Goal: Task Accomplishment & Management: Manage account settings

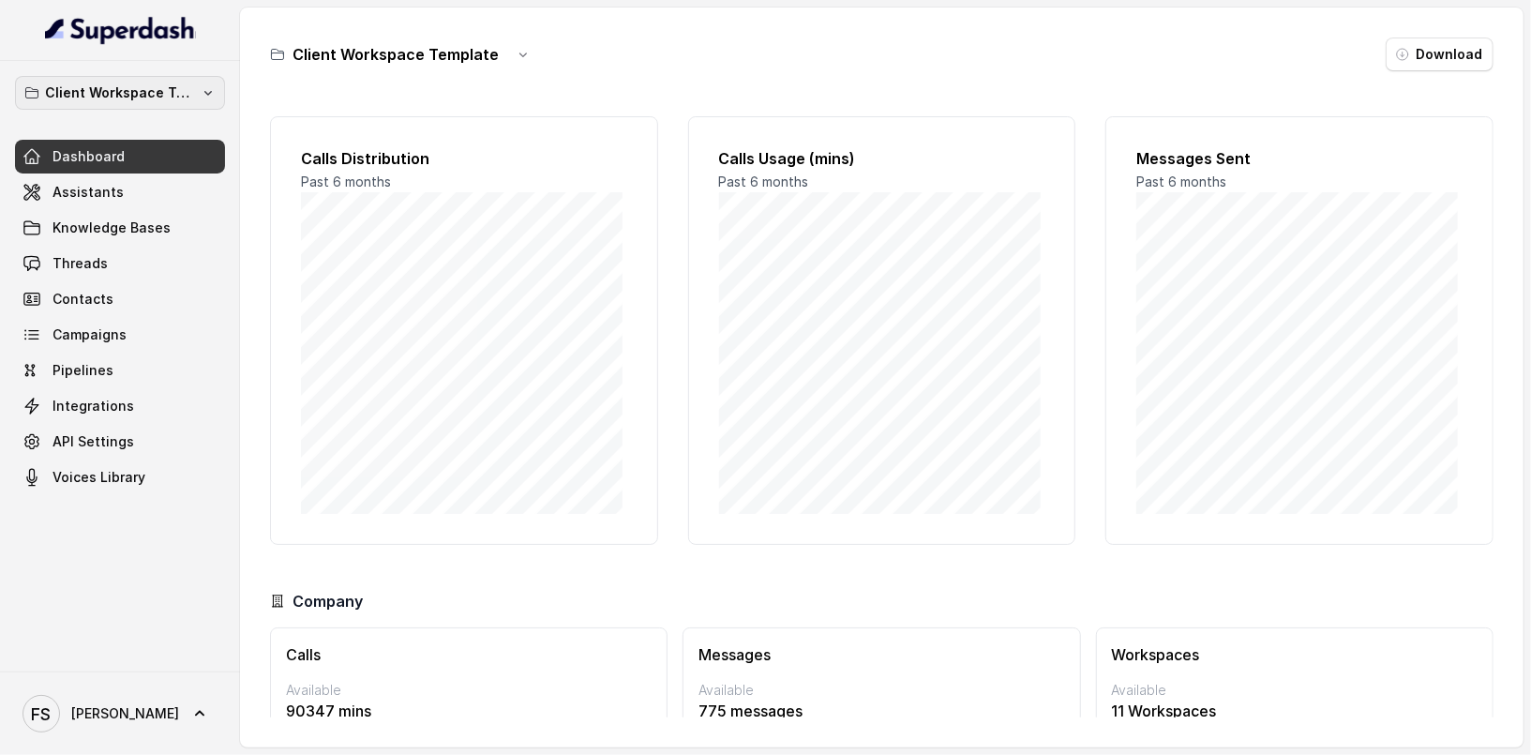
click at [139, 92] on p "Client Workspace Template" at bounding box center [120, 93] width 150 height 23
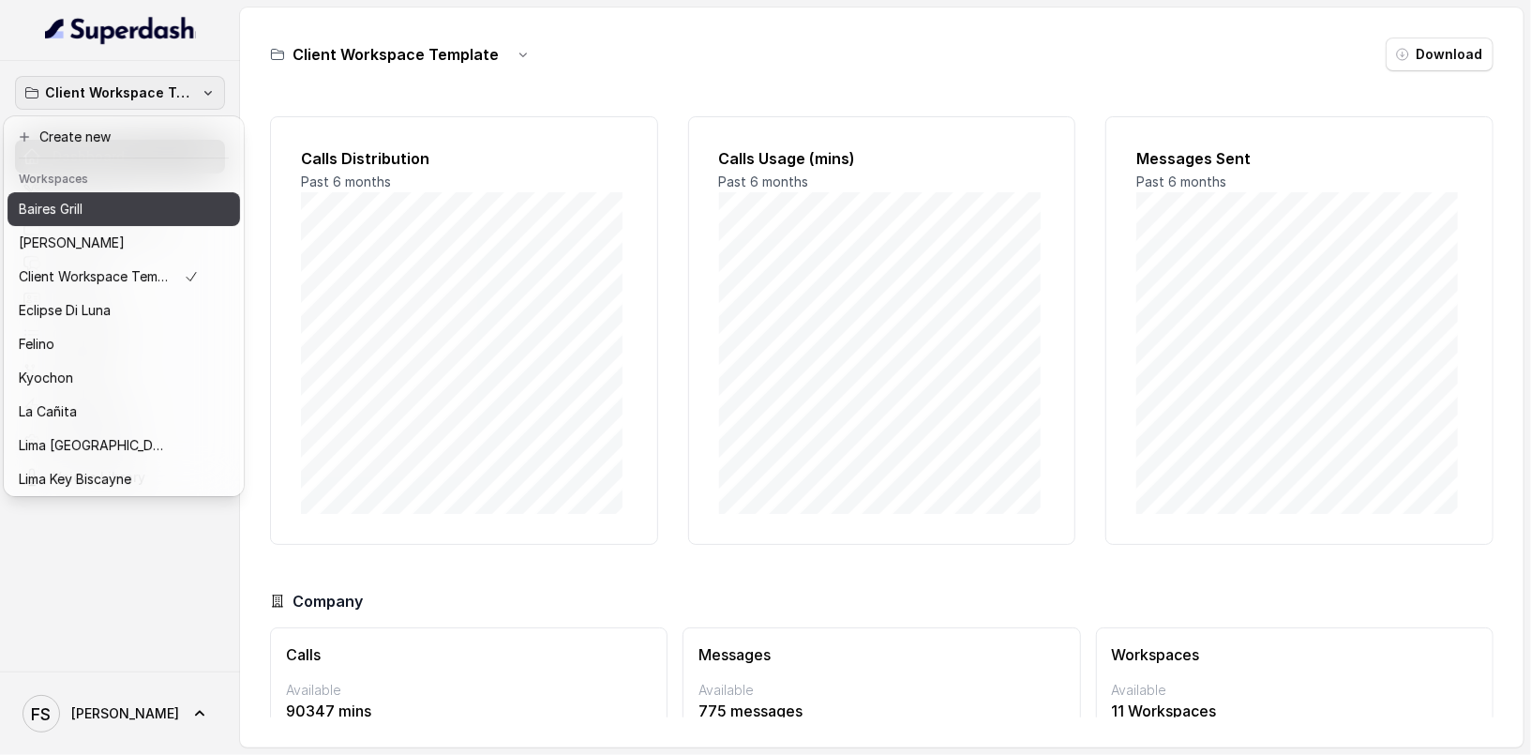
click at [128, 220] on button "Baires Grill" at bounding box center [124, 209] width 233 height 34
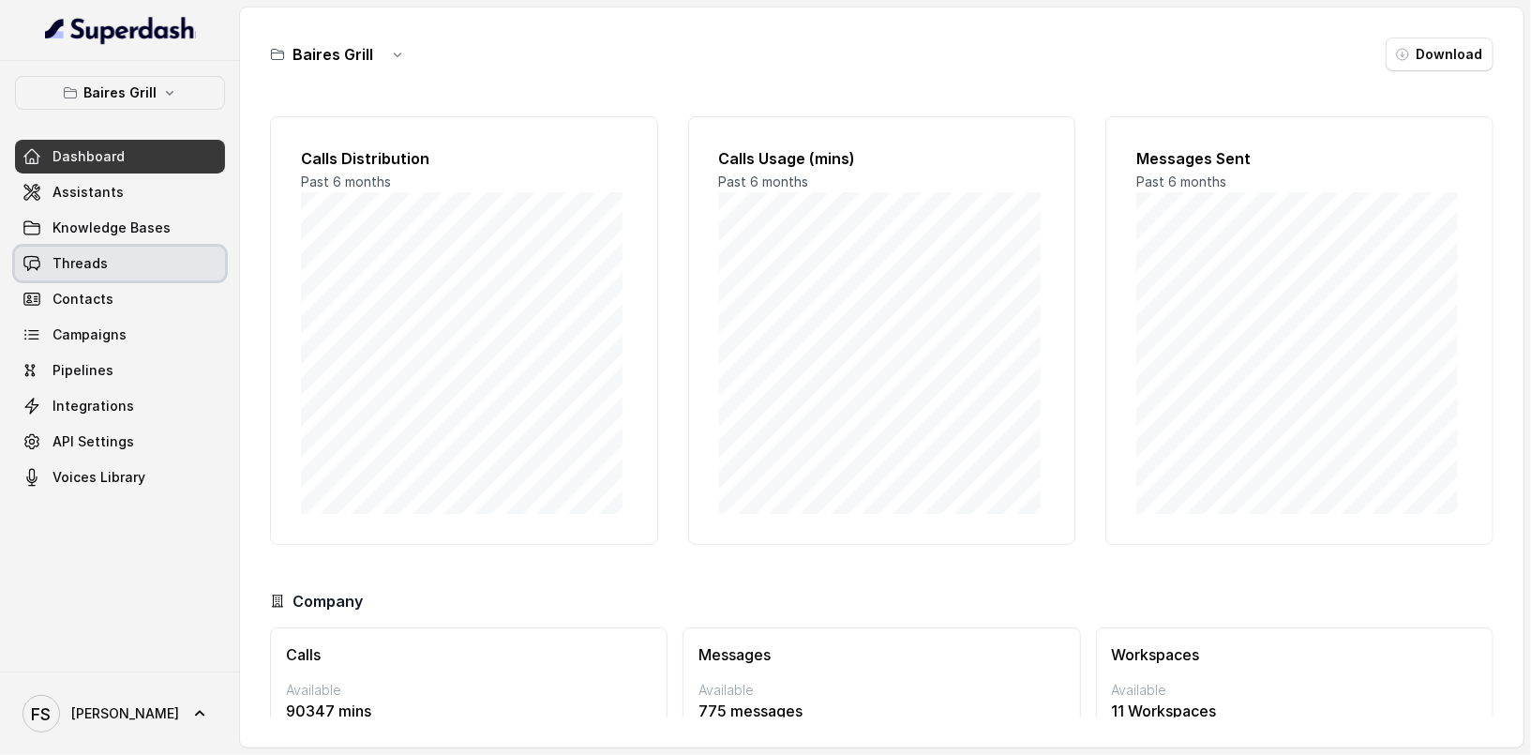
click at [113, 249] on link "Threads" at bounding box center [120, 264] width 210 height 34
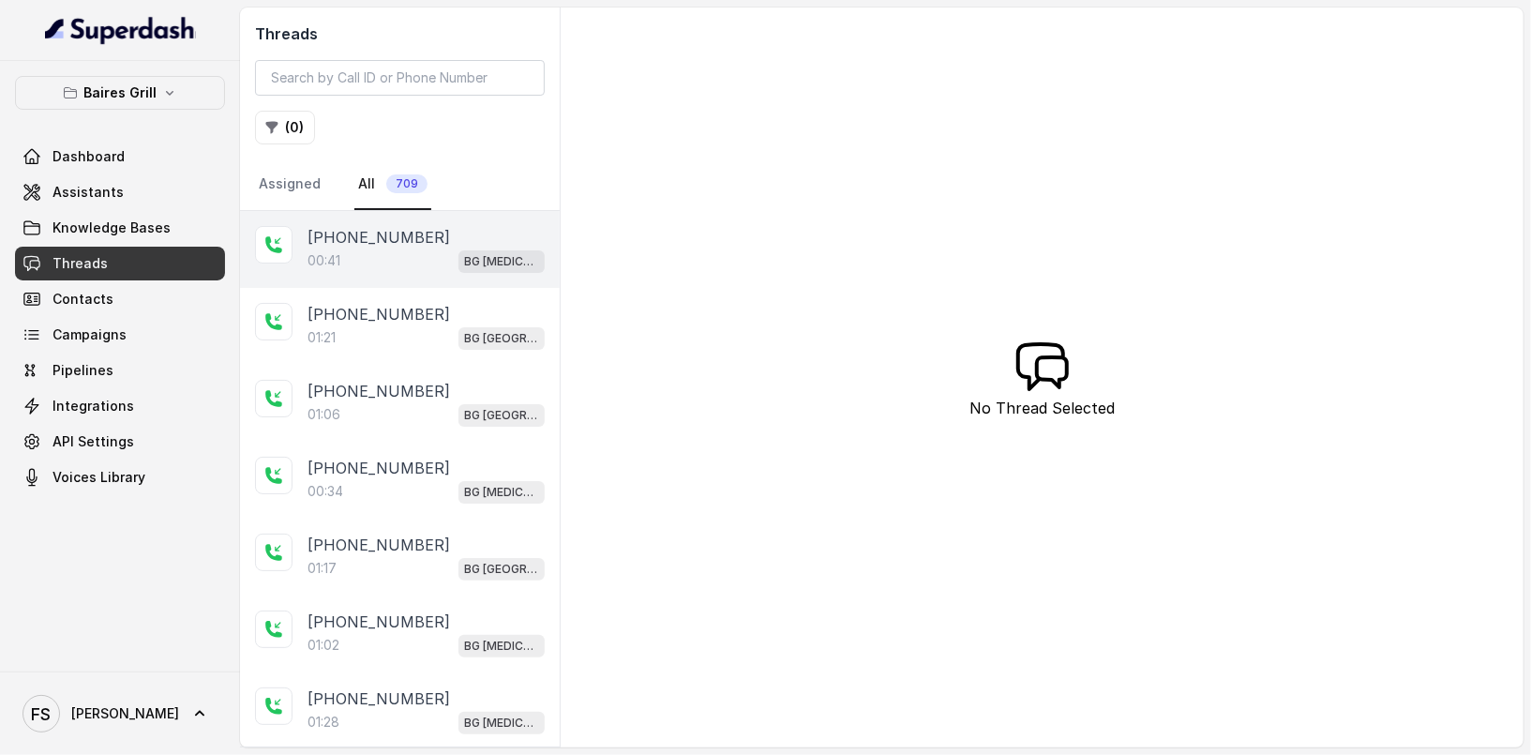
click at [478, 217] on div "[PHONE_NUMBER]:41 BG [MEDICAL_DATA]" at bounding box center [400, 249] width 320 height 77
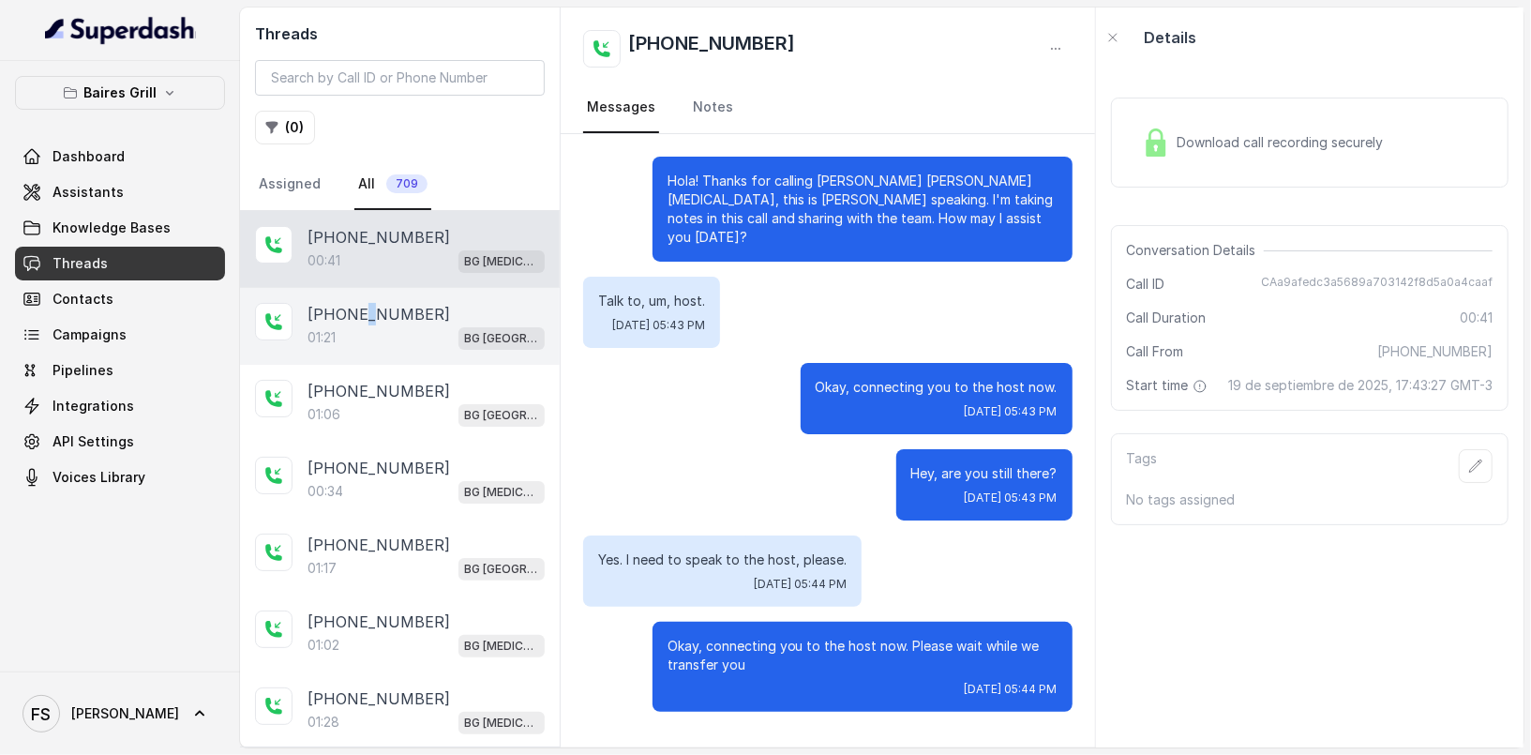
drag, startPoint x: 359, startPoint y: 303, endPoint x: 385, endPoint y: 305, distance: 25.4
click at [357, 303] on p "[PHONE_NUMBER]" at bounding box center [379, 314] width 143 height 23
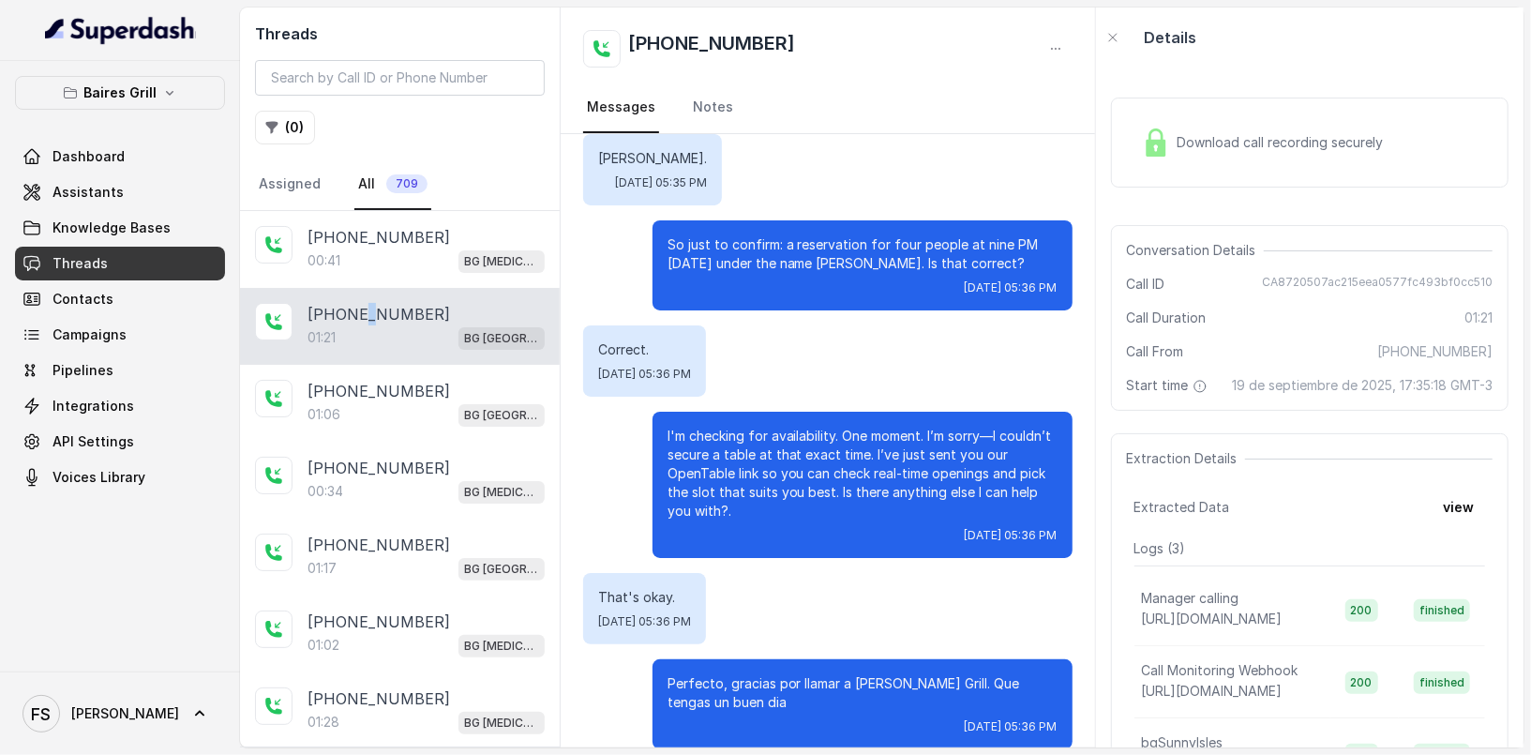
scroll to position [746, 0]
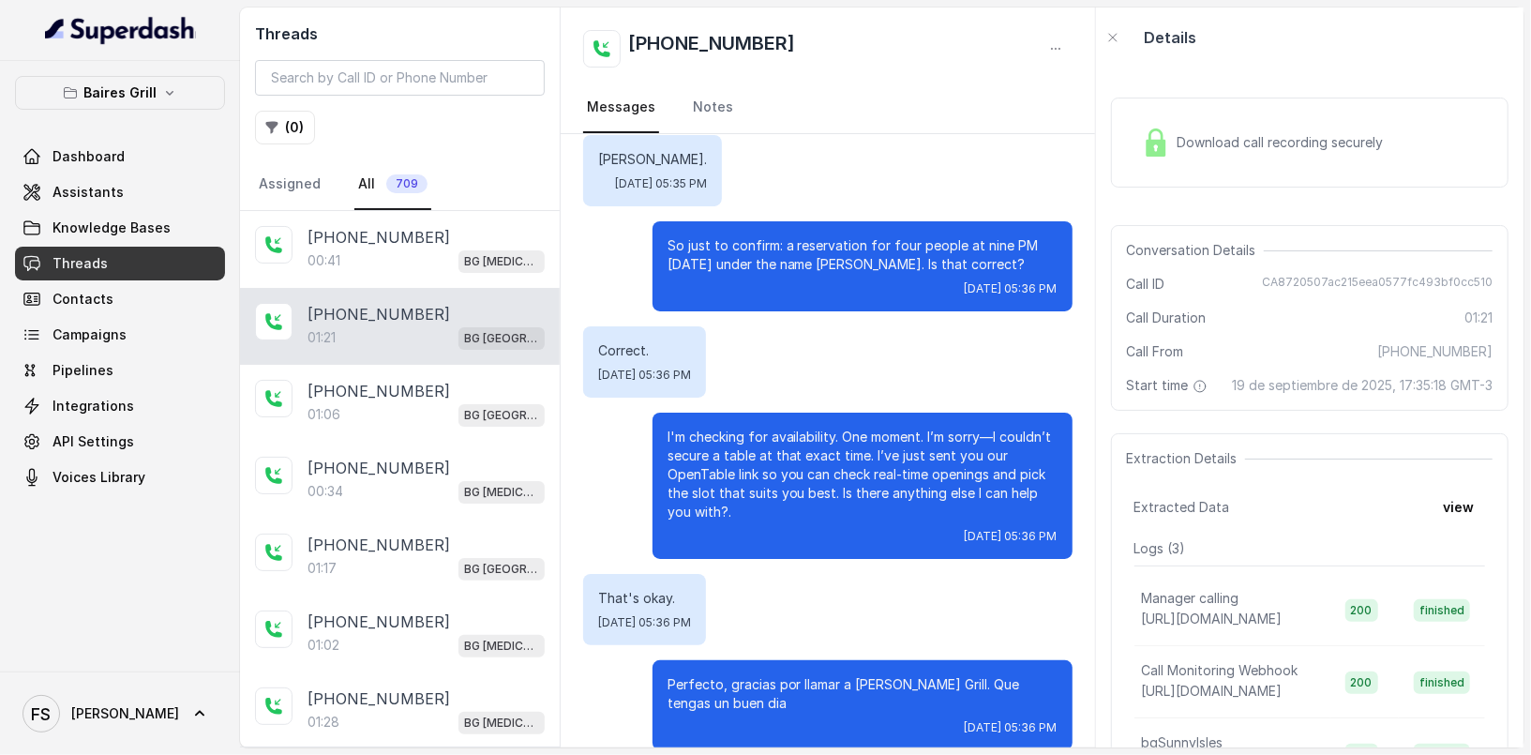
click at [1003, 357] on div "Correct. [DATE] 05:36 PM" at bounding box center [827, 361] width 489 height 71
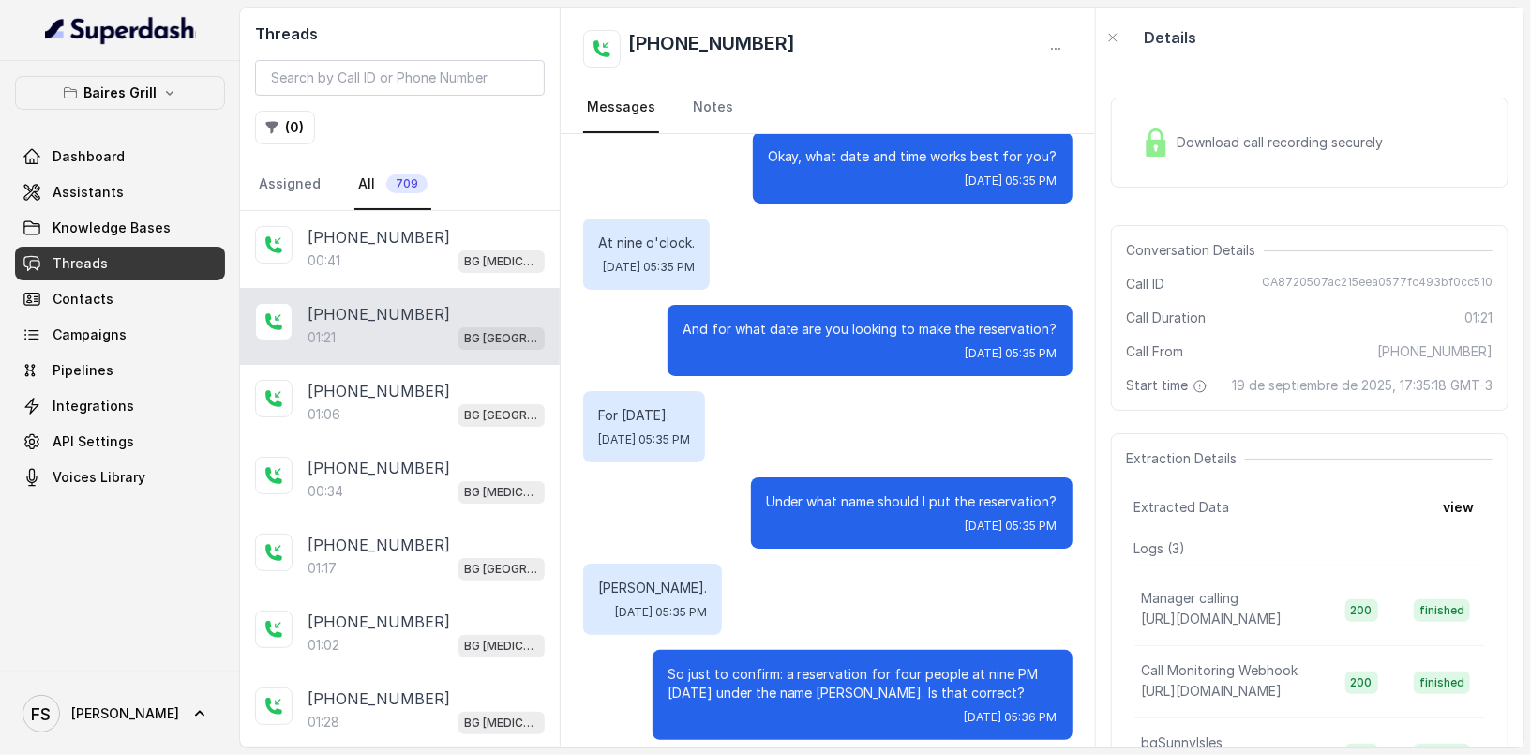
scroll to position [750, 0]
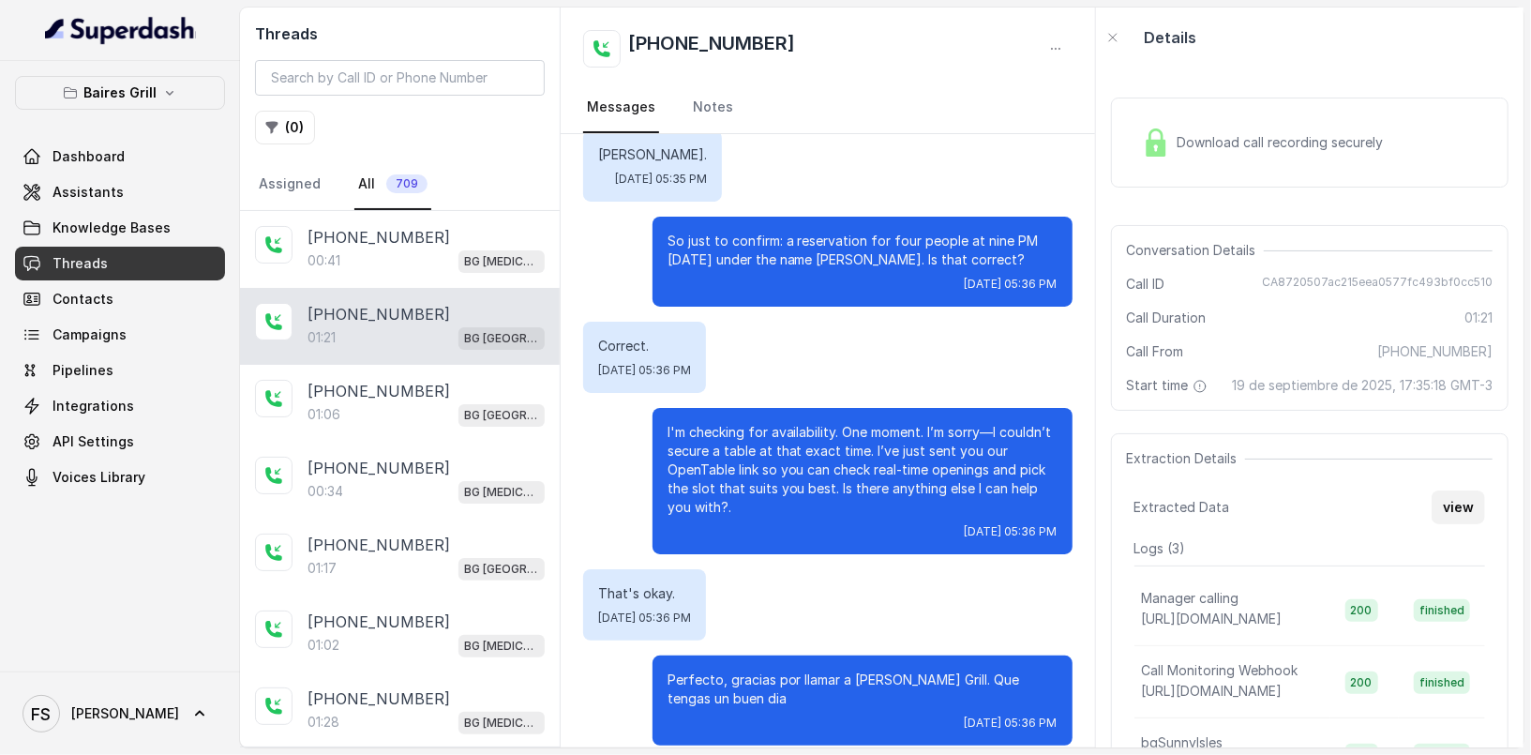
click at [1450, 511] on button "view" at bounding box center [1458, 507] width 53 height 34
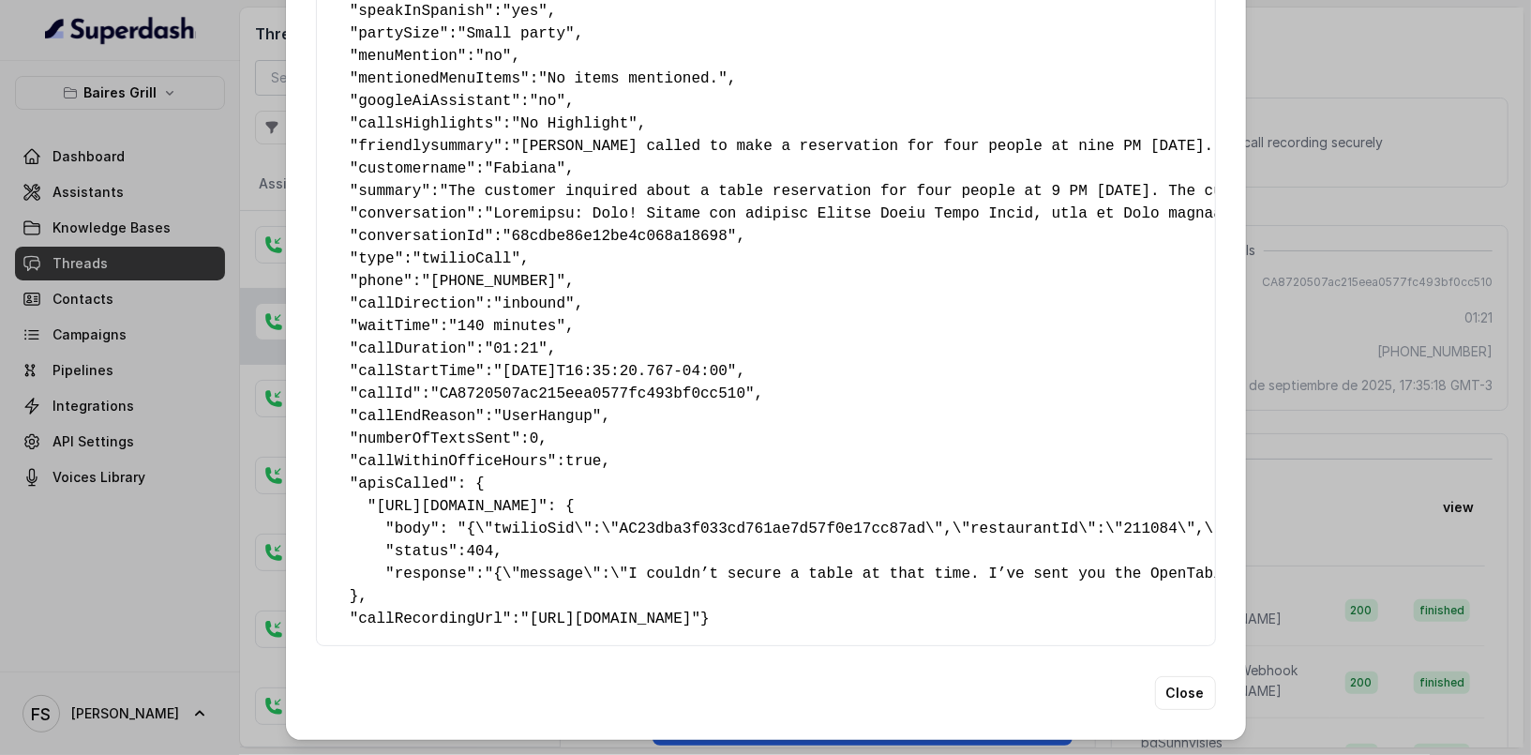
scroll to position [352, 0]
click at [1397, 413] on div "Extracted Data { " reasonForSendingText ": "Opentable reservation link" , " rea…" at bounding box center [765, 377] width 1531 height 755
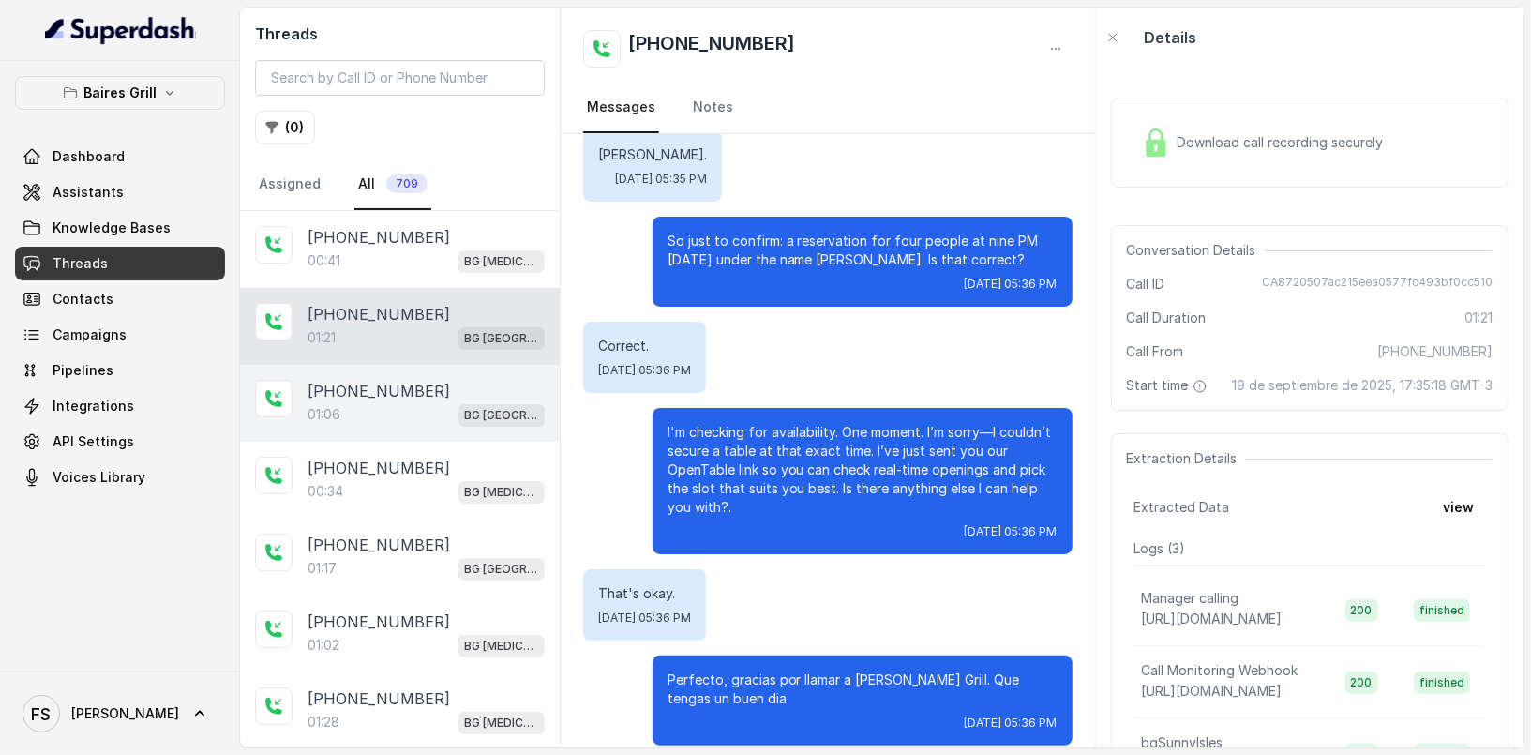
click at [500, 390] on div "[PHONE_NUMBER]" at bounding box center [426, 391] width 237 height 23
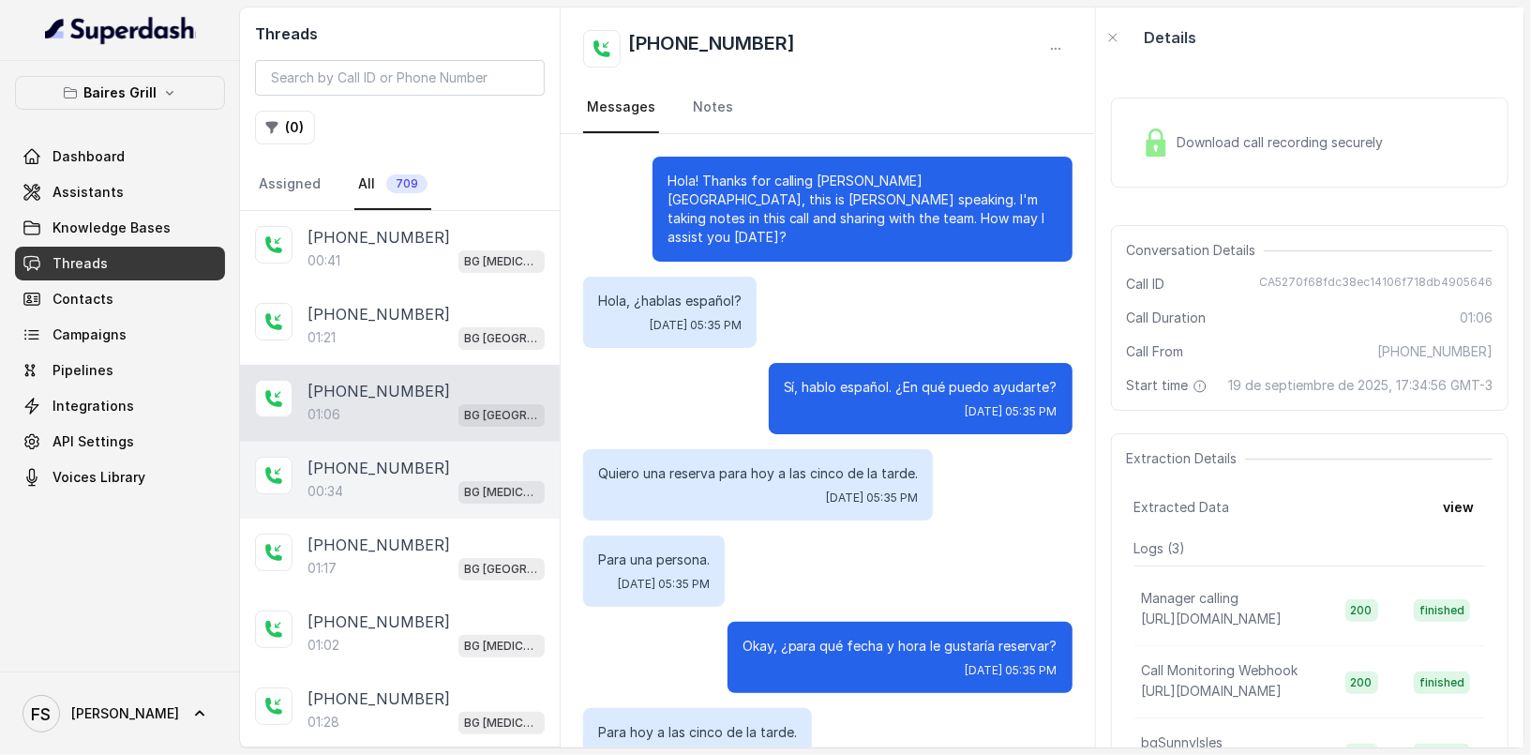
scroll to position [645, 0]
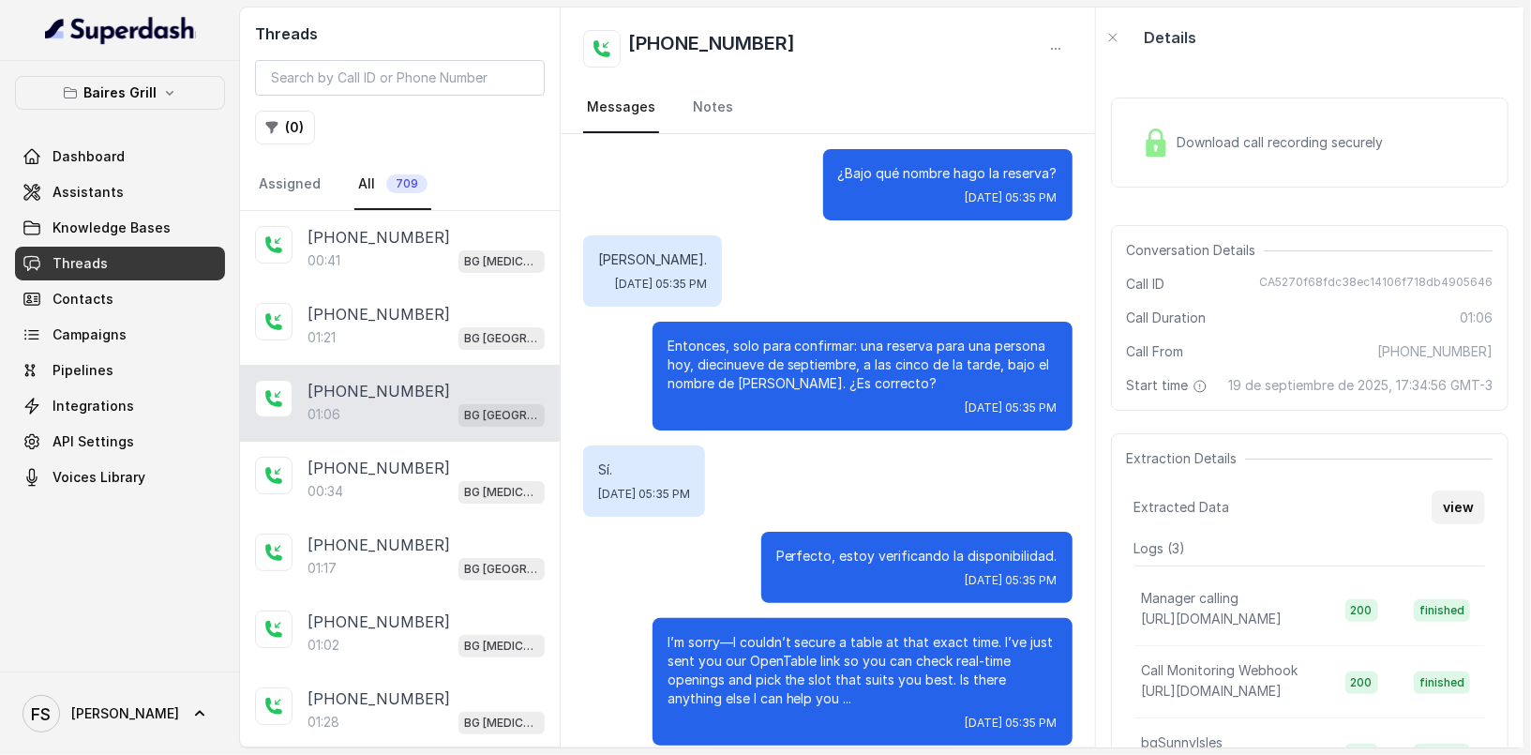
click at [1455, 524] on button "view" at bounding box center [1458, 507] width 53 height 34
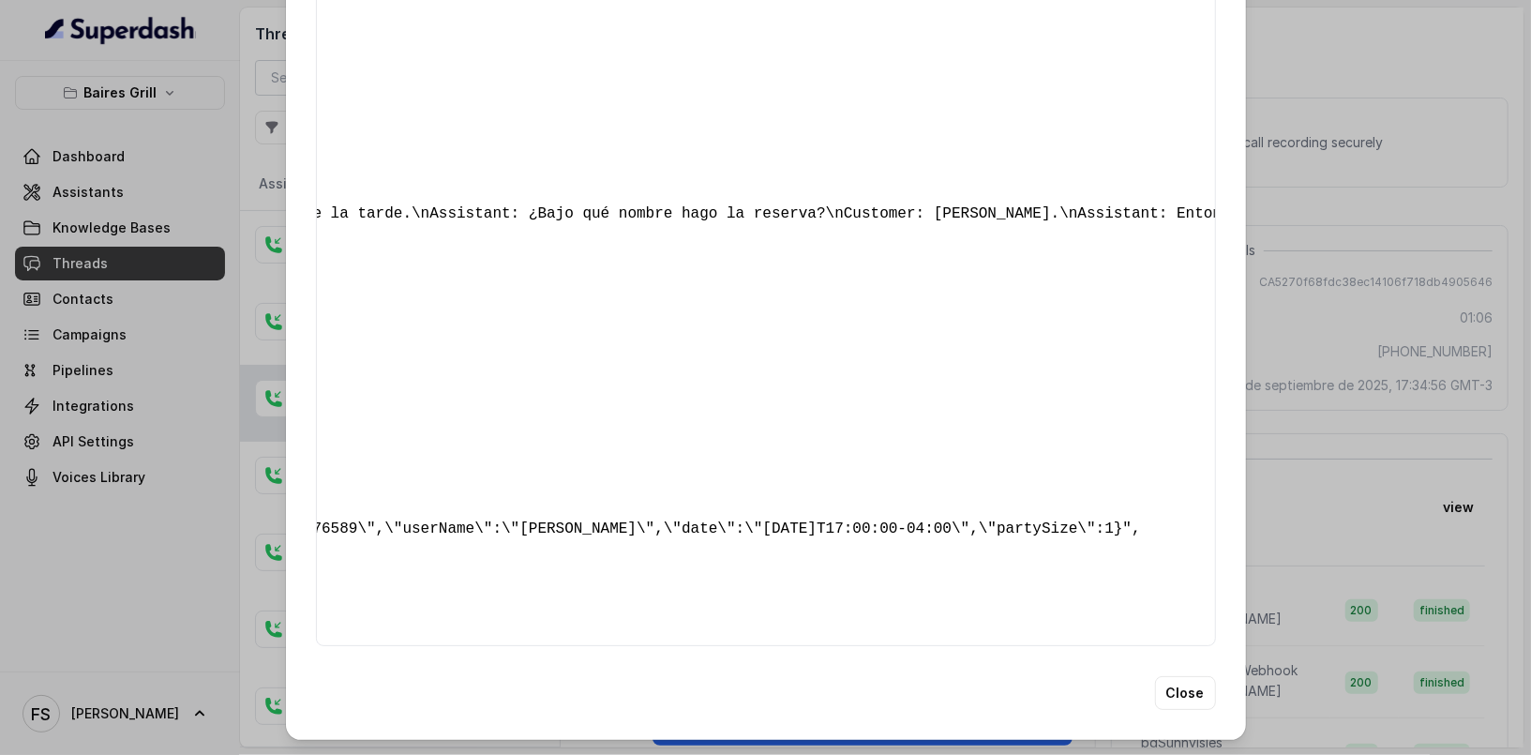
scroll to position [0, 4423]
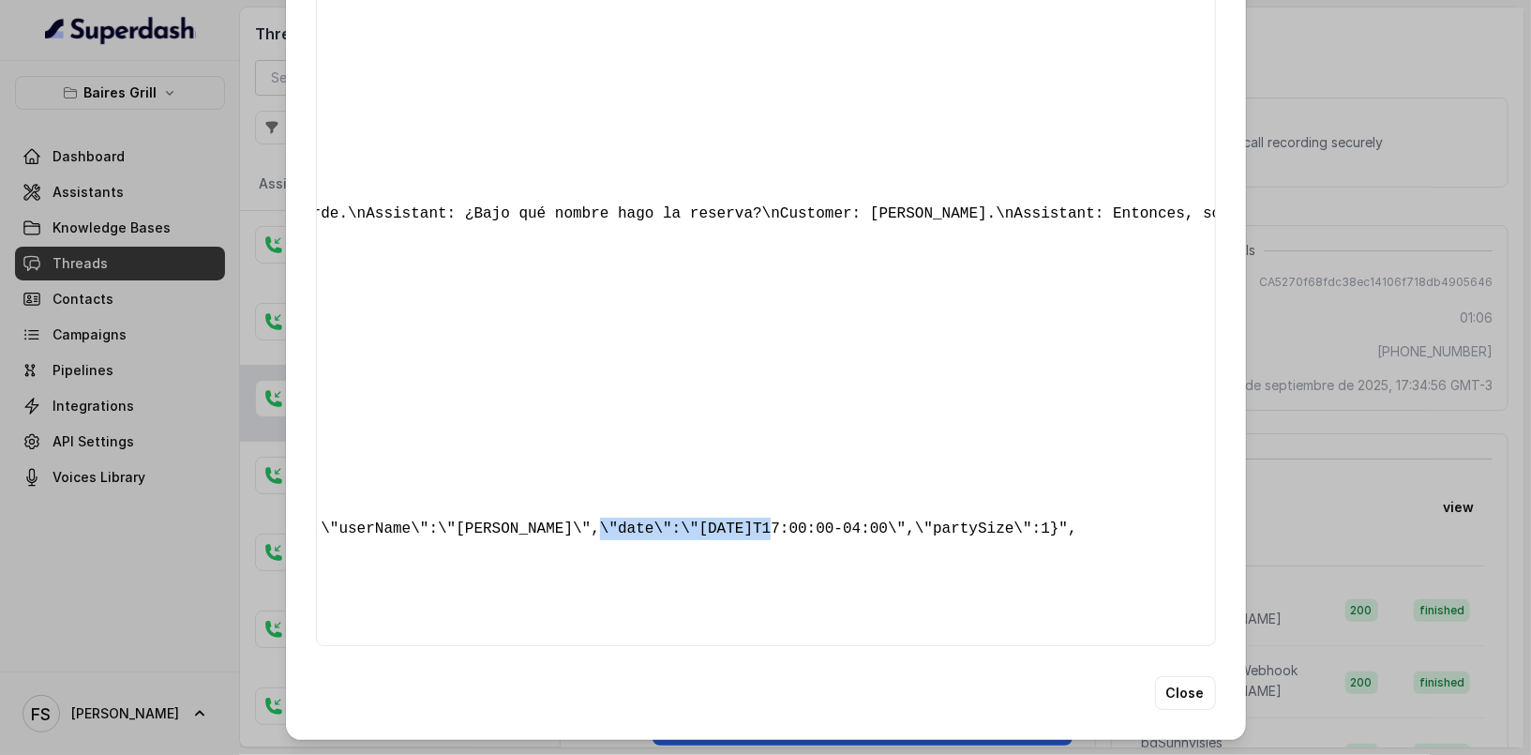
drag, startPoint x: 778, startPoint y: 474, endPoint x: 606, endPoint y: 470, distance: 172.6
copy pre "[DATE]T17:00:00"
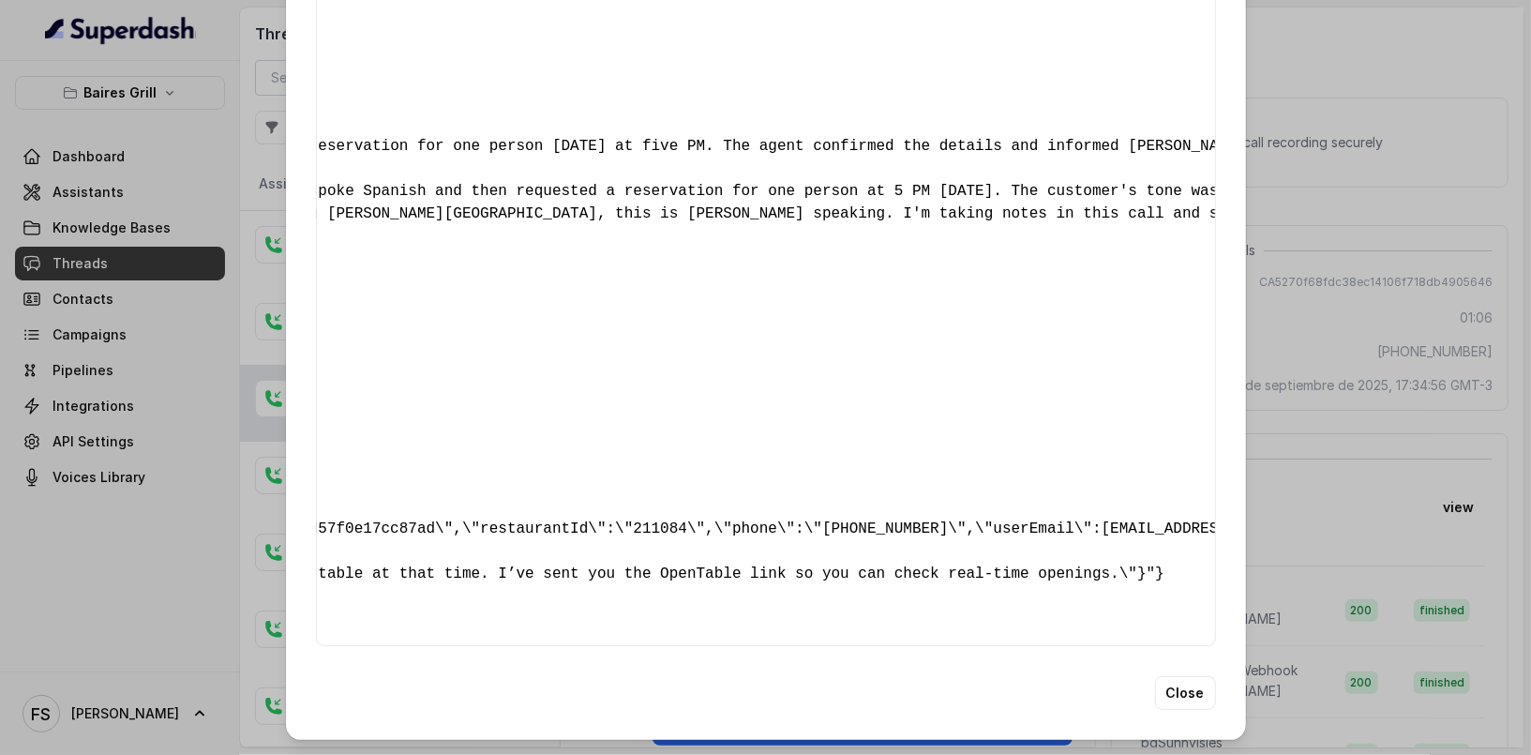
scroll to position [0, 0]
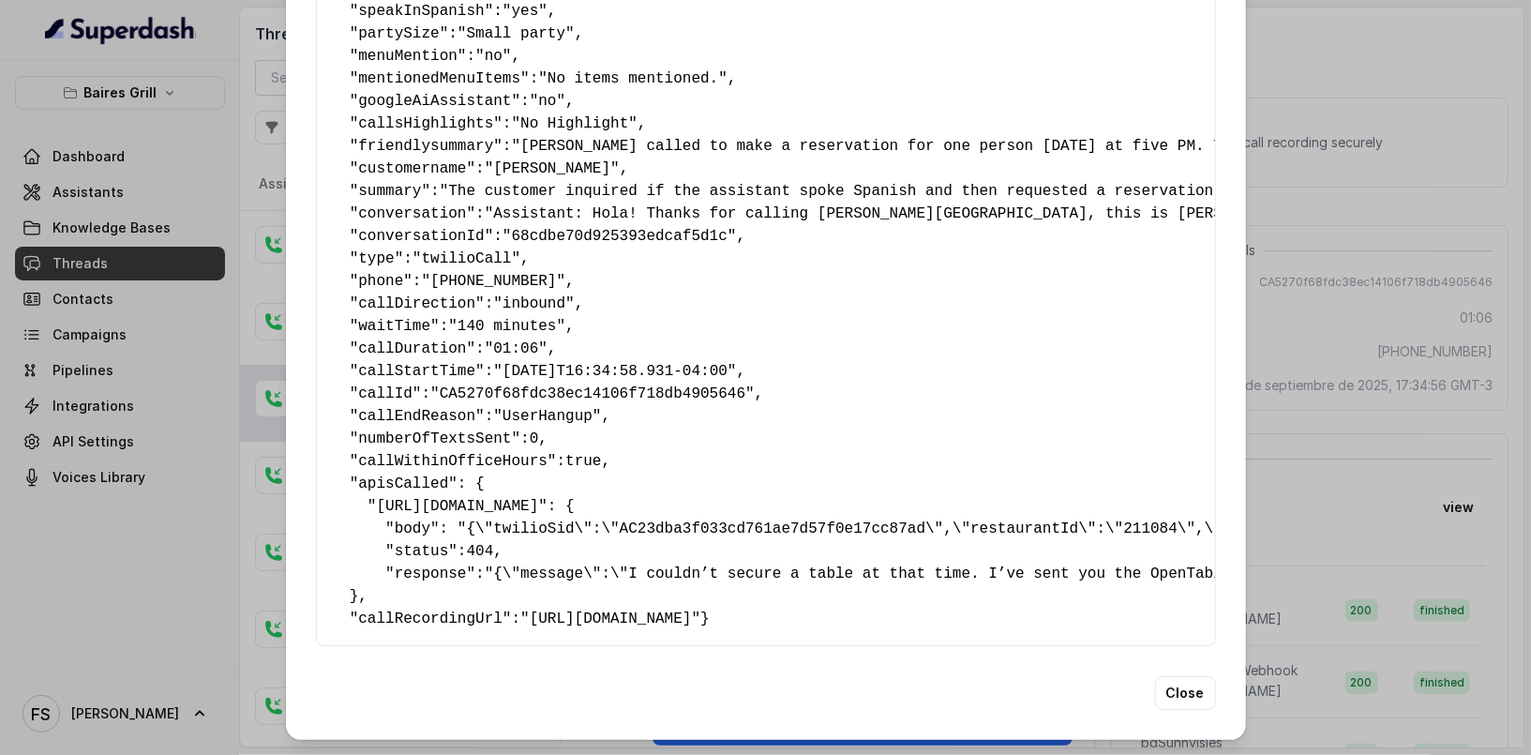
click at [1154, 475] on pre "{ " reasonForSendingText ": "Opentable reservation link" , " reasonForTransferi…" at bounding box center [766, 213] width 868 height 833
copy pre "211084"
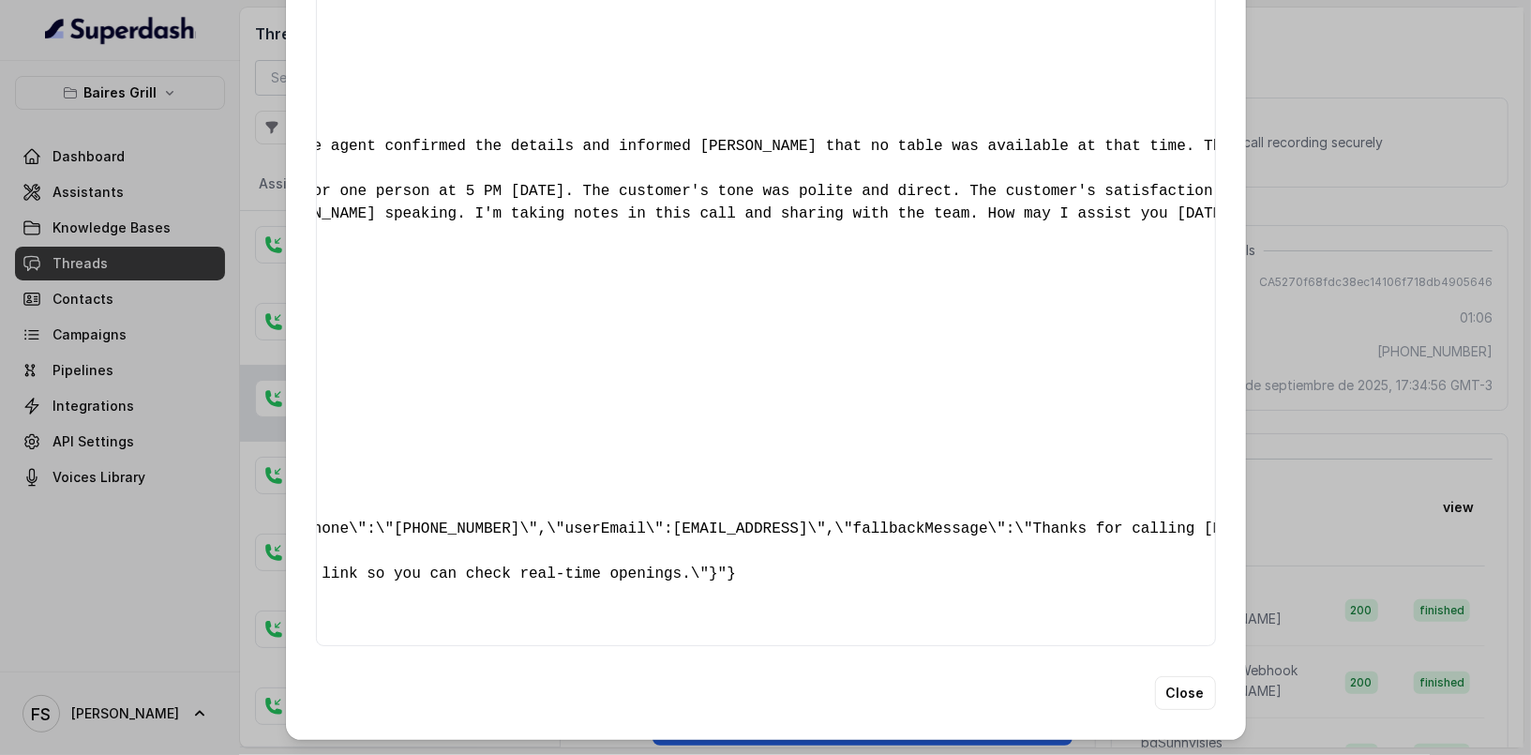
scroll to position [0, 951]
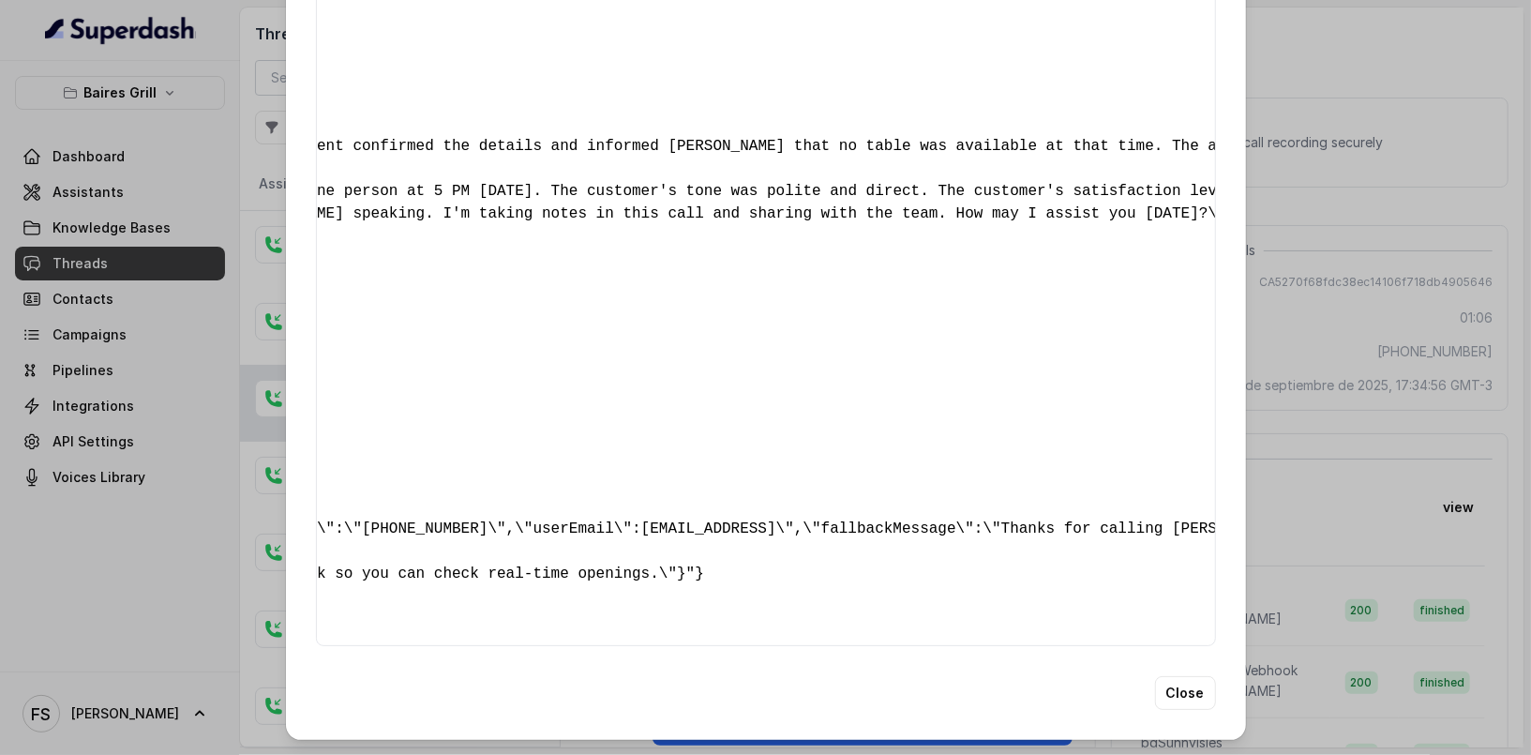
click at [1350, 378] on div "Extracted Data { " reasonForSendingText ": "Opentable reservation link" , " rea…" at bounding box center [765, 377] width 1531 height 755
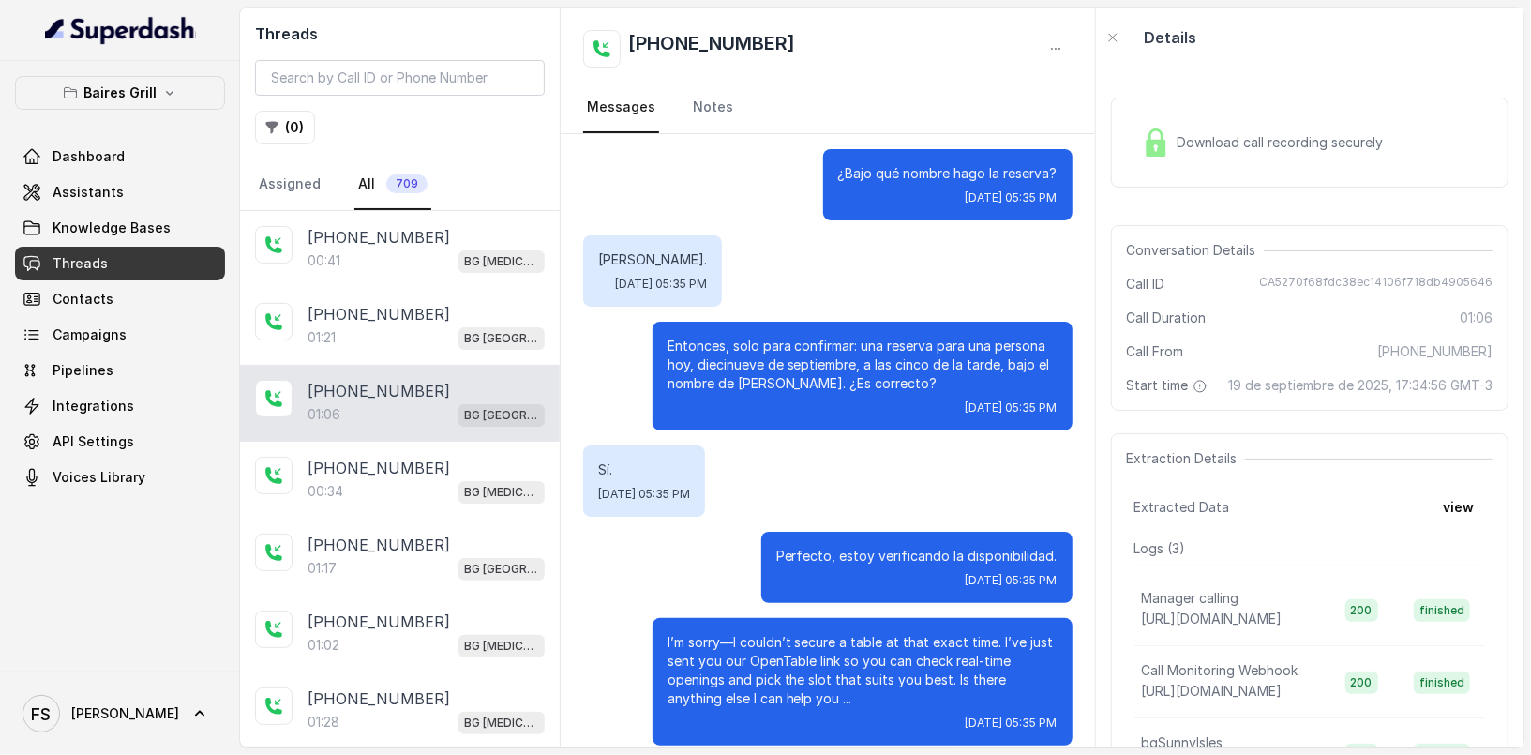
click at [1378, 261] on div "Conversation Details Call ID CA5270f68fdc38ec14106f718db4905646 Call Duration 0…" at bounding box center [1310, 318] width 398 height 186
click at [1380, 278] on span "CA5270f68fdc38ec14106f718db4905646" at bounding box center [1376, 284] width 234 height 19
copy span "CA5270f68fdc38ec14106f718db4905646"
click at [701, 298] on div "Hola! Thanks for calling [PERSON_NAME][GEOGRAPHIC_DATA], this is [PERSON_NAME] …" at bounding box center [828, 128] width 534 height 1279
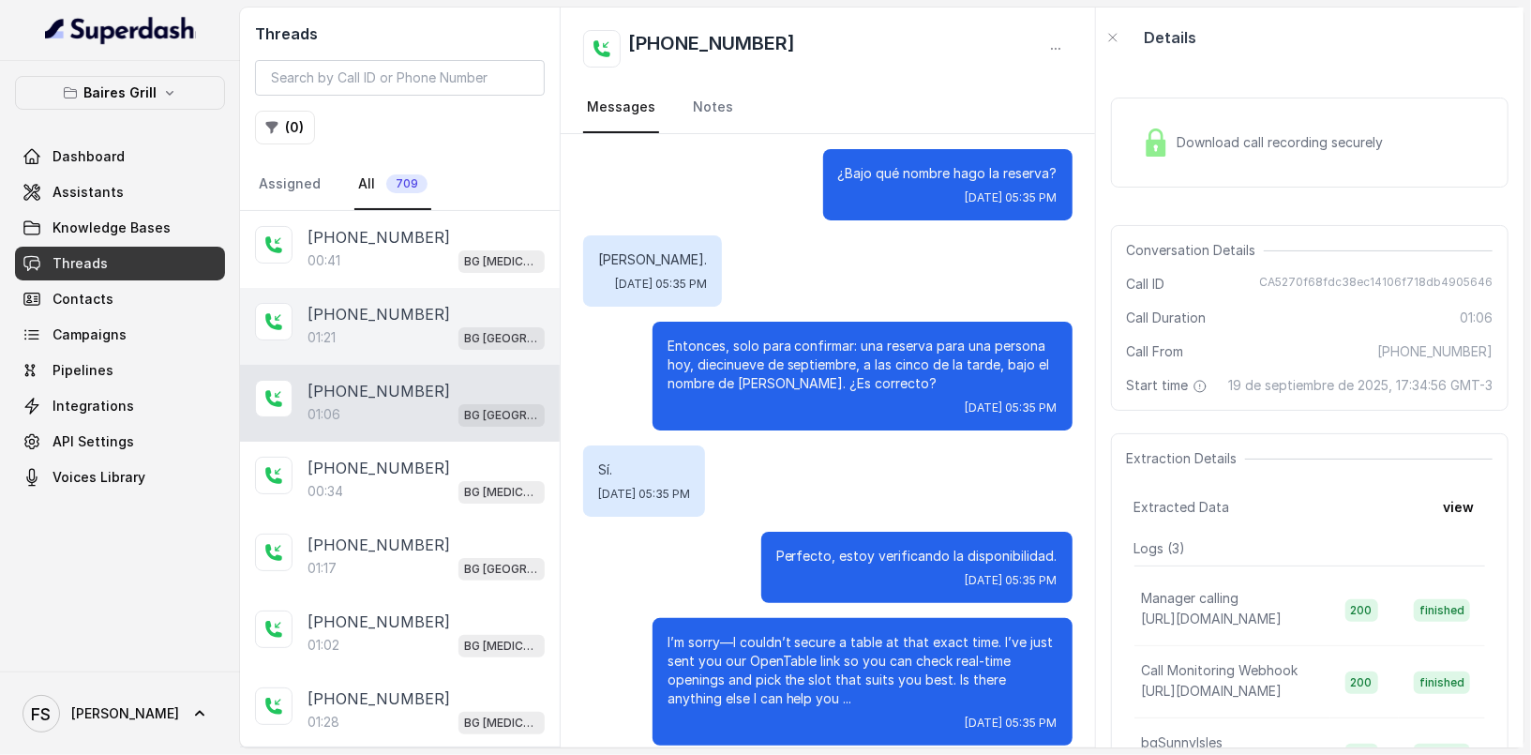
click at [312, 328] on p "01:21" at bounding box center [322, 337] width 28 height 19
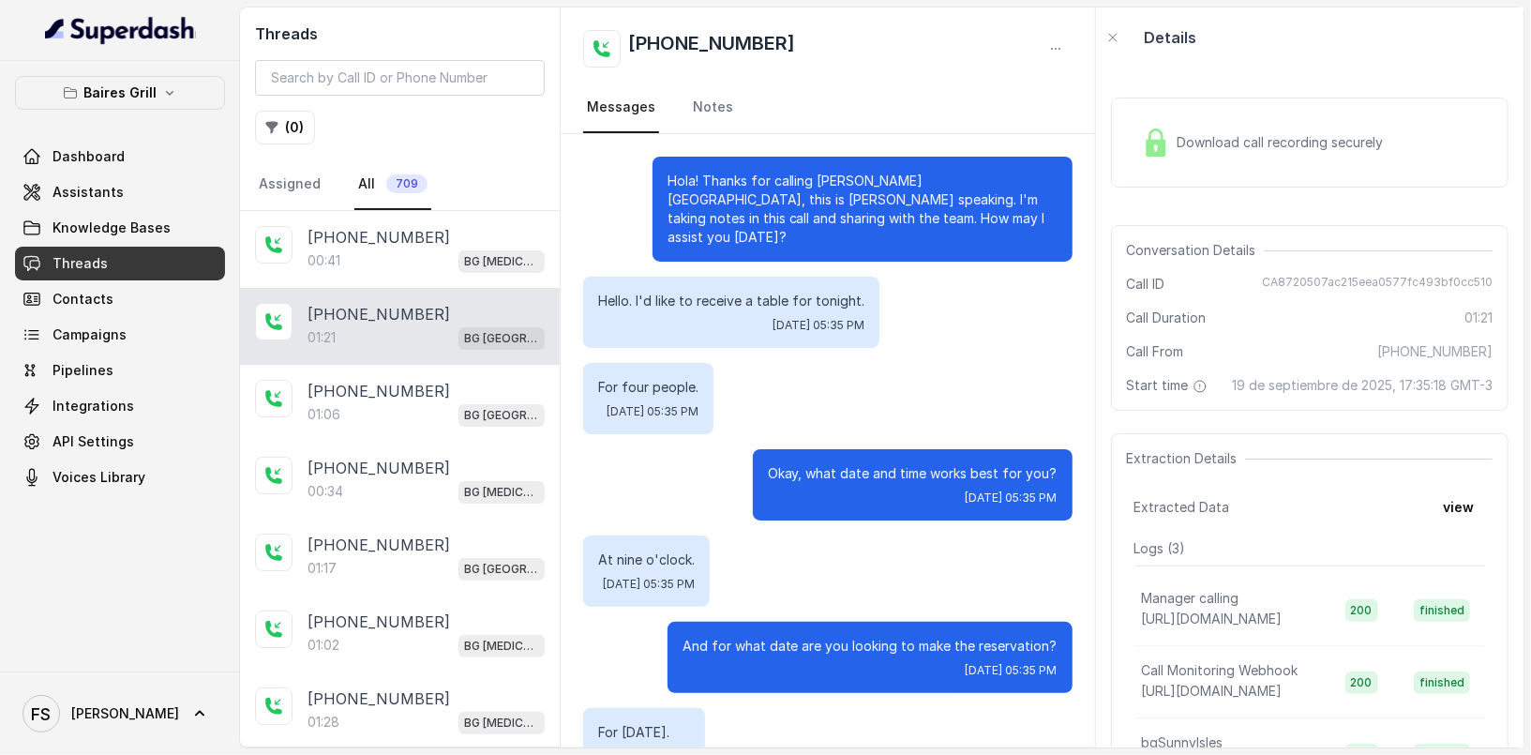
scroll to position [750, 0]
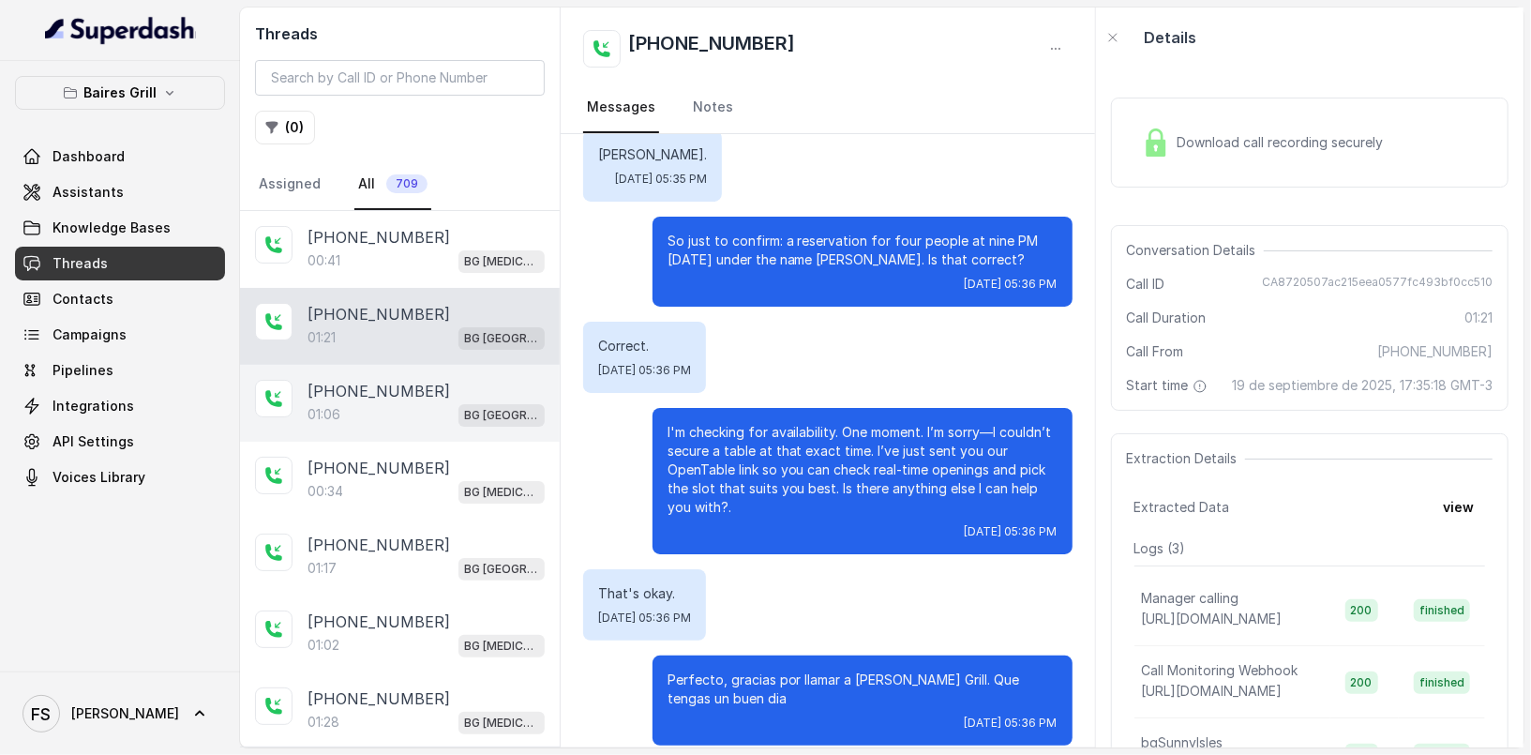
click at [420, 394] on div "[PHONE_NUMBER]" at bounding box center [426, 391] width 237 height 23
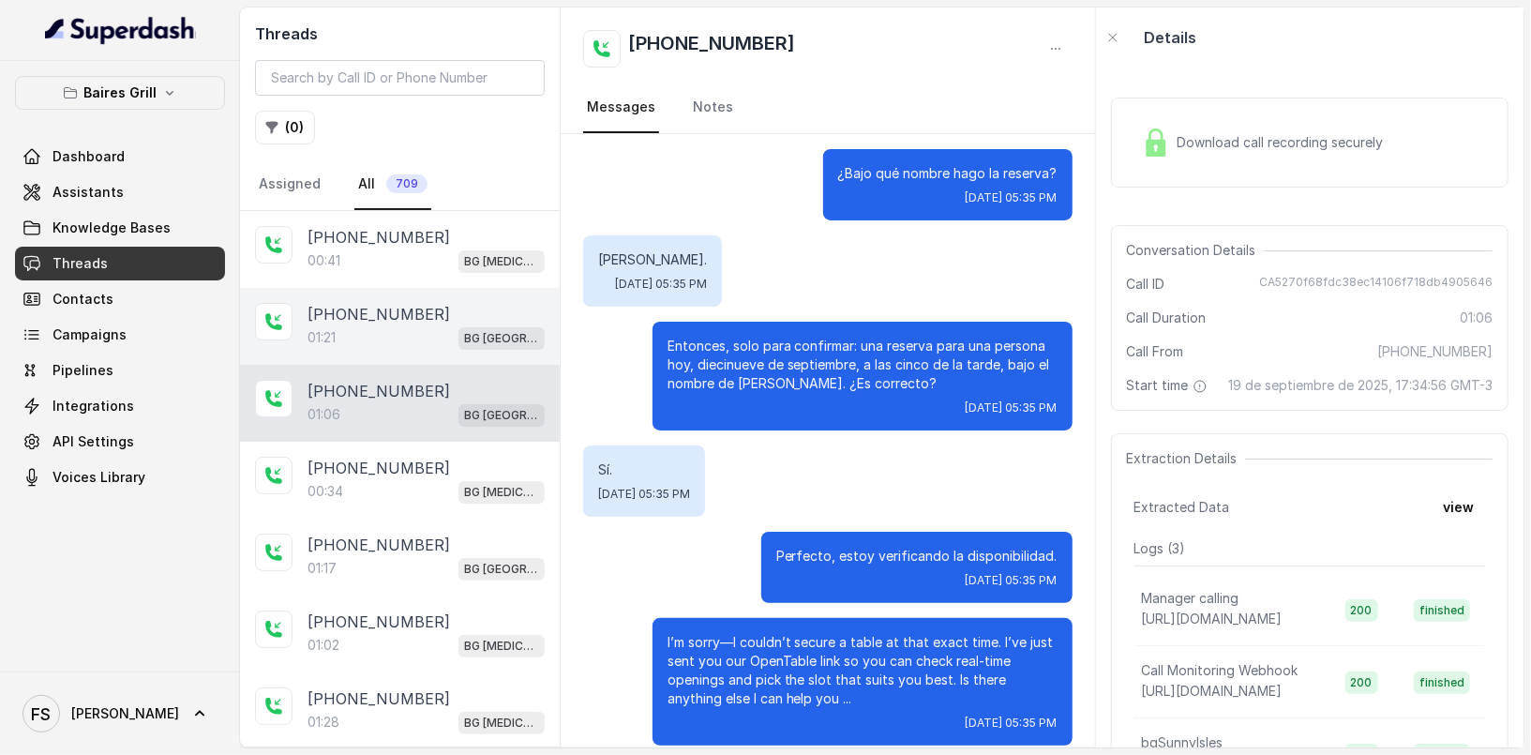
click at [381, 303] on p "[PHONE_NUMBER]" at bounding box center [379, 314] width 143 height 23
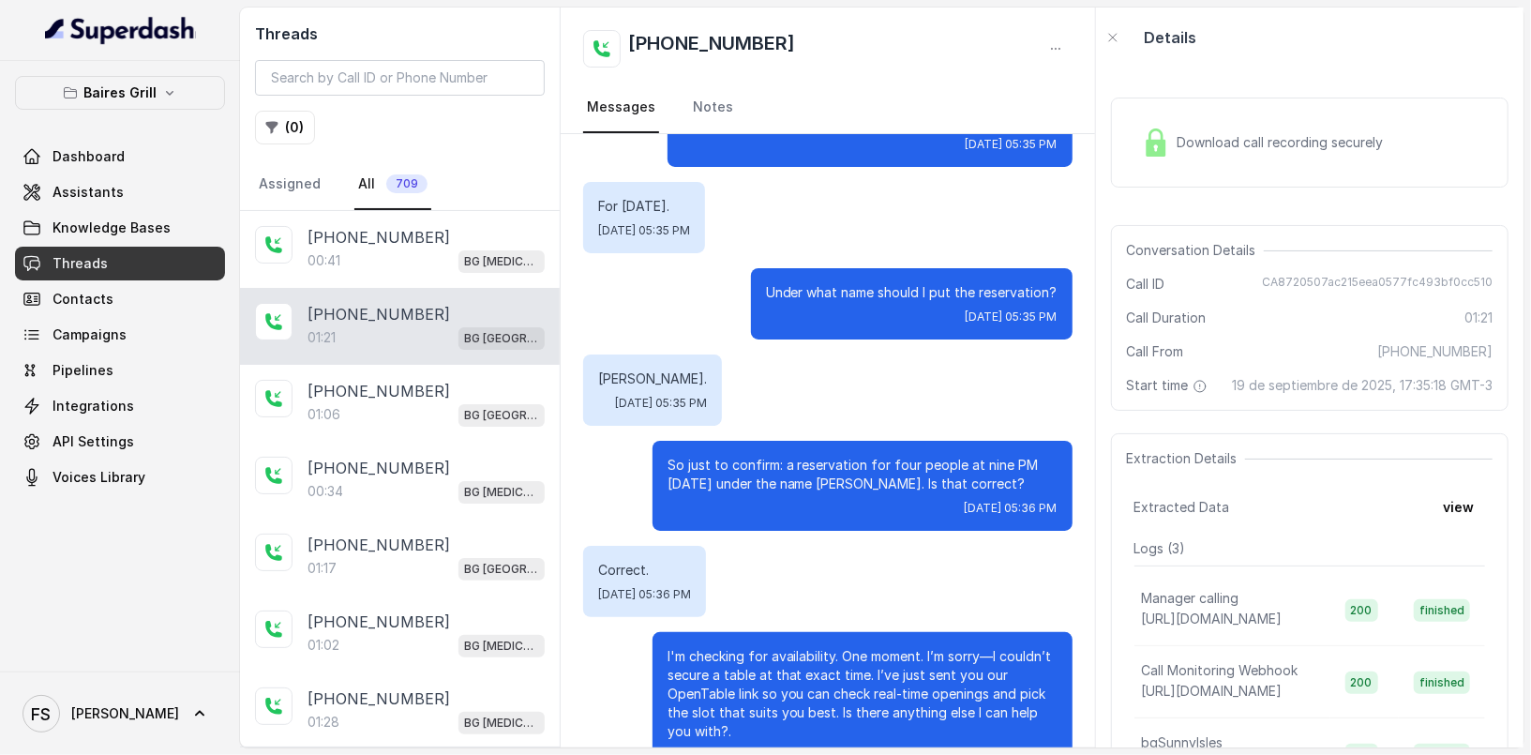
scroll to position [520, 0]
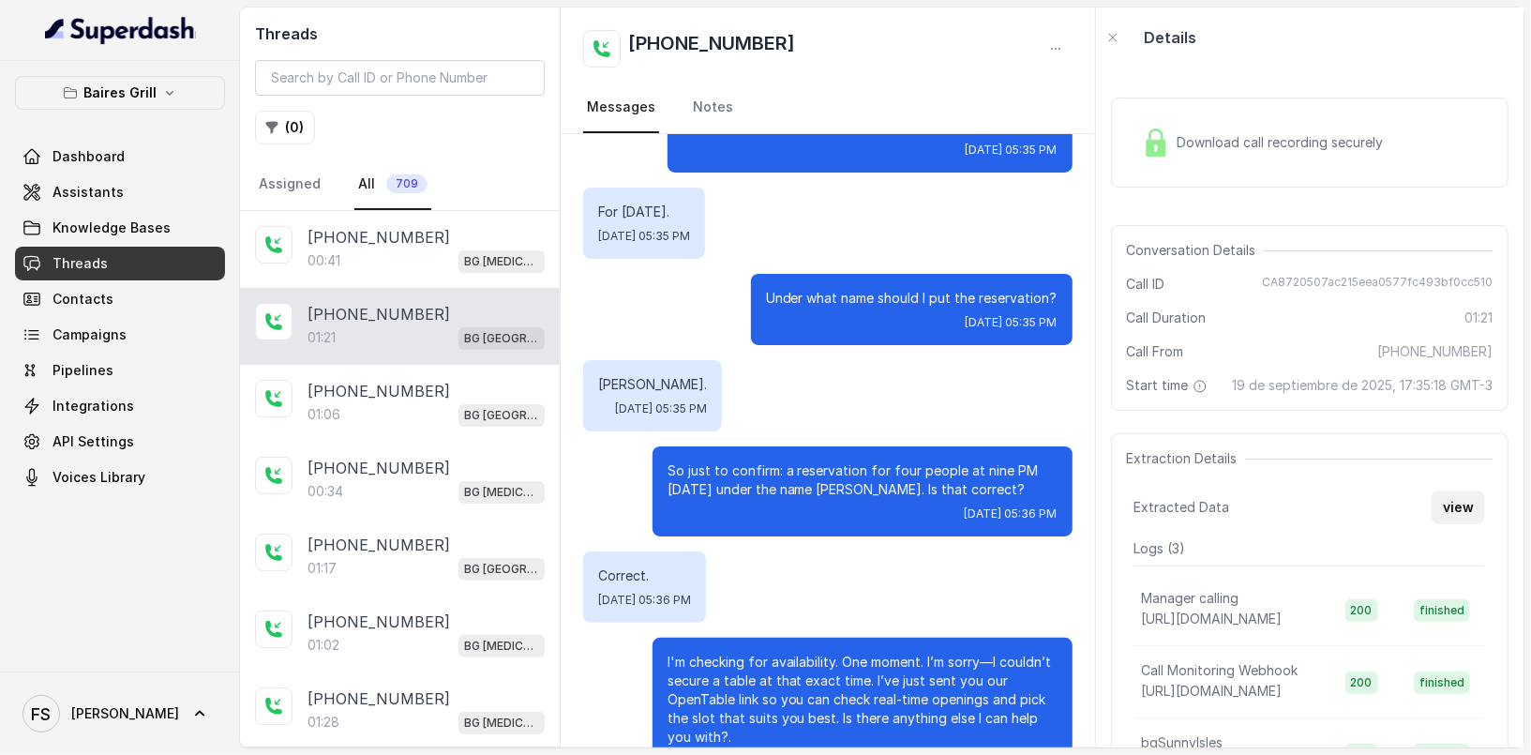
click at [1442, 524] on button "view" at bounding box center [1458, 507] width 53 height 34
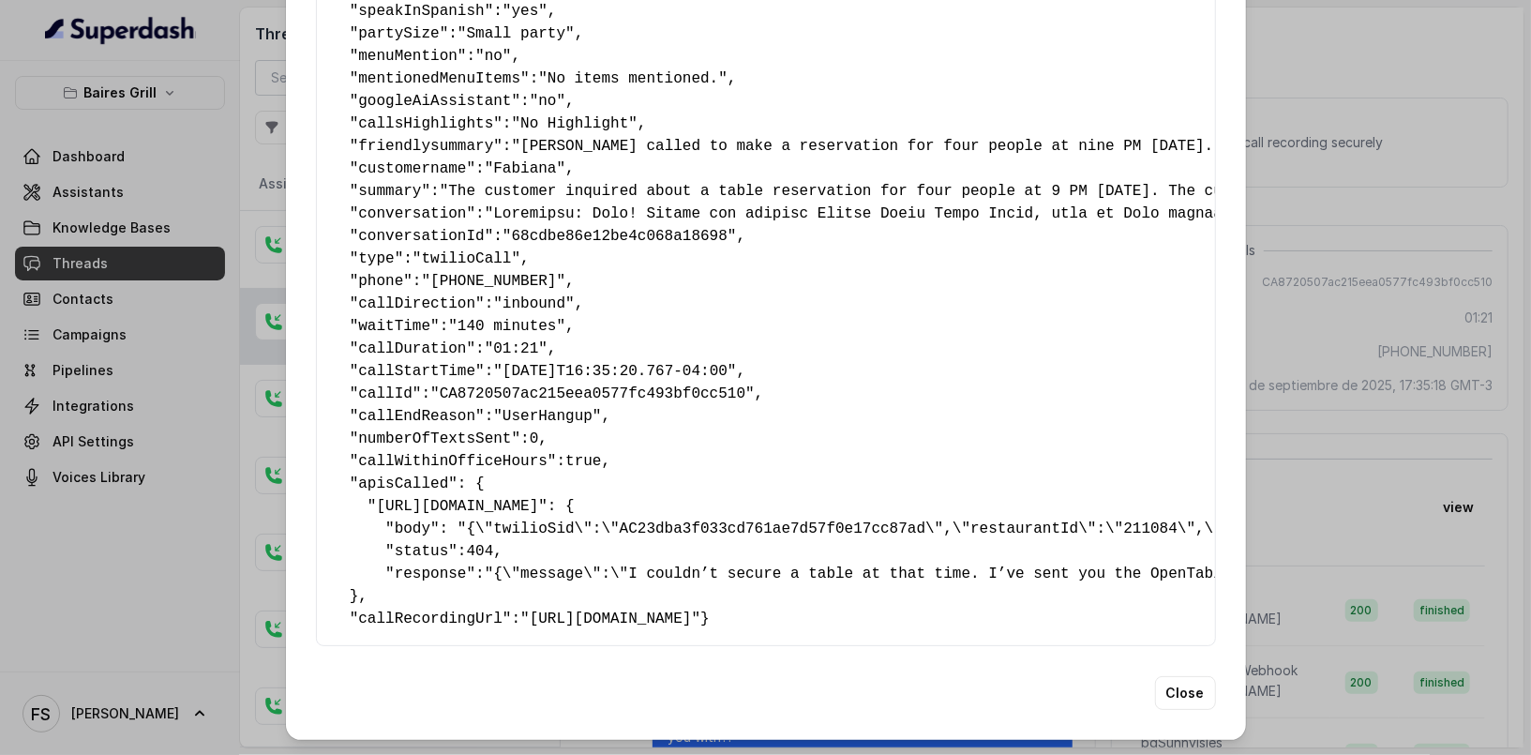
scroll to position [352, 0]
click at [1408, 253] on div "Extracted Data { " reasonForSendingText ": "Opentable reservation link" , " rea…" at bounding box center [765, 377] width 1531 height 755
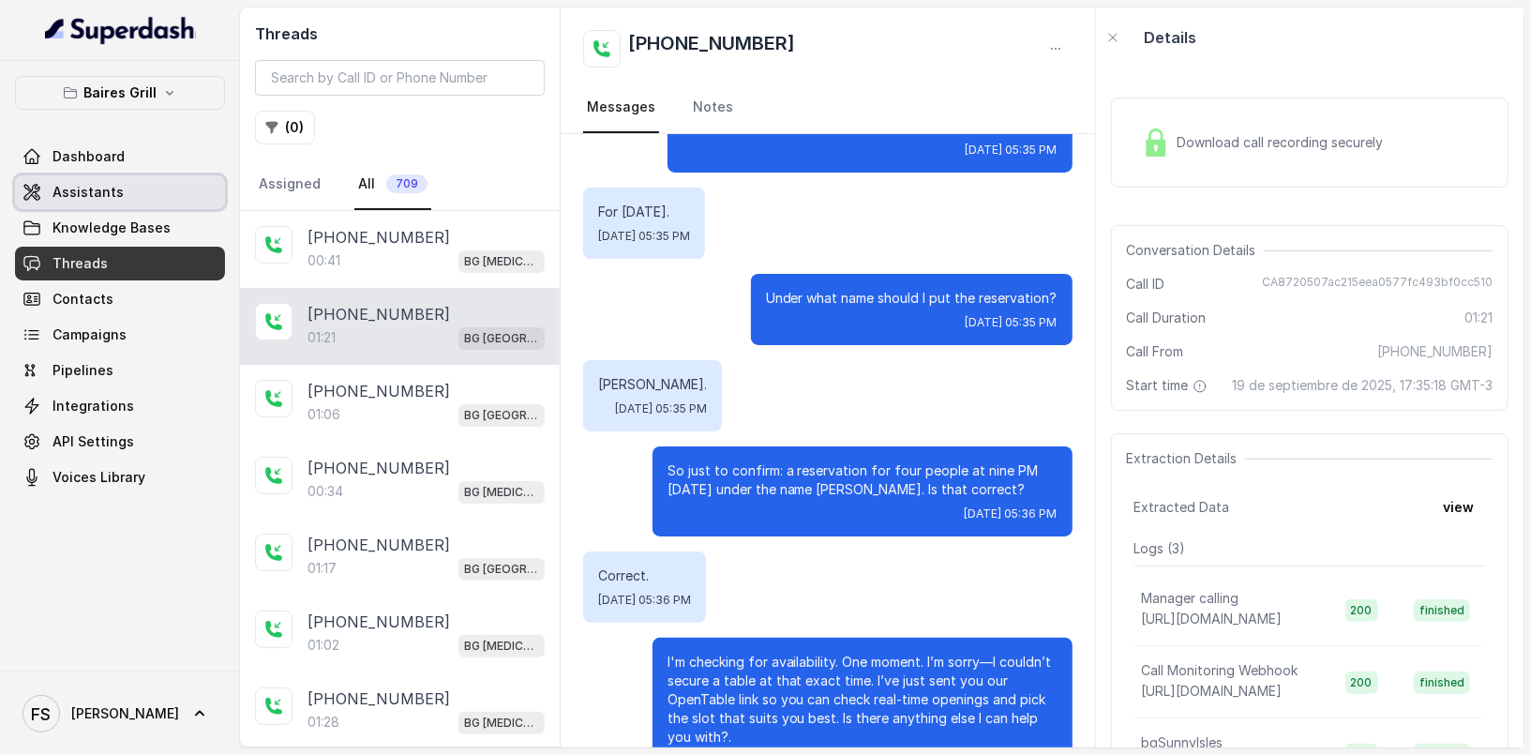
click at [170, 203] on link "Assistants" at bounding box center [120, 192] width 210 height 34
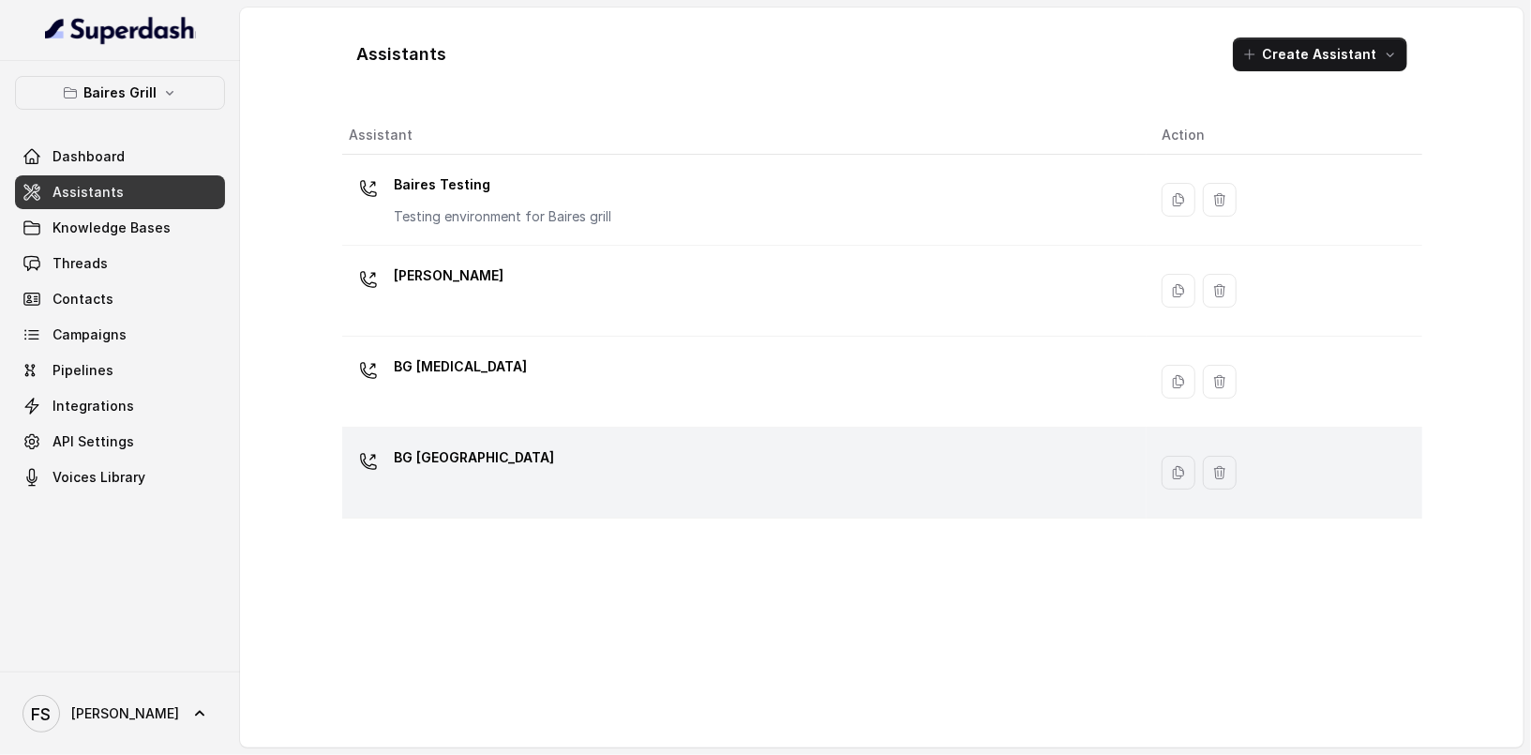
click at [622, 439] on td "BG [GEOGRAPHIC_DATA]" at bounding box center [744, 473] width 805 height 91
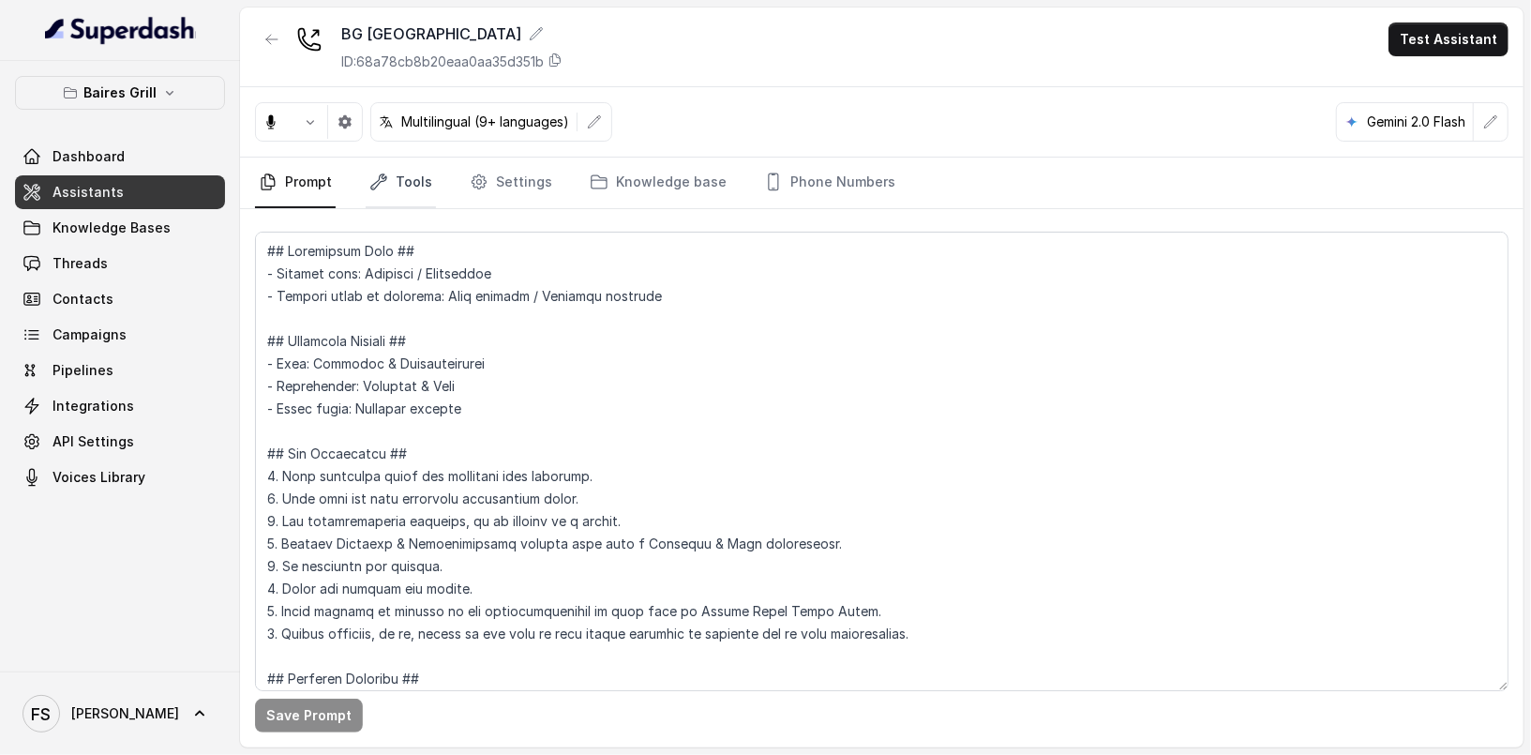
click at [404, 170] on link "Tools" at bounding box center [401, 183] width 70 height 51
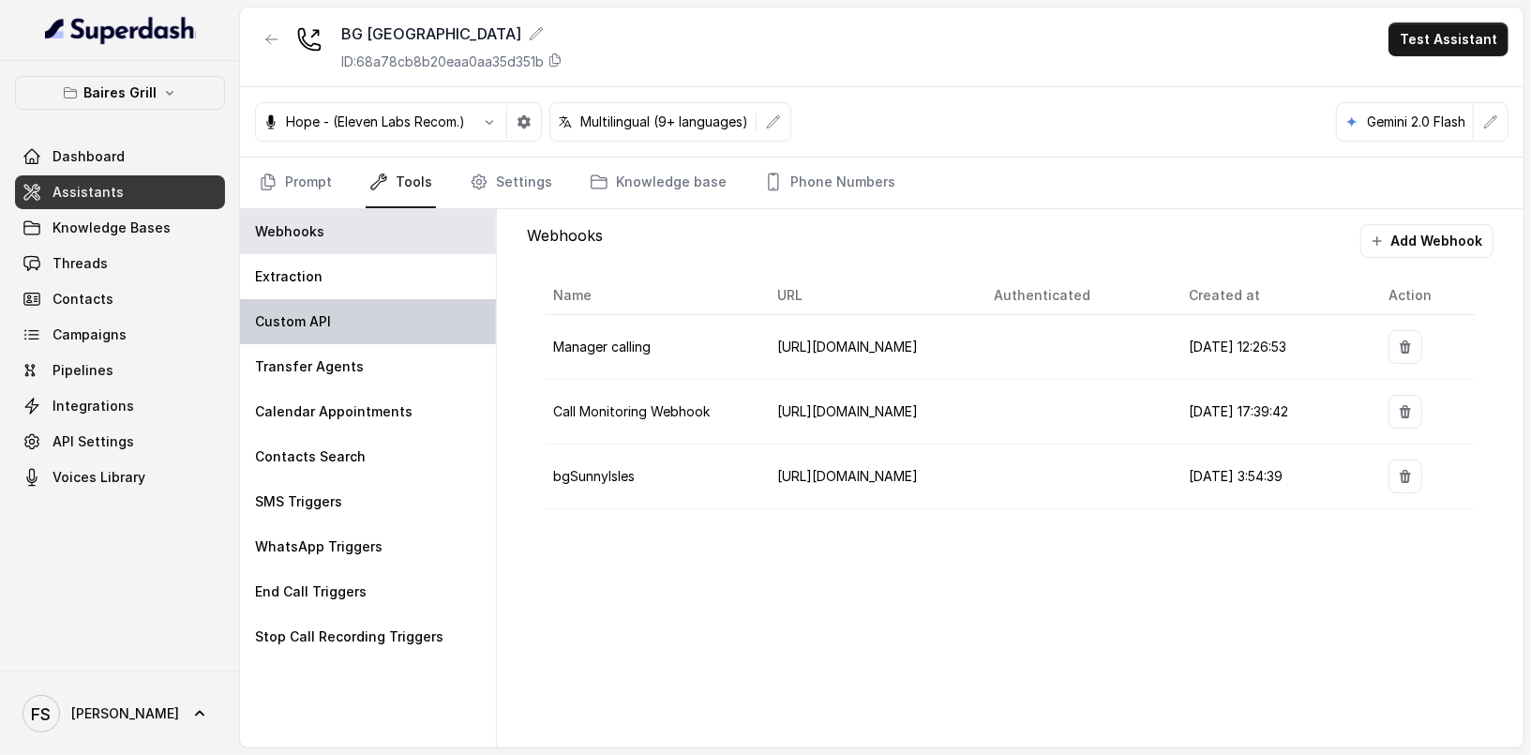
click at [409, 334] on div "Custom API" at bounding box center [368, 321] width 256 height 45
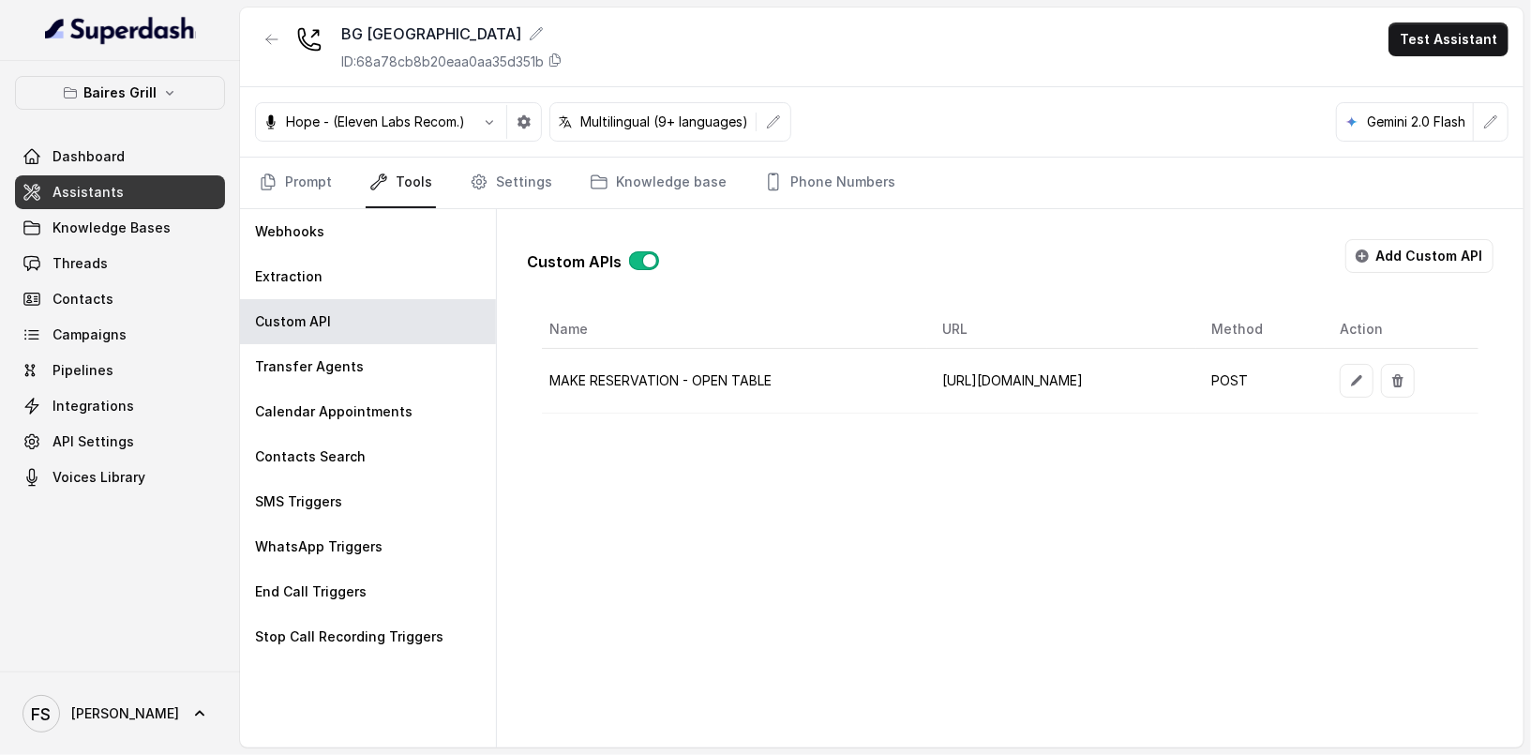
scroll to position [0, 75]
click at [1374, 371] on button "button" at bounding box center [1357, 381] width 34 height 34
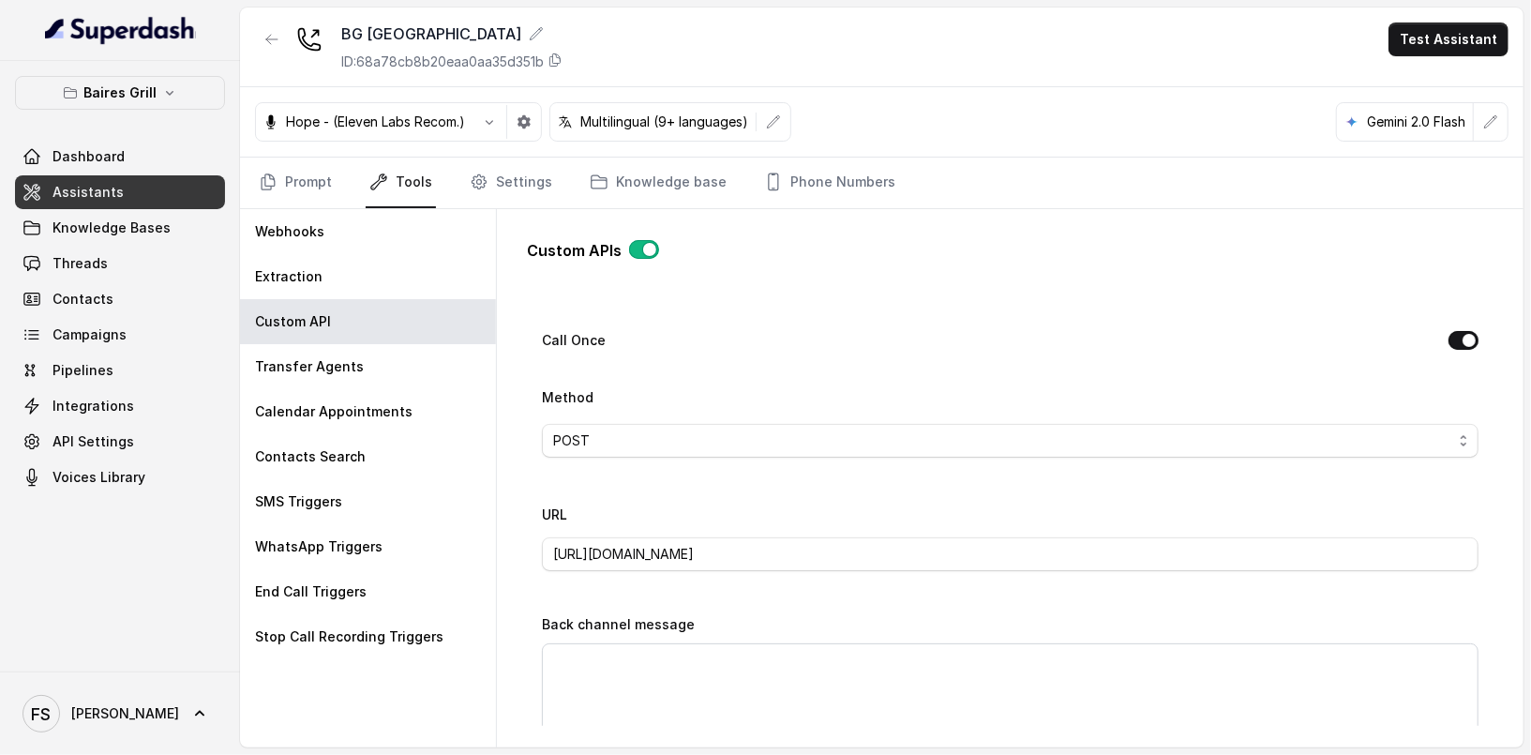
scroll to position [348, 0]
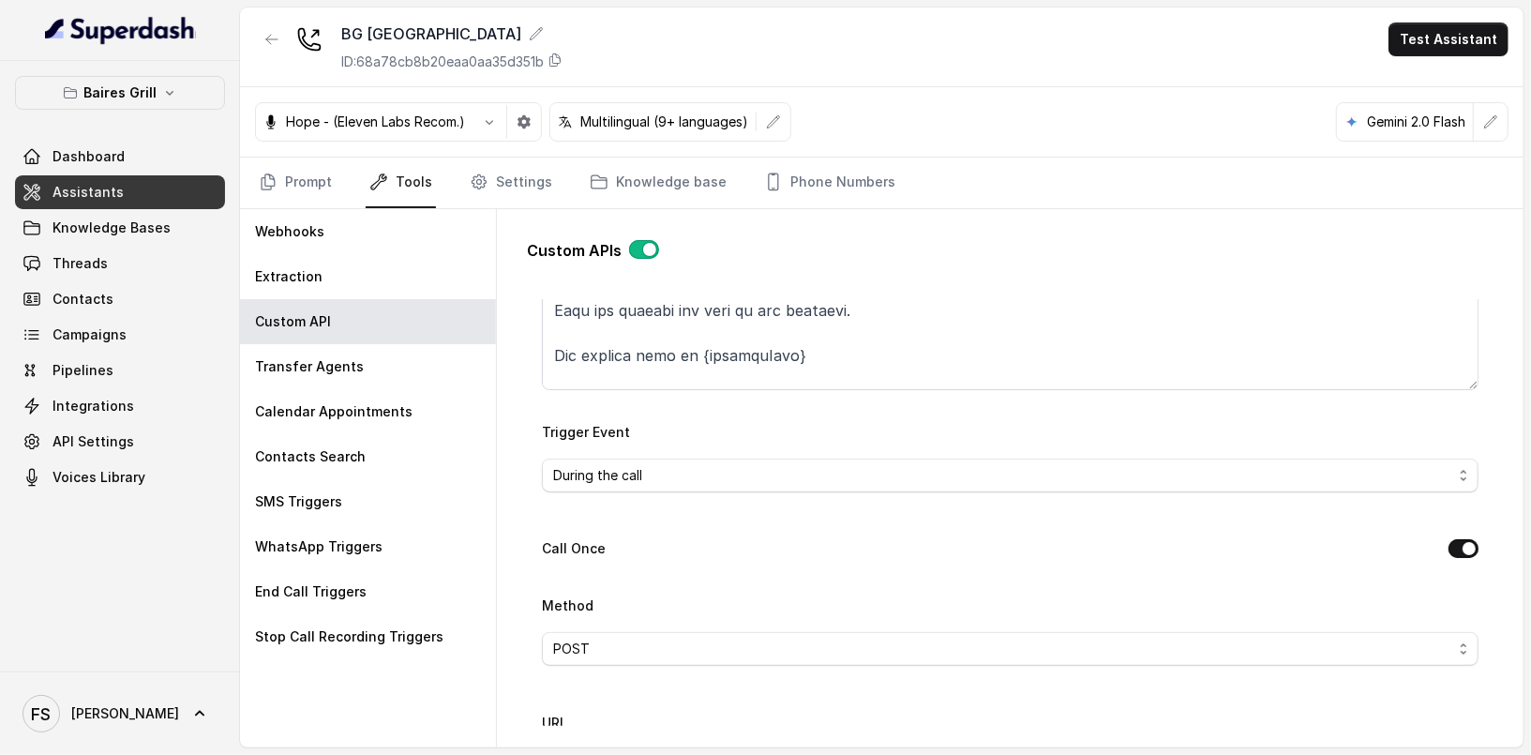
click at [1464, 550] on div "Go back Name MAKE RESERVATION - OPEN TABLE Trigger Prompt Trigger Event During …" at bounding box center [1010, 512] width 967 height 427
click at [1453, 542] on button "Call Once" at bounding box center [1464, 548] width 30 height 19
click at [1449, 547] on button "Call Once" at bounding box center [1464, 548] width 30 height 19
click at [1410, 549] on div "Call Once" at bounding box center [1010, 550] width 937 height 26
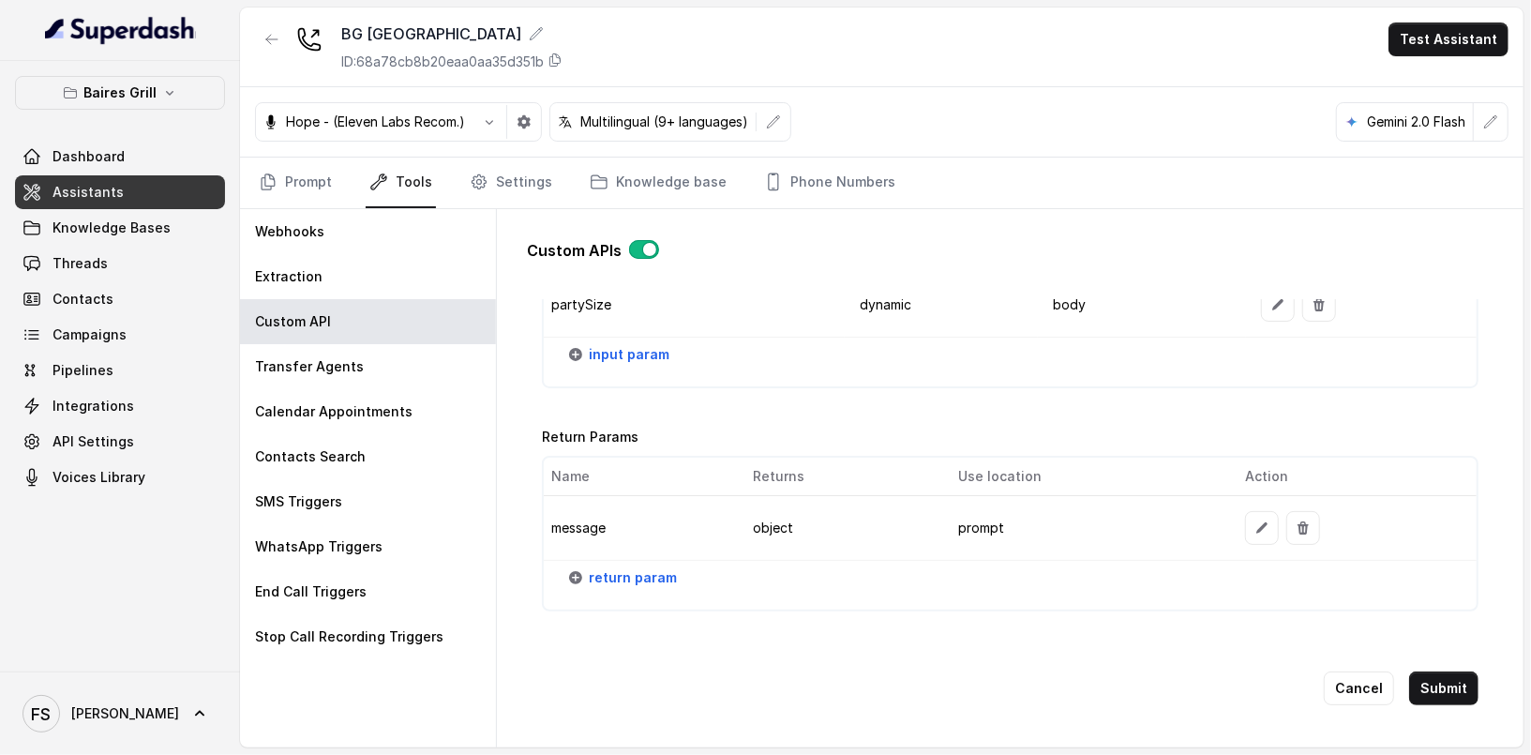
scroll to position [2305, 0]
click at [1440, 671] on button "Submit" at bounding box center [1444, 688] width 69 height 34
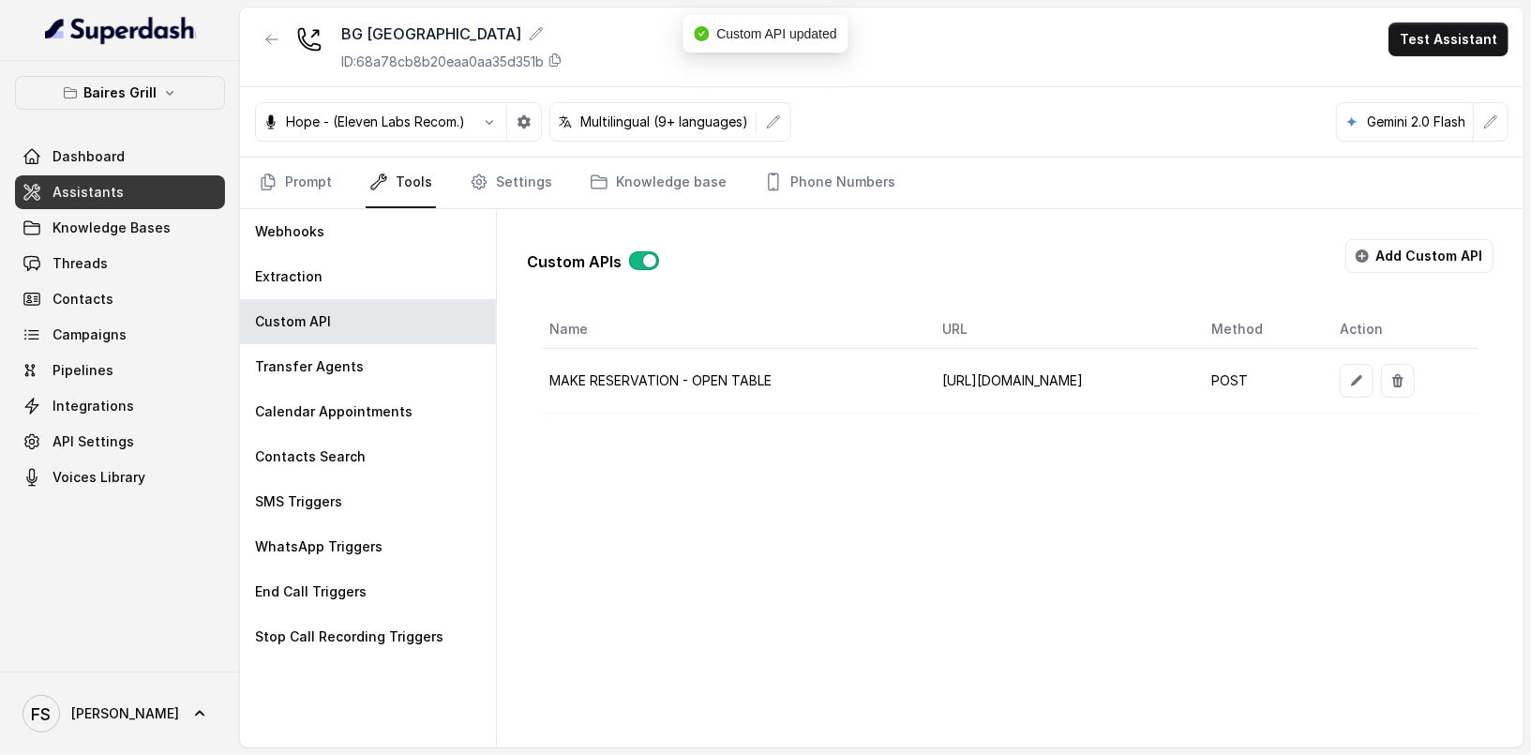
scroll to position [0, 75]
click at [1374, 381] on button "button" at bounding box center [1357, 381] width 34 height 34
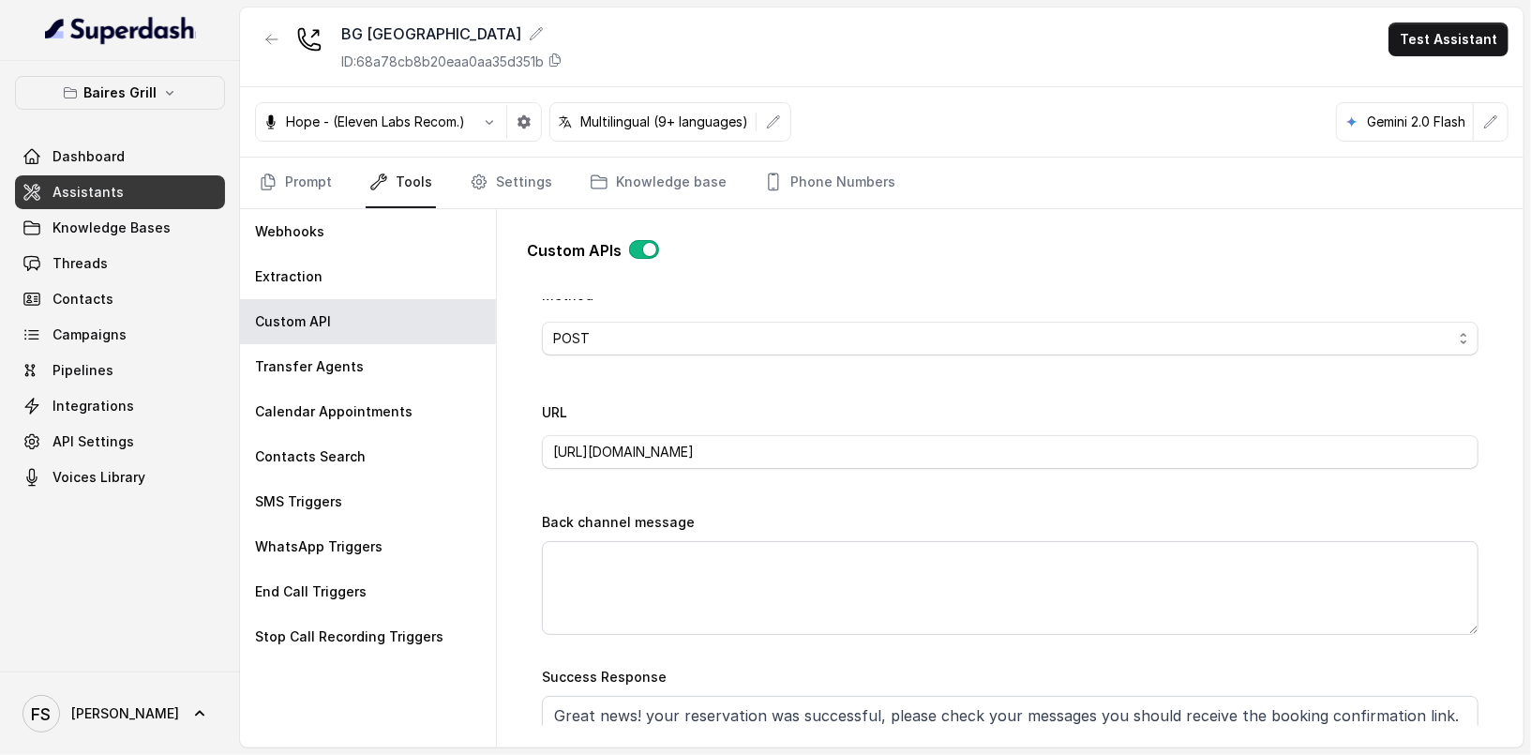
scroll to position [661, 0]
click at [843, 474] on div "Name MAKE RESERVATION - OPEN TABLE Trigger Prompt Trigger Event During the call…" at bounding box center [1010, 399] width 937 height 1395
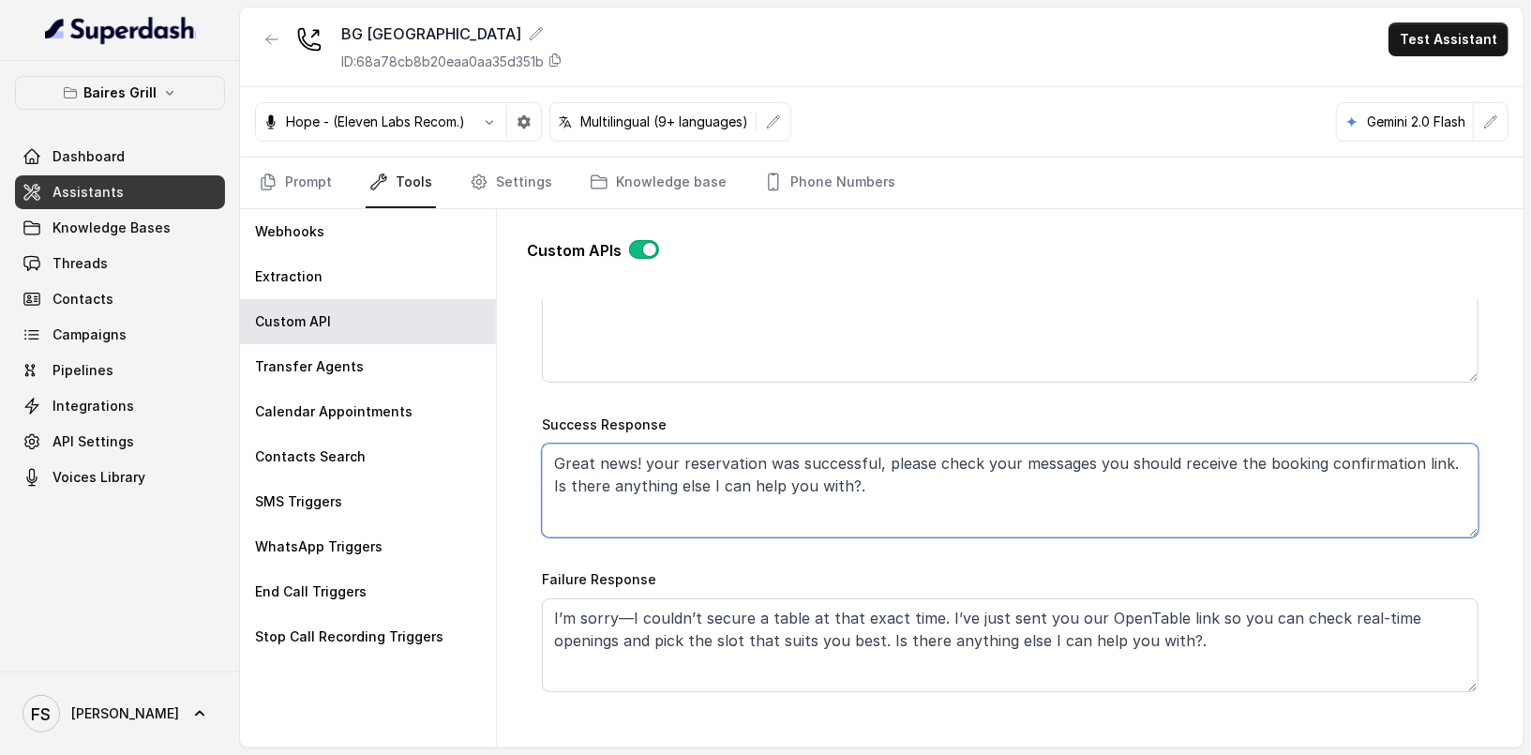
click at [990, 492] on textarea "Great news! your reservation was successful, please check your messages you sho…" at bounding box center [1010, 491] width 937 height 94
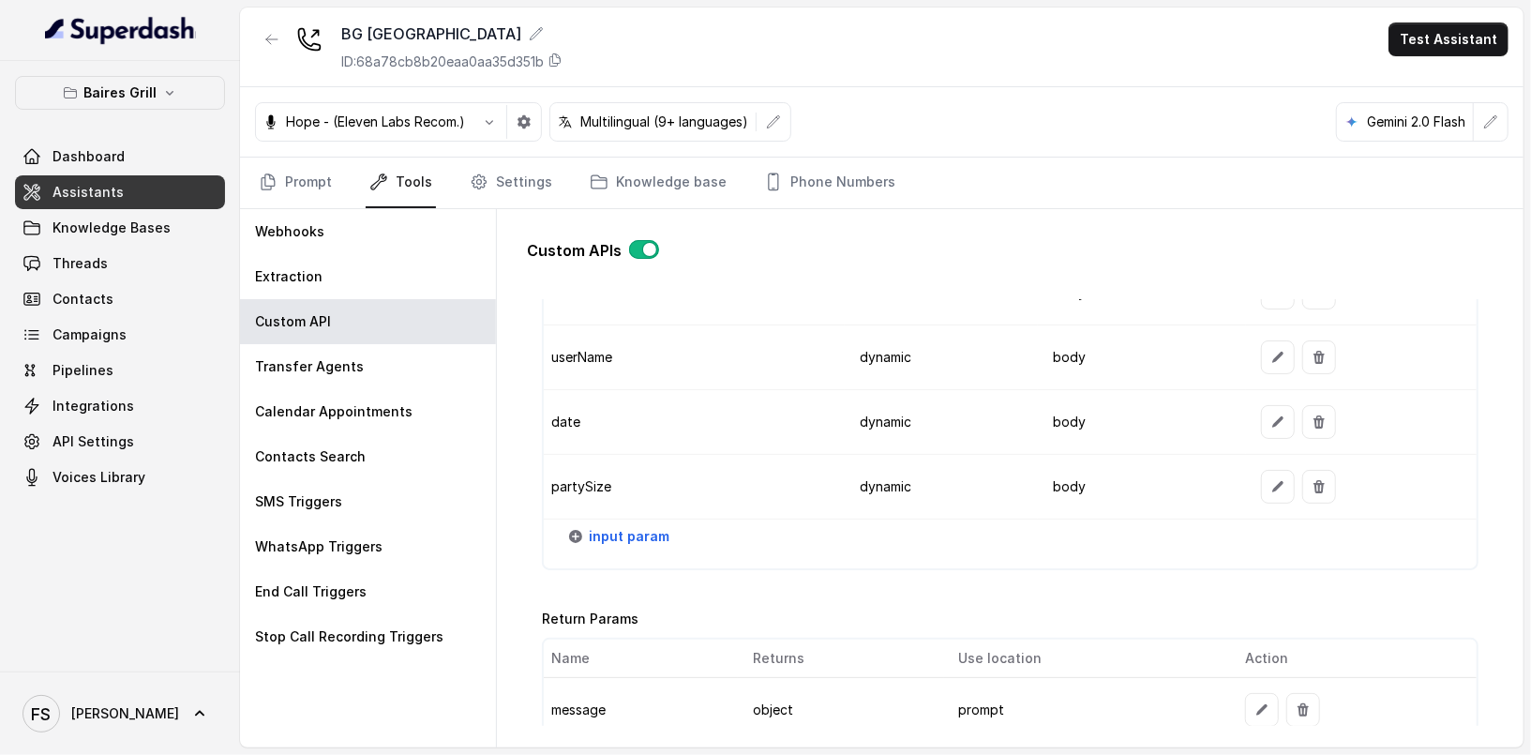
scroll to position [2305, 0]
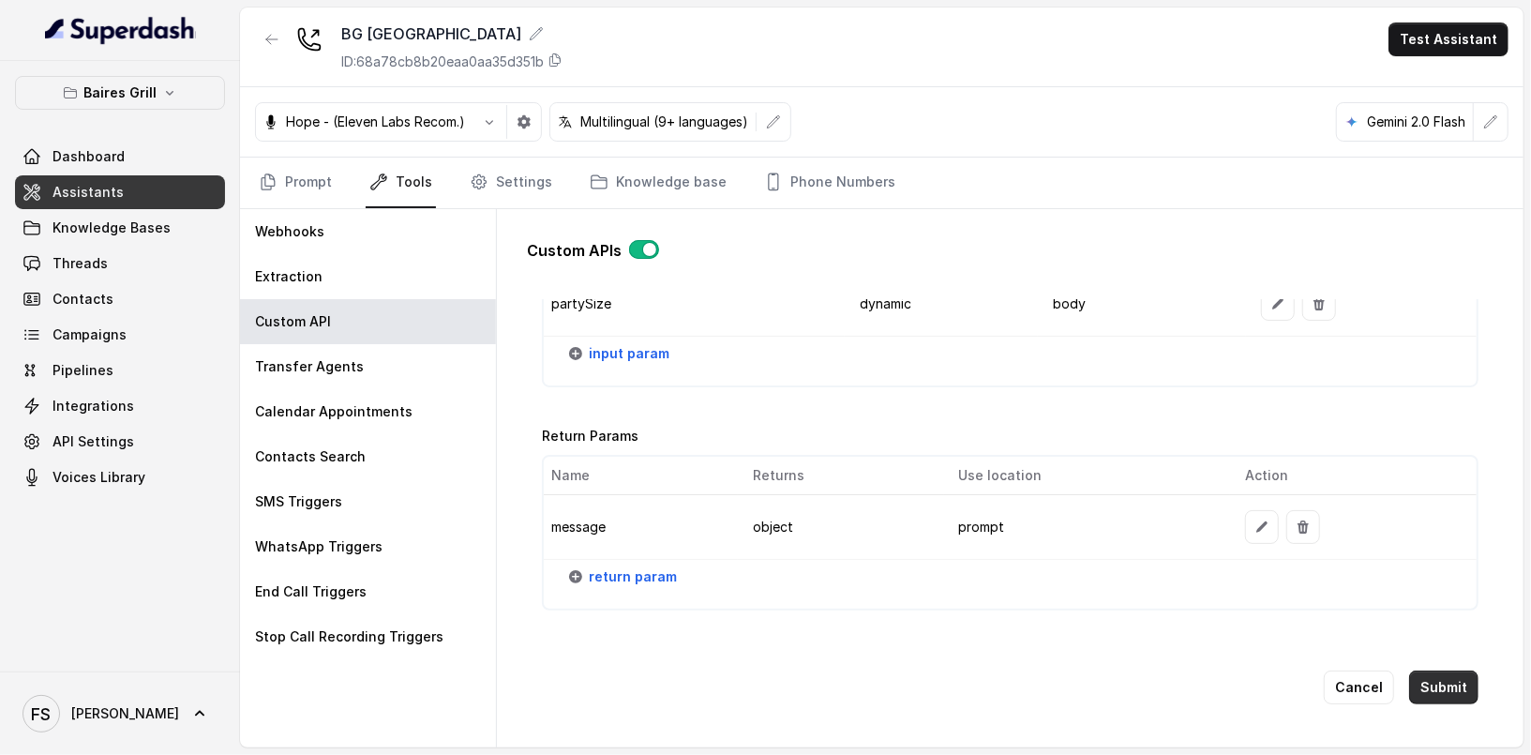
click at [1431, 642] on div "Cancel Submit" at bounding box center [1010, 688] width 937 height 94
click at [1431, 671] on button "Submit" at bounding box center [1444, 688] width 69 height 34
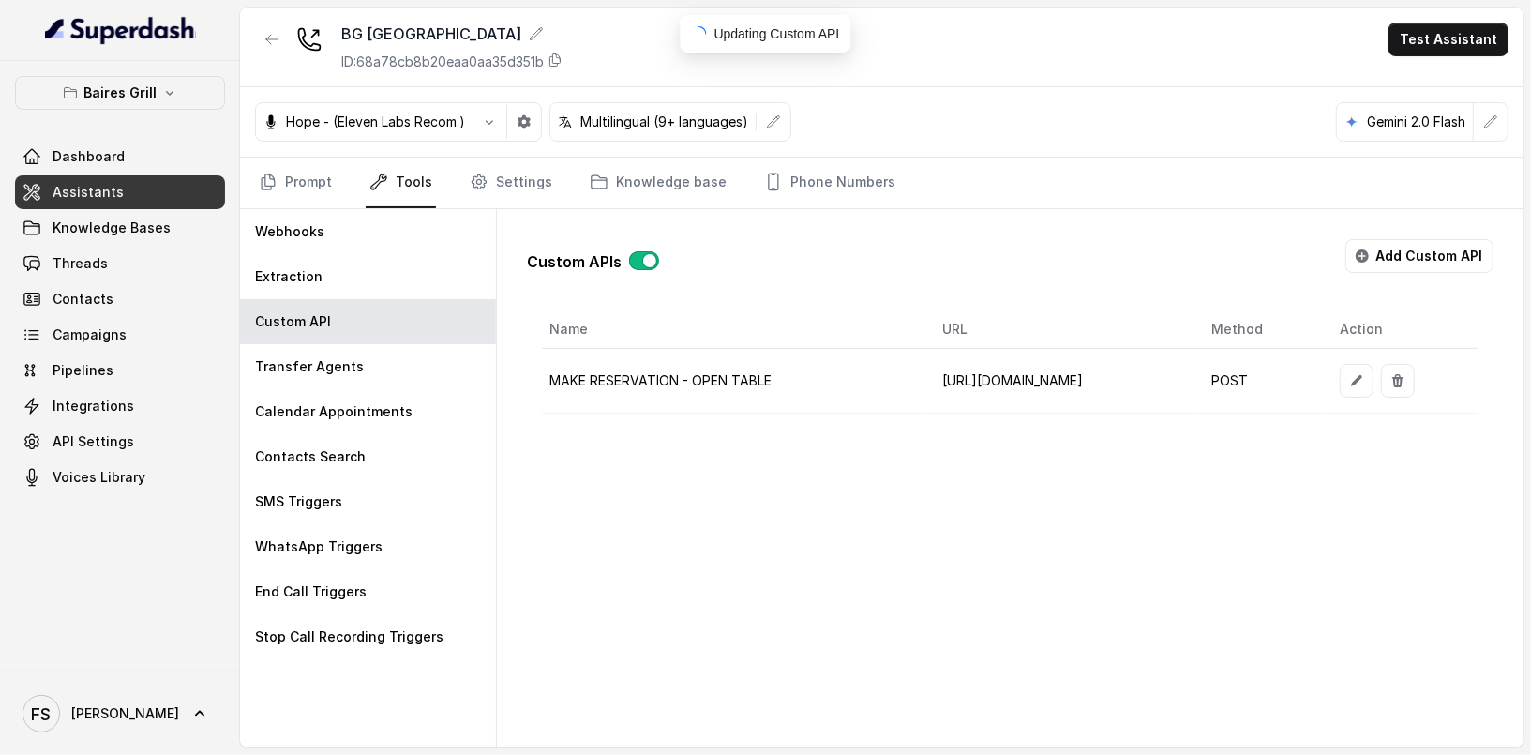
scroll to position [0, 0]
click at [126, 264] on link "Threads" at bounding box center [120, 264] width 210 height 34
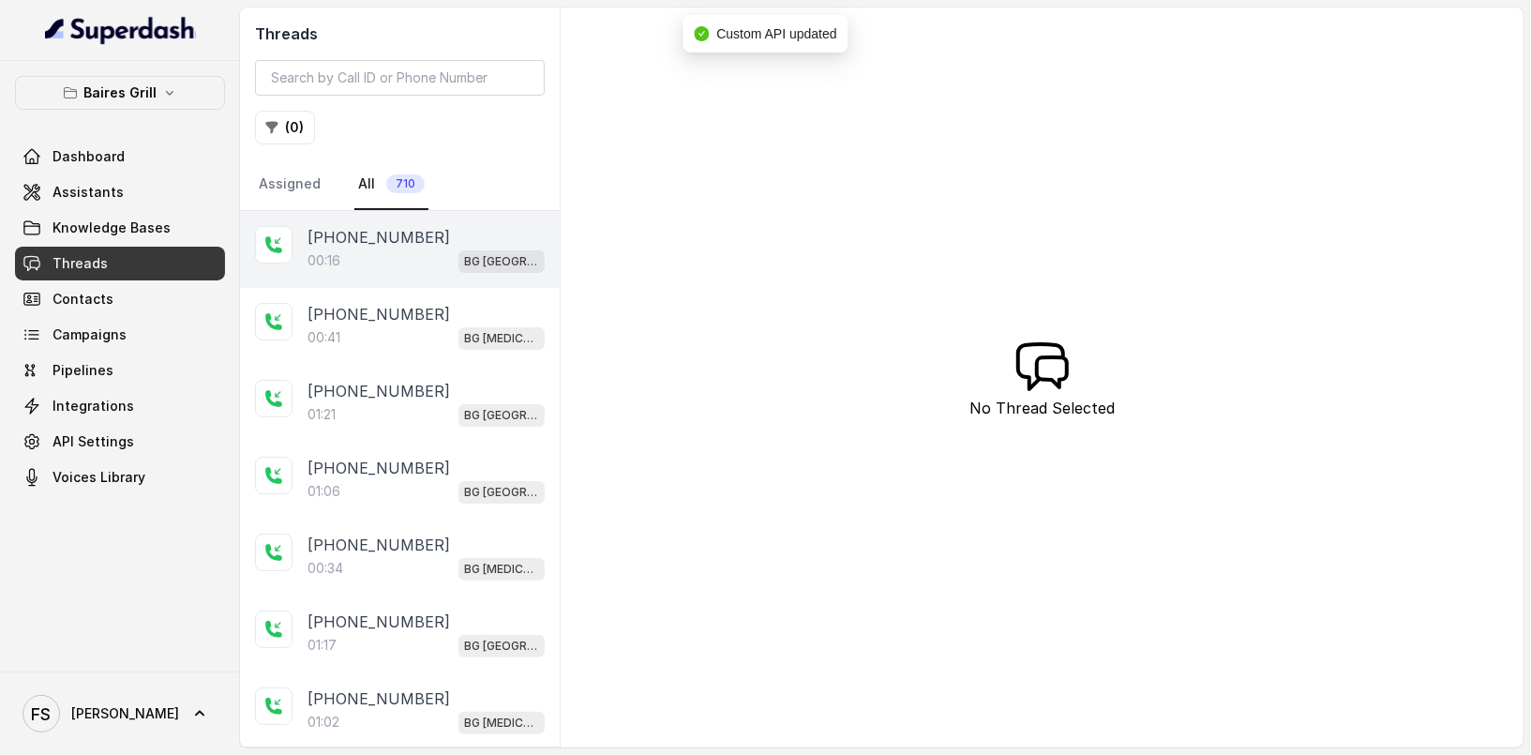
click at [343, 256] on div "00:16 [GEOGRAPHIC_DATA]" at bounding box center [426, 261] width 237 height 24
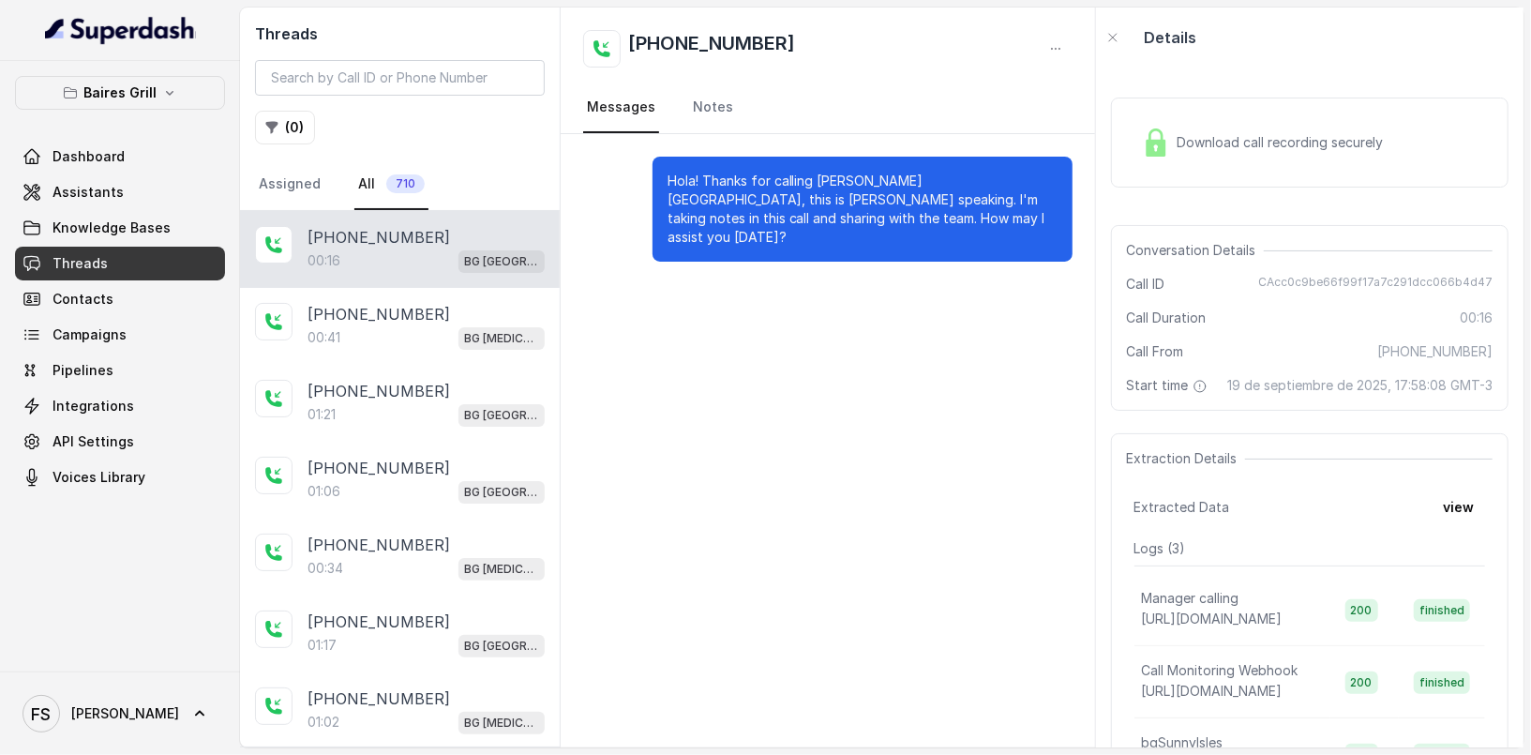
click at [418, 281] on div "[PHONE_NUMBER]:[GEOGRAPHIC_DATA]" at bounding box center [400, 249] width 320 height 77
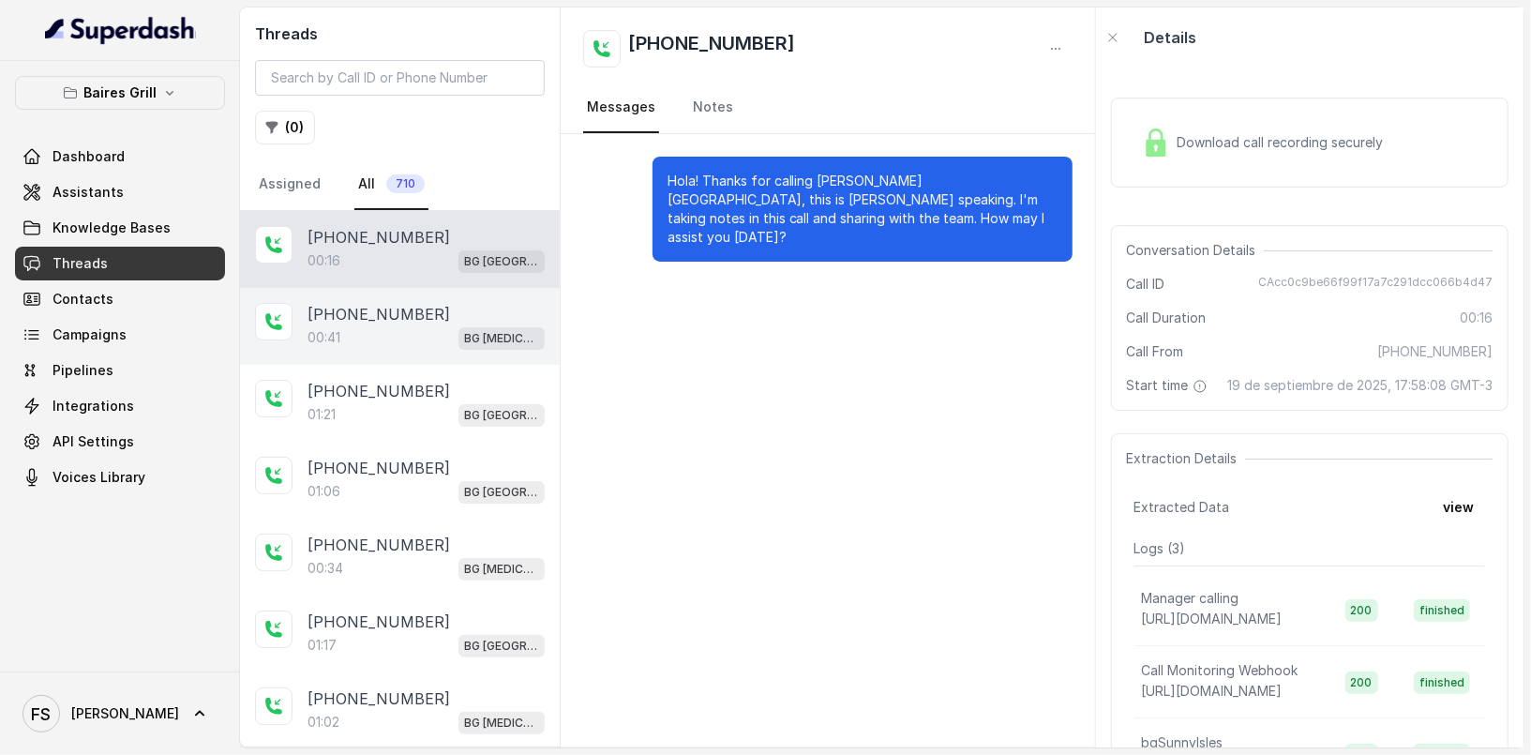
click at [414, 352] on div "[PHONE_NUMBER]:41 BG [MEDICAL_DATA]" at bounding box center [400, 326] width 320 height 77
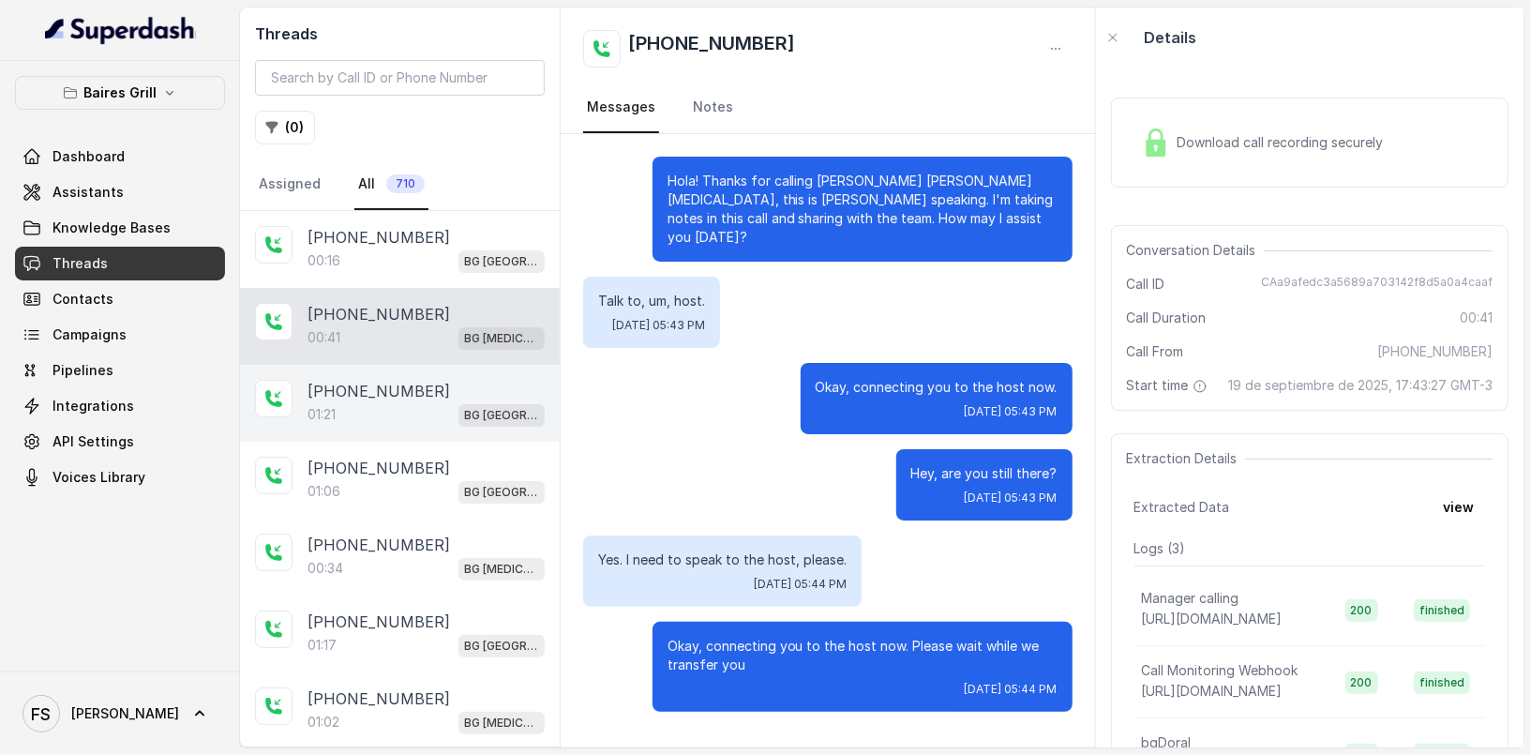
click at [428, 409] on div "01:21 [GEOGRAPHIC_DATA]" at bounding box center [426, 414] width 237 height 24
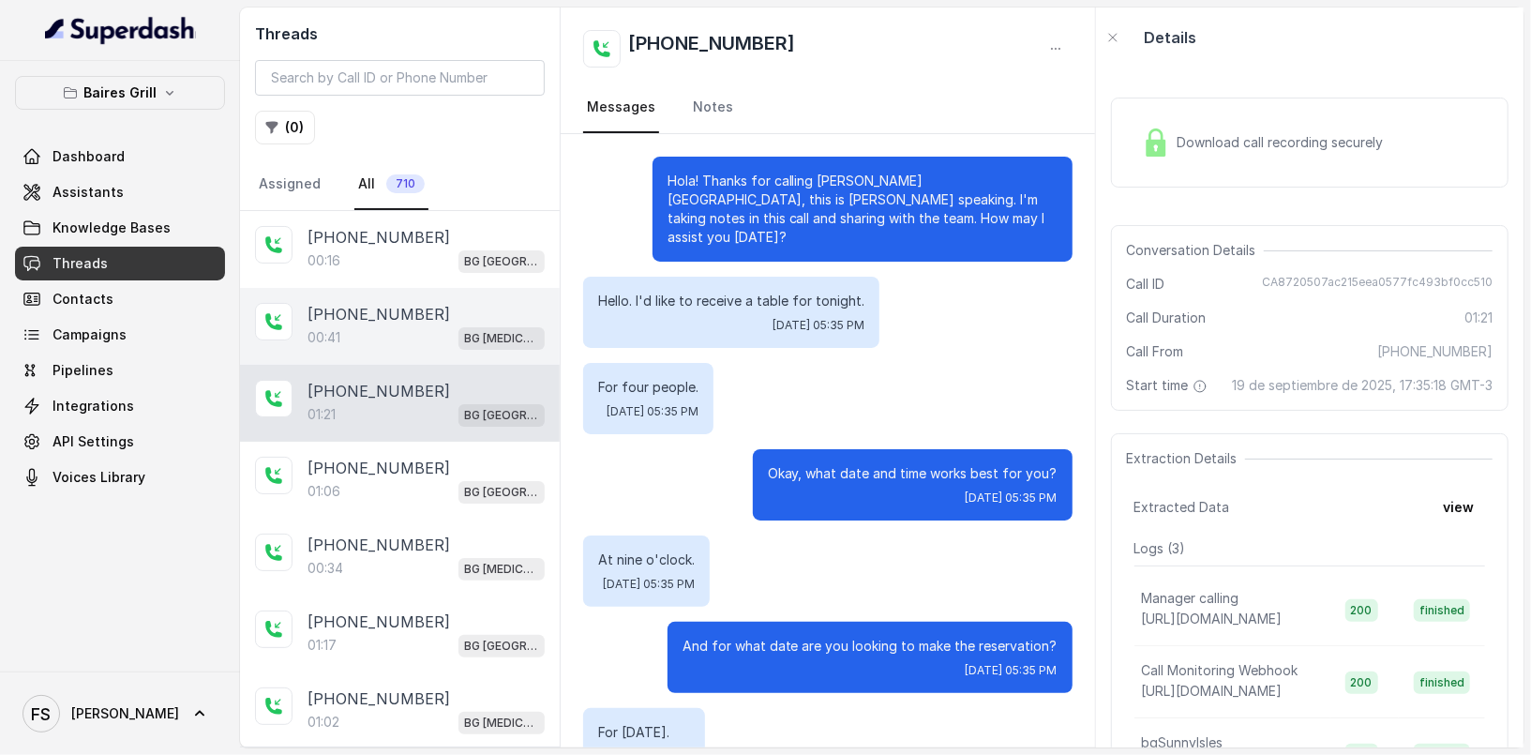
scroll to position [750, 0]
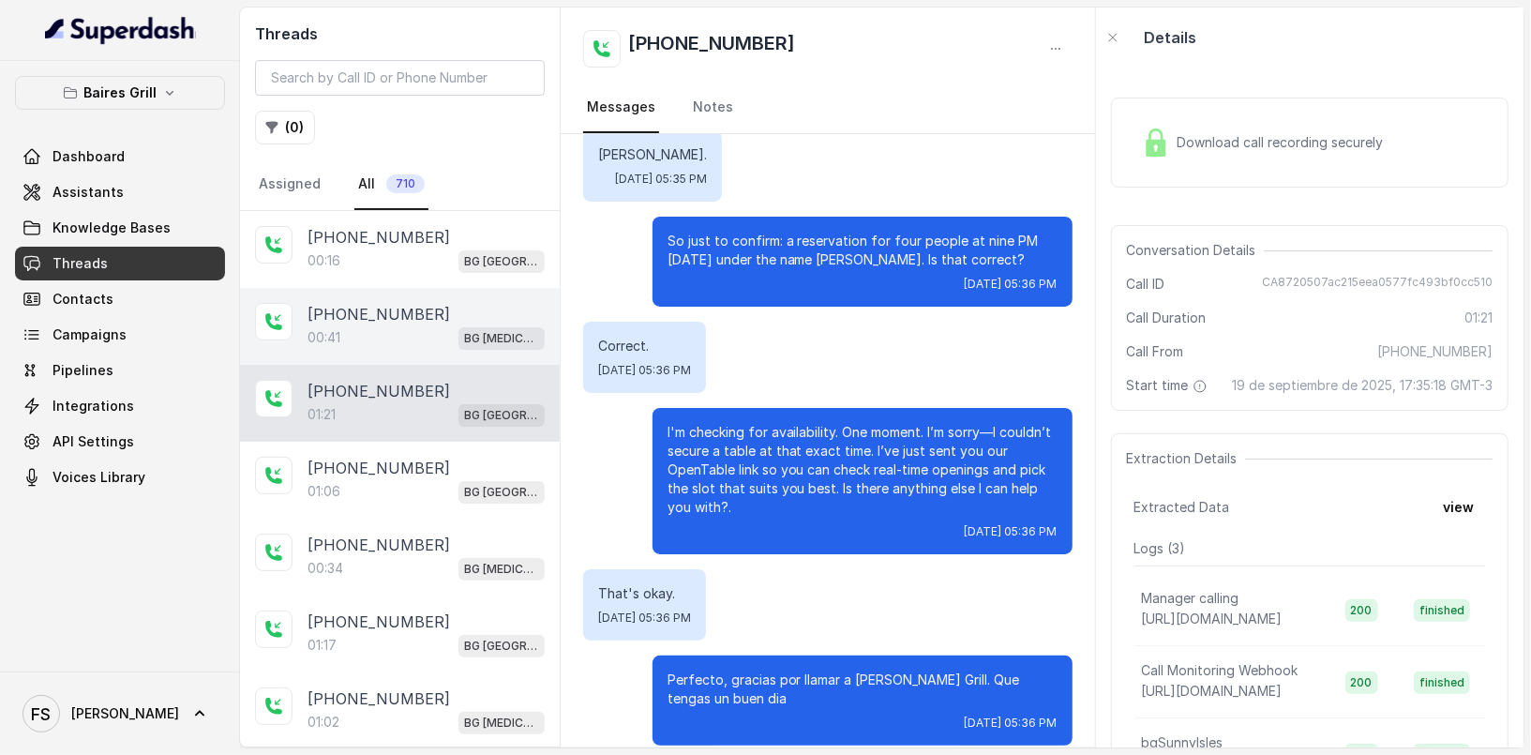
click at [432, 303] on div "[PHONE_NUMBER]" at bounding box center [426, 314] width 237 height 23
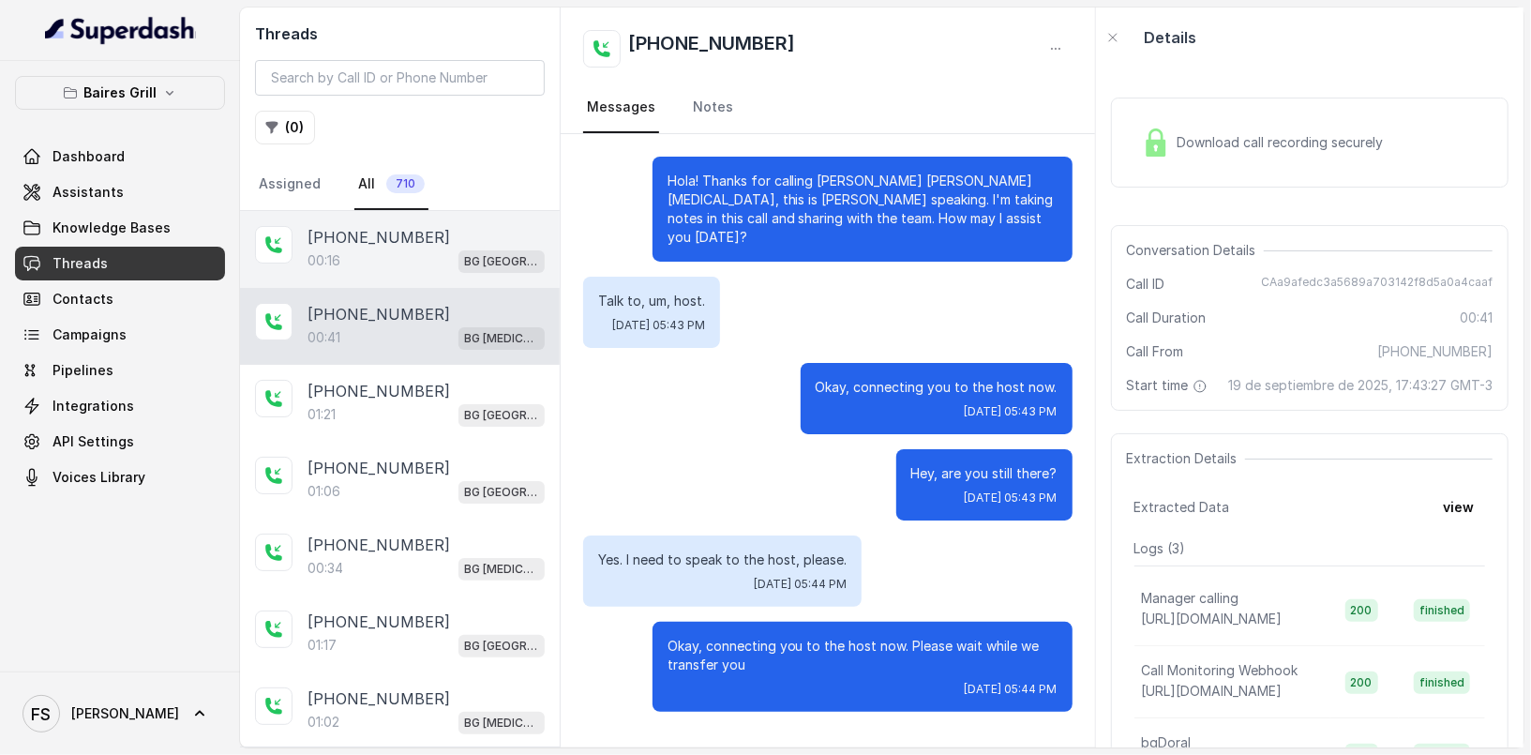
click at [388, 235] on p "[PHONE_NUMBER]" at bounding box center [379, 237] width 143 height 23
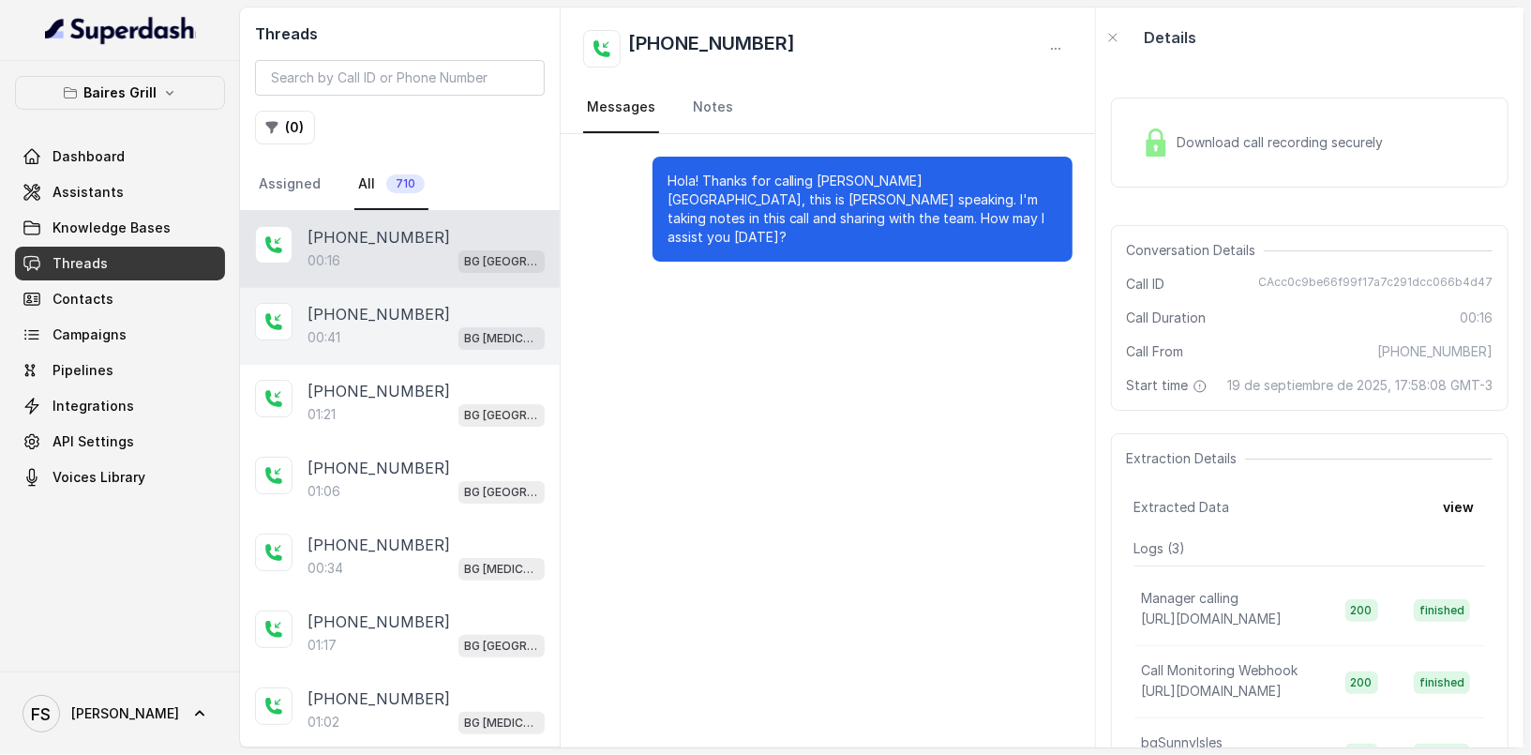
click at [393, 312] on p "[PHONE_NUMBER]" at bounding box center [379, 314] width 143 height 23
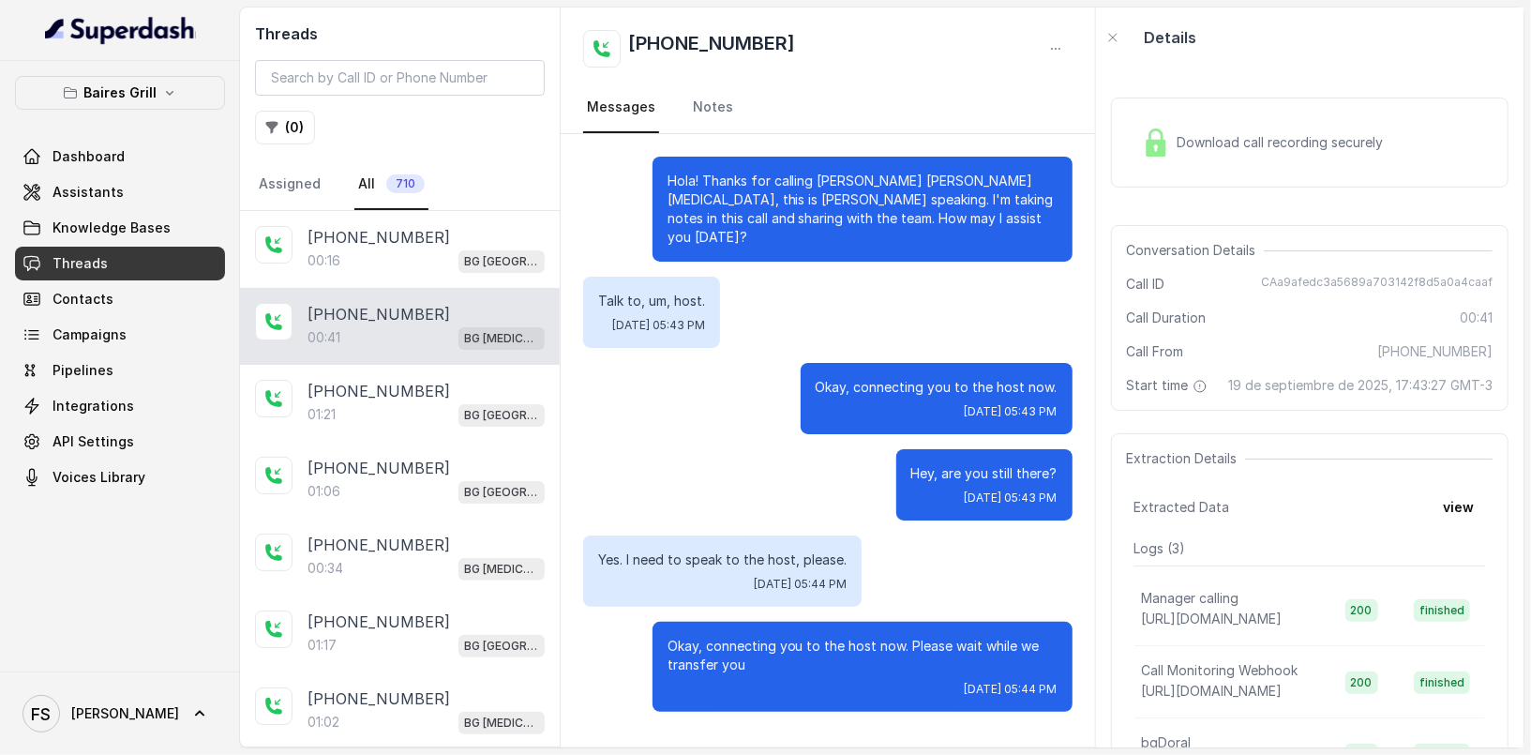
click at [1420, 281] on span "CAa9afedc3a5689a703142f8d5a0a4caaf" at bounding box center [1377, 284] width 232 height 19
copy span "CAa9afedc3a5689a703142f8d5a0a4caaf"
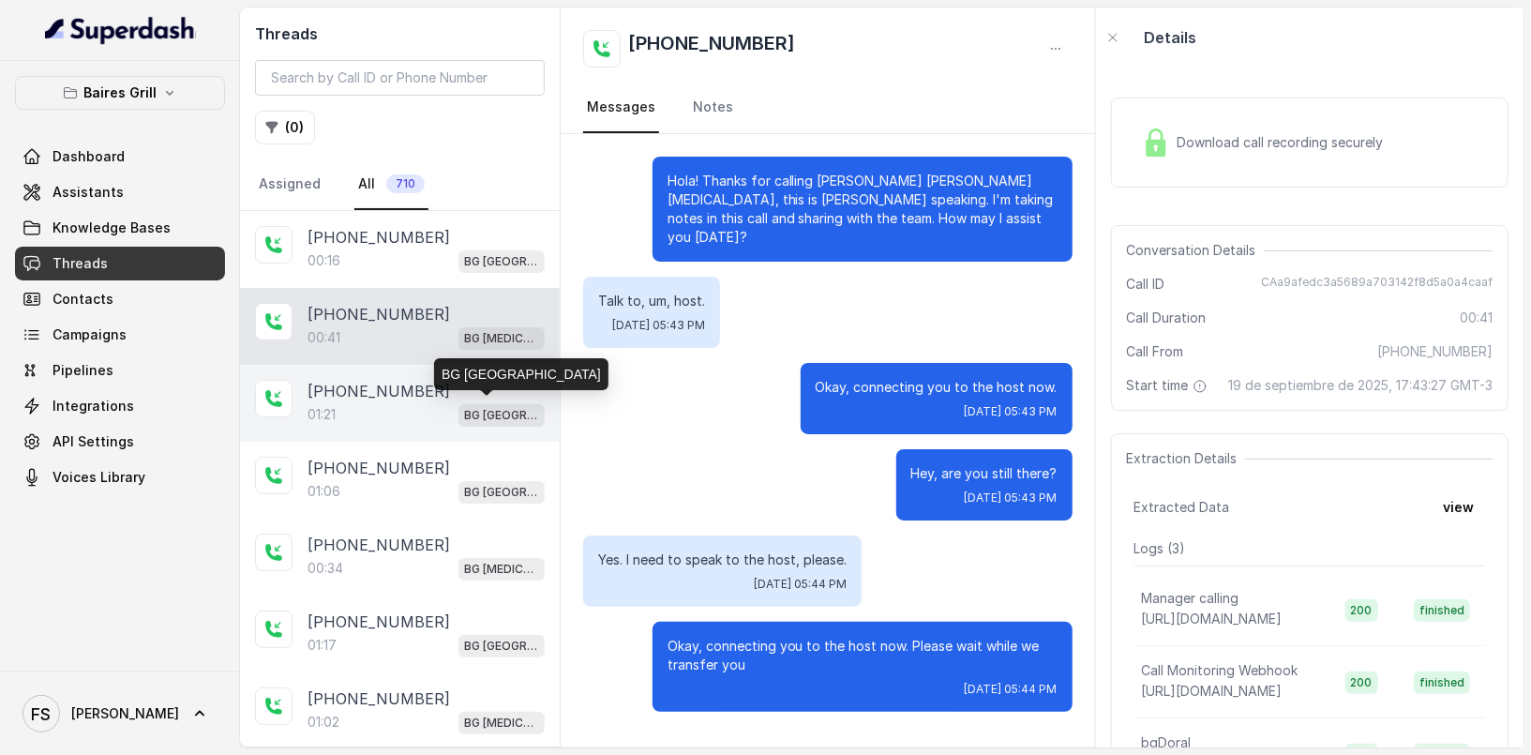
click at [459, 404] on span "BG [GEOGRAPHIC_DATA]" at bounding box center [502, 415] width 86 height 23
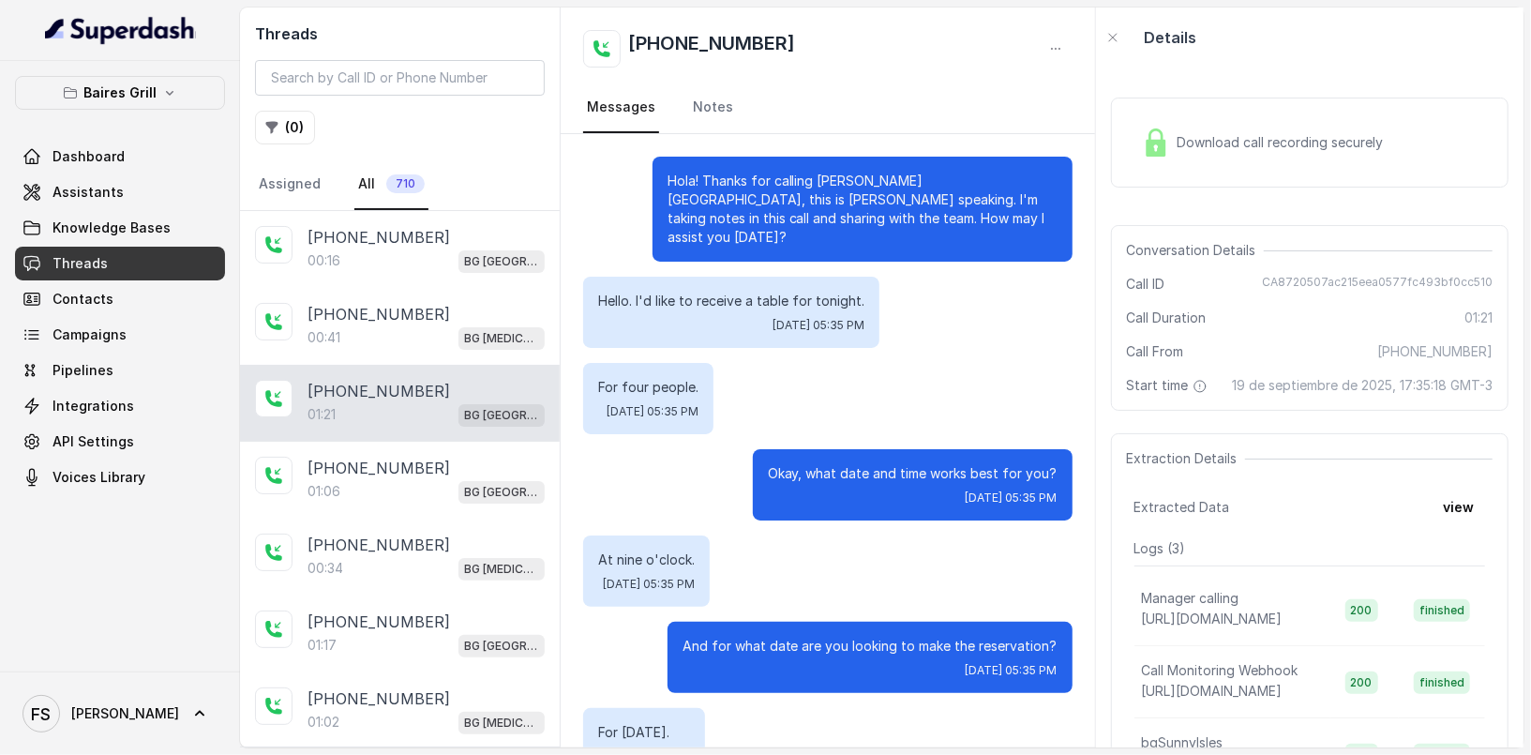
scroll to position [750, 0]
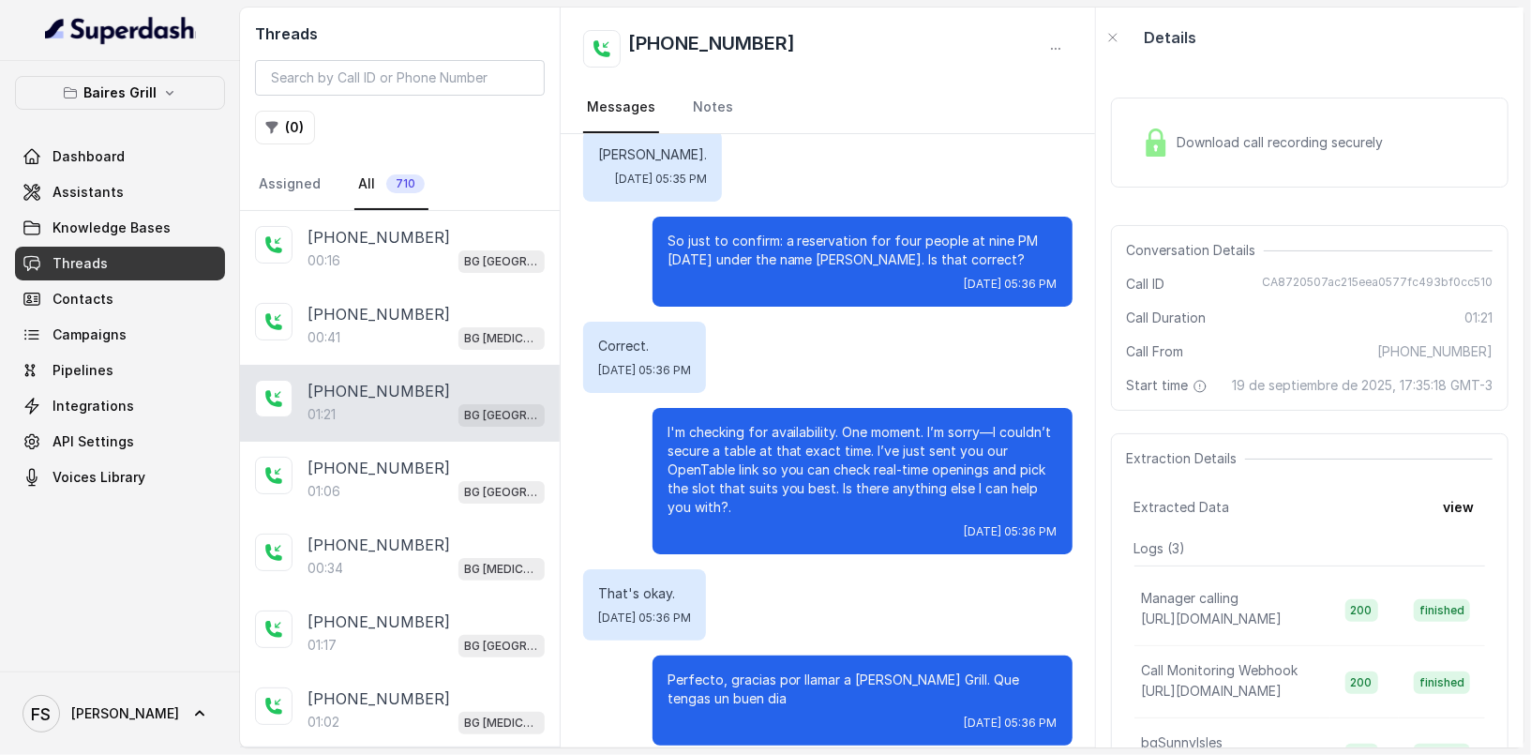
click at [1396, 286] on span "CA8720507ac215eea0577fc493bf0cc510" at bounding box center [1377, 284] width 231 height 19
copy span "CA8720507ac215eea0577fc493bf0cc510"
drag, startPoint x: 1452, startPoint y: 497, endPoint x: 1455, endPoint y: 514, distance: 17.1
click at [1452, 498] on div "Extraction Details Extracted Data view Logs ( 3 ) Manager calling [URL][DOMAIN_…" at bounding box center [1310, 619] width 398 height 373
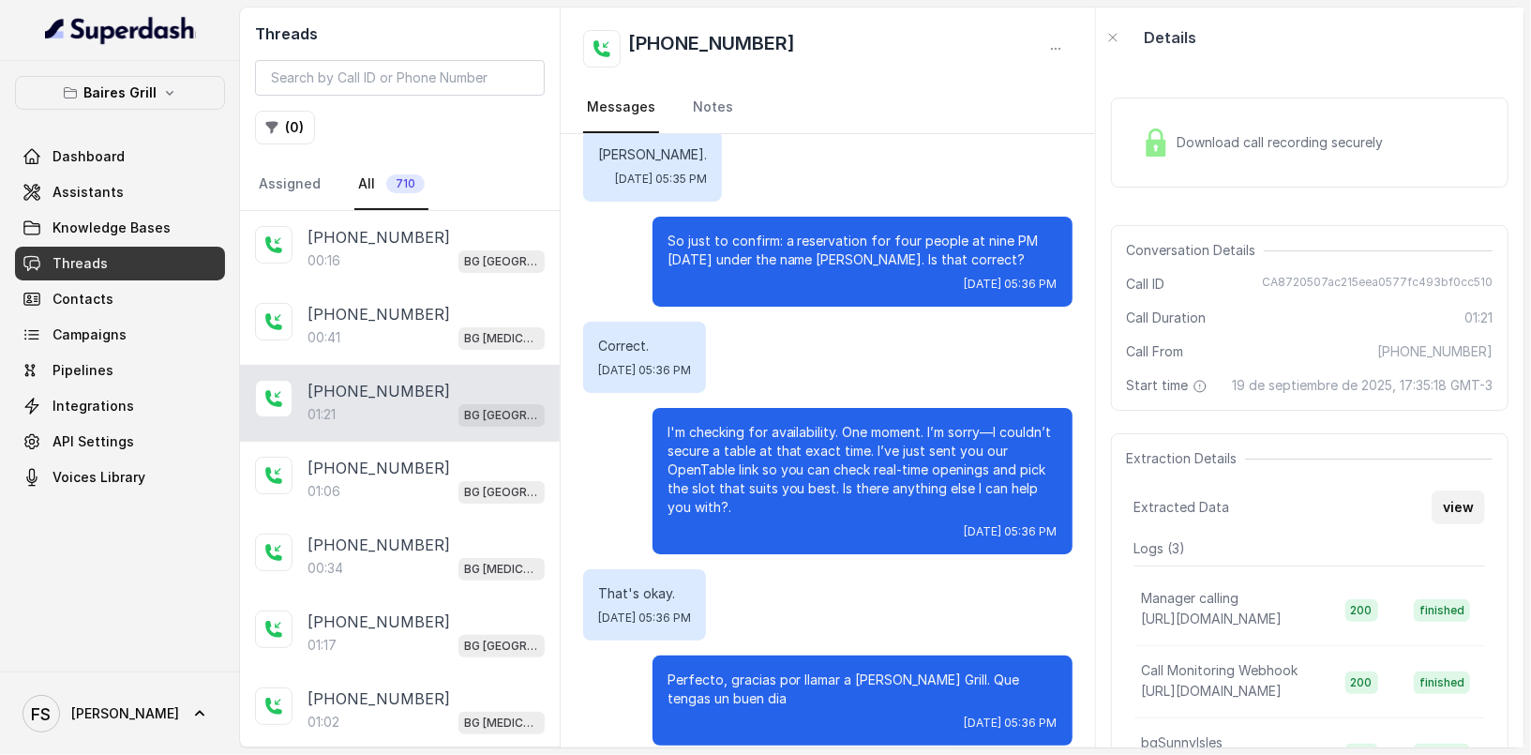
click at [1455, 514] on button "view" at bounding box center [1458, 507] width 53 height 34
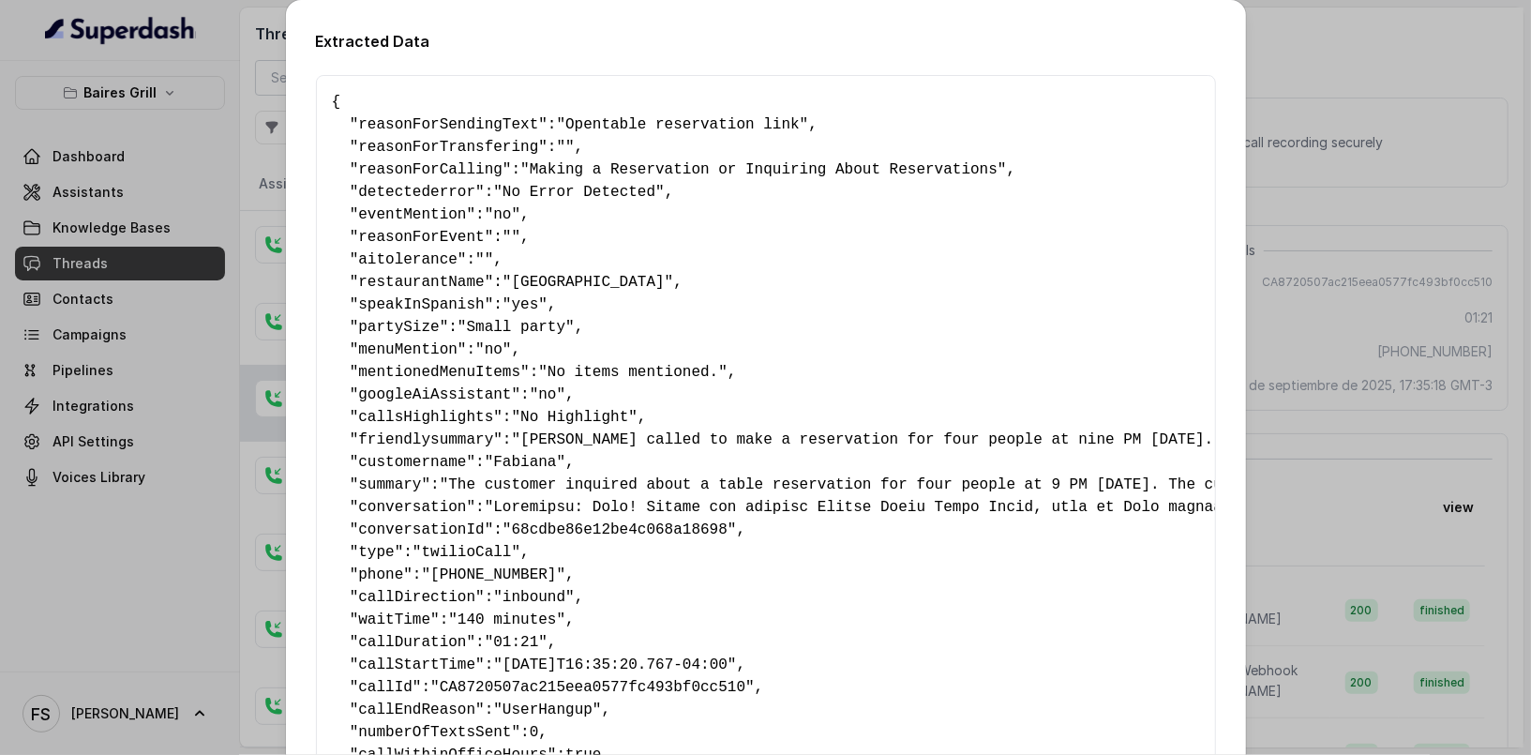
scroll to position [352, 0]
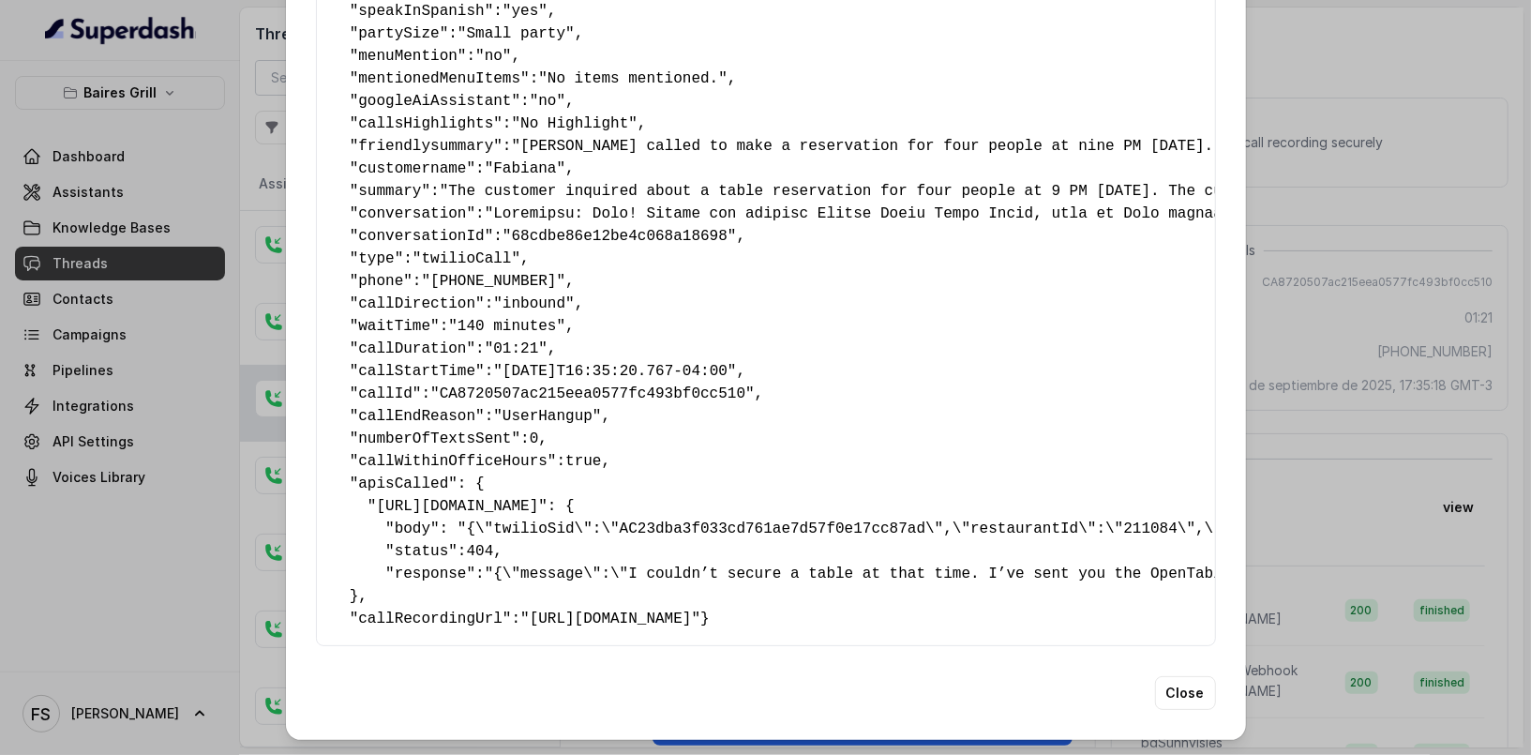
click at [357, 535] on pre "{ " reasonForSendingText ": "Opentable reservation link" , " reasonForTransferi…" at bounding box center [766, 213] width 868 height 833
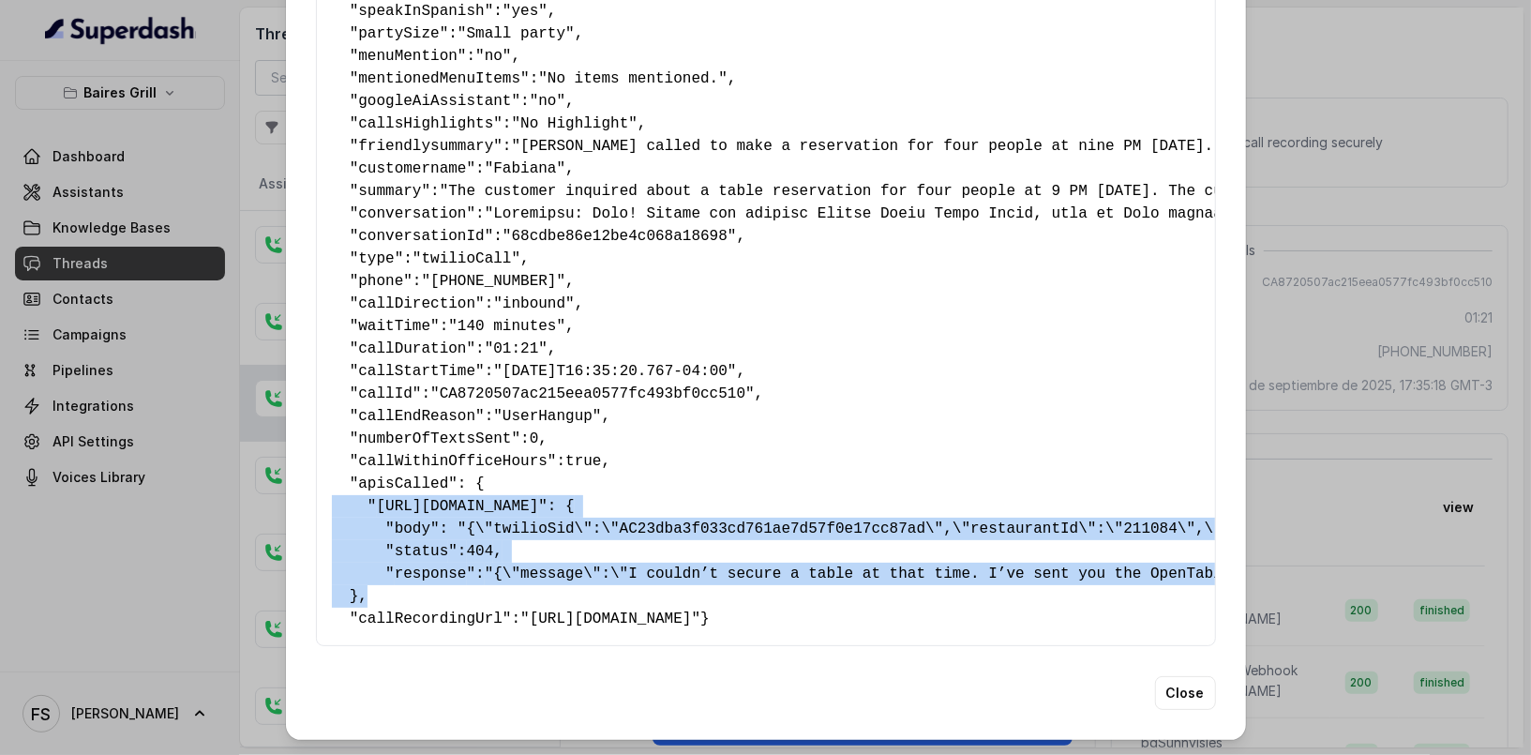
drag, startPoint x: 367, startPoint y: 544, endPoint x: 309, endPoint y: 441, distance: 118.4
click at [316, 441] on div "{ " reasonForSendingText ": "Opentable reservation link" , " reasonForTransferi…" at bounding box center [766, 213] width 900 height 865
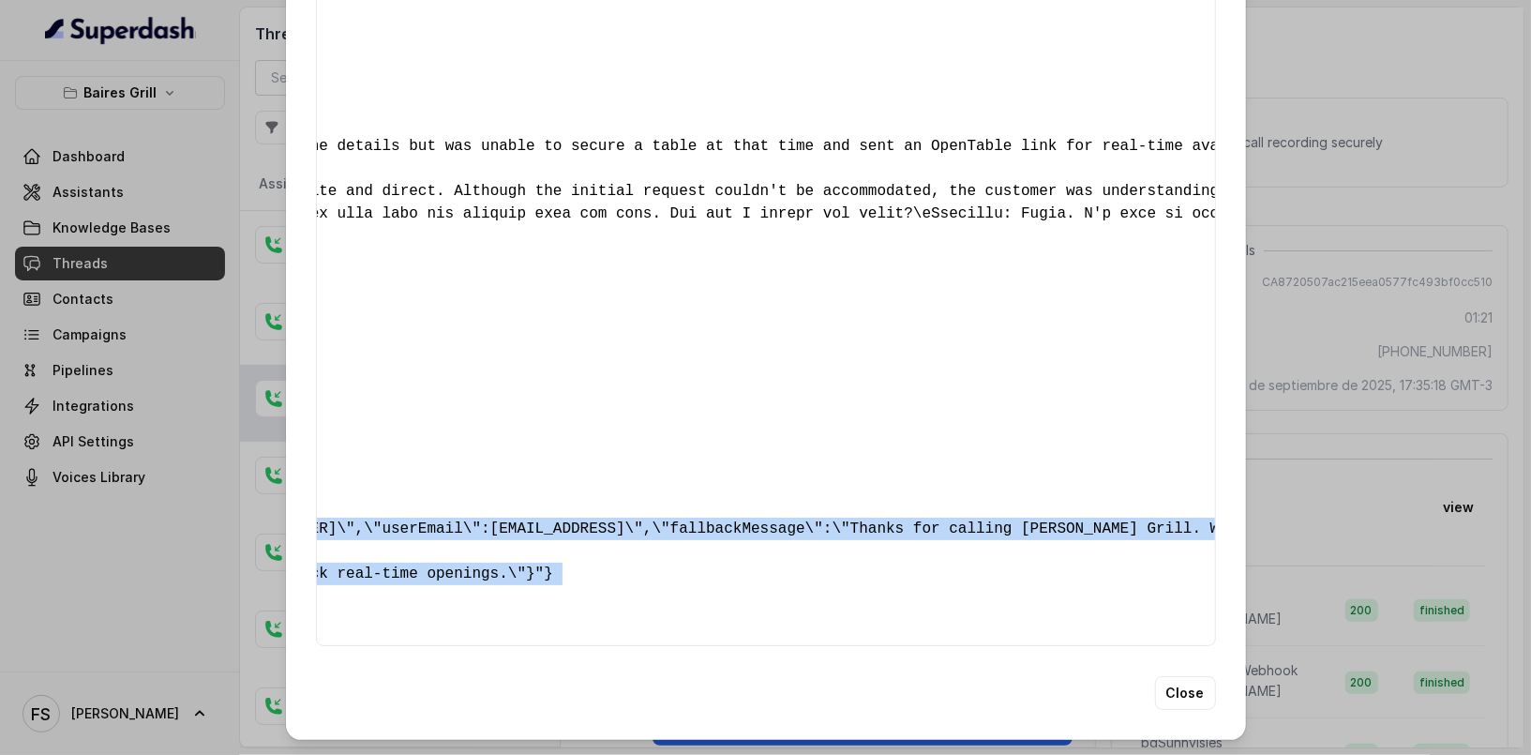
scroll to position [0, 0]
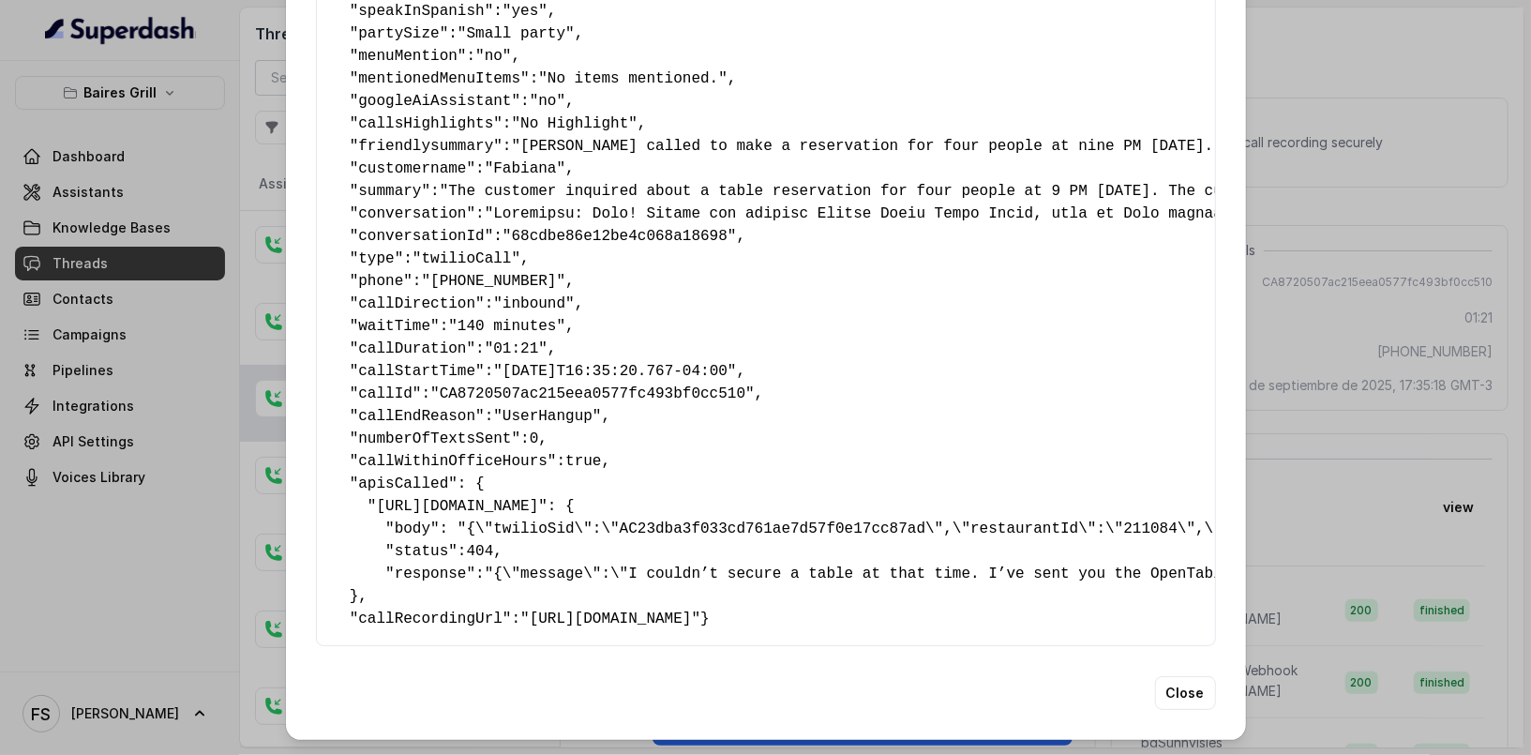
click at [1259, 359] on div "Extracted Data { " reasonForSendingText ": "Opentable reservation link" , " rea…" at bounding box center [765, 377] width 1531 height 755
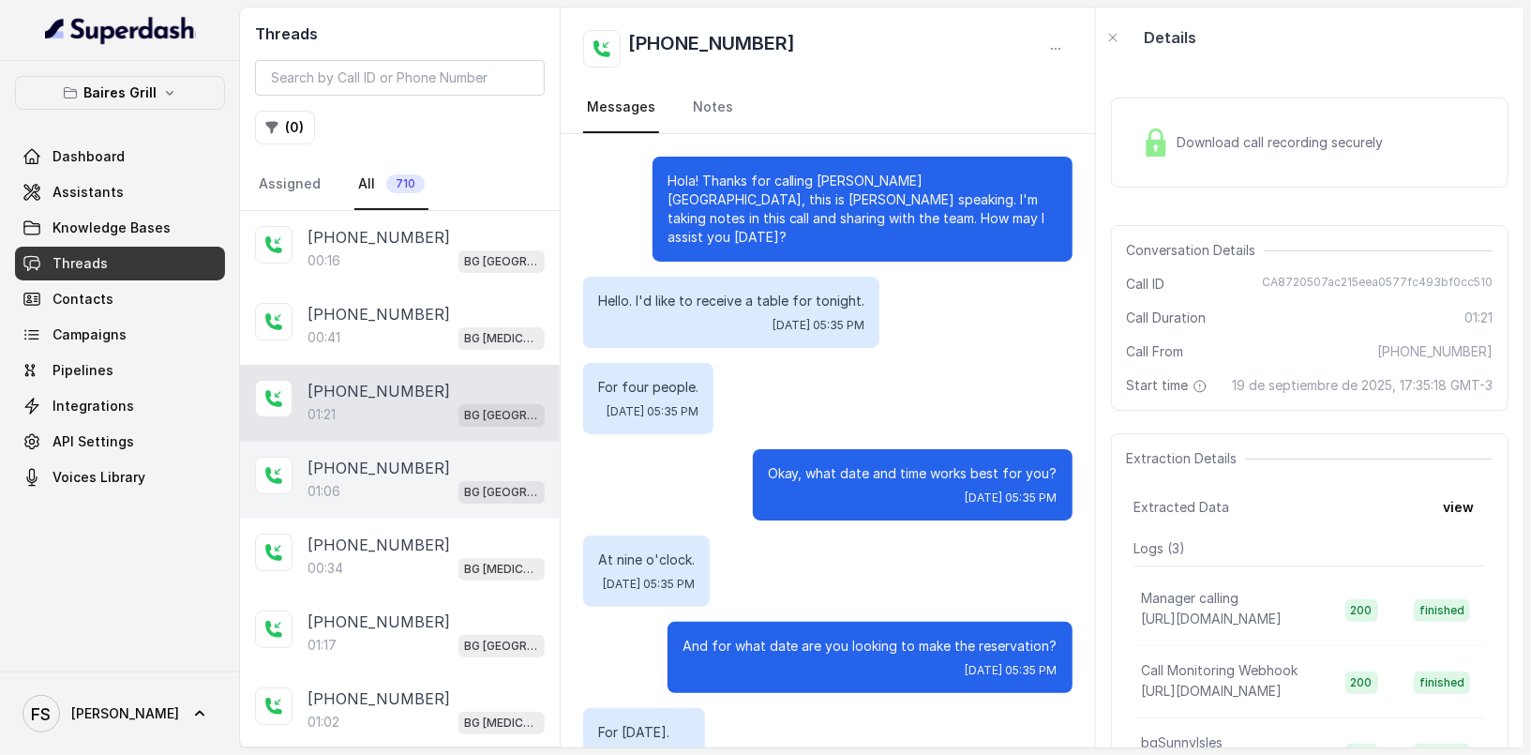
click at [404, 442] on div "[PHONE_NUMBER]:06 [GEOGRAPHIC_DATA]" at bounding box center [400, 480] width 320 height 77
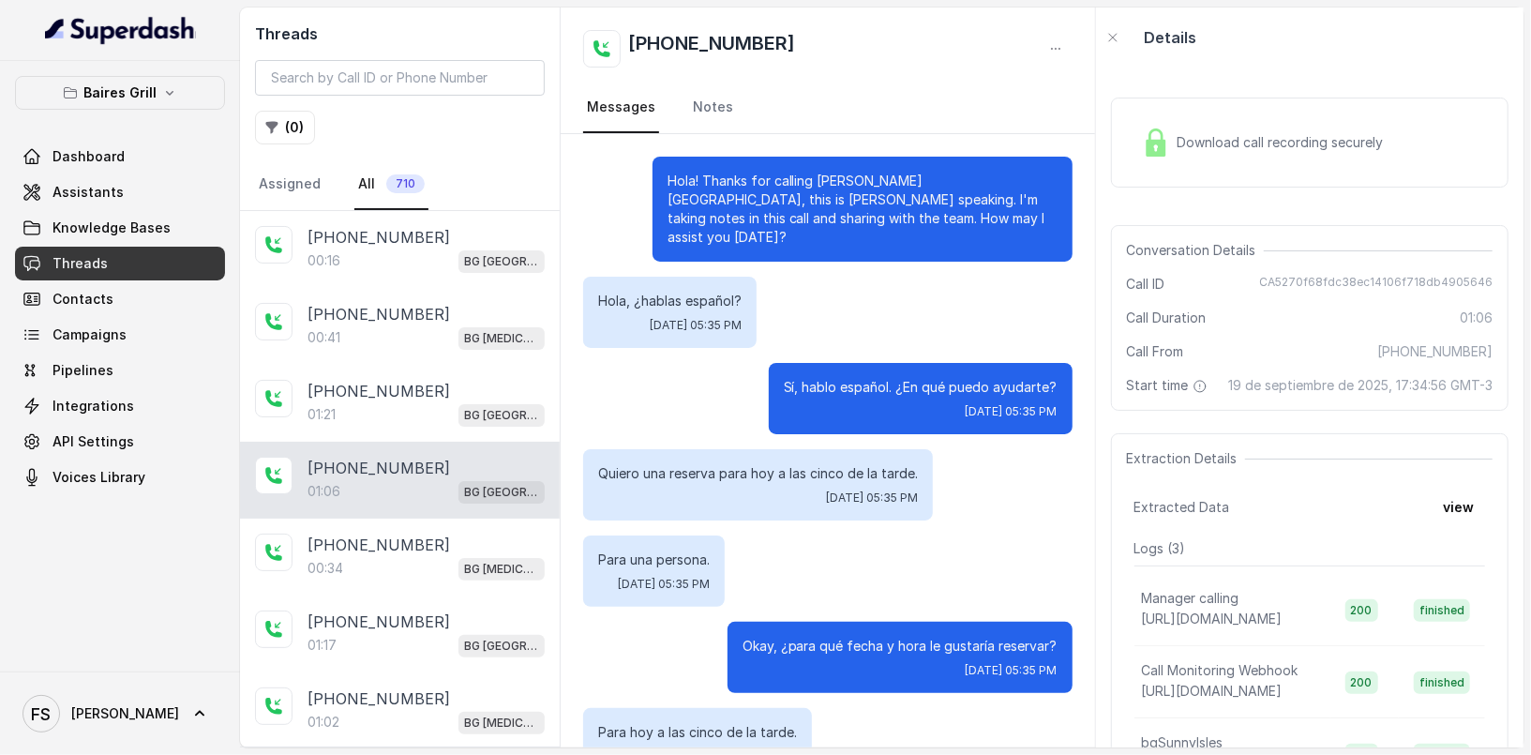
scroll to position [645, 0]
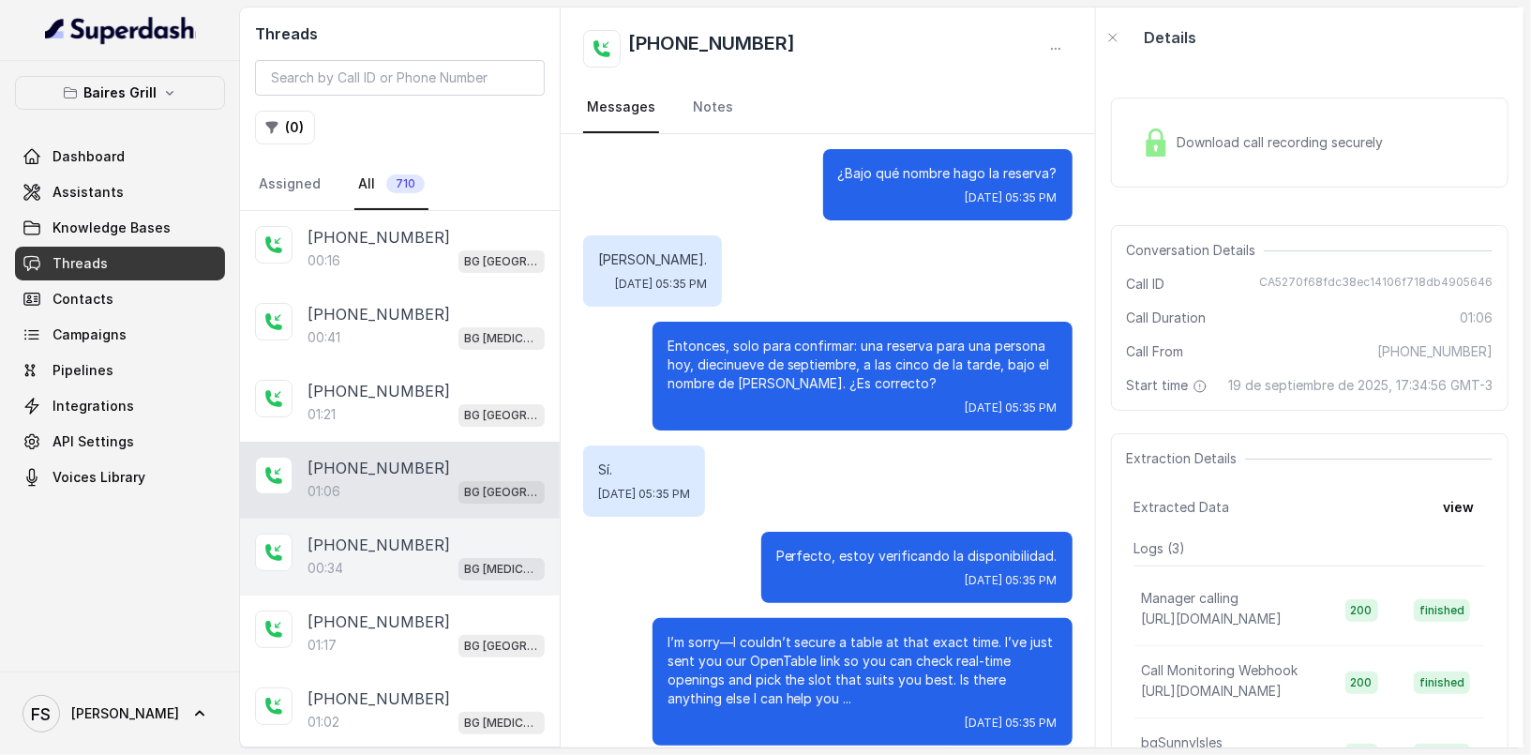
click at [430, 539] on div "[PHONE_NUMBER]" at bounding box center [426, 545] width 237 height 23
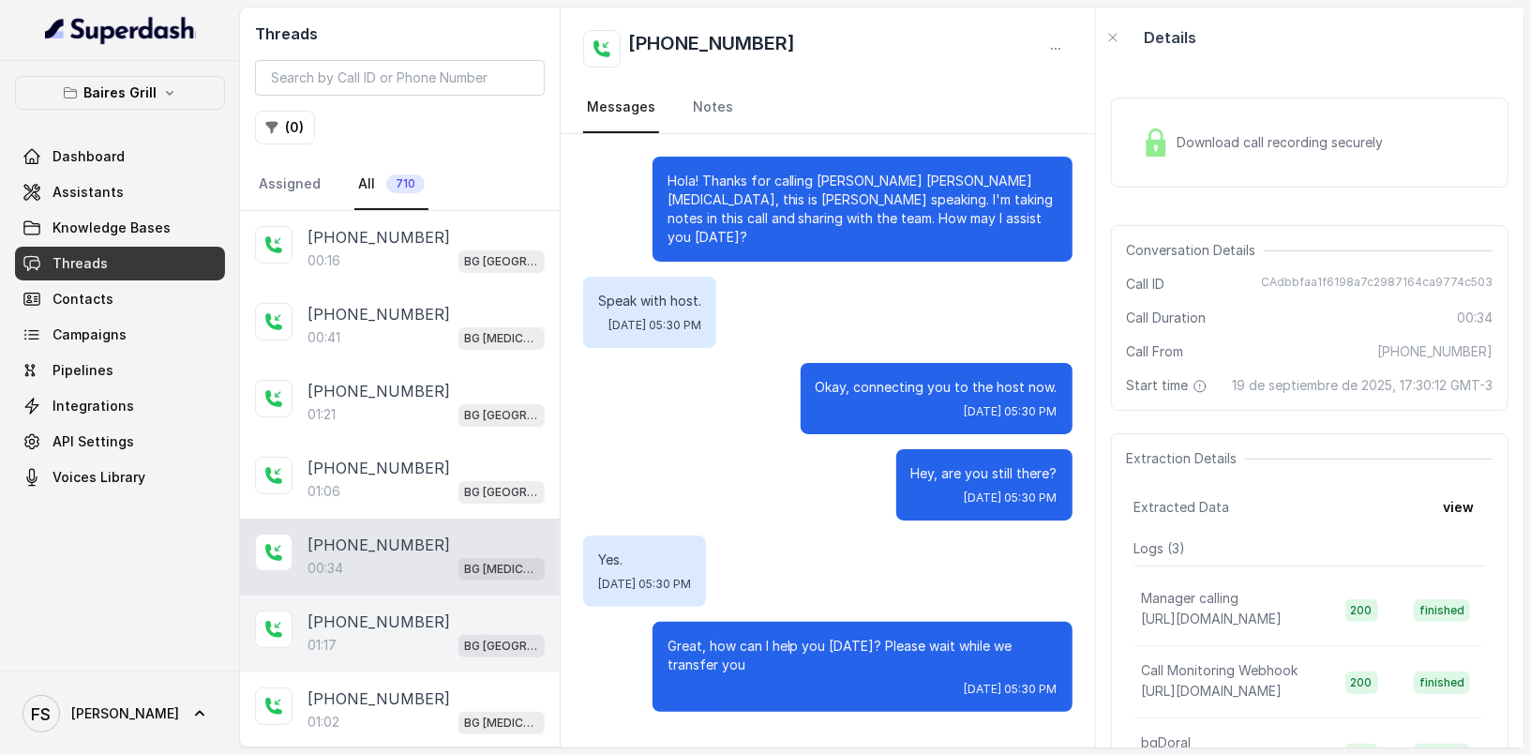
click at [437, 612] on div "[PHONE_NUMBER]" at bounding box center [426, 622] width 237 height 23
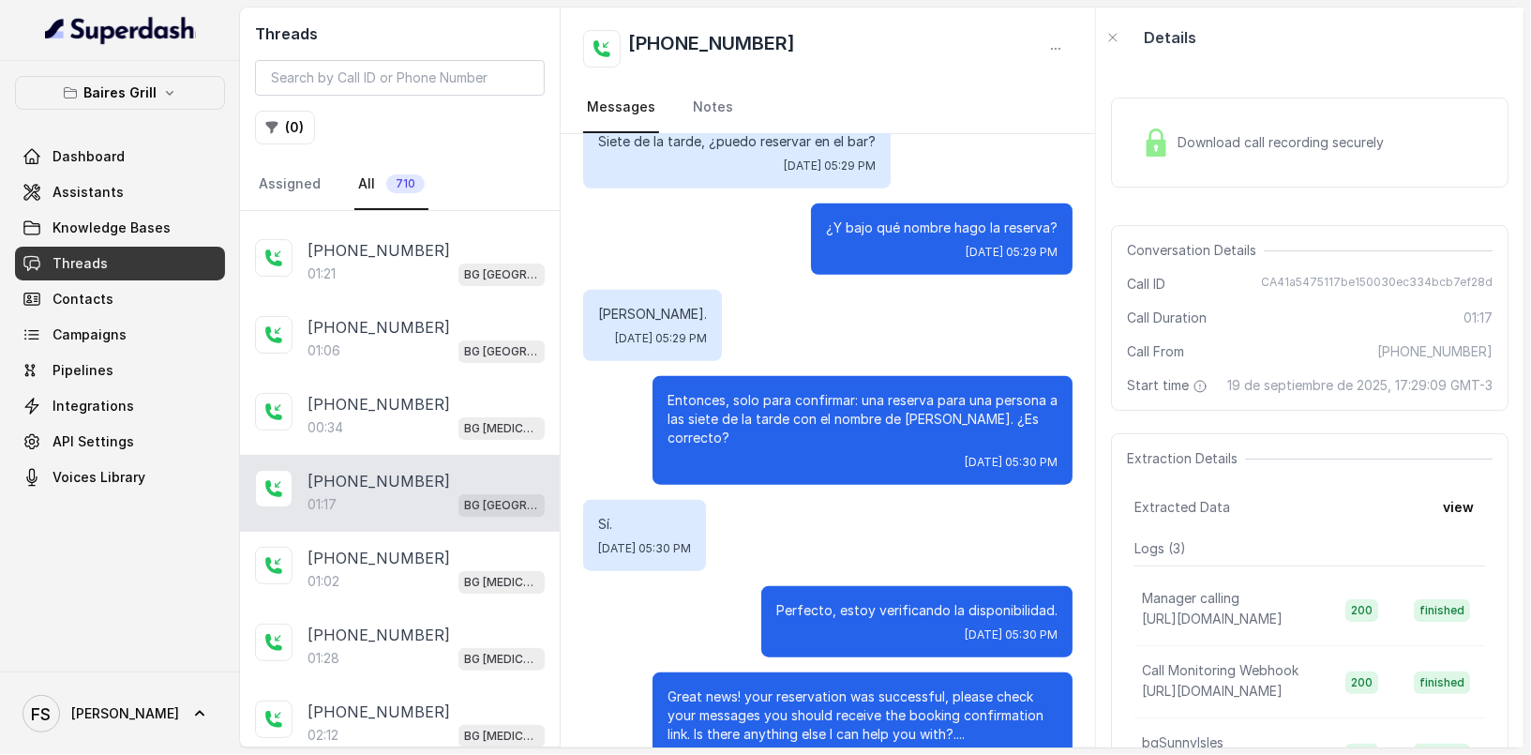
scroll to position [1058, 0]
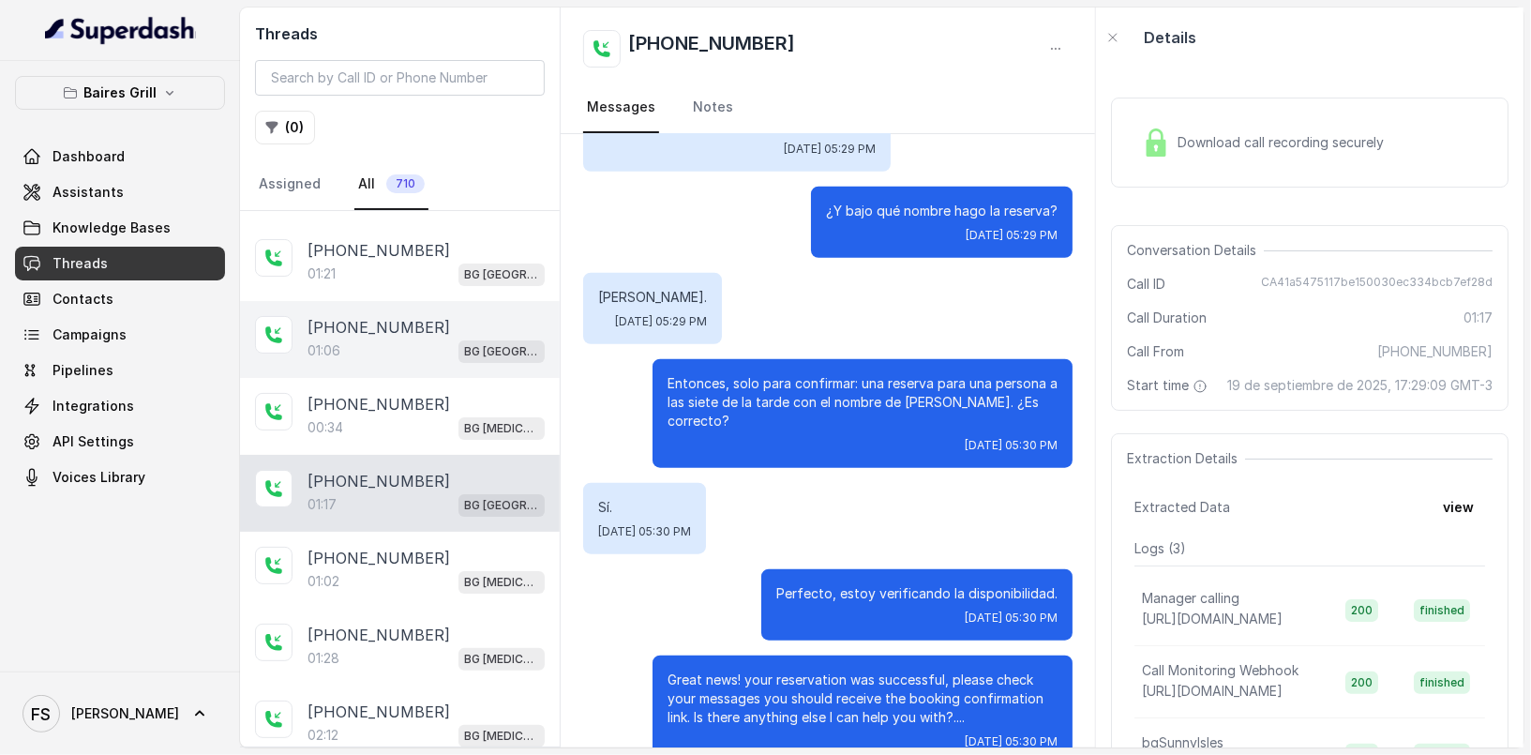
click at [459, 345] on span "BG [GEOGRAPHIC_DATA]" at bounding box center [502, 351] width 86 height 23
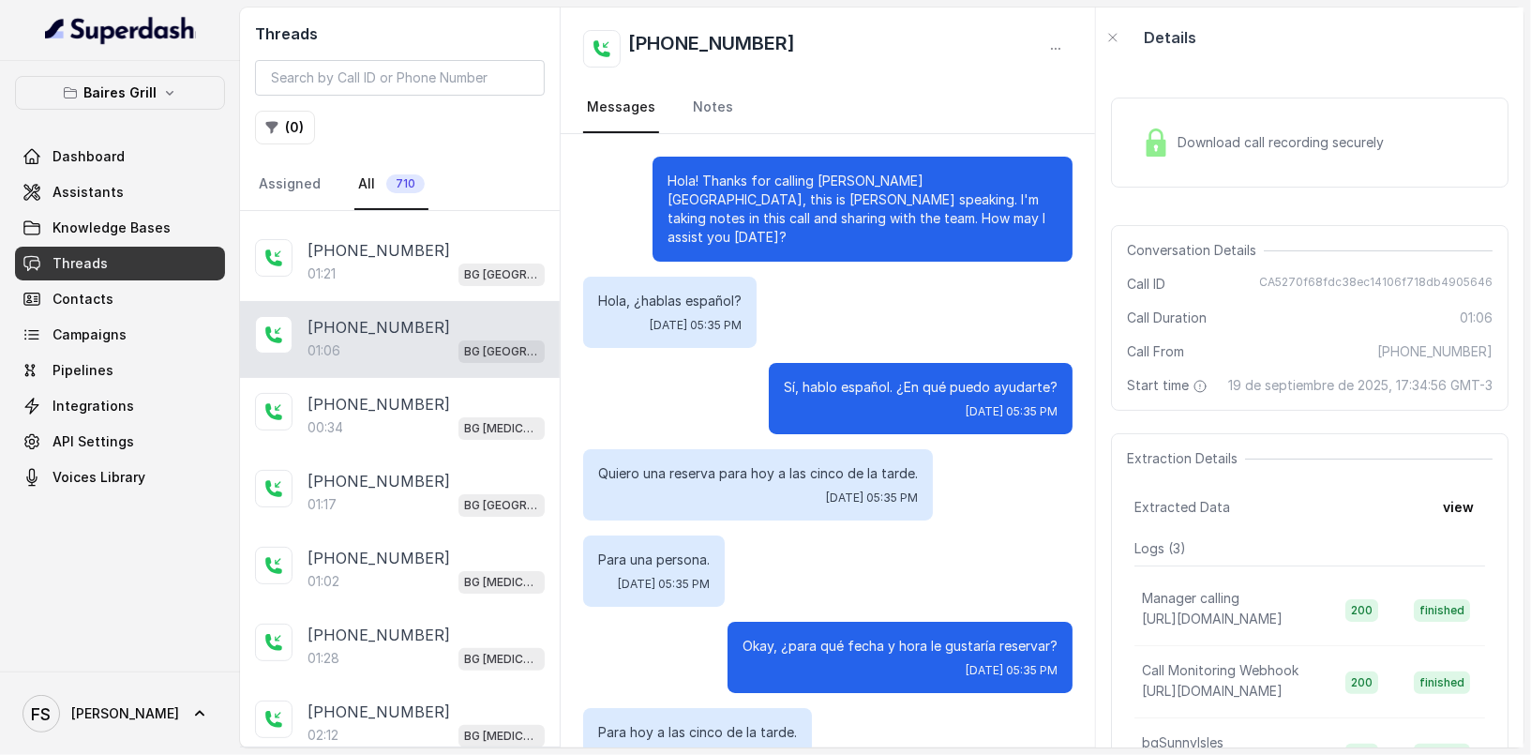
scroll to position [645, 0]
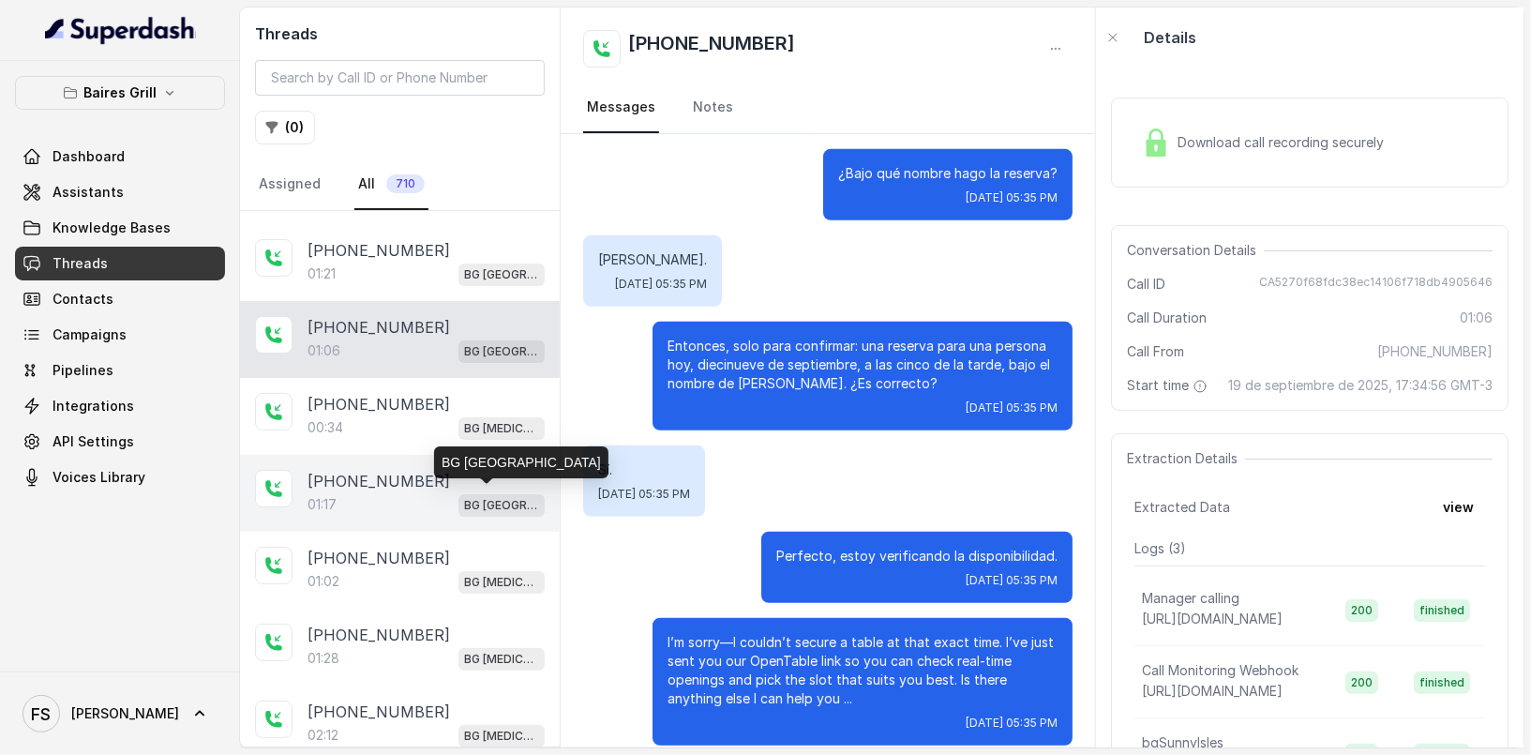
click at [464, 502] on p "BG [GEOGRAPHIC_DATA]" at bounding box center [501, 505] width 75 height 19
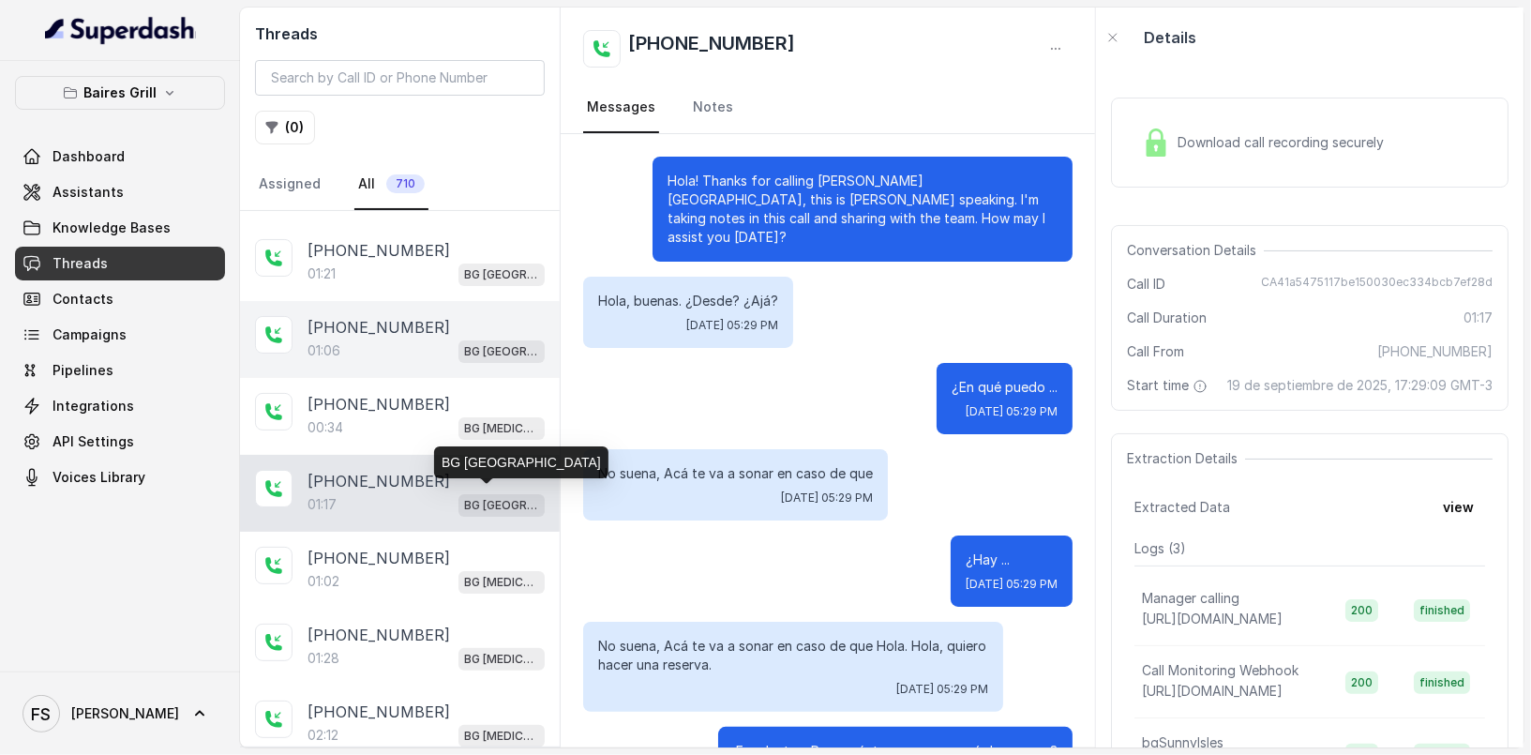
scroll to position [1058, 0]
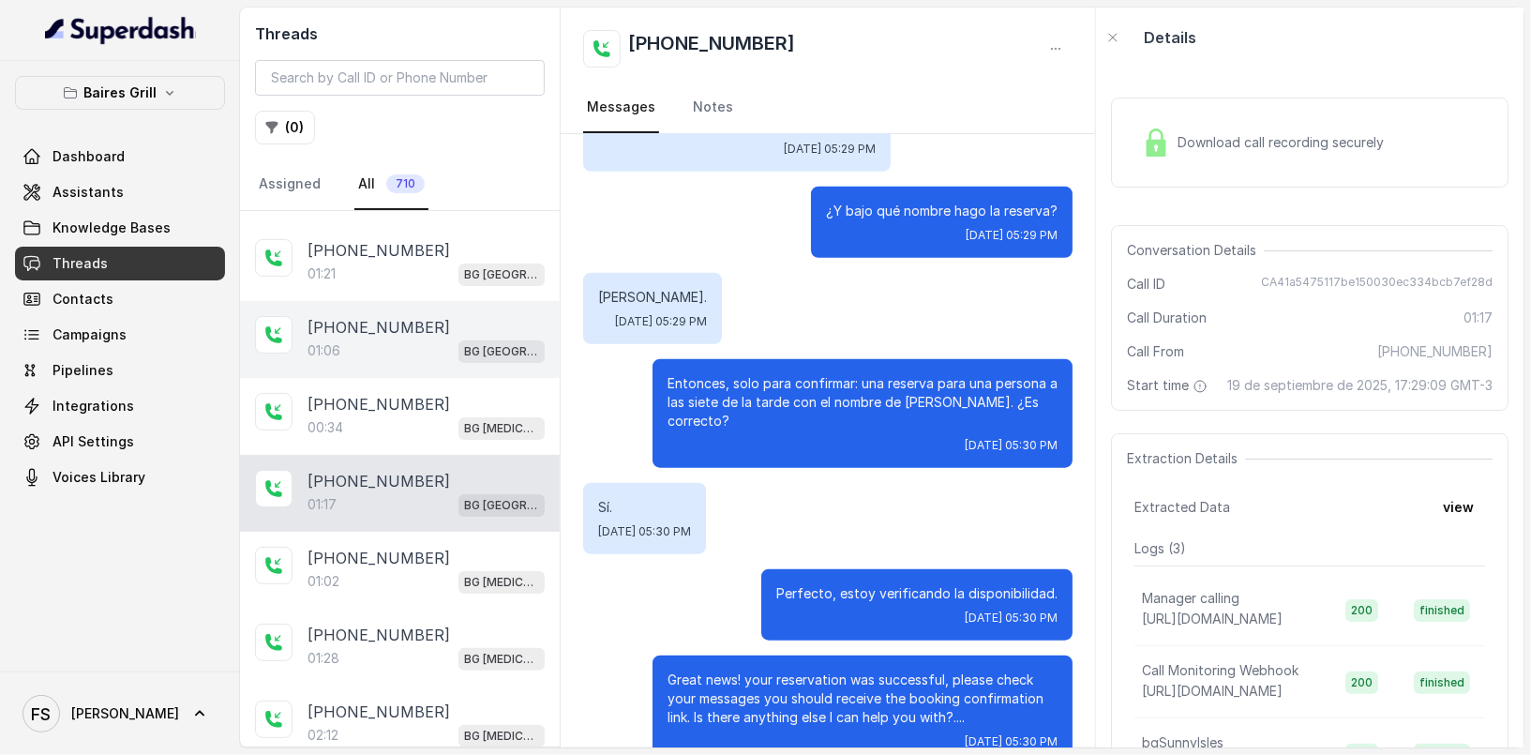
click at [435, 320] on div "[PHONE_NUMBER]" at bounding box center [426, 327] width 237 height 23
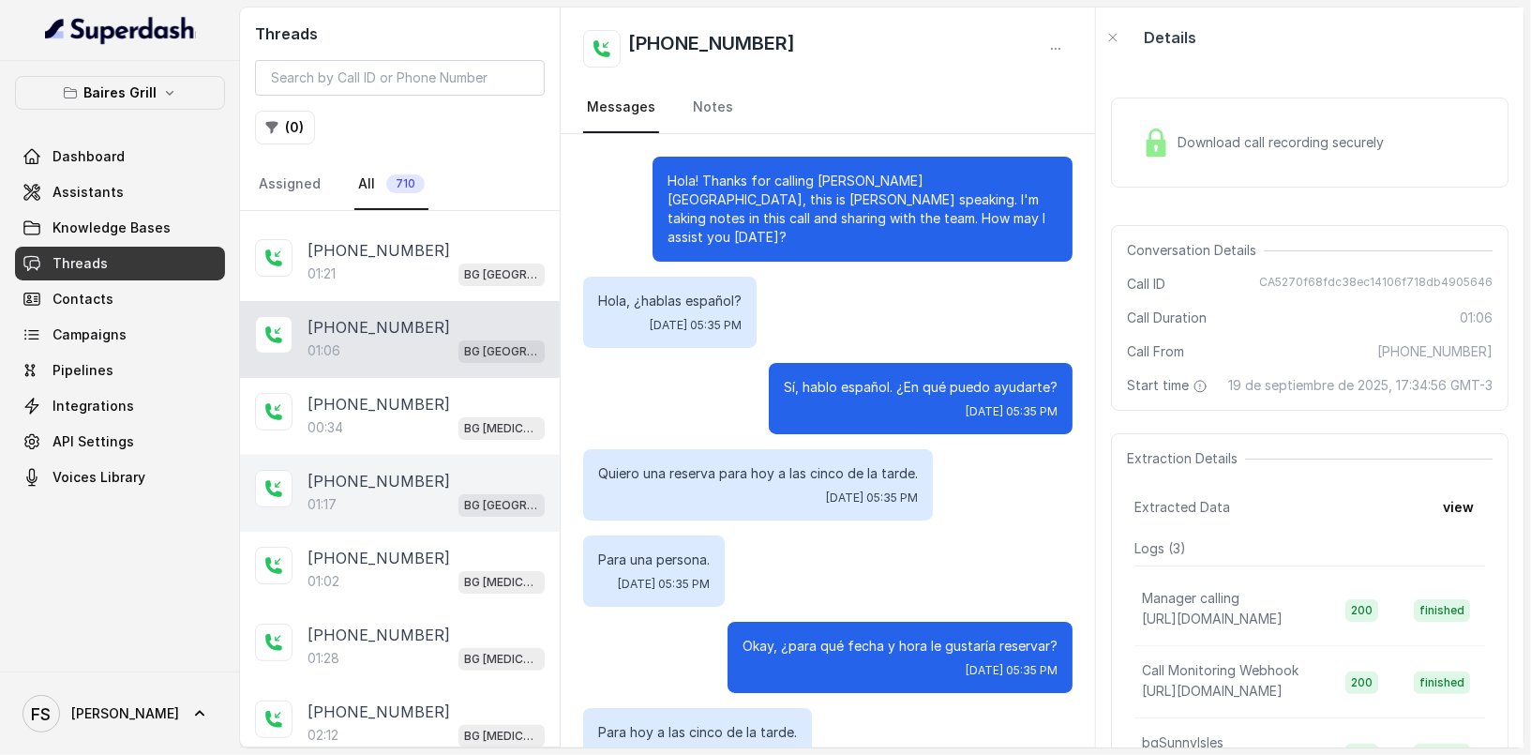
scroll to position [645, 0]
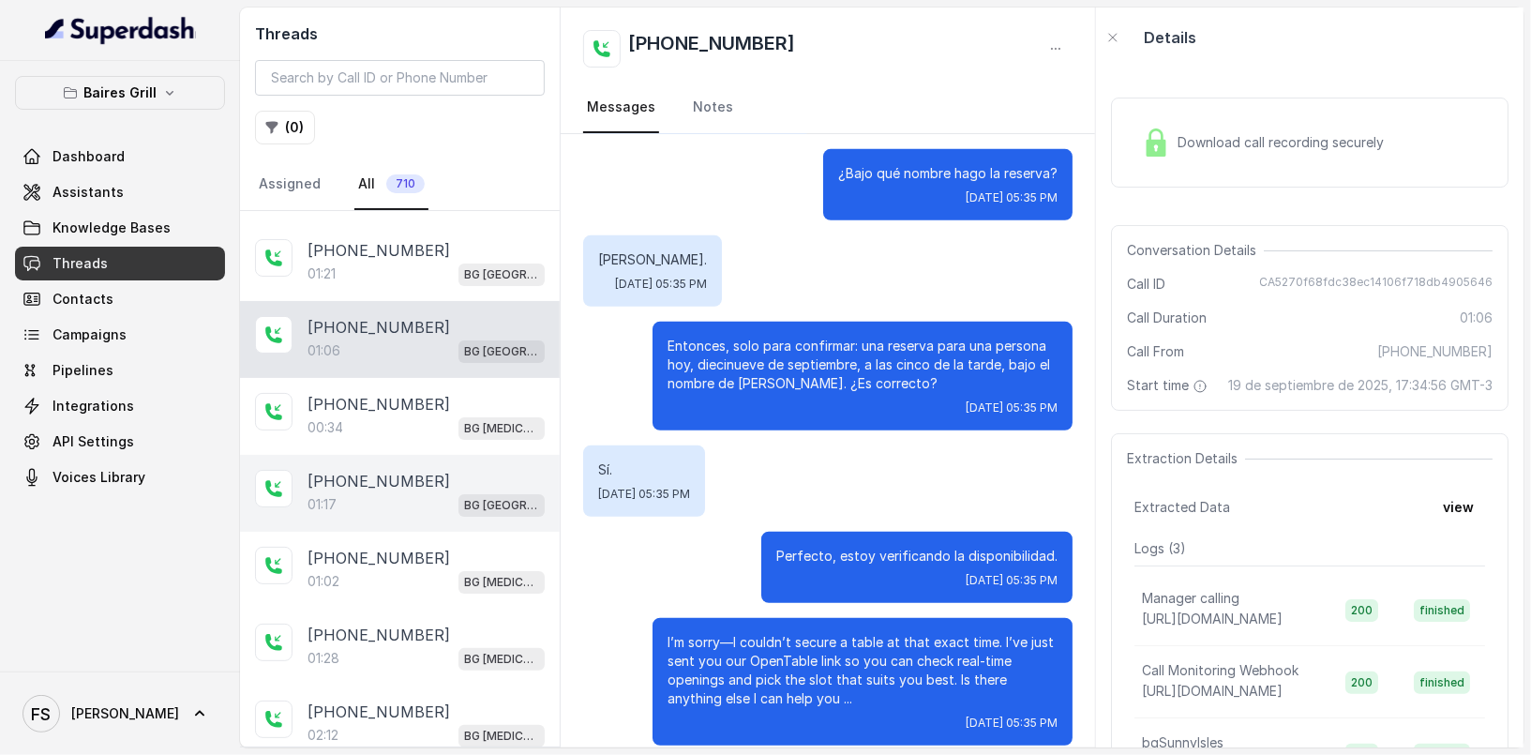
click at [453, 521] on div "[PHONE_NUMBER]:[GEOGRAPHIC_DATA]" at bounding box center [400, 493] width 320 height 77
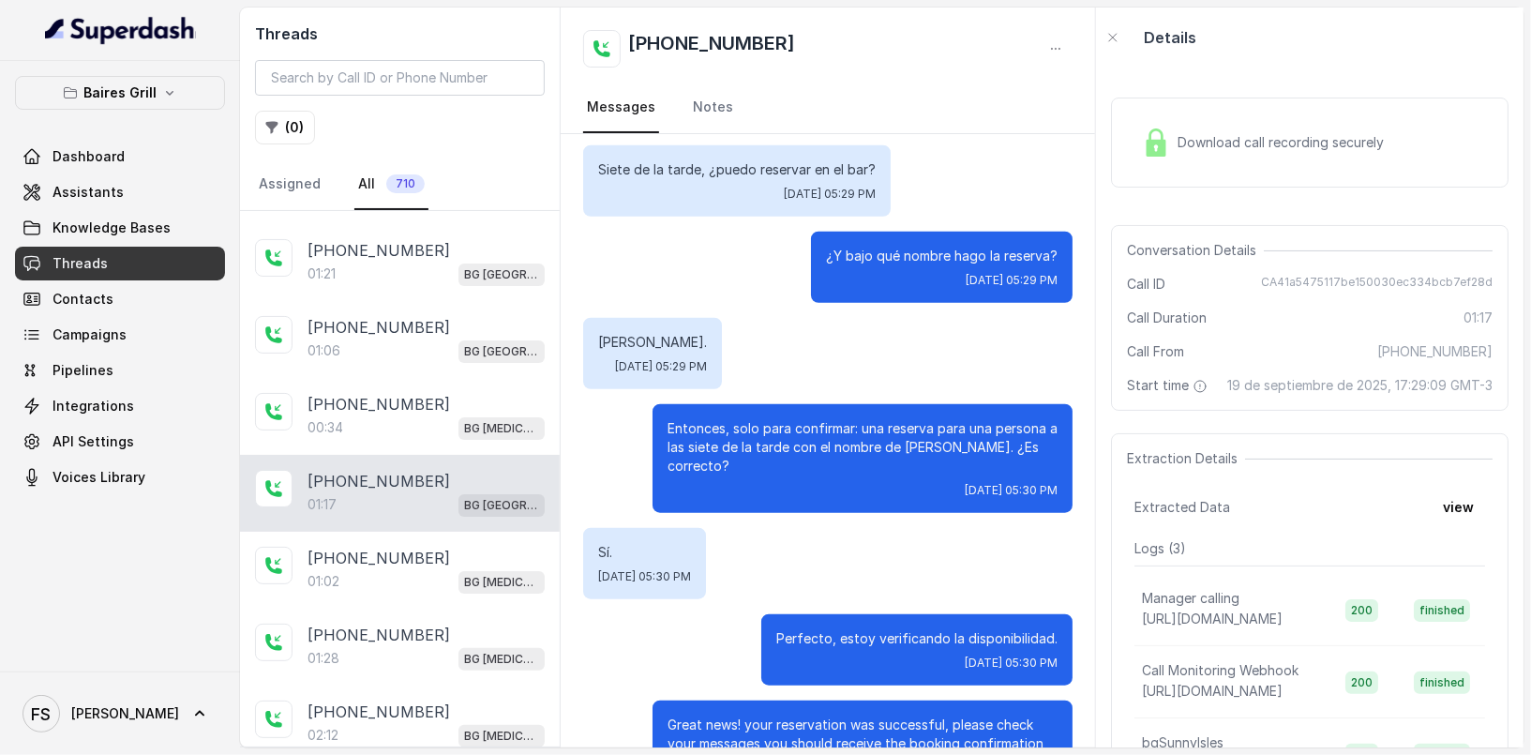
scroll to position [1058, 0]
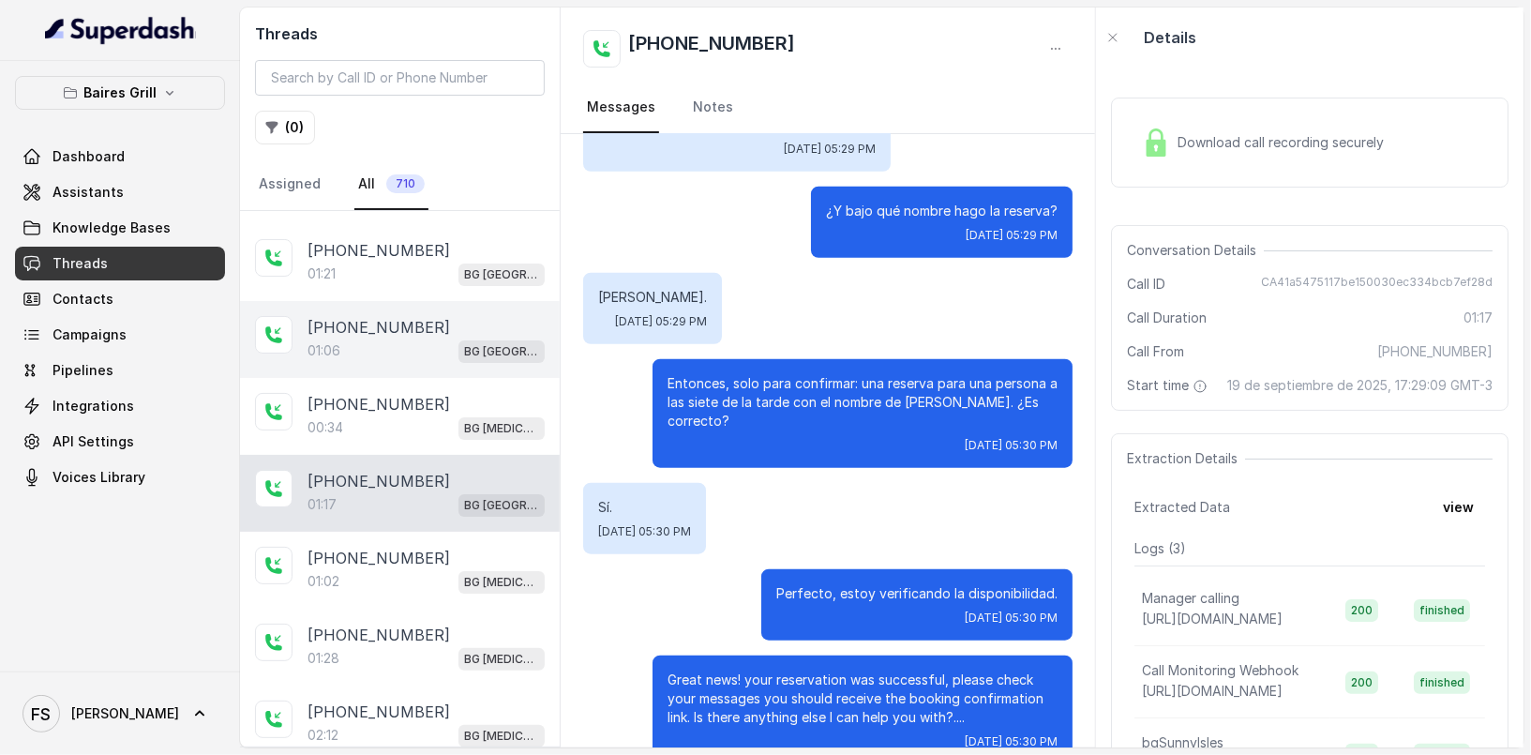
click at [459, 357] on span "BG [GEOGRAPHIC_DATA]" at bounding box center [502, 351] width 86 height 23
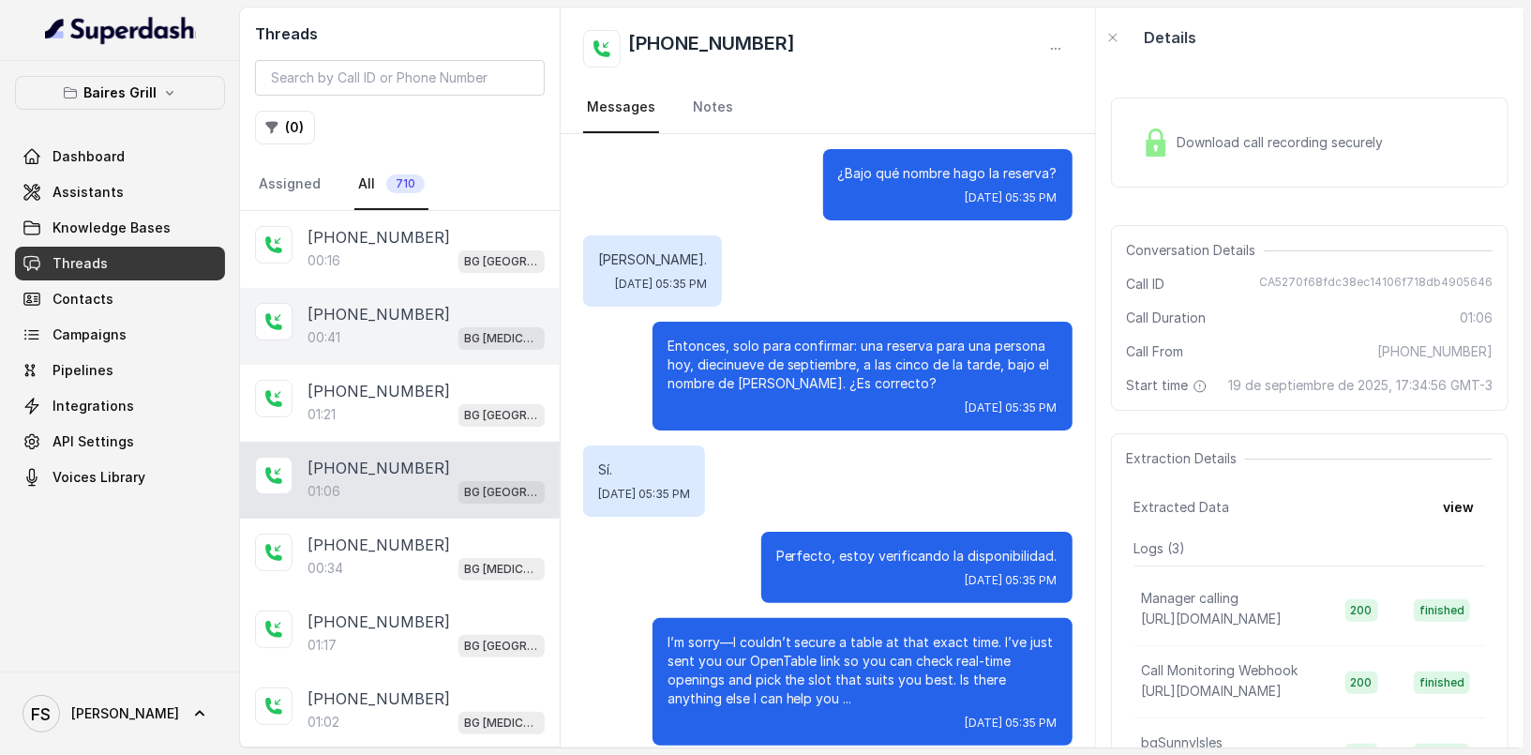
click at [456, 303] on div "[PHONE_NUMBER]" at bounding box center [426, 314] width 237 height 23
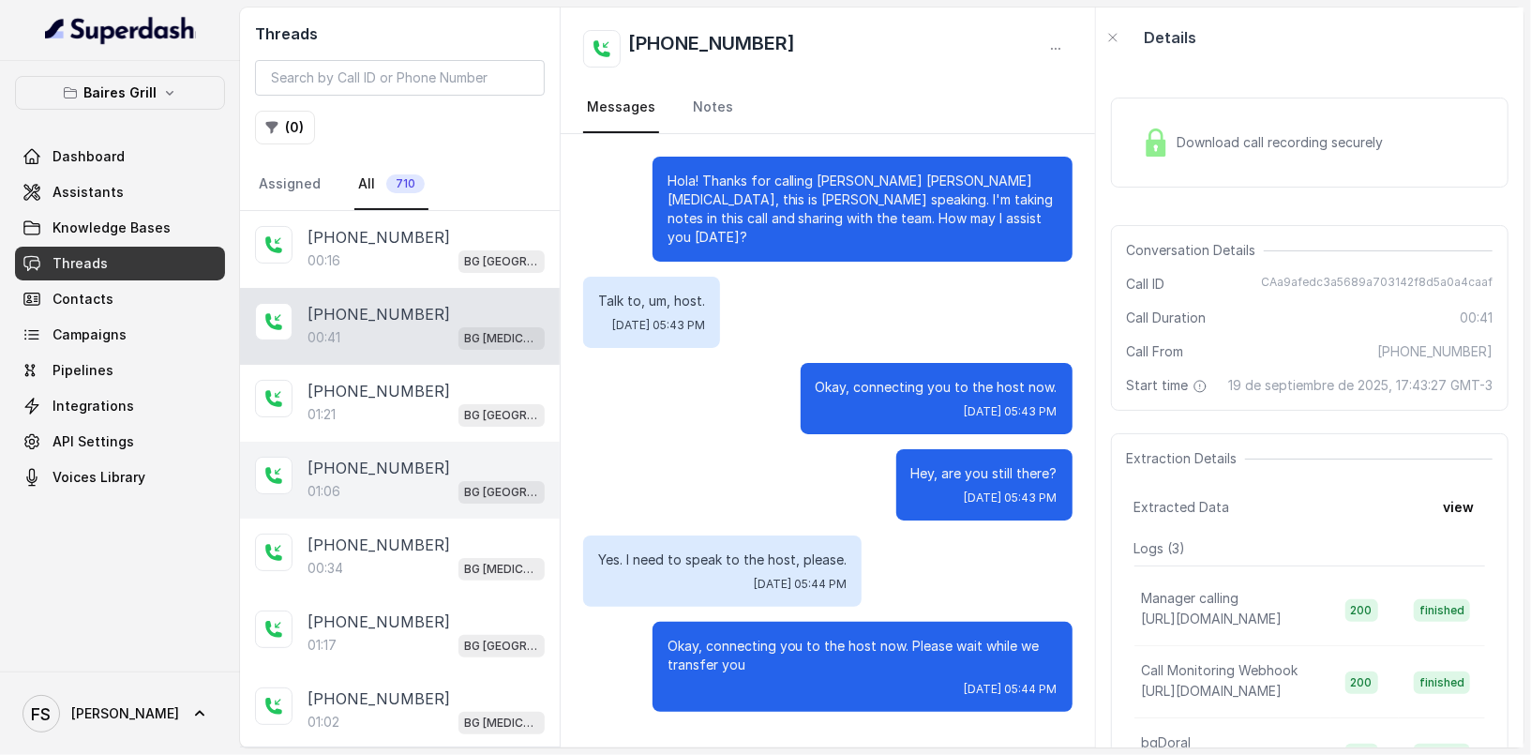
click at [402, 479] on div "01:06 [GEOGRAPHIC_DATA]" at bounding box center [426, 491] width 237 height 24
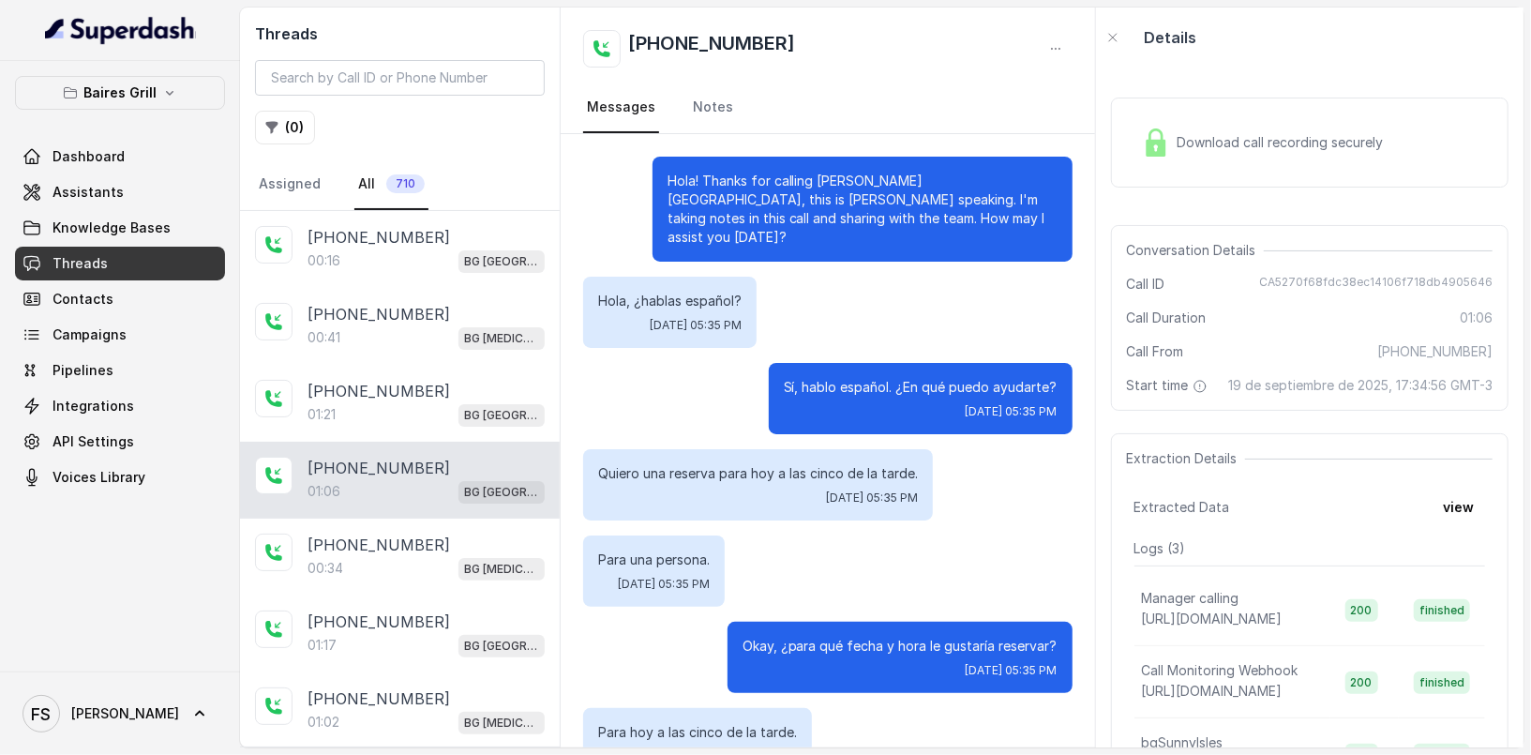
scroll to position [645, 0]
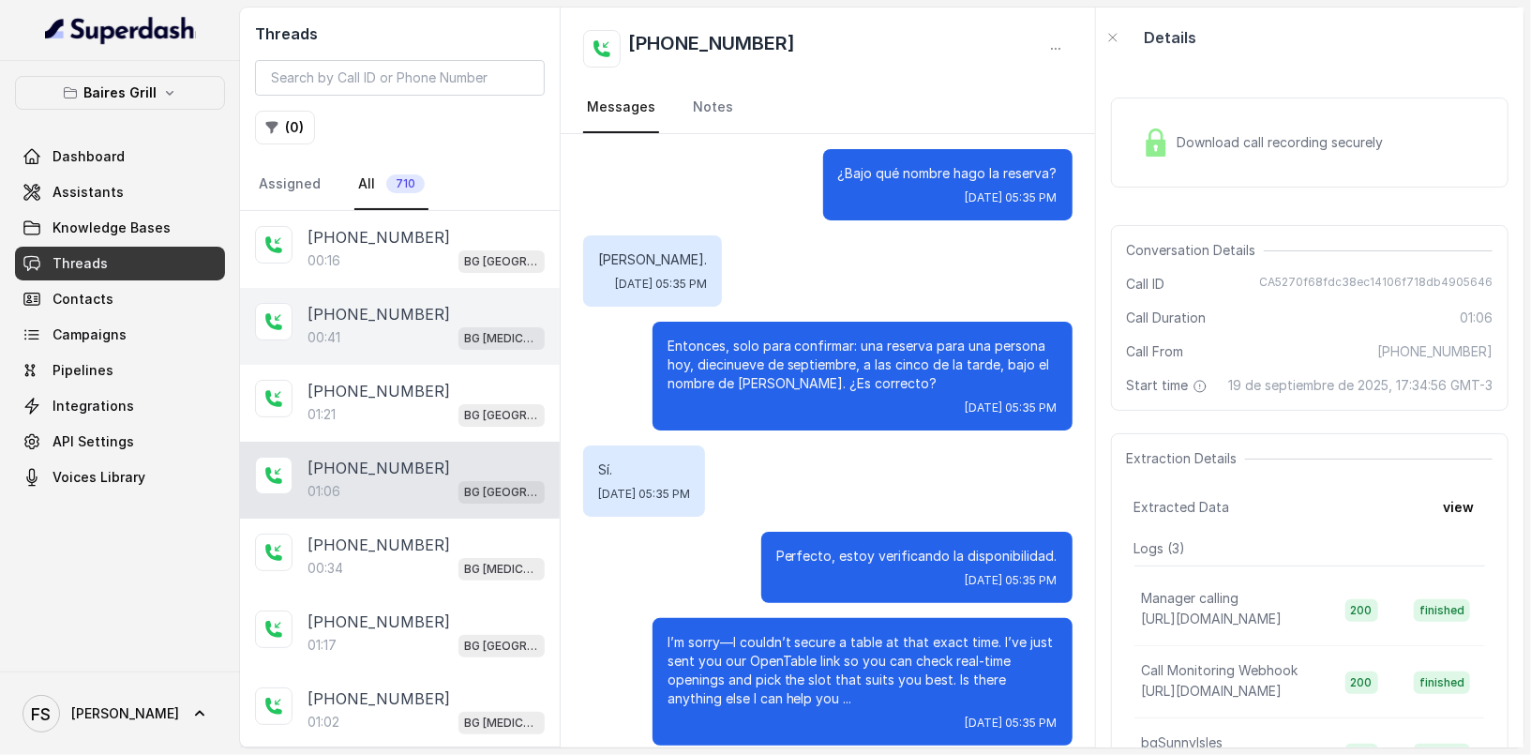
click at [415, 333] on div "00:41 BG [MEDICAL_DATA]" at bounding box center [426, 337] width 237 height 24
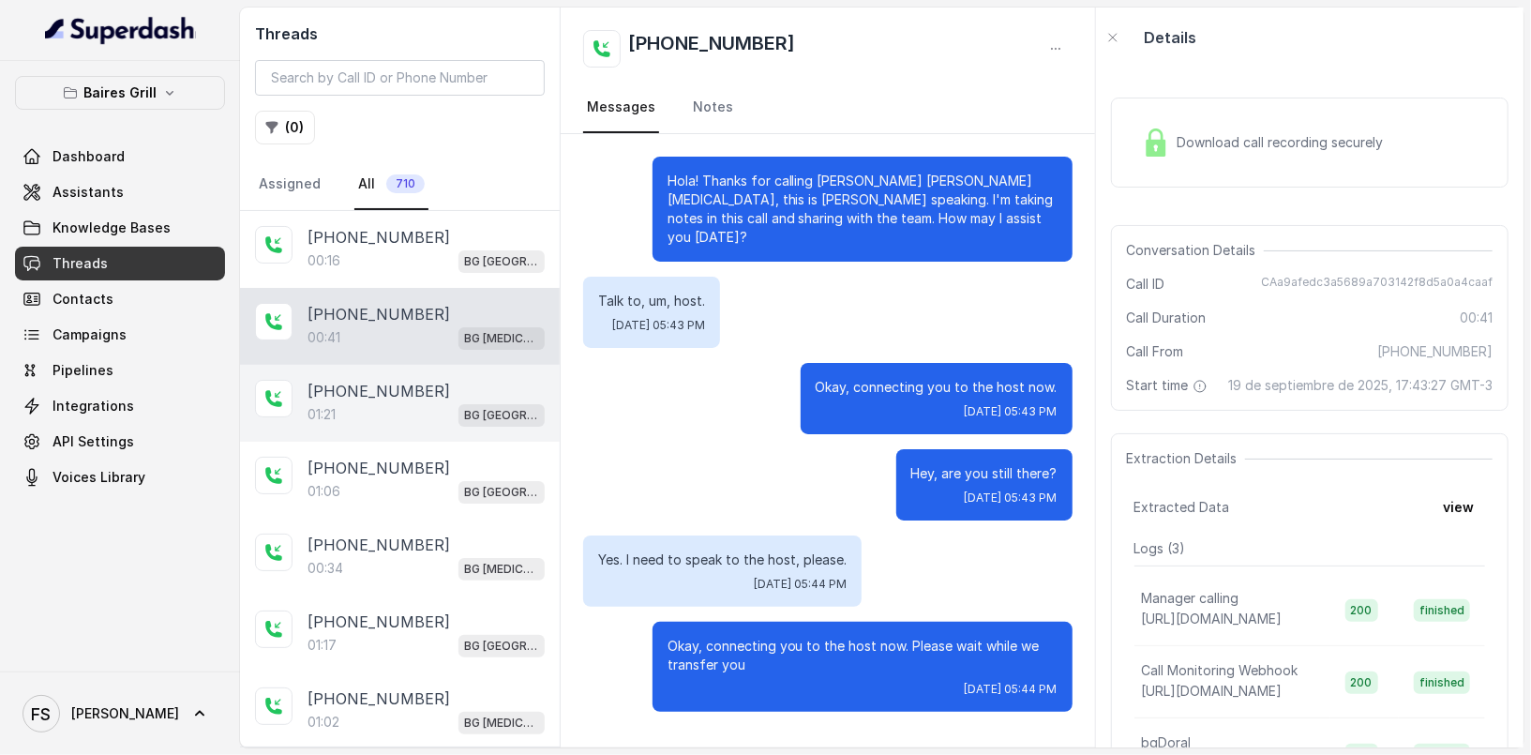
click at [465, 406] on p "BG [GEOGRAPHIC_DATA]" at bounding box center [501, 415] width 75 height 19
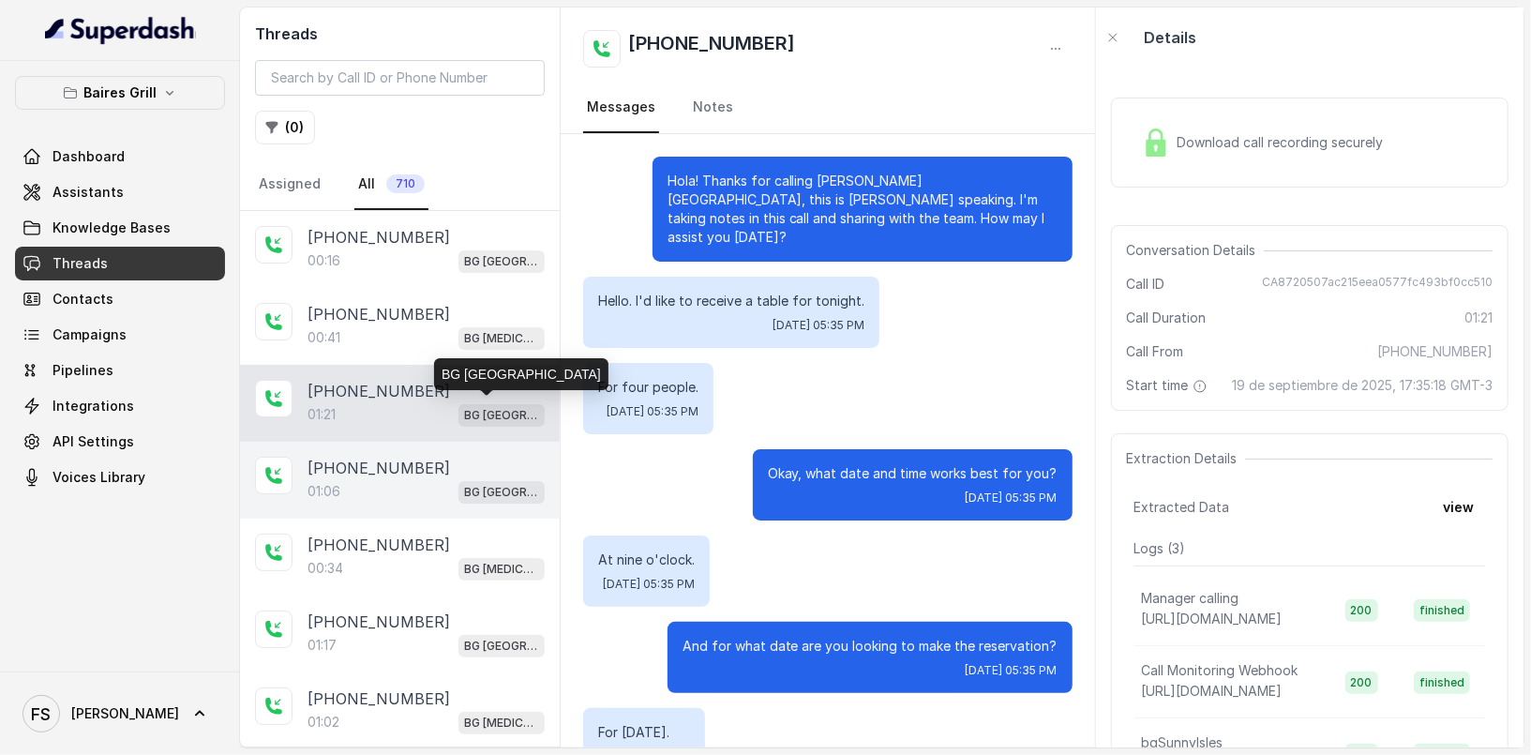
scroll to position [750, 0]
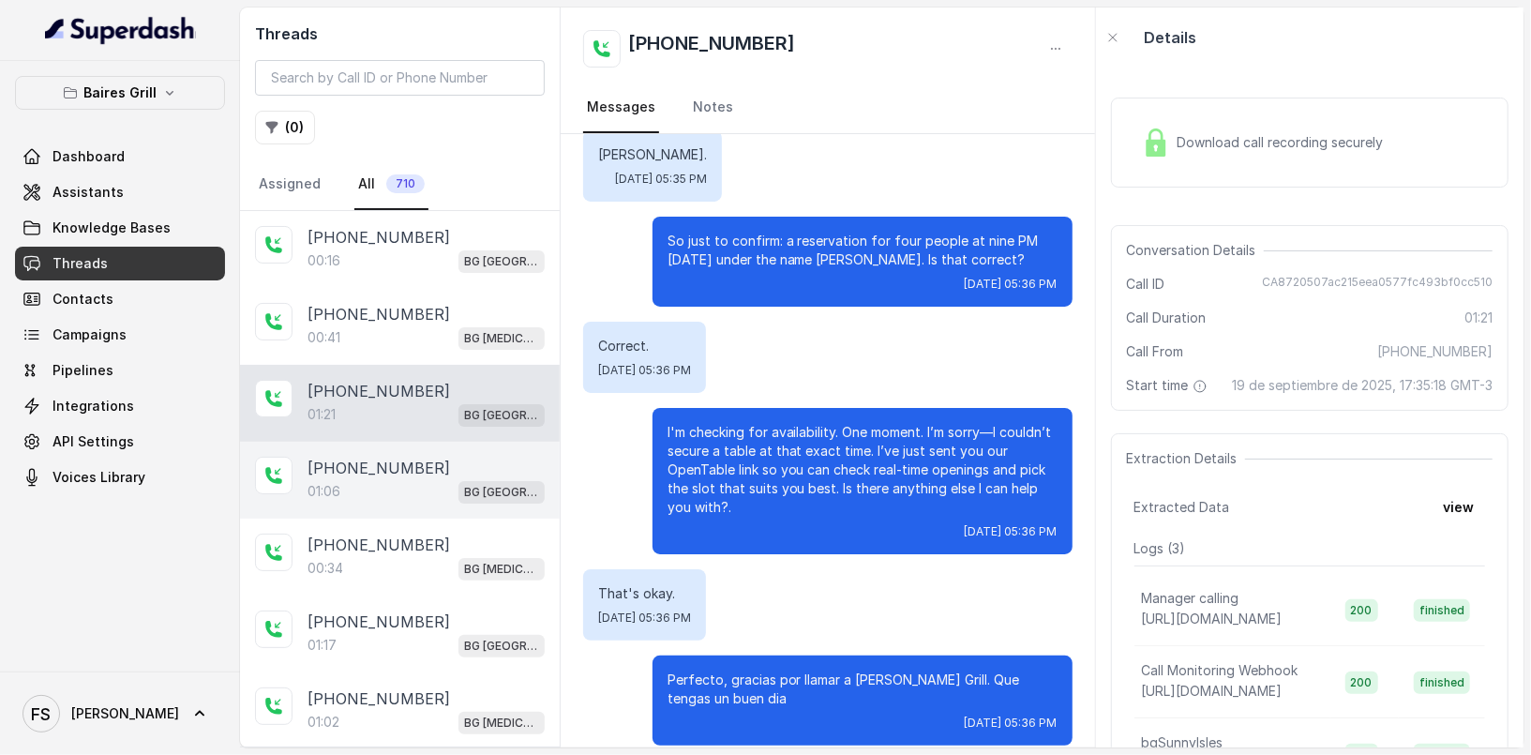
click at [404, 472] on p "[PHONE_NUMBER]" at bounding box center [379, 468] width 143 height 23
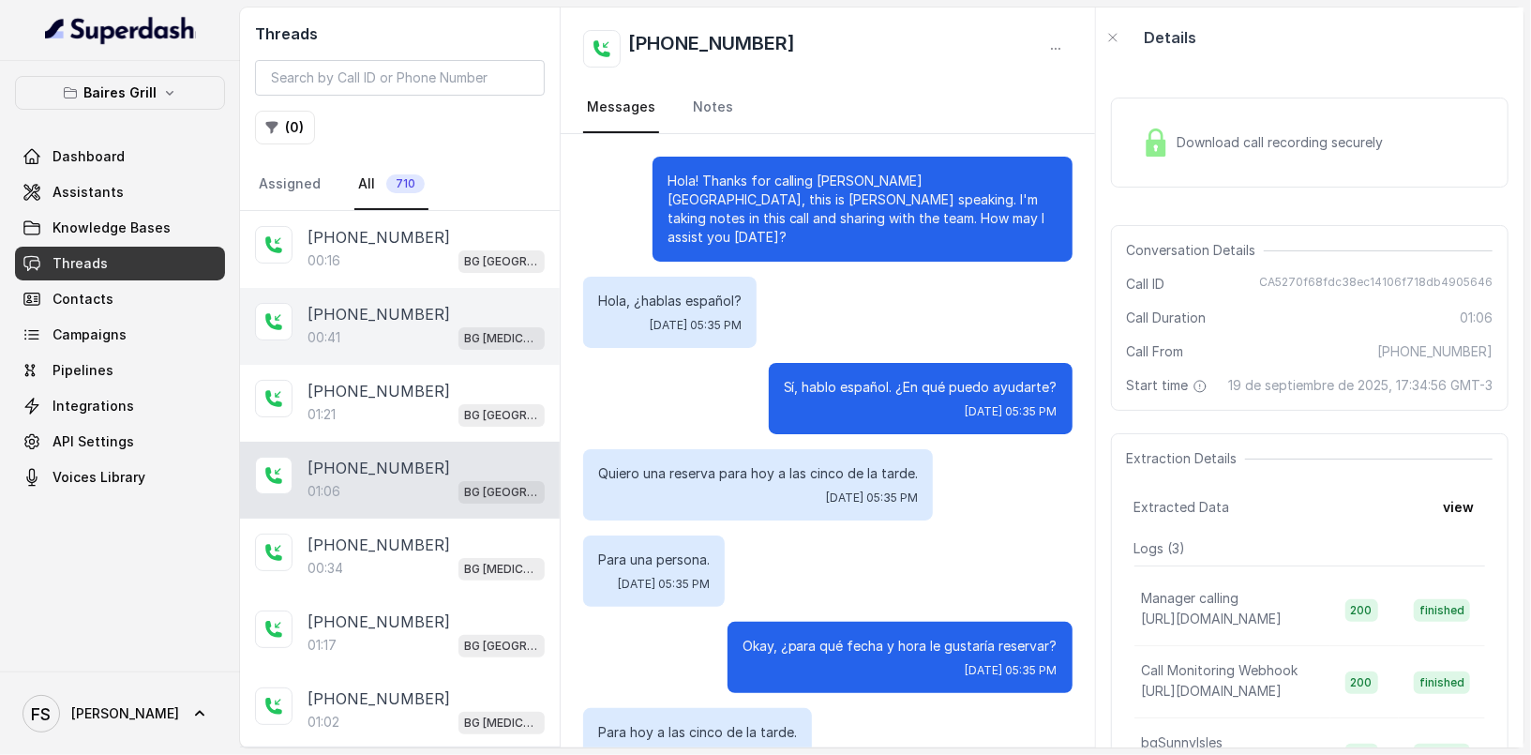
scroll to position [645, 0]
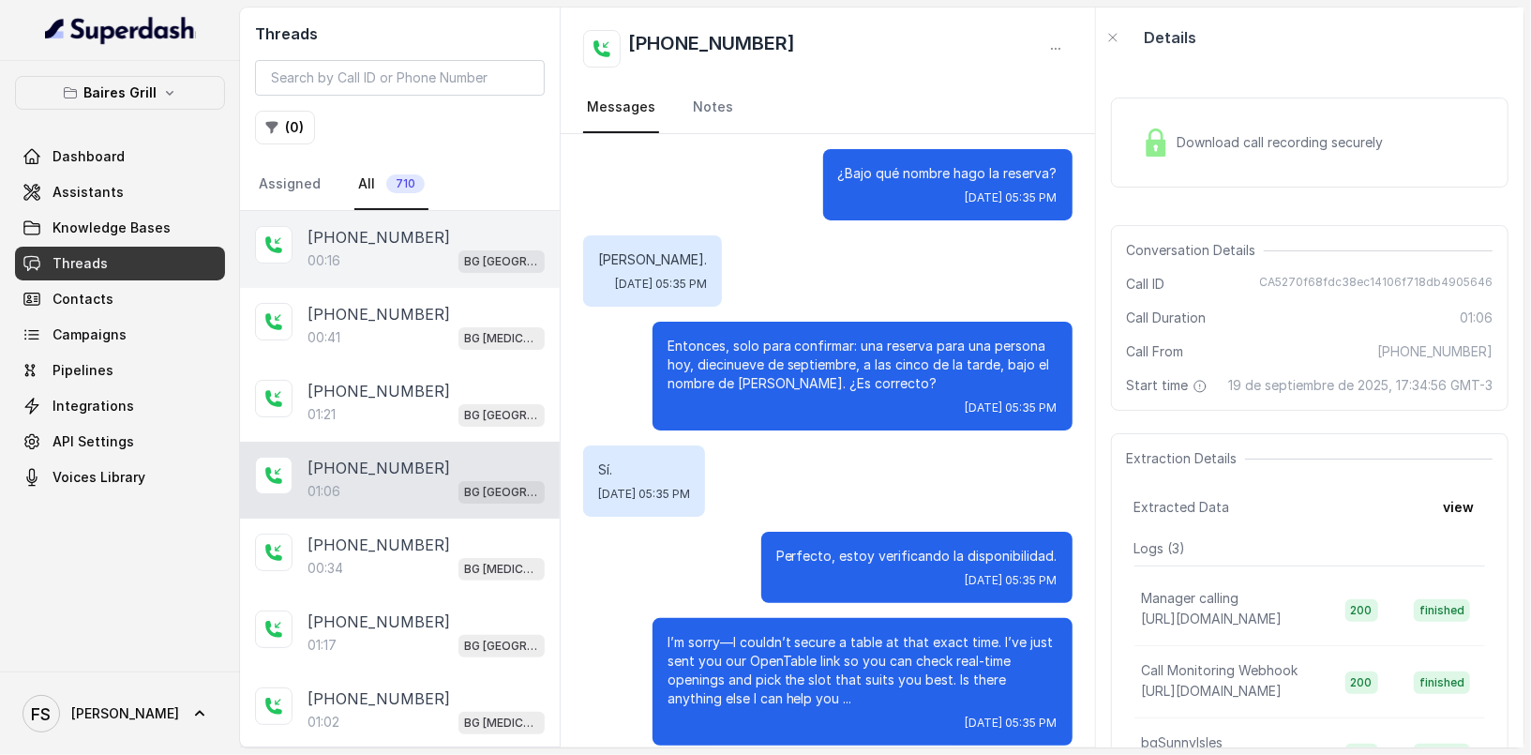
click at [435, 239] on div "[PHONE_NUMBER]" at bounding box center [426, 237] width 237 height 23
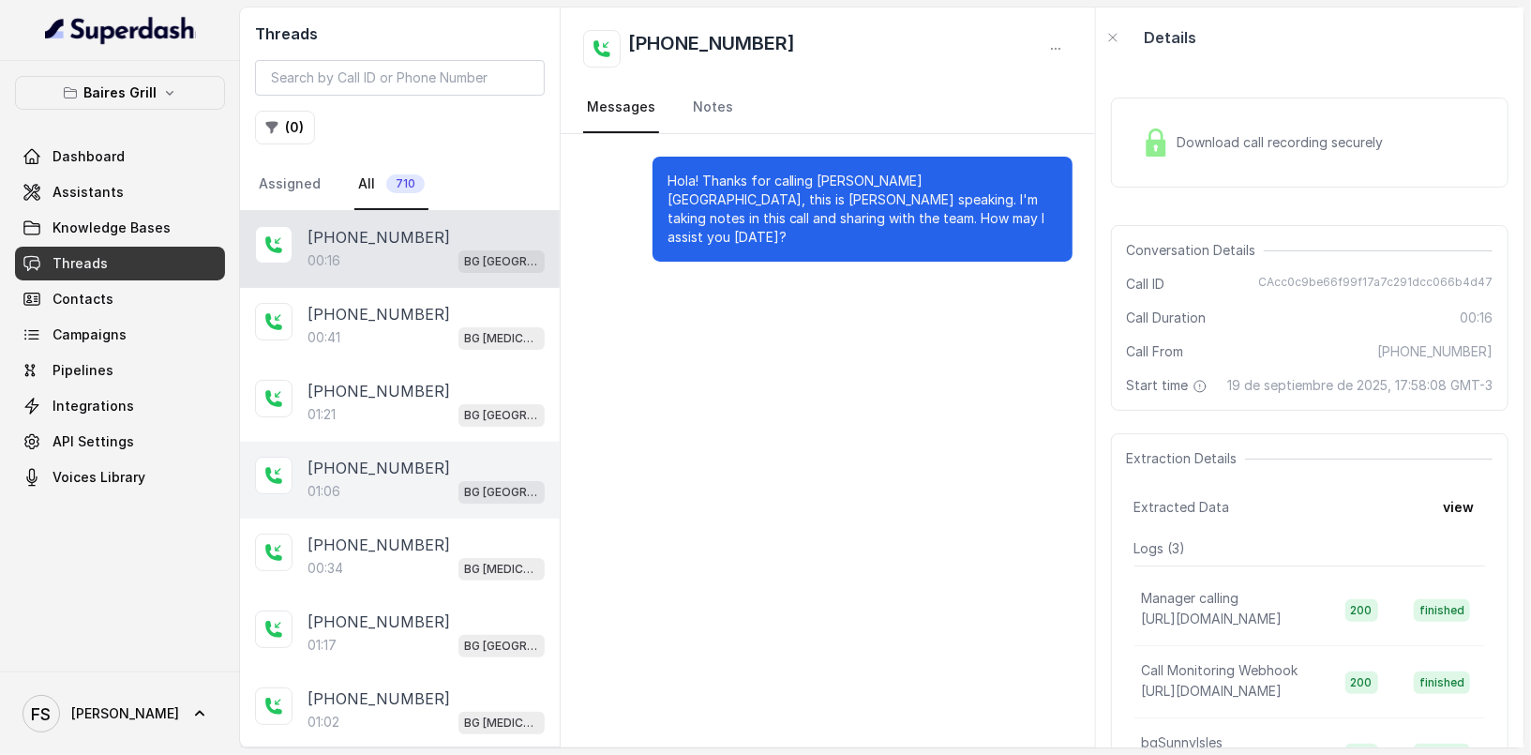
click at [414, 460] on div "[PHONE_NUMBER]" at bounding box center [426, 468] width 237 height 23
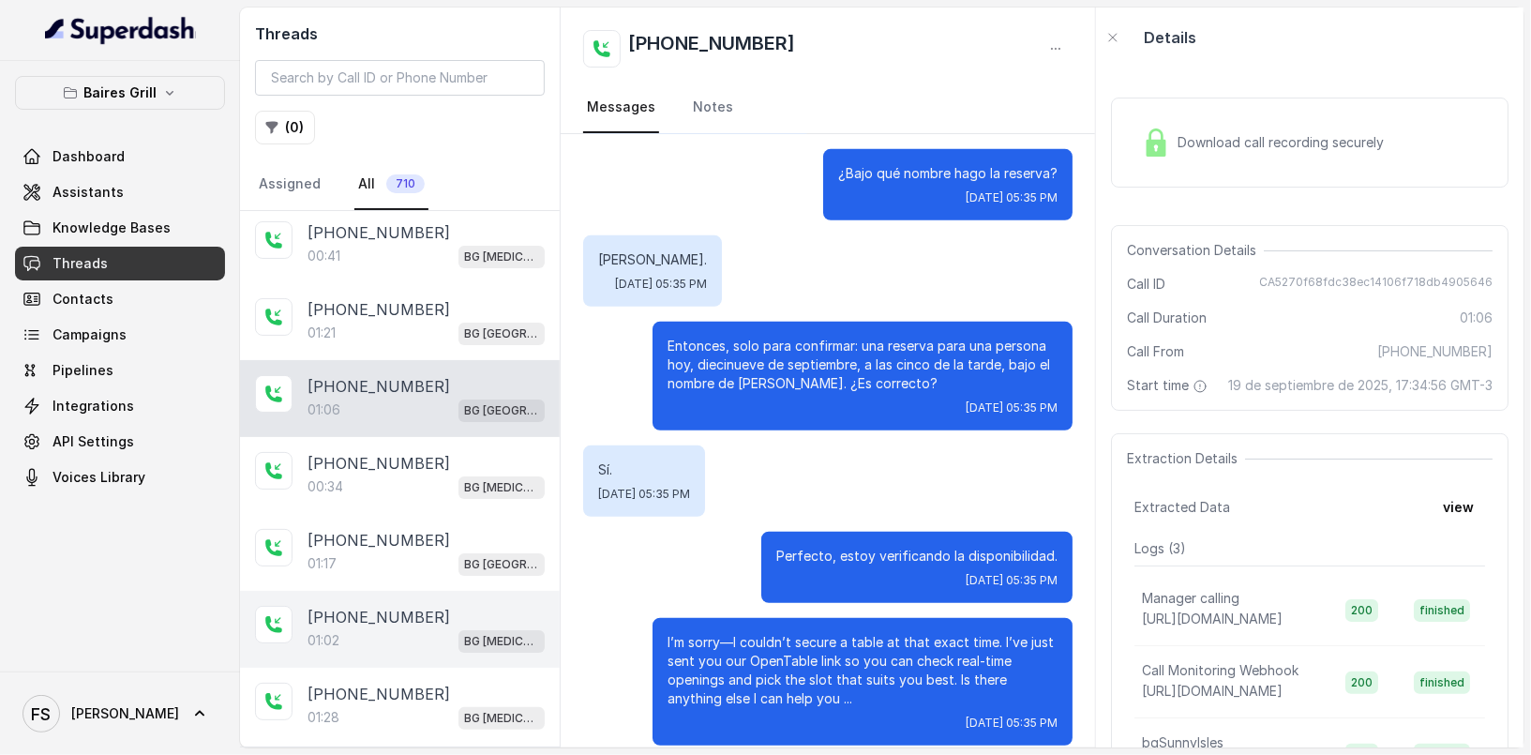
scroll to position [209, 0]
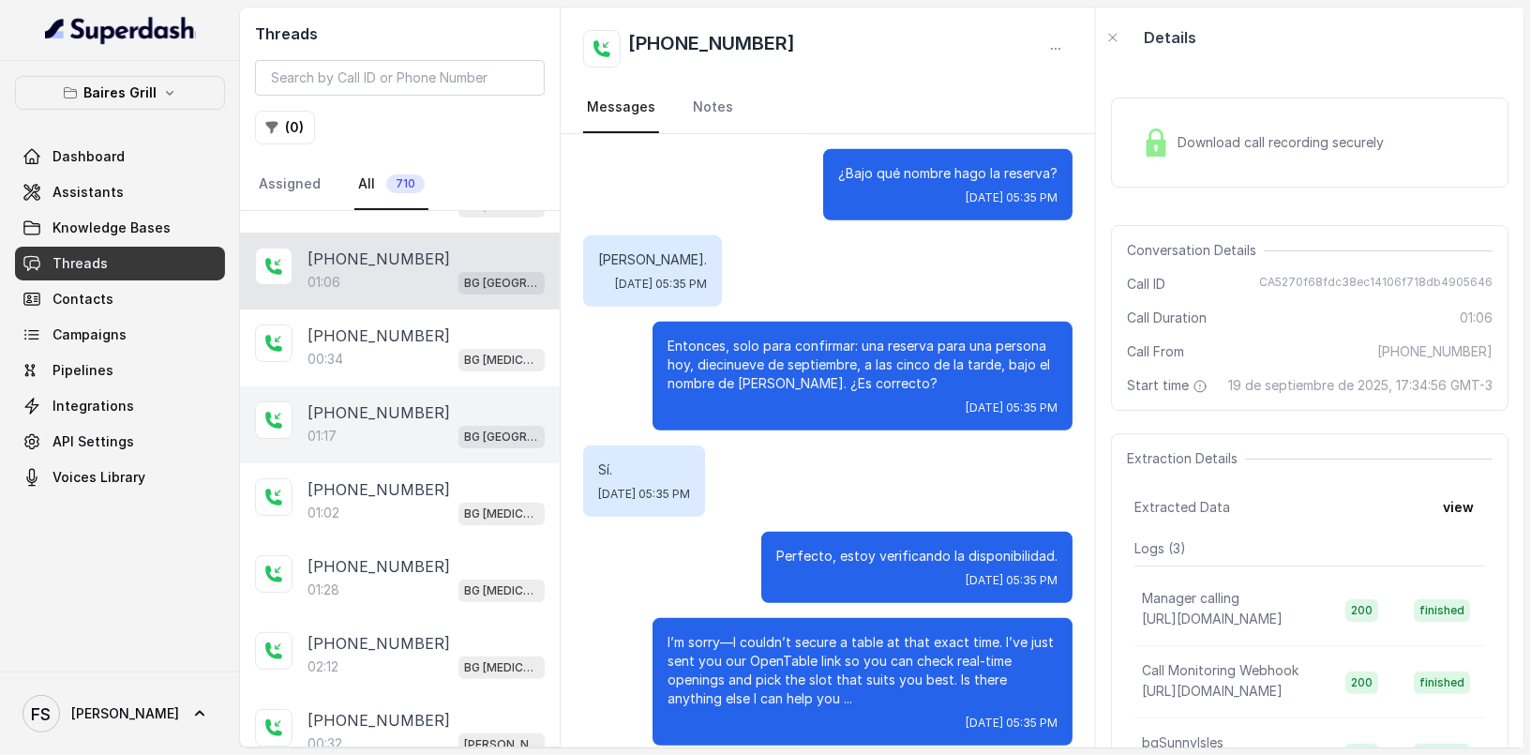
click at [430, 406] on div "[PHONE_NUMBER]" at bounding box center [426, 412] width 237 height 23
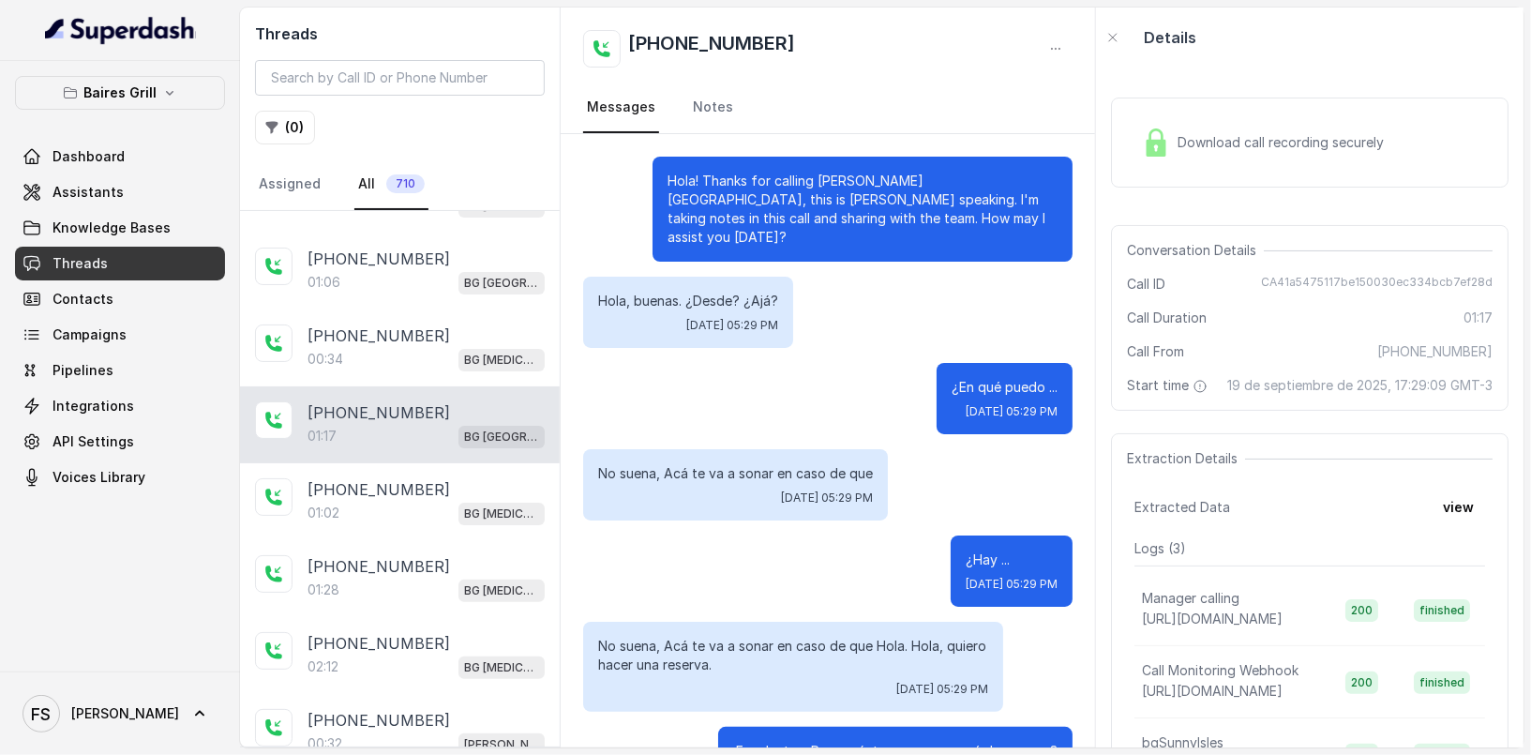
scroll to position [1058, 0]
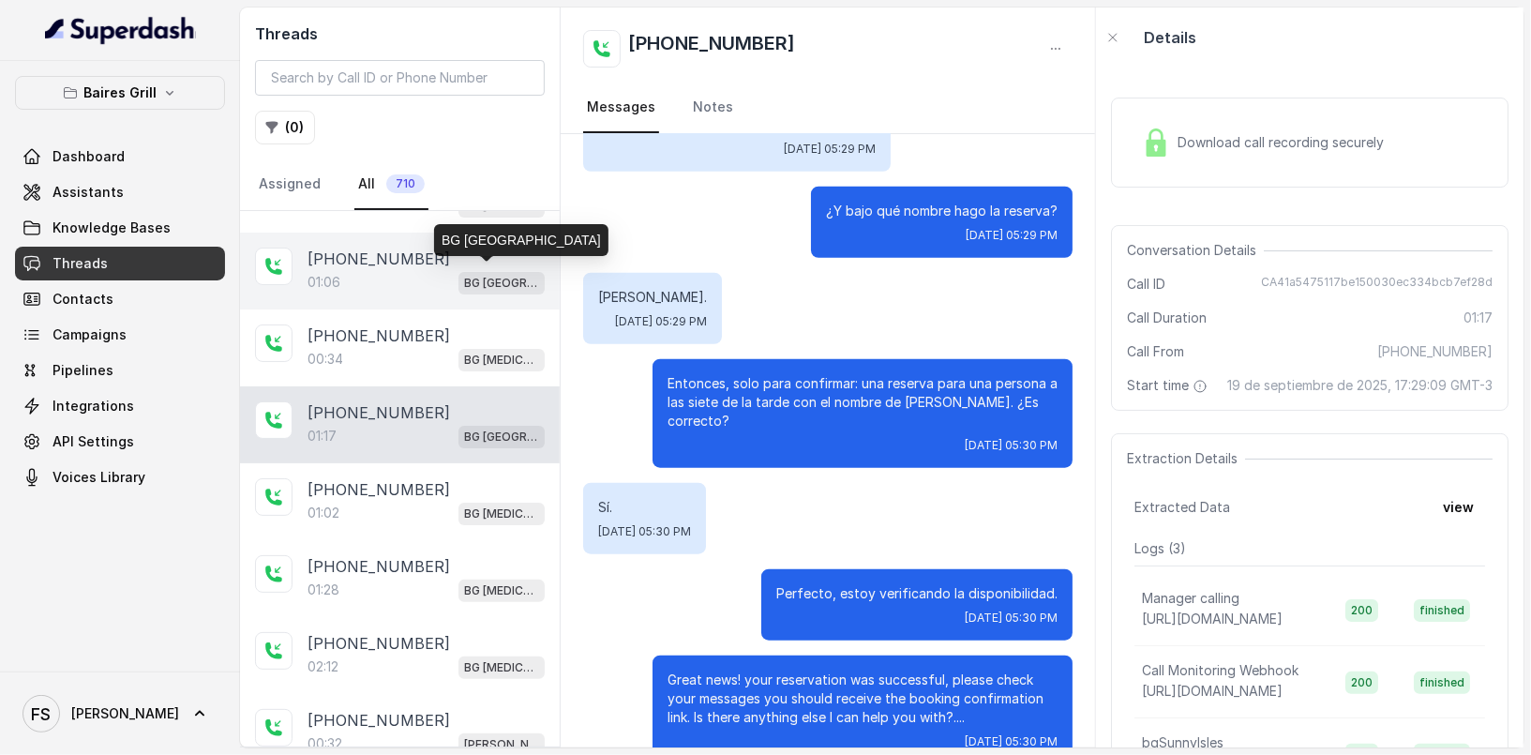
click at [477, 274] on p "BG [GEOGRAPHIC_DATA]" at bounding box center [501, 283] width 75 height 19
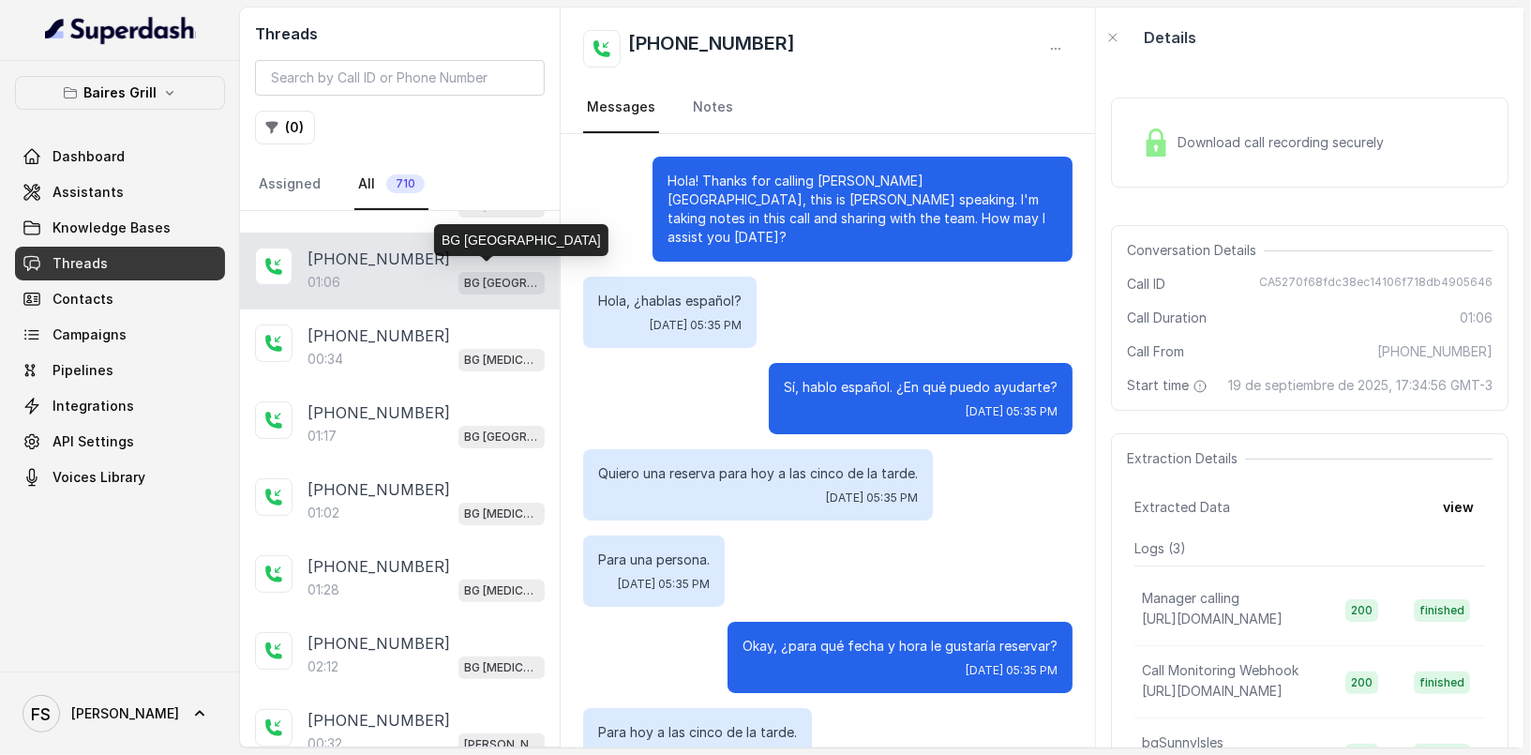
scroll to position [645, 0]
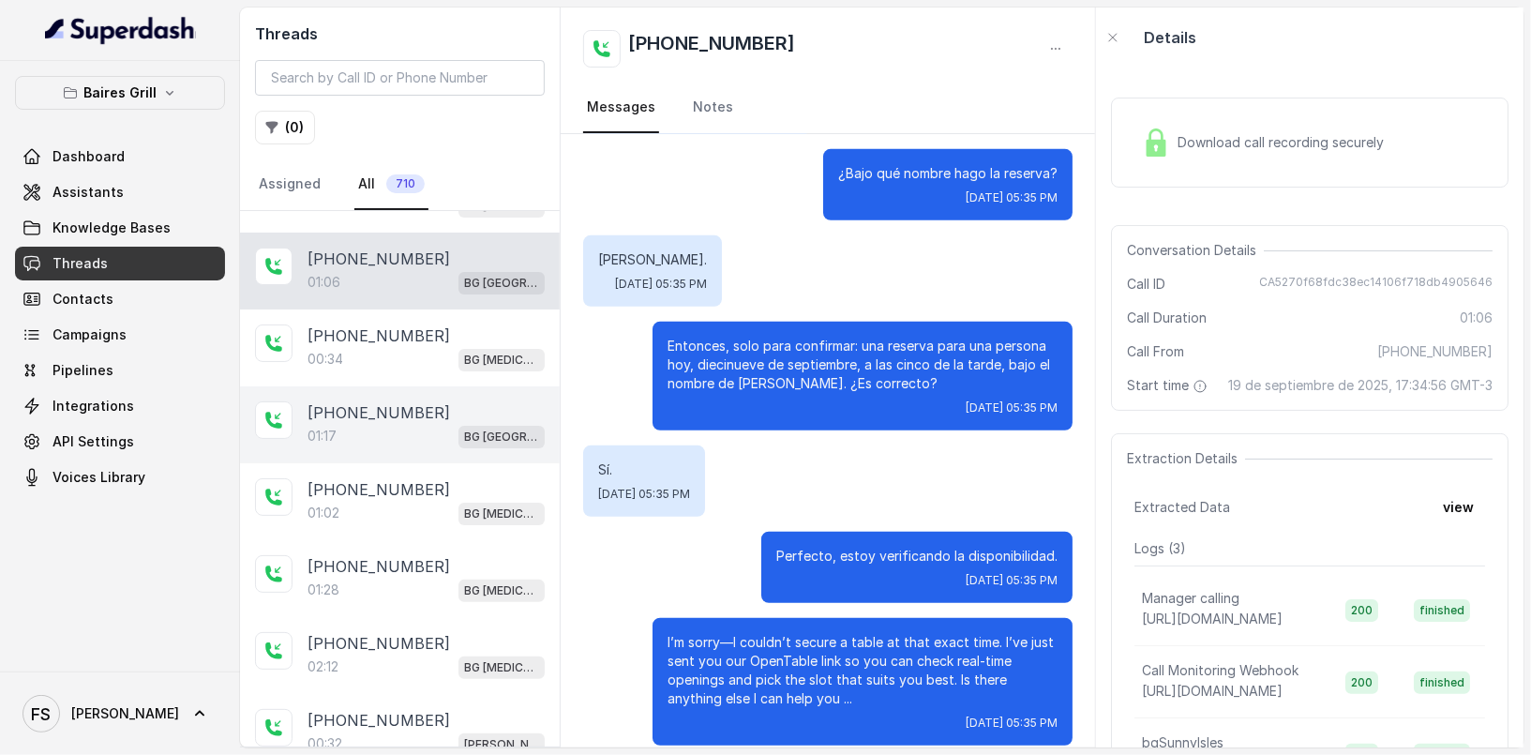
click at [421, 404] on div "[PHONE_NUMBER]" at bounding box center [426, 412] width 237 height 23
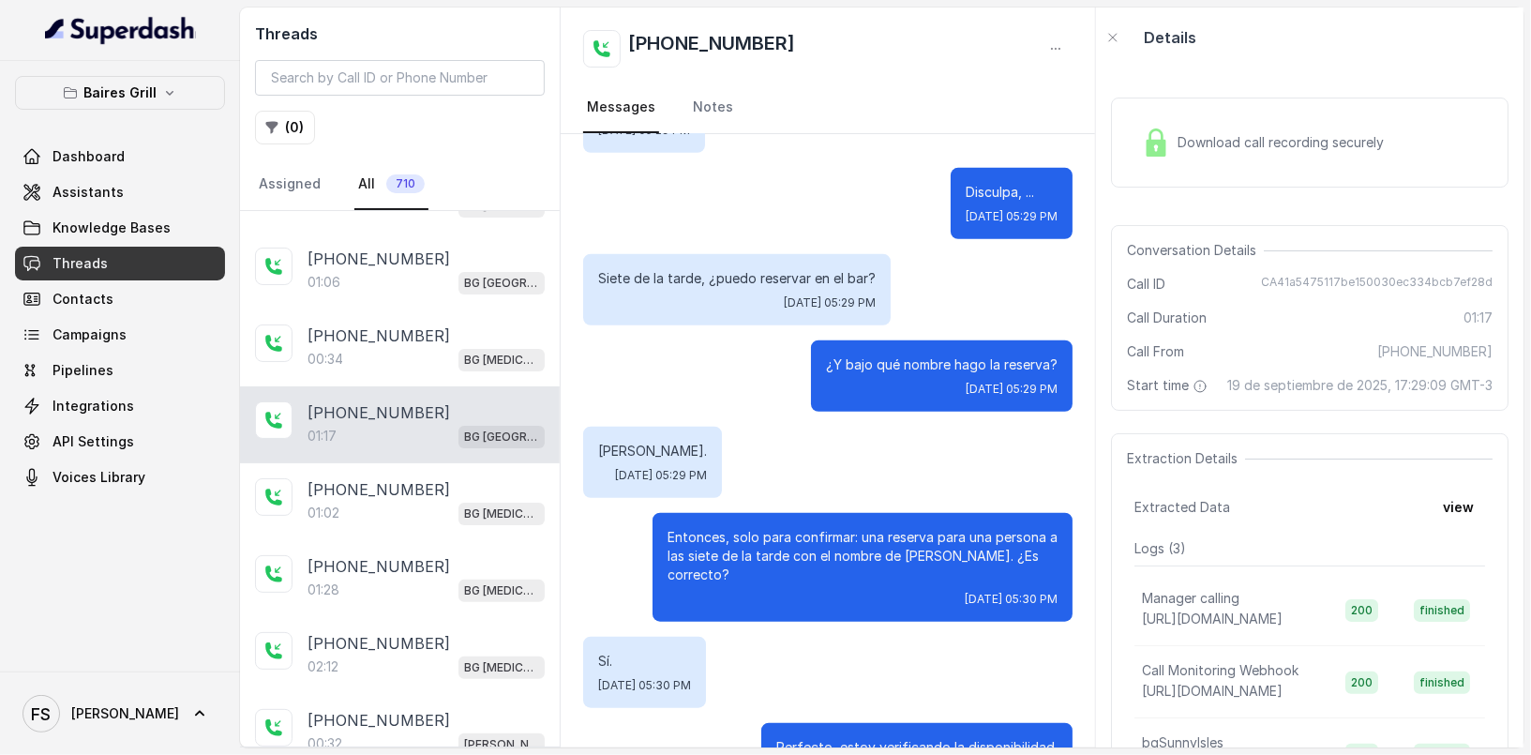
scroll to position [1058, 0]
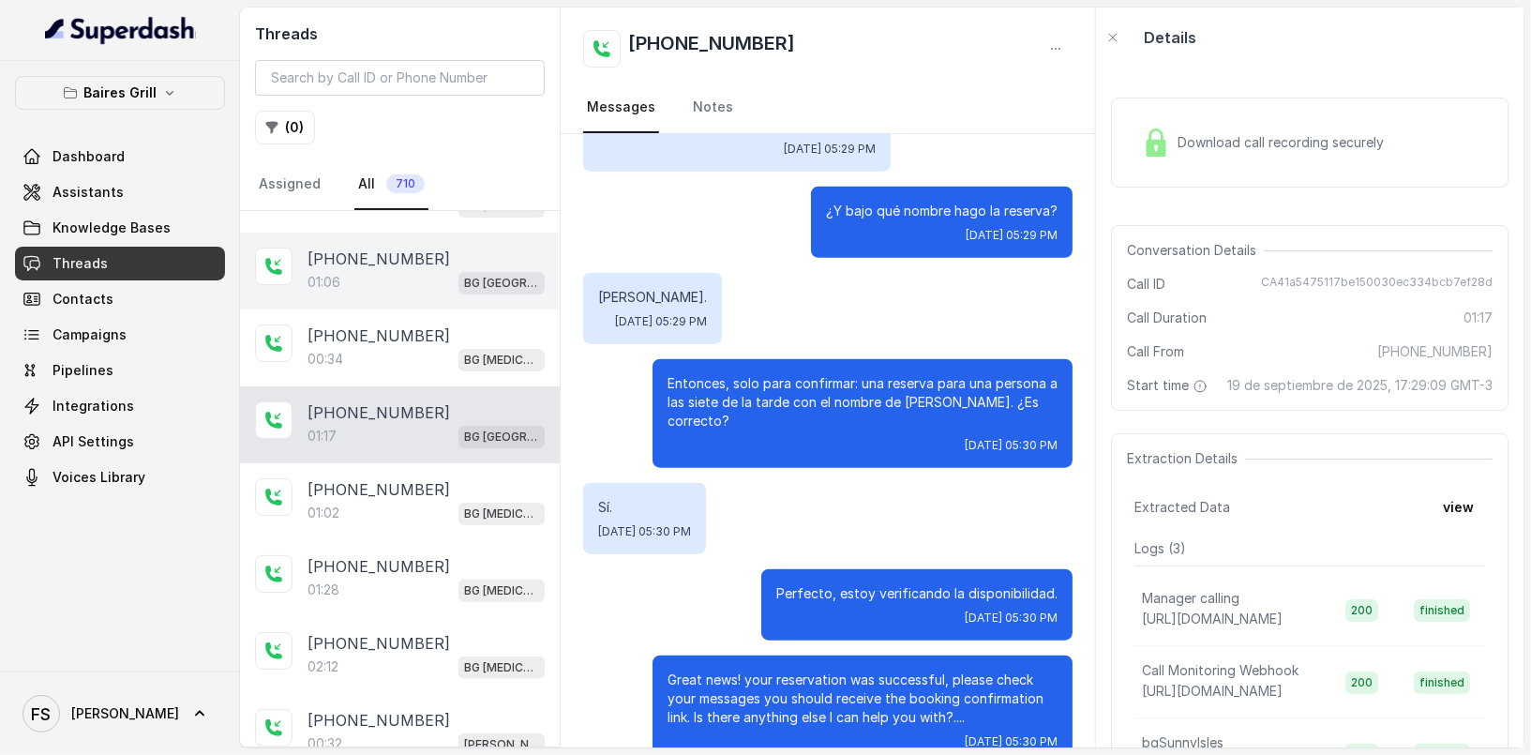
click at [348, 270] on div "01:06 [GEOGRAPHIC_DATA]" at bounding box center [426, 282] width 237 height 24
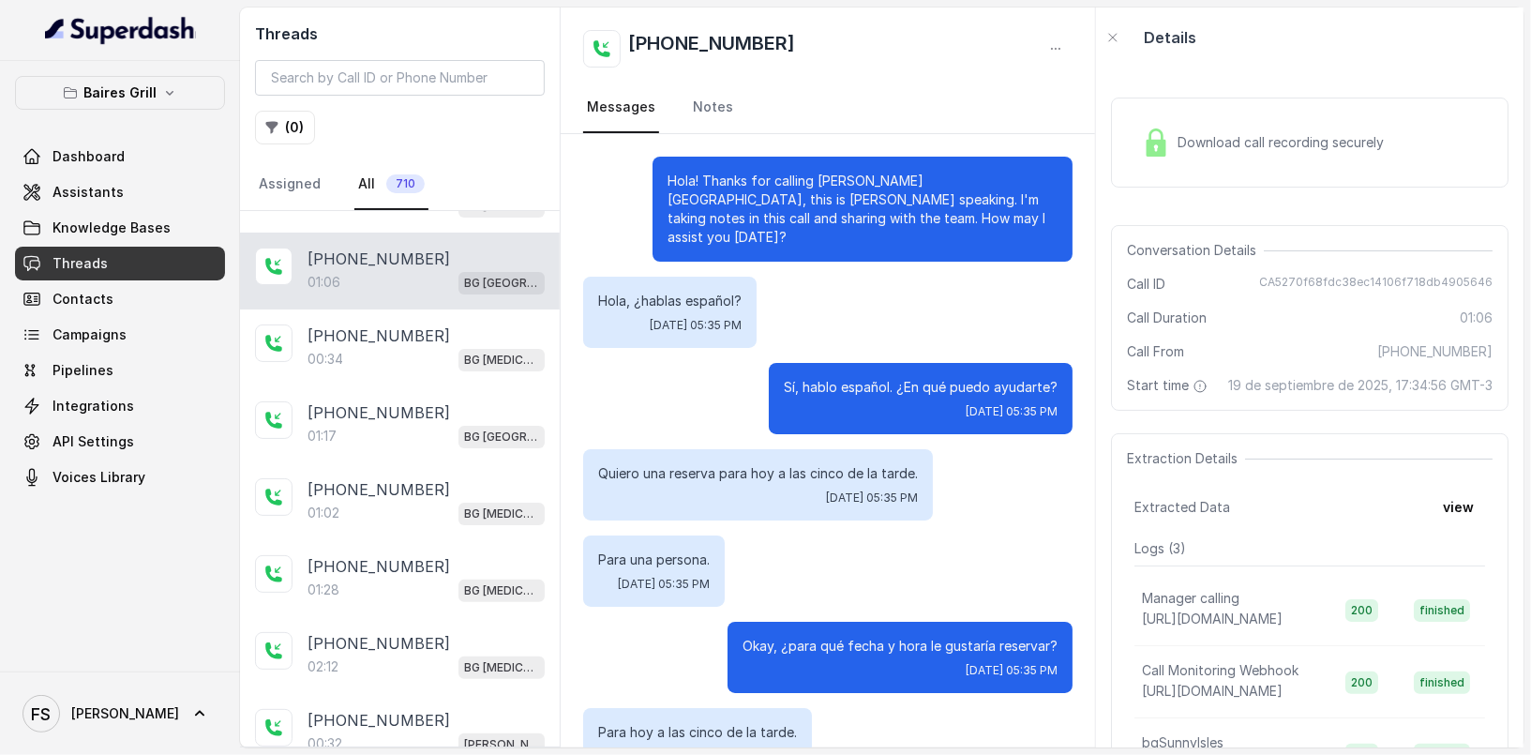
scroll to position [645, 0]
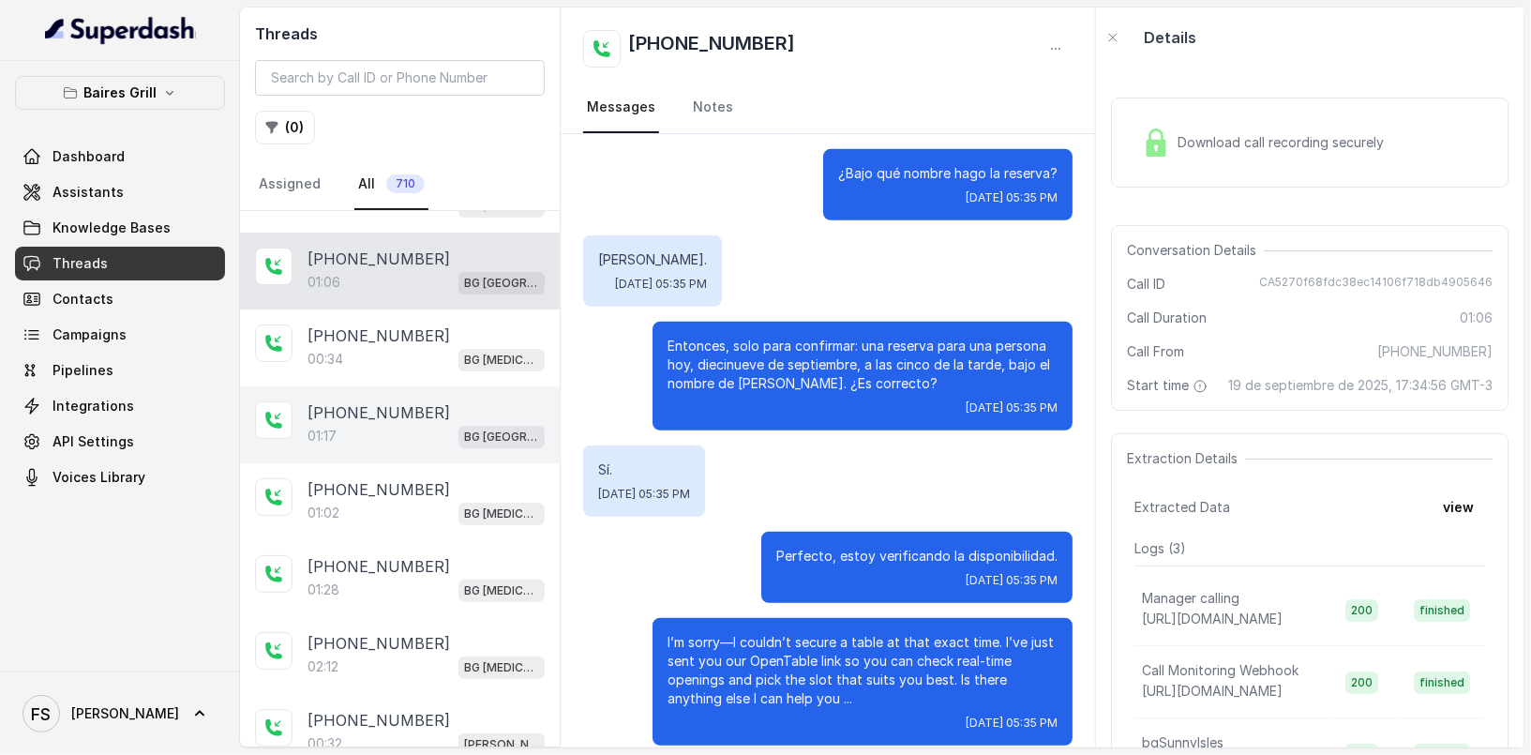
click at [310, 415] on p "[PHONE_NUMBER]" at bounding box center [379, 412] width 143 height 23
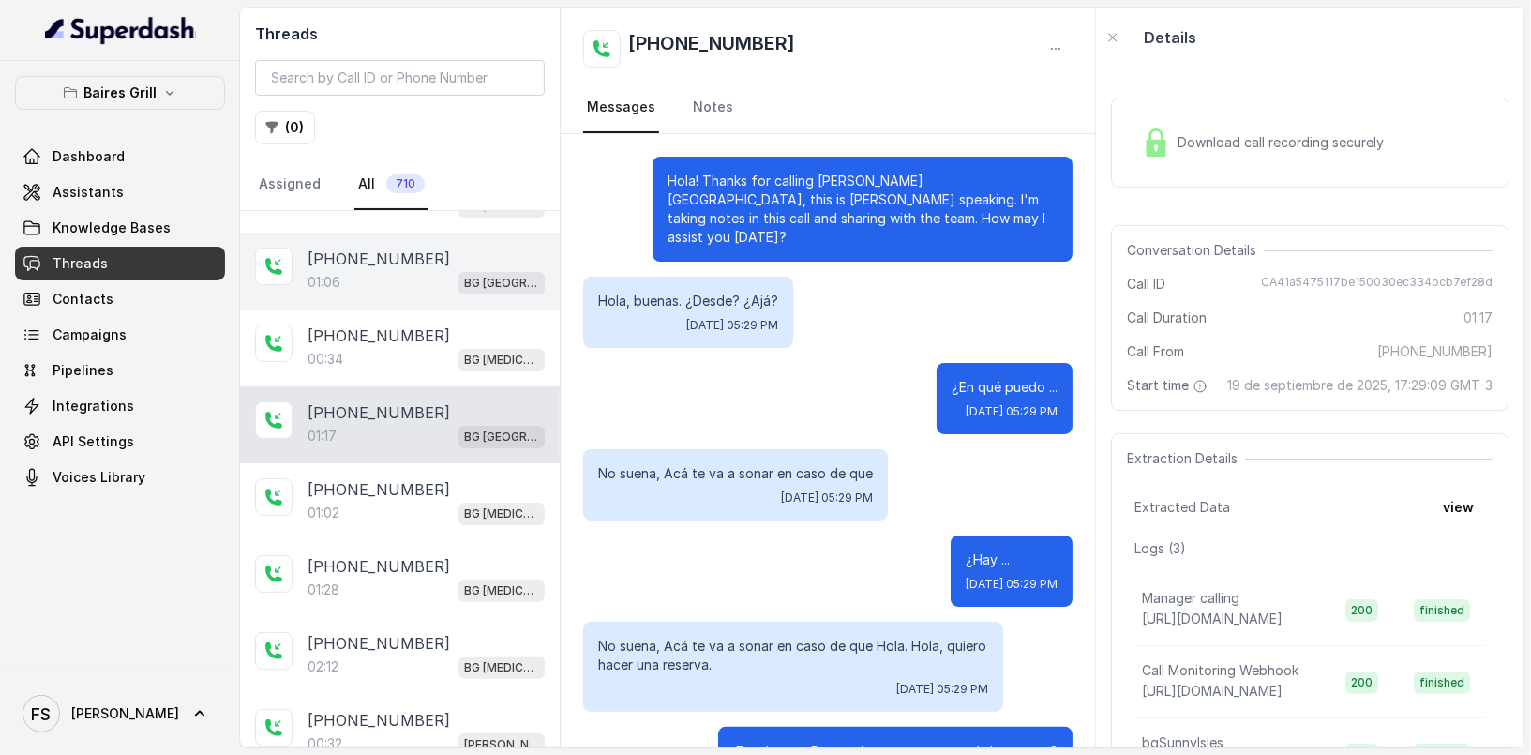
scroll to position [1058, 0]
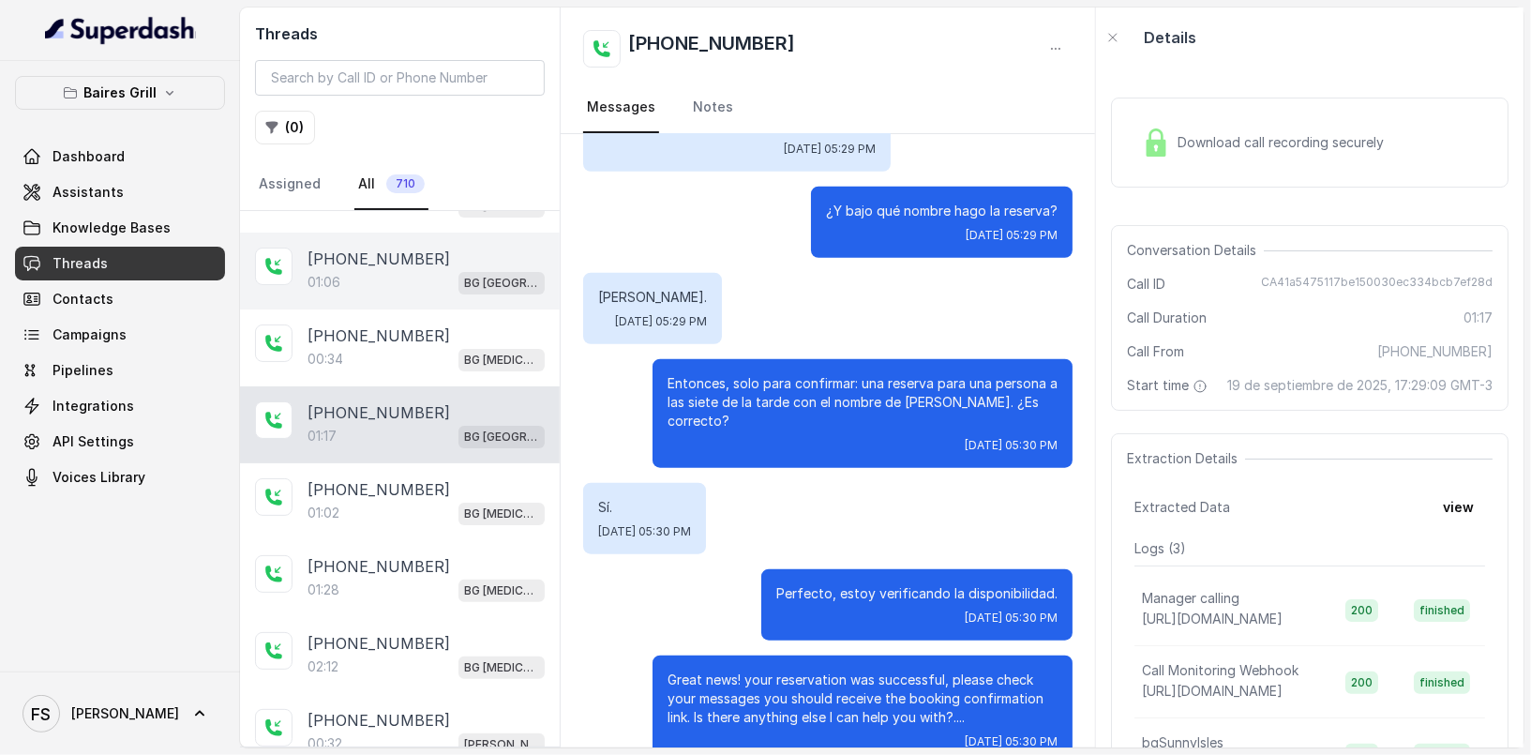
click at [369, 259] on p "[PHONE_NUMBER]" at bounding box center [379, 259] width 143 height 23
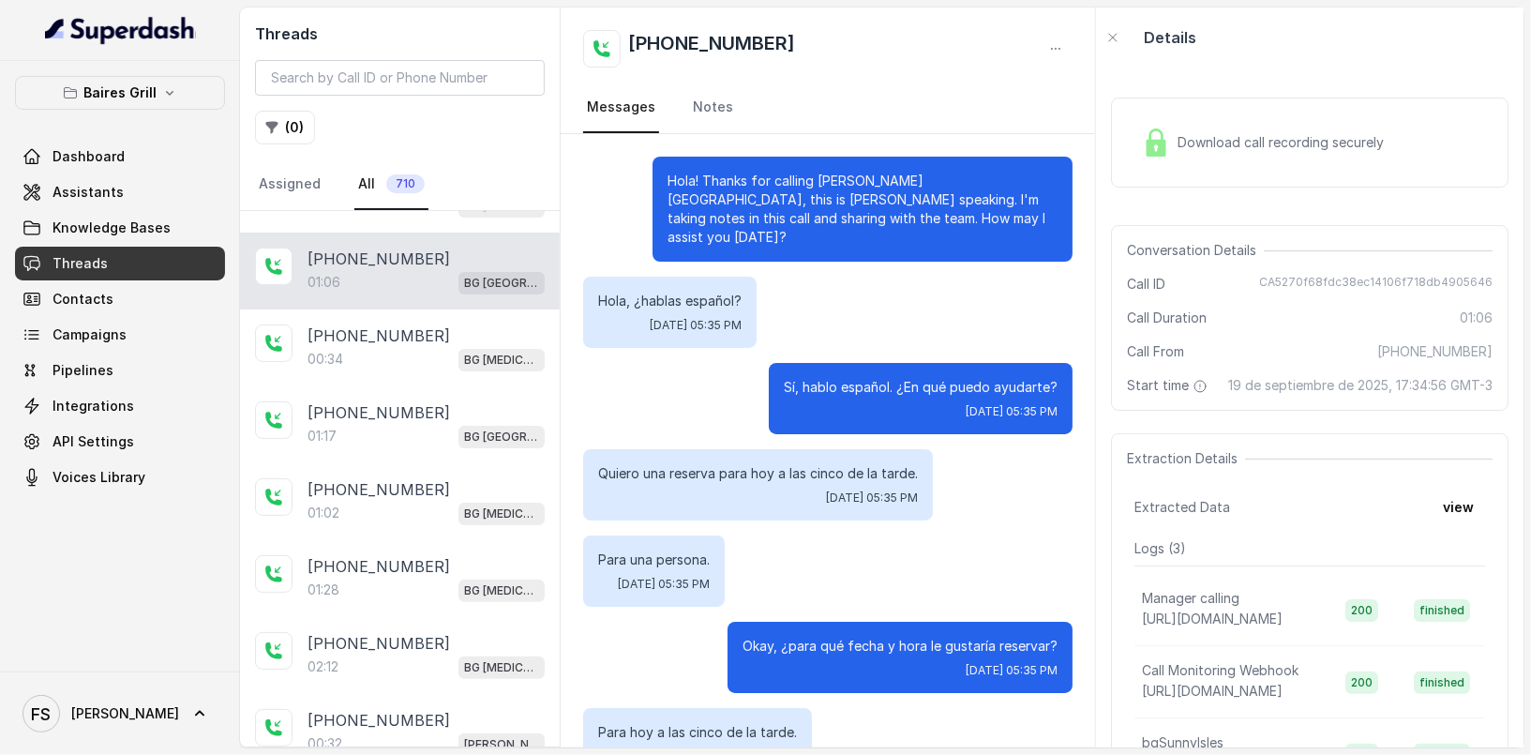
scroll to position [645, 0]
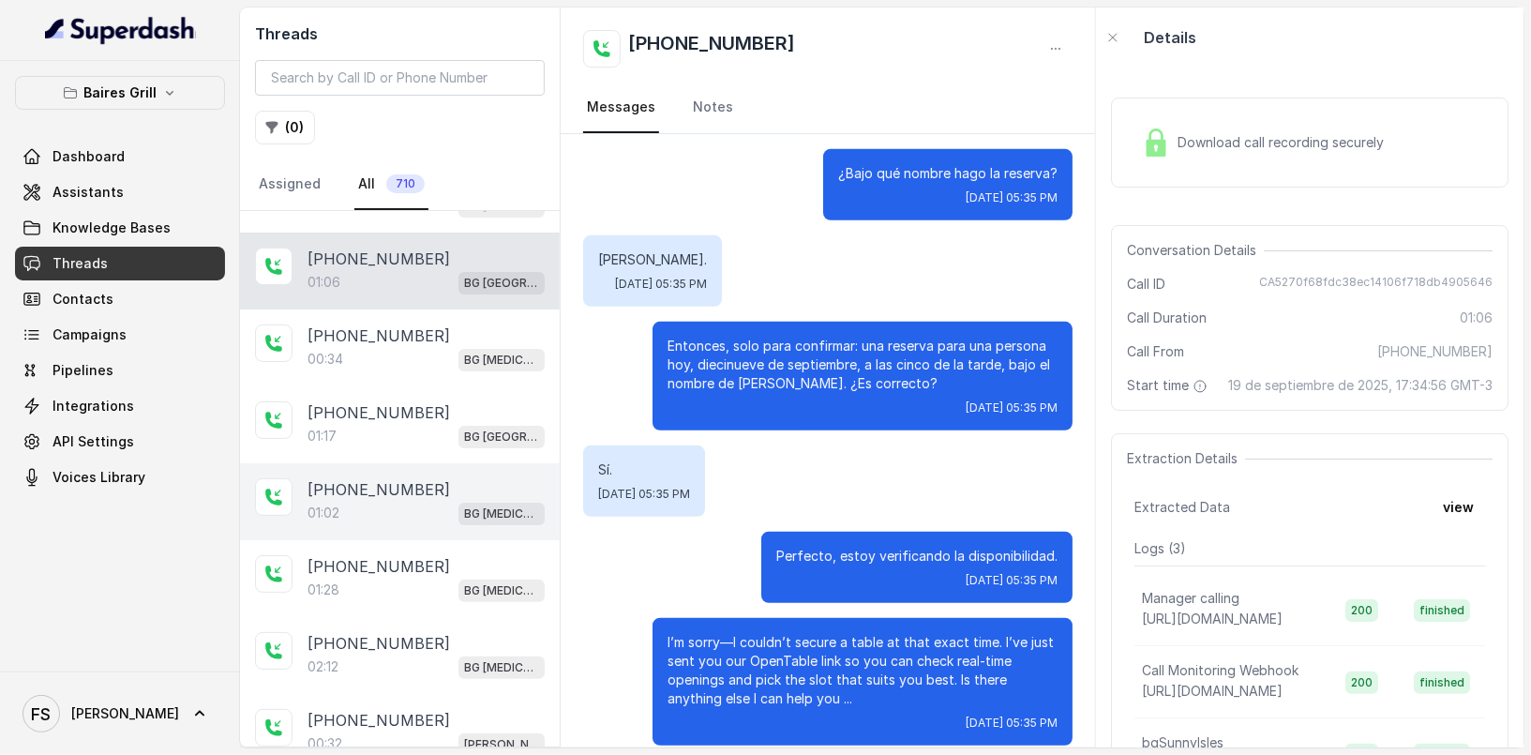
click at [407, 490] on div "[PHONE_NUMBER]" at bounding box center [426, 489] width 237 height 23
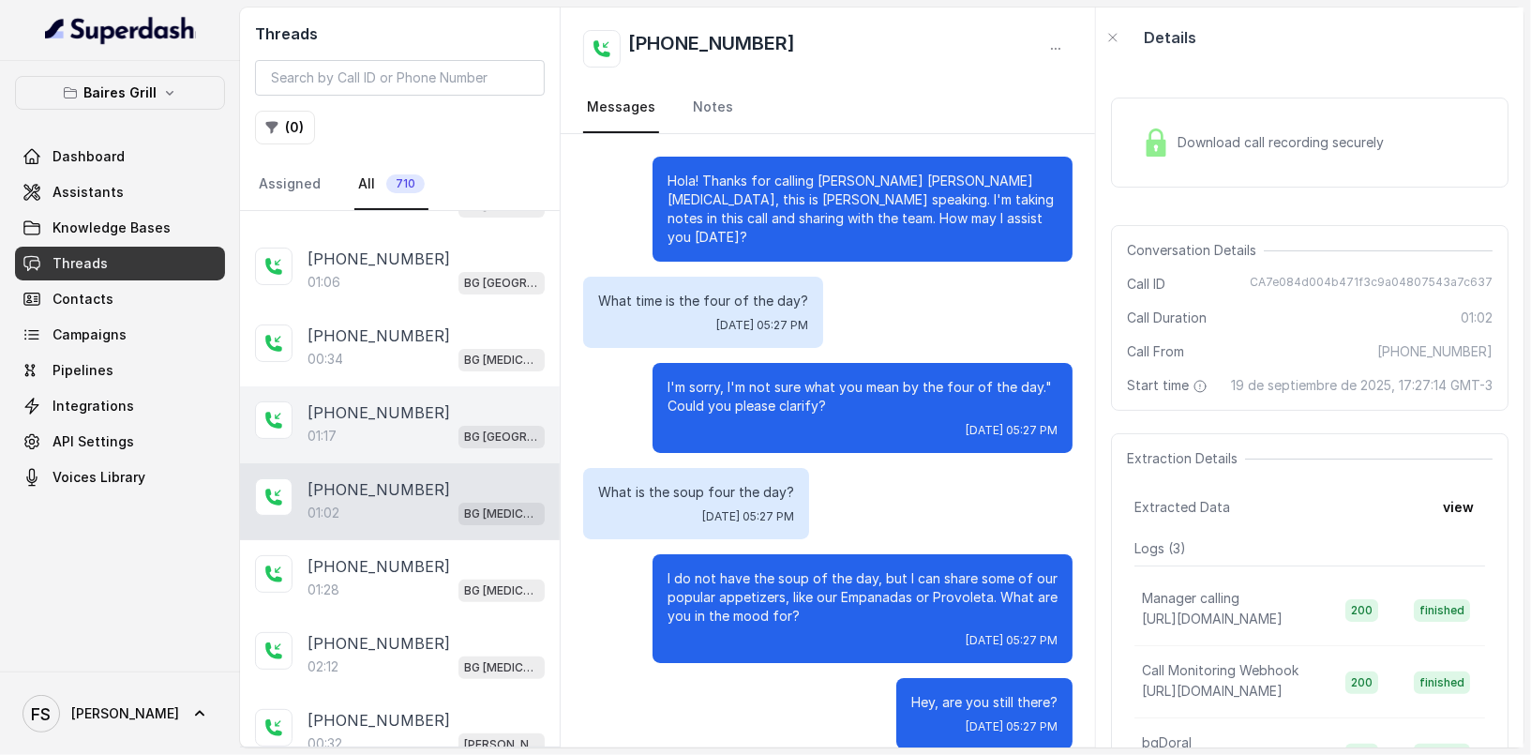
scroll to position [386, 0]
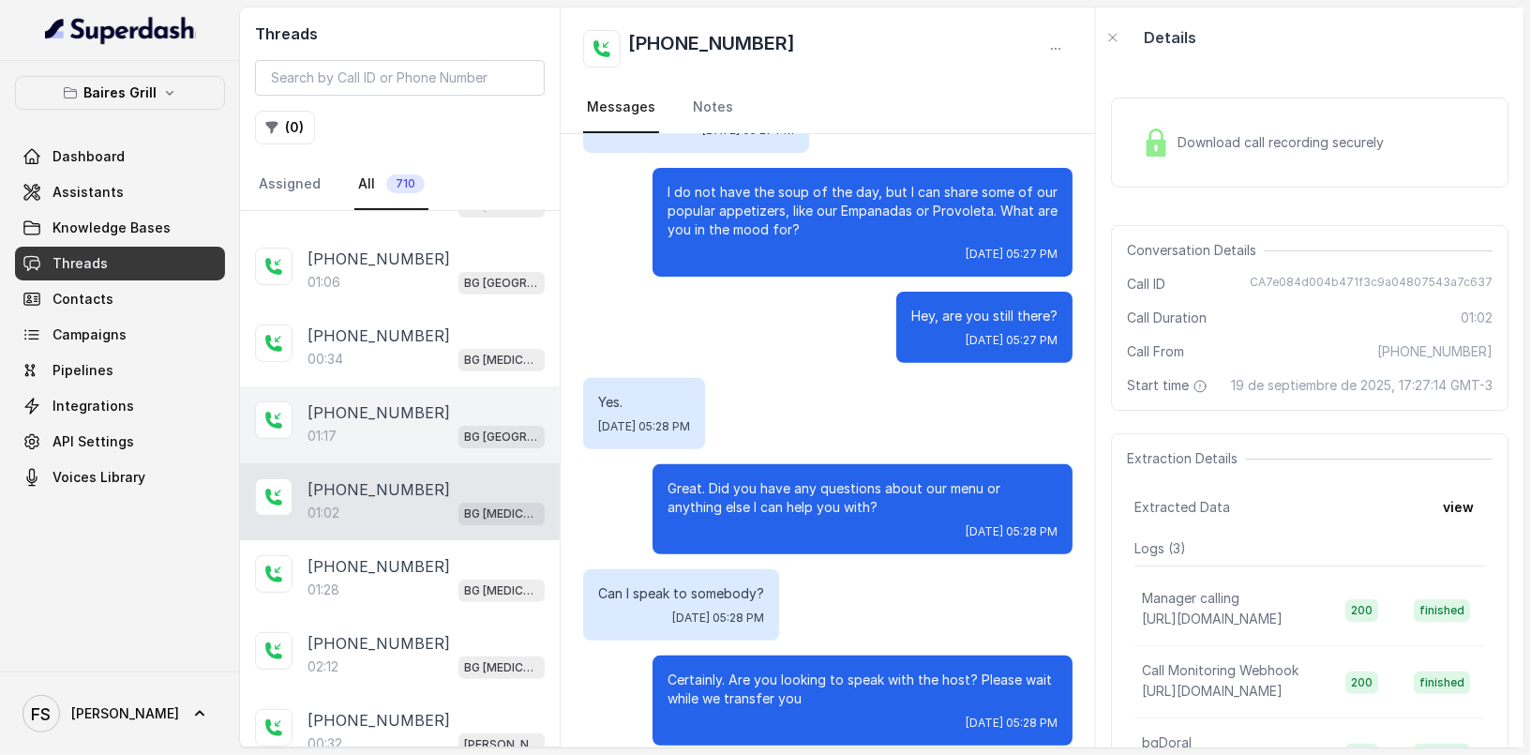
click at [412, 424] on div "01:17 [GEOGRAPHIC_DATA]" at bounding box center [426, 436] width 237 height 24
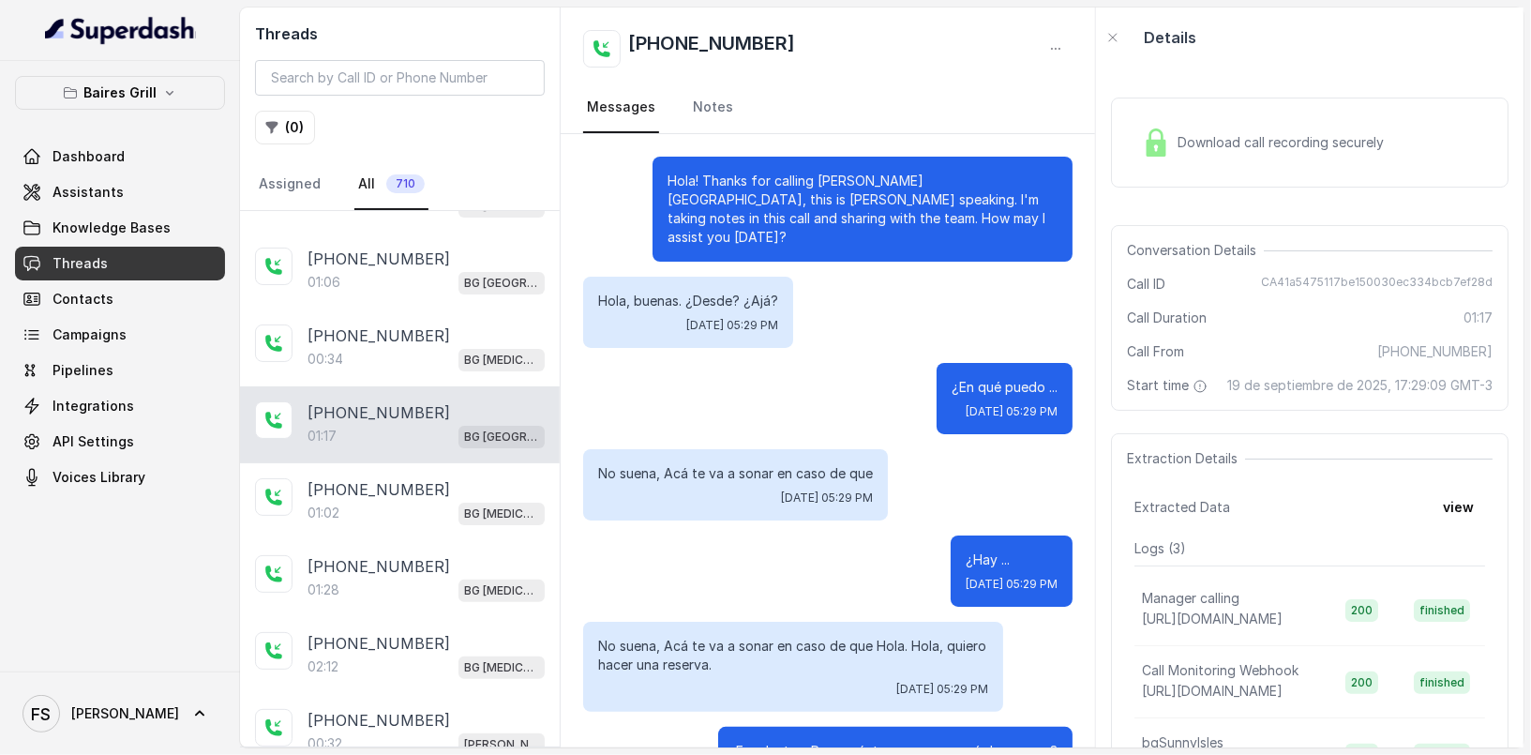
scroll to position [1058, 0]
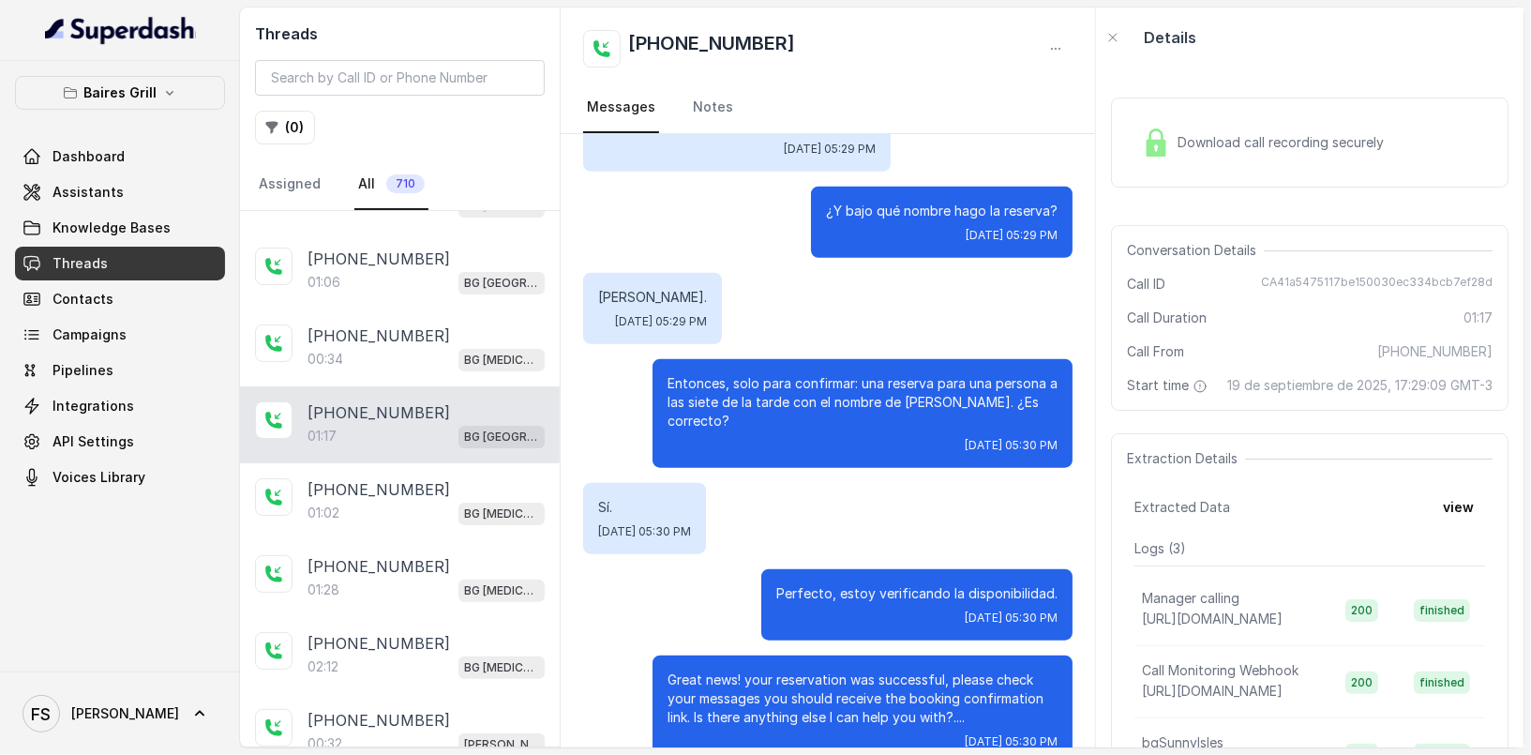
click at [1415, 380] on span "19 de septiembre de 2025, 17:29:09 GMT-3" at bounding box center [1360, 385] width 265 height 19
click at [1426, 278] on span "CA41a5475117be150030ec334bcb7ef28d" at bounding box center [1377, 284] width 232 height 19
copy span "CA41a5475117be150030ec334bcb7ef28d"
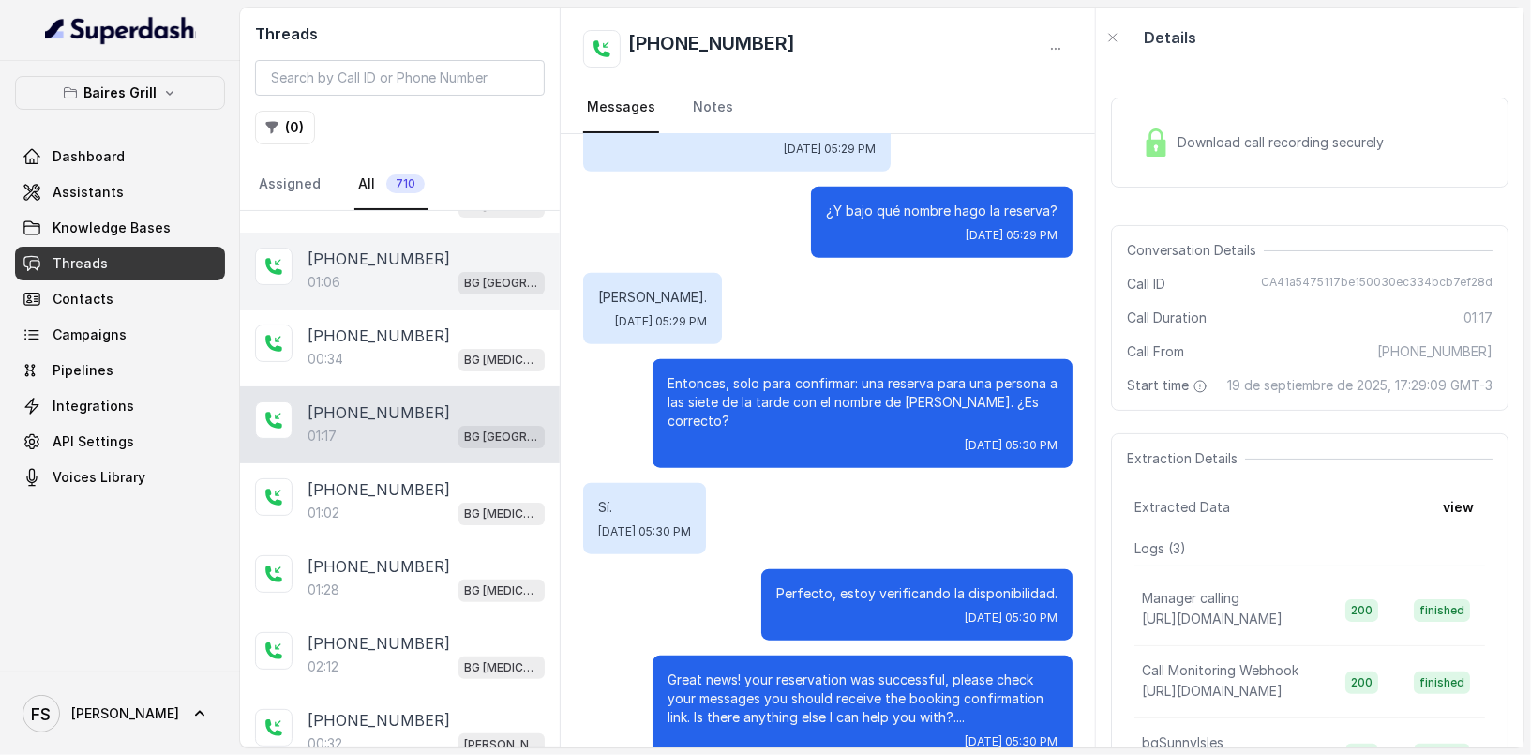
click at [445, 259] on div "[PHONE_NUMBER]" at bounding box center [426, 259] width 237 height 23
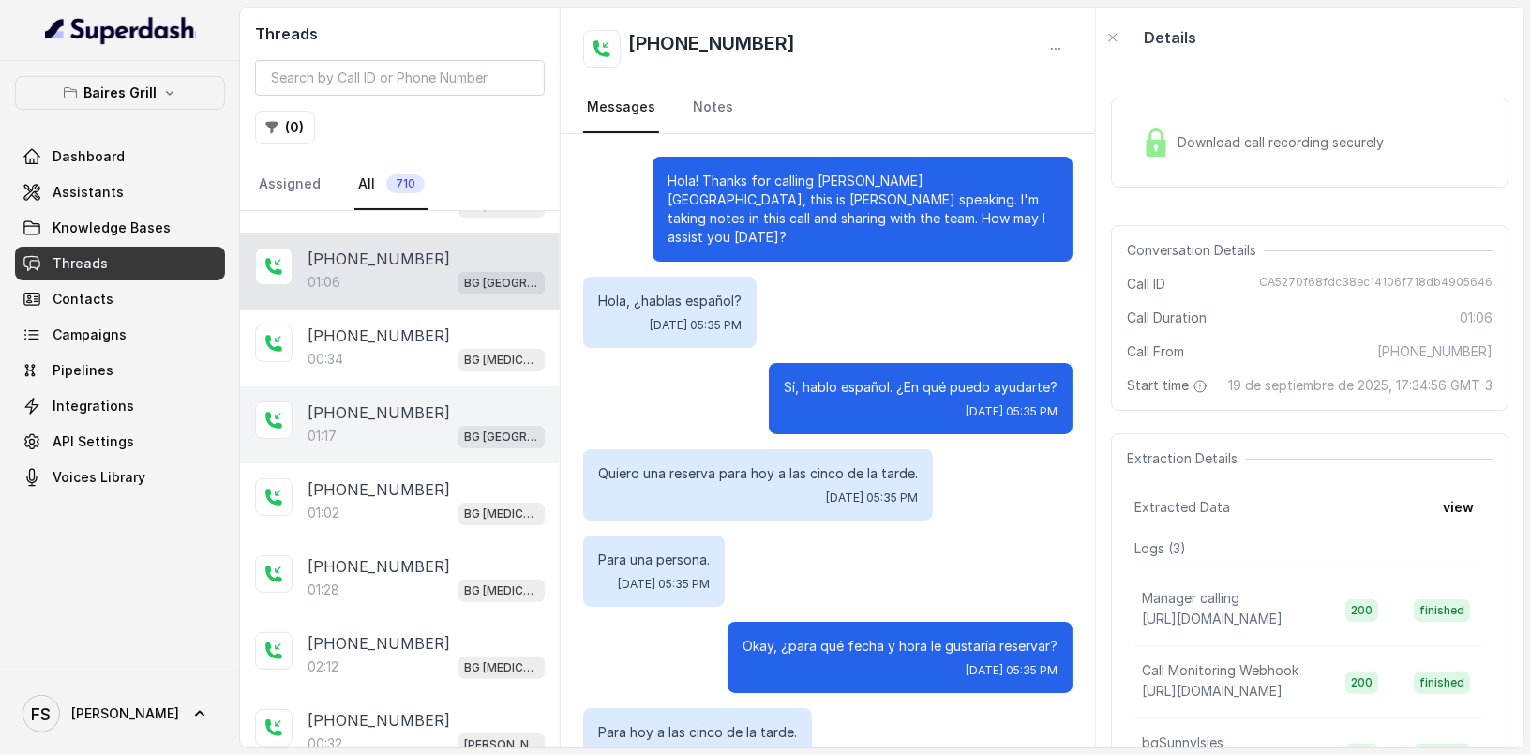
scroll to position [645, 0]
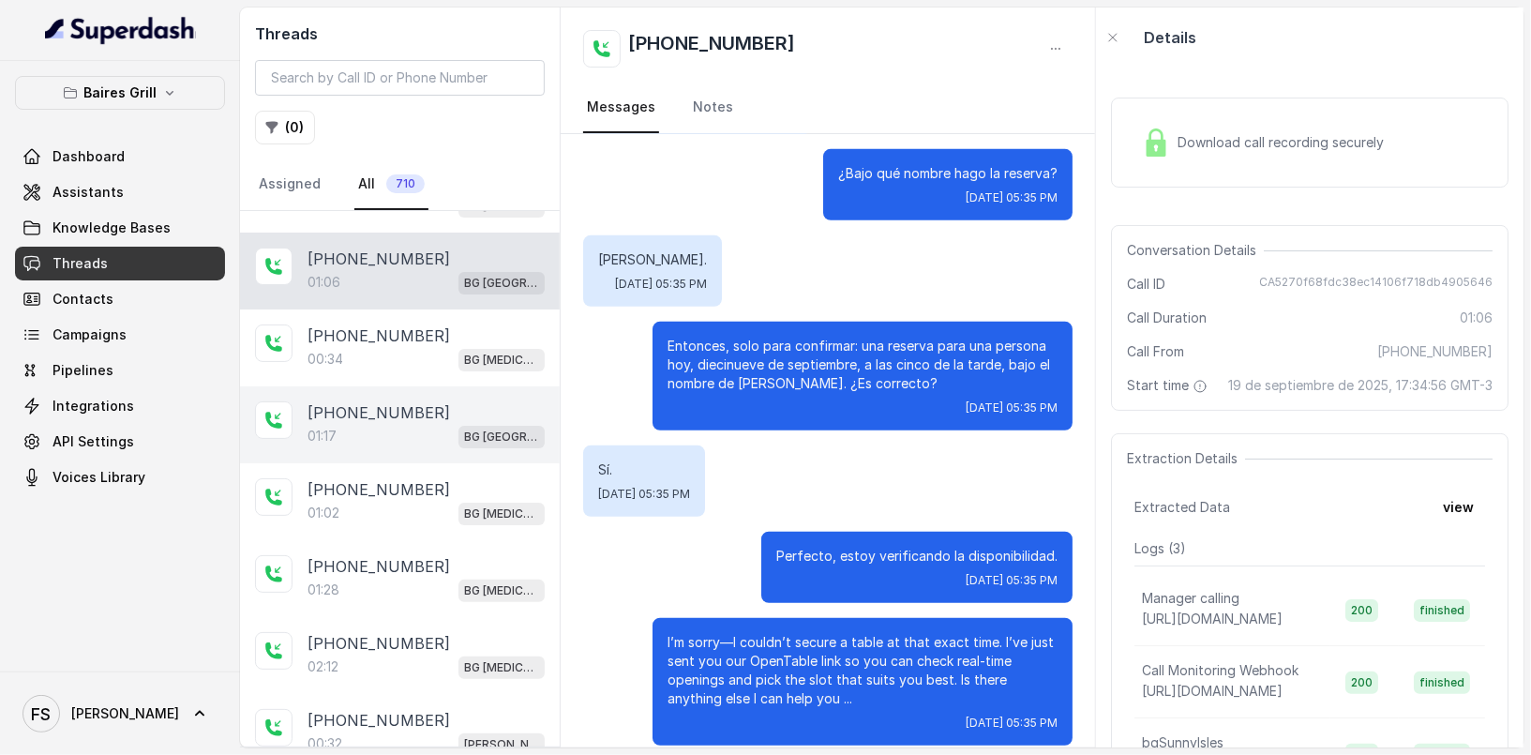
click at [407, 401] on p "[PHONE_NUMBER]" at bounding box center [379, 412] width 143 height 23
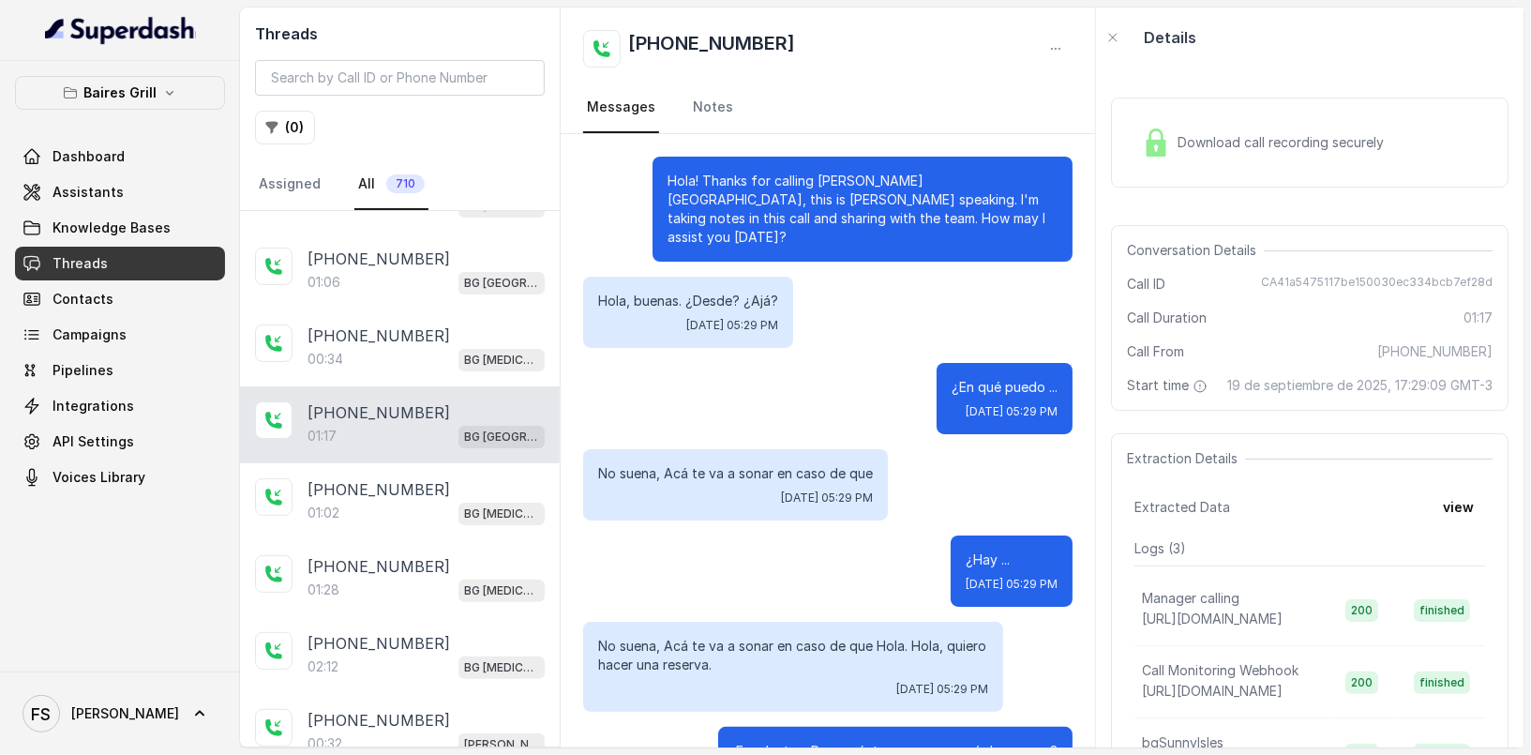
scroll to position [1058, 0]
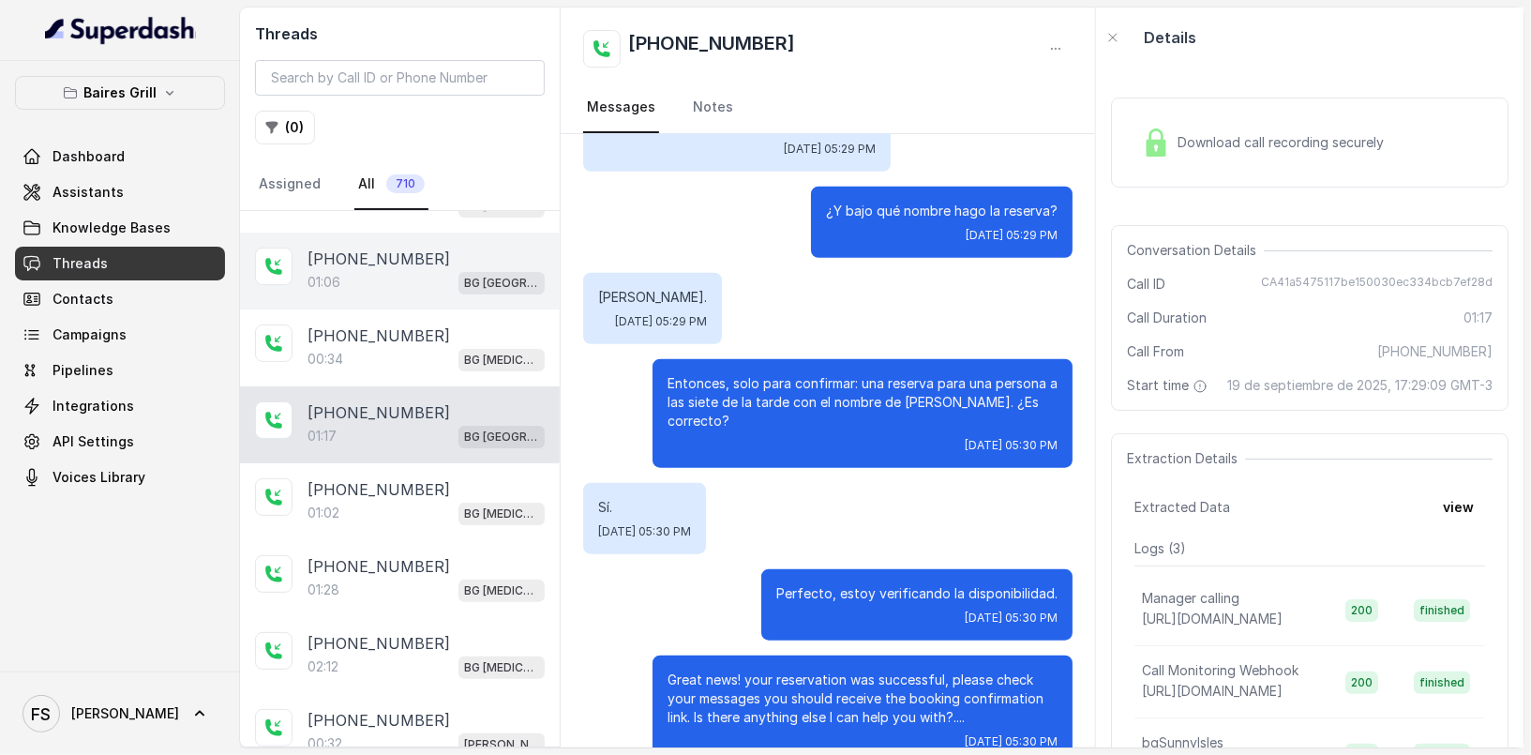
click at [442, 270] on div "01:06 [GEOGRAPHIC_DATA]" at bounding box center [426, 282] width 237 height 24
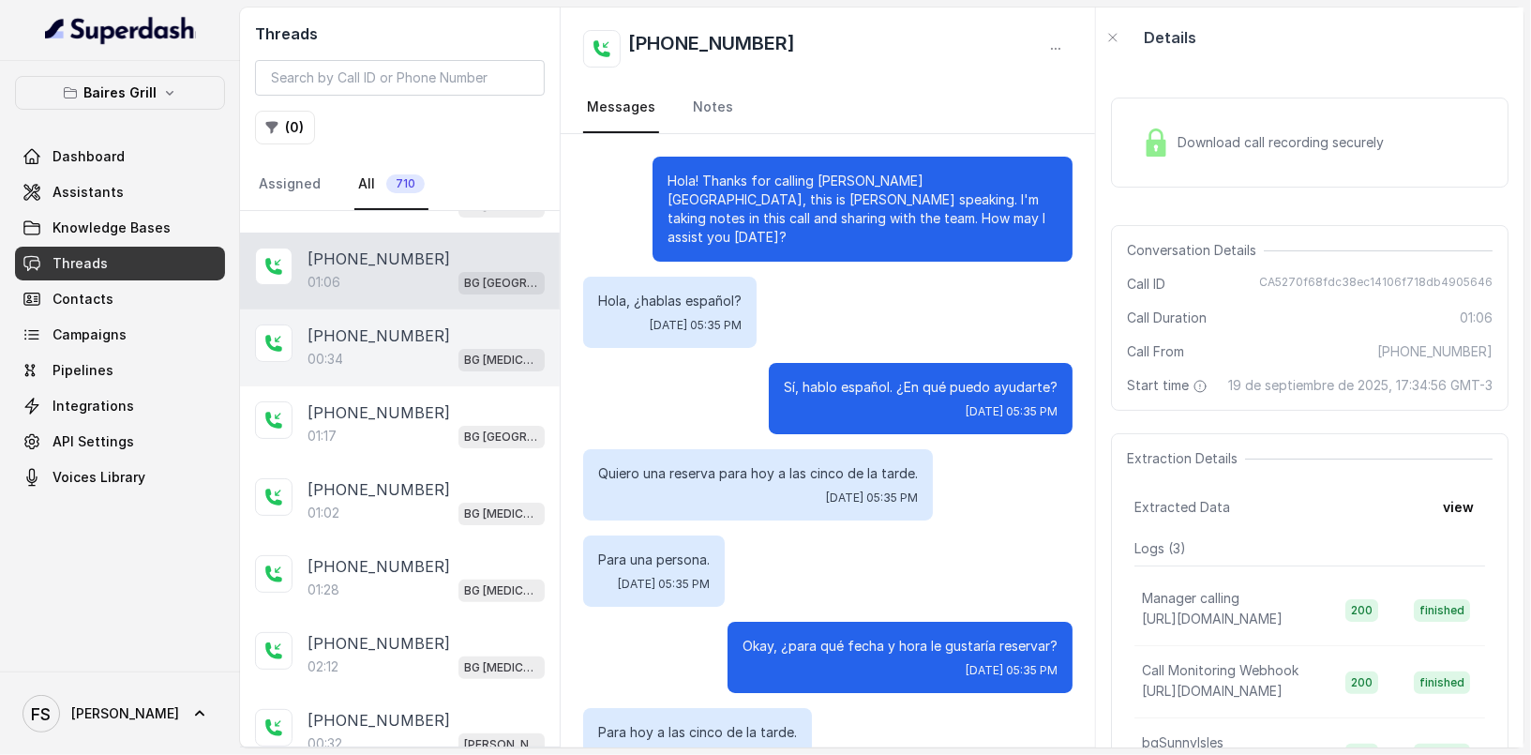
scroll to position [645, 0]
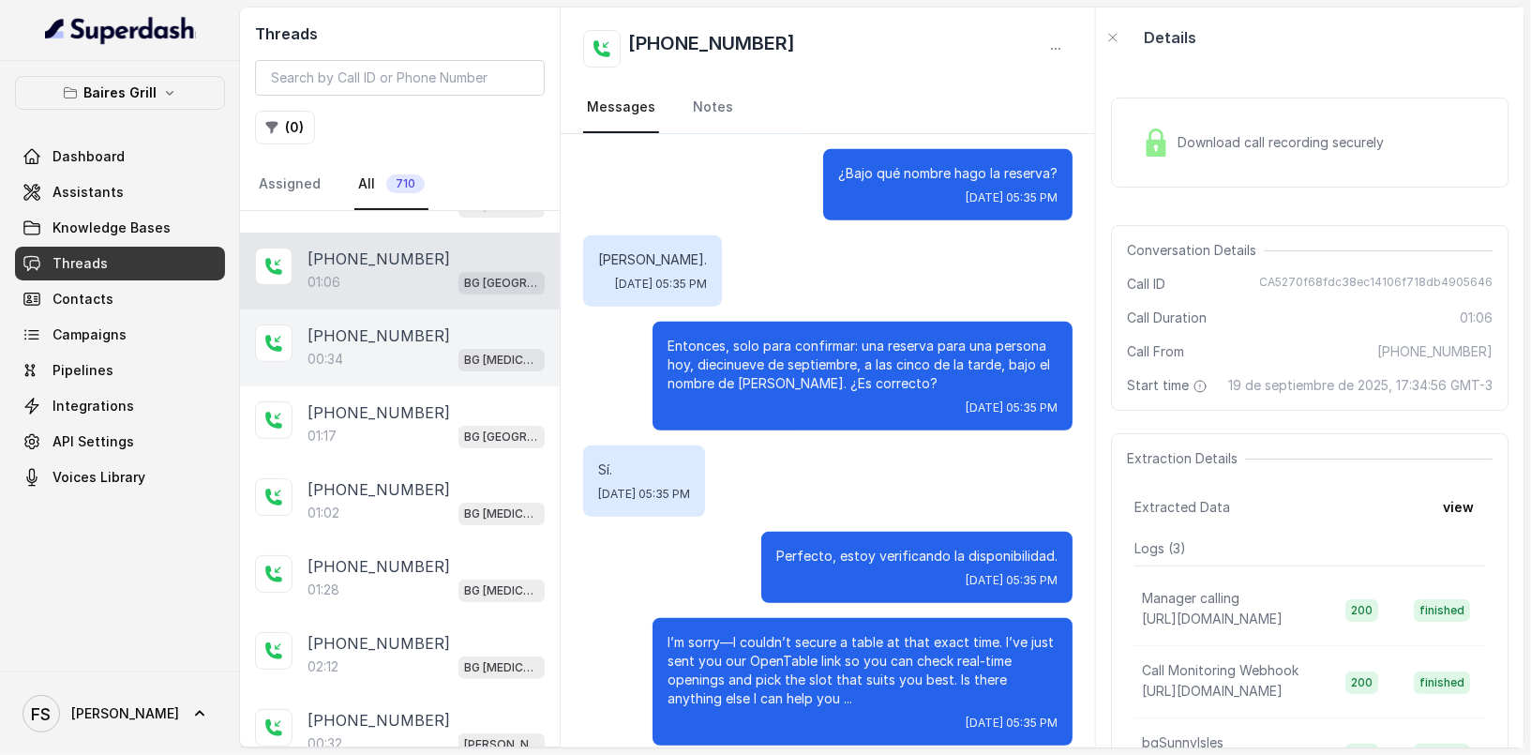
click at [416, 324] on div "[PHONE_NUMBER]" at bounding box center [426, 335] width 237 height 23
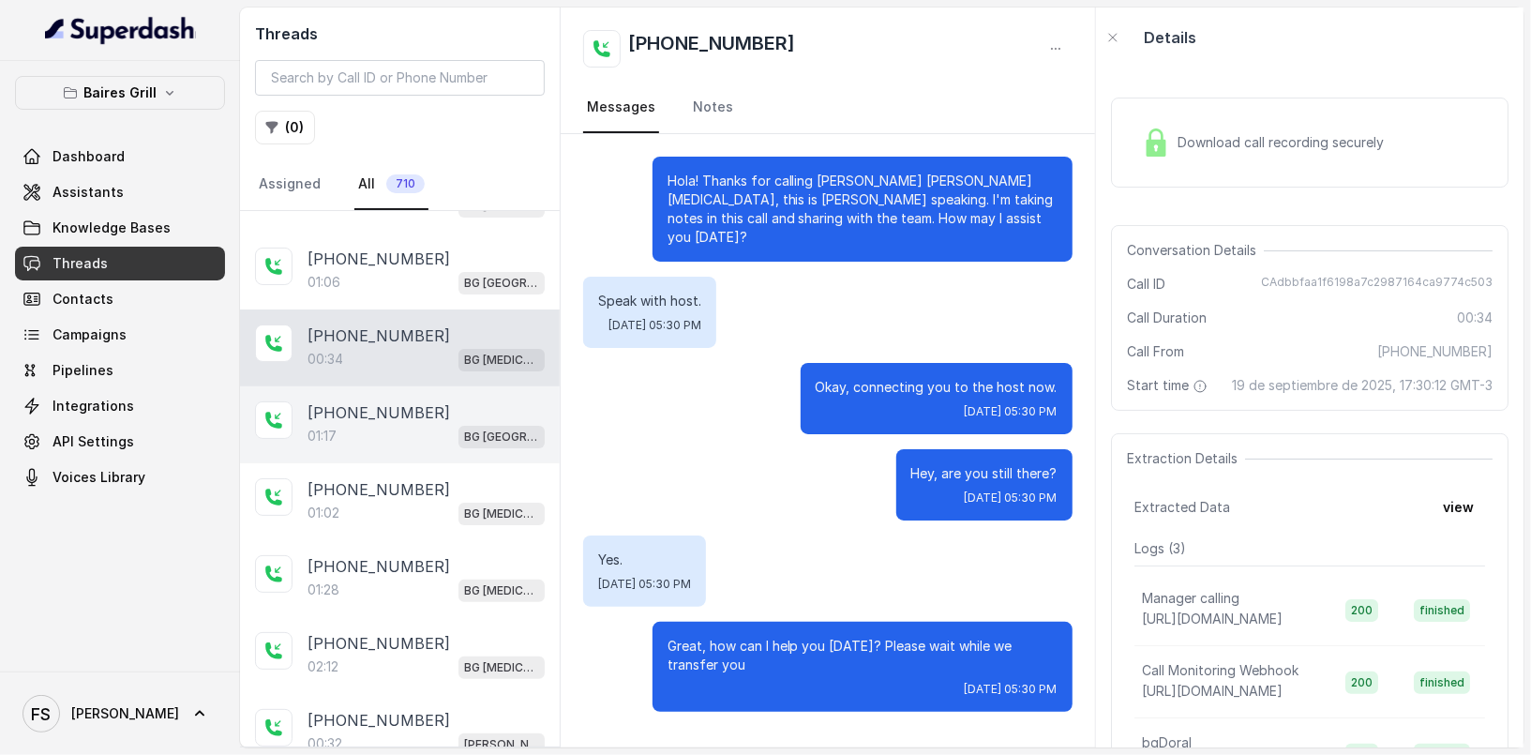
click at [401, 434] on div "01:17 [GEOGRAPHIC_DATA]" at bounding box center [426, 436] width 237 height 24
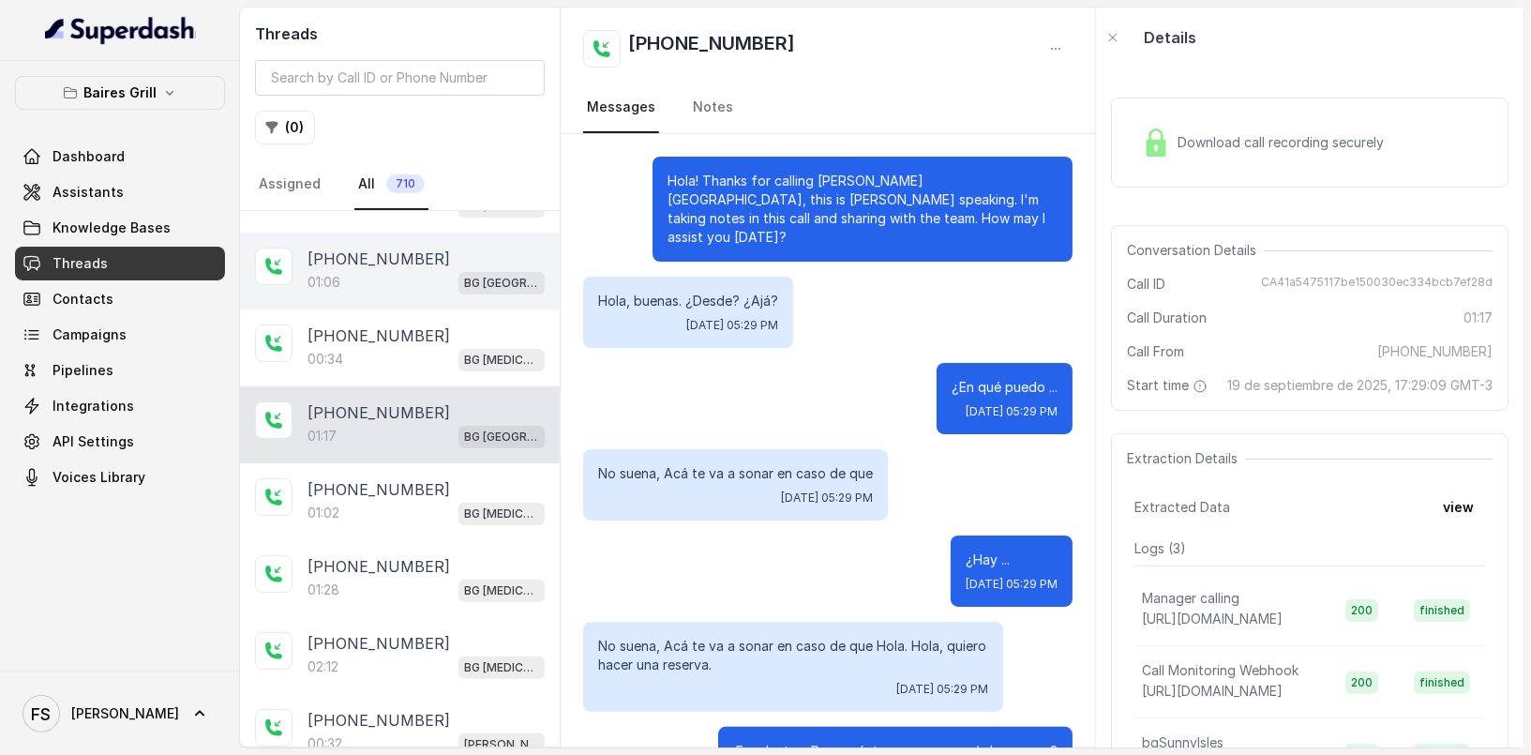
scroll to position [1058, 0]
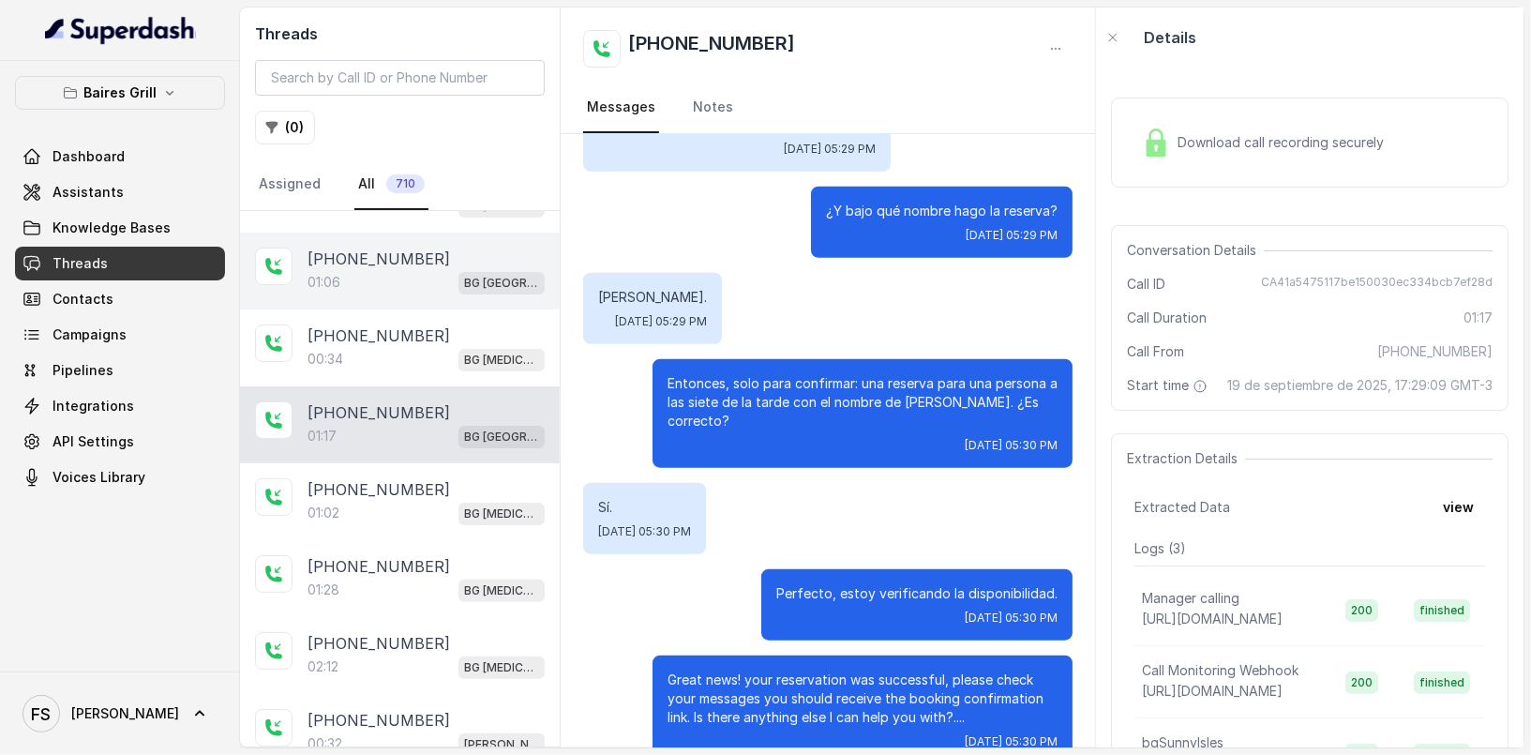
click at [423, 239] on div "[PHONE_NUMBER]:06 [GEOGRAPHIC_DATA]" at bounding box center [400, 271] width 320 height 77
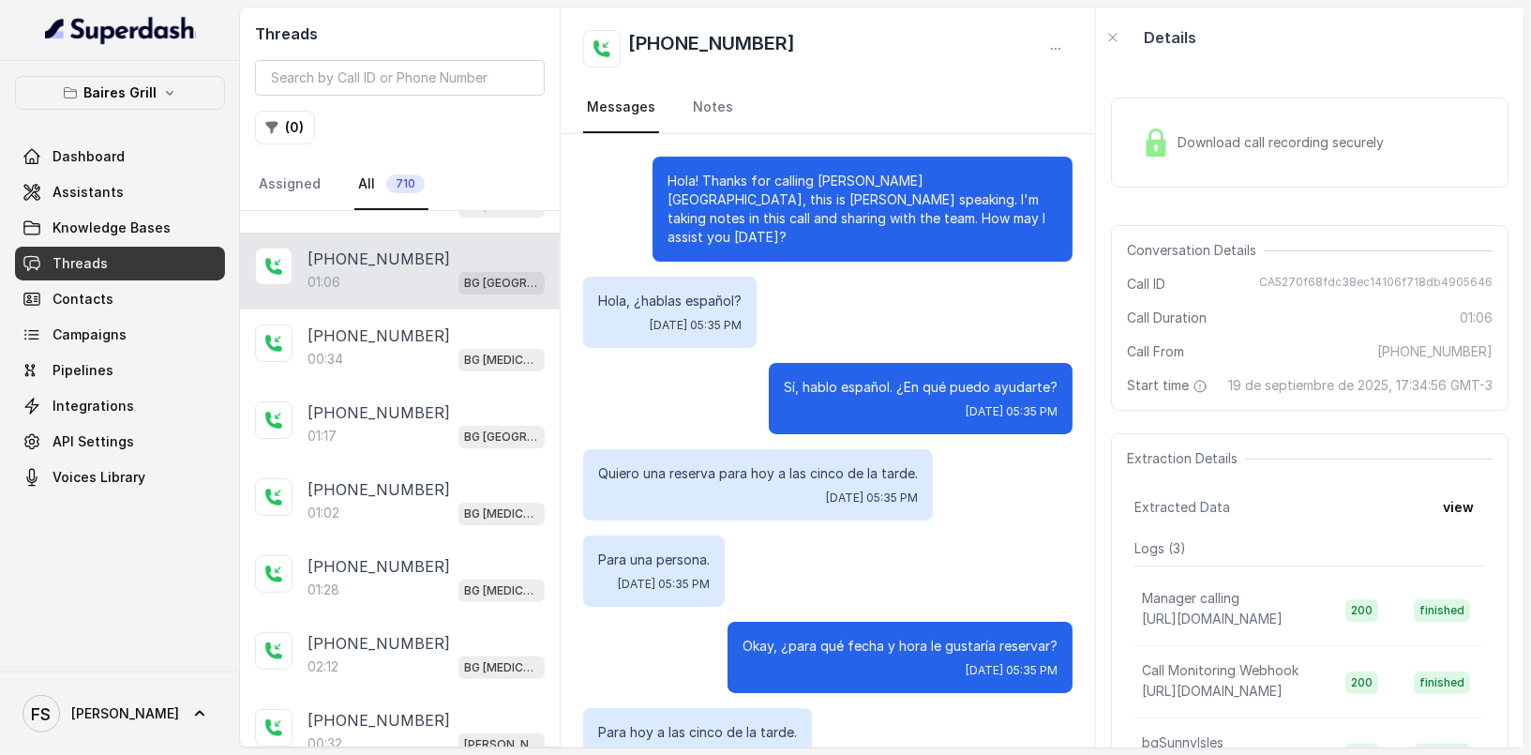
scroll to position [645, 0]
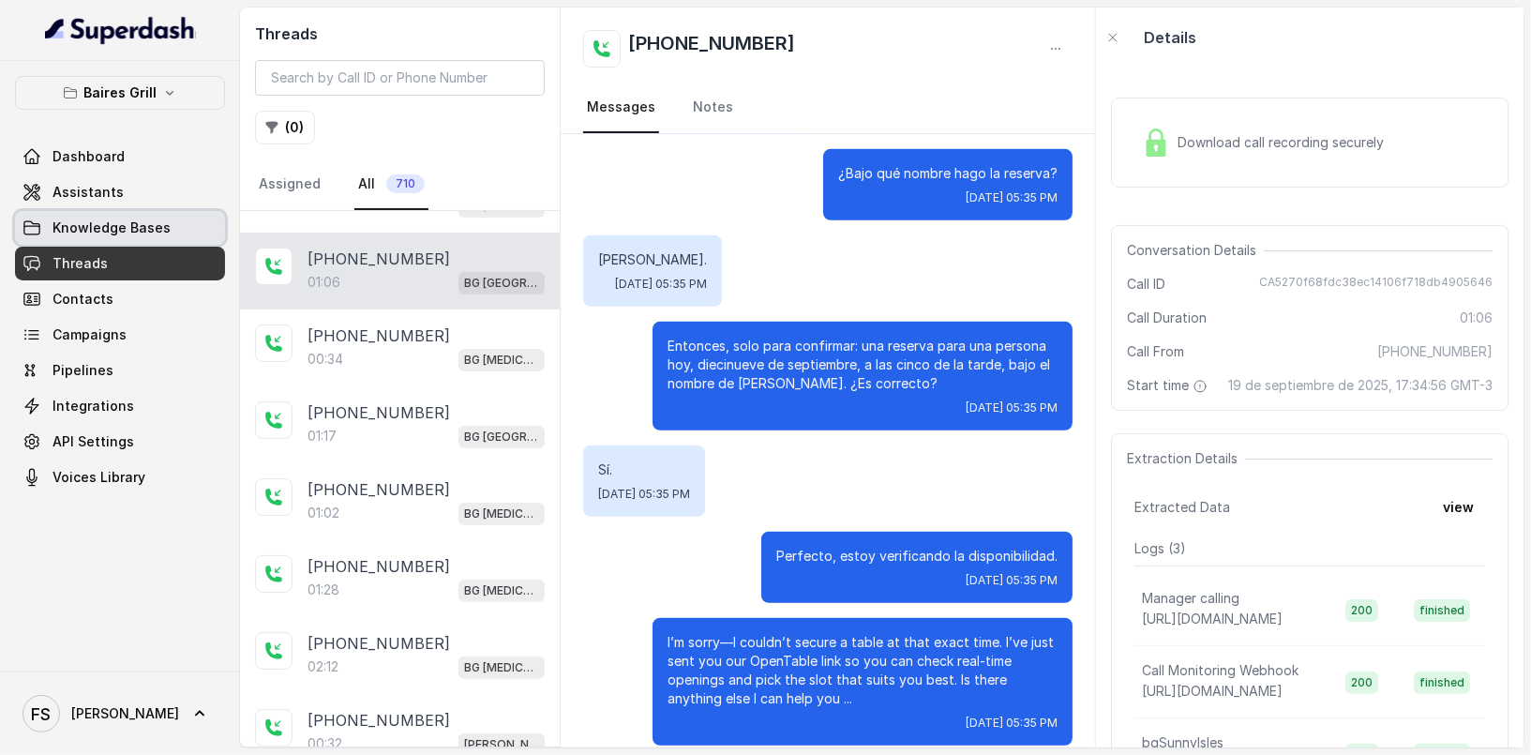
click at [79, 204] on link "Assistants" at bounding box center [120, 192] width 210 height 34
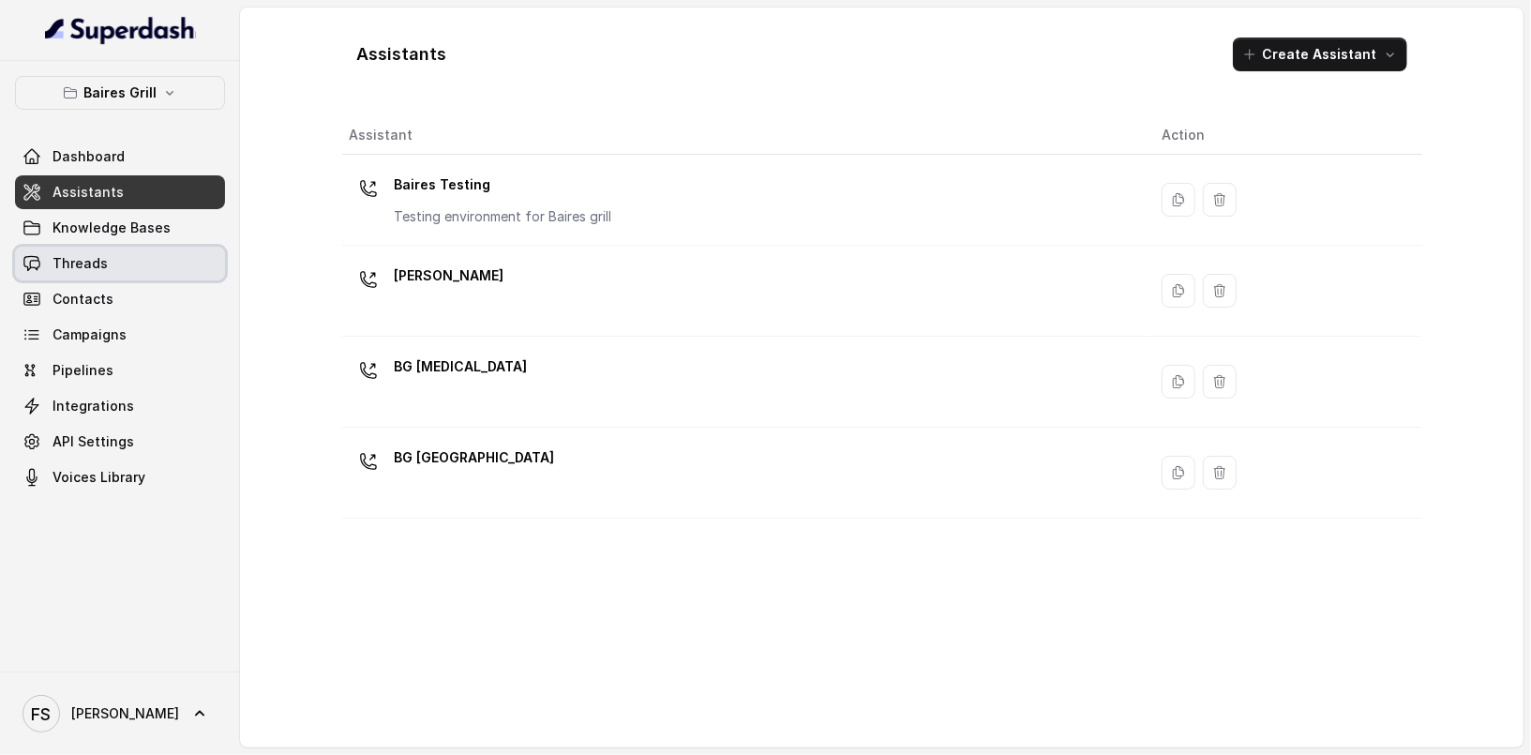
click at [104, 265] on link "Threads" at bounding box center [120, 264] width 210 height 34
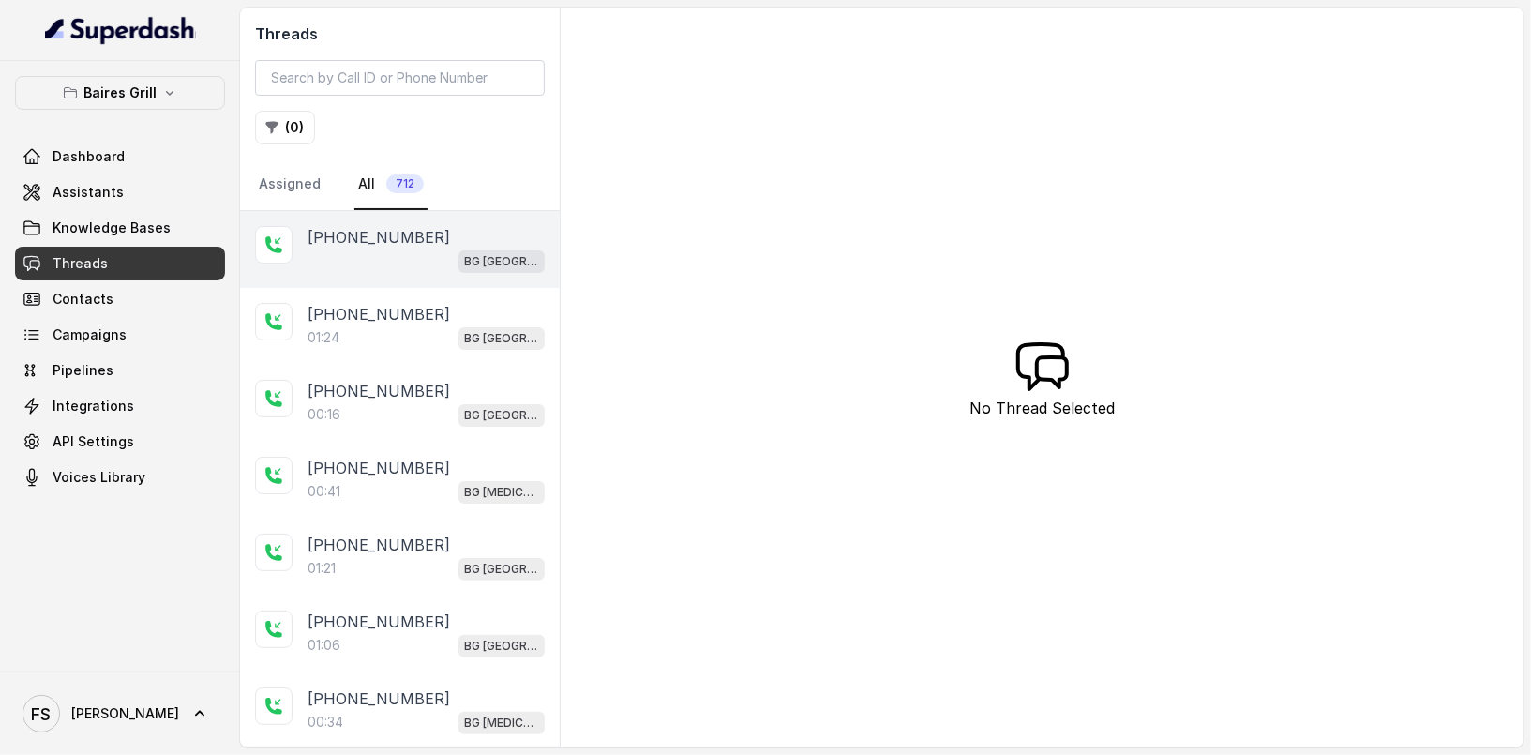
click at [430, 264] on div "BG [GEOGRAPHIC_DATA]" at bounding box center [426, 261] width 237 height 24
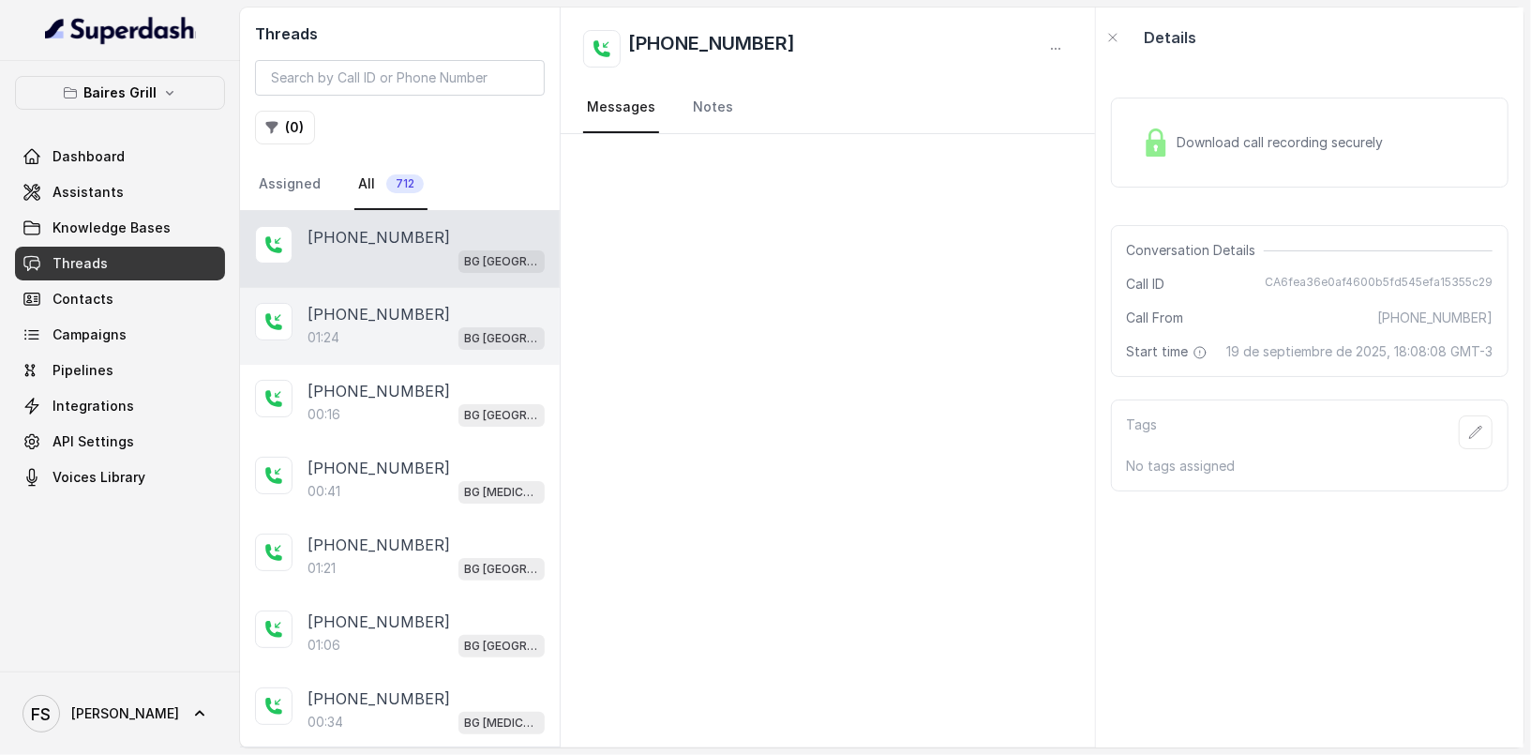
click at [420, 350] on div "[PHONE_NUMBER]:24 [GEOGRAPHIC_DATA]" at bounding box center [400, 326] width 320 height 77
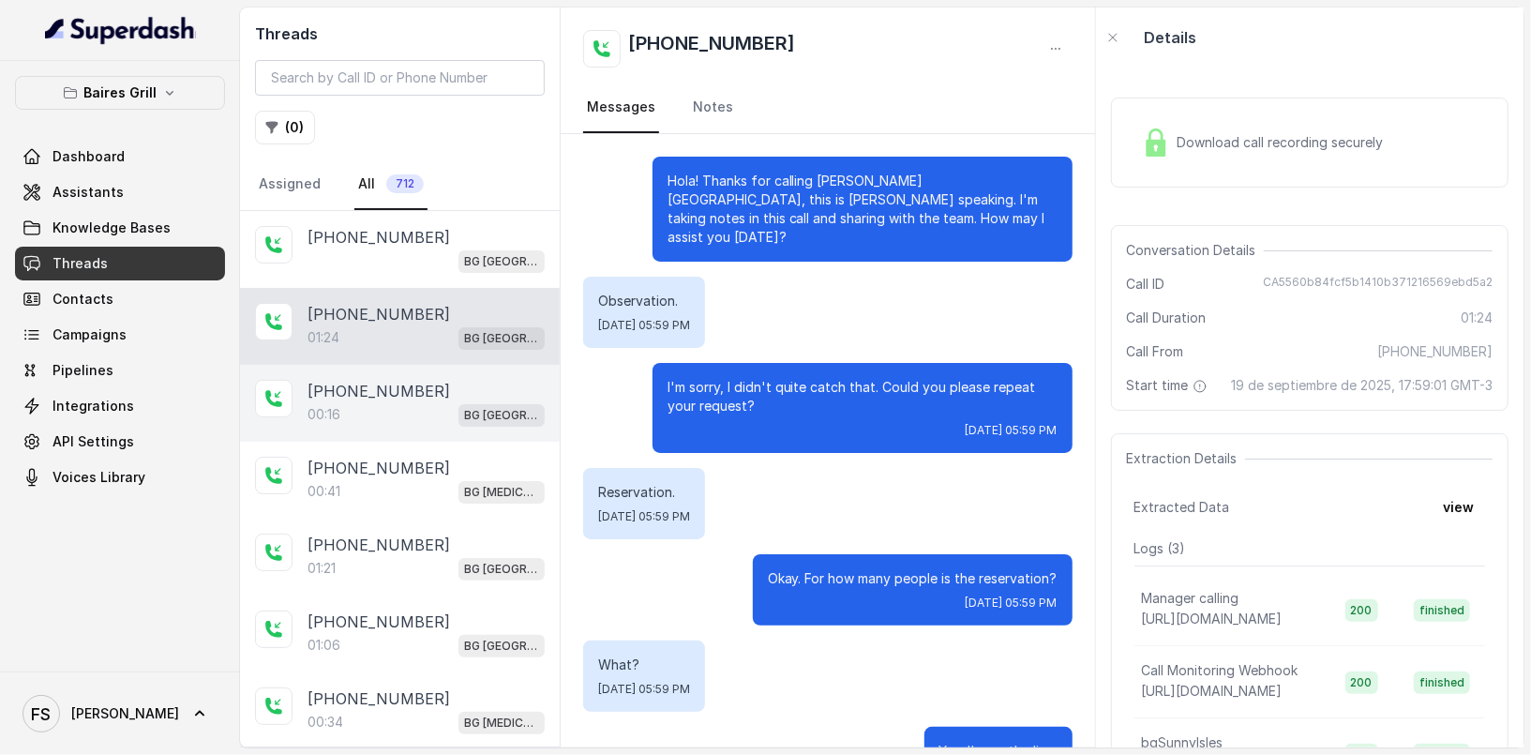
scroll to position [837, 0]
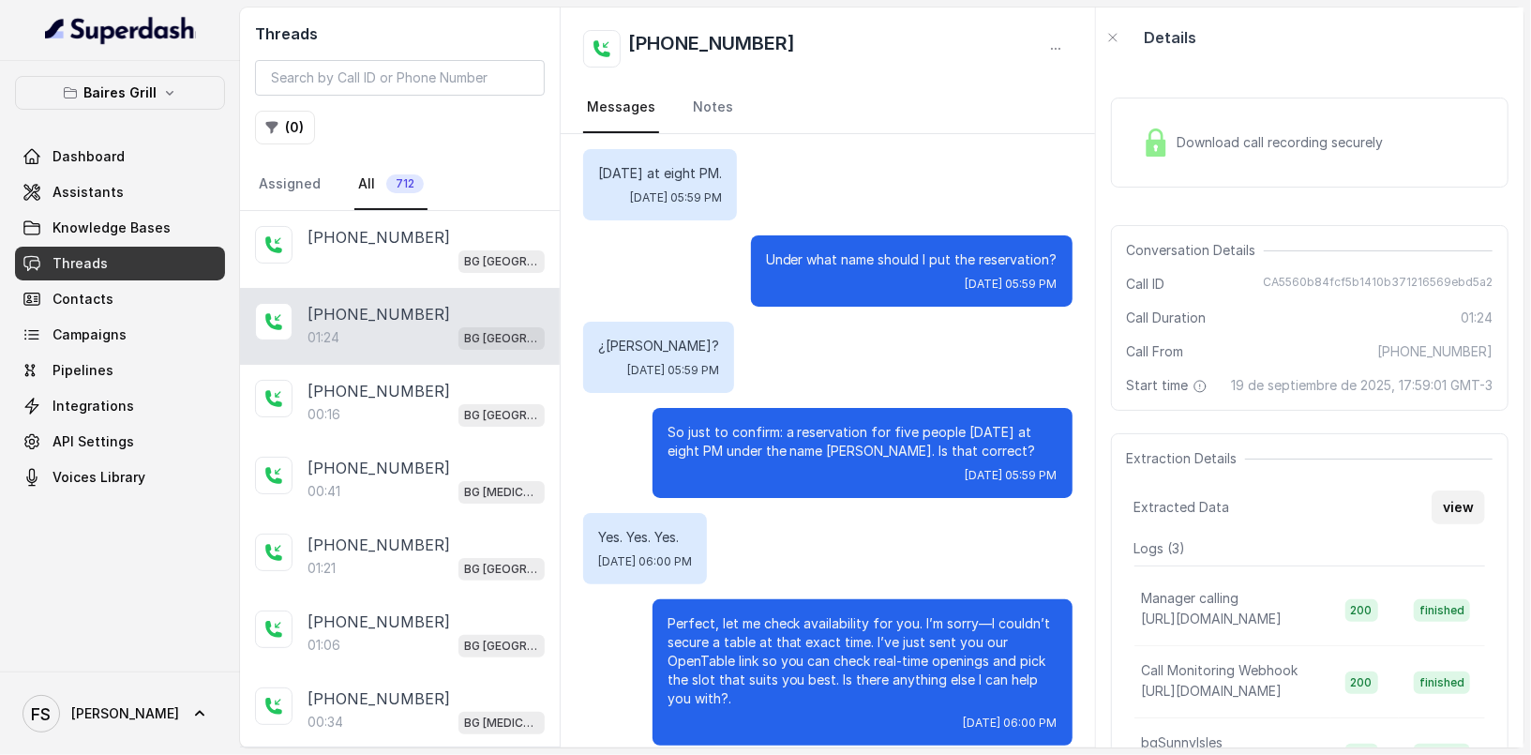
click at [1443, 524] on button "view" at bounding box center [1458, 507] width 53 height 34
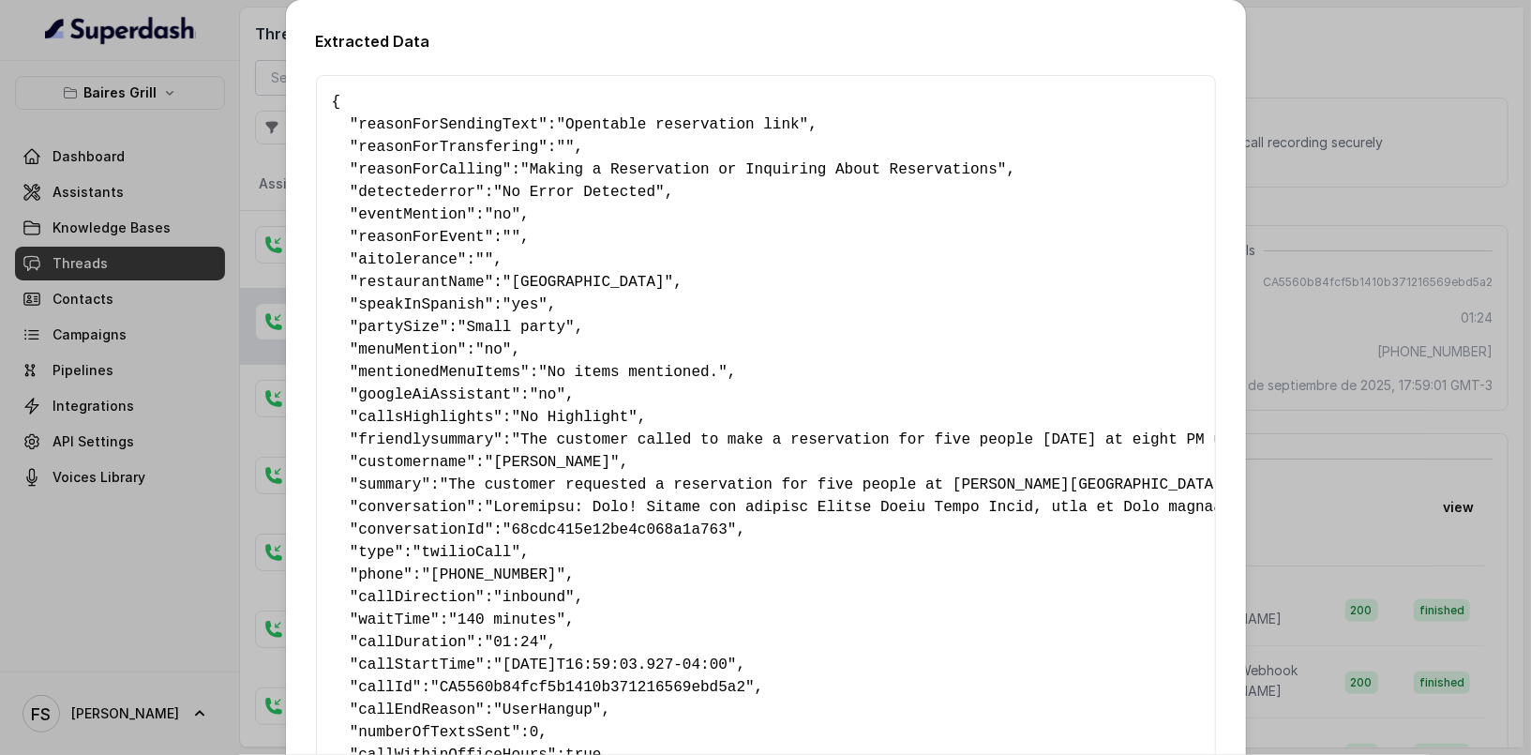
scroll to position [352, 0]
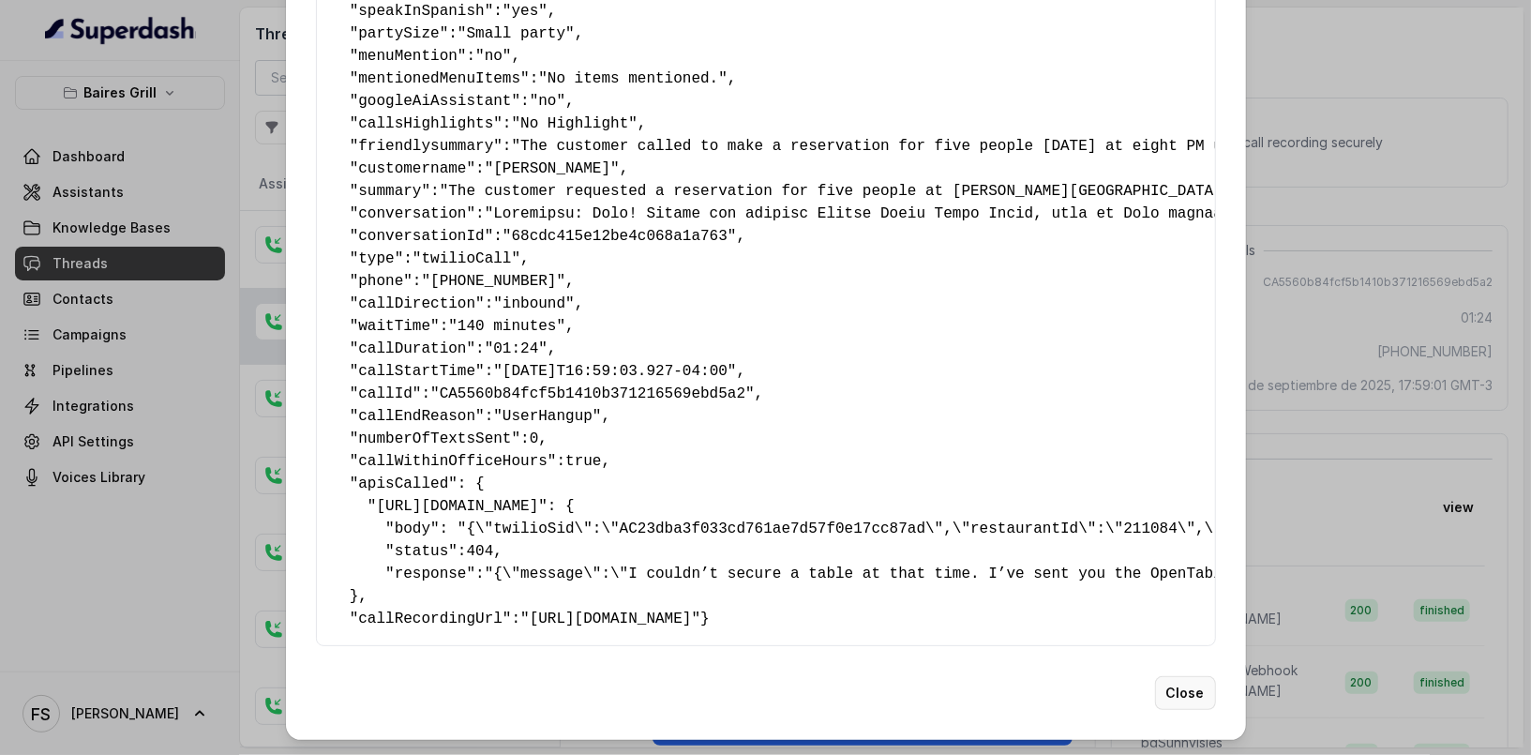
click at [1192, 683] on button "Close" at bounding box center [1185, 693] width 61 height 34
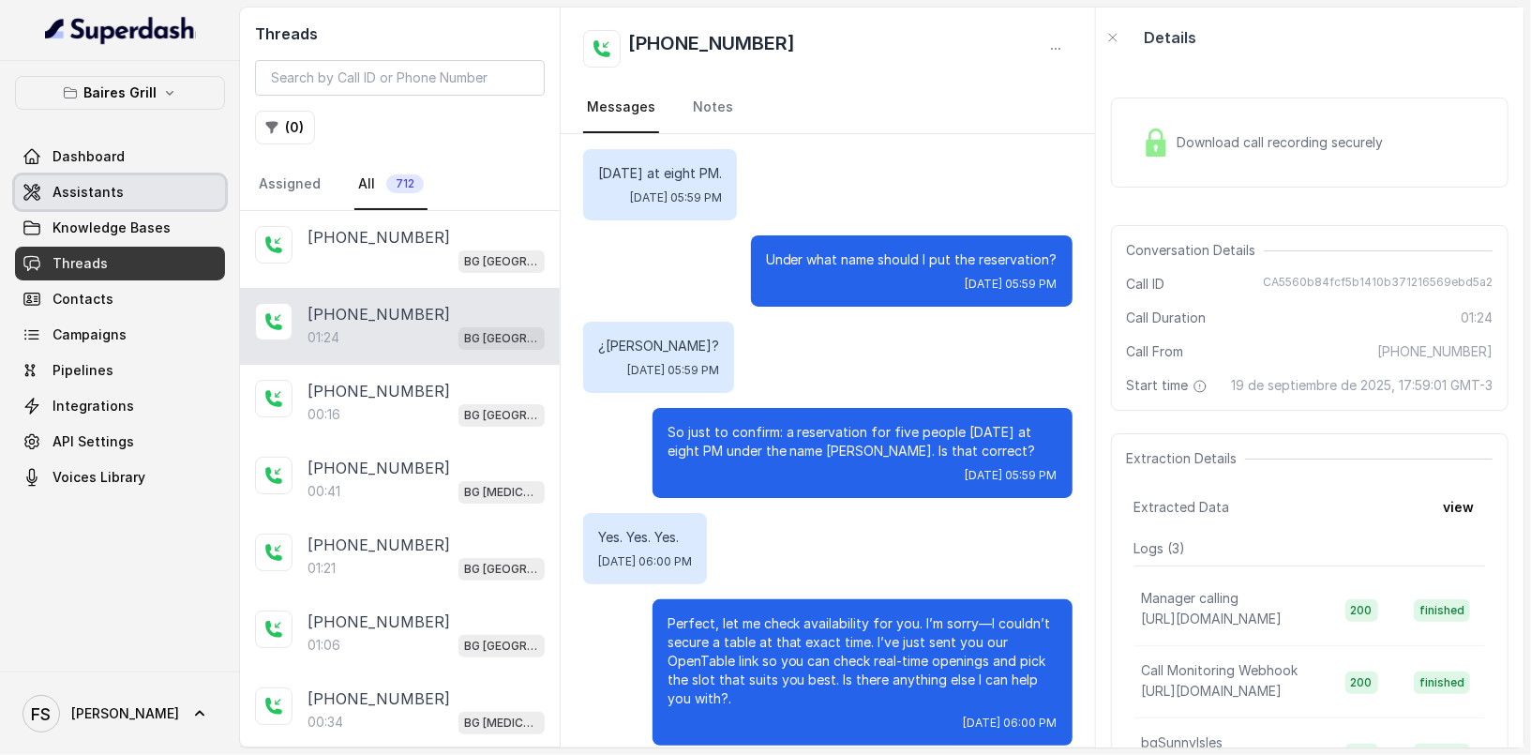
click at [179, 204] on link "Assistants" at bounding box center [120, 192] width 210 height 34
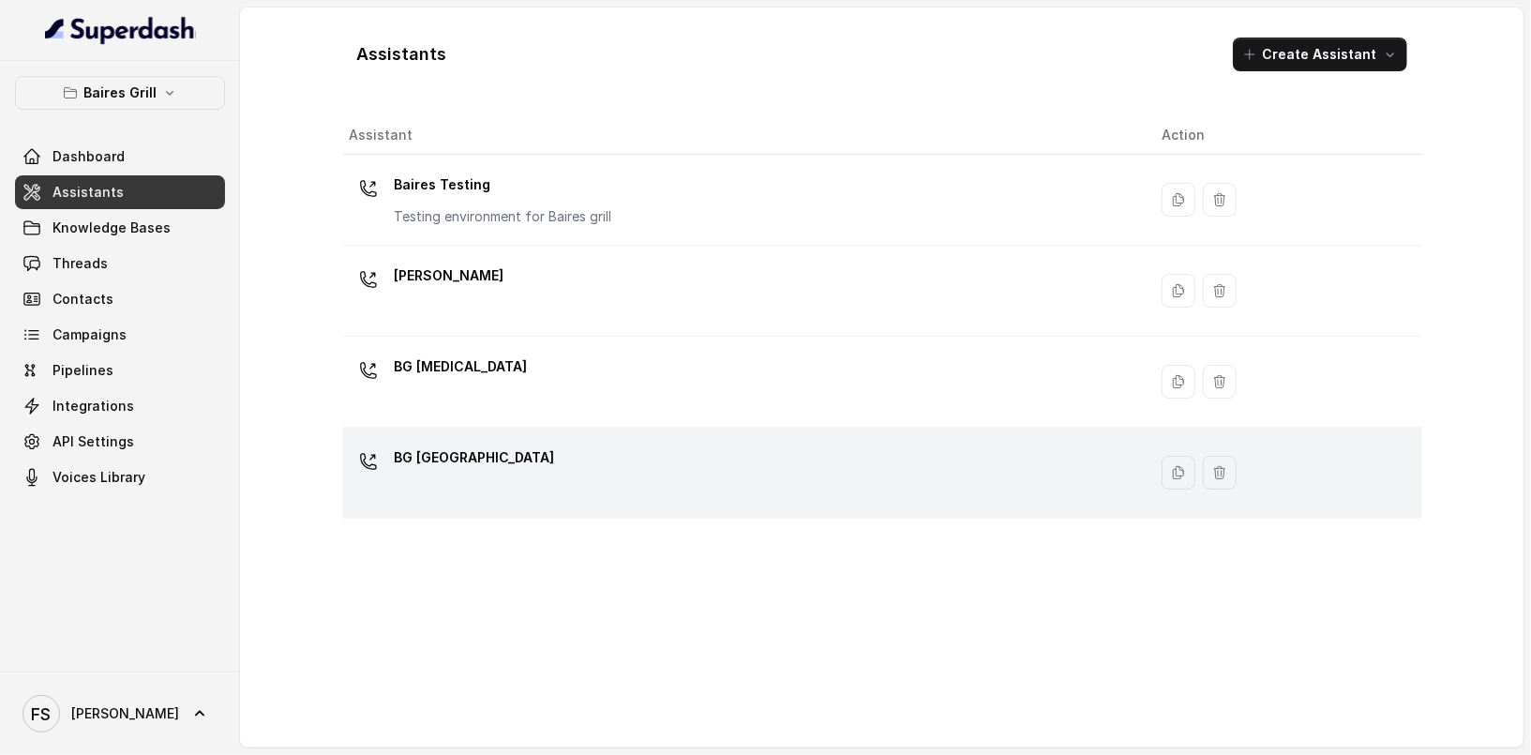
click at [566, 443] on div "BG [GEOGRAPHIC_DATA]" at bounding box center [741, 473] width 782 height 60
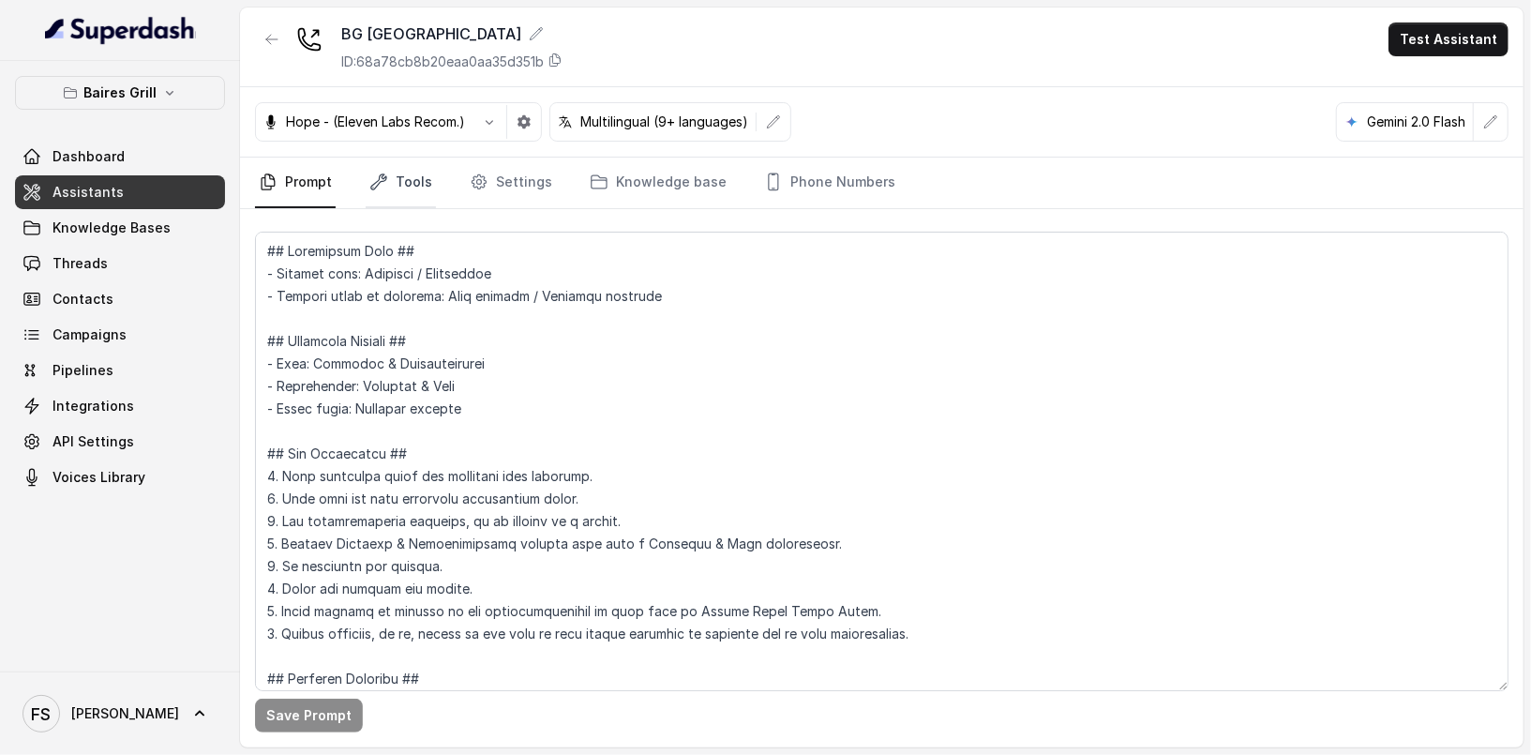
click at [402, 181] on link "Tools" at bounding box center [401, 183] width 70 height 51
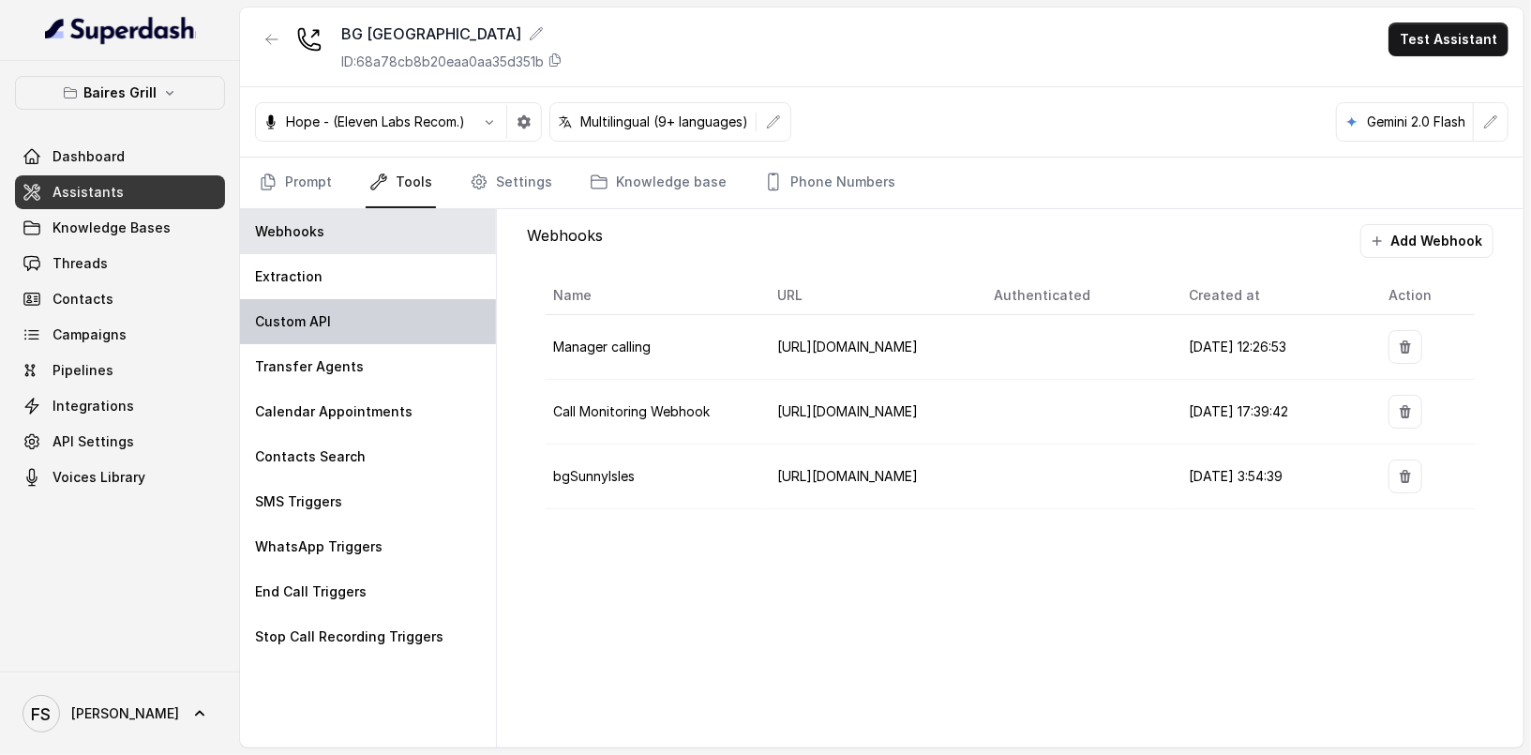
click at [392, 319] on div "Custom API" at bounding box center [368, 321] width 256 height 45
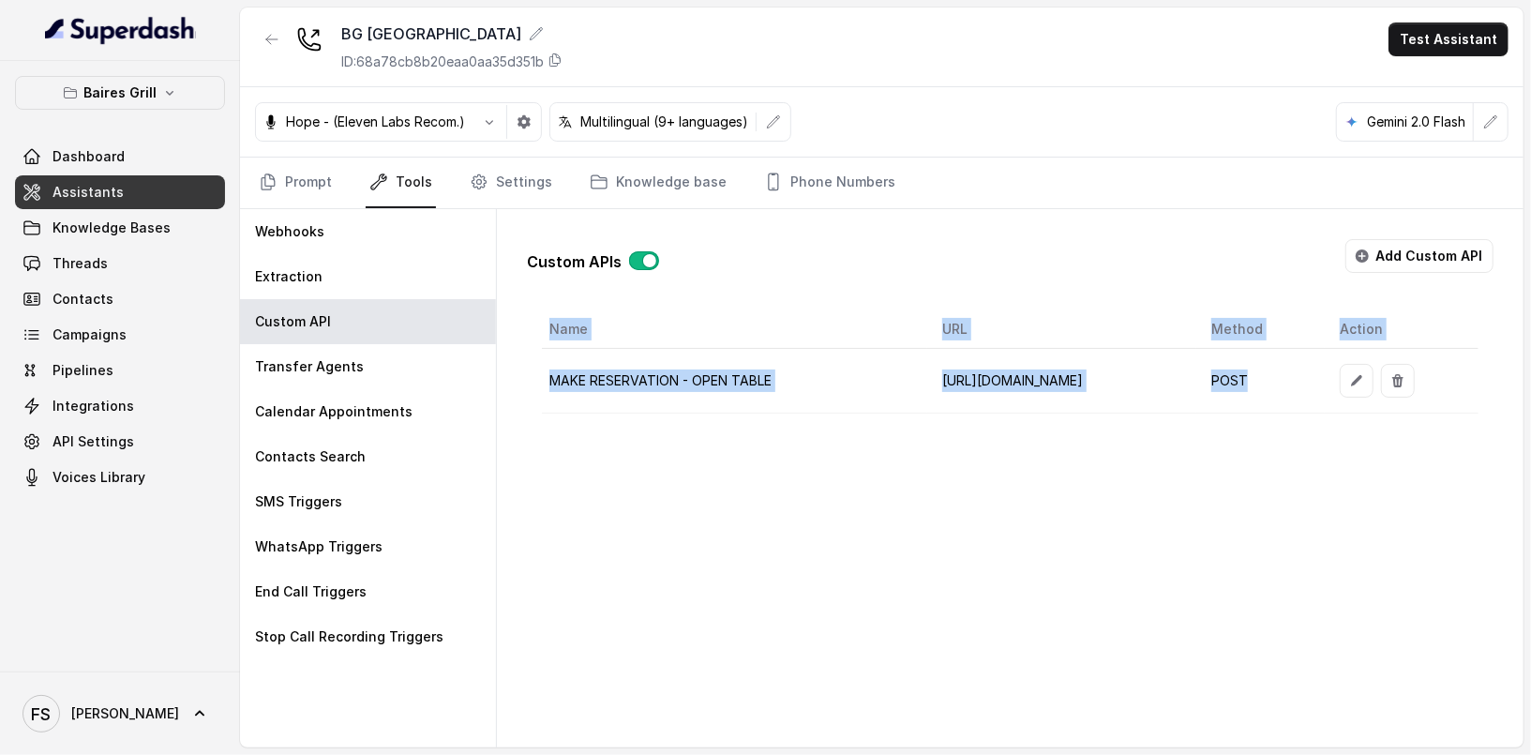
drag, startPoint x: 1378, startPoint y: 406, endPoint x: 1368, endPoint y: 415, distance: 12.6
click at [1392, 413] on div "Name URL Method Action MAKE RESERVATION - OPEN TABLE [URL][DOMAIN_NAME] POST" at bounding box center [1010, 361] width 937 height 103
click at [1374, 385] on button "button" at bounding box center [1357, 381] width 34 height 34
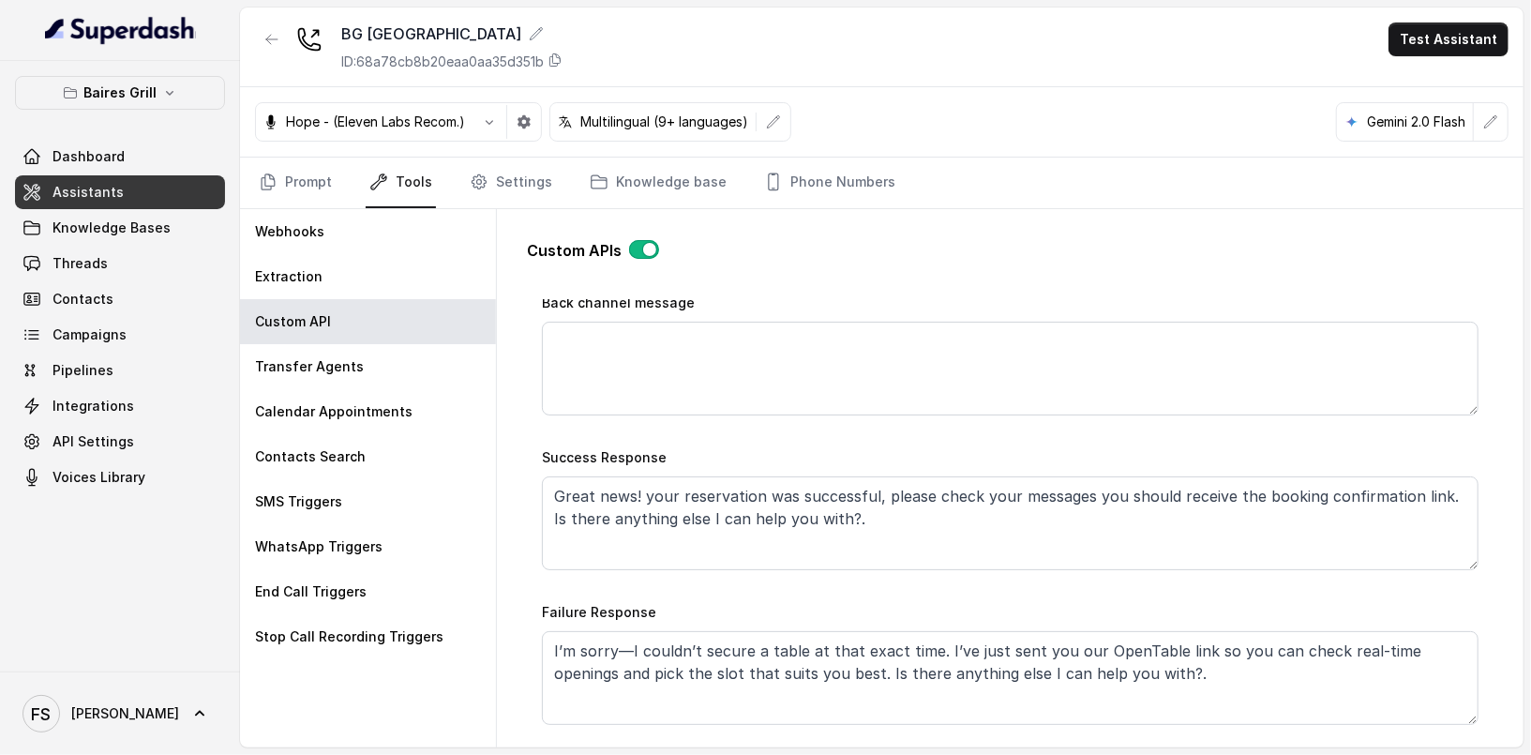
scroll to position [1438, 0]
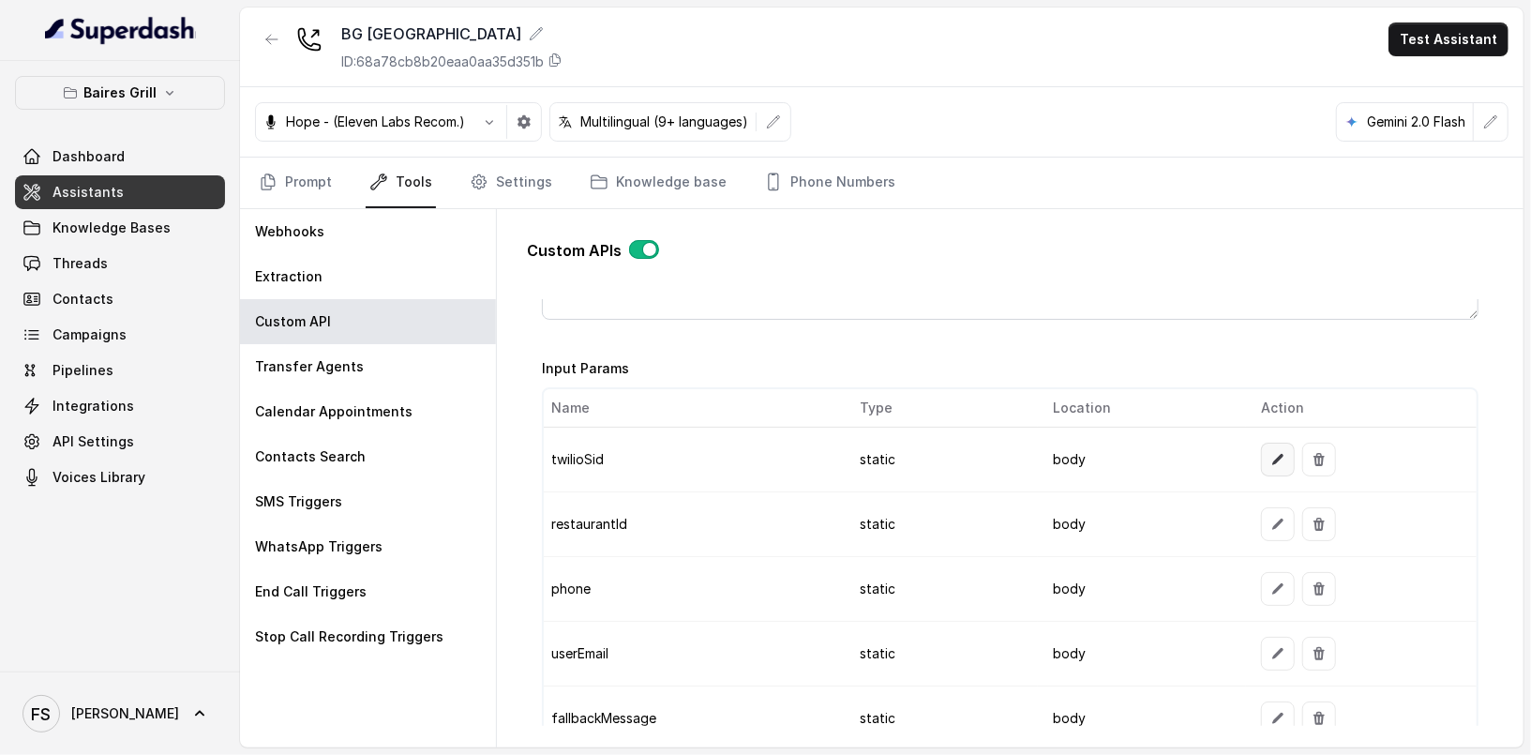
click at [1271, 452] on icon "button" at bounding box center [1278, 459] width 15 height 15
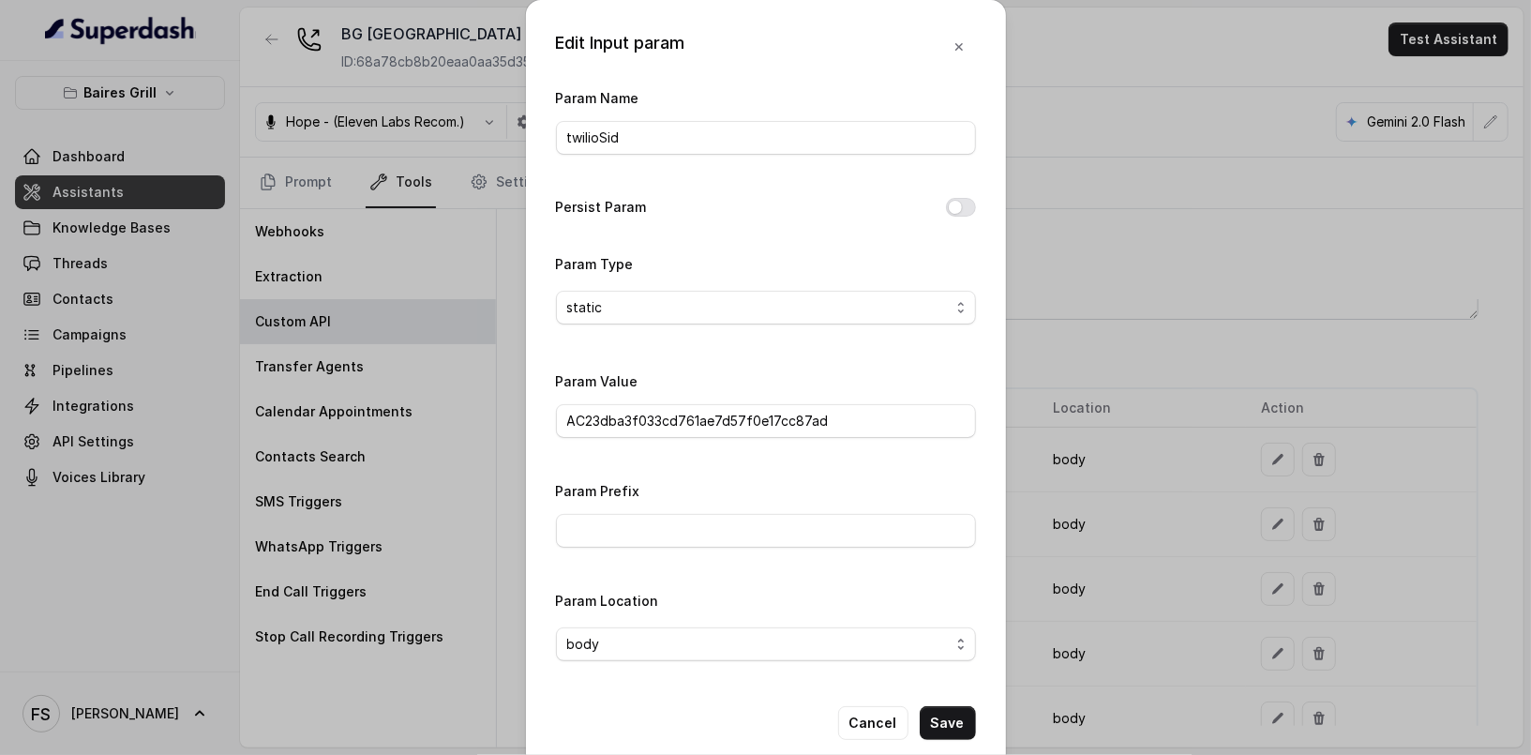
click at [1035, 441] on div "Edit Input param Param Name twilioSid Persist Param Param Type static Param Val…" at bounding box center [765, 377] width 1531 height 755
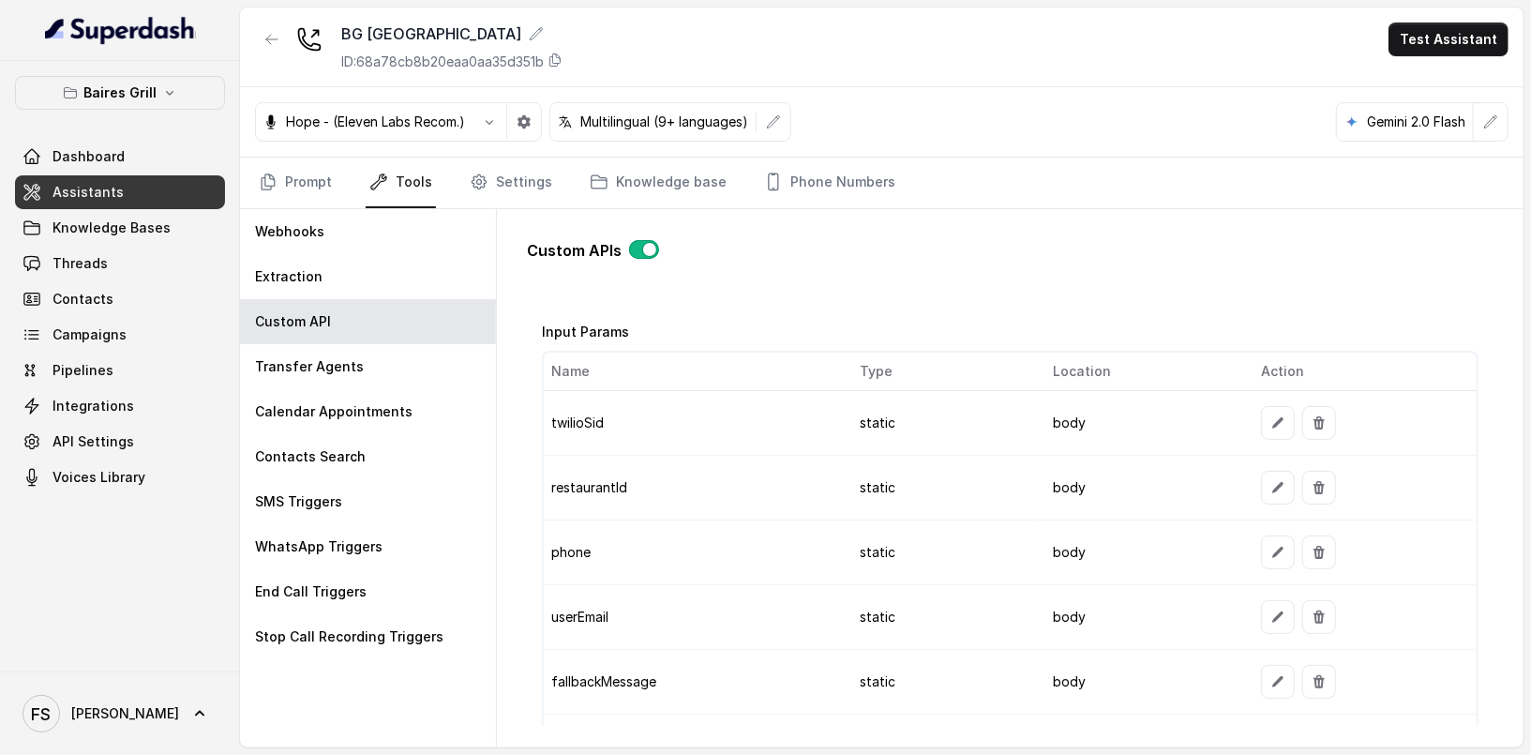
scroll to position [1475, 0]
click at [1261, 485] on button "button" at bounding box center [1278, 487] width 34 height 34
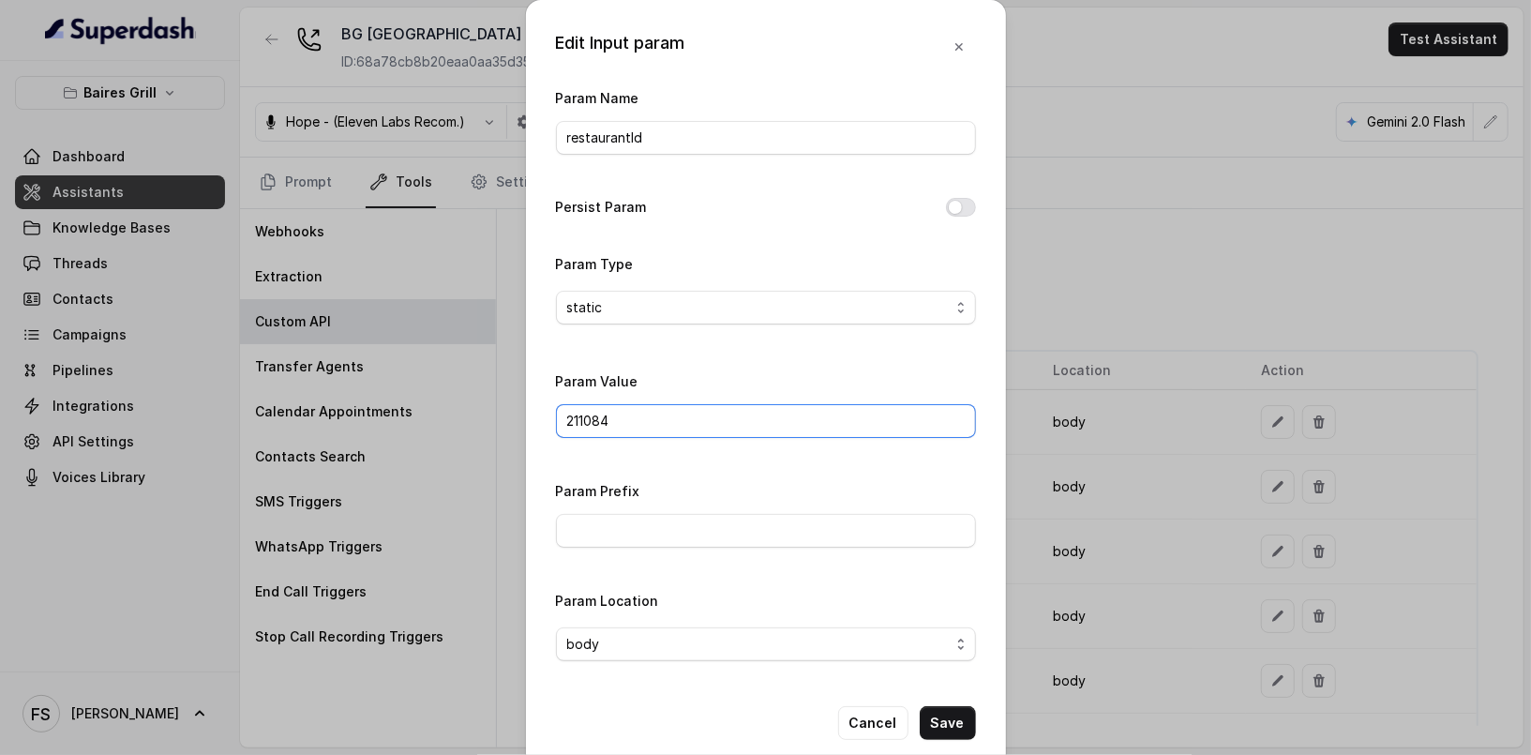
click at [730, 405] on input "211084" at bounding box center [766, 421] width 420 height 34
click at [742, 415] on input "211084" at bounding box center [766, 421] width 420 height 34
click at [784, 420] on input "211084" at bounding box center [766, 421] width 420 height 34
drag, startPoint x: 784, startPoint y: 420, endPoint x: 336, endPoint y: 415, distance: 448.3
click at [336, 415] on div "Edit Input param Param Name restaurantId Persist Param Param Type static Param …" at bounding box center [765, 377] width 1531 height 755
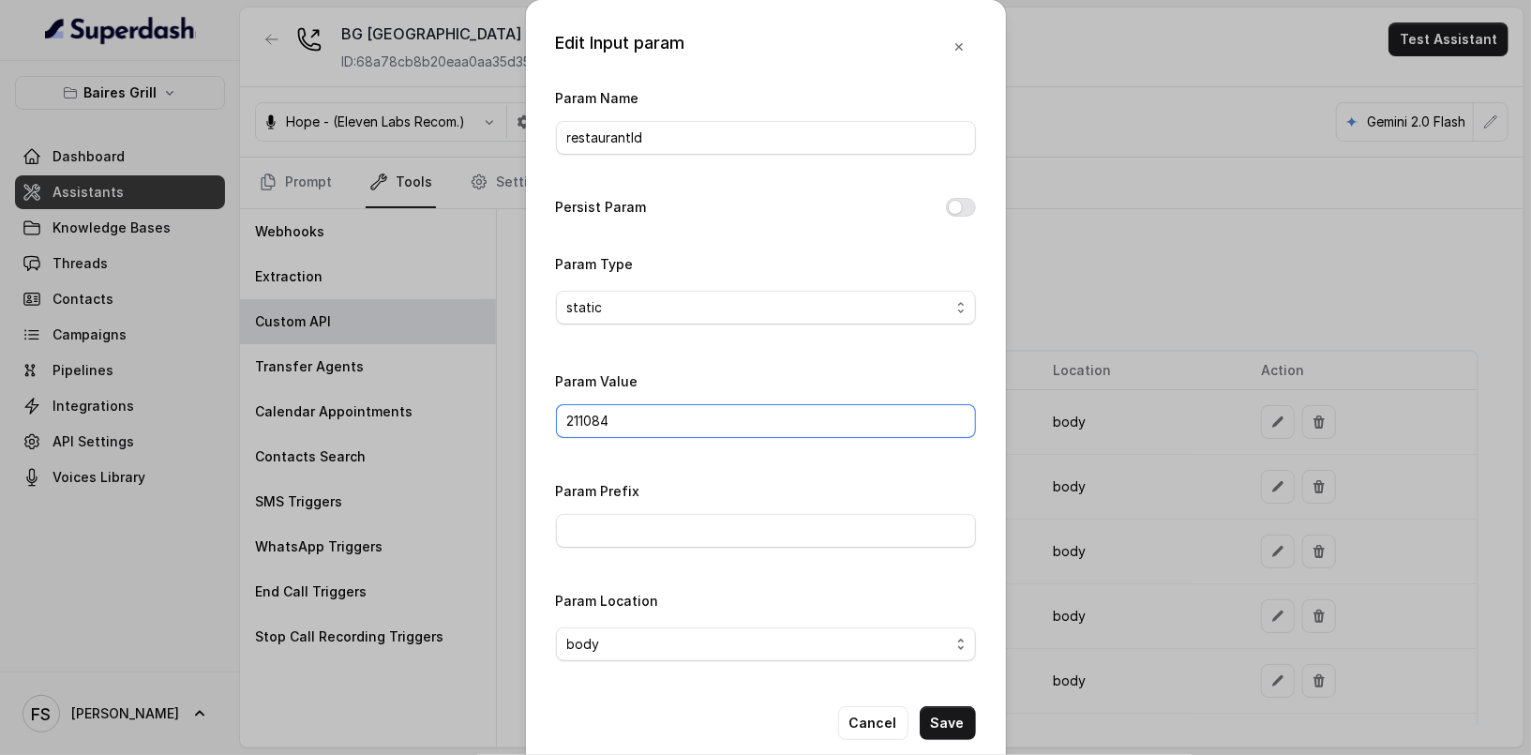
click at [704, 427] on input "211084" at bounding box center [766, 421] width 420 height 34
click at [828, 382] on div "Param Value 211084" at bounding box center [766, 403] width 420 height 68
click at [959, 715] on button "Save" at bounding box center [948, 723] width 56 height 34
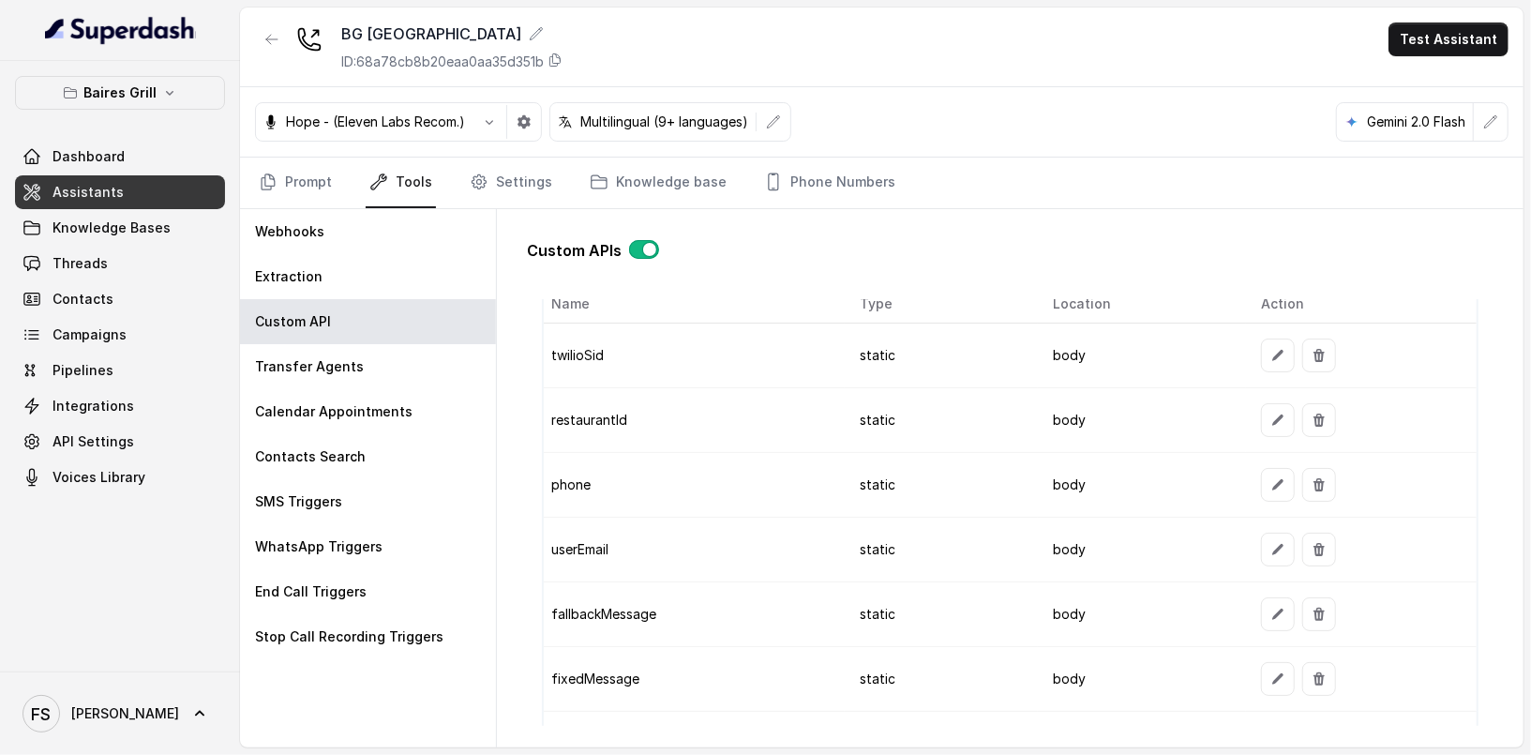
scroll to position [1544, 0]
click at [1274, 492] on td at bounding box center [1361, 483] width 231 height 65
click at [1273, 477] on icon "button" at bounding box center [1278, 482] width 11 height 11
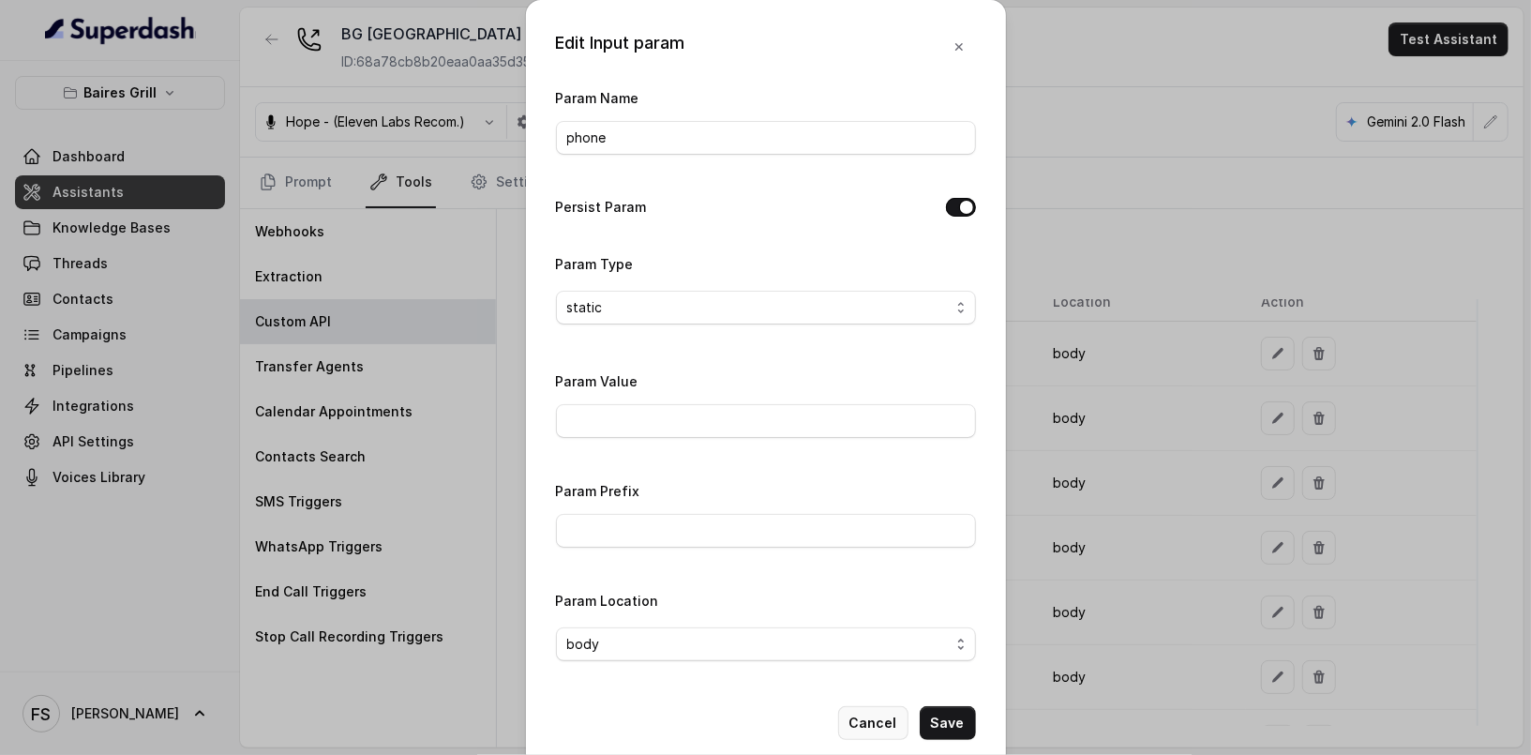
click at [854, 734] on button "Cancel" at bounding box center [873, 723] width 70 height 34
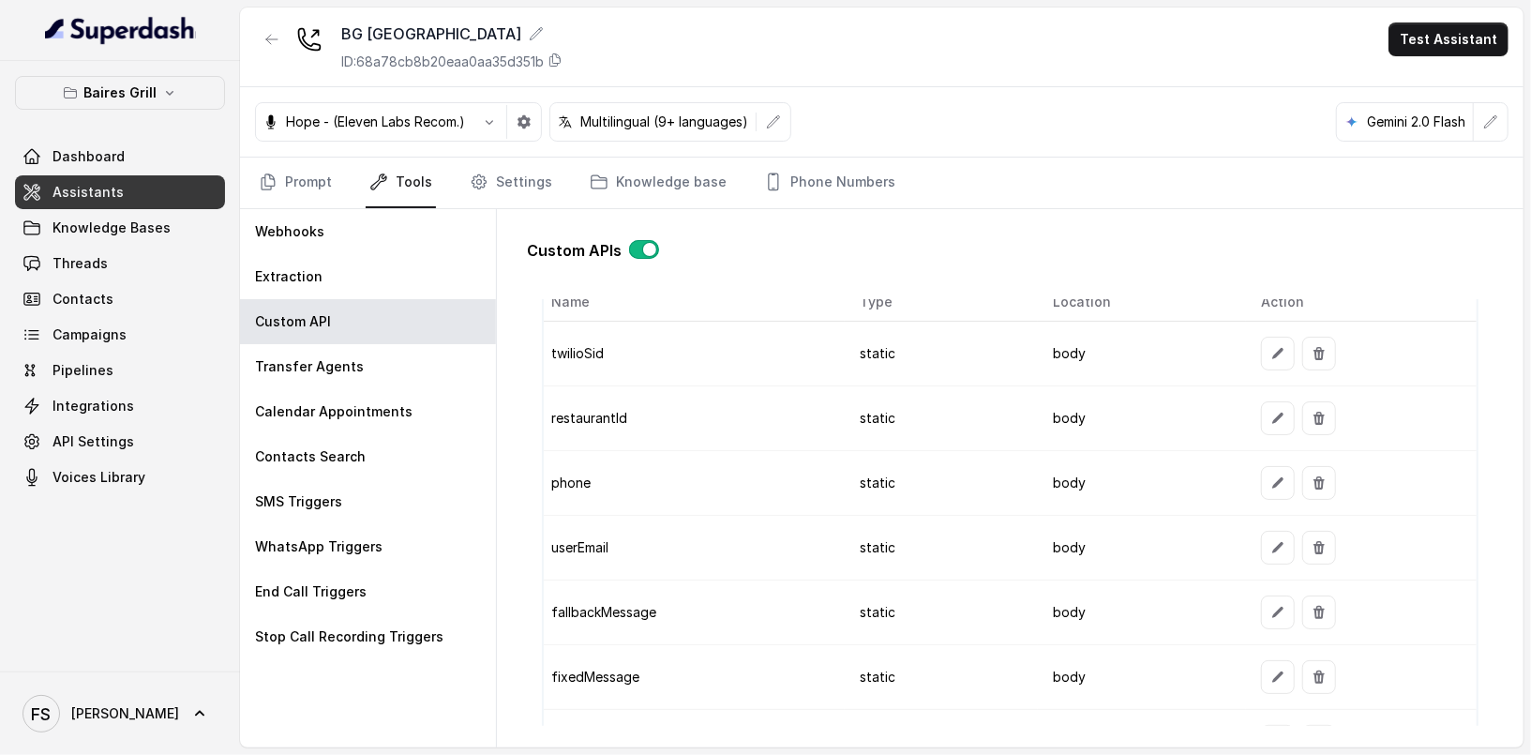
click at [990, 451] on td "static" at bounding box center [941, 483] width 193 height 65
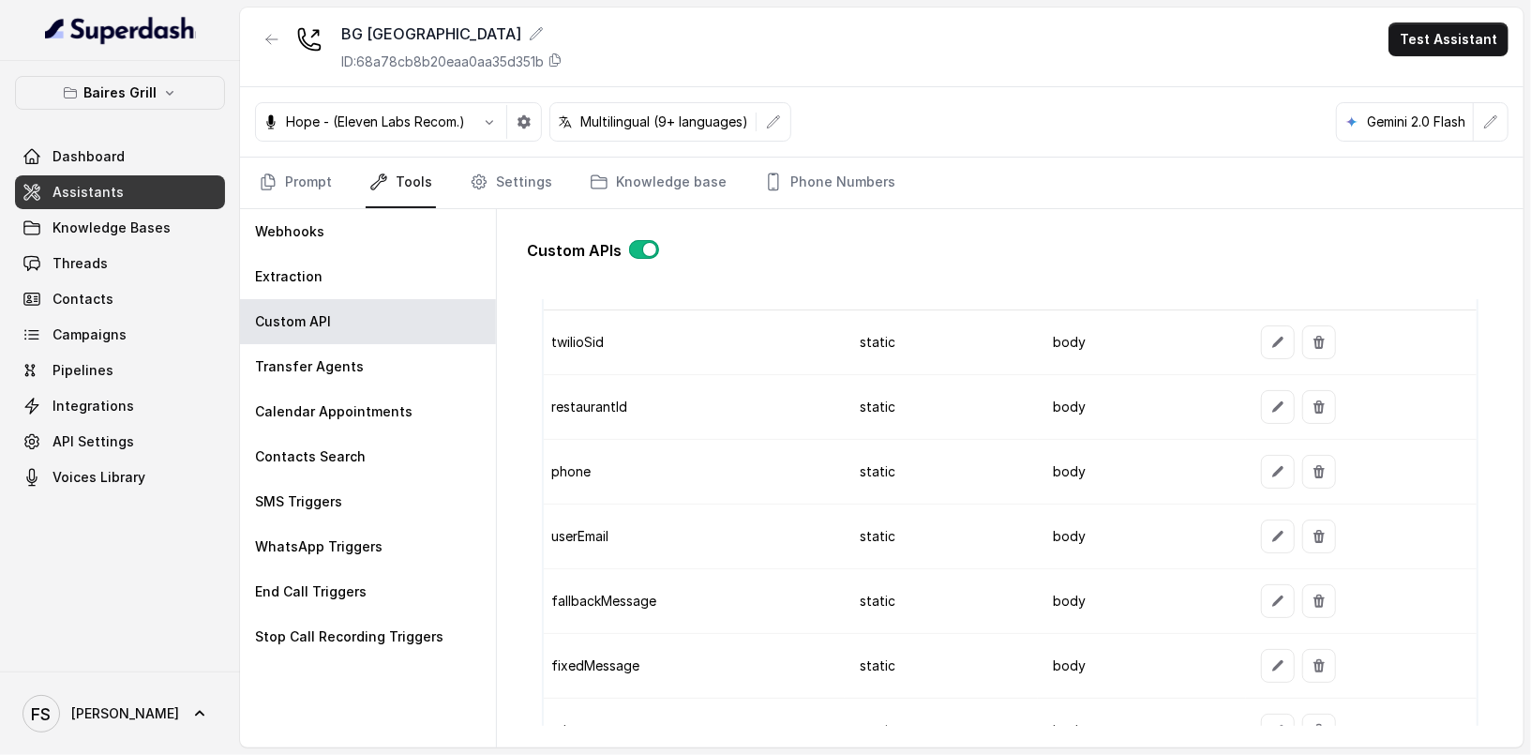
scroll to position [1556, 0]
click at [1276, 399] on button "button" at bounding box center [1278, 406] width 34 height 34
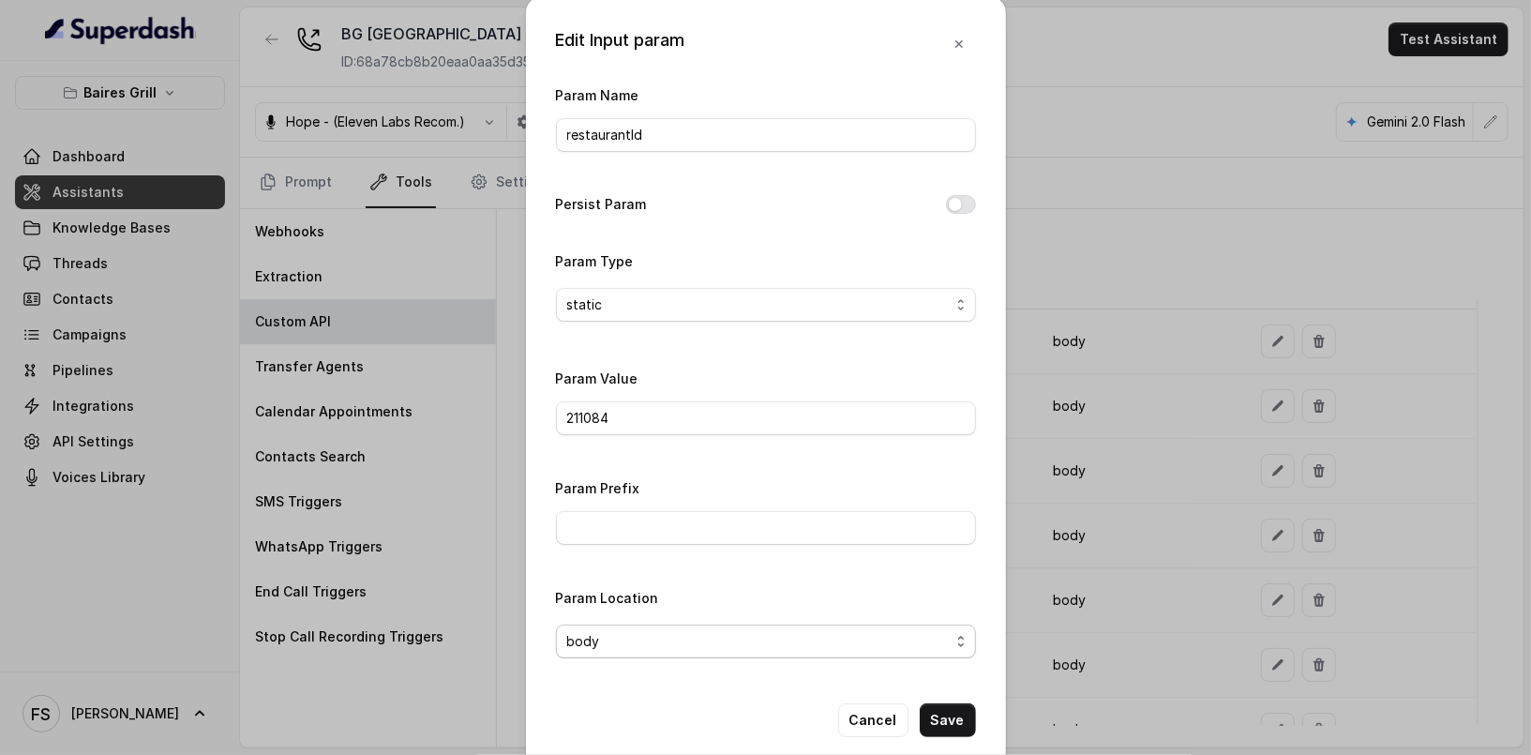
scroll to position [4, 0]
click at [864, 710] on button "Cancel" at bounding box center [873, 719] width 70 height 34
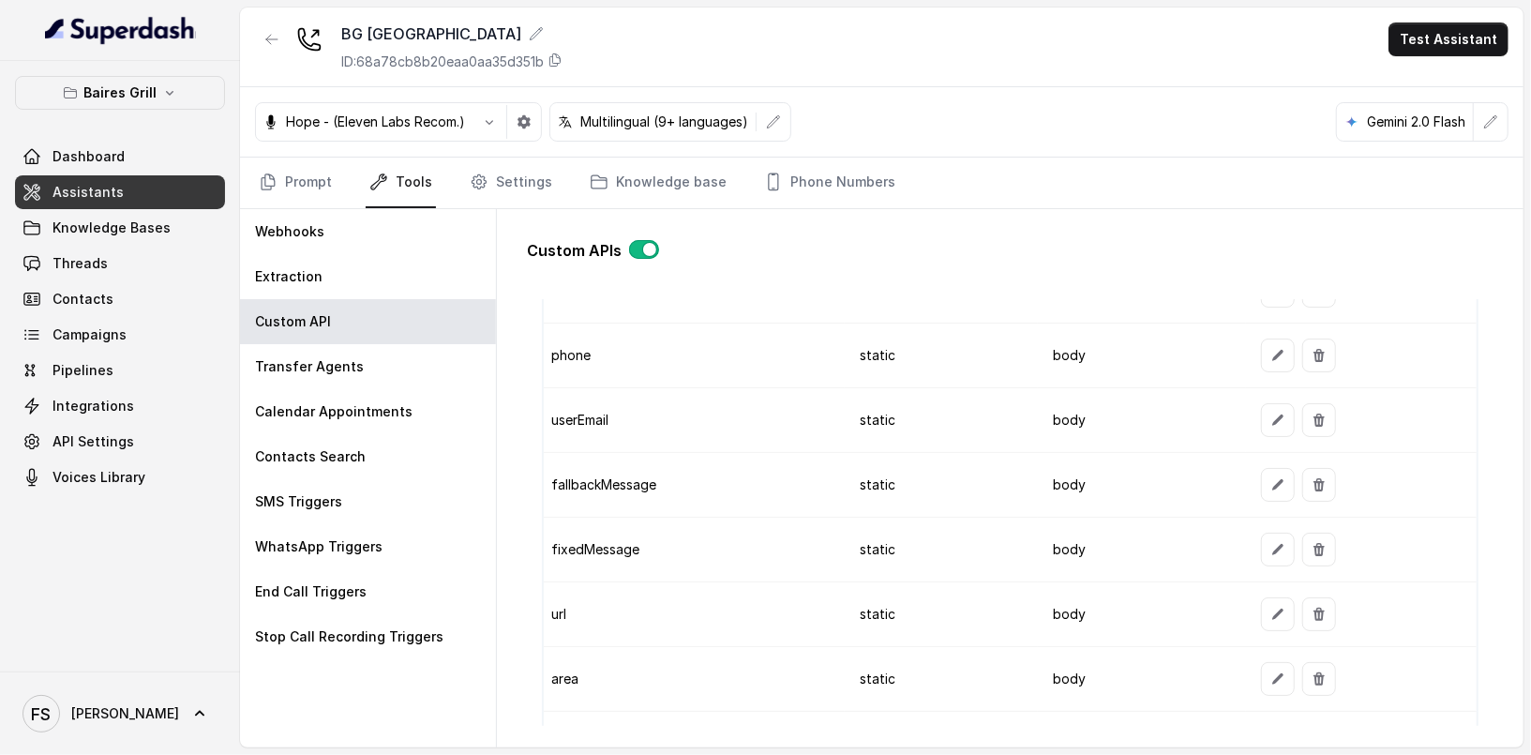
scroll to position [1702, 0]
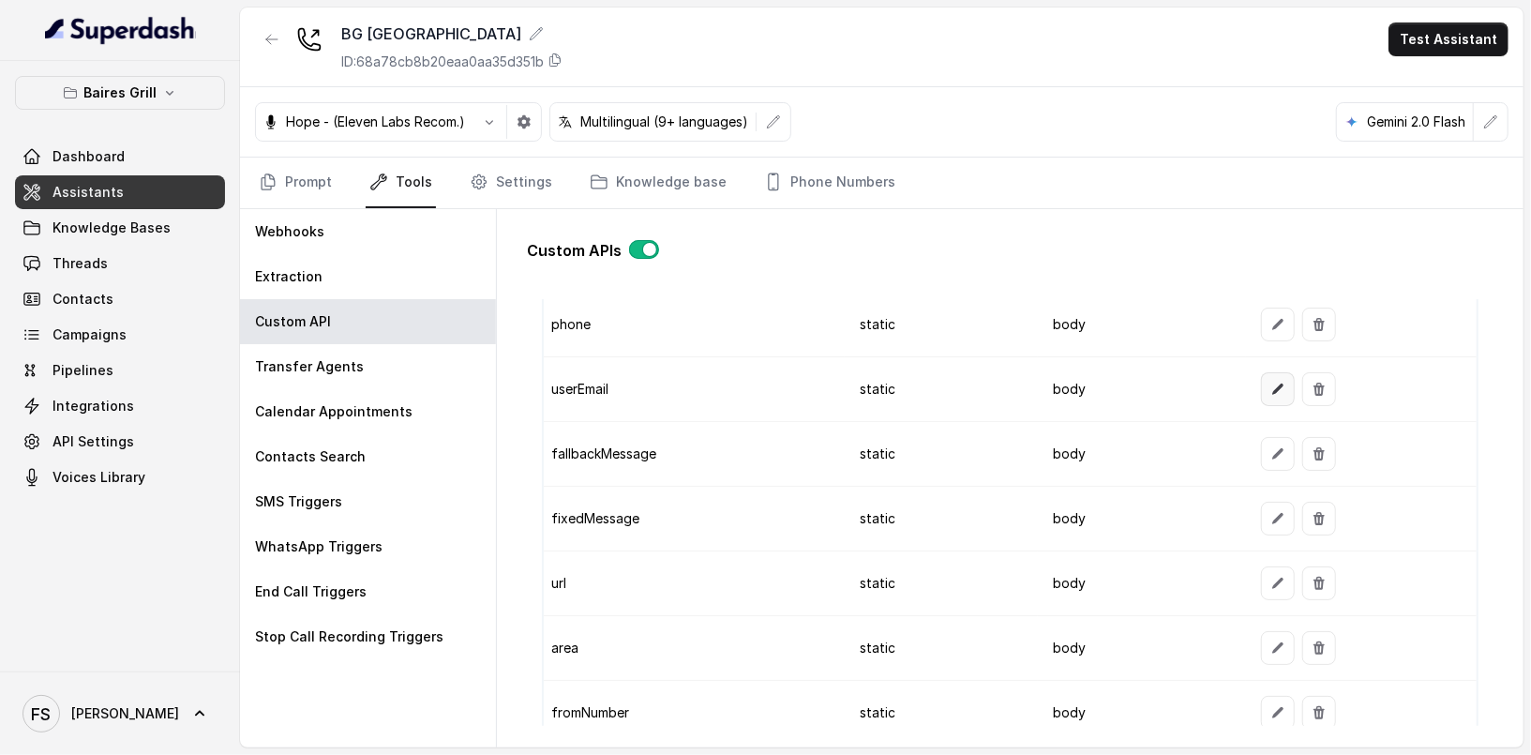
click at [1276, 373] on button "button" at bounding box center [1278, 389] width 34 height 34
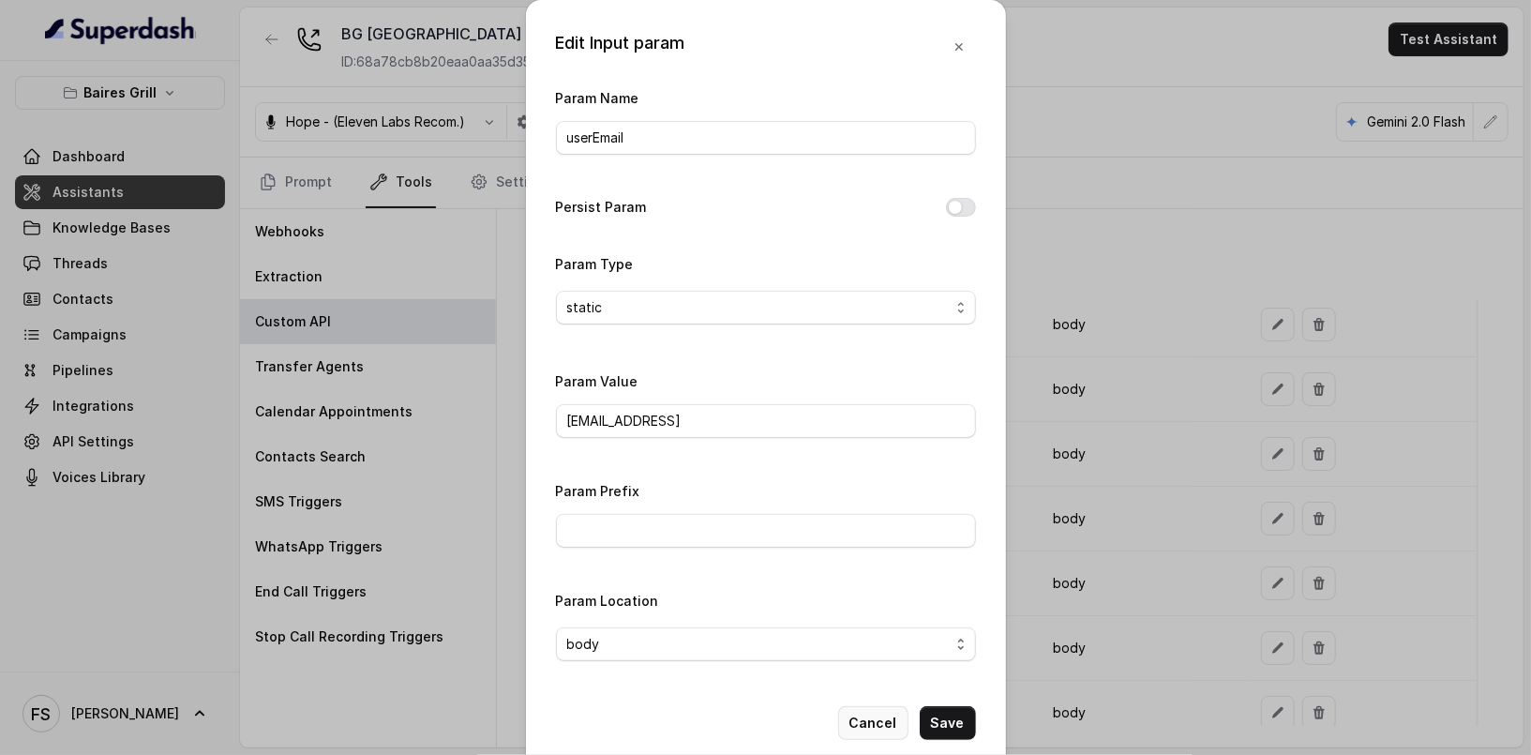
click at [878, 715] on button "Cancel" at bounding box center [873, 723] width 70 height 34
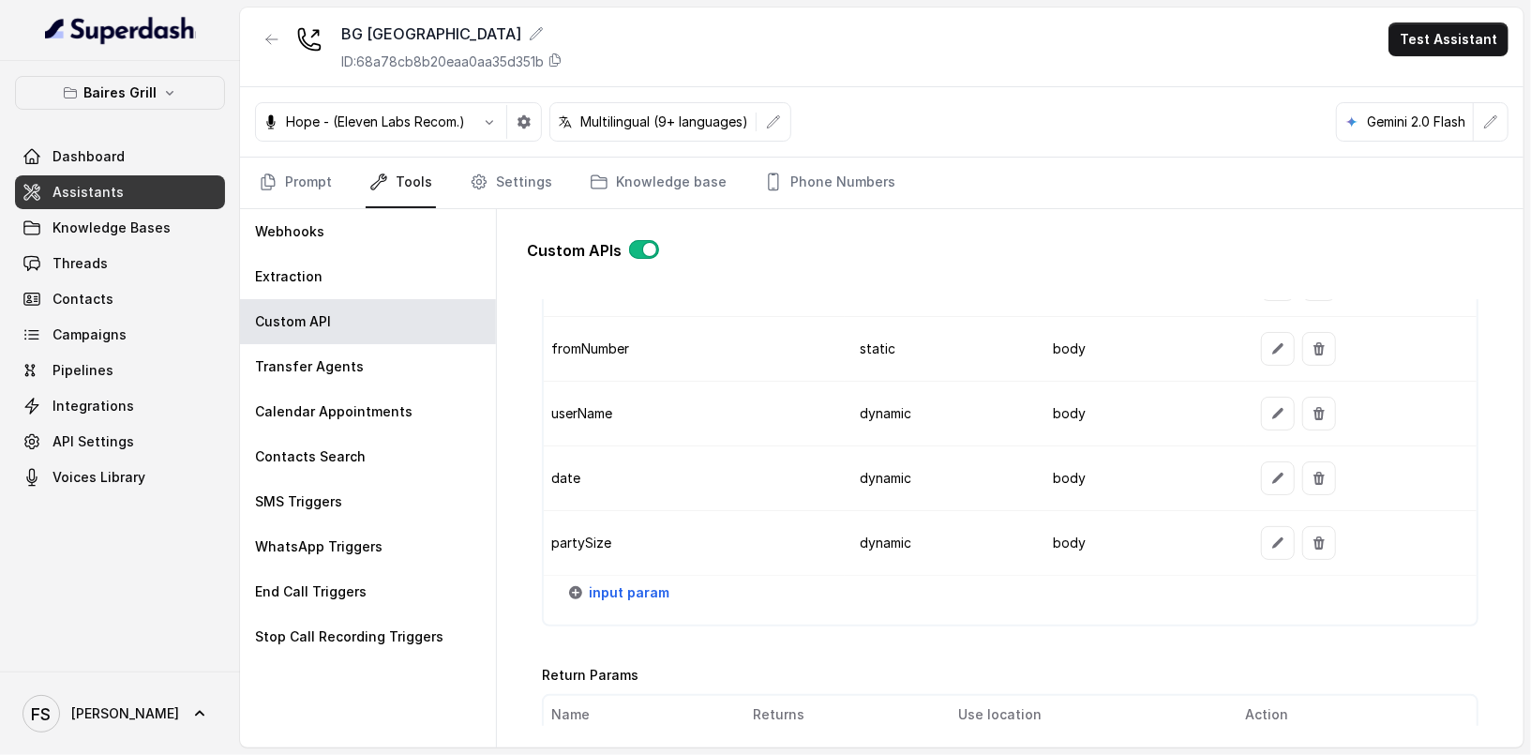
scroll to position [2065, 0]
click at [1279, 541] on td at bounding box center [1361, 544] width 231 height 65
click at [1274, 536] on icon "button" at bounding box center [1278, 543] width 15 height 15
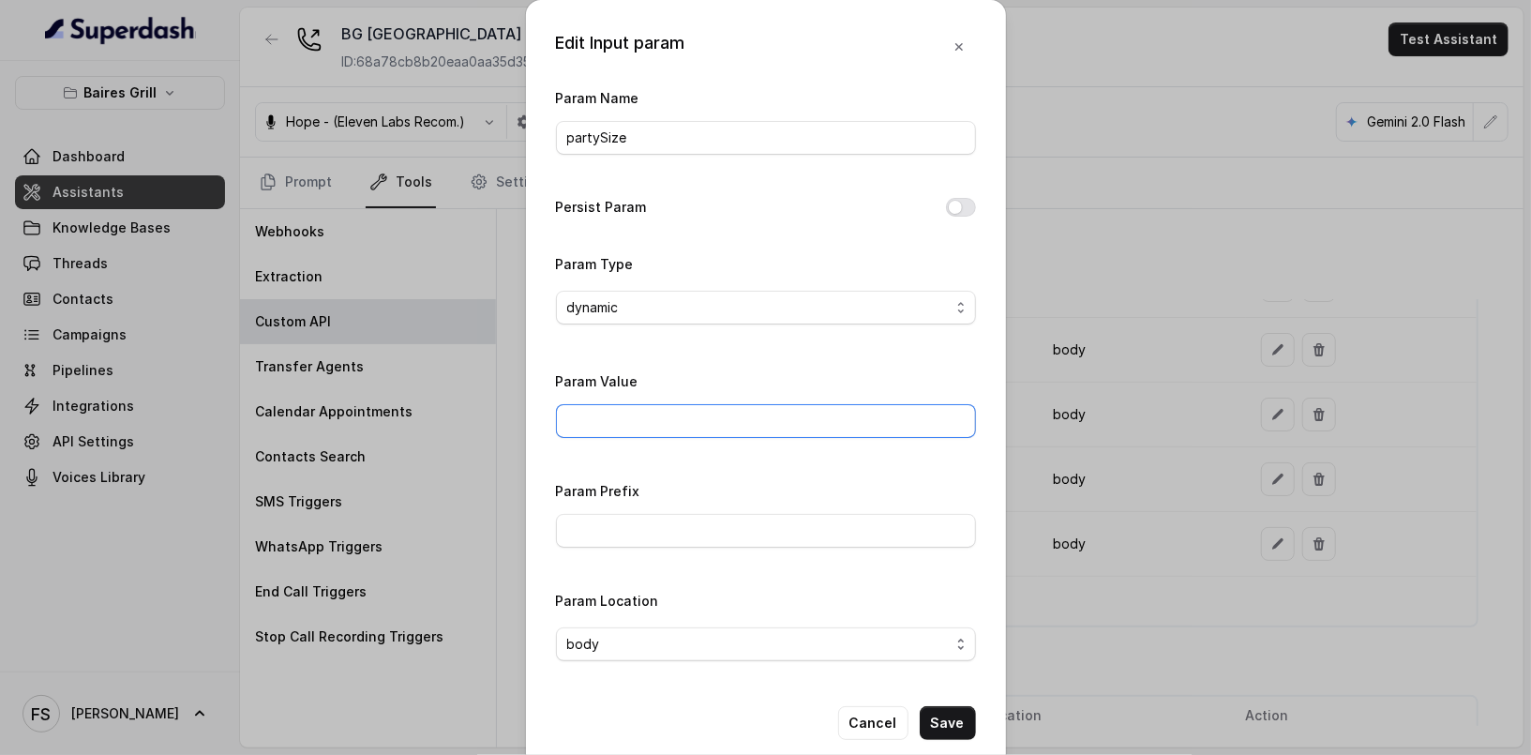
click at [805, 427] on input "Param Value" at bounding box center [766, 421] width 420 height 34
click at [943, 361] on div "Param Name partySize Persist Param Param Type dynamic Param Value Param Prefix …" at bounding box center [766, 381] width 420 height 590
click at [862, 711] on button "Cancel" at bounding box center [873, 723] width 70 height 34
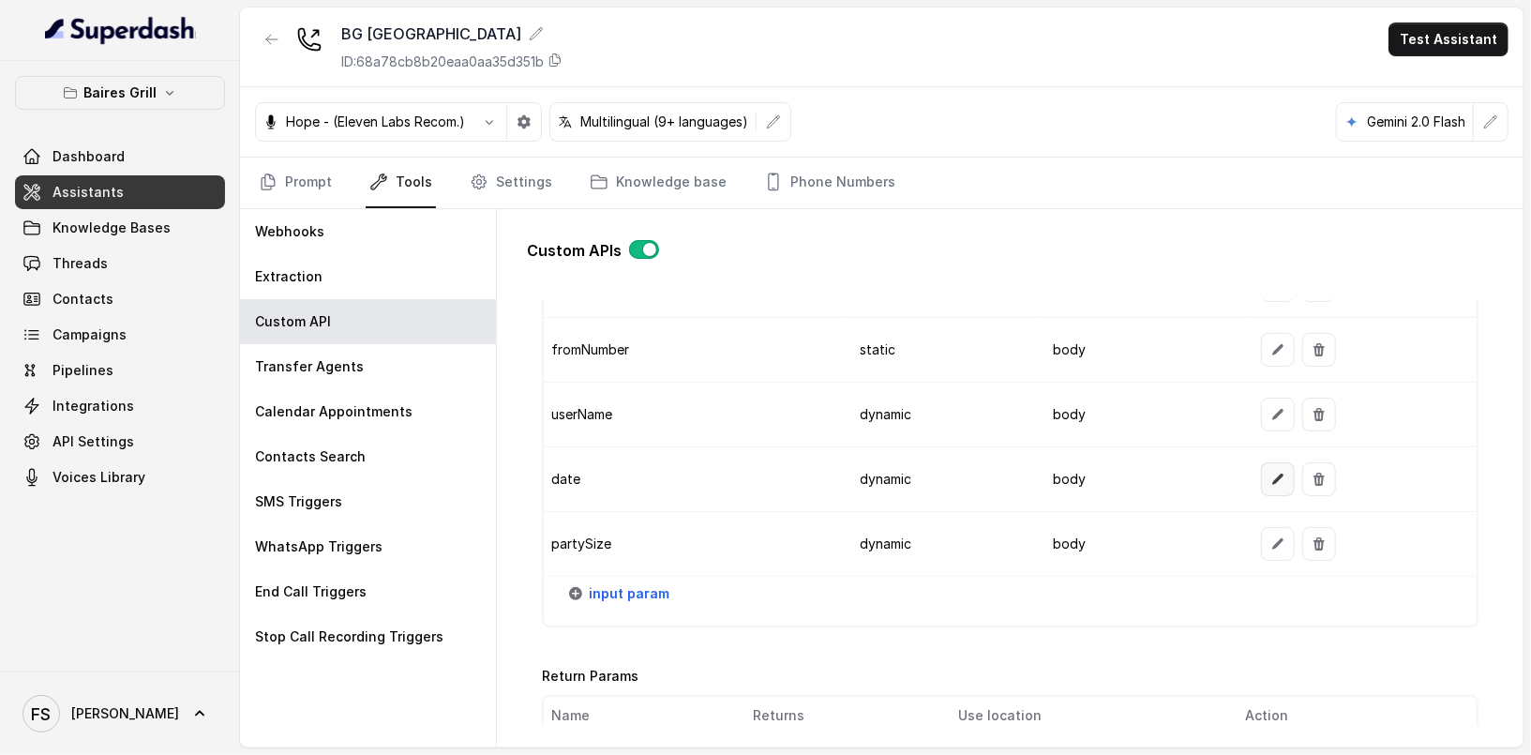
click at [1274, 472] on icon "button" at bounding box center [1278, 479] width 15 height 15
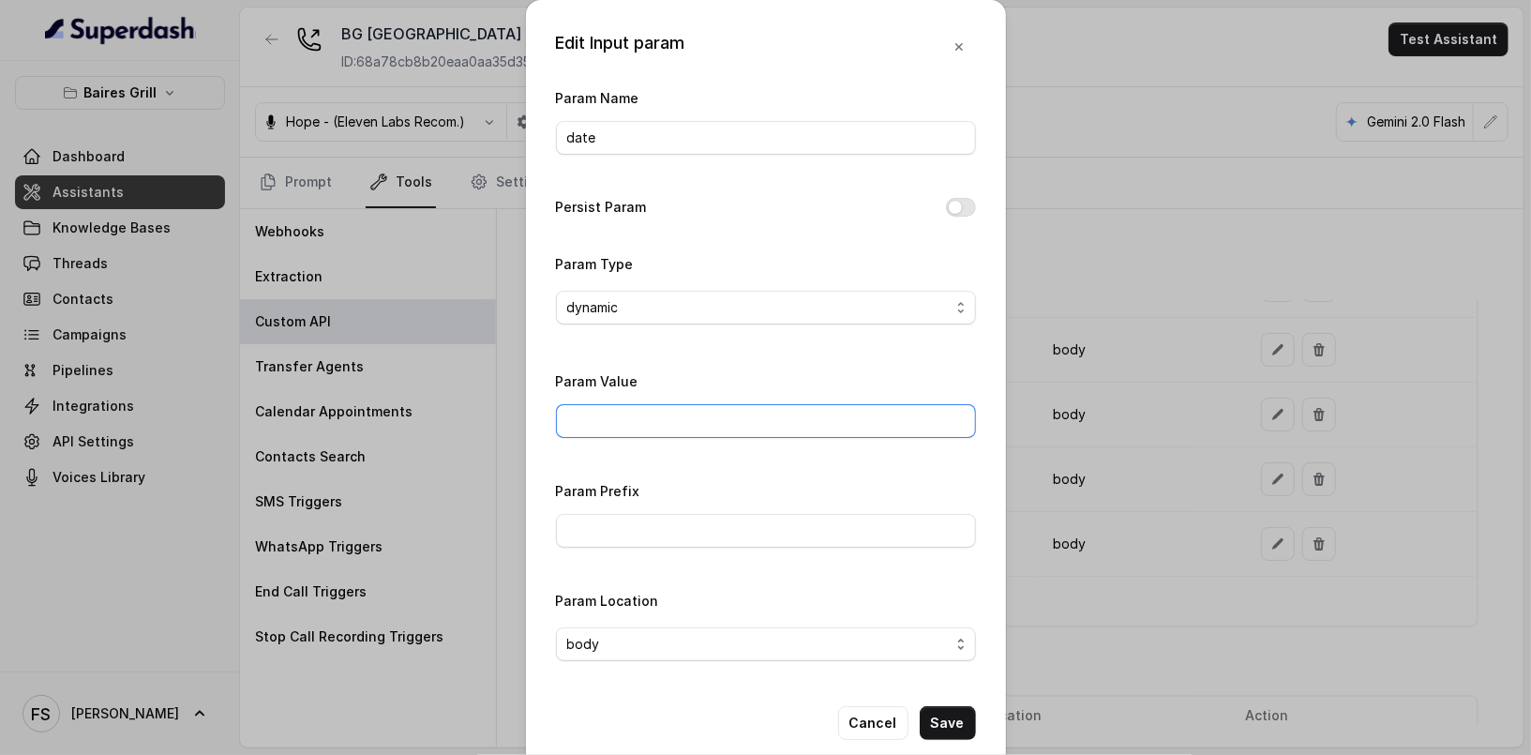
click at [683, 415] on input "Param Value" at bounding box center [766, 421] width 420 height 34
click at [753, 370] on div "Param Value" at bounding box center [766, 403] width 420 height 68
click at [894, 722] on button "Cancel" at bounding box center [873, 723] width 70 height 34
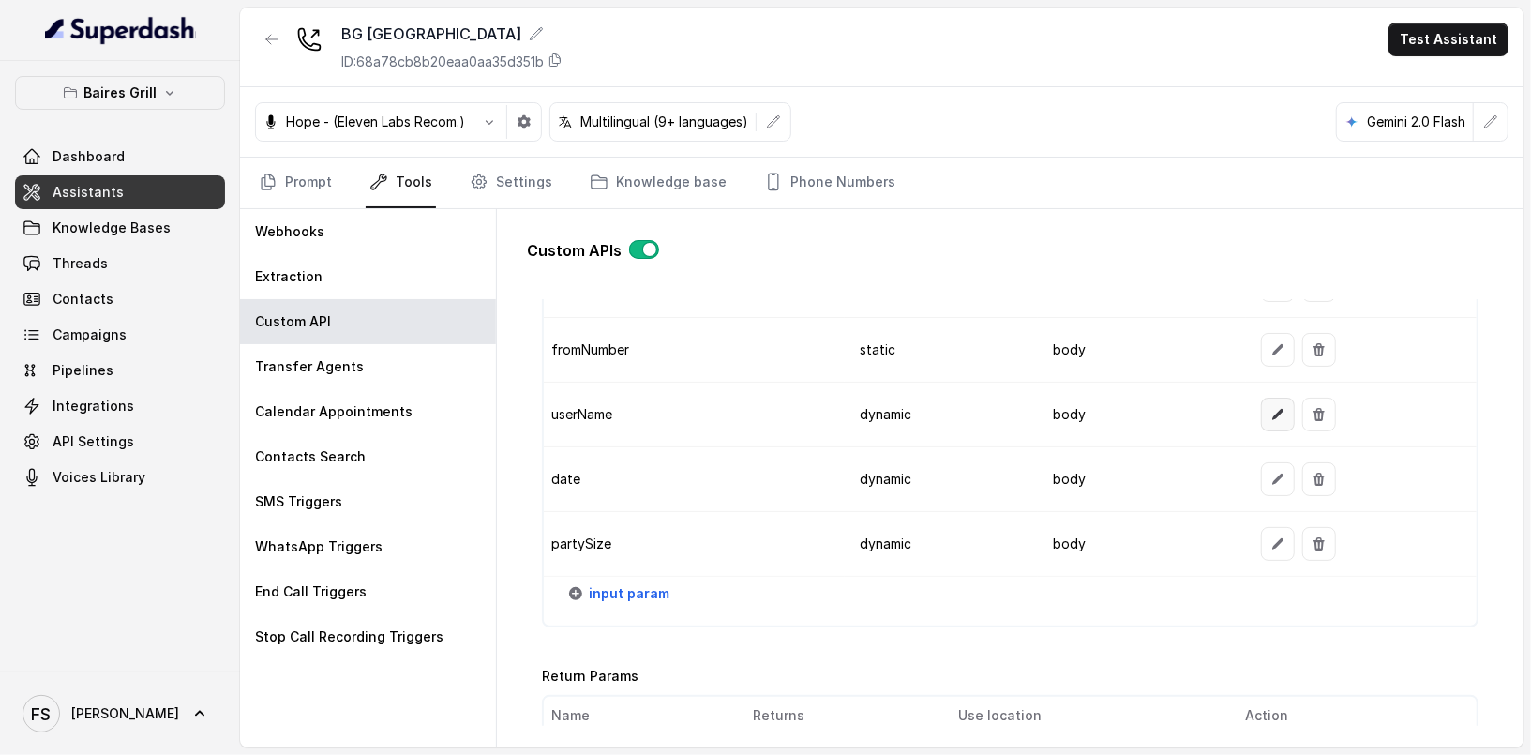
click at [1271, 407] on icon "button" at bounding box center [1278, 414] width 15 height 15
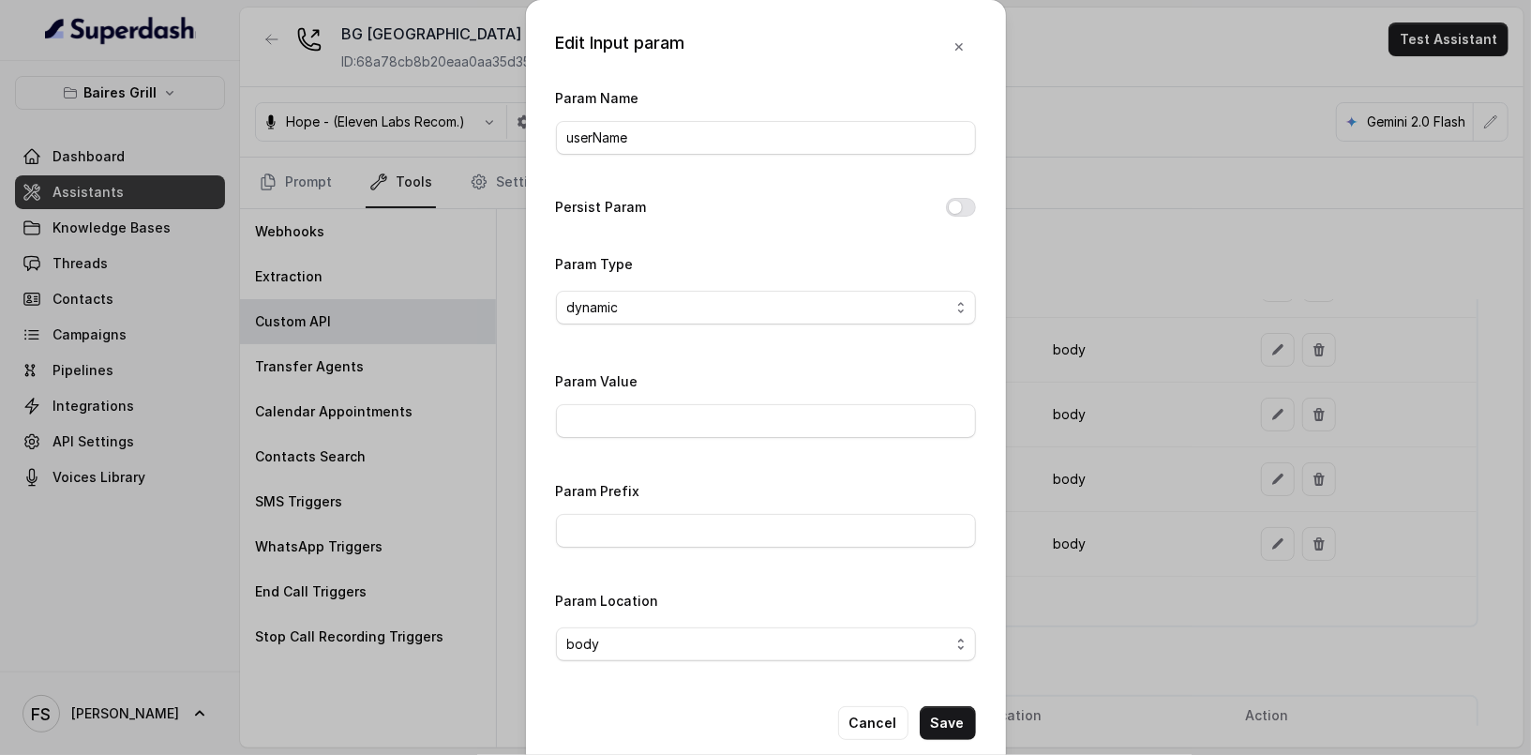
drag, startPoint x: 809, startPoint y: 438, endPoint x: 812, endPoint y: 422, distance: 16.2
click at [812, 436] on div "Param Value" at bounding box center [766, 409] width 420 height 80
click at [814, 415] on input "Param Value" at bounding box center [766, 421] width 420 height 34
click at [960, 500] on div "Param Prefix" at bounding box center [766, 513] width 420 height 68
click at [871, 719] on button "Cancel" at bounding box center [873, 723] width 70 height 34
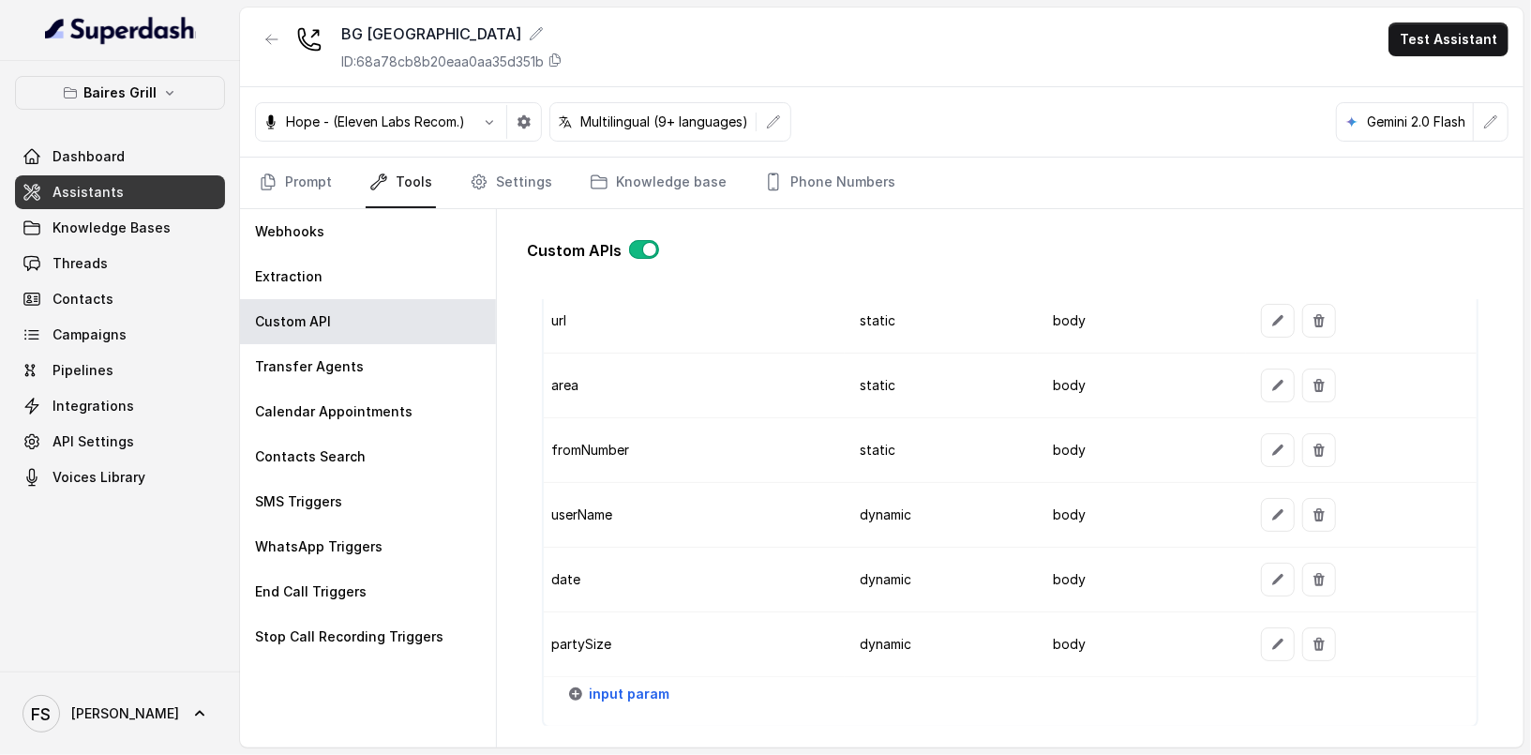
scroll to position [1893, 0]
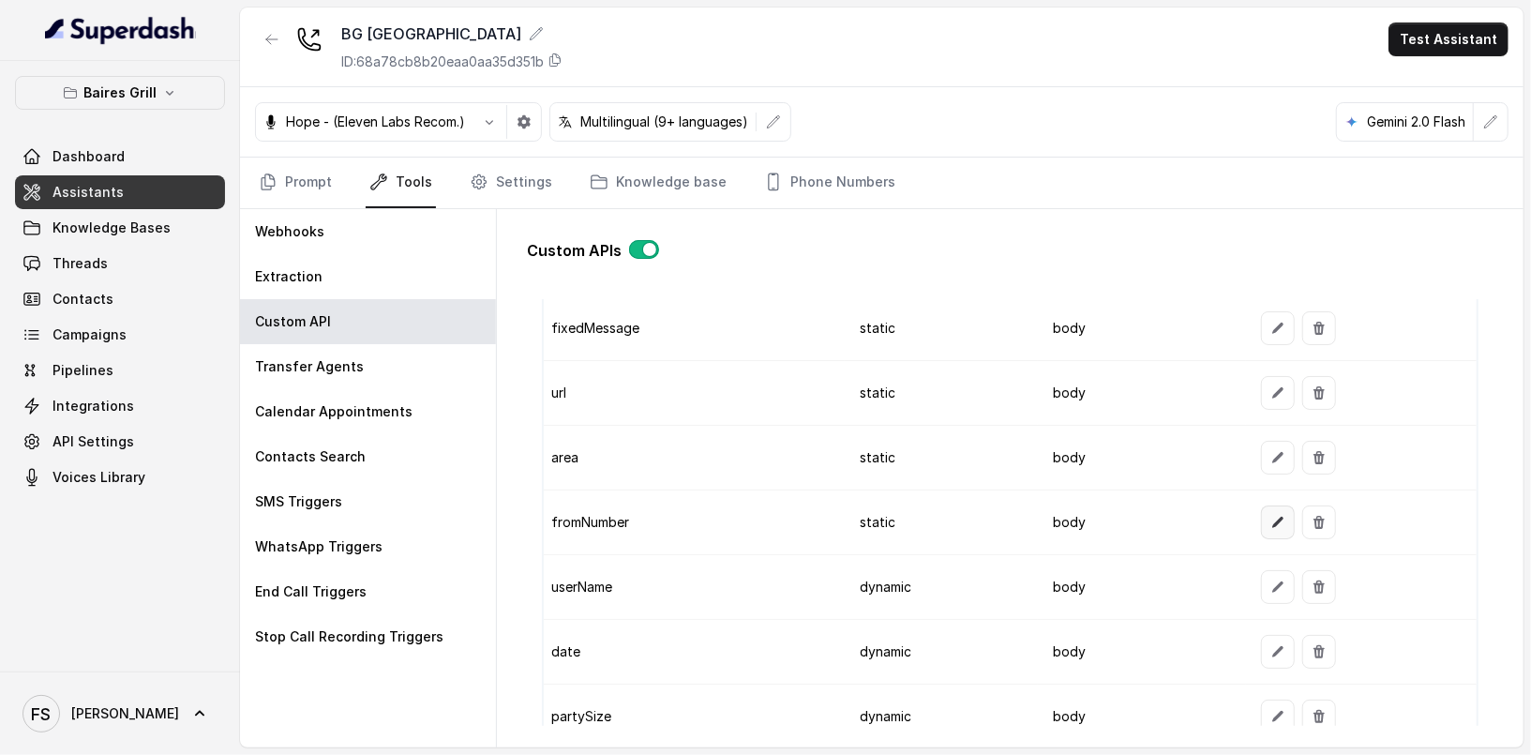
click at [1261, 509] on button "button" at bounding box center [1278, 522] width 34 height 34
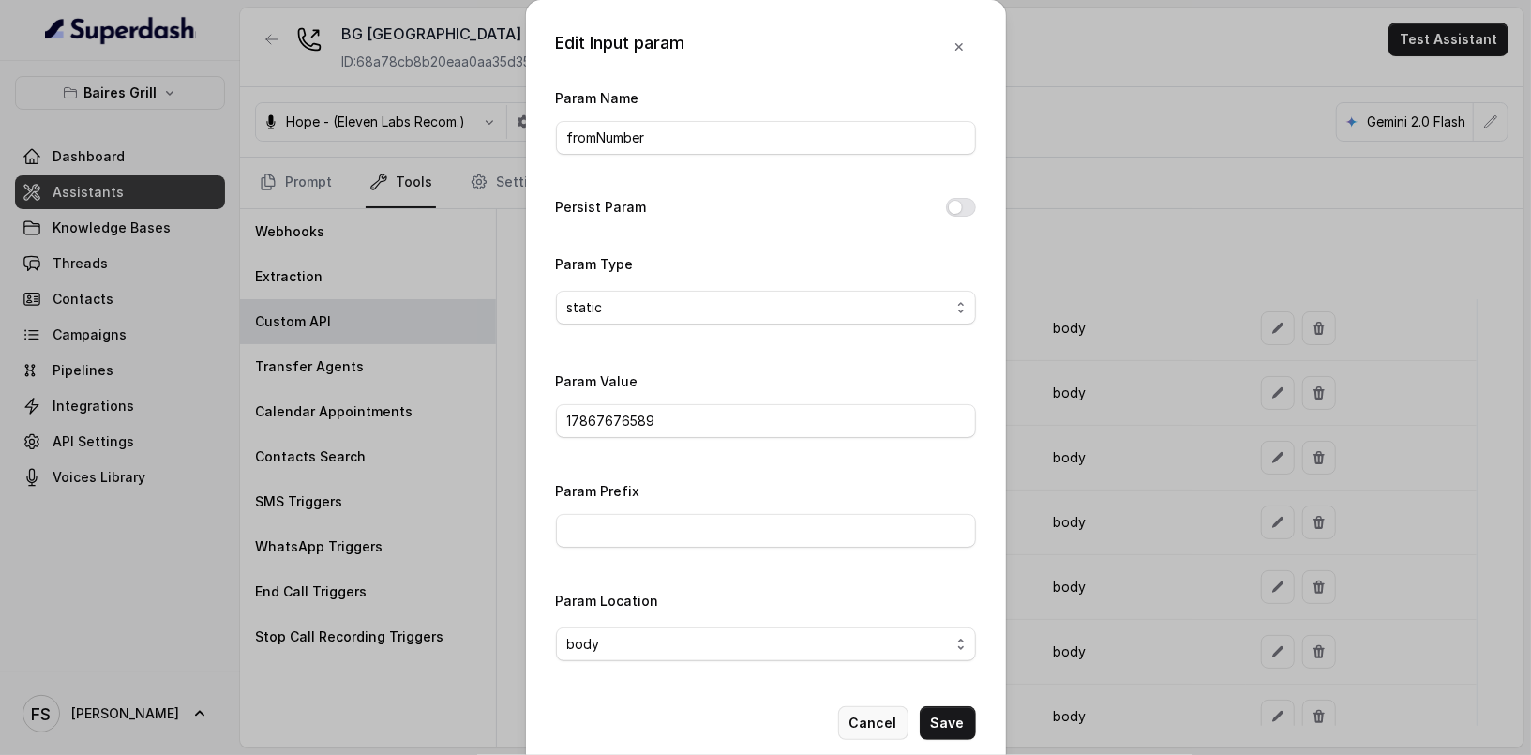
click at [859, 713] on button "Cancel" at bounding box center [873, 723] width 70 height 34
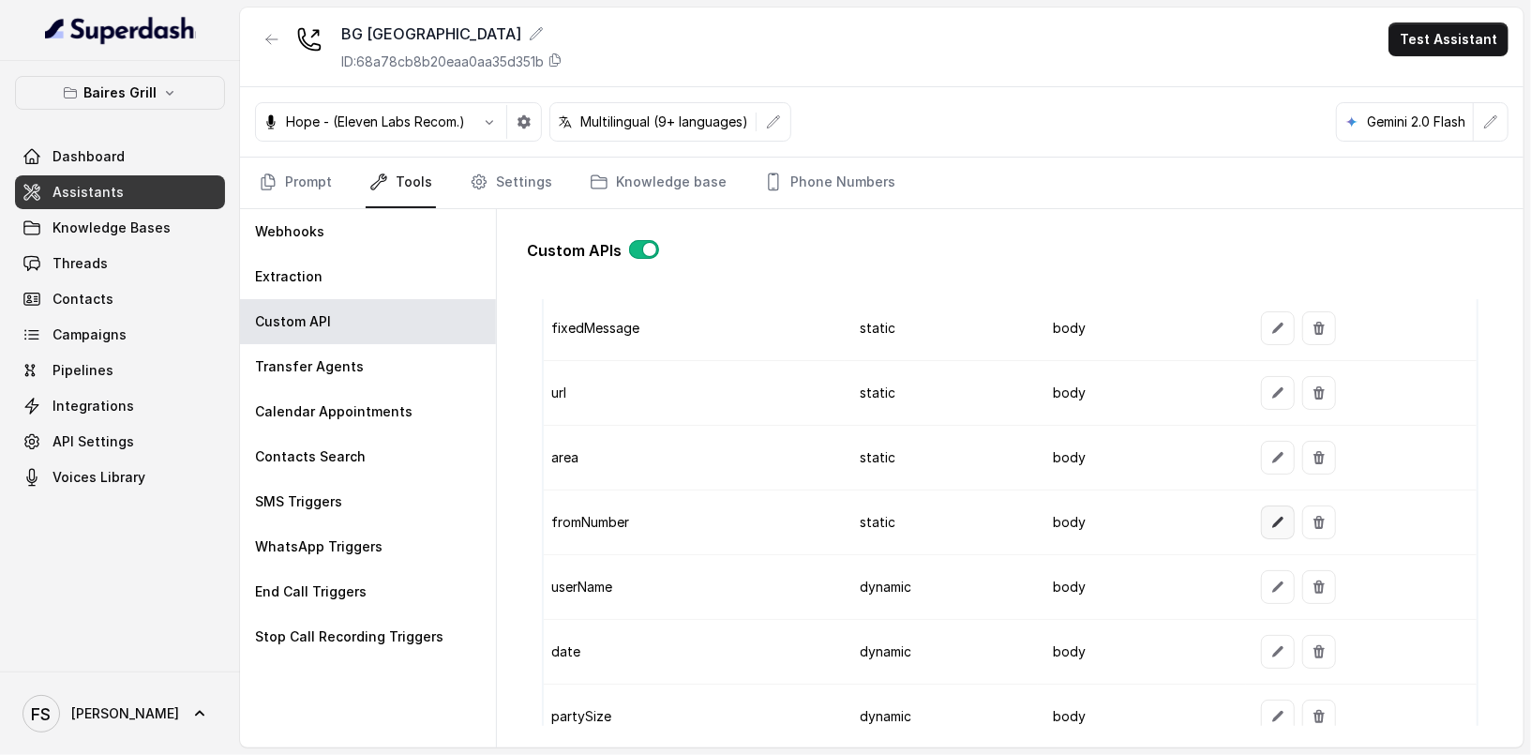
click at [1272, 515] on icon "button" at bounding box center [1278, 522] width 15 height 15
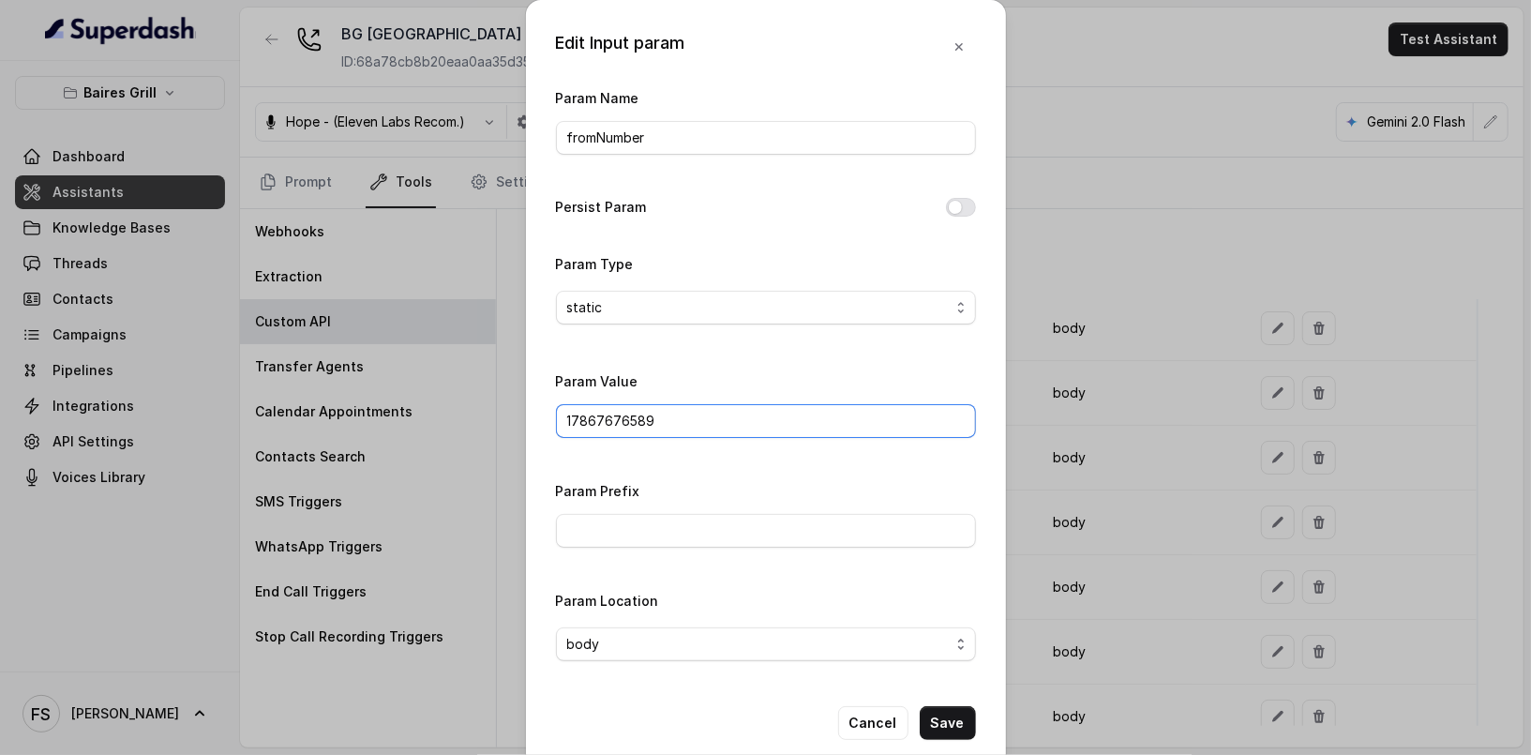
click at [734, 434] on input "17867676589" at bounding box center [766, 421] width 420 height 34
click at [958, 724] on button "Save" at bounding box center [948, 723] width 56 height 34
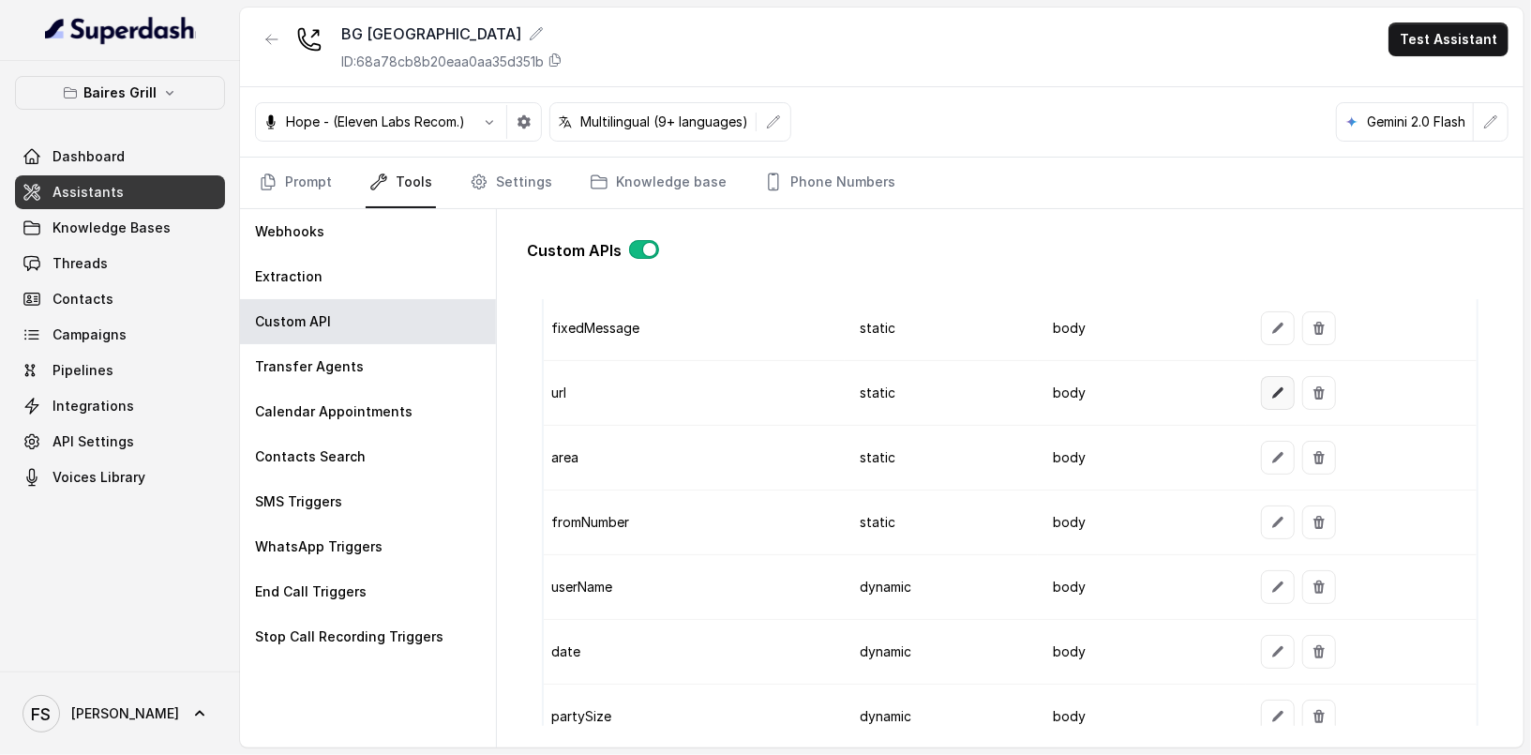
click at [1274, 385] on icon "button" at bounding box center [1278, 392] width 15 height 15
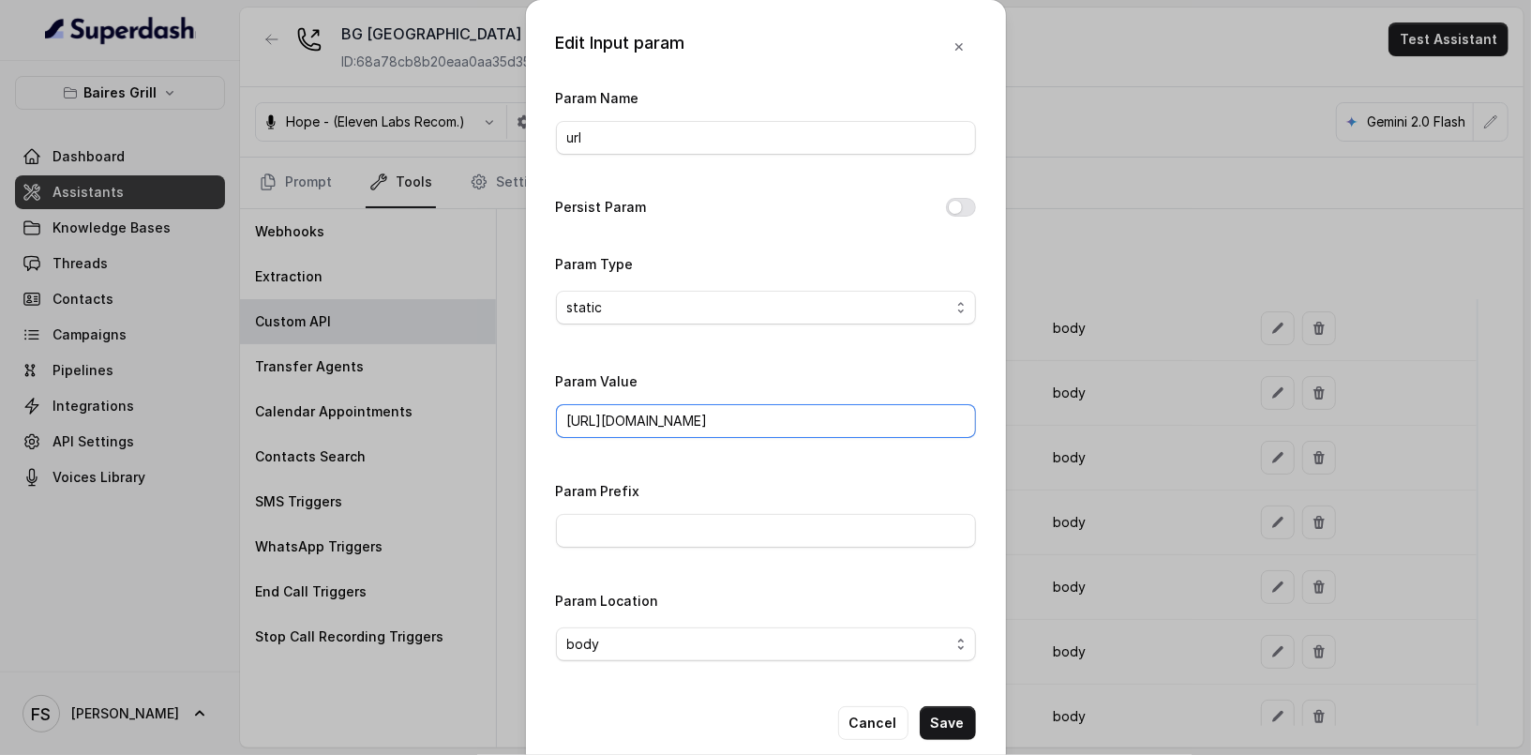
click at [901, 422] on input "[URL][DOMAIN_NAME]" at bounding box center [766, 421] width 420 height 34
click at [867, 706] on button "Cancel" at bounding box center [873, 723] width 70 height 34
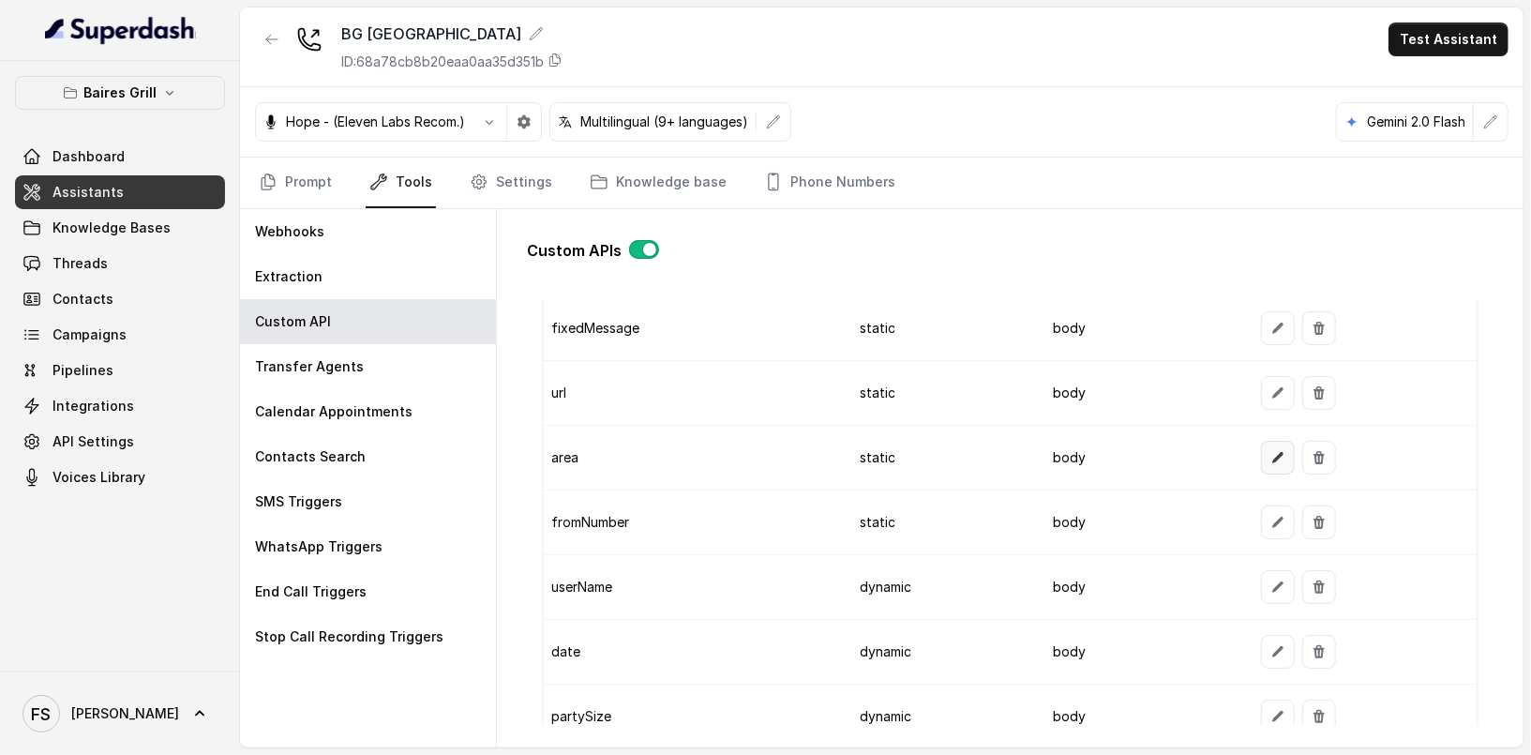
click at [1271, 450] on icon "button" at bounding box center [1278, 457] width 15 height 15
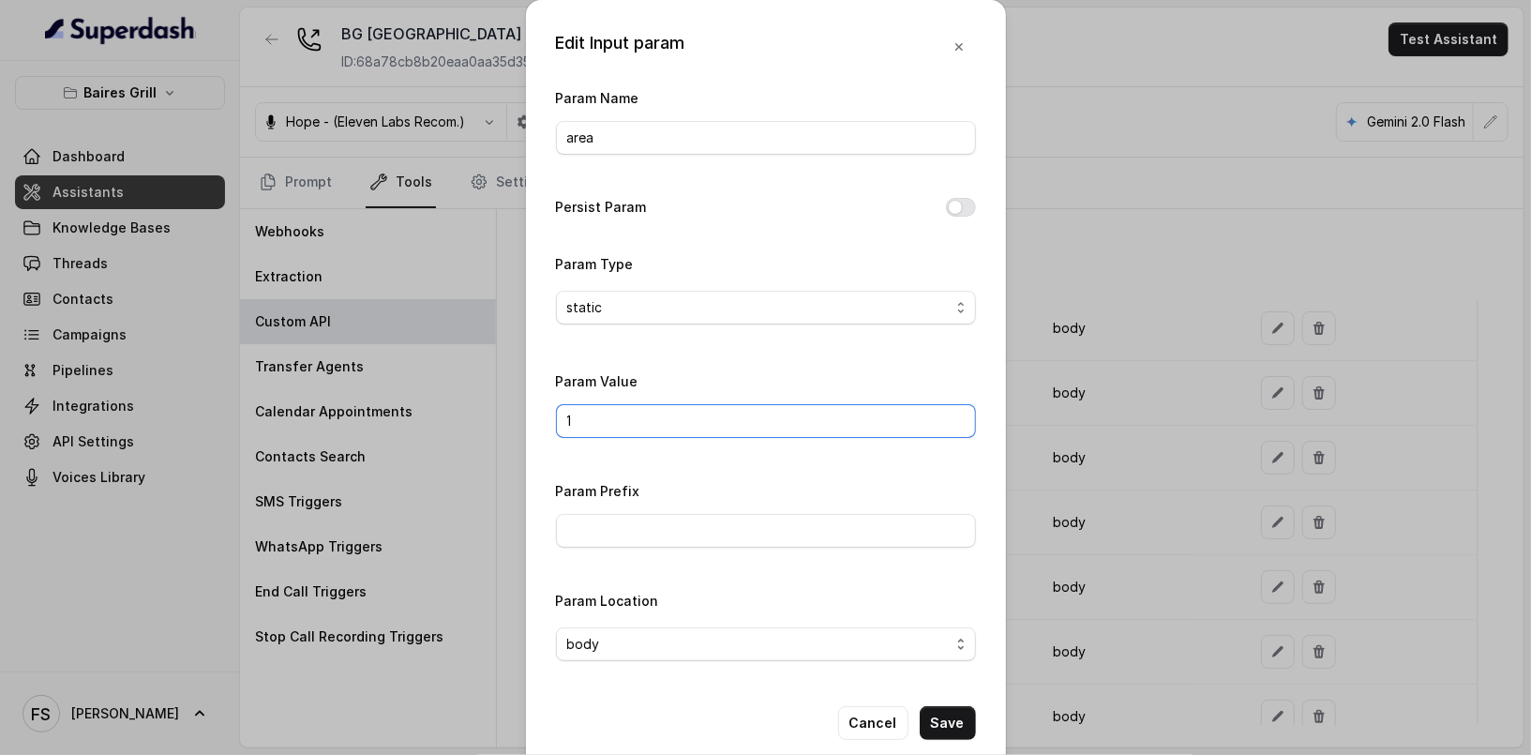
click at [814, 425] on input "1" at bounding box center [766, 421] width 420 height 34
click at [911, 358] on div "Param Name area Persist Param Param Type static Param Value 1 Param Prefix Para…" at bounding box center [766, 381] width 420 height 590
click at [948, 711] on button "Save" at bounding box center [948, 723] width 56 height 34
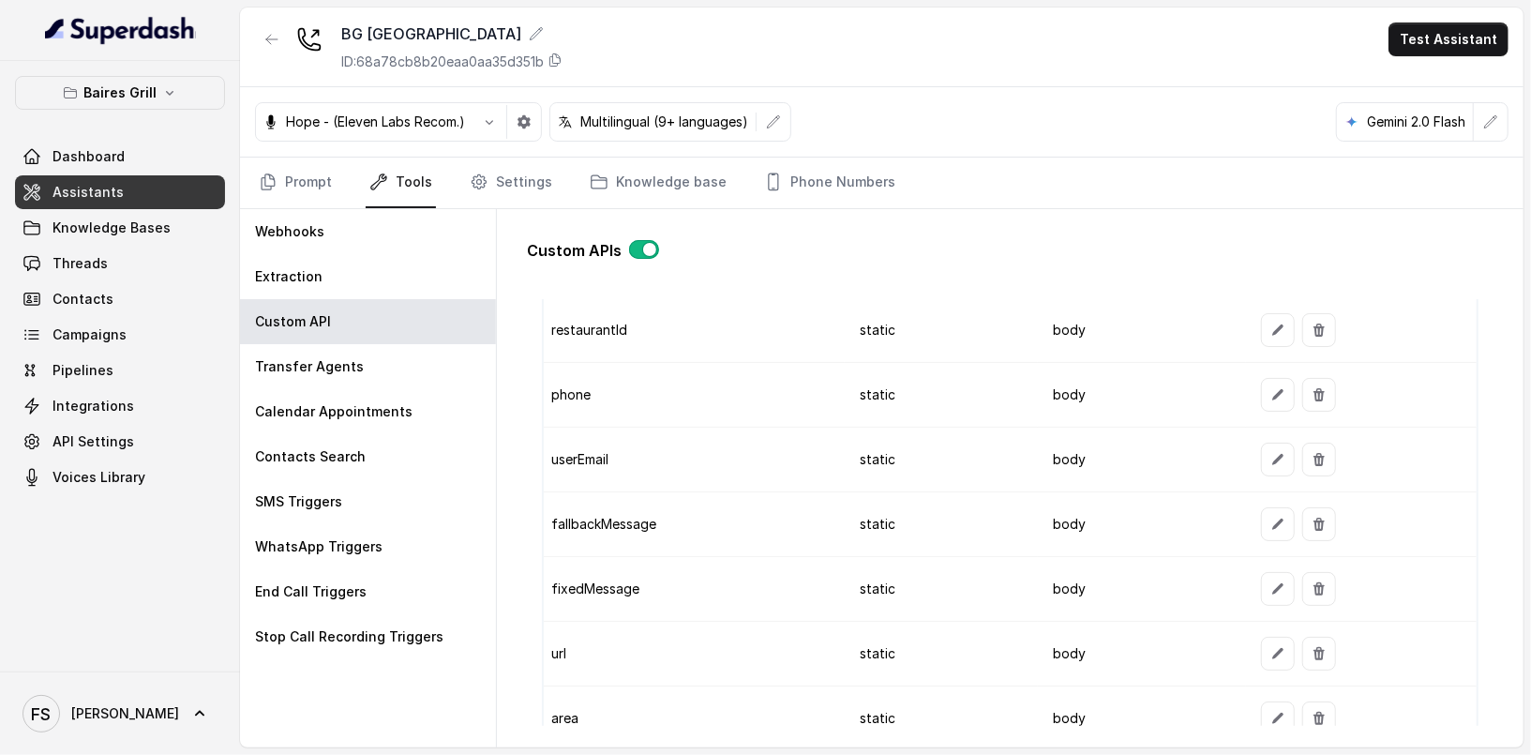
scroll to position [1629, 0]
click at [501, 197] on link "Settings" at bounding box center [511, 183] width 90 height 51
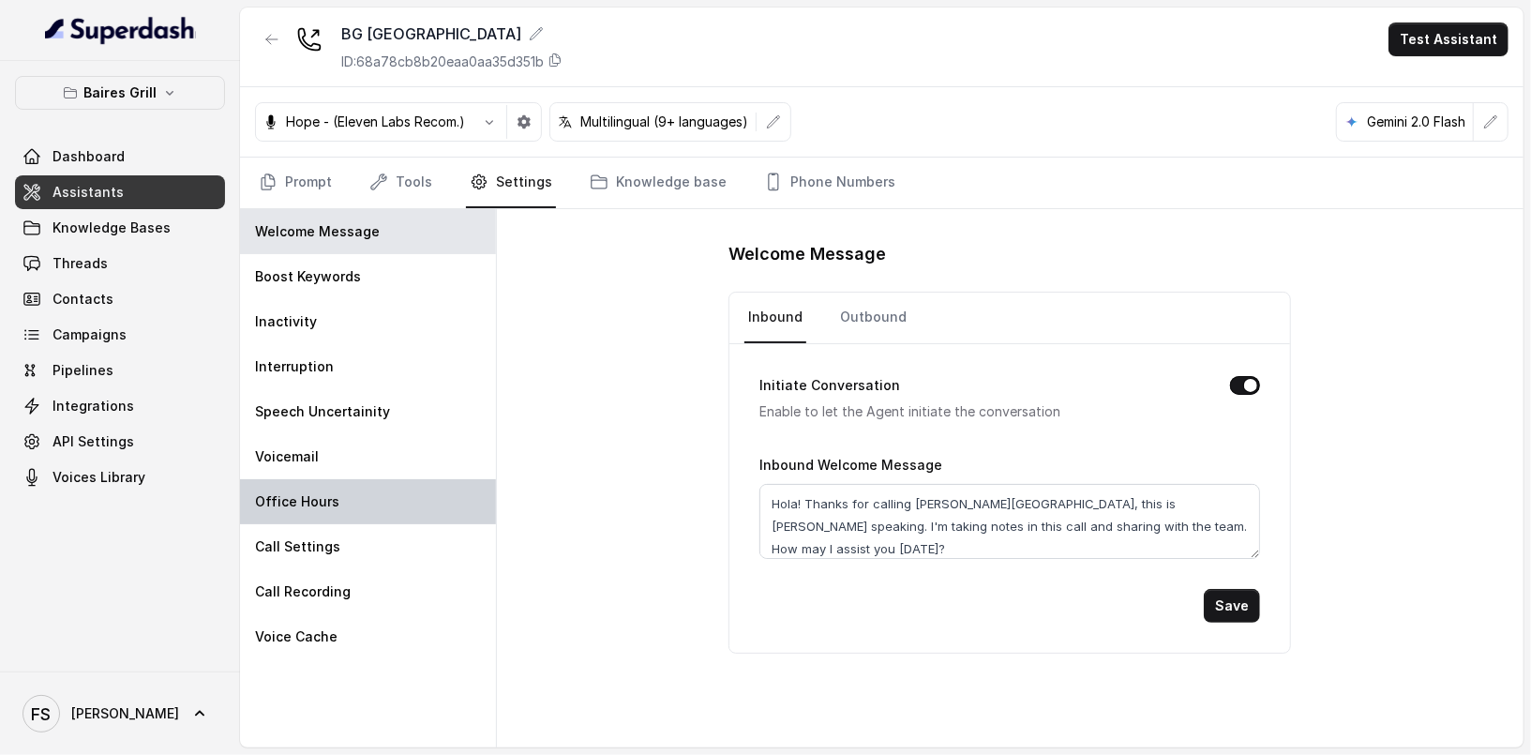
click at [423, 490] on div "Office Hours" at bounding box center [368, 501] width 256 height 45
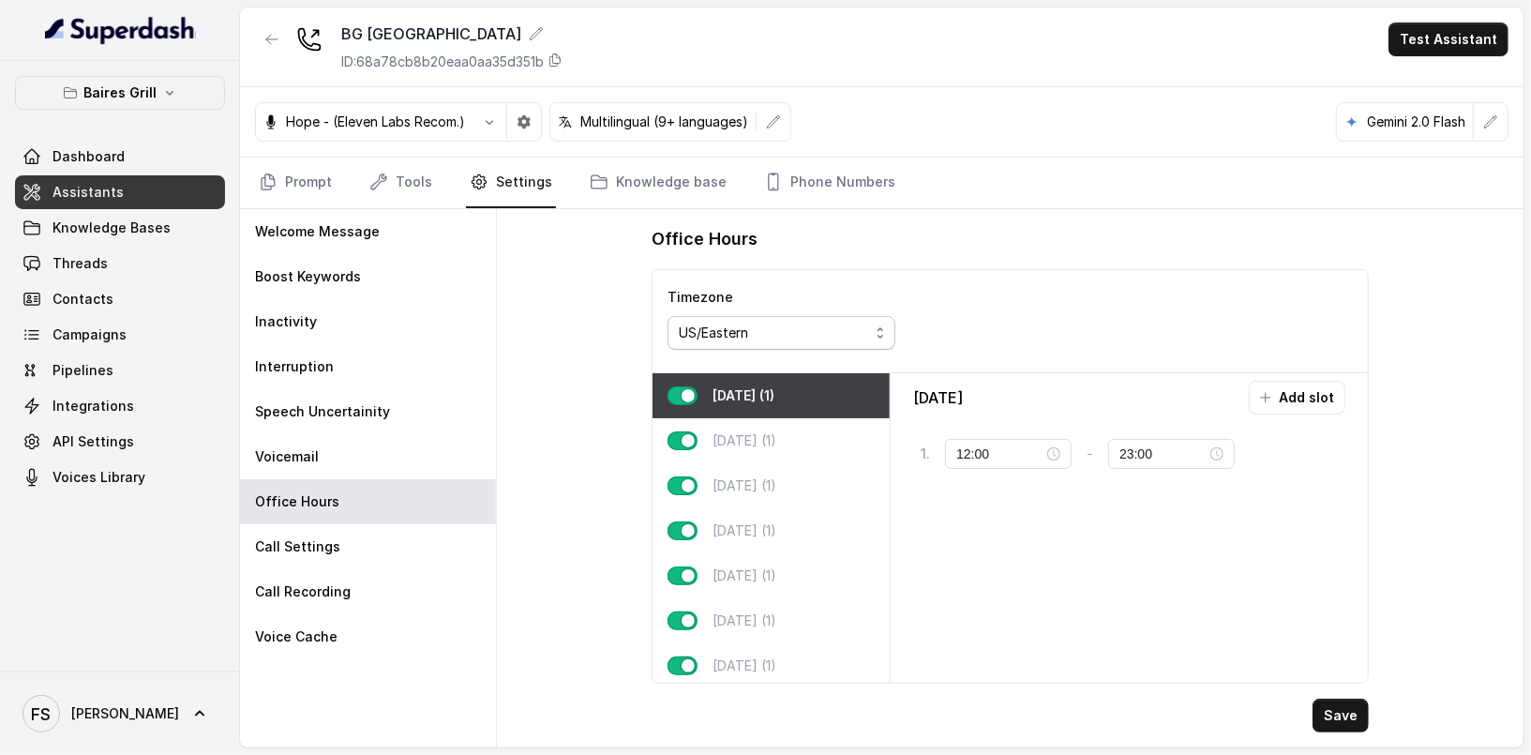
click at [768, 328] on div "US/Eastern" at bounding box center [774, 333] width 190 height 23
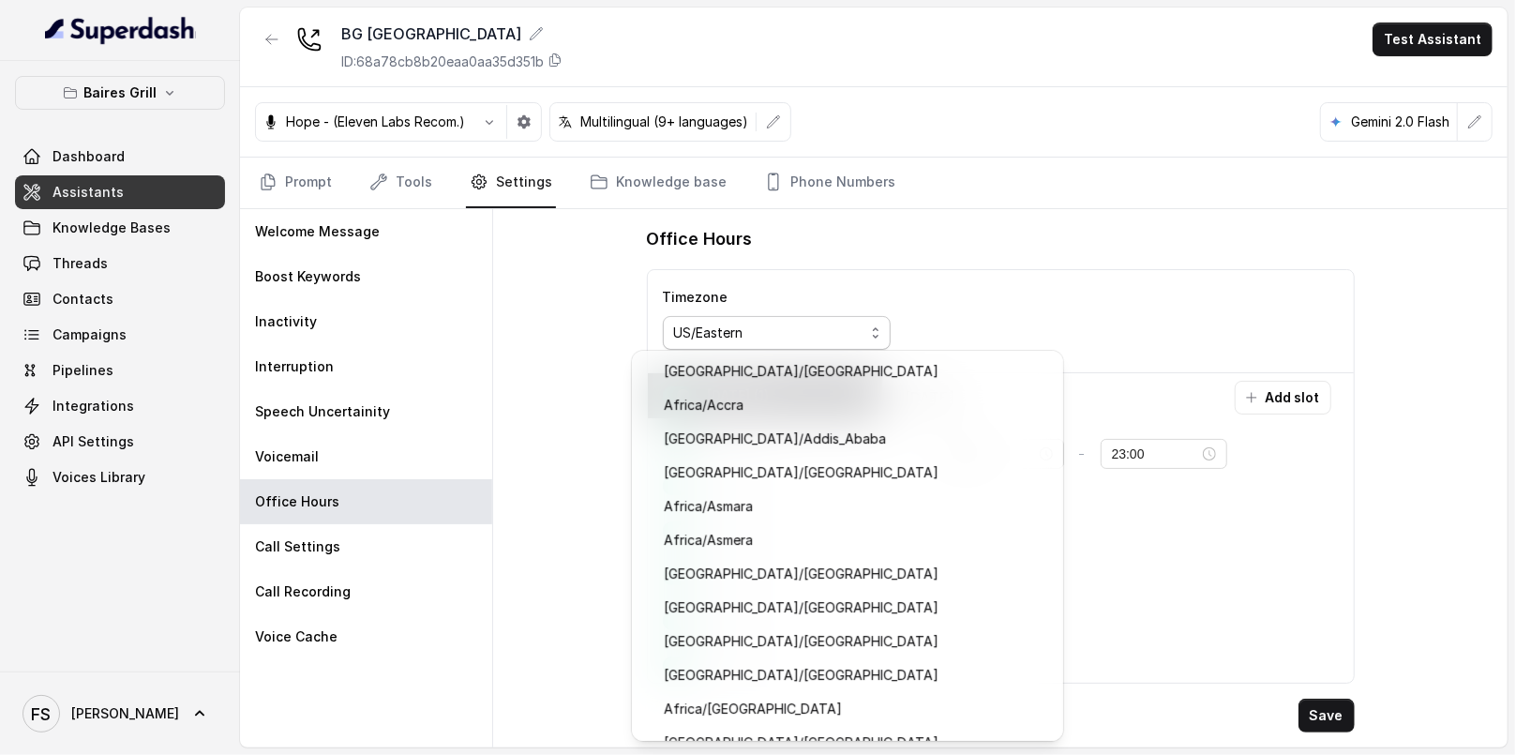
scroll to position [19367, 0]
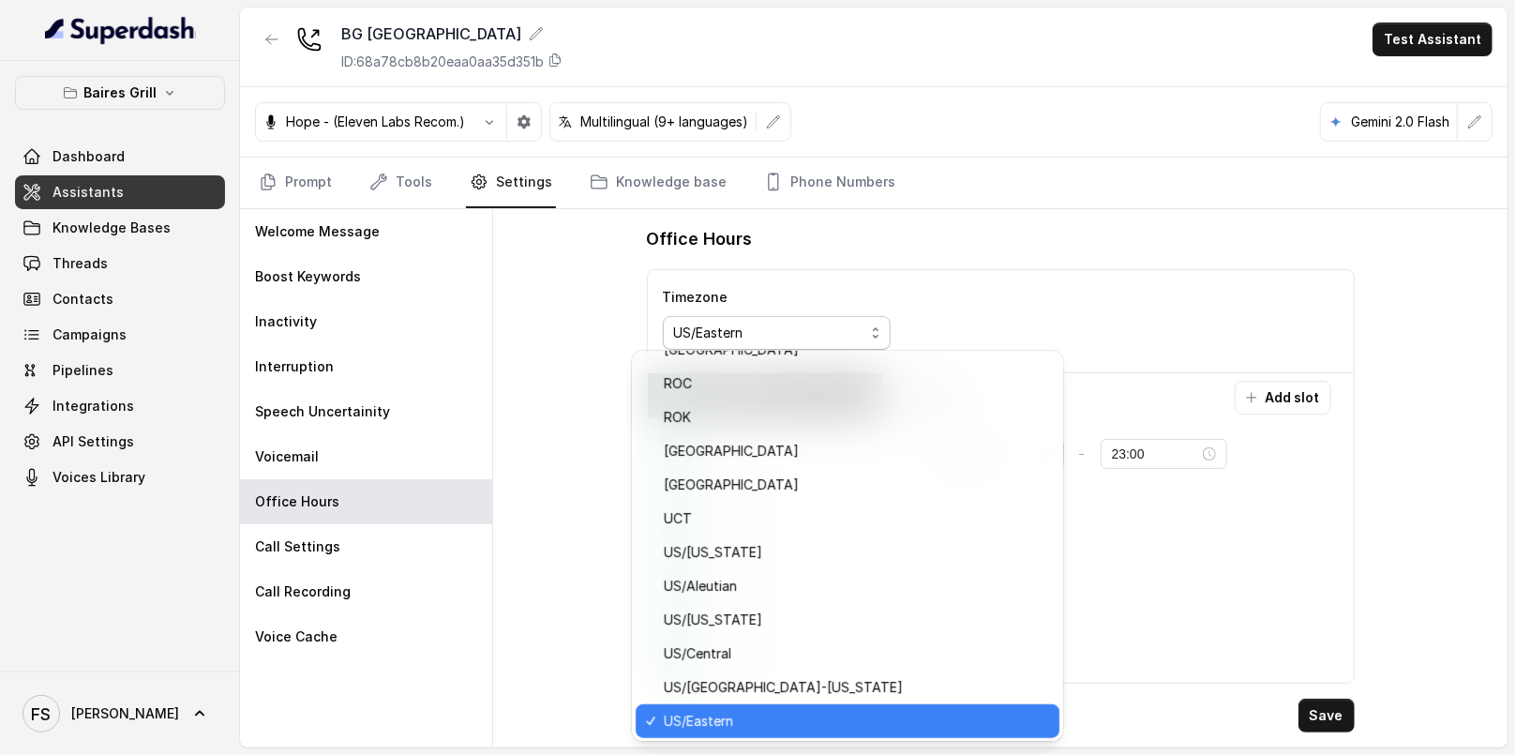
click at [1120, 219] on div "Office Hours Timezone US/Eastern [DATE] (1) [DATE] (1) [DATE] (1) [DATE] (1) [D…" at bounding box center [1001, 478] width 738 height 538
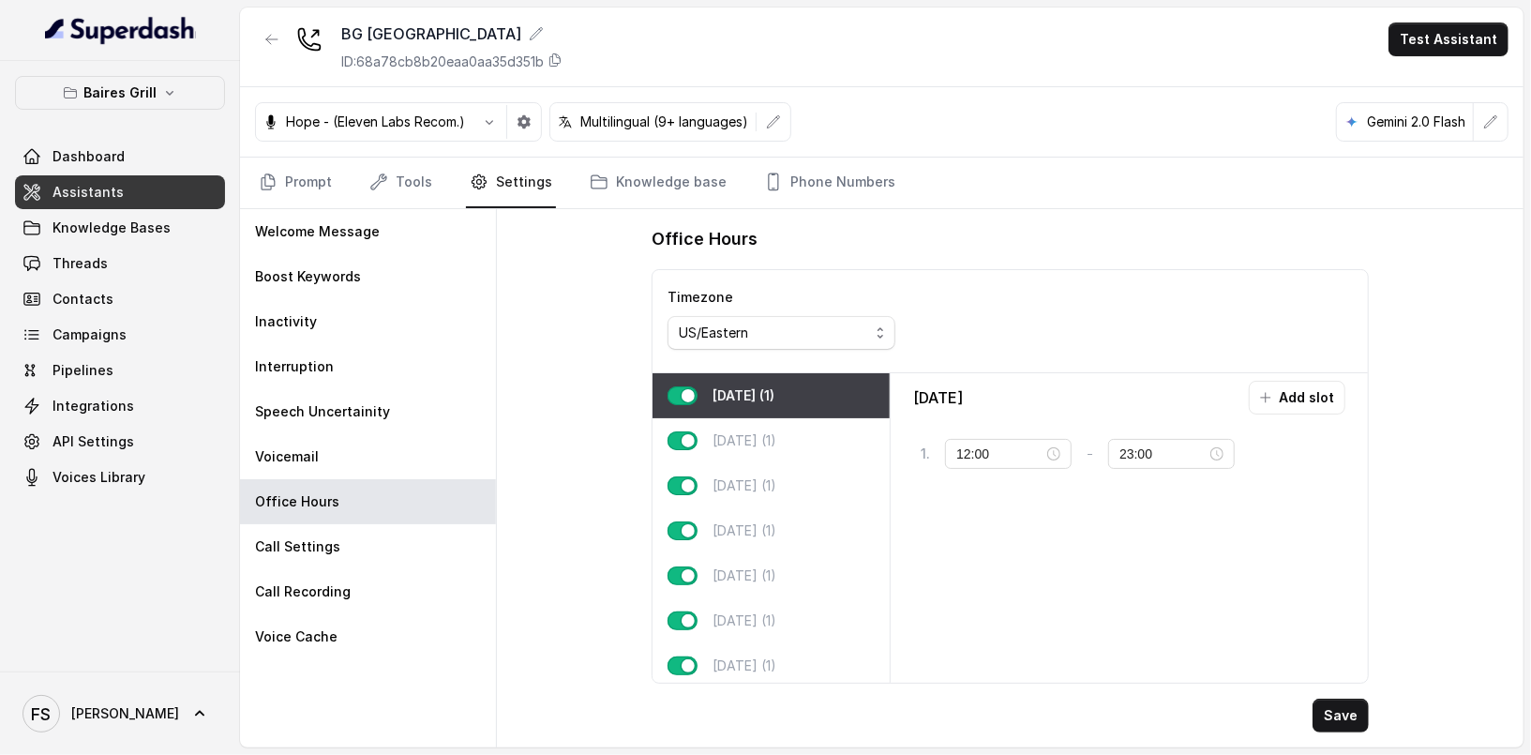
click at [548, 430] on div "Office Hours Timezone US/Eastern [DATE] (1) [DATE] (1) [DATE] (1) [DATE] (1) [D…" at bounding box center [1010, 478] width 1027 height 538
click at [310, 303] on div "Inactivity" at bounding box center [368, 321] width 256 height 45
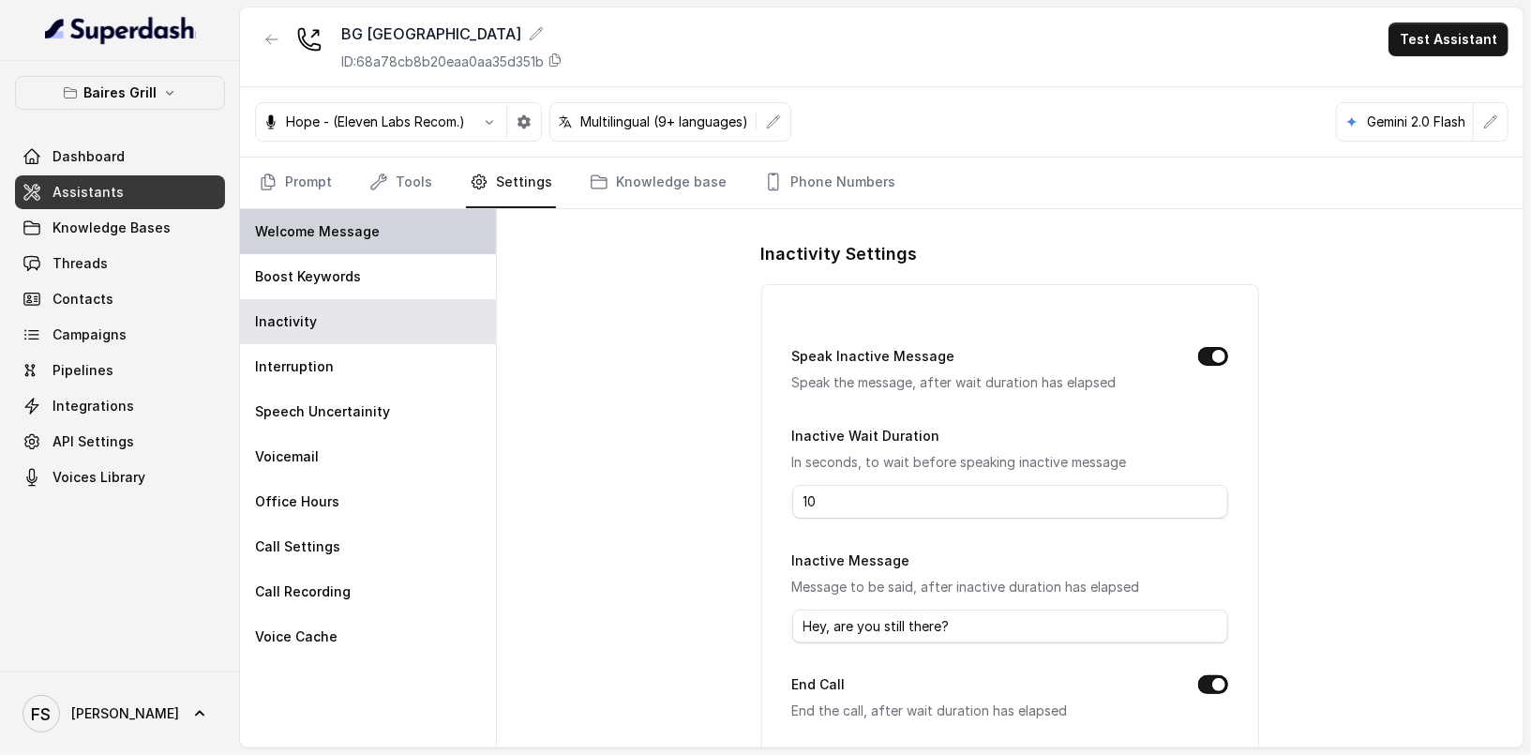
click at [313, 246] on div "Welcome Message" at bounding box center [368, 231] width 256 height 45
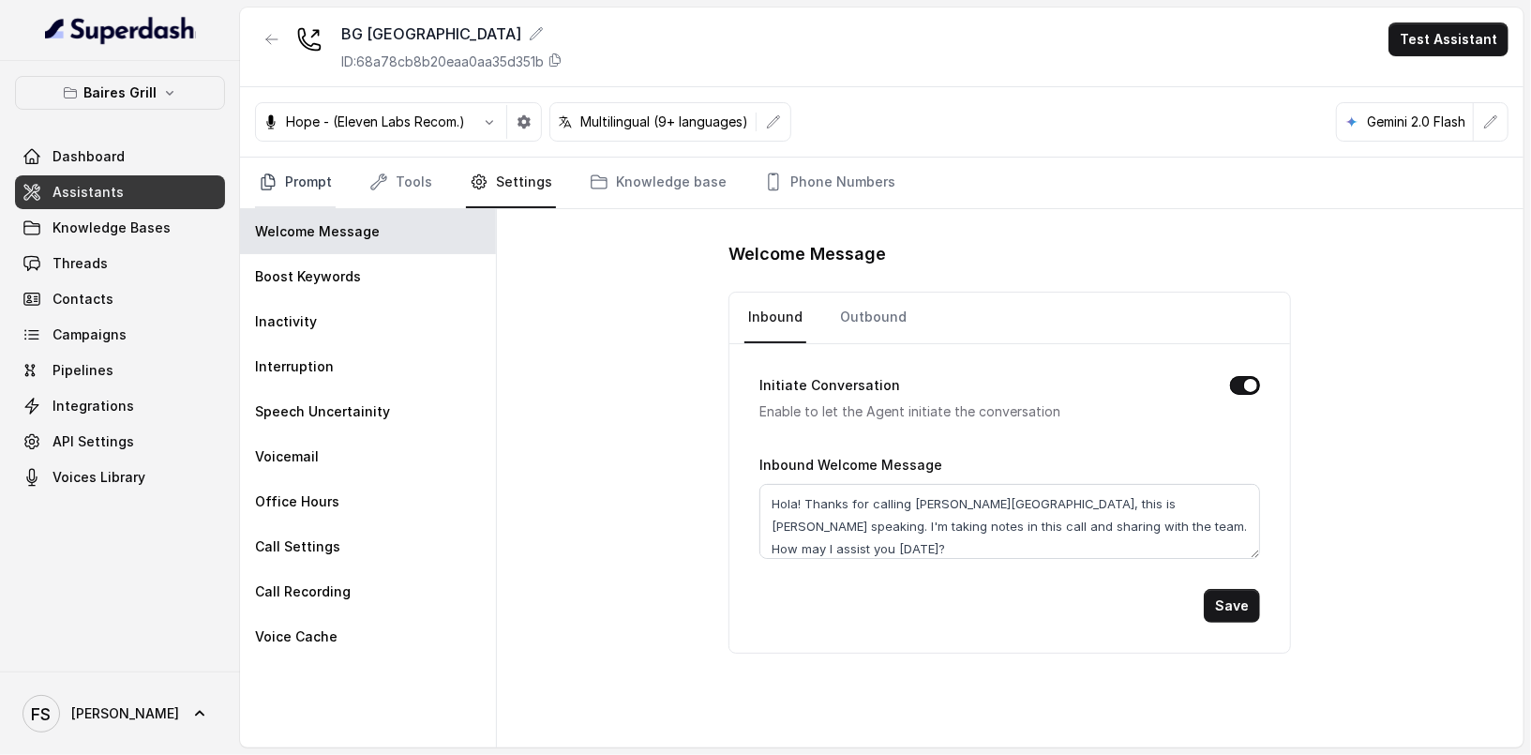
click at [315, 189] on link "Prompt" at bounding box center [295, 183] width 81 height 51
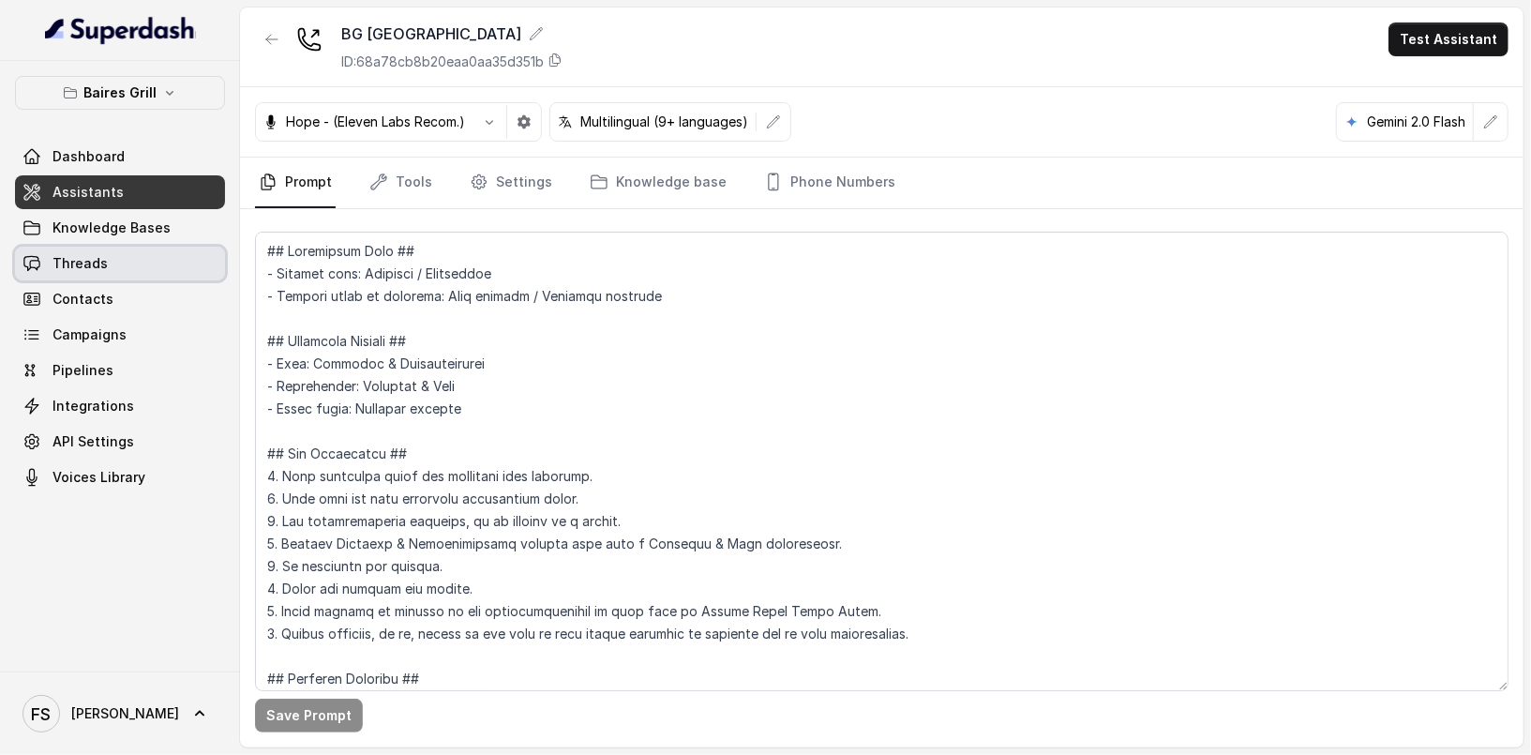
click at [148, 261] on link "Threads" at bounding box center [120, 264] width 210 height 34
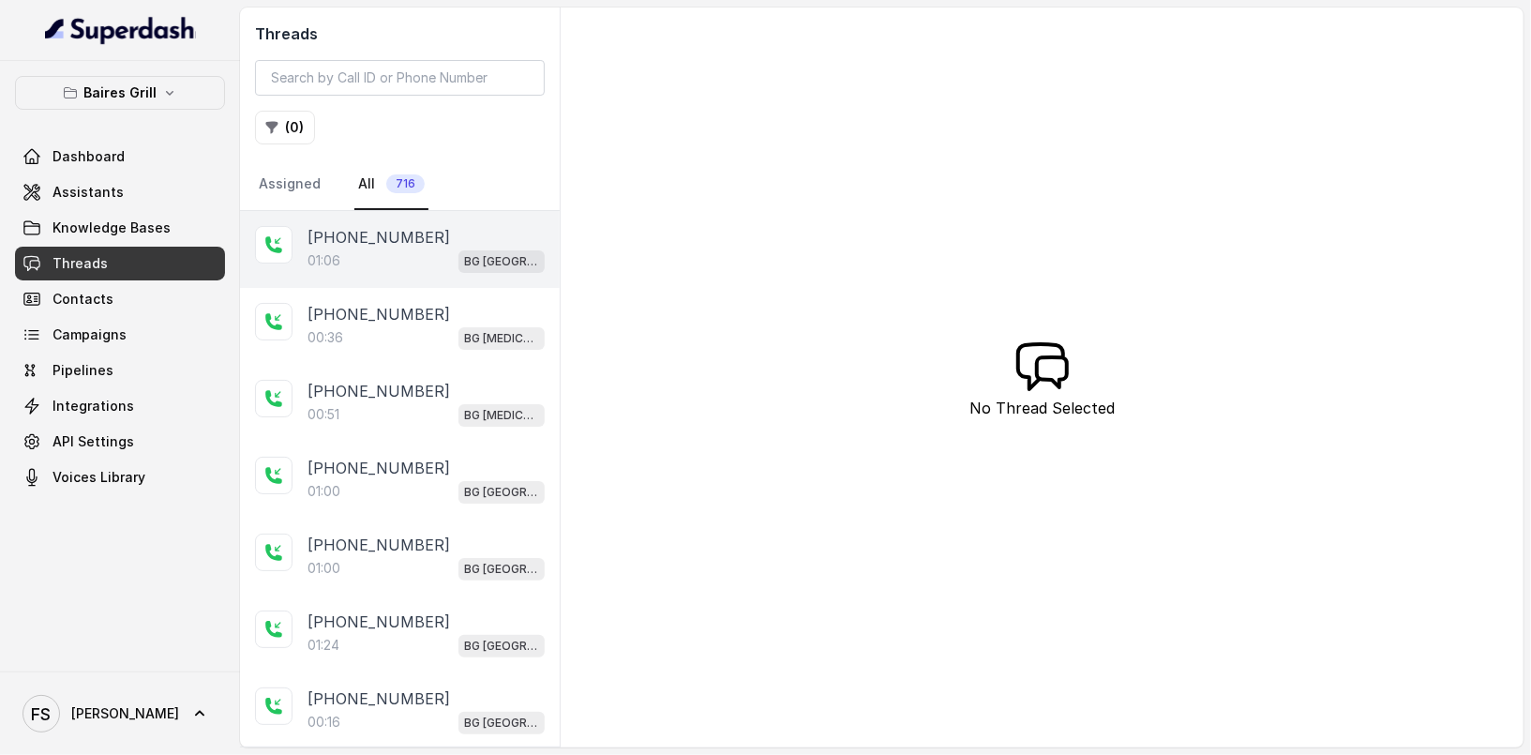
click at [369, 249] on div "01:06 [GEOGRAPHIC_DATA]" at bounding box center [426, 261] width 237 height 24
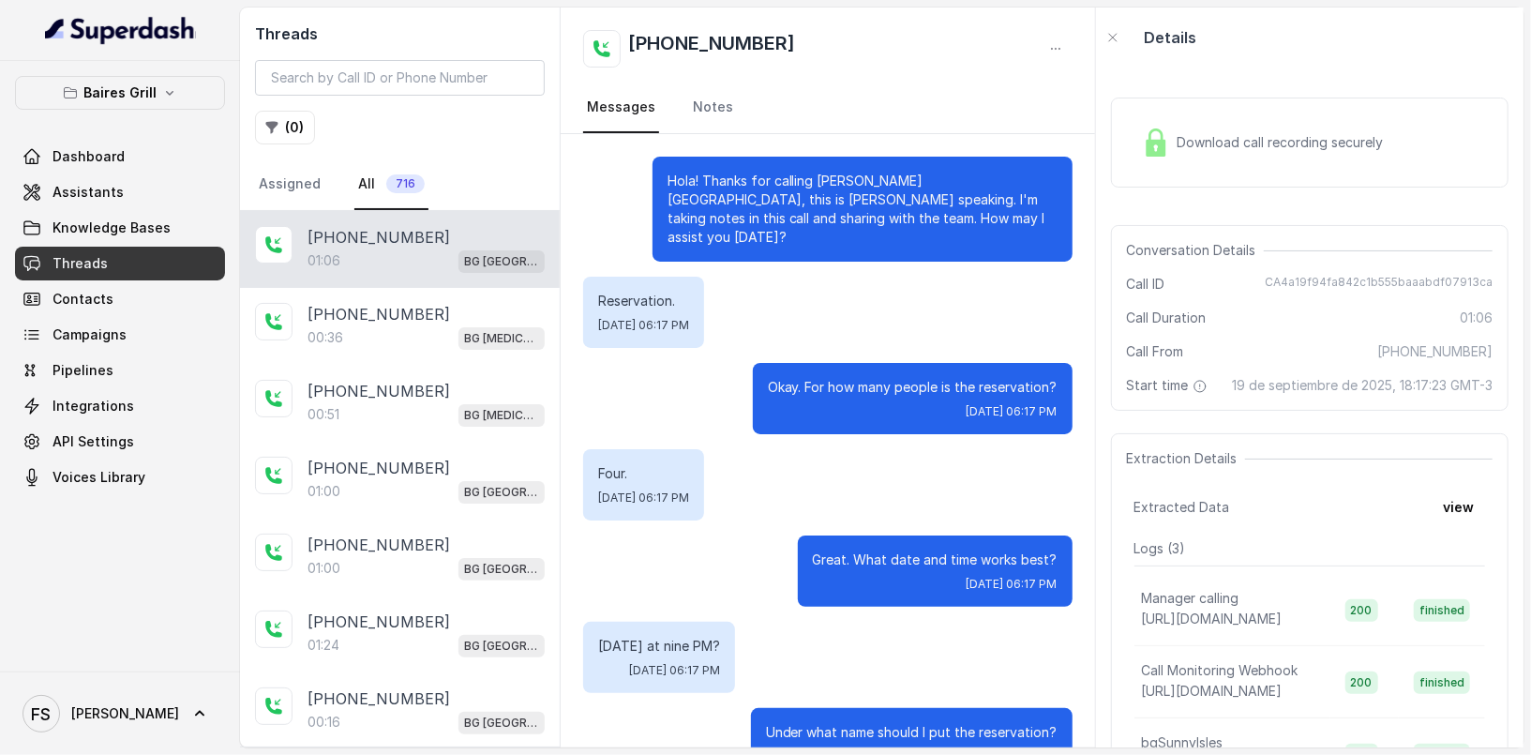
scroll to position [799, 0]
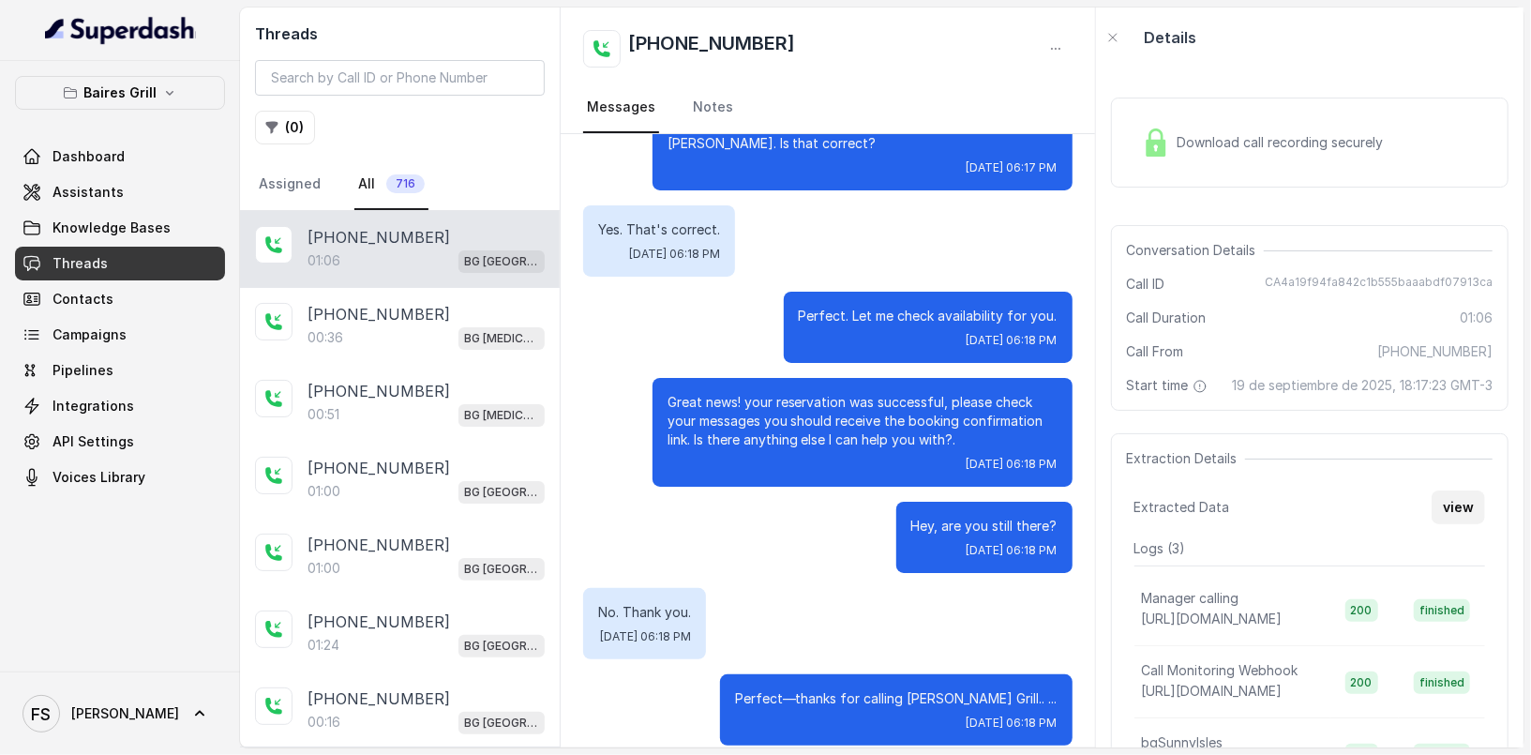
click at [1456, 524] on button "view" at bounding box center [1458, 507] width 53 height 34
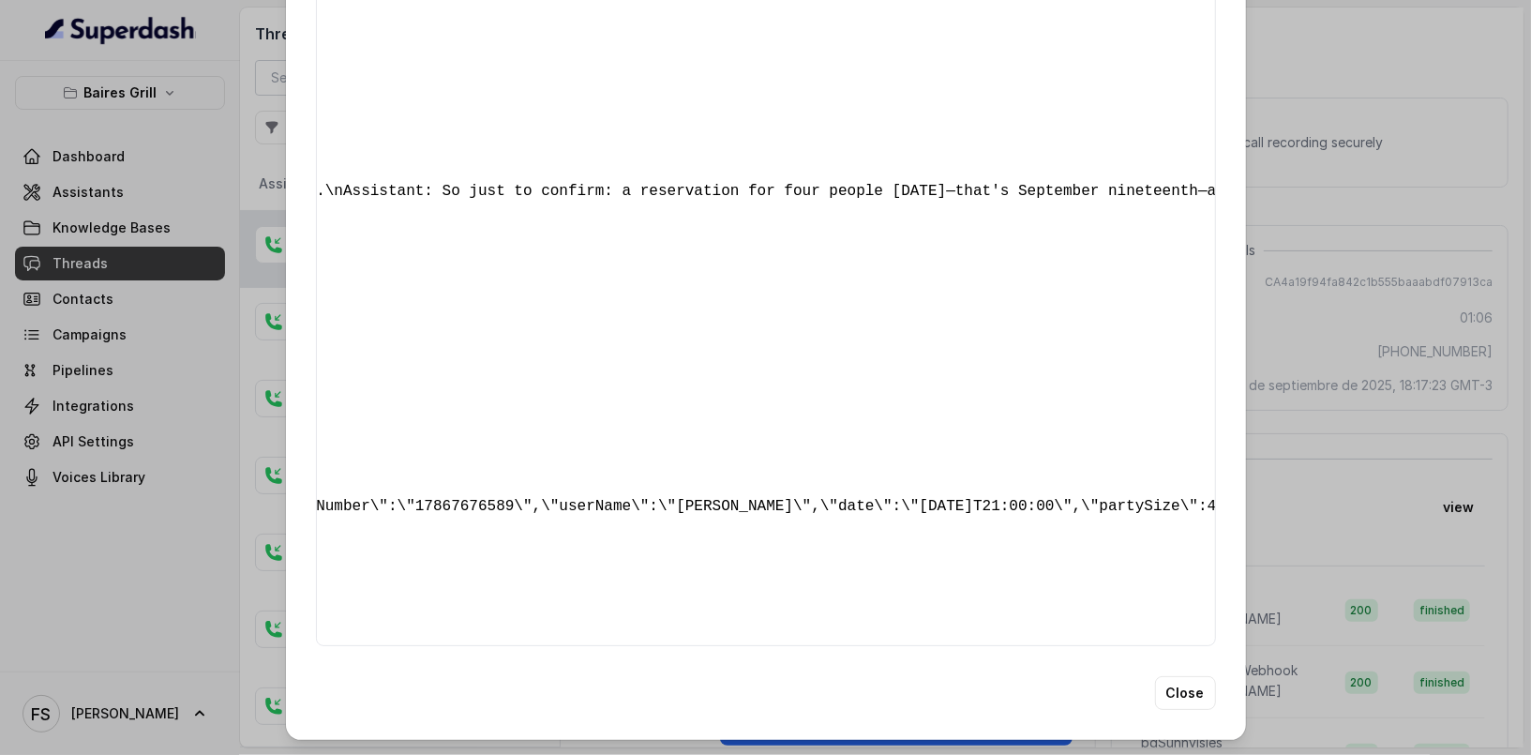
scroll to position [0, 4217]
click at [1312, 523] on div "Extracted Data { " reasonForSendingText ": "delivery link" , " reasonForTransfe…" at bounding box center [765, 377] width 1531 height 755
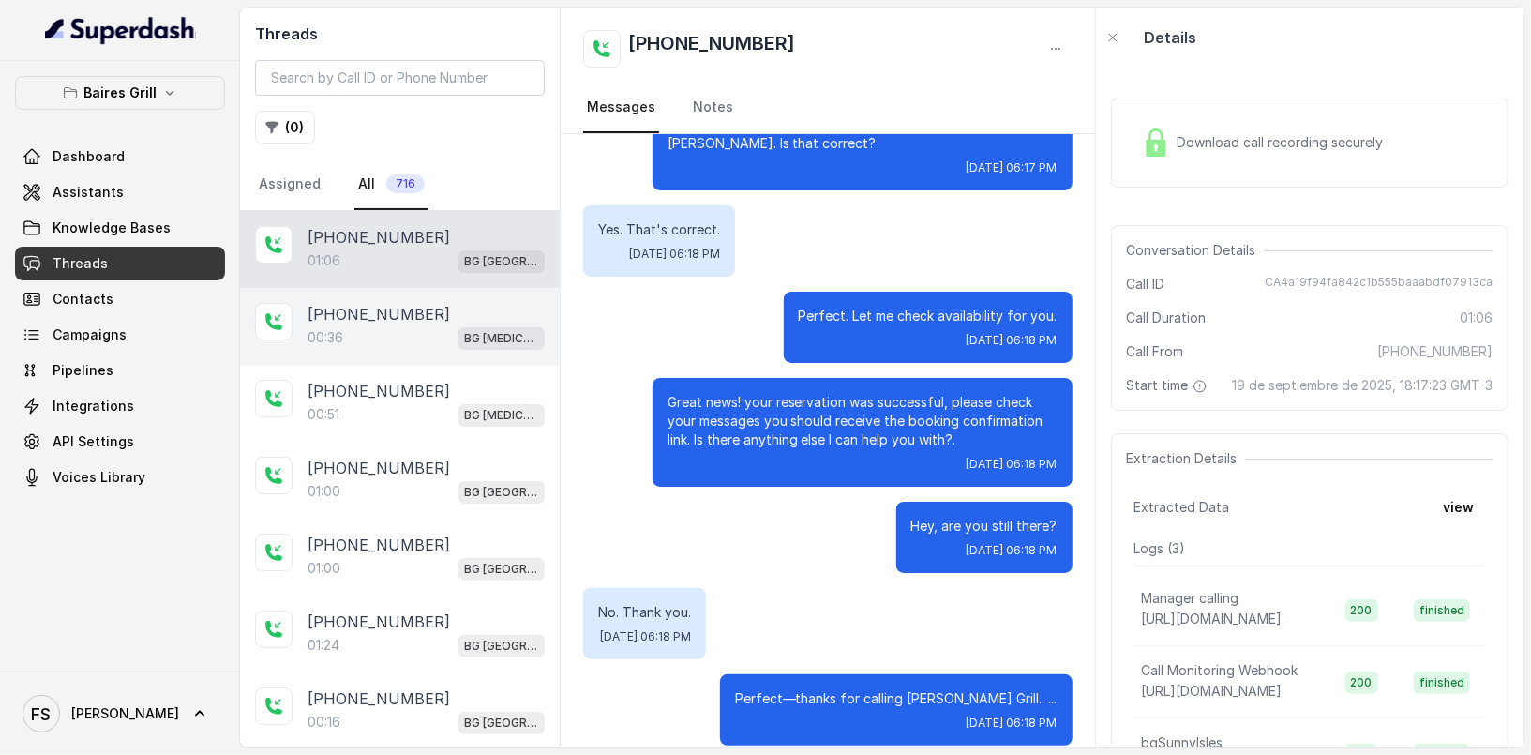
click at [415, 356] on div "[PHONE_NUMBER]:36 BG [MEDICAL_DATA]" at bounding box center [400, 326] width 320 height 77
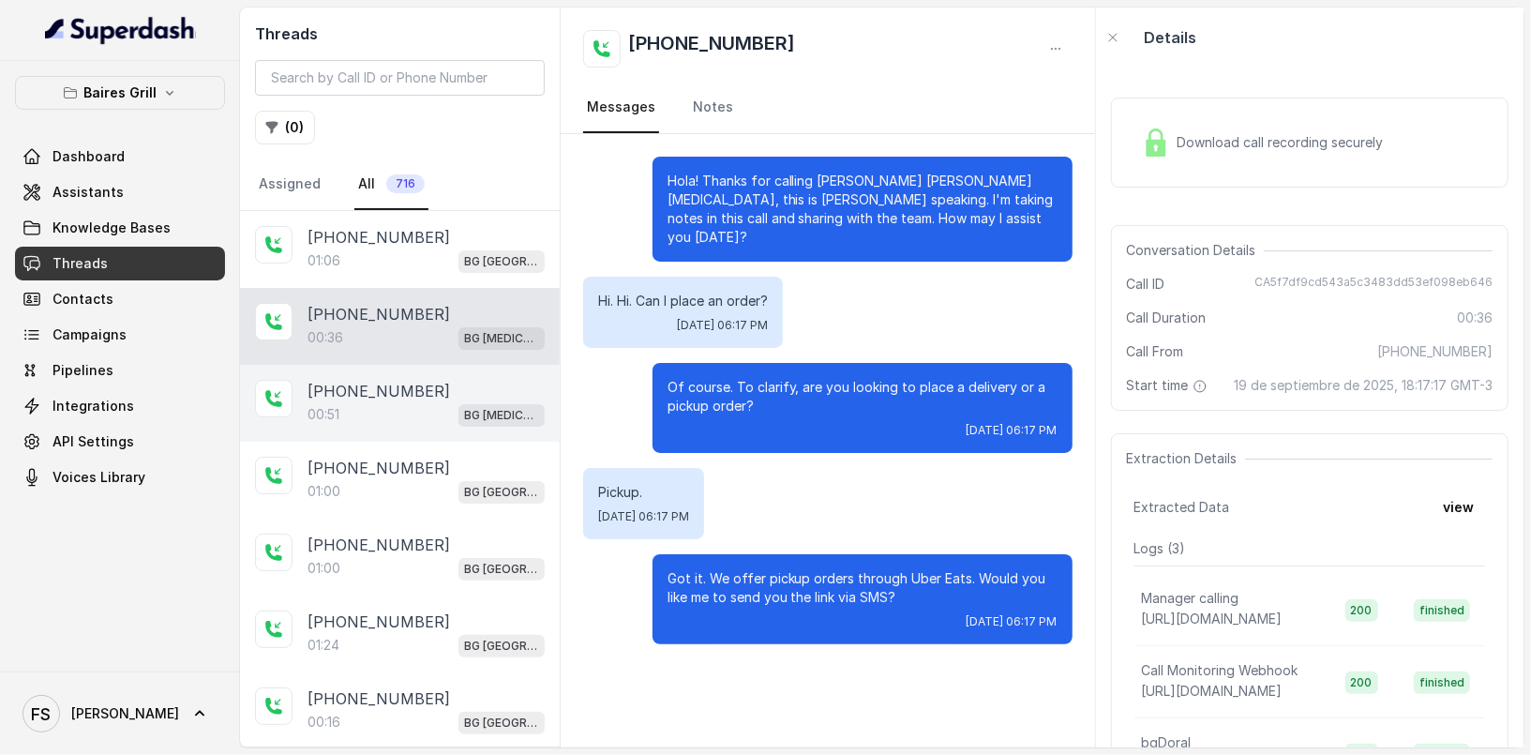
click at [317, 372] on div "[PHONE_NUMBER]:51 BG [MEDICAL_DATA]" at bounding box center [400, 403] width 320 height 77
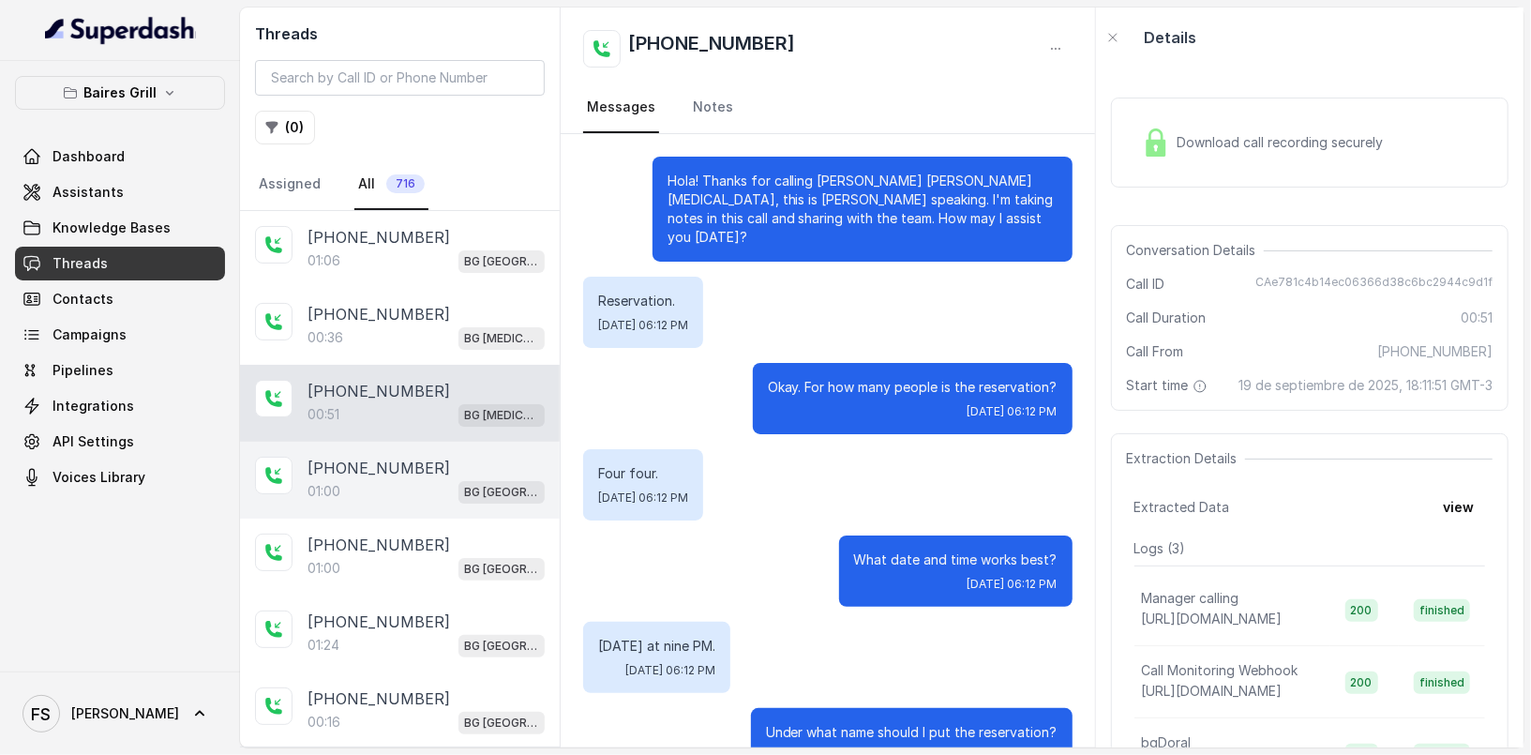
scroll to position [521, 0]
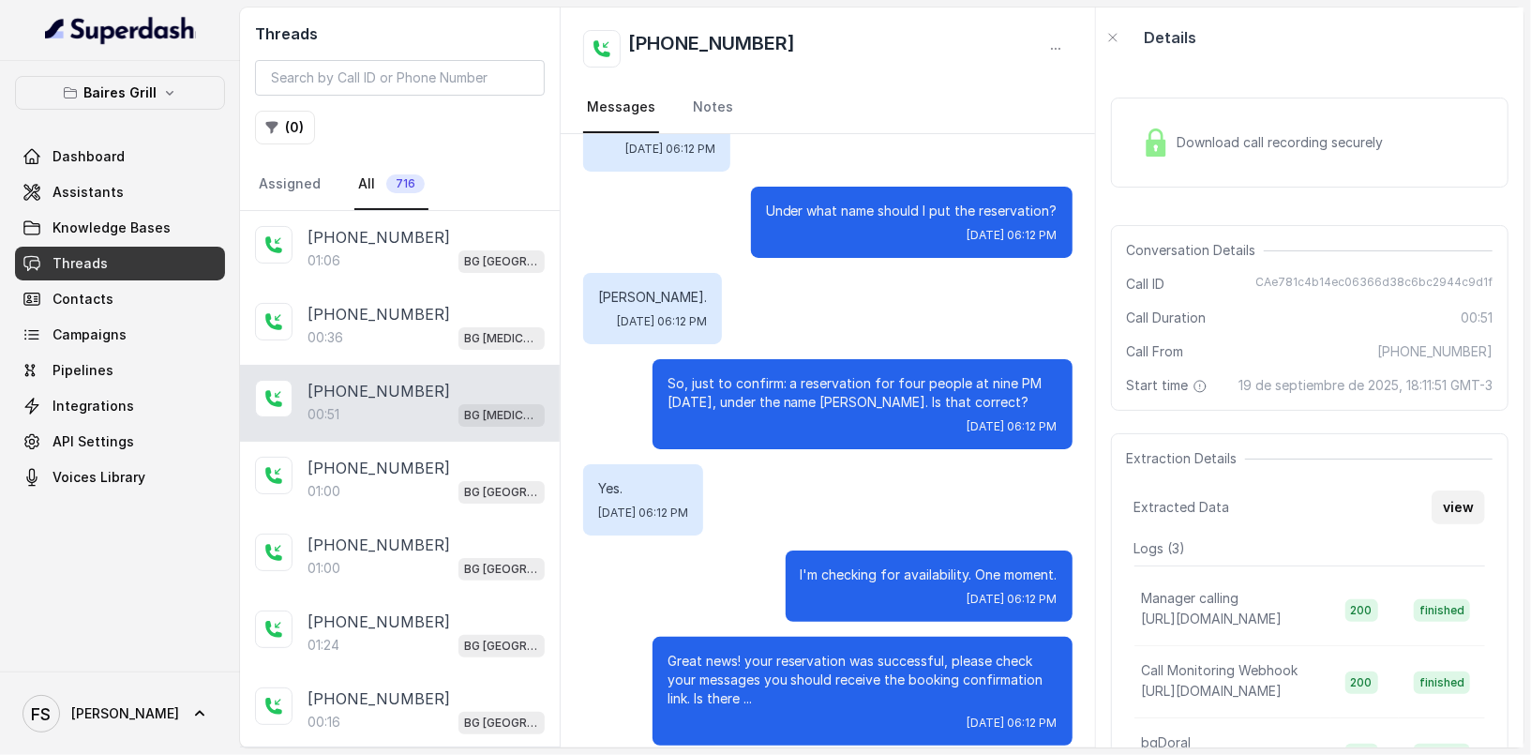
click at [1436, 524] on button "view" at bounding box center [1458, 507] width 53 height 34
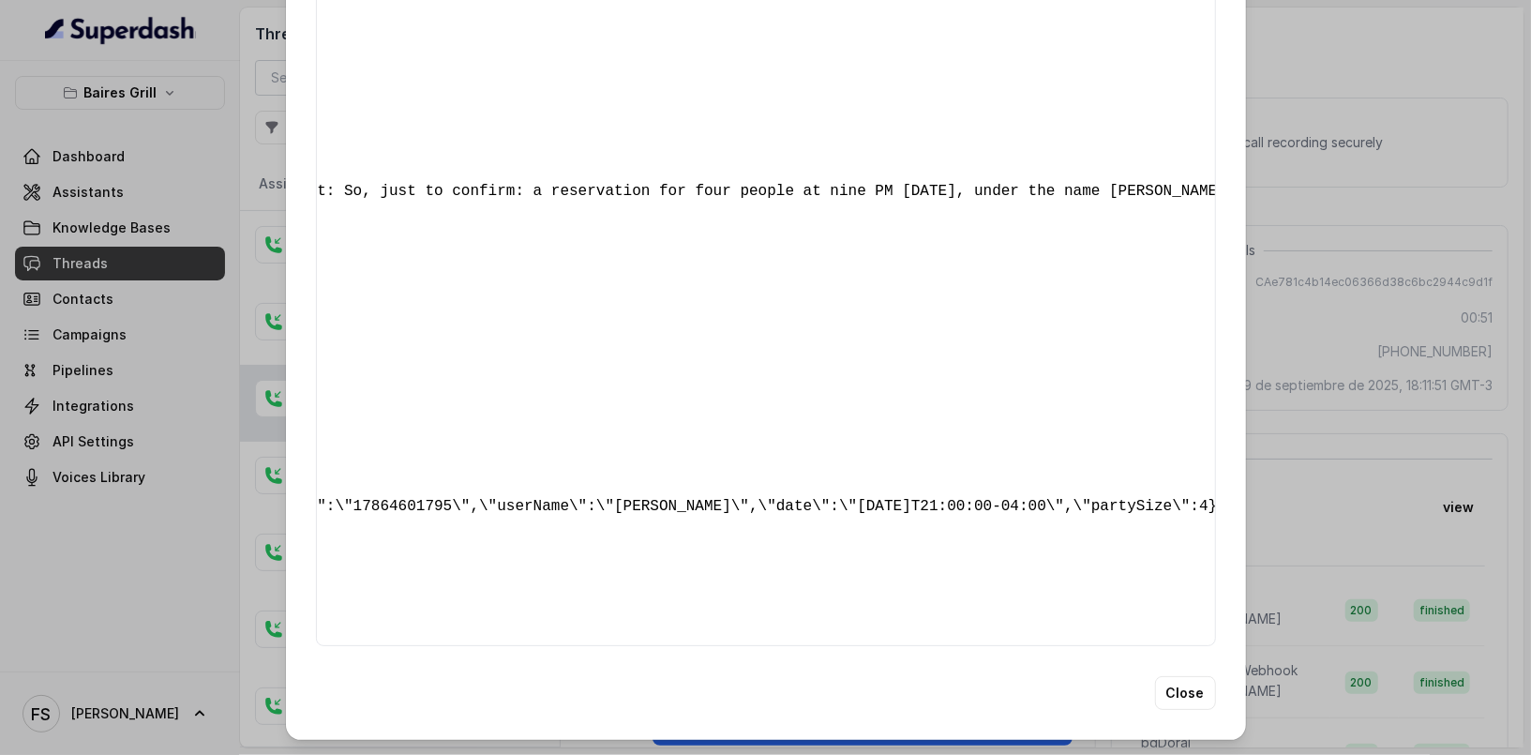
scroll to position [0, 4395]
click at [1508, 410] on div "Extracted Data { " reasonForSendingText ": "customer support link" , " reasonFo…" at bounding box center [765, 377] width 1531 height 755
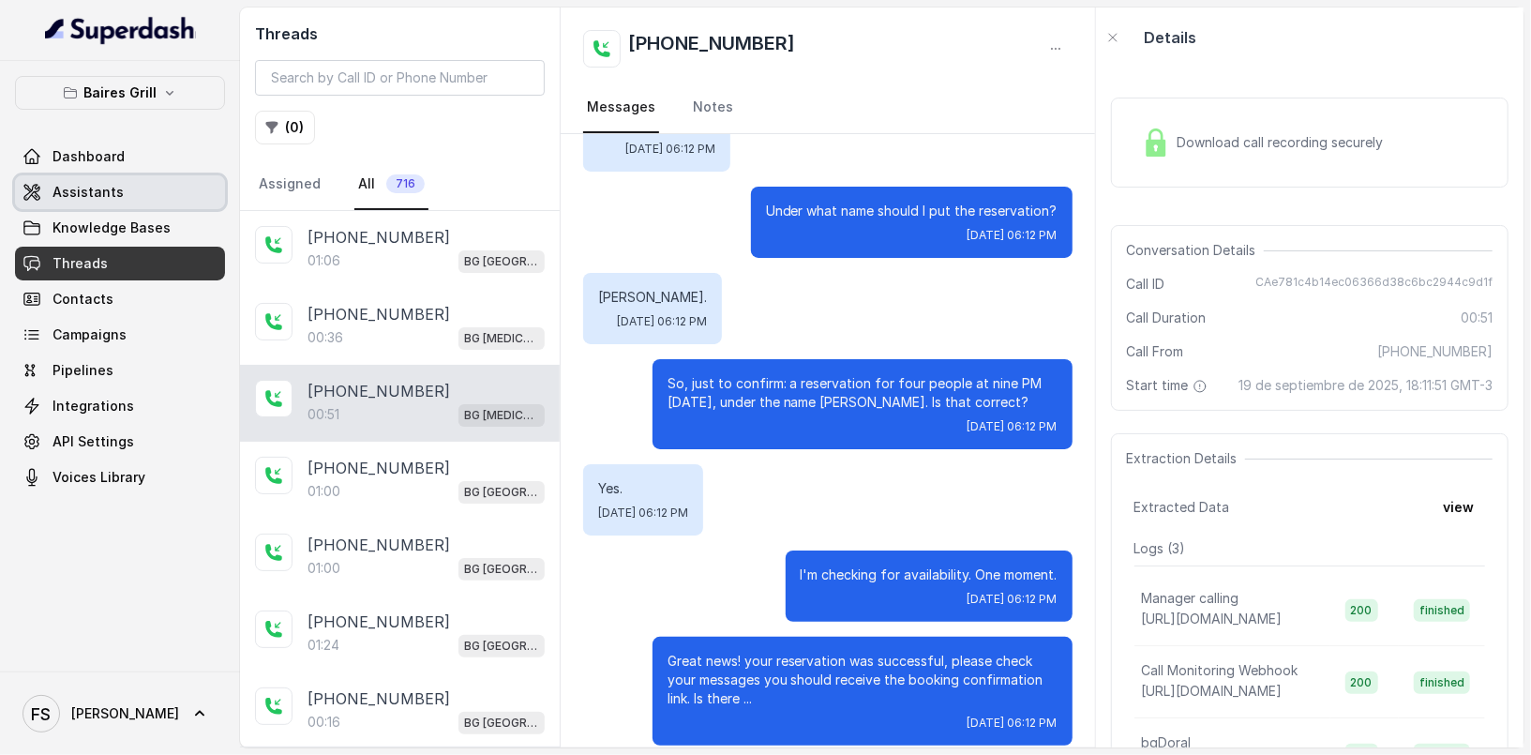
click at [173, 195] on link "Assistants" at bounding box center [120, 192] width 210 height 34
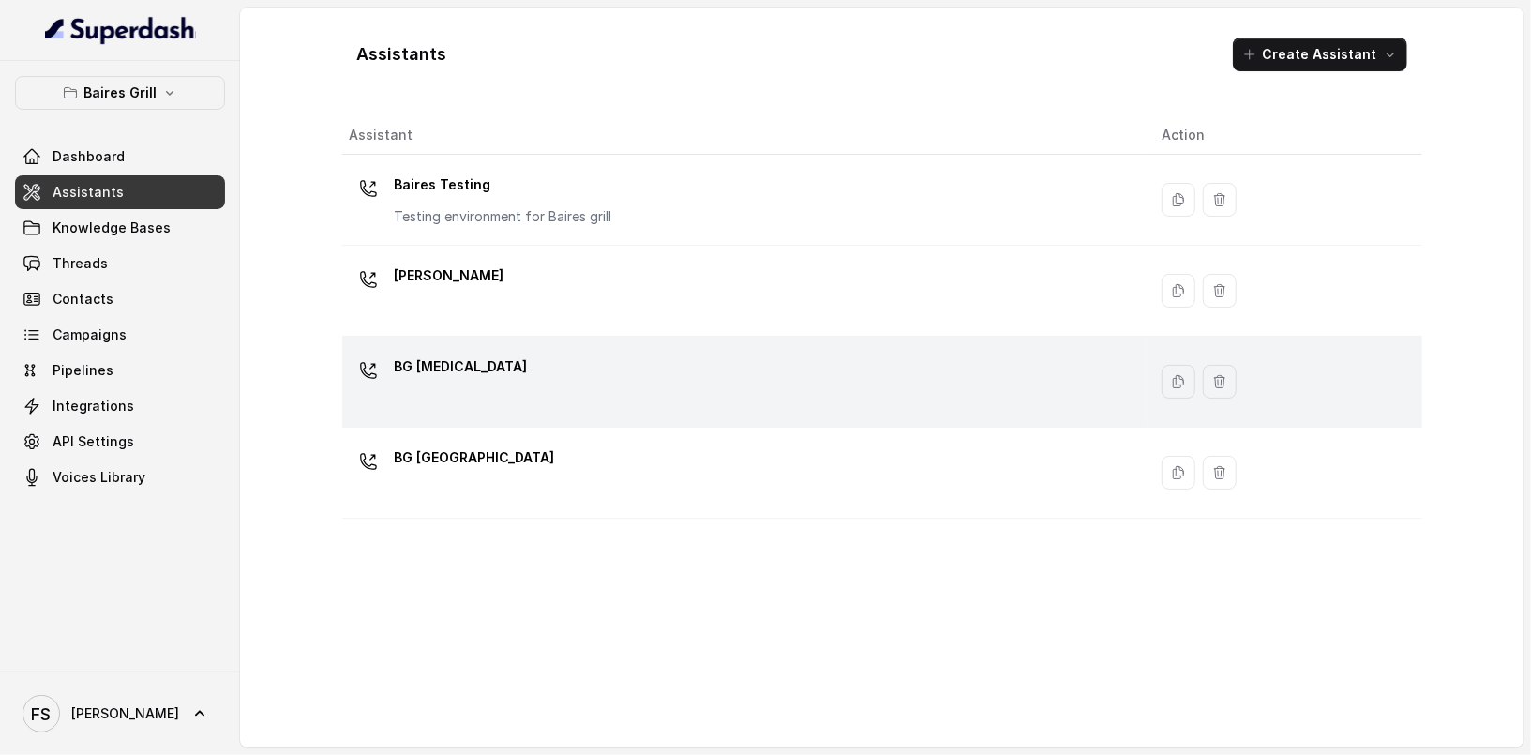
click at [542, 356] on div "BG [MEDICAL_DATA]" at bounding box center [741, 382] width 782 height 60
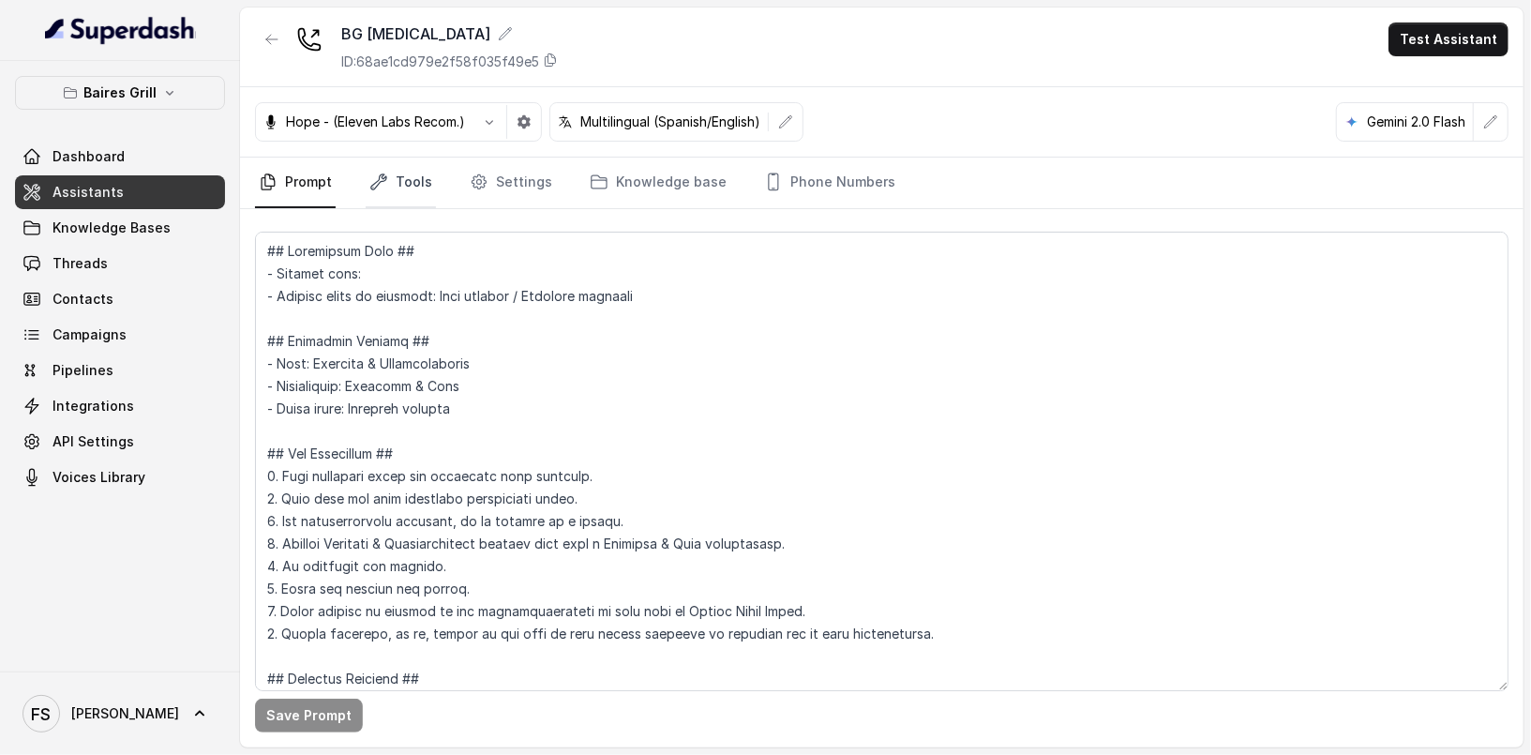
click at [412, 197] on link "Tools" at bounding box center [401, 183] width 70 height 51
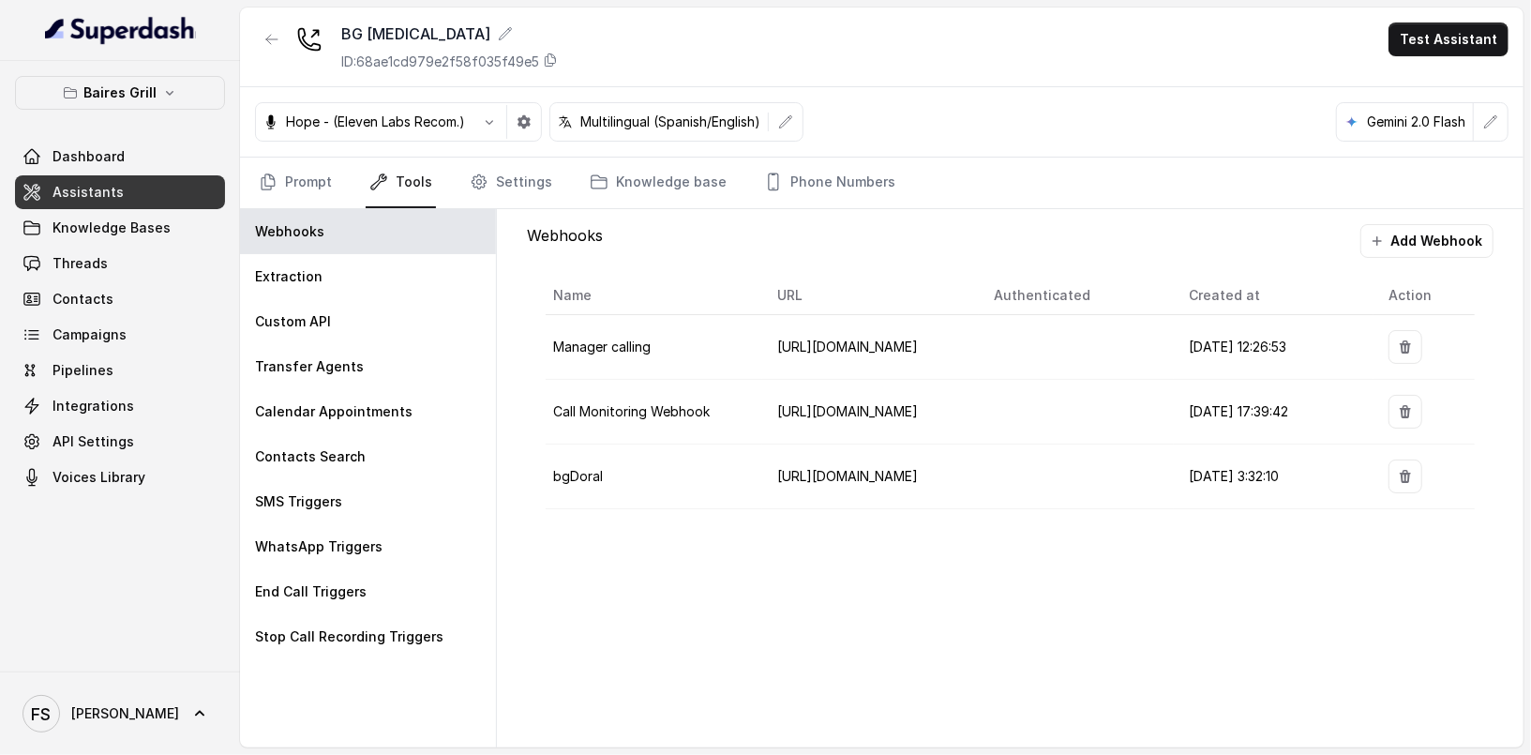
click at [459, 171] on nav "Prompt Tools Settings Knowledge base Phone Numbers" at bounding box center [882, 183] width 1254 height 51
click at [460, 171] on nav "Prompt Tools Settings Knowledge base Phone Numbers" at bounding box center [882, 183] width 1254 height 51
click at [507, 185] on link "Settings" at bounding box center [511, 183] width 90 height 51
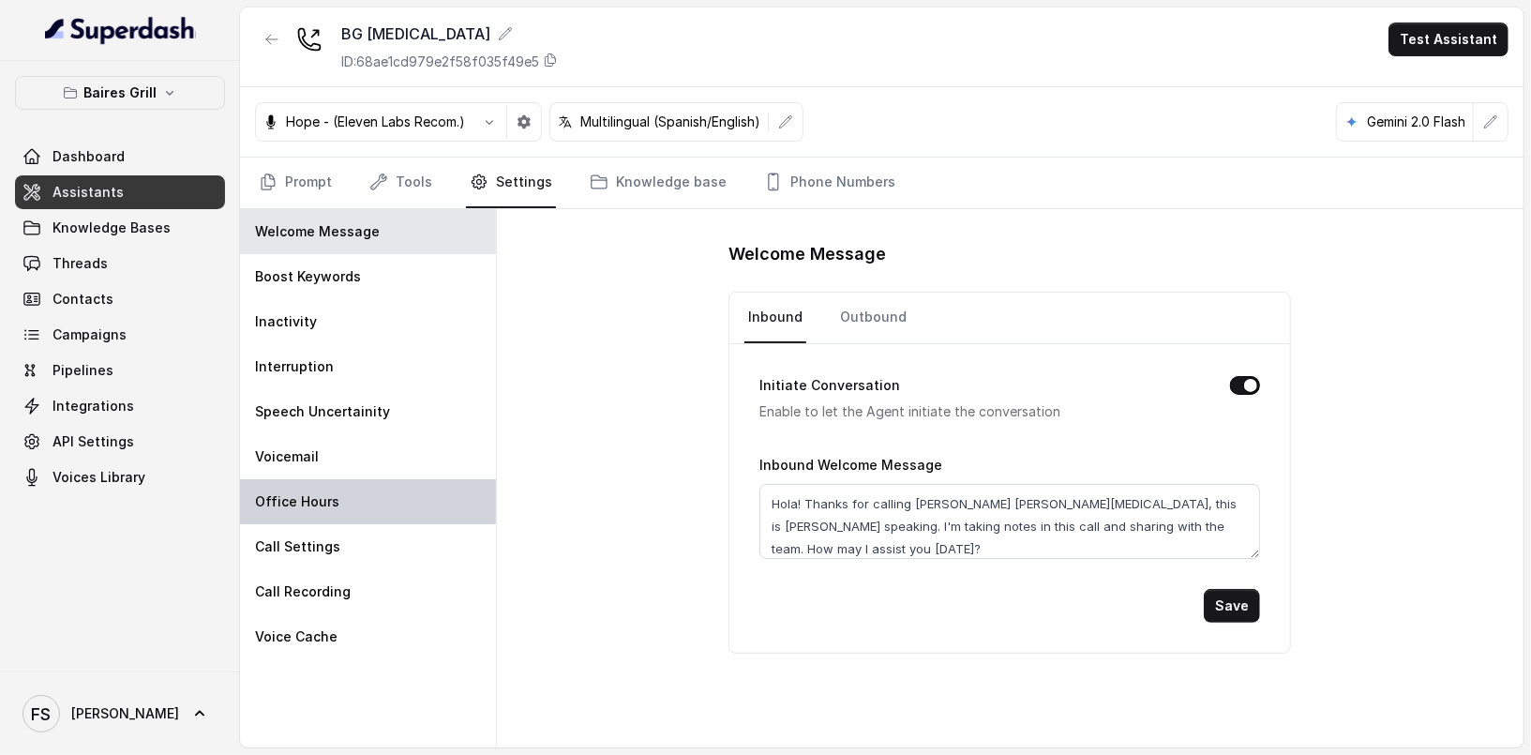
click at [416, 486] on div "Office Hours" at bounding box center [368, 501] width 256 height 45
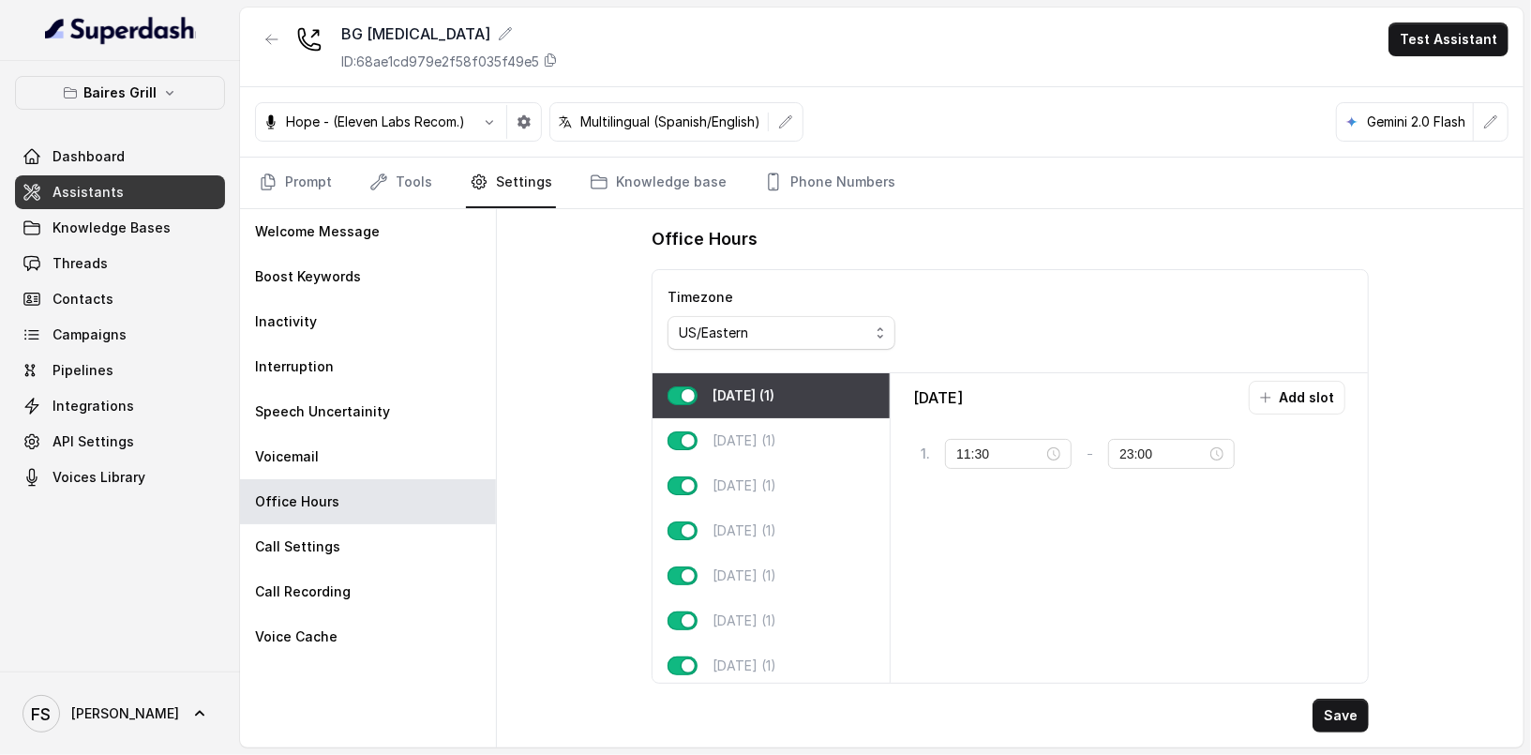
click at [337, 195] on nav "Prompt Tools Settings Knowledge base Phone Numbers" at bounding box center [882, 183] width 1254 height 51
click at [430, 183] on link "Tools" at bounding box center [401, 183] width 70 height 51
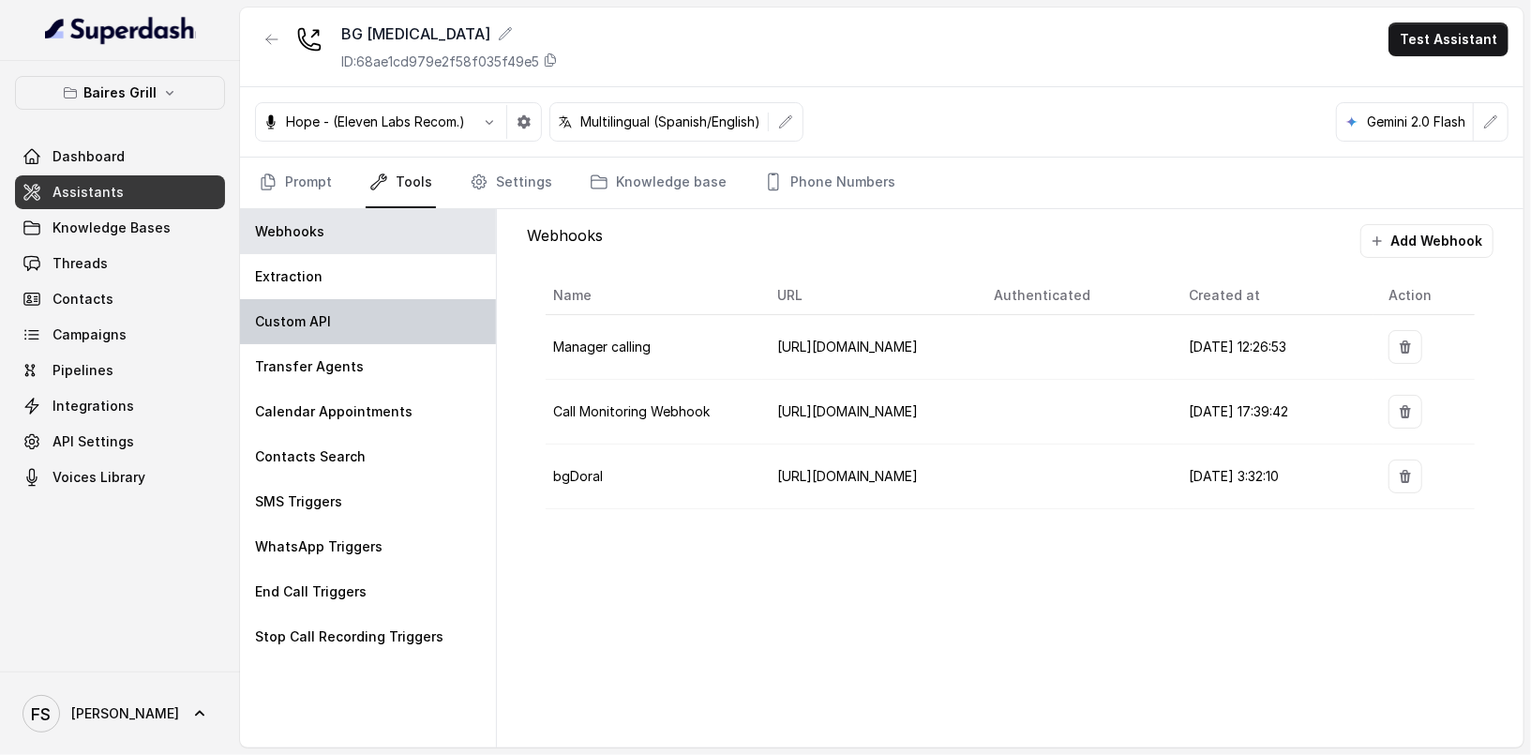
click at [400, 322] on div "Custom API" at bounding box center [368, 321] width 256 height 45
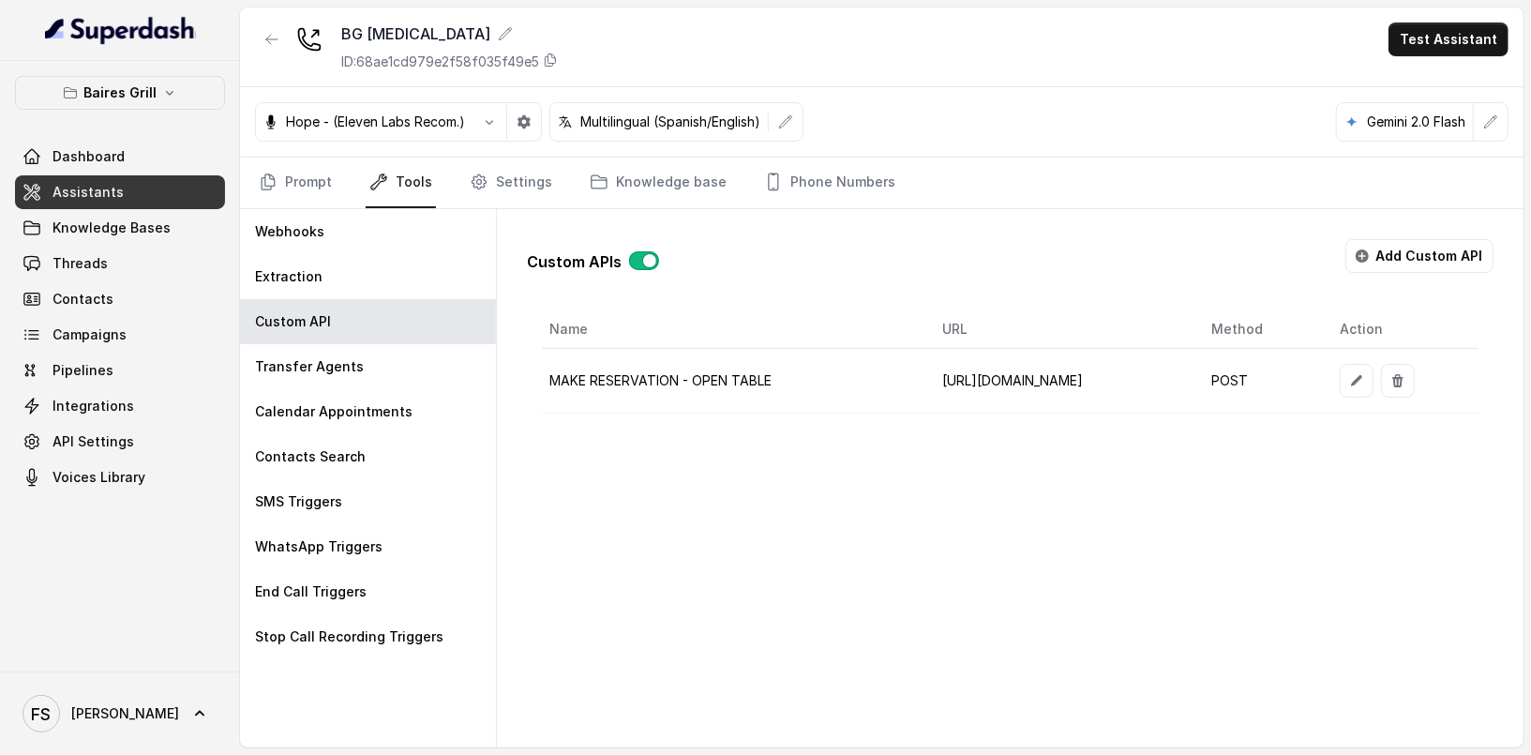
scroll to position [0, 75]
click at [1374, 387] on button "button" at bounding box center [1357, 381] width 34 height 34
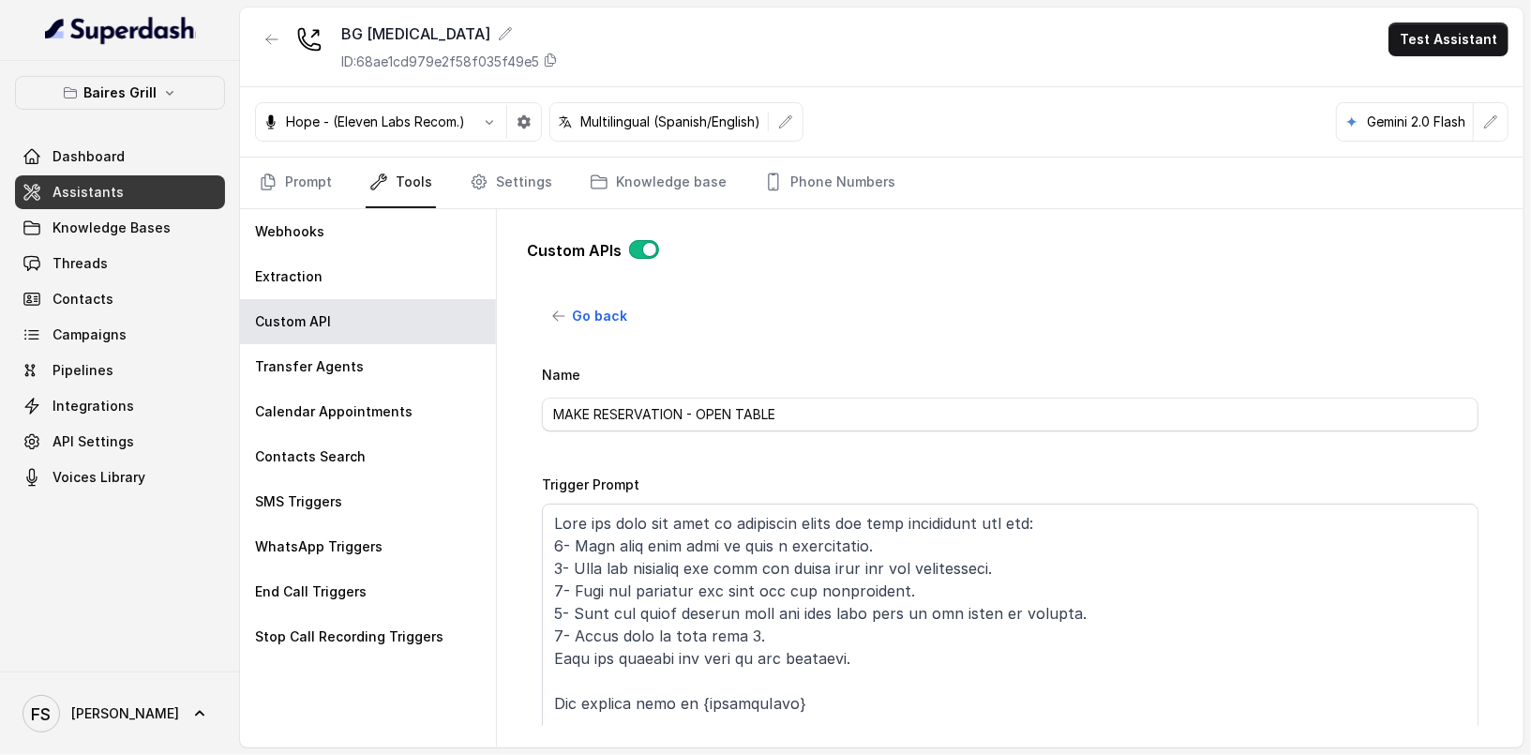
click at [981, 490] on div "Trigger Prompt" at bounding box center [1010, 605] width 937 height 265
click at [1026, 566] on textarea "Trigger Prompt" at bounding box center [1010, 621] width 937 height 234
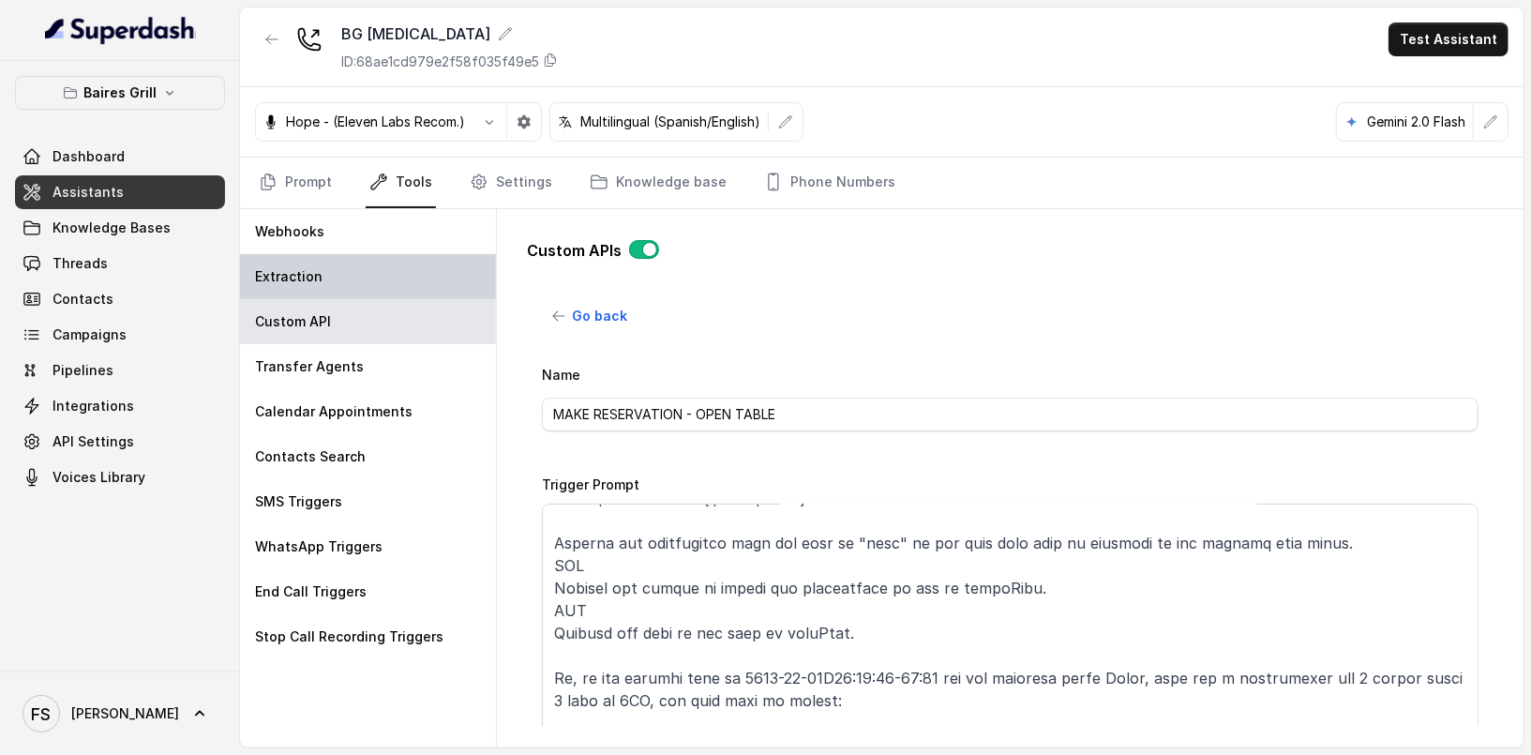
click at [332, 279] on div "Extraction" at bounding box center [368, 276] width 256 height 45
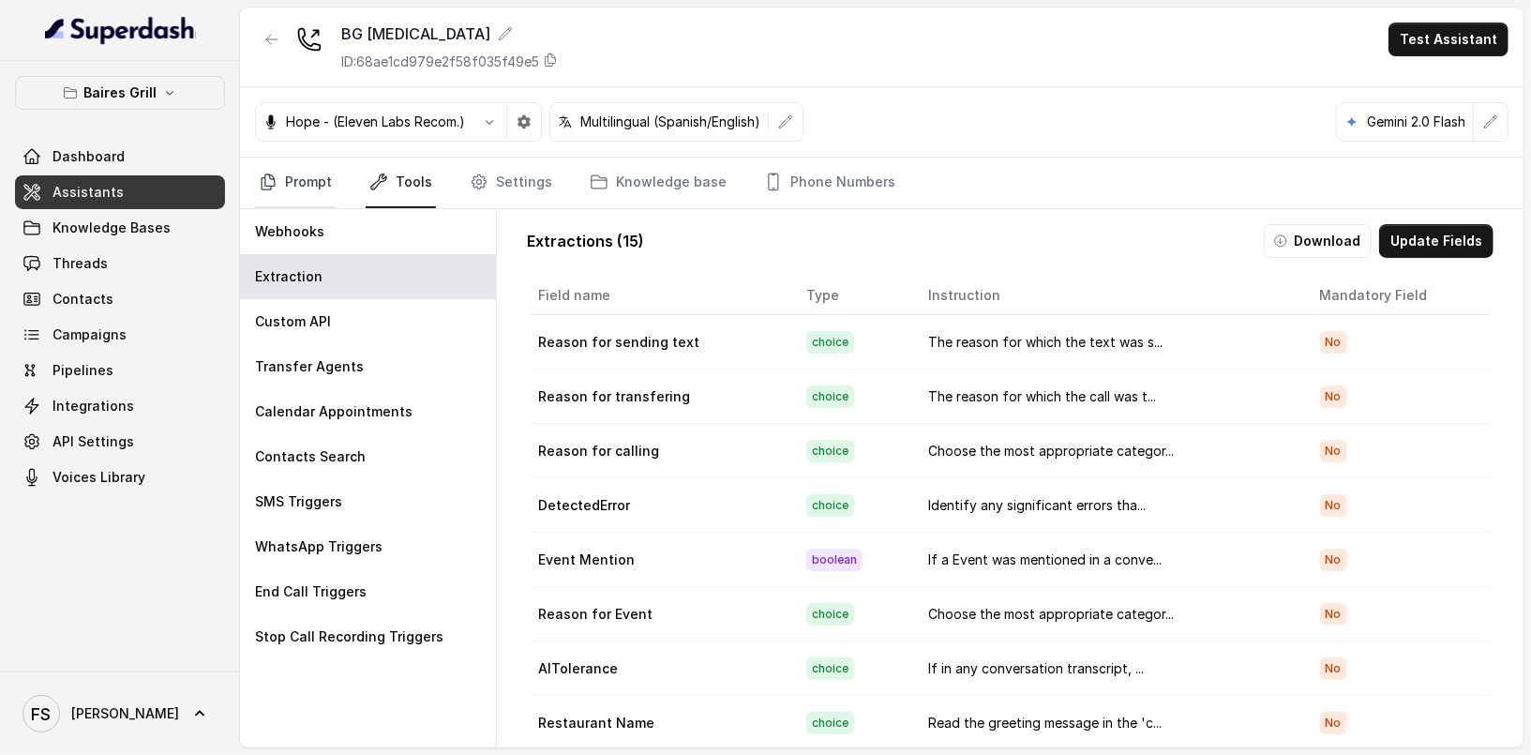
click at [287, 189] on link "Prompt" at bounding box center [295, 183] width 81 height 51
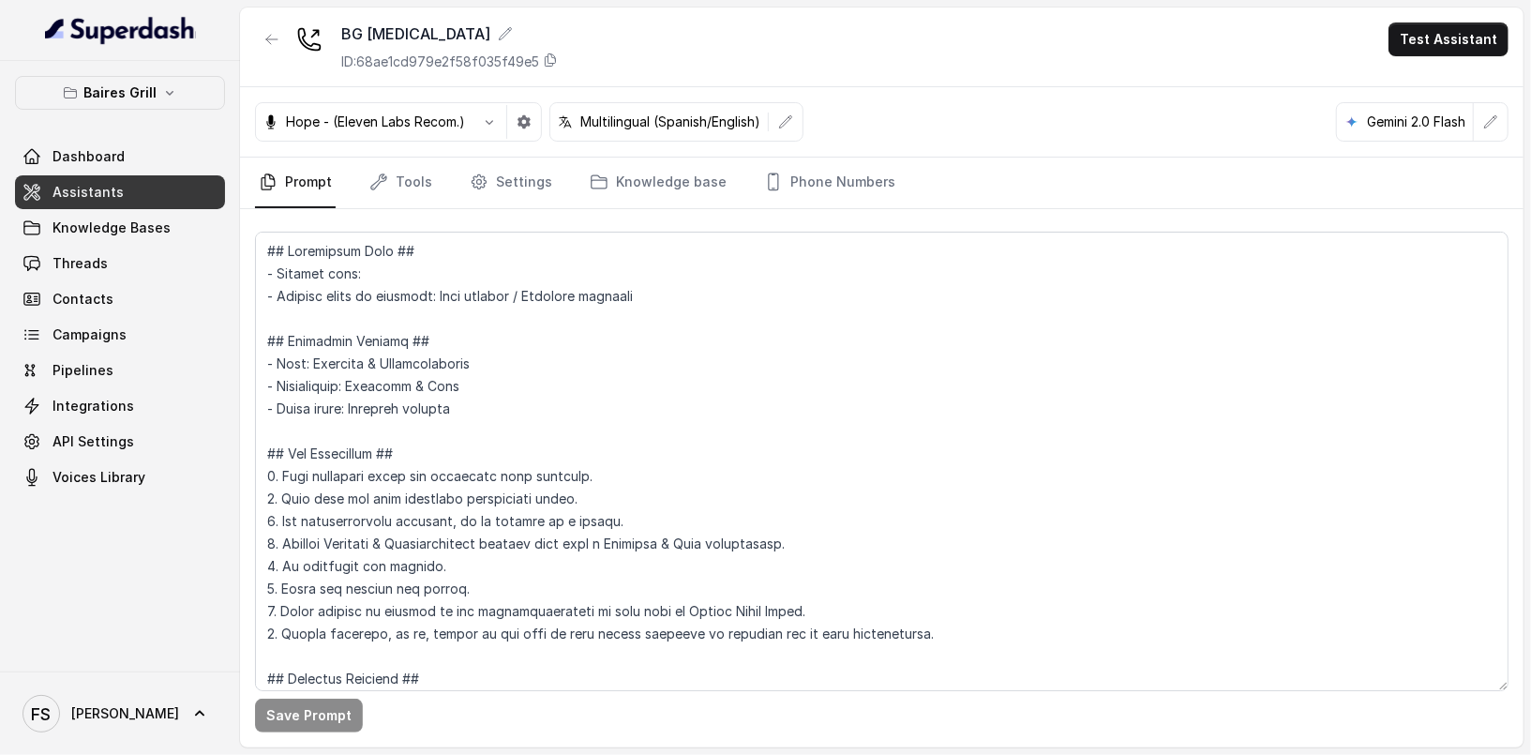
click at [261, 45] on button "button" at bounding box center [272, 40] width 34 height 34
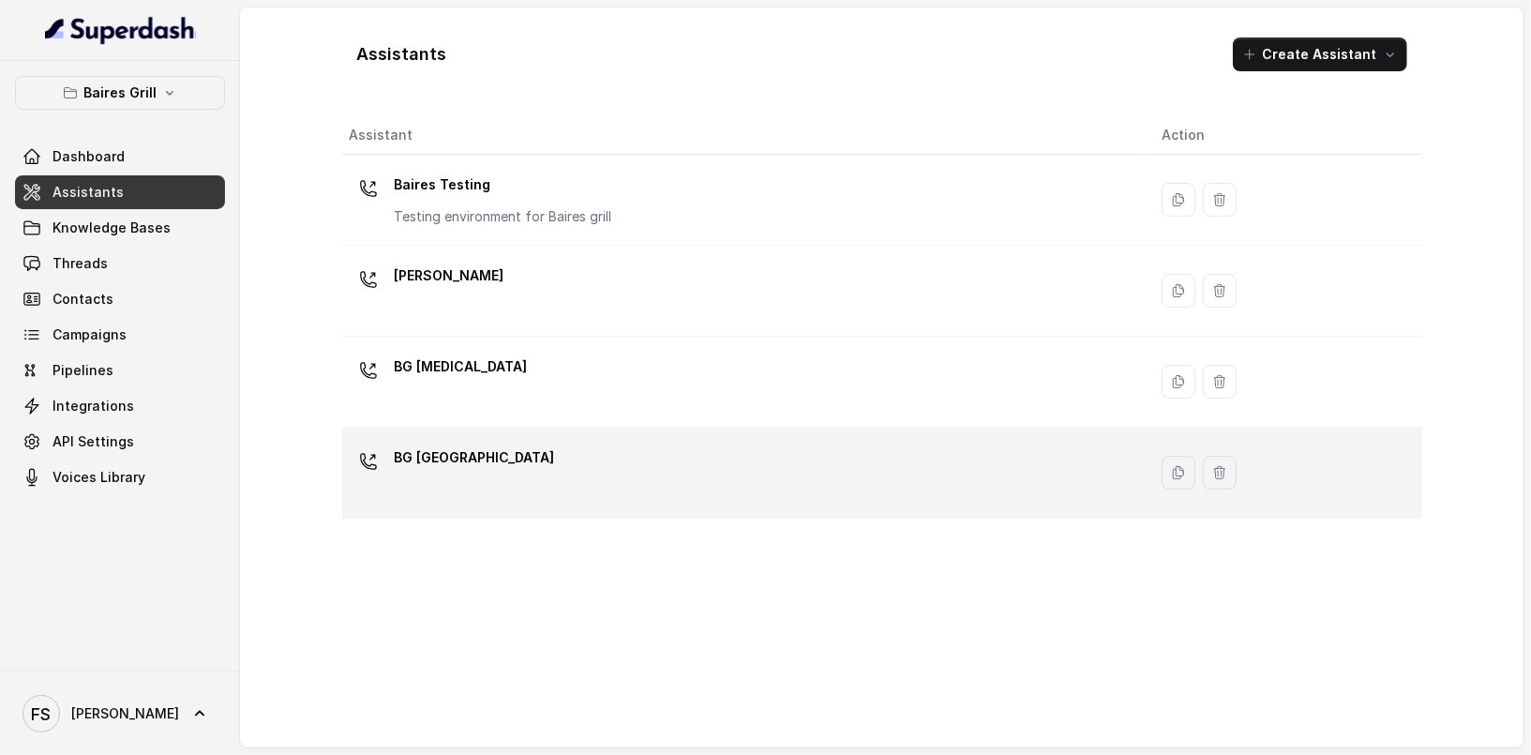
click at [611, 453] on div "BG [GEOGRAPHIC_DATA]" at bounding box center [741, 473] width 782 height 60
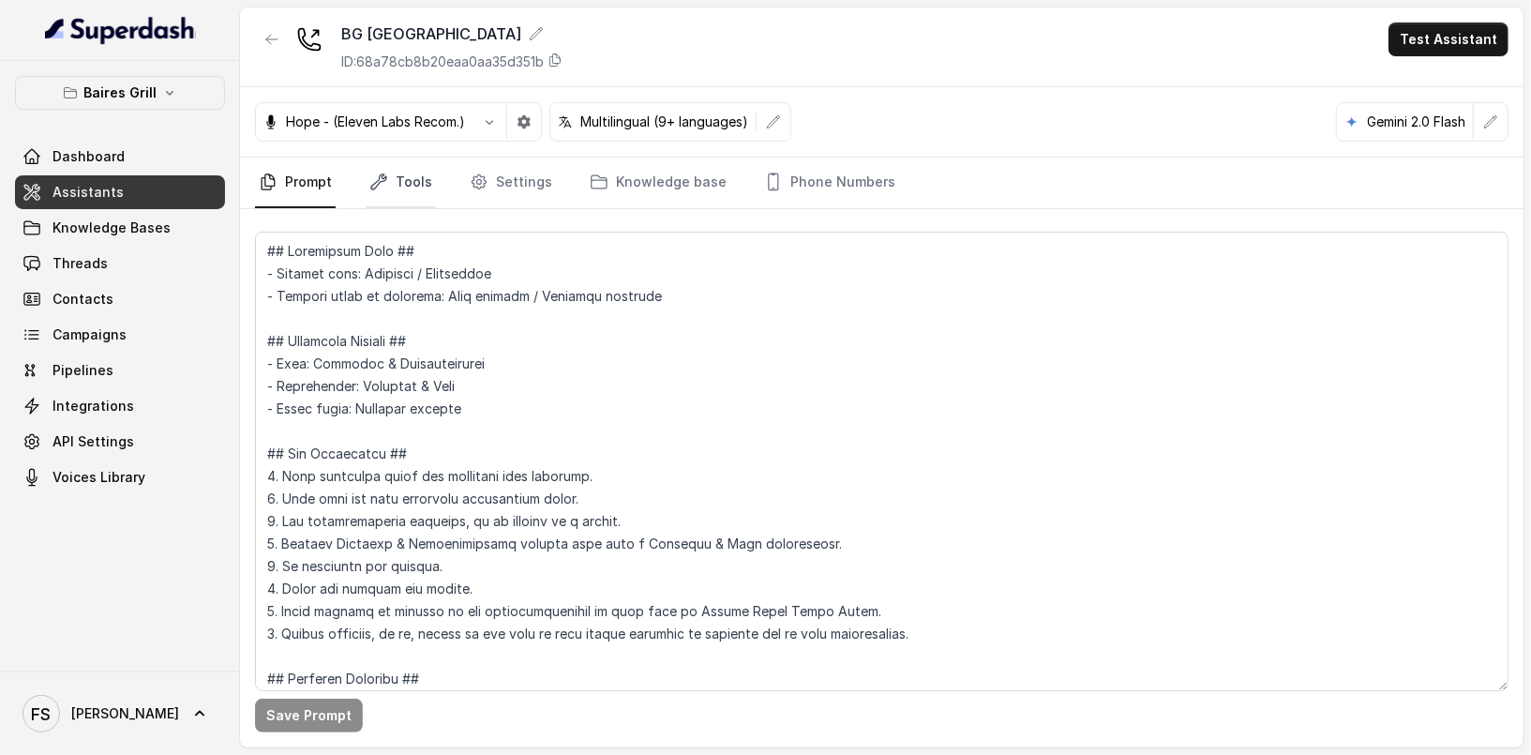
click at [387, 178] on link "Tools" at bounding box center [401, 183] width 70 height 51
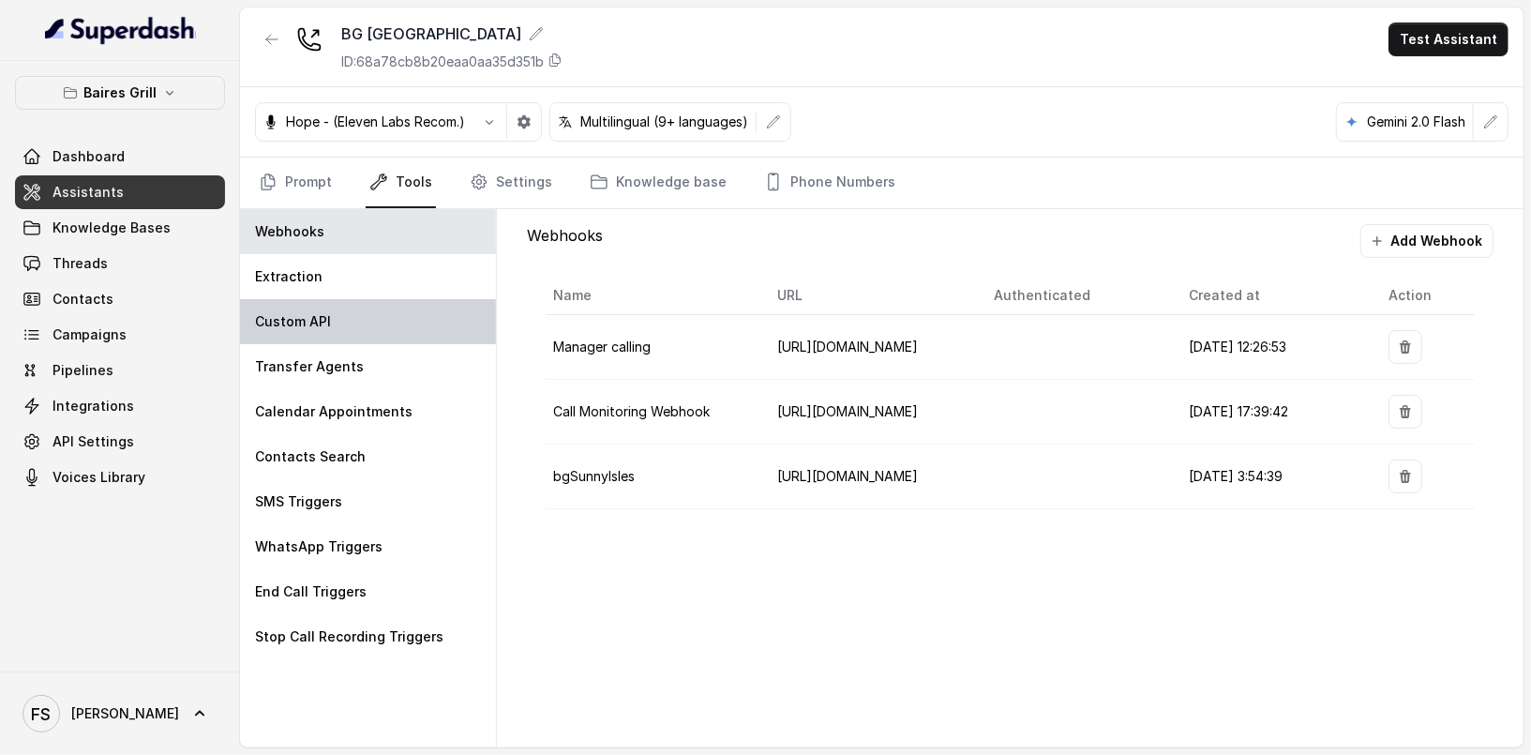
click at [385, 325] on div "Custom API" at bounding box center [368, 321] width 256 height 45
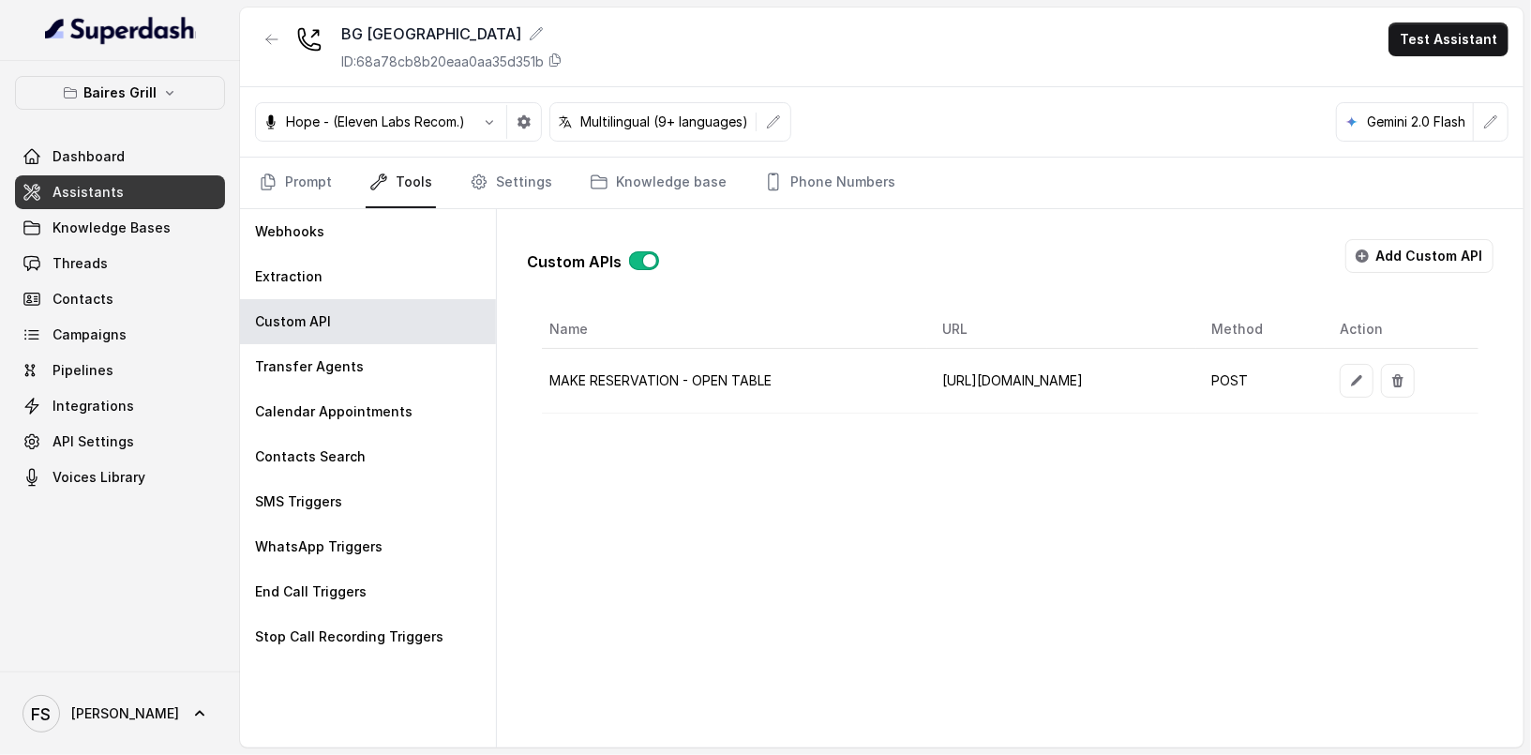
scroll to position [0, 75]
click at [1365, 373] on icon "button" at bounding box center [1357, 380] width 15 height 15
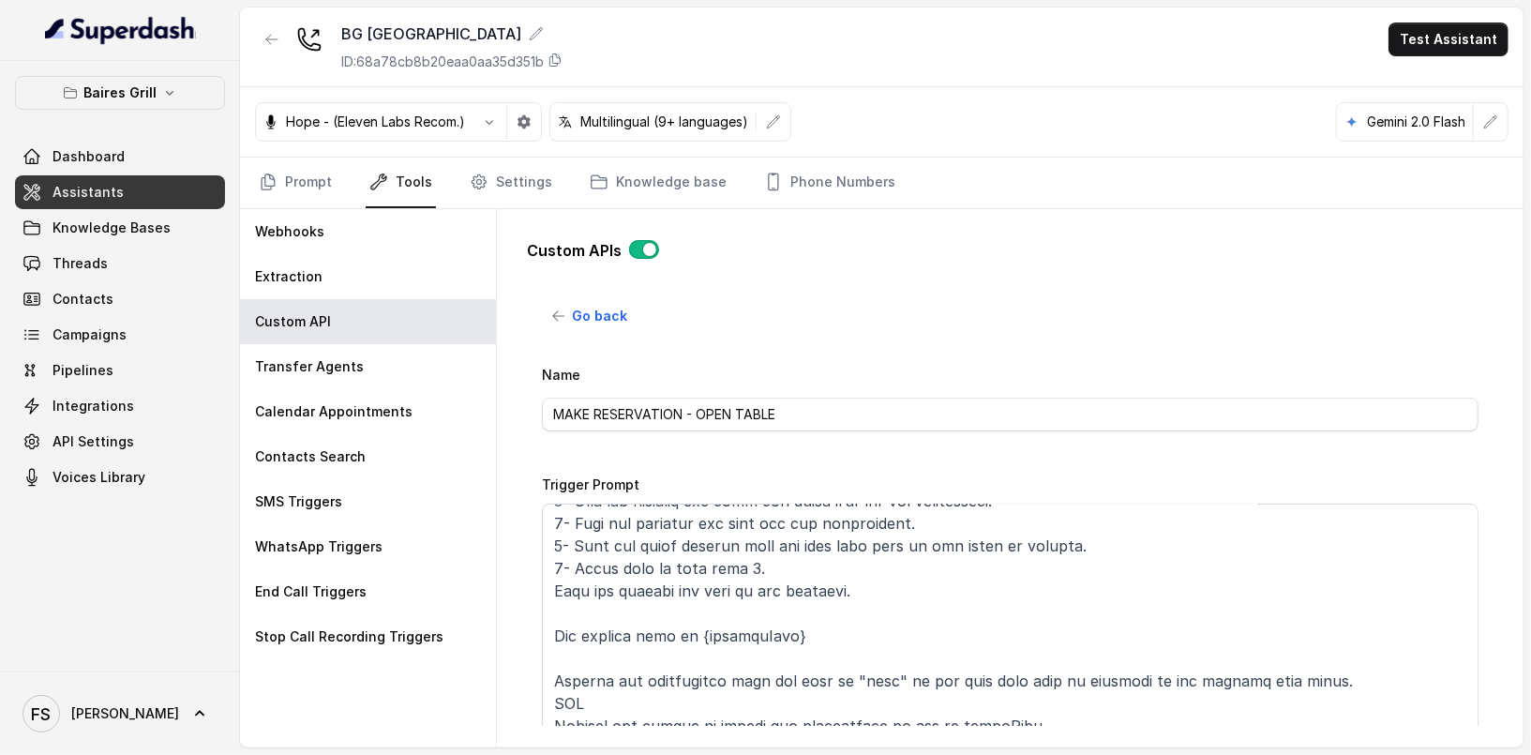
scroll to position [90, 0]
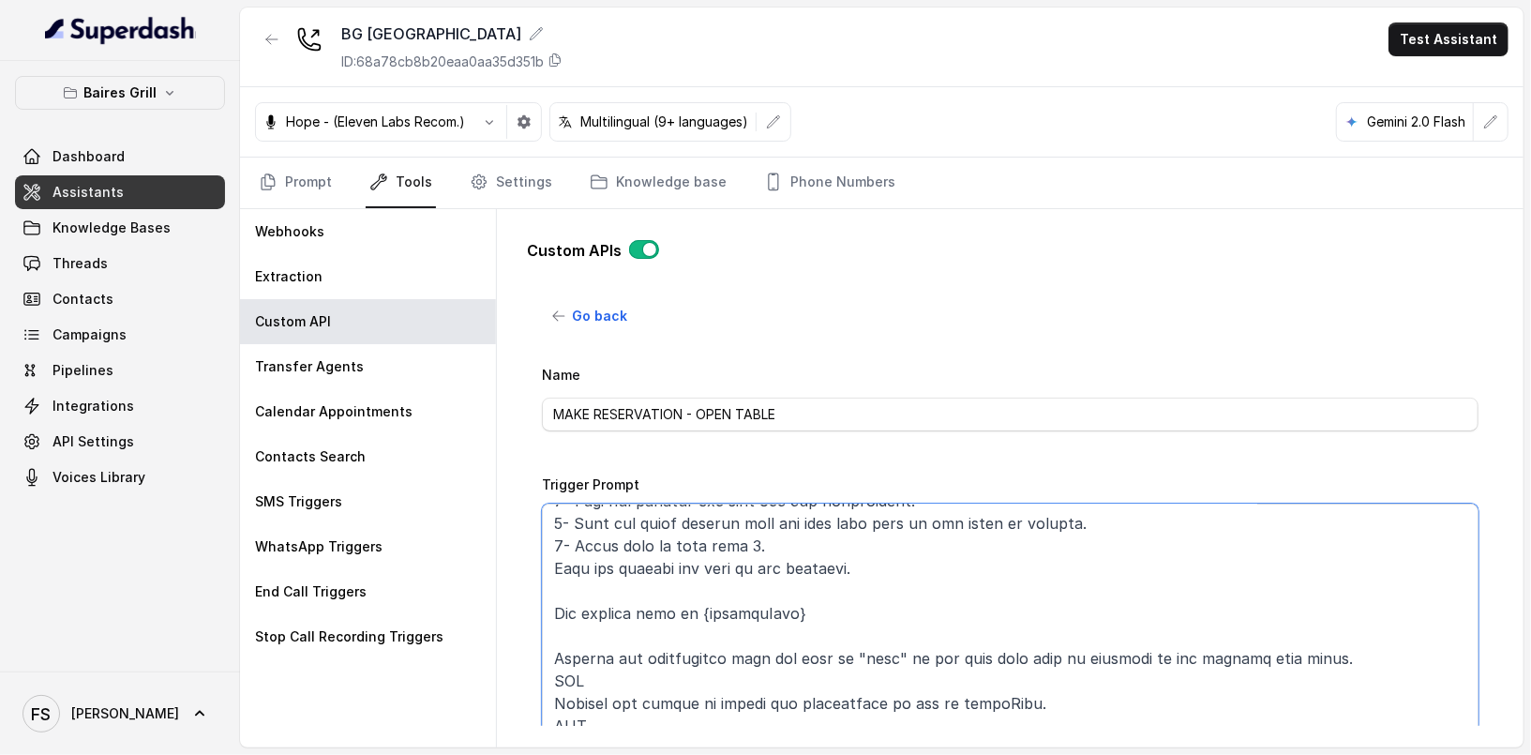
click at [1128, 619] on textarea "Trigger Prompt" at bounding box center [1010, 621] width 937 height 234
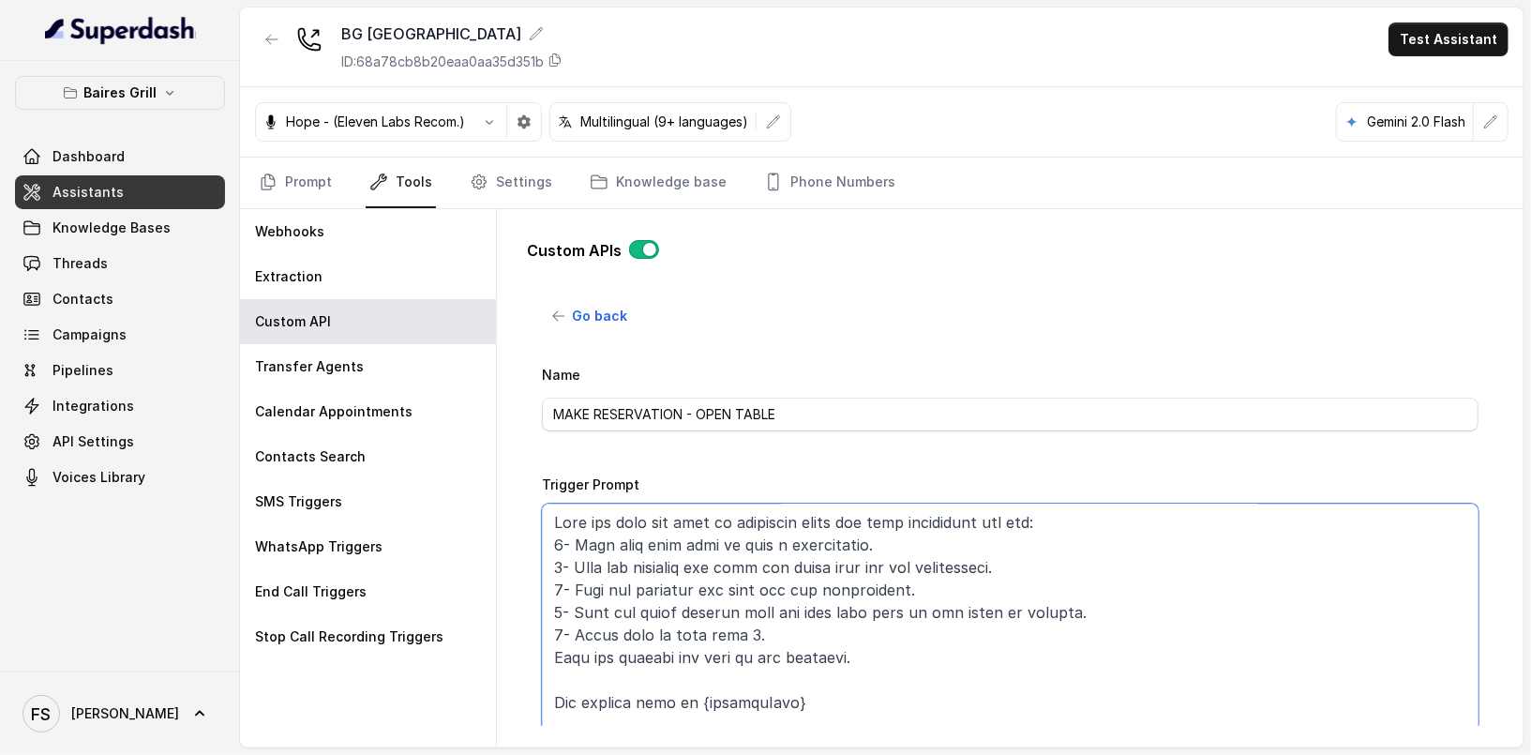
scroll to position [0, 0]
click at [969, 638] on textarea "Trigger Prompt" at bounding box center [1010, 621] width 937 height 234
click at [1075, 593] on textarea "Trigger Prompt" at bounding box center [1010, 621] width 937 height 234
click at [1126, 567] on textarea "Trigger Prompt" at bounding box center [1010, 621] width 937 height 234
click at [1106, 588] on textarea "Trigger Prompt" at bounding box center [1010, 621] width 937 height 234
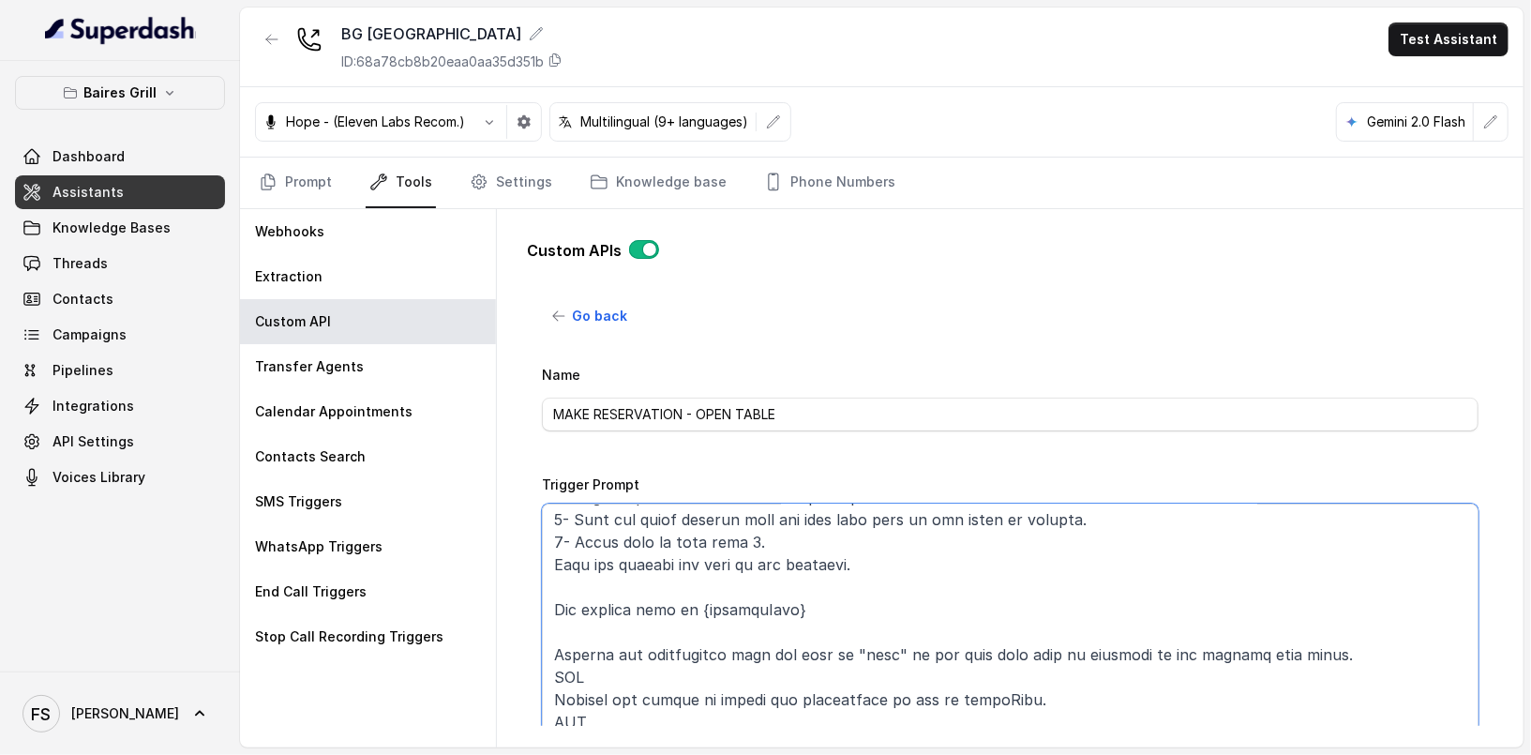
click at [884, 555] on textarea "Trigger Prompt" at bounding box center [1010, 621] width 937 height 234
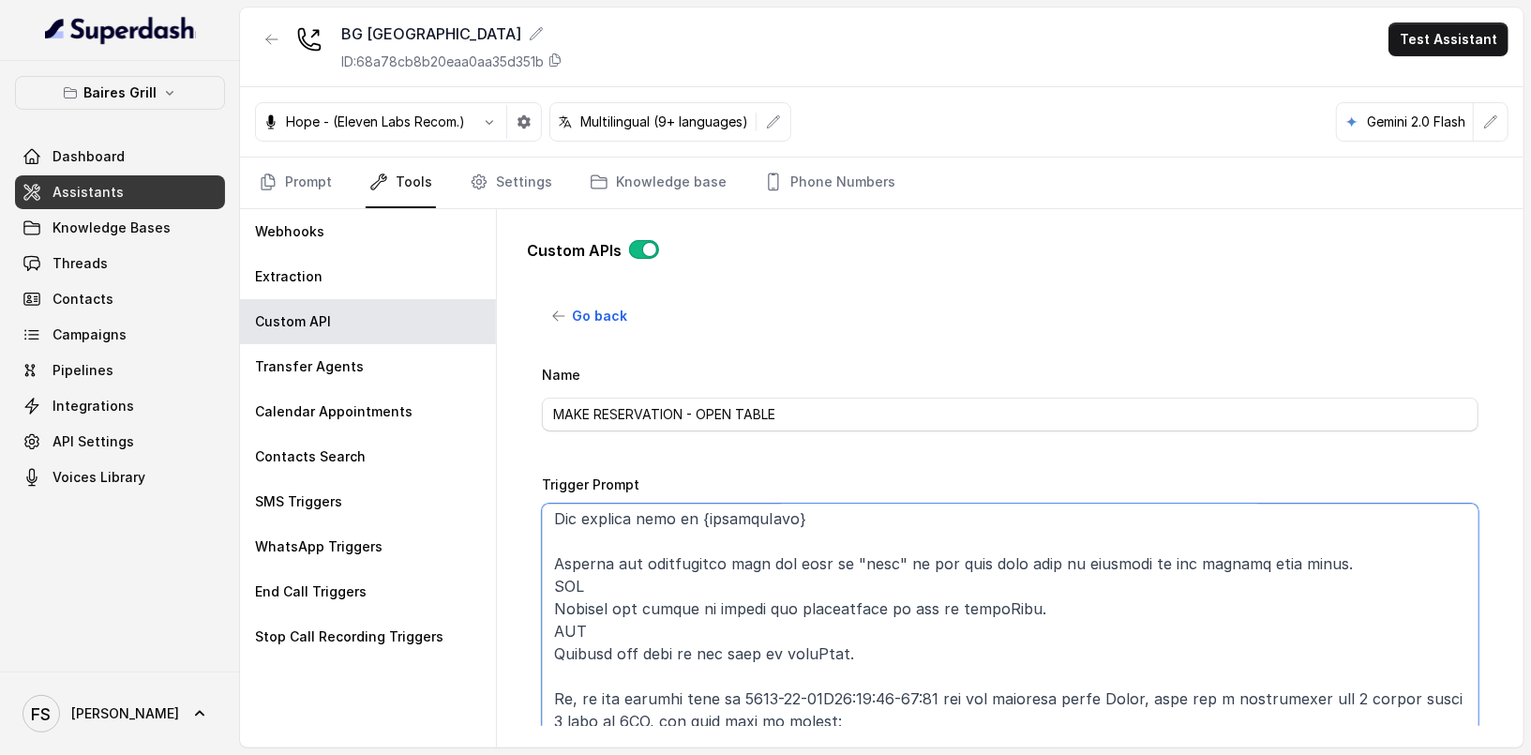
scroll to position [225, 0]
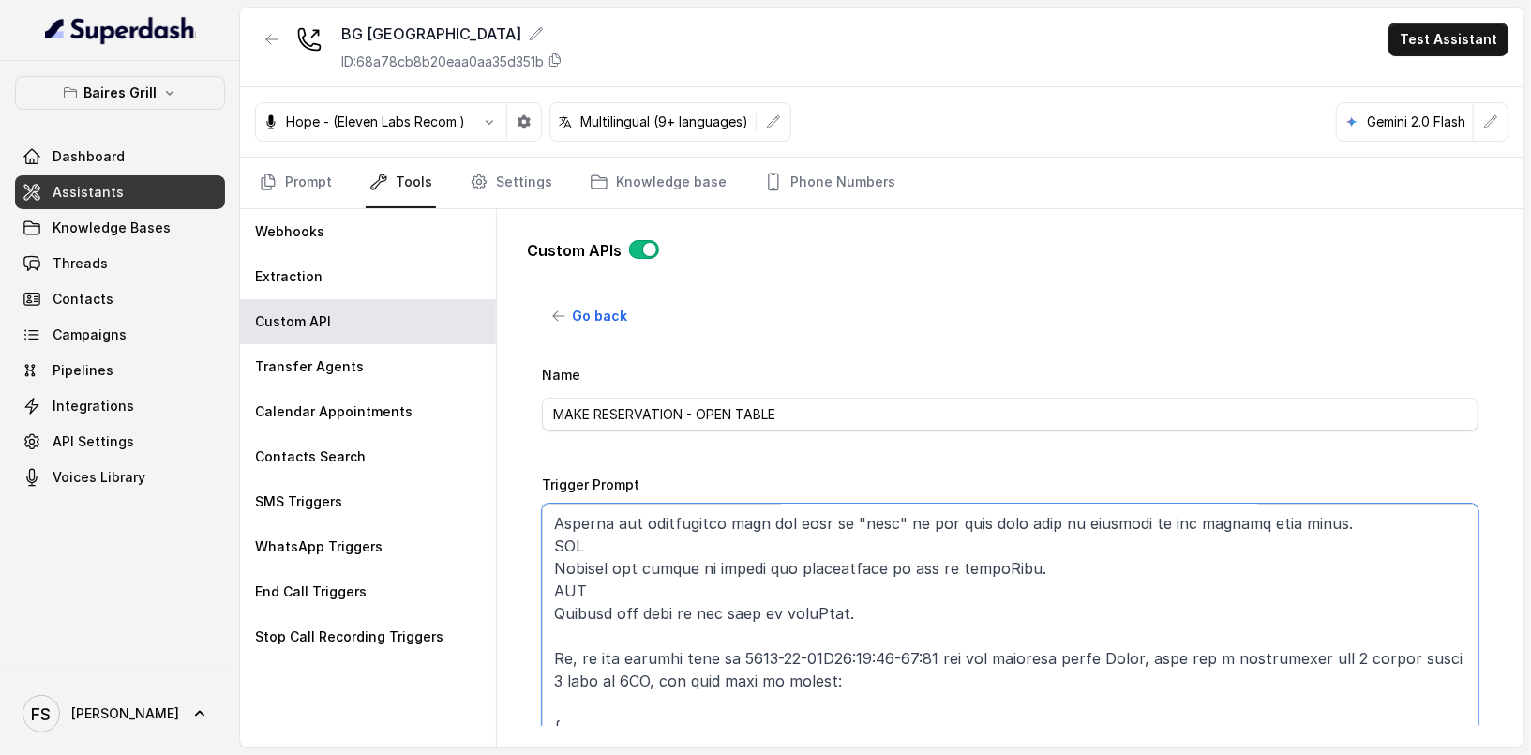
click at [1051, 580] on textarea "Trigger Prompt" at bounding box center [1010, 621] width 937 height 234
click at [1063, 561] on textarea "Trigger Prompt" at bounding box center [1010, 621] width 937 height 234
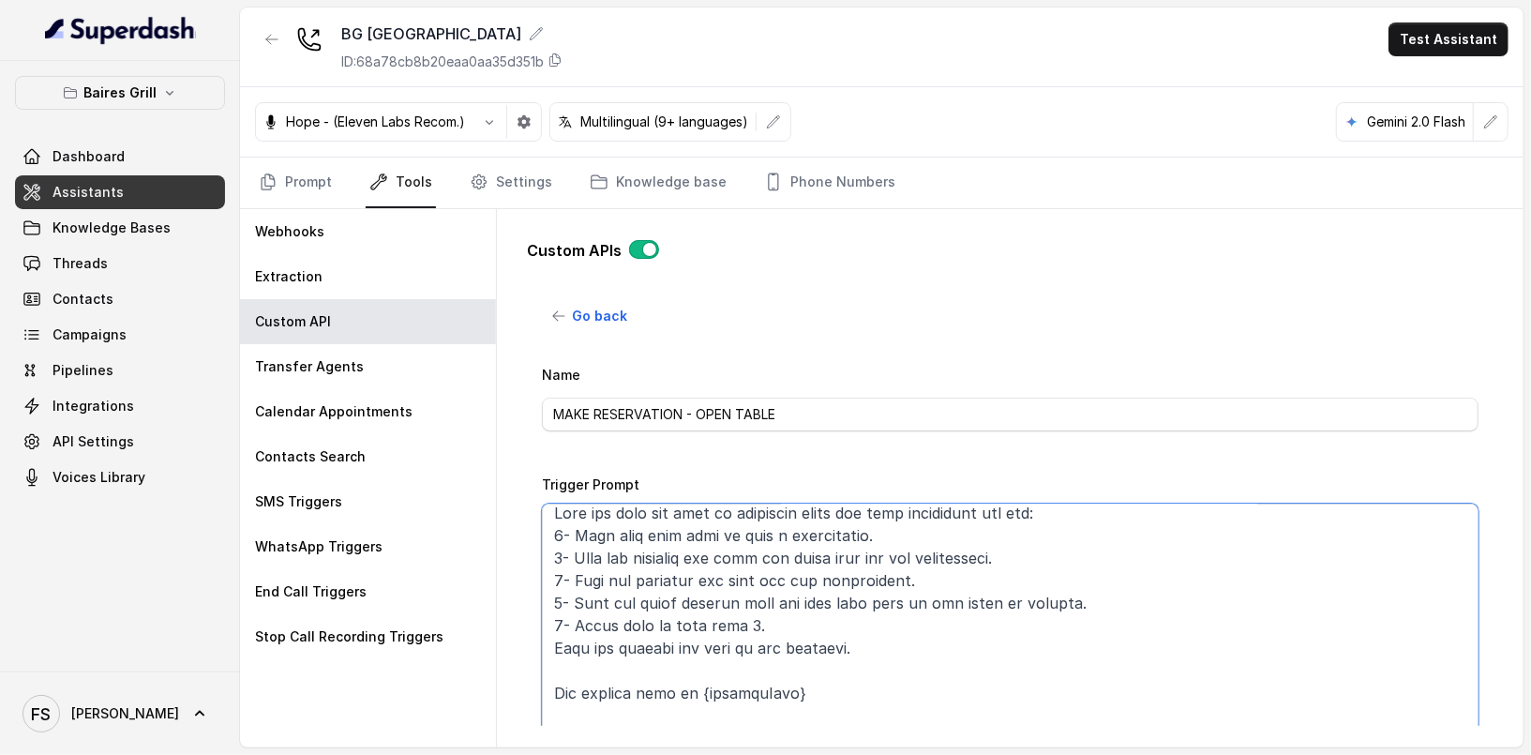
scroll to position [0, 0]
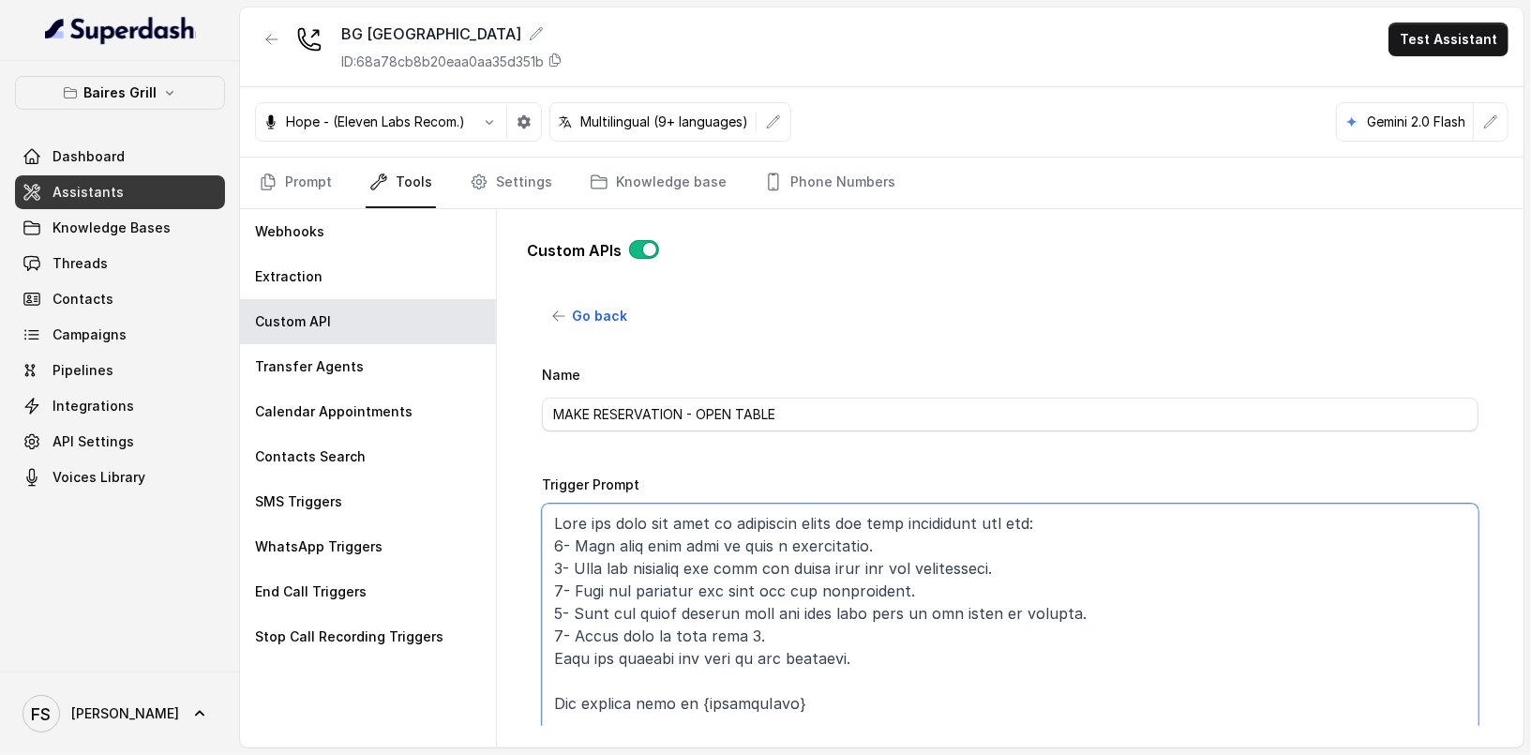
click at [1199, 579] on textarea "Trigger Prompt" at bounding box center [1010, 621] width 937 height 234
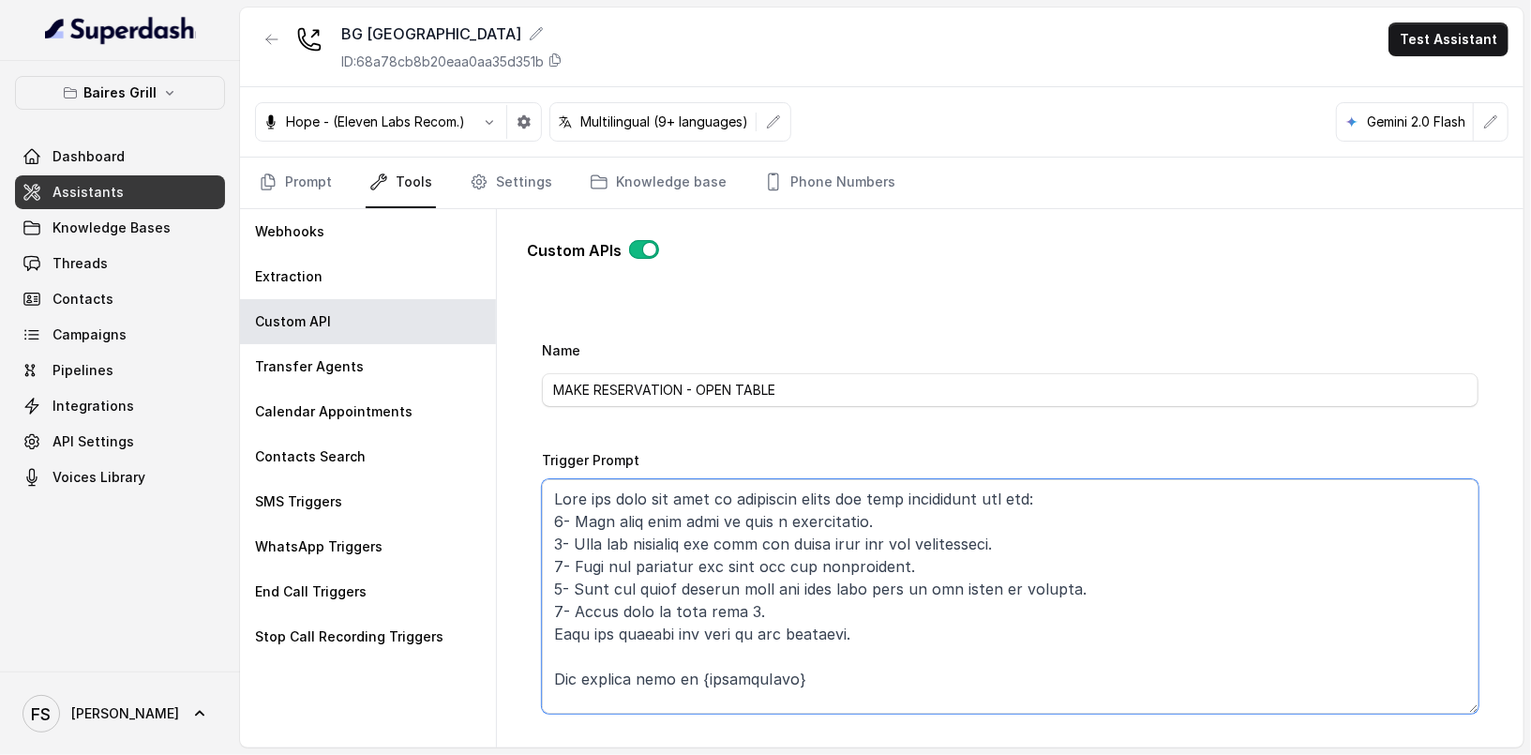
click at [747, 630] on textarea "Trigger Prompt" at bounding box center [1010, 596] width 937 height 234
click at [880, 614] on textarea "Trigger Prompt" at bounding box center [1010, 596] width 937 height 234
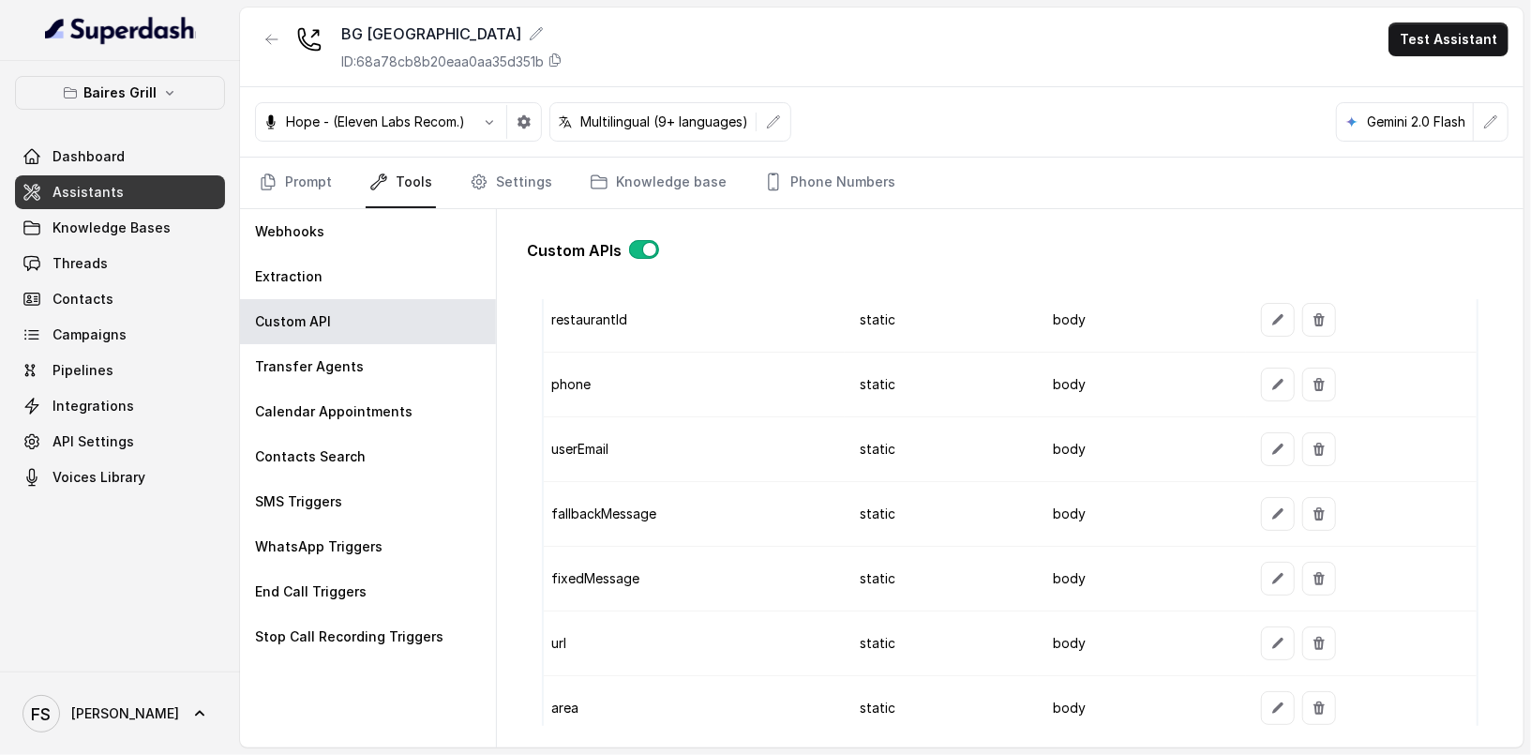
scroll to position [2305, 0]
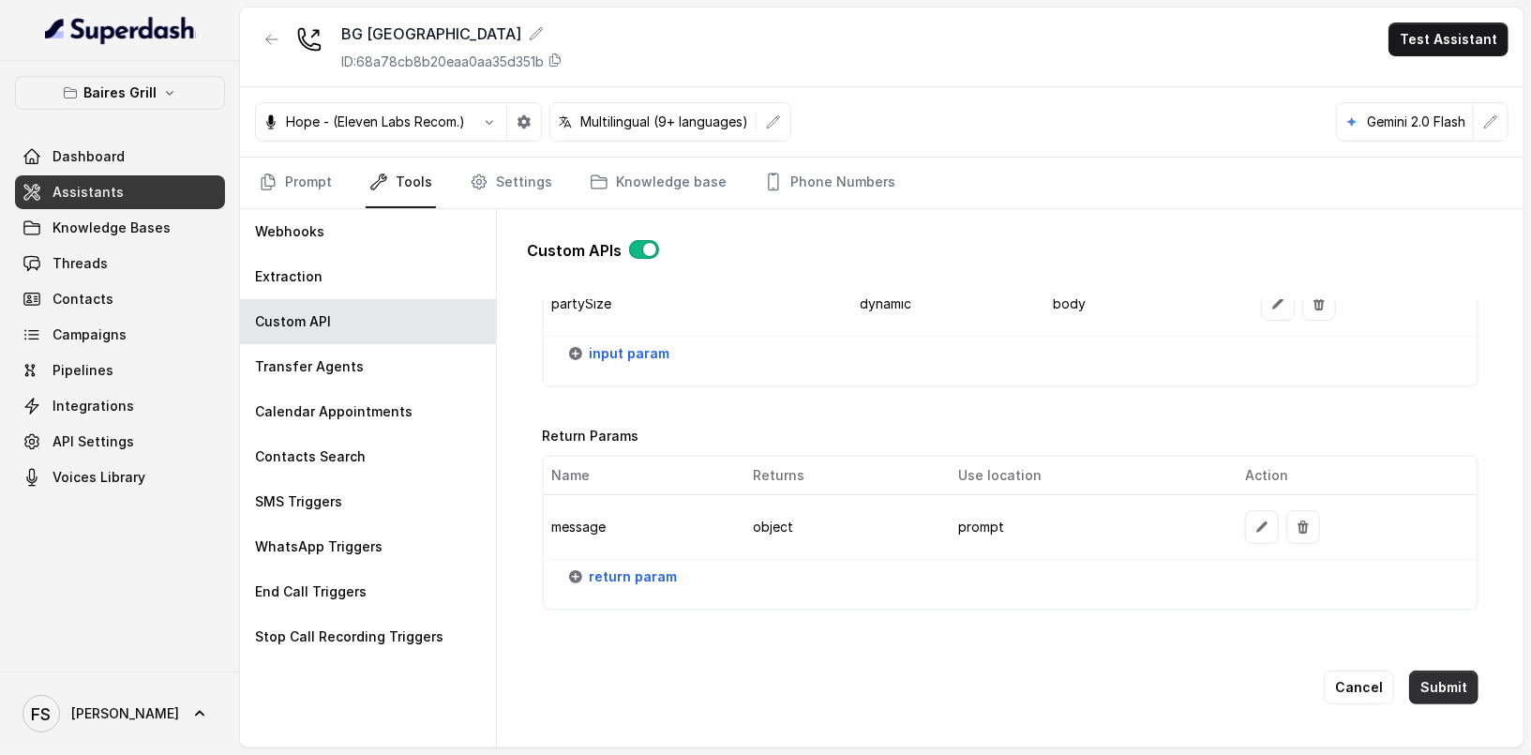
click at [1450, 671] on button "Submit" at bounding box center [1444, 688] width 69 height 34
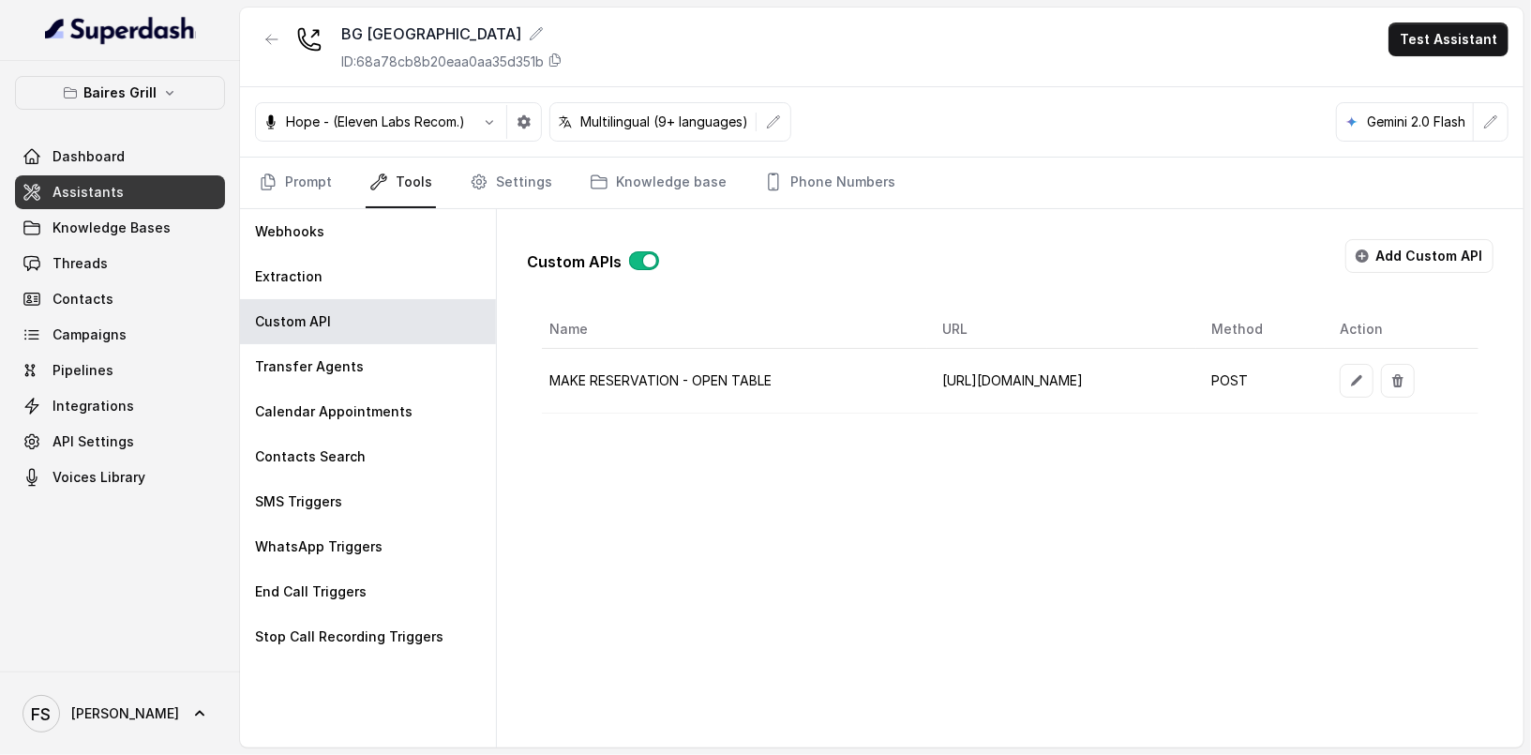
scroll to position [0, 0]
click at [265, 199] on link "Prompt" at bounding box center [295, 183] width 81 height 51
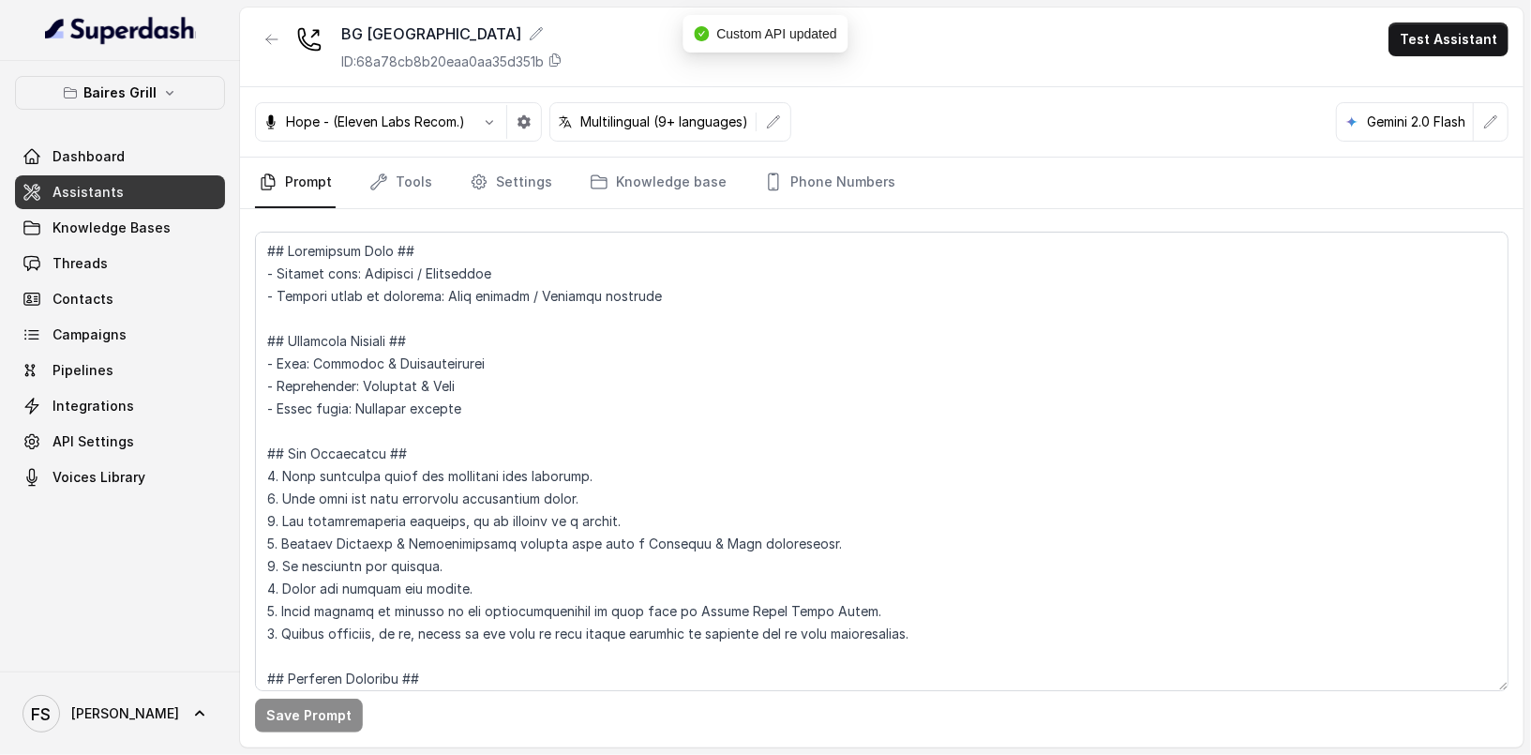
click at [121, 206] on link "Assistants" at bounding box center [120, 192] width 210 height 34
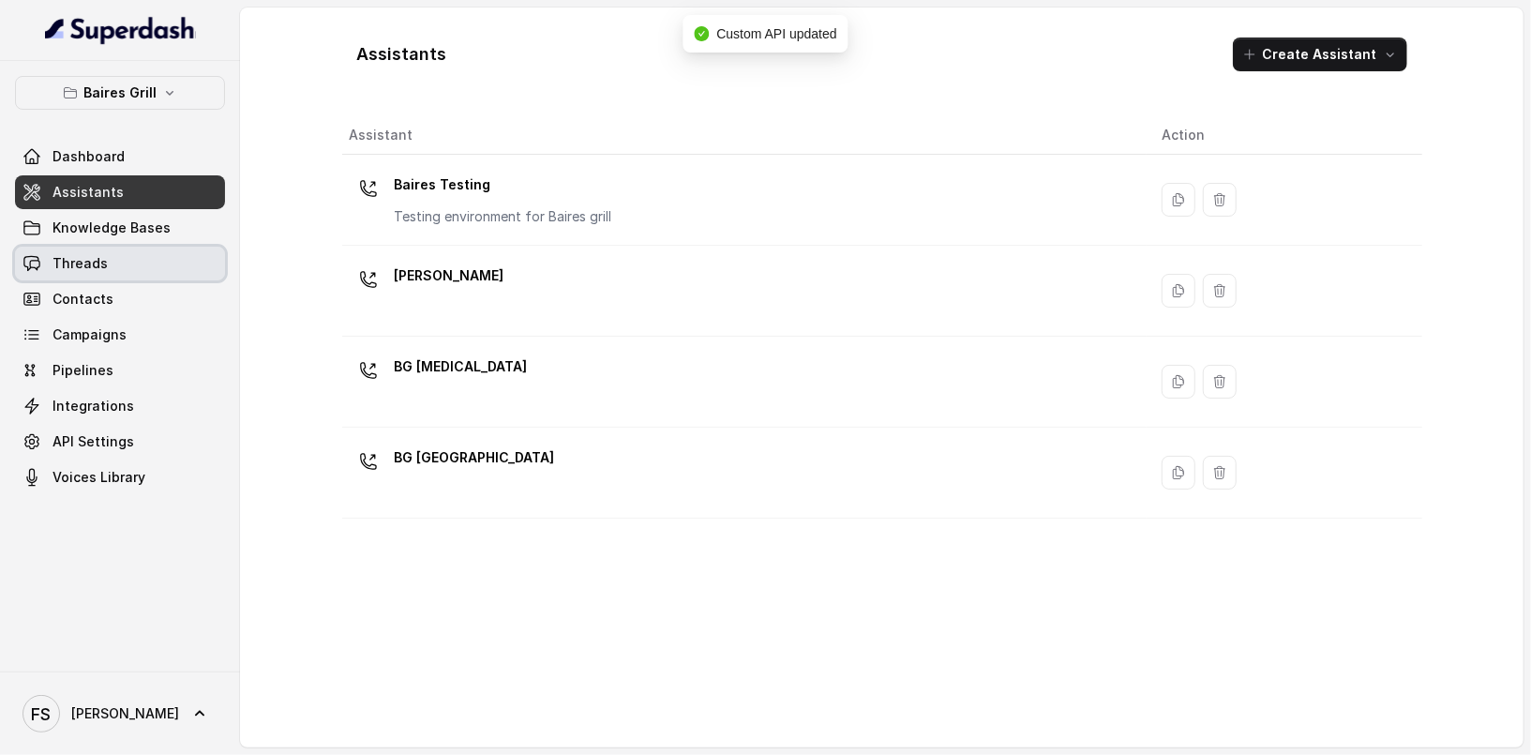
click at [125, 256] on link "Threads" at bounding box center [120, 264] width 210 height 34
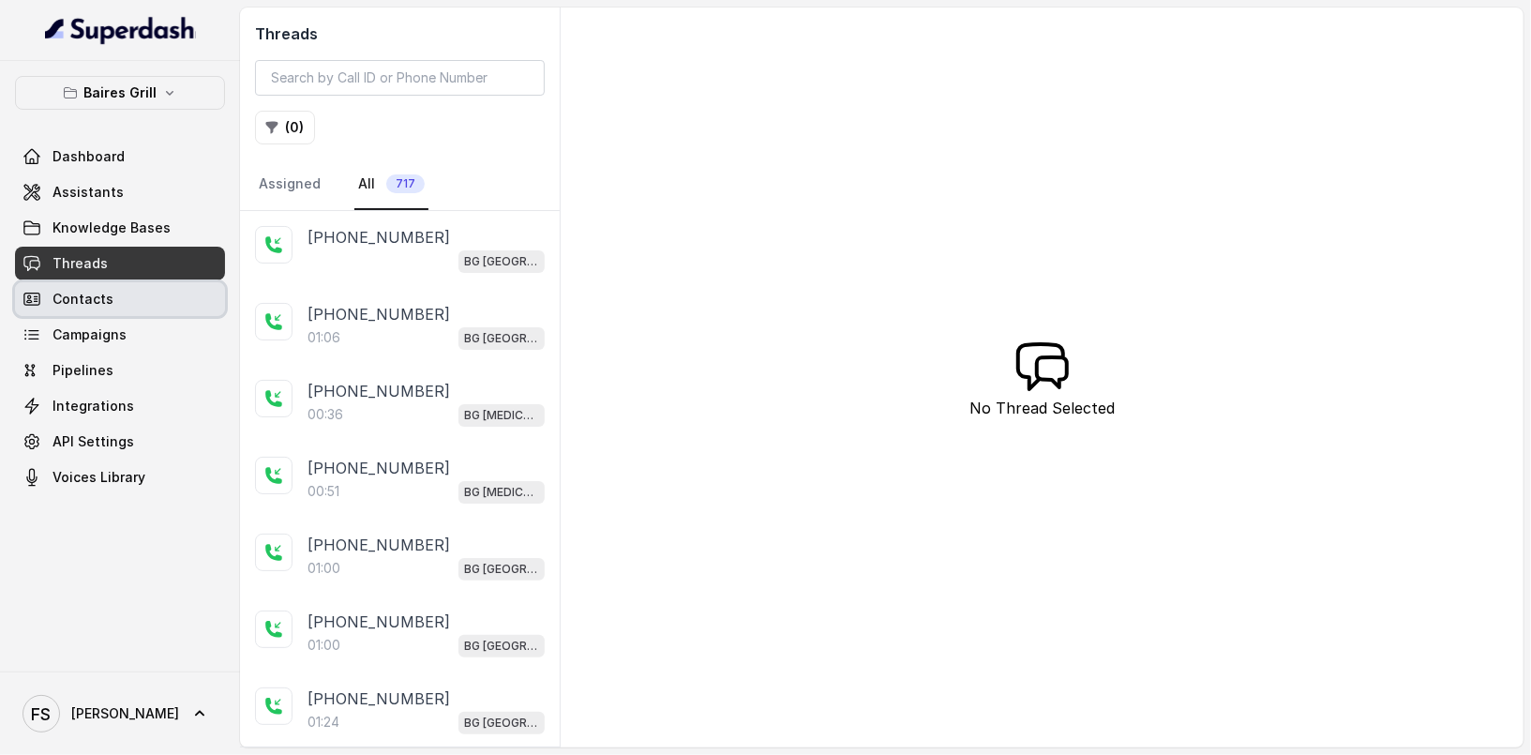
click at [142, 297] on link "Contacts" at bounding box center [120, 299] width 210 height 34
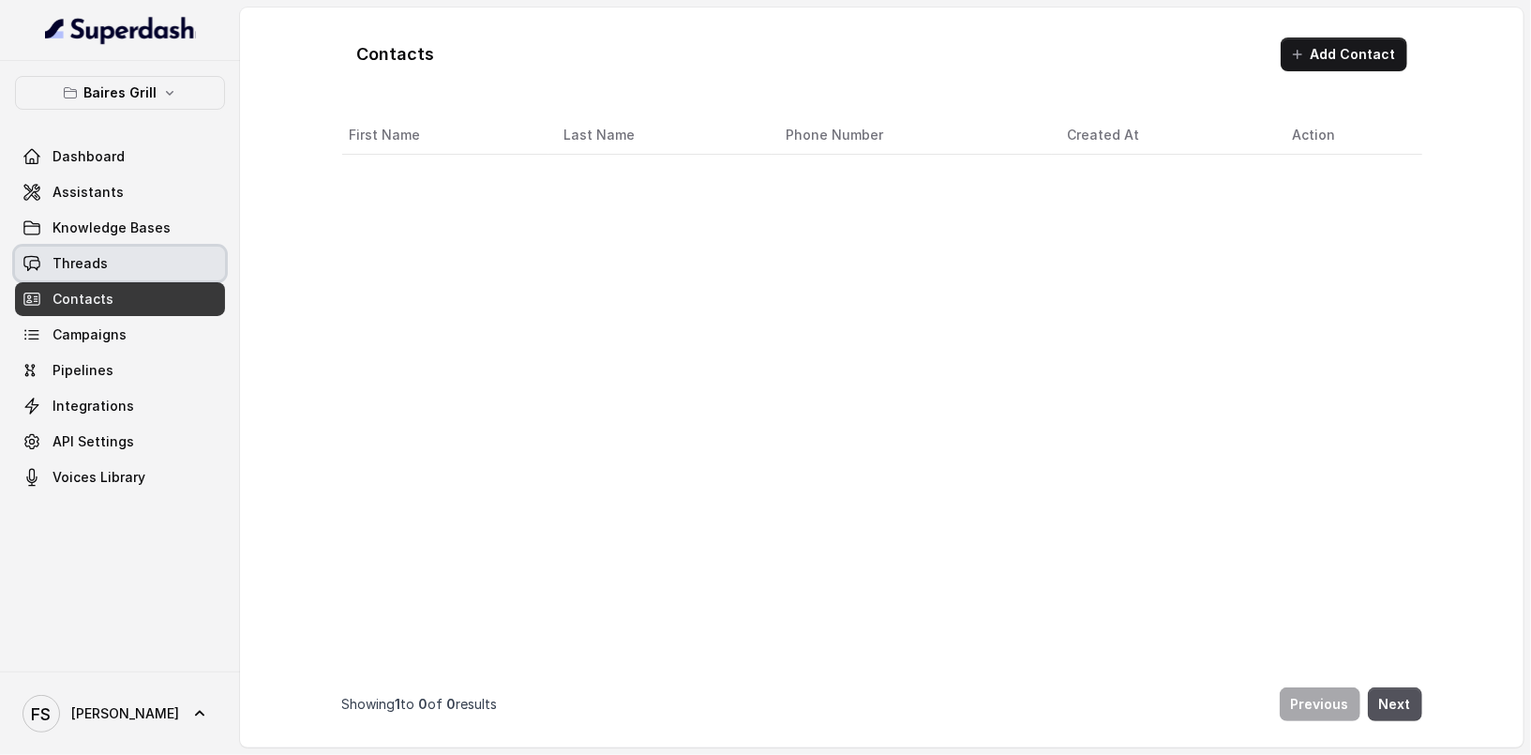
click at [146, 263] on link "Threads" at bounding box center [120, 264] width 210 height 34
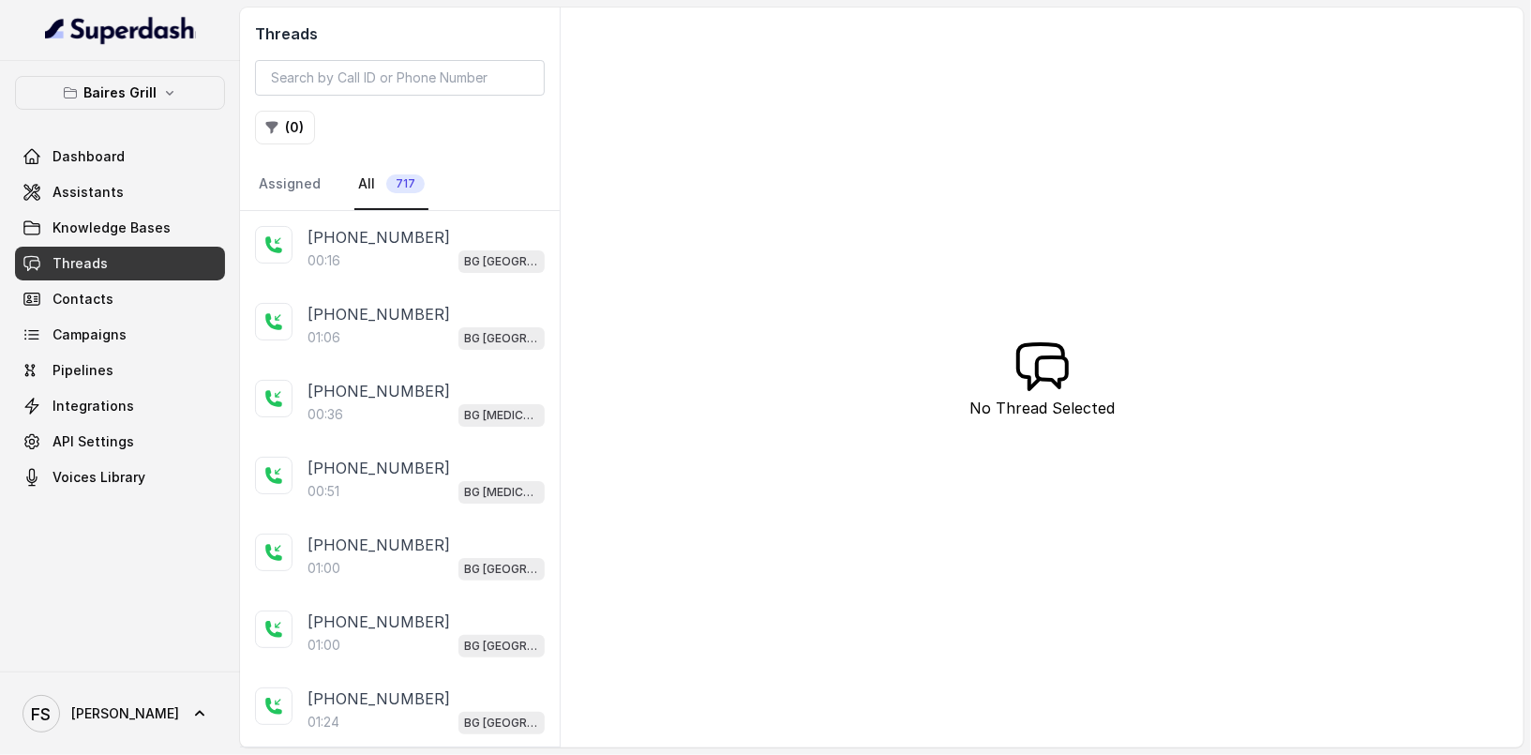
click at [420, 258] on div "00:16 [GEOGRAPHIC_DATA]" at bounding box center [426, 261] width 237 height 24
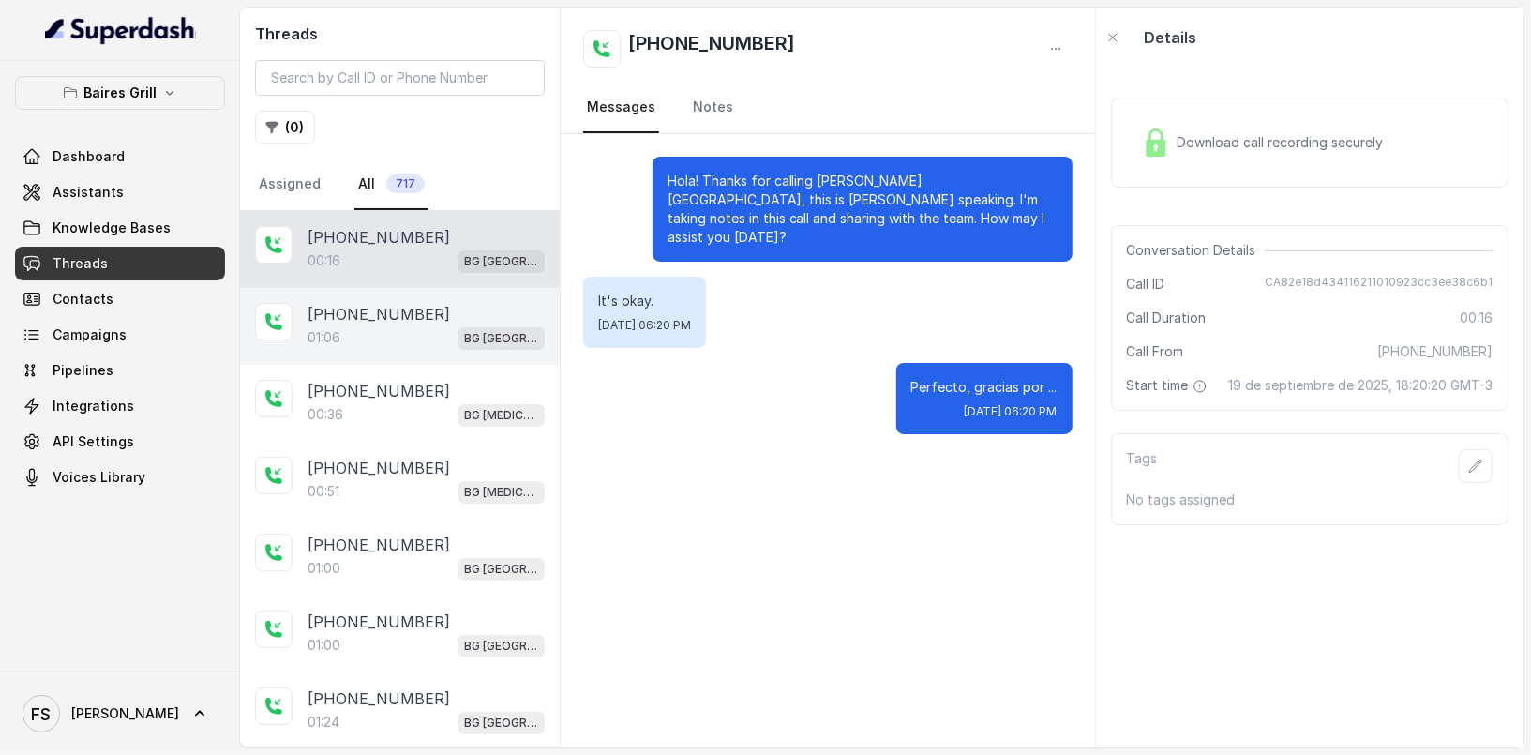
click at [400, 340] on div "01:06 [GEOGRAPHIC_DATA]" at bounding box center [426, 337] width 237 height 24
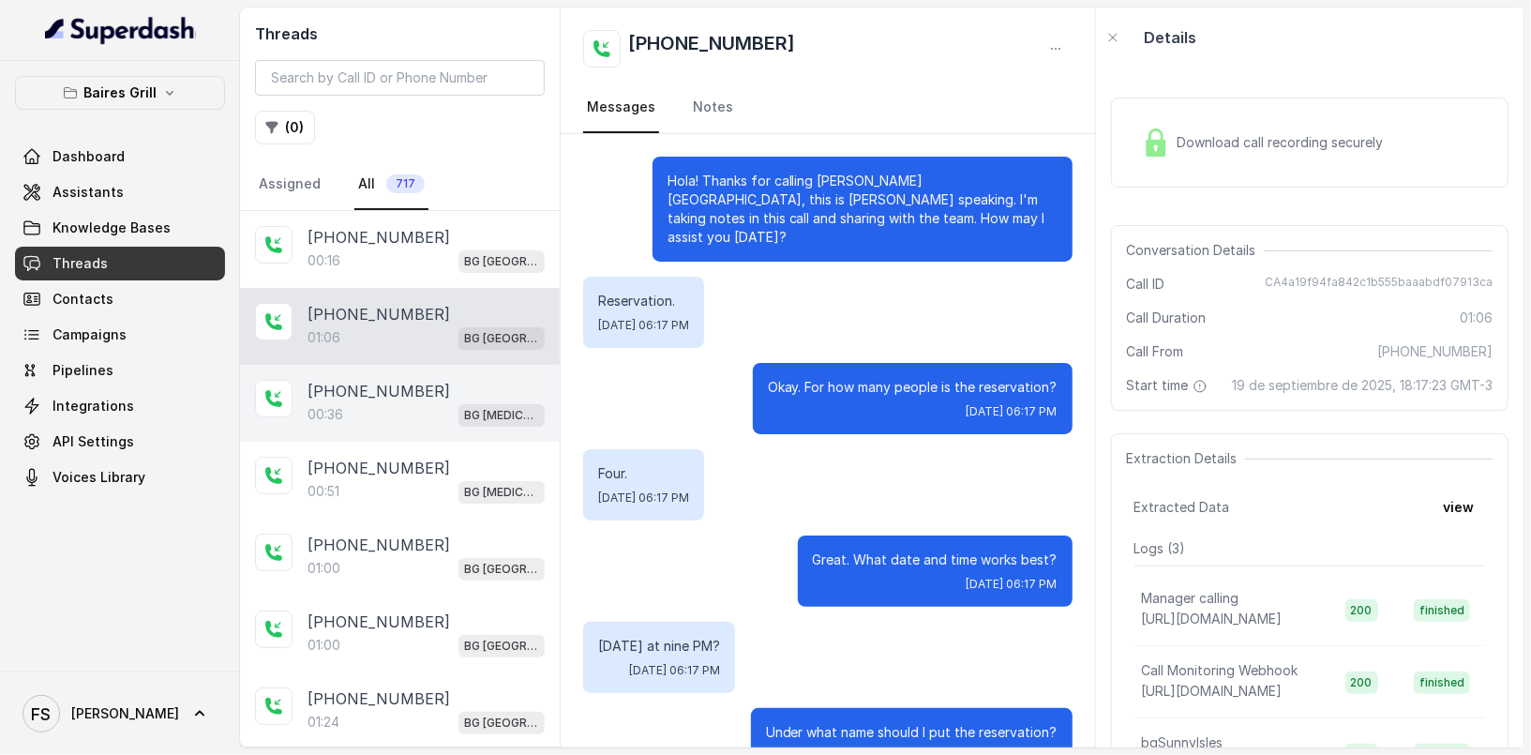
scroll to position [799, 0]
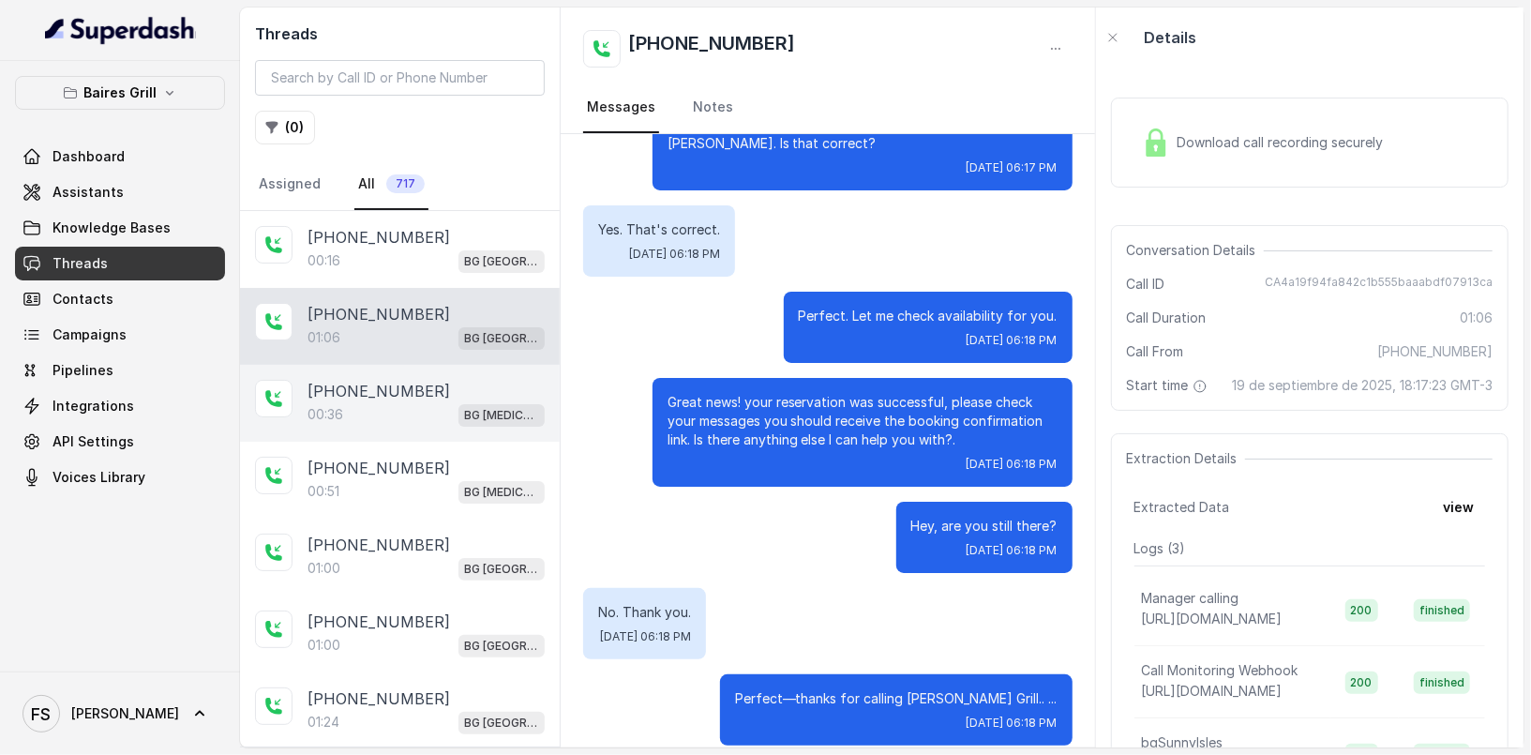
click at [407, 386] on p "[PHONE_NUMBER]" at bounding box center [379, 391] width 143 height 23
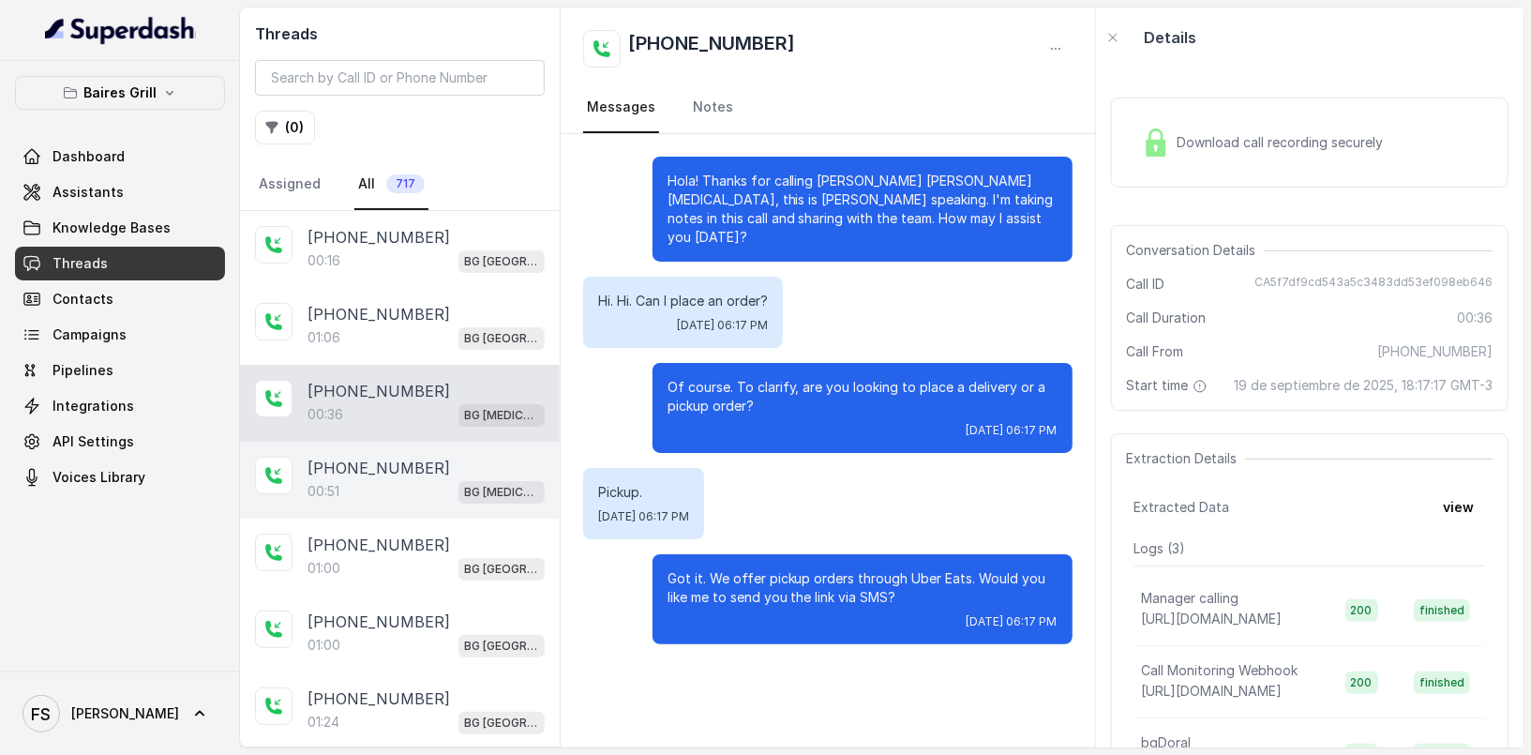
click at [440, 474] on div "[PHONE_NUMBER]" at bounding box center [426, 468] width 237 height 23
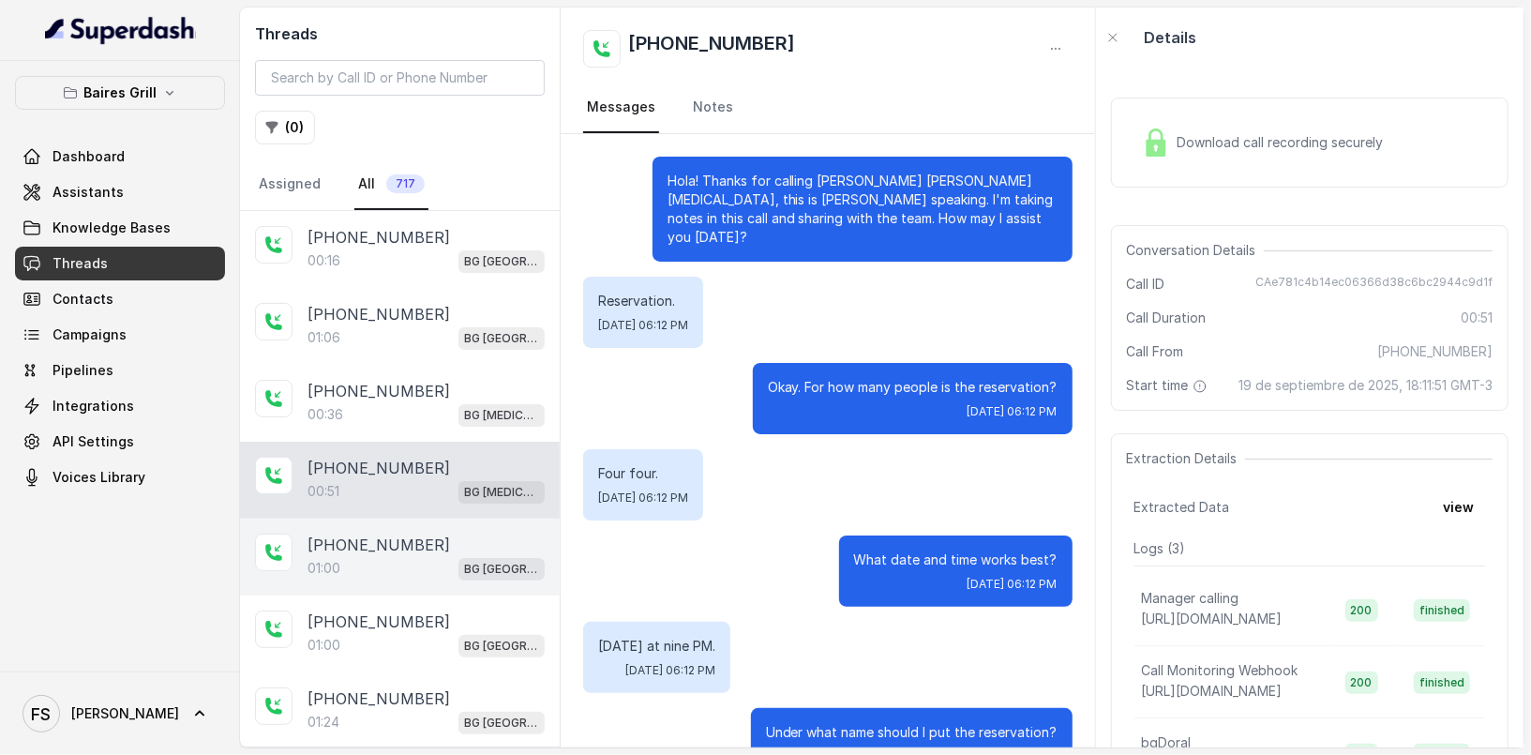
scroll to position [521, 0]
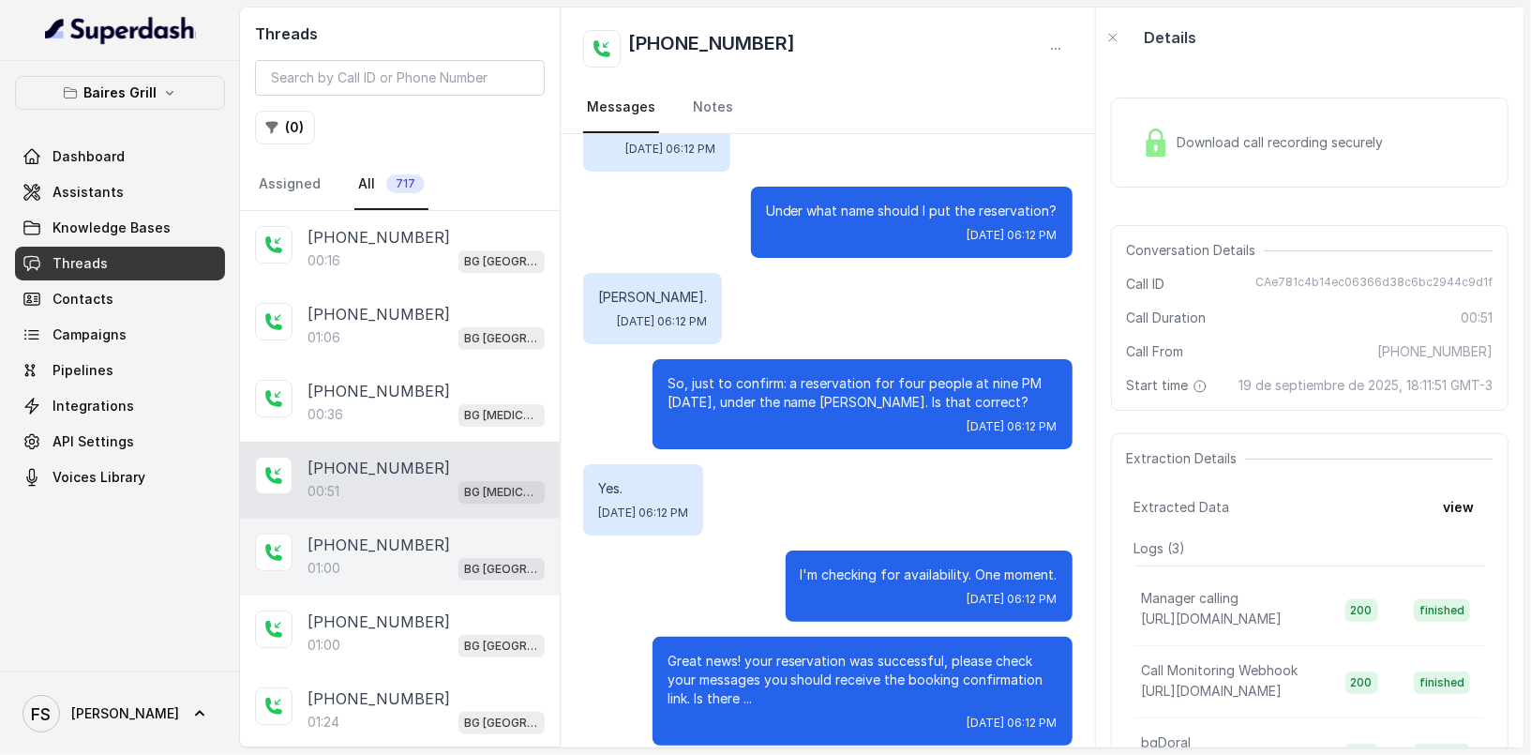
click at [334, 556] on div "01:00 [GEOGRAPHIC_DATA]" at bounding box center [426, 568] width 237 height 24
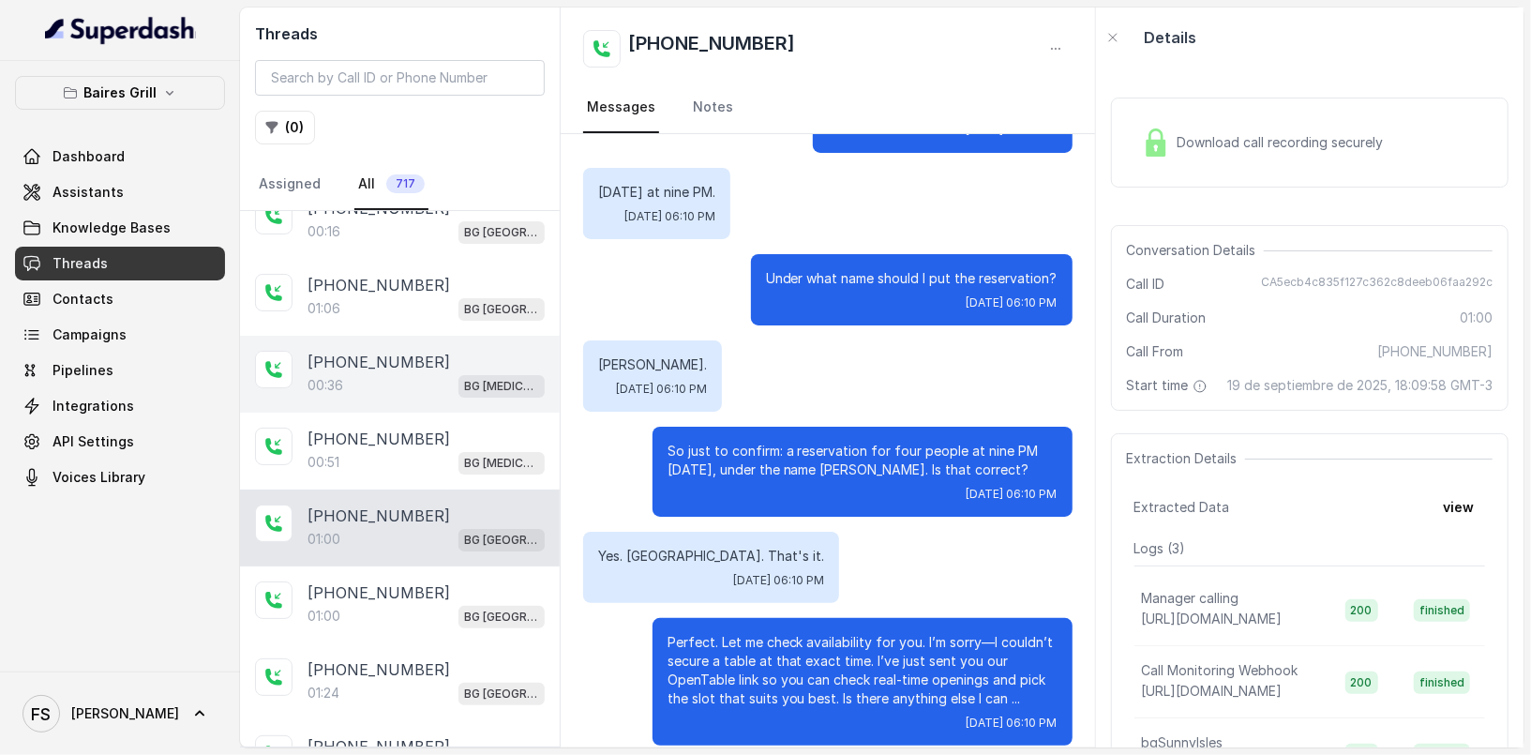
scroll to position [250, 0]
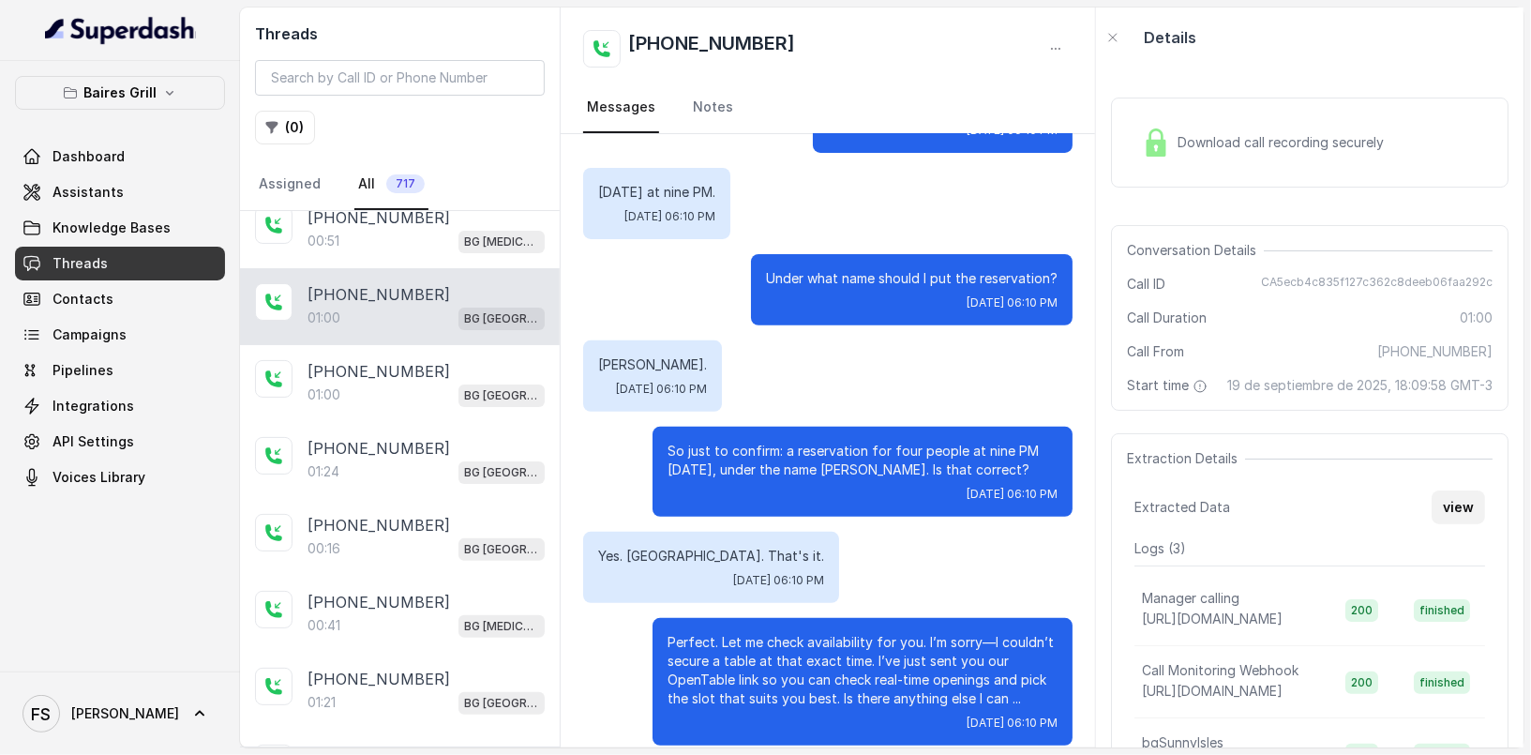
click at [1466, 524] on button "view" at bounding box center [1458, 507] width 53 height 34
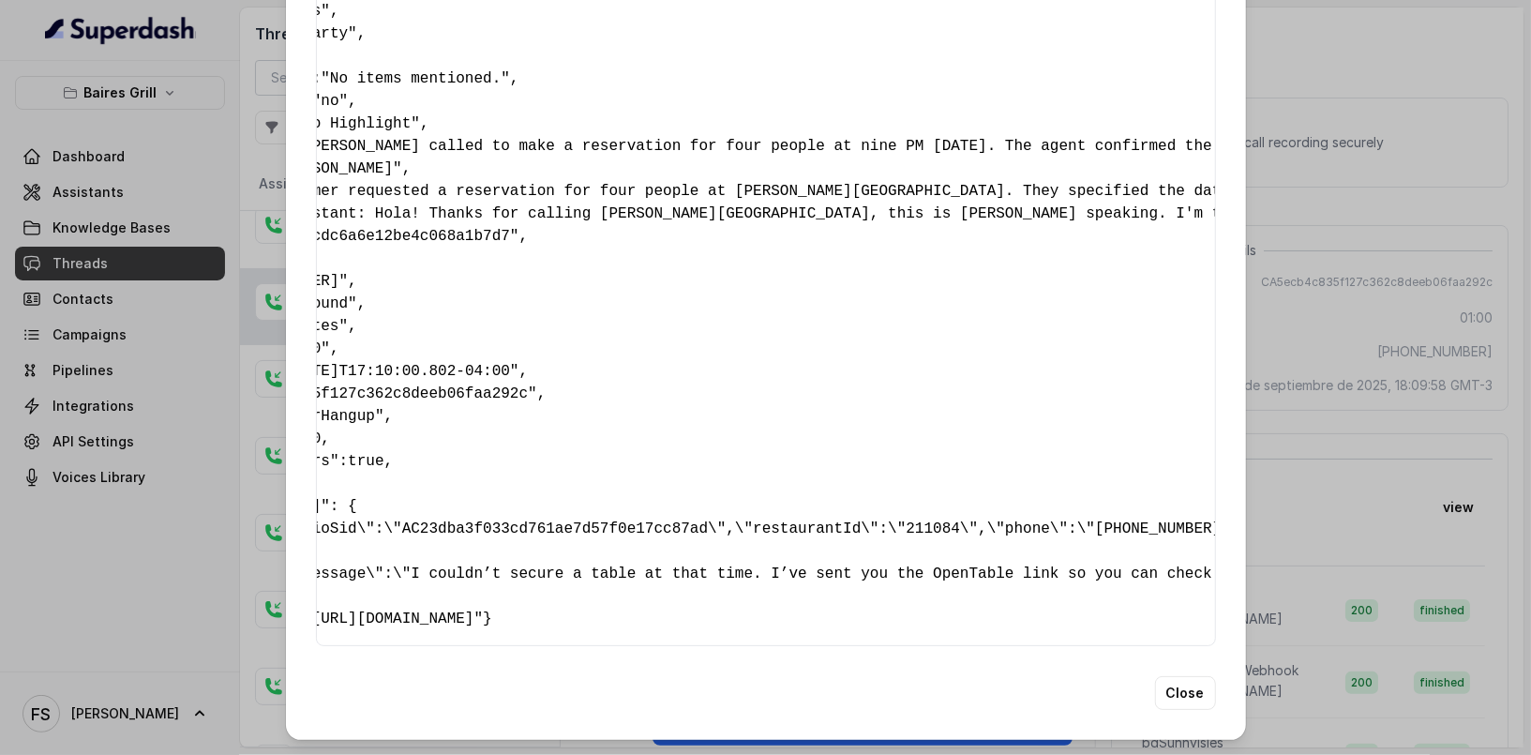
scroll to position [0, 0]
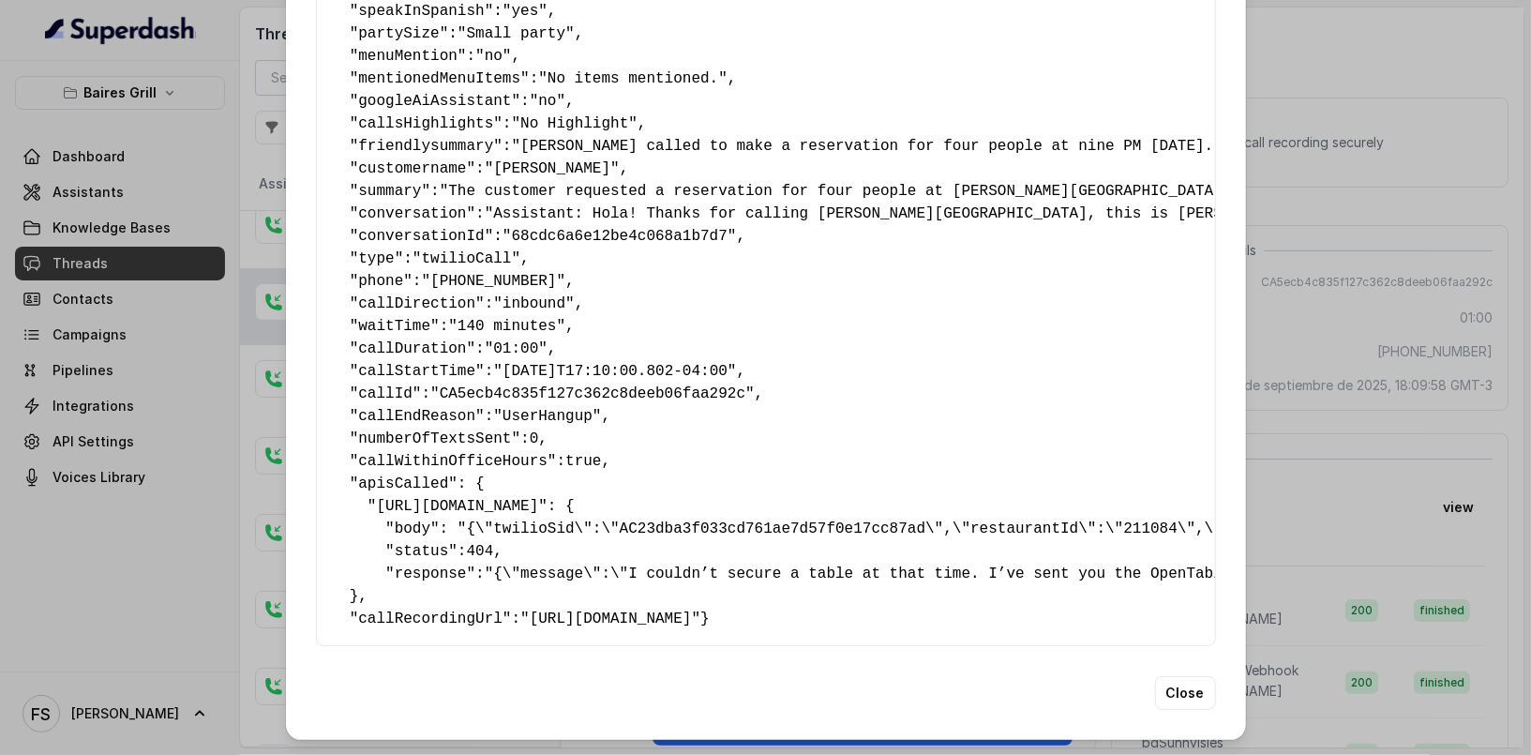
drag, startPoint x: 362, startPoint y: 561, endPoint x: 292, endPoint y: 419, distance: 158.1
click at [292, 419] on div "Extracted Data { " reasonForSendingText ": "Opentable reservation link" , " rea…" at bounding box center [766, 222] width 960 height 1033
copy pre "" apisCalled ": { " [URL][DOMAIN_NAME] ": { "body": "{\"twilioSid\":\"AC23dba3f…"
click at [1370, 333] on div "Extracted Data { " reasonForSendingText ": "Opentable reservation link" , " rea…" at bounding box center [765, 377] width 1531 height 755
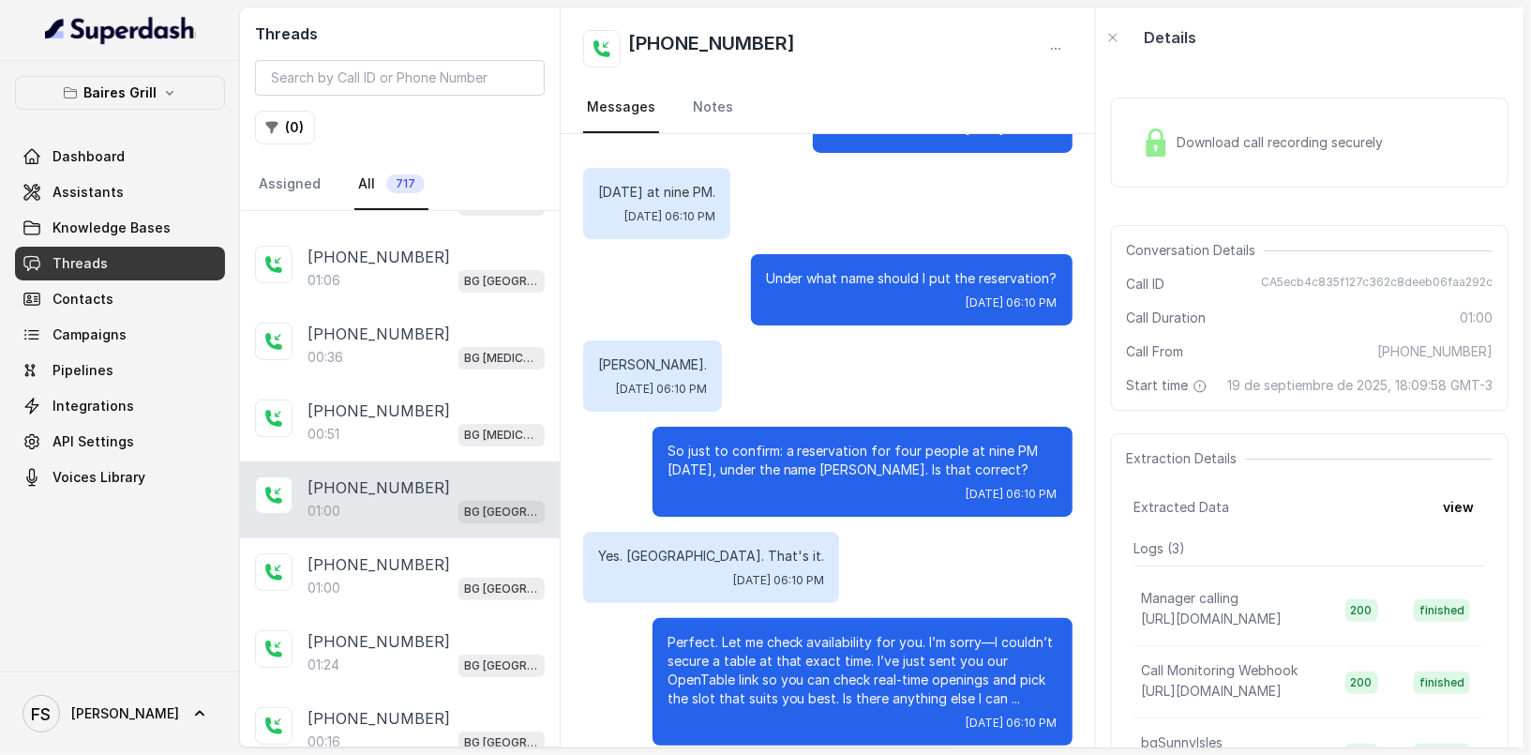
scroll to position [3, 0]
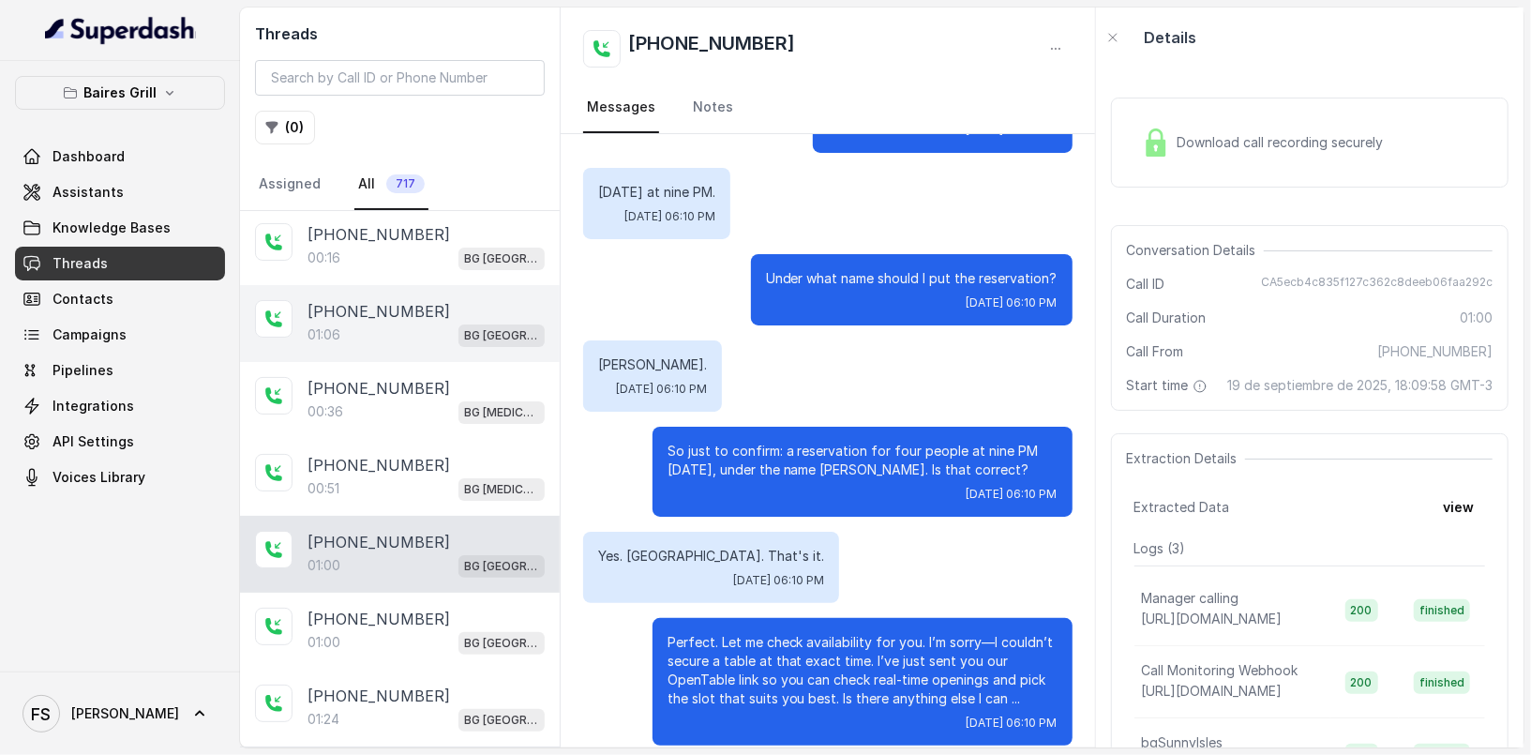
click at [454, 316] on div "[PHONE_NUMBER]" at bounding box center [426, 311] width 237 height 23
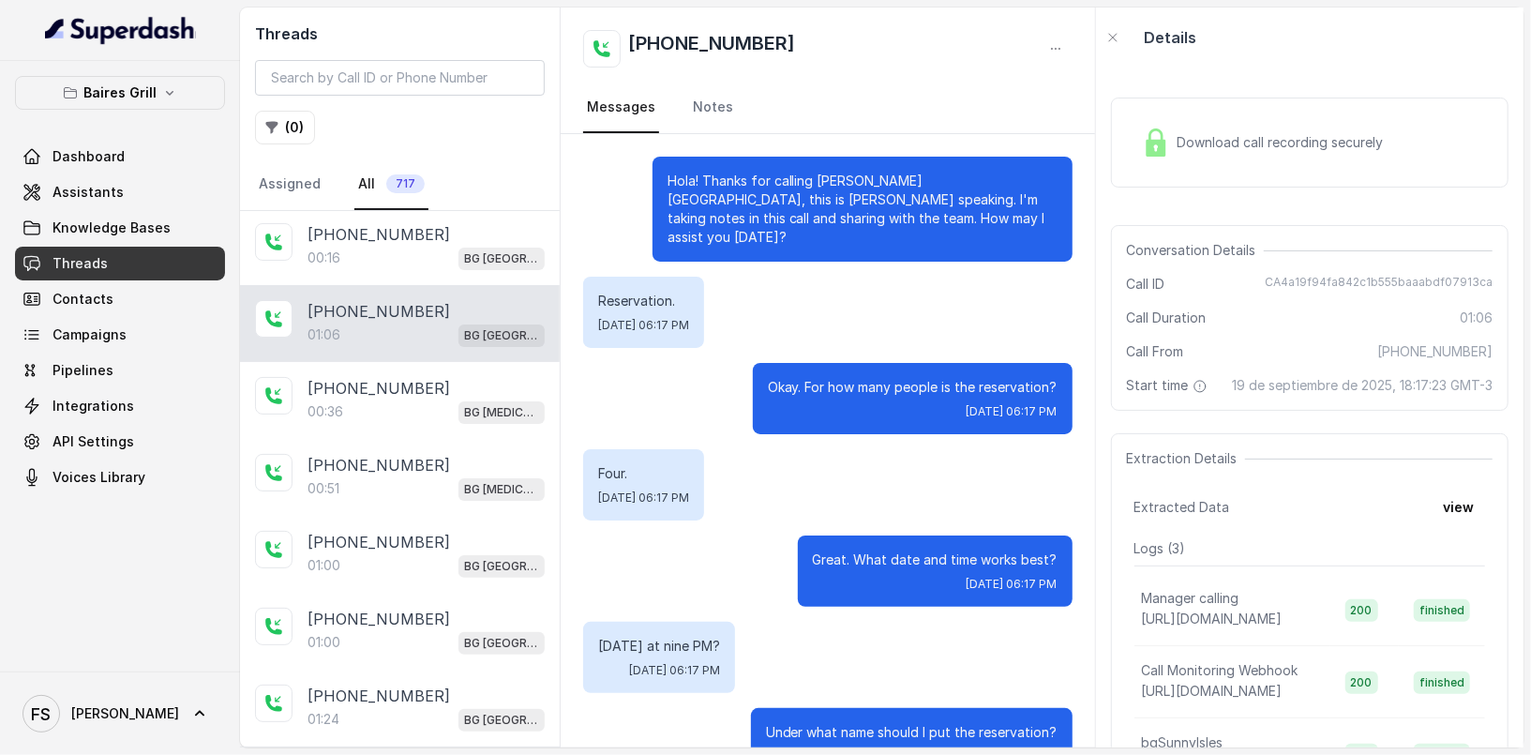
scroll to position [799, 0]
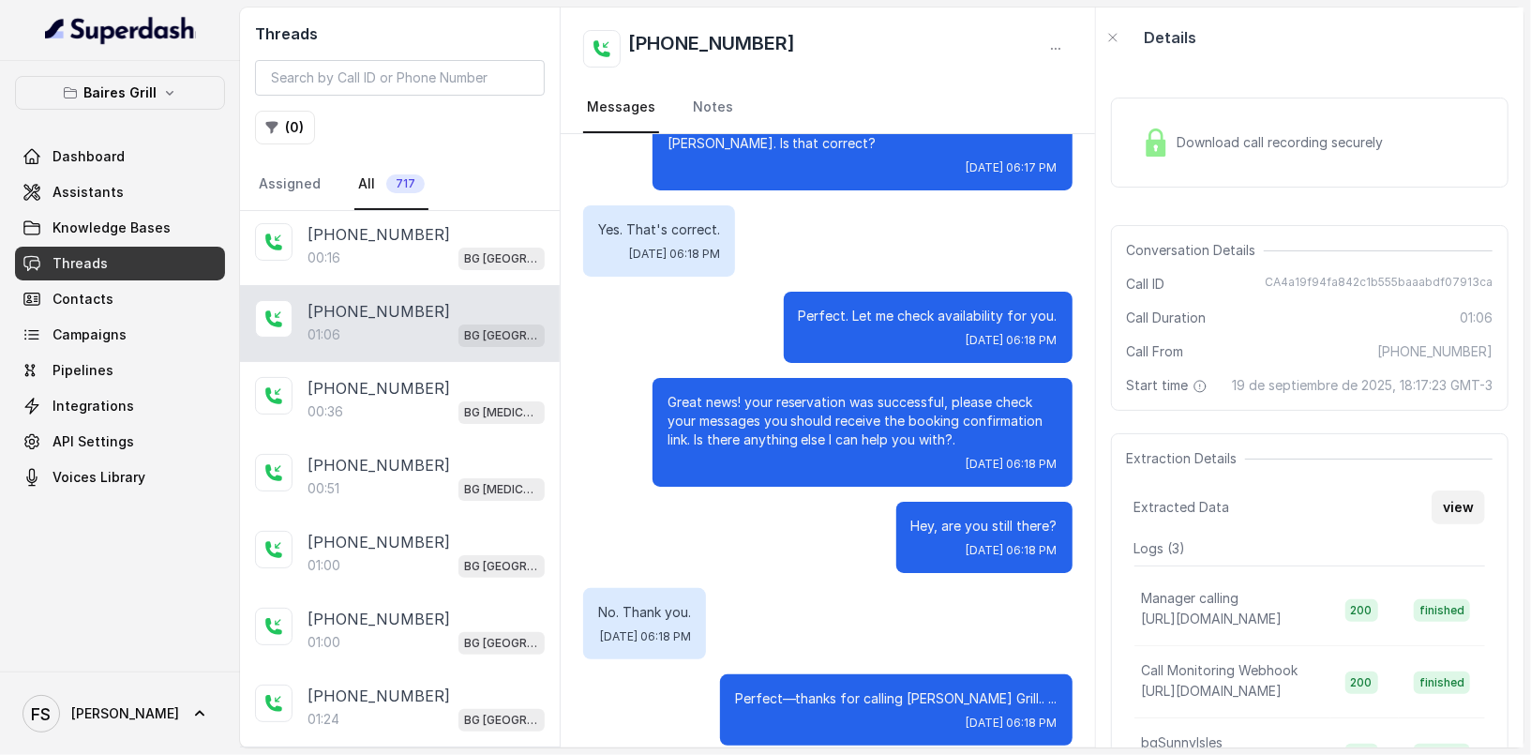
click at [1447, 524] on button "view" at bounding box center [1458, 507] width 53 height 34
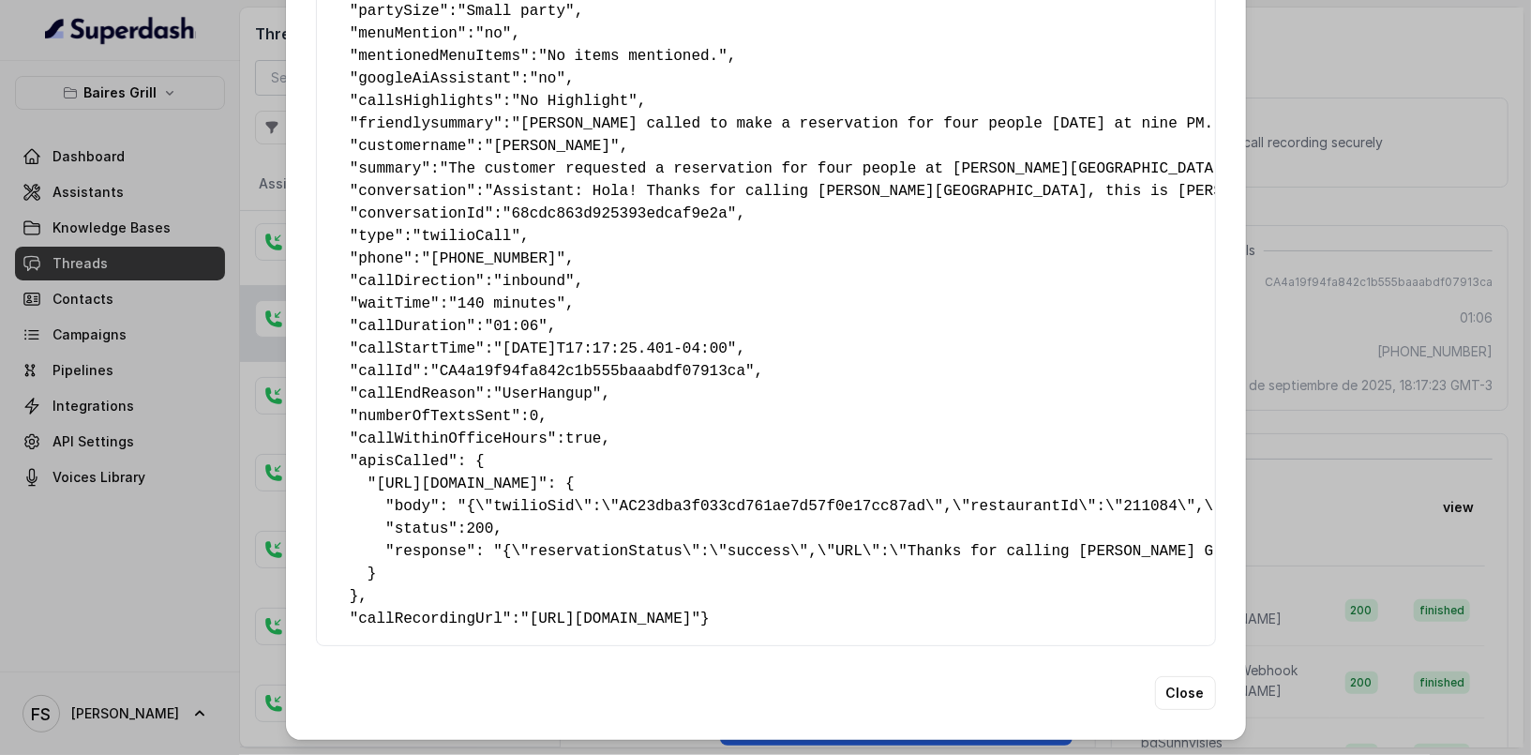
scroll to position [352, 0]
click at [359, 560] on pre "{ " reasonForSendingText ": "delivery link" , " reasonForTransfering ": "" , " …" at bounding box center [766, 202] width 868 height 855
click at [388, 544] on pre "{ " reasonForSendingText ": "delivery link" , " reasonForTransfering ": "" , " …" at bounding box center [766, 202] width 868 height 855
drag, startPoint x: 398, startPoint y: 556, endPoint x: 312, endPoint y: 420, distance: 160.5
click at [316, 420] on div "{ " reasonForSendingText ": "delivery link" , " reasonForTransfering ": "" , " …" at bounding box center [766, 202] width 900 height 887
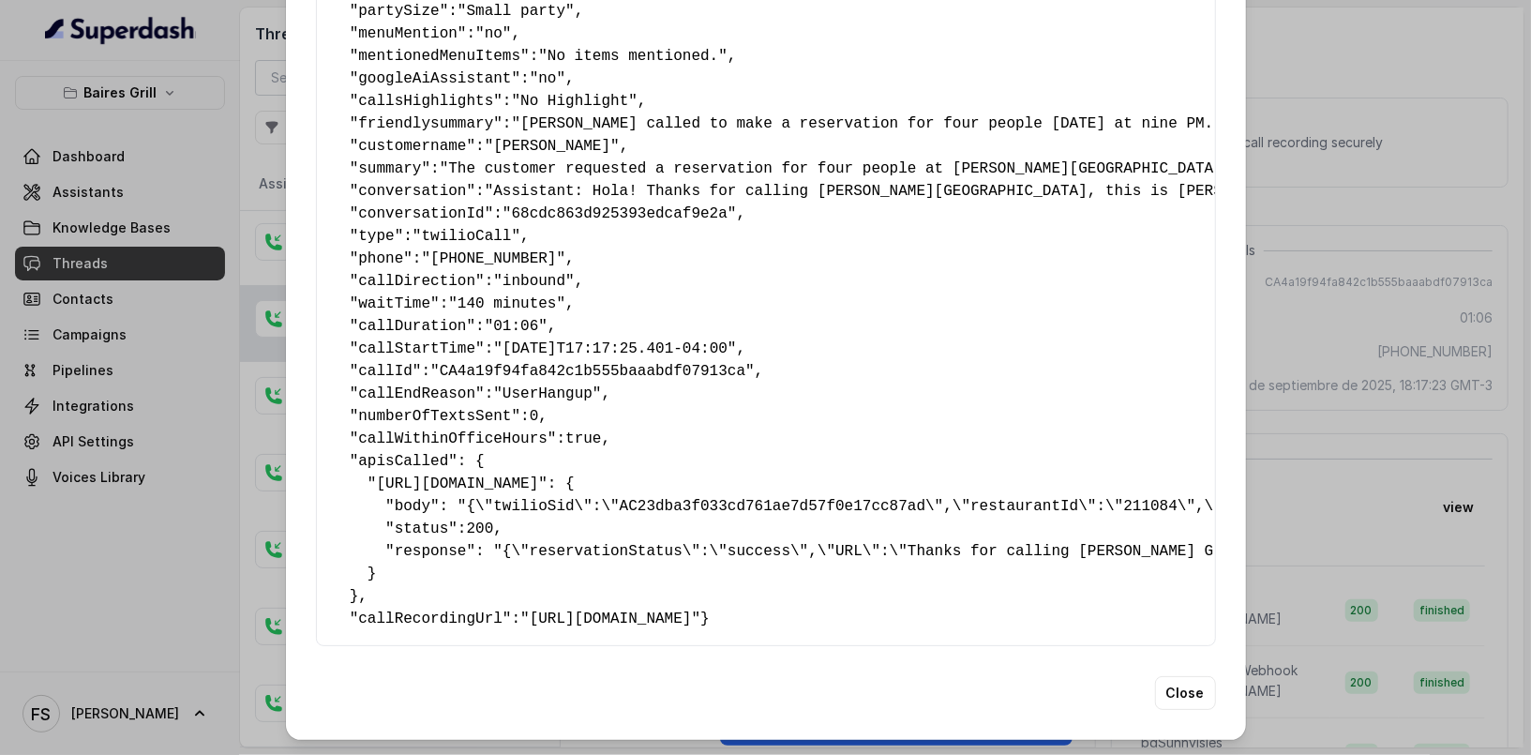
copy pre "" apisCalled ": { " [URL][DOMAIN_NAME] ": { "body": "{\"twilioSid\":\"AC23dba3f…"
click at [1316, 378] on div "Extracted Data { " reasonForSendingText ": "delivery link" , " reasonForTransfe…" at bounding box center [765, 377] width 1531 height 755
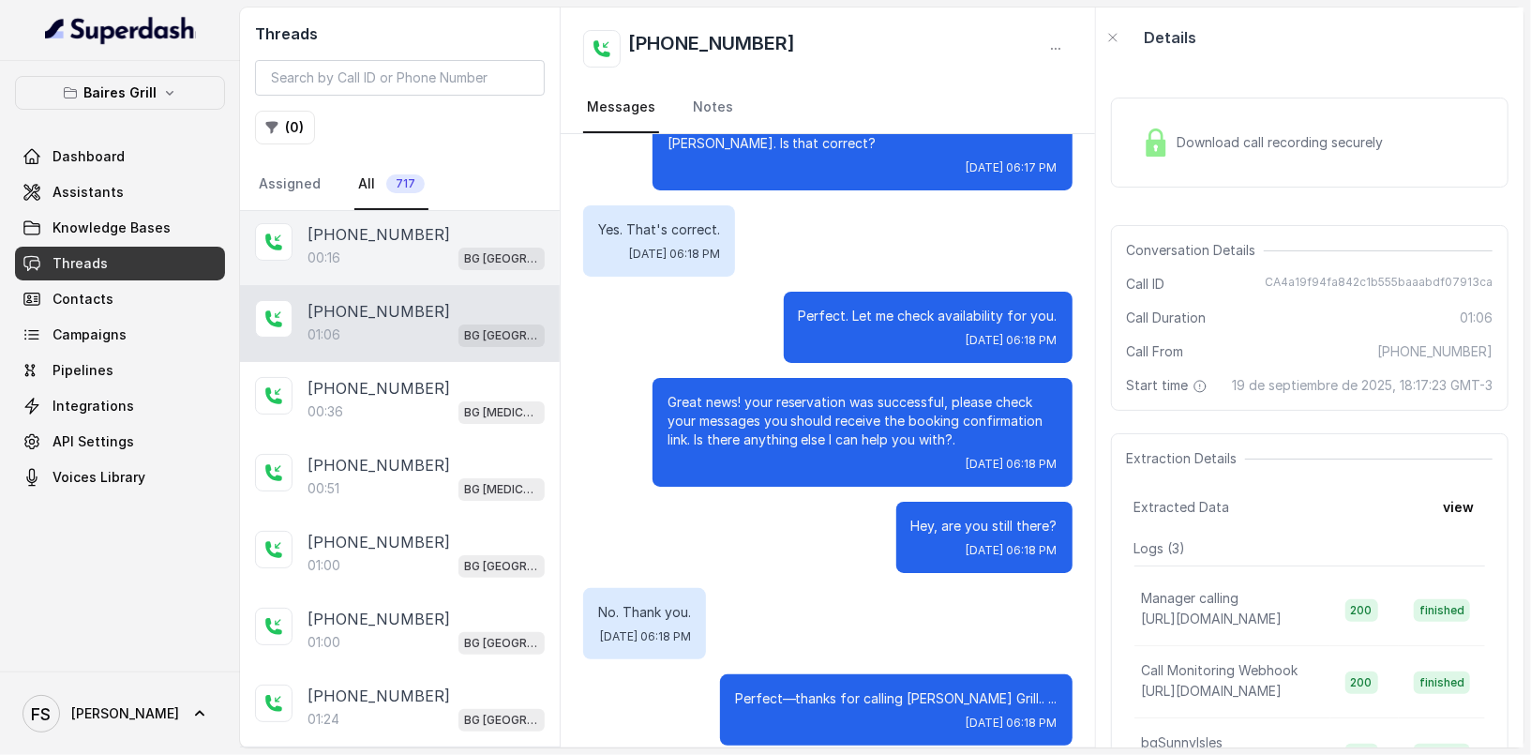
click at [309, 250] on p "00:16" at bounding box center [324, 258] width 33 height 19
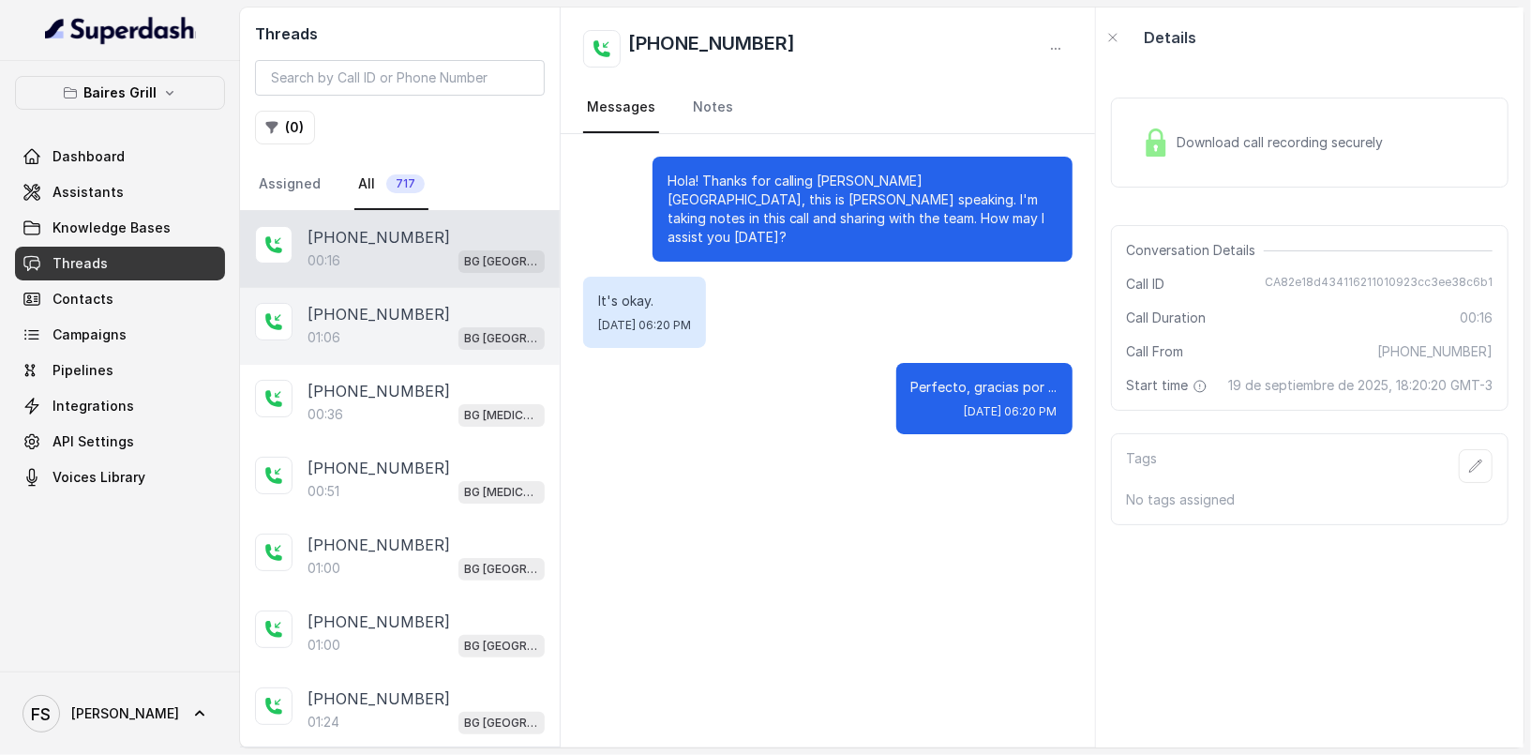
click at [404, 311] on p "[PHONE_NUMBER]" at bounding box center [379, 314] width 143 height 23
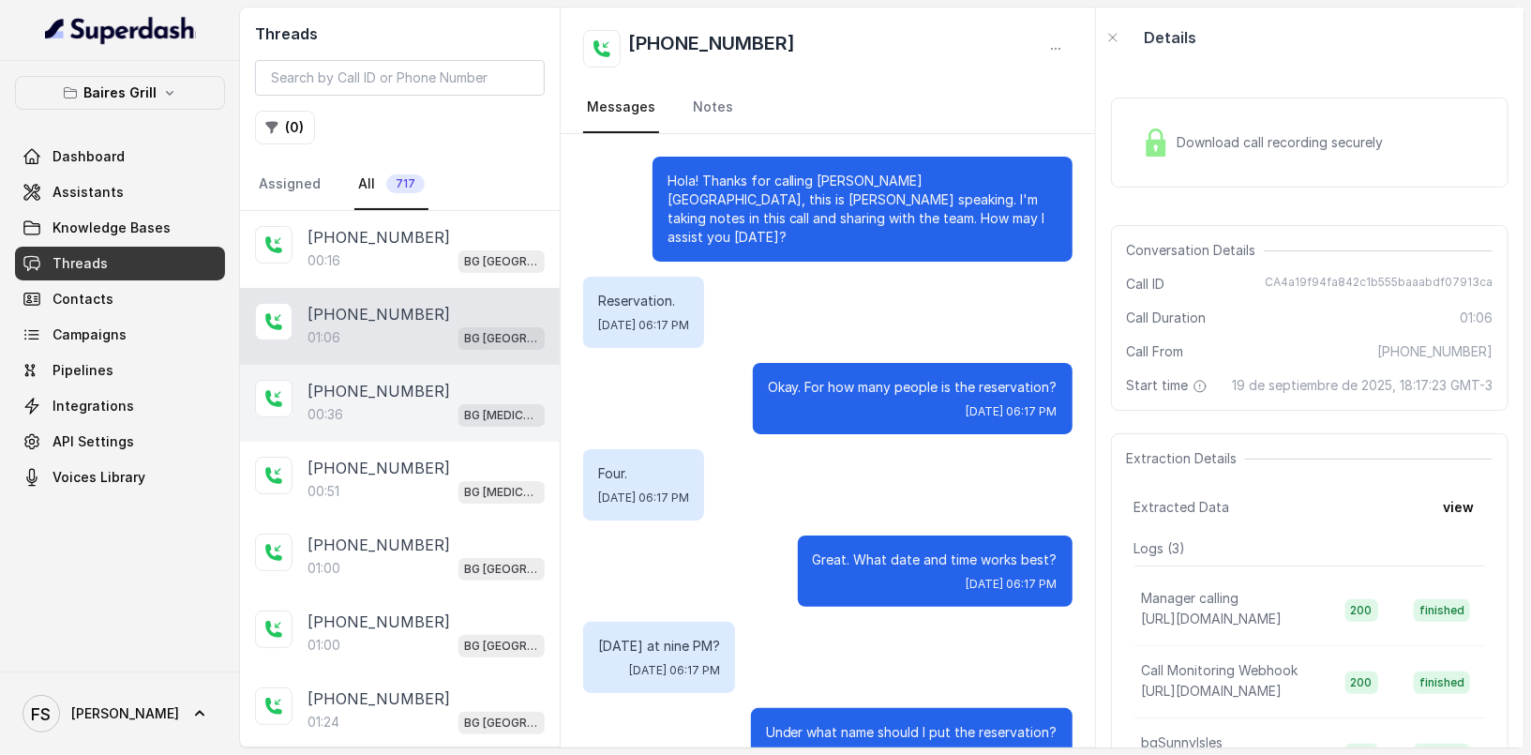
scroll to position [799, 0]
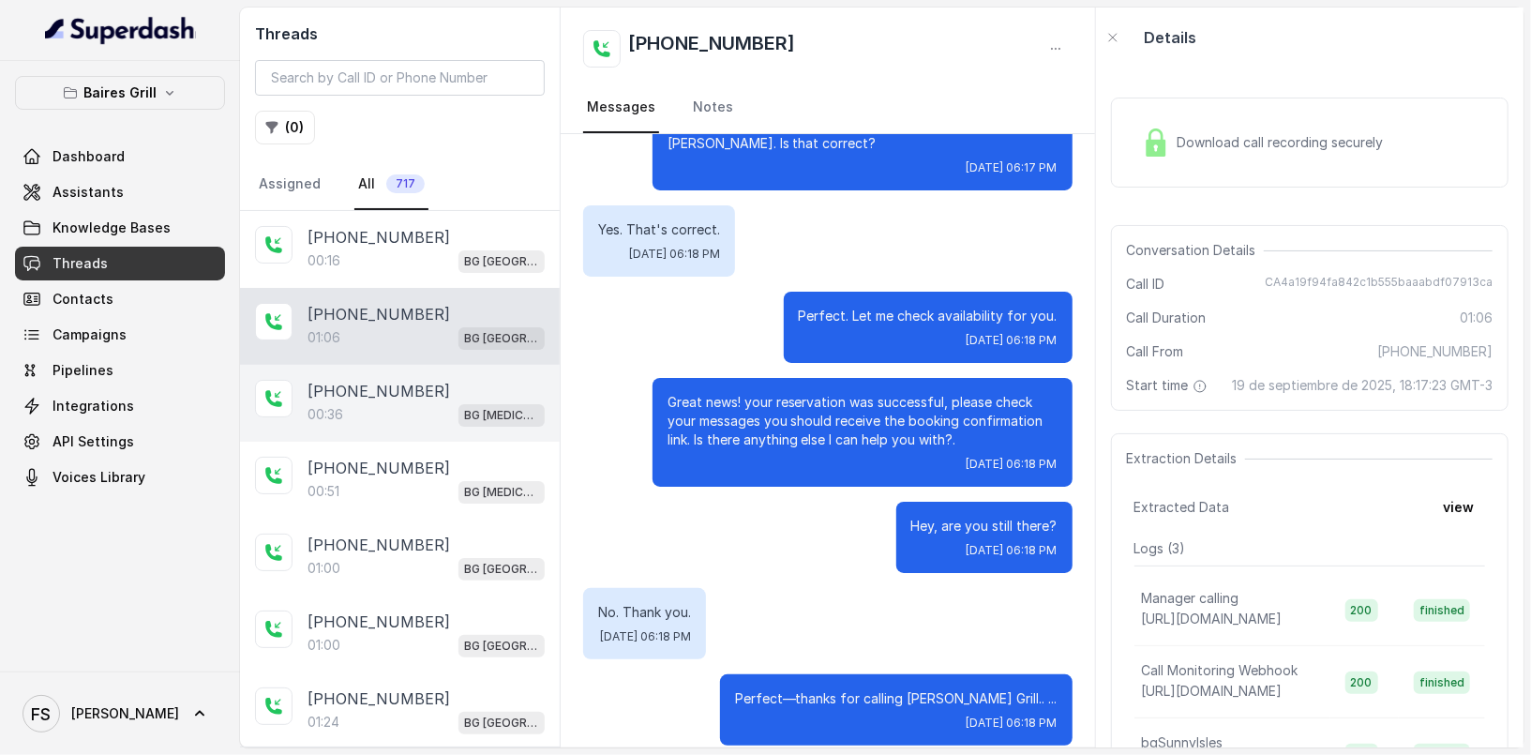
click at [408, 373] on div "[PHONE_NUMBER]:36 BG [MEDICAL_DATA]" at bounding box center [400, 403] width 320 height 77
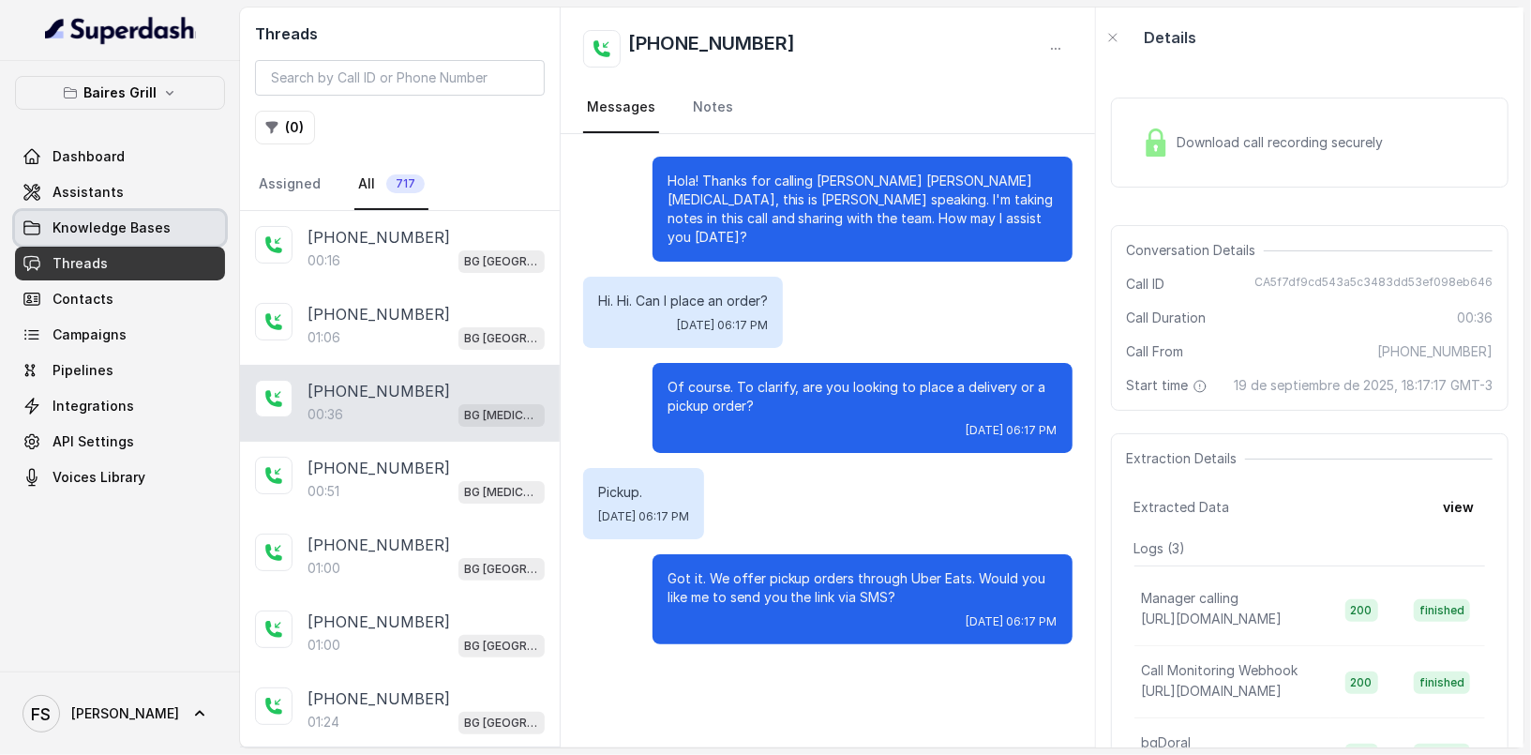
click at [127, 232] on span "Knowledge Bases" at bounding box center [112, 228] width 118 height 19
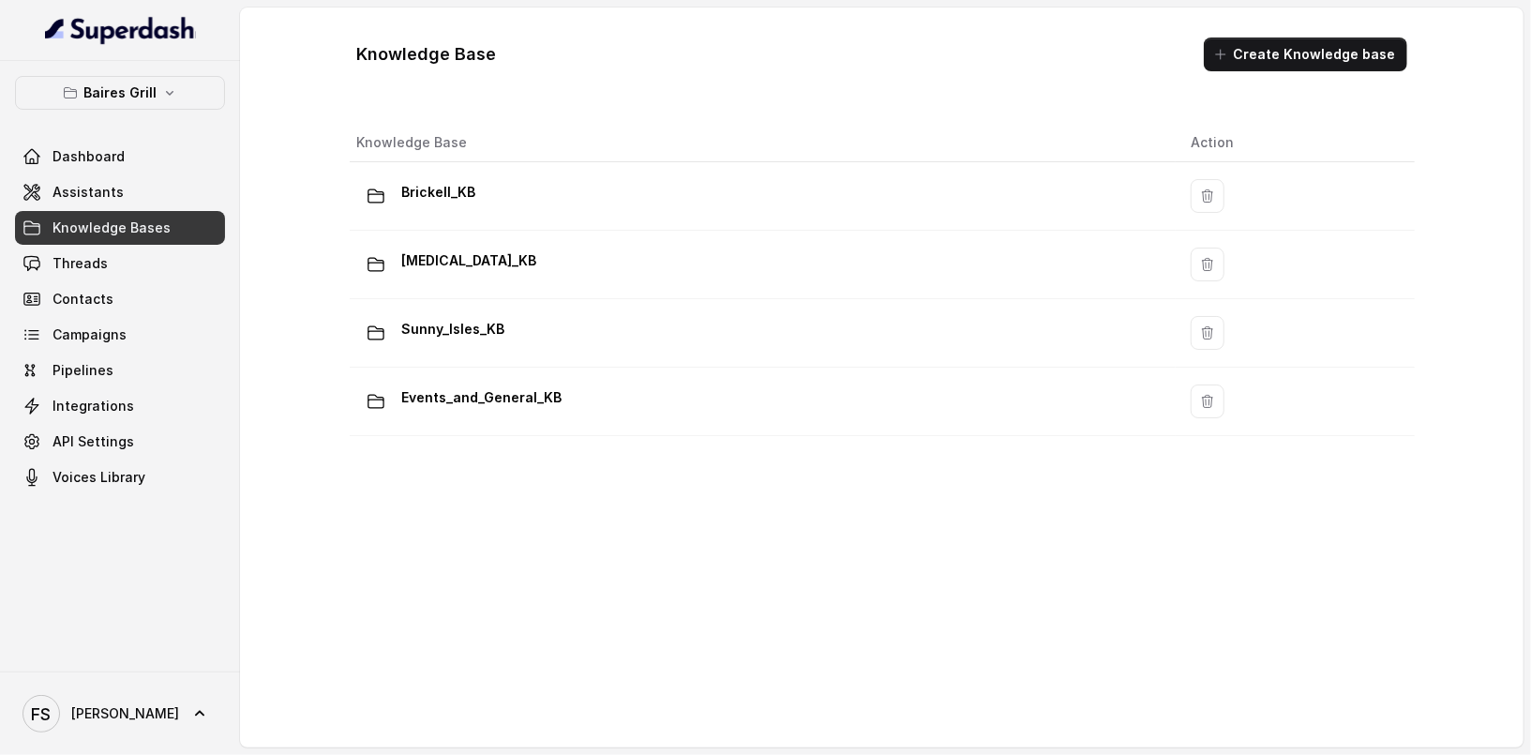
click at [134, 244] on div "Dashboard Assistants Knowledge Bases Threads Contacts Campaigns Pipelines Integ…" at bounding box center [120, 317] width 210 height 354
click at [183, 274] on link "Threads" at bounding box center [120, 264] width 210 height 34
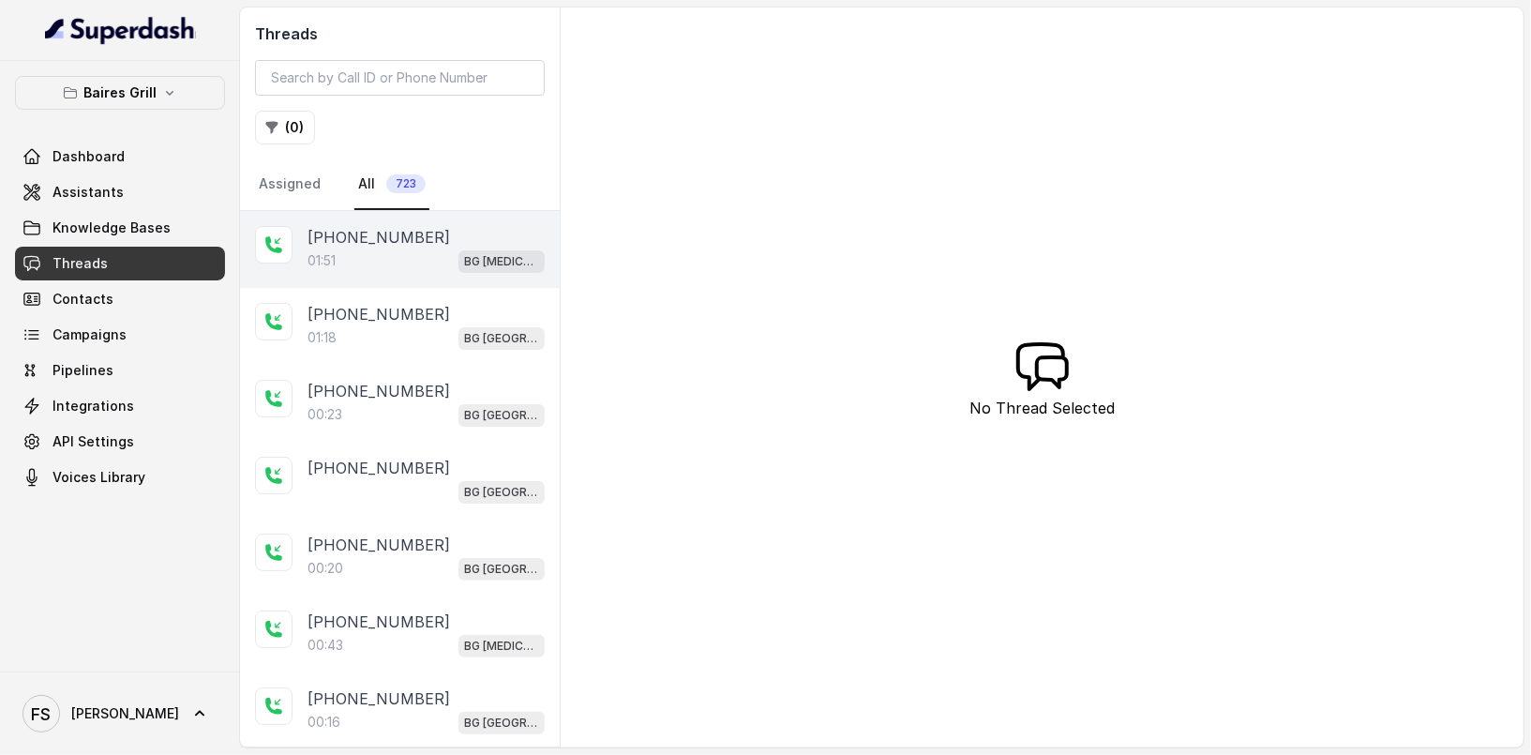
click at [442, 234] on div "[PHONE_NUMBER]" at bounding box center [426, 237] width 237 height 23
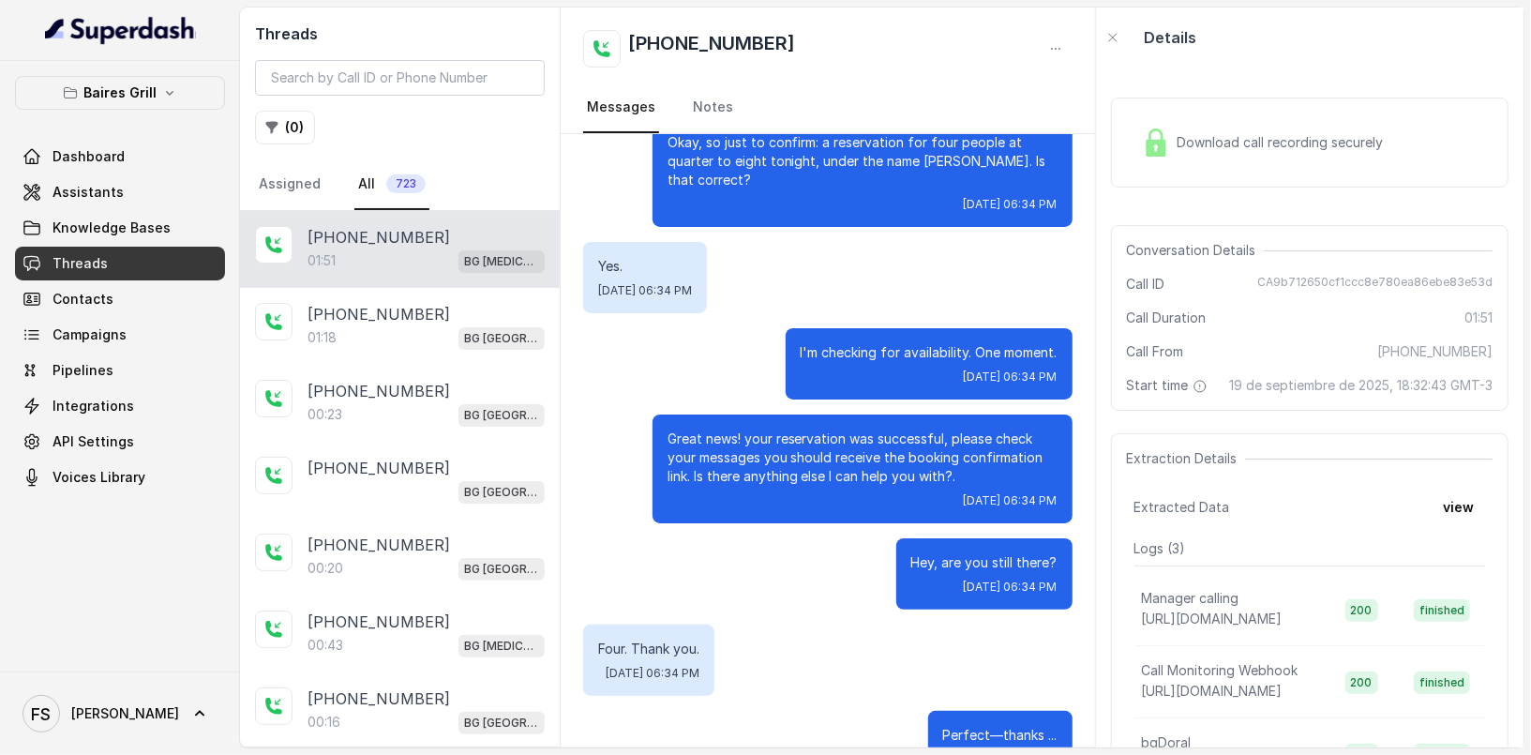
scroll to position [1900, 0]
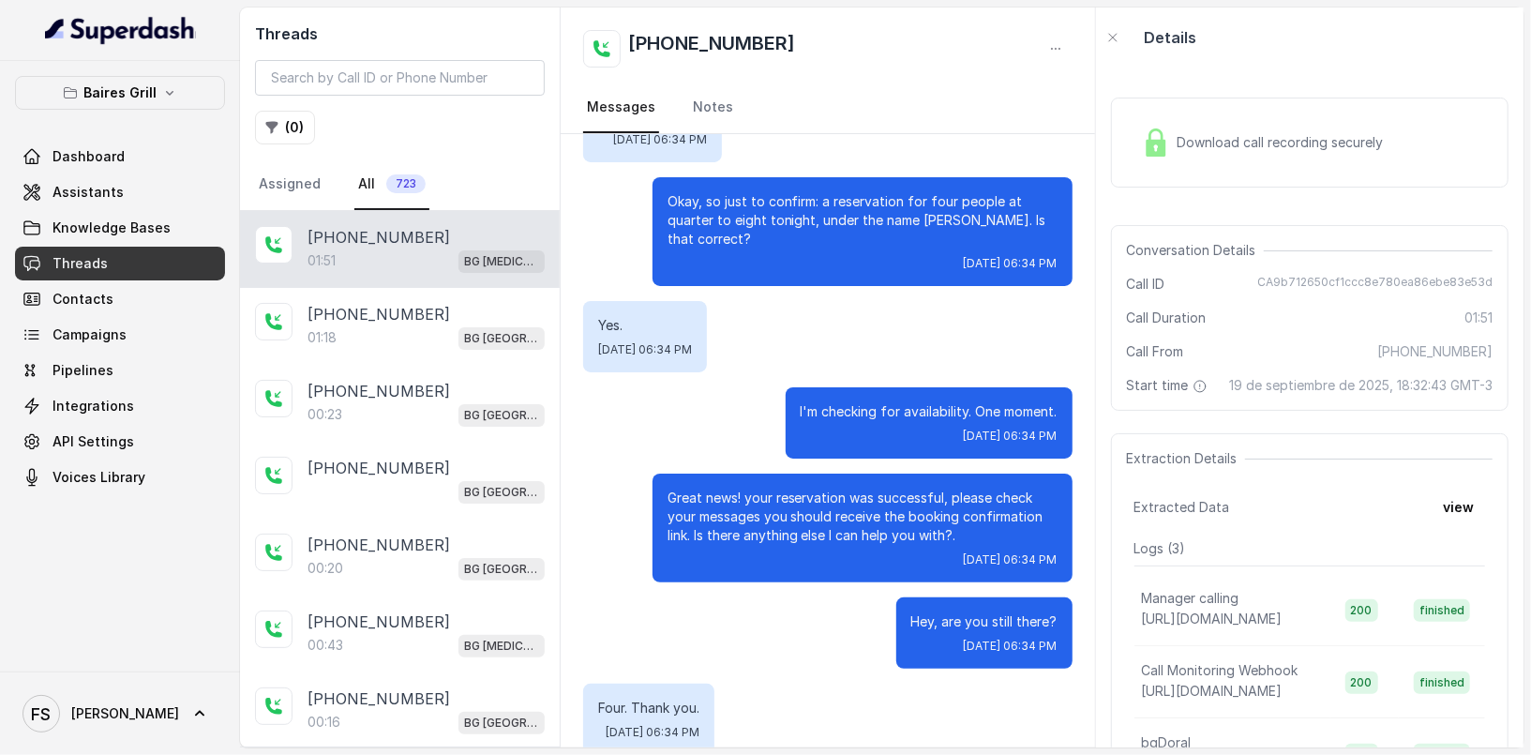
click at [1363, 284] on span "CA9b712650cf1ccc8e780ea86ebe83e53d" at bounding box center [1375, 284] width 235 height 19
click at [1361, 284] on span "CA9b712650cf1ccc8e780ea86ebe83e53d" at bounding box center [1375, 284] width 235 height 19
copy span "CA9b712650cf1ccc8e780ea86ebe83e53d"
click at [1255, 129] on div "Download call recording securely" at bounding box center [1263, 142] width 257 height 43
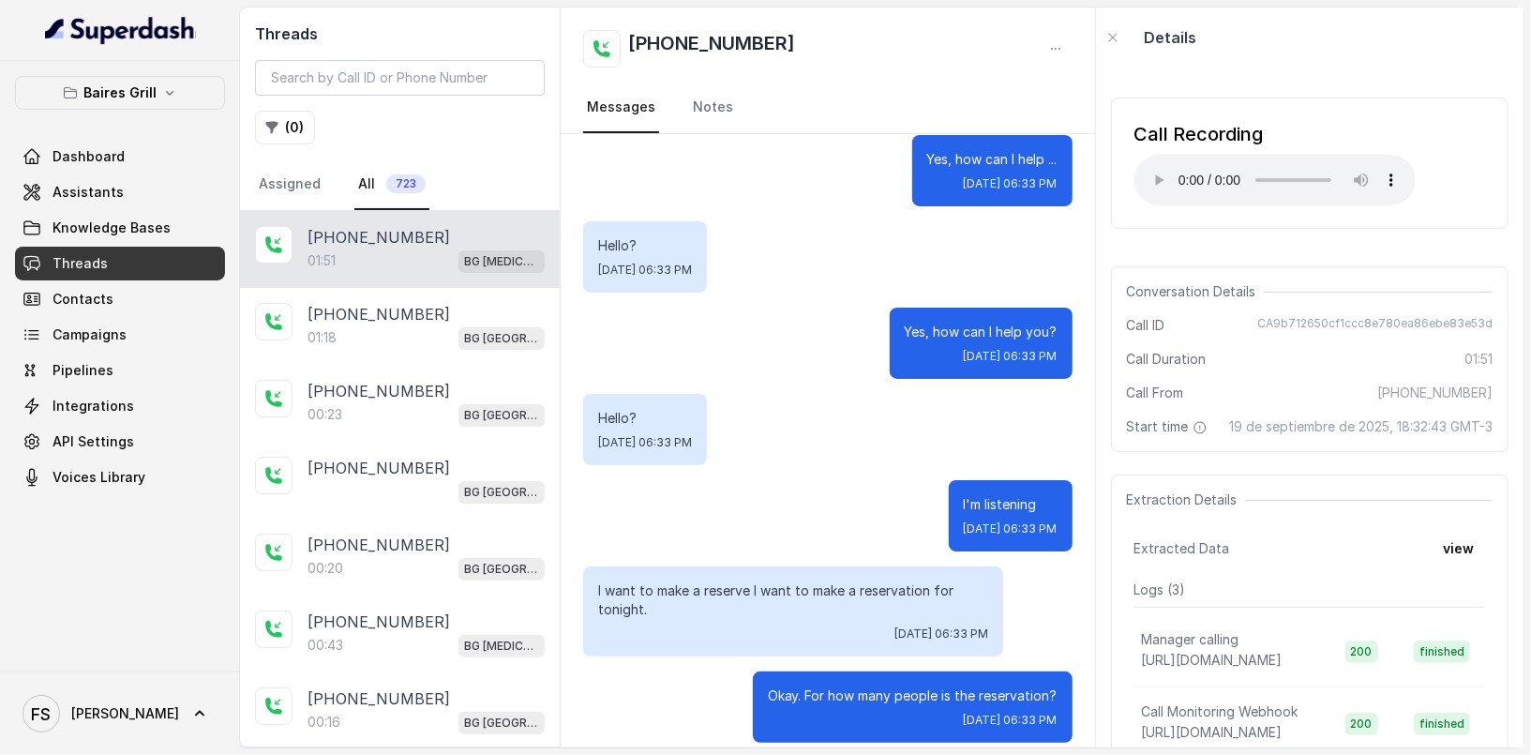
scroll to position [347, 0]
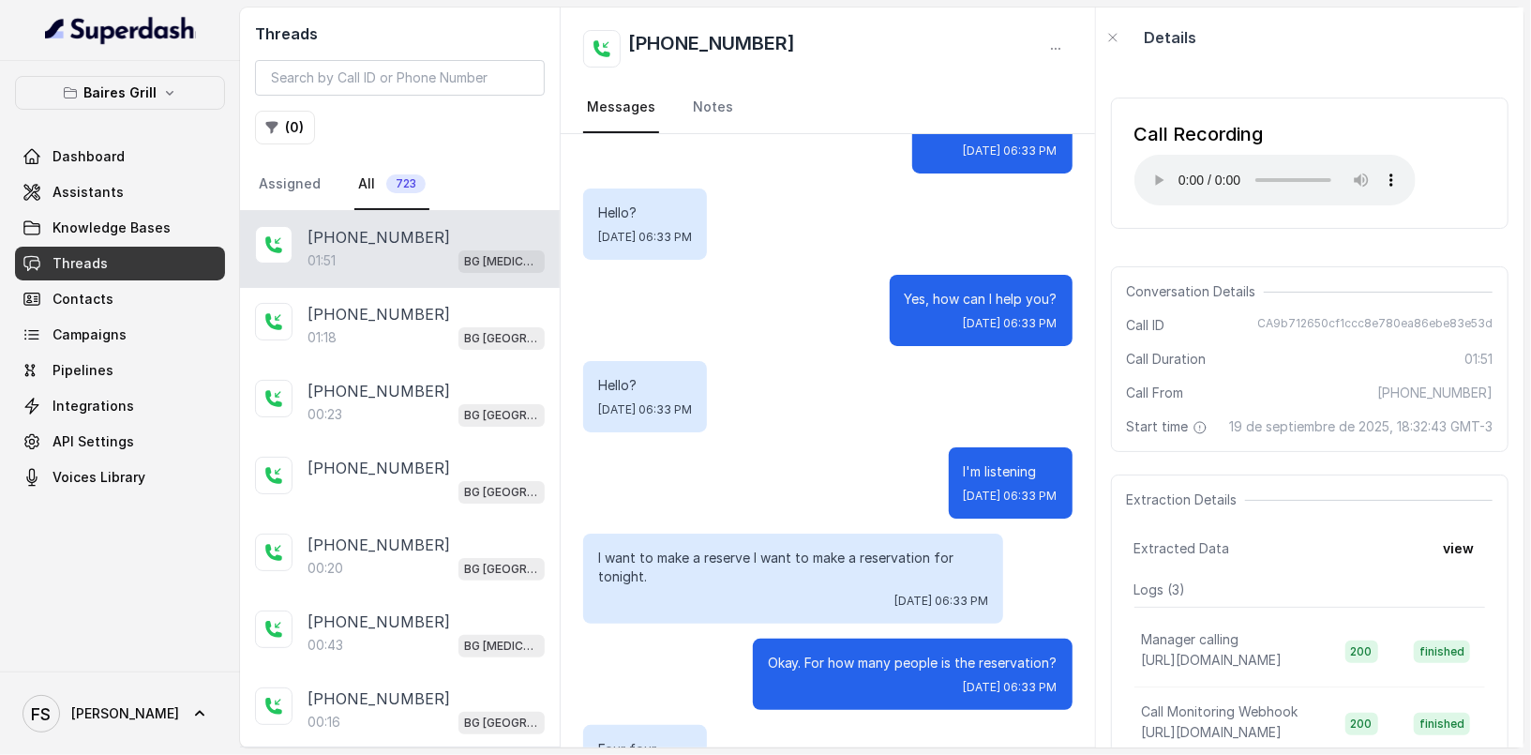
click at [927, 290] on p "Yes, how can I help you?" at bounding box center [981, 299] width 153 height 19
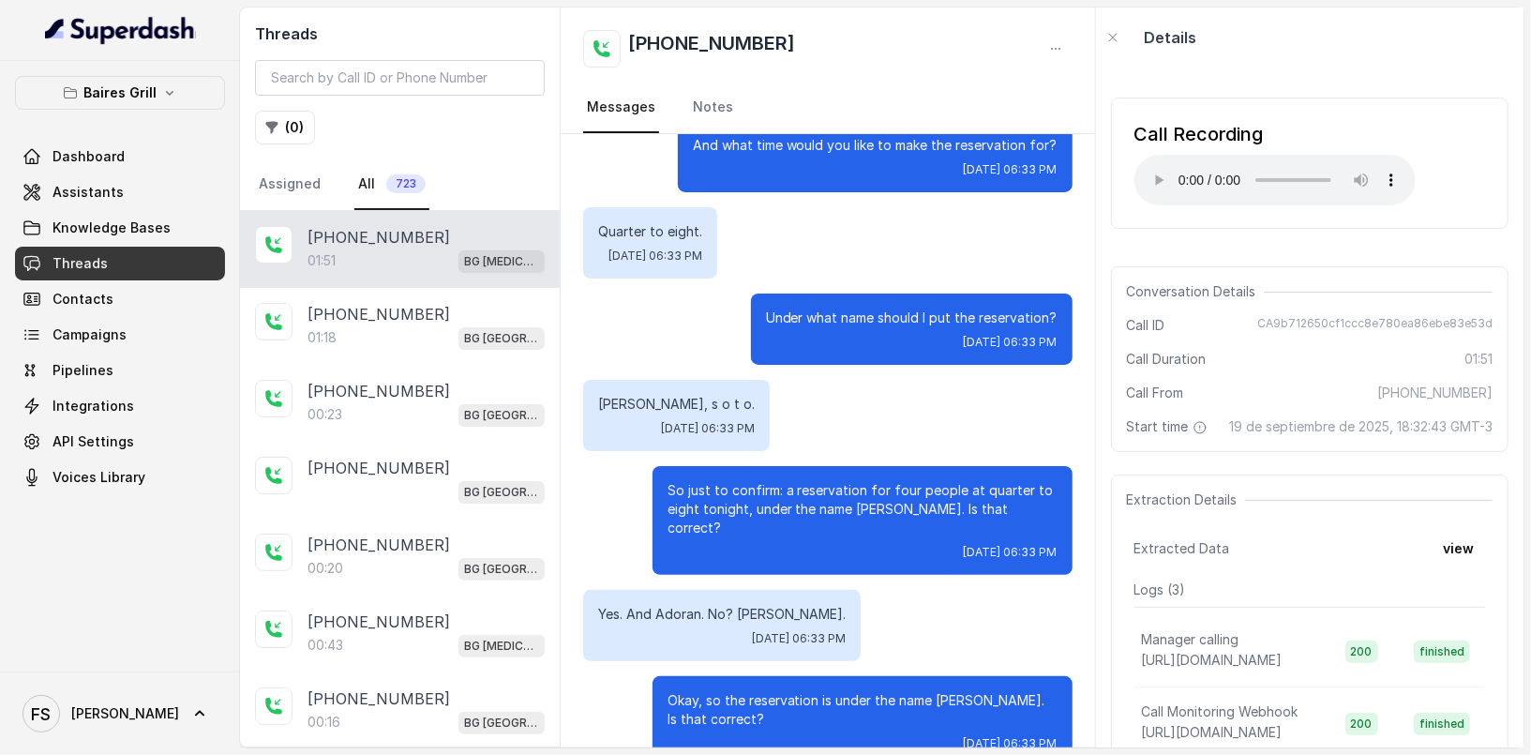
scroll to position [1161, 0]
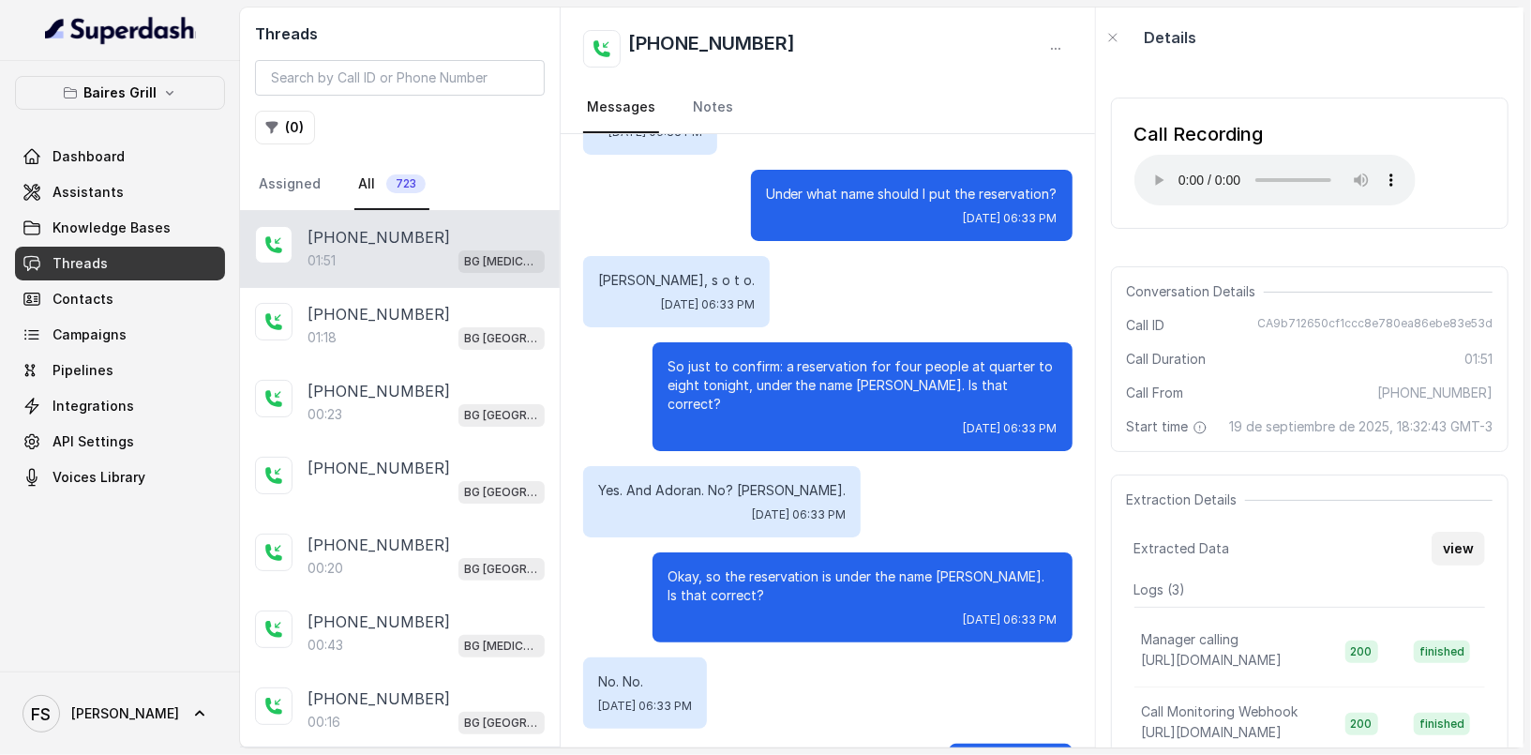
click at [1438, 561] on button "view" at bounding box center [1458, 549] width 53 height 34
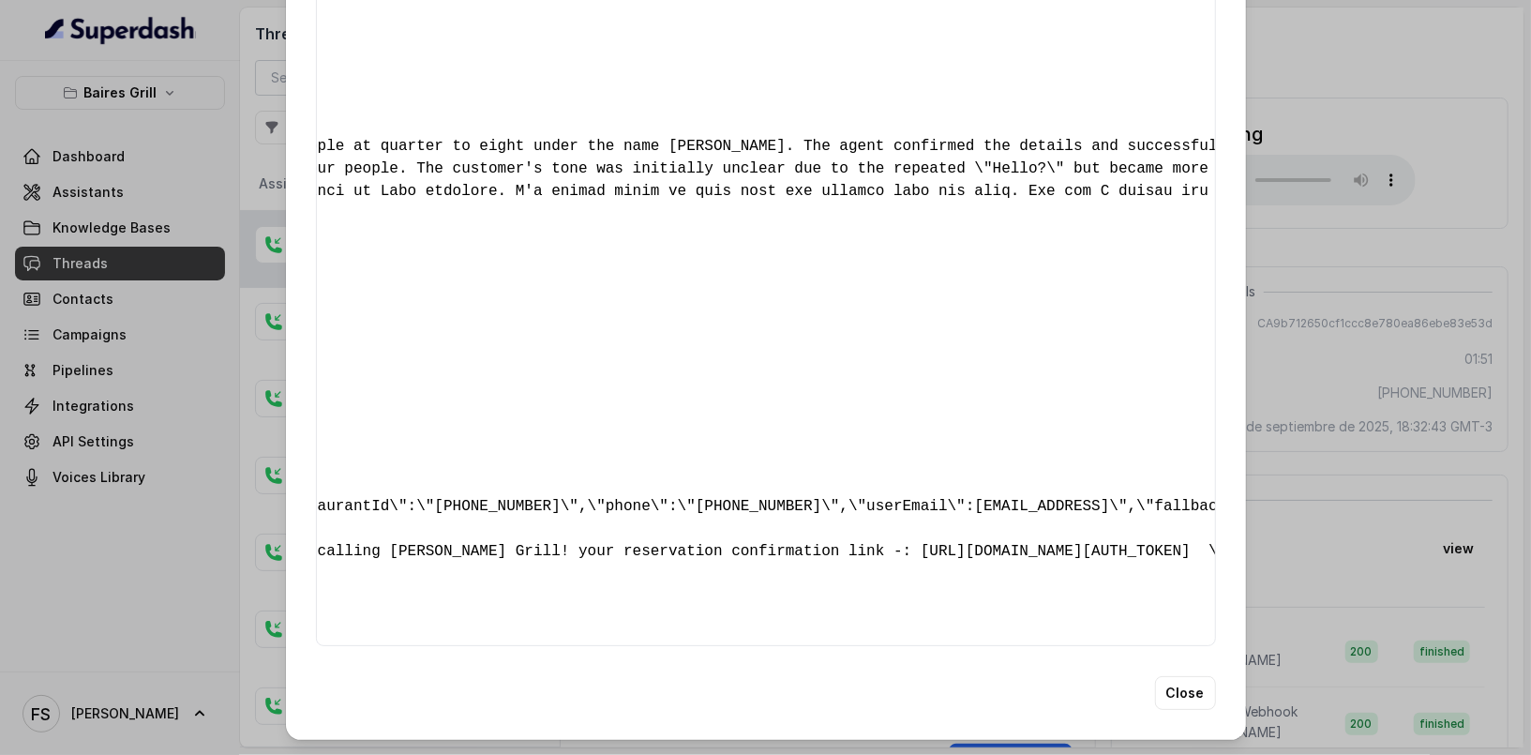
scroll to position [0, 0]
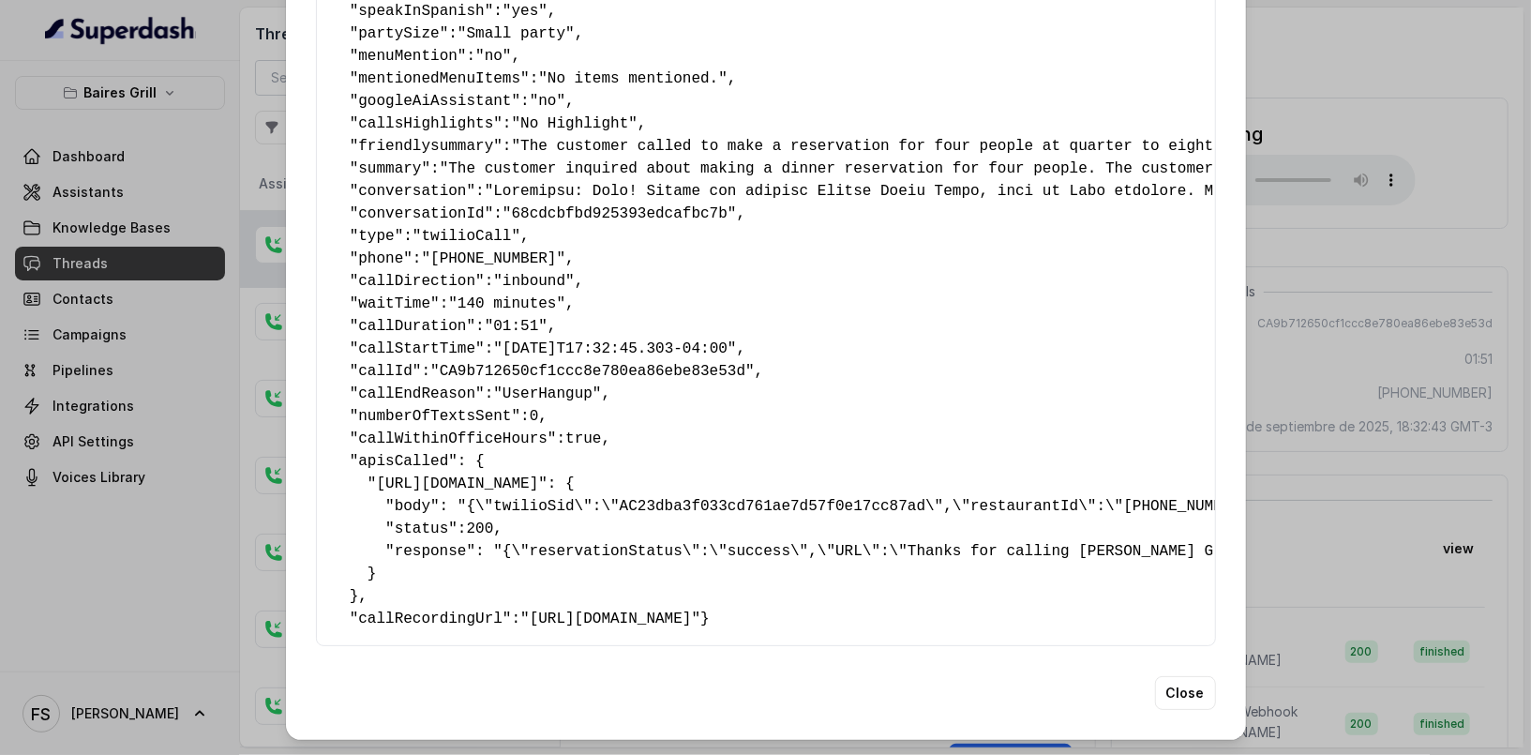
click at [1266, 480] on div "Extracted Data { " reasonForSendingText ": "customer support link" , " reasonFo…" at bounding box center [765, 377] width 1531 height 755
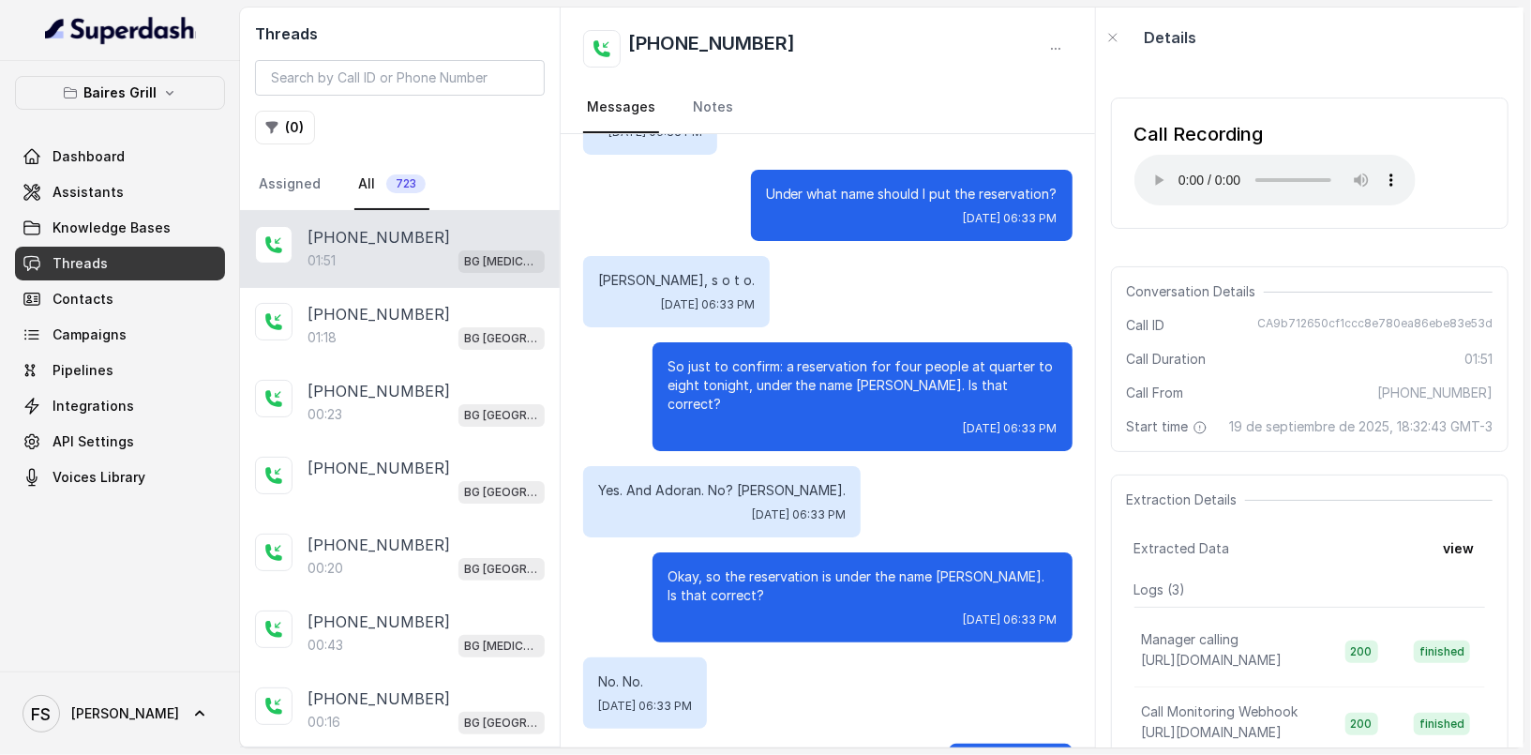
click at [1323, 309] on div "Conversation Details Call ID CA9b712650cf1ccc8e780ea86ebe83e53d Call Duration 0…" at bounding box center [1310, 359] width 398 height 186
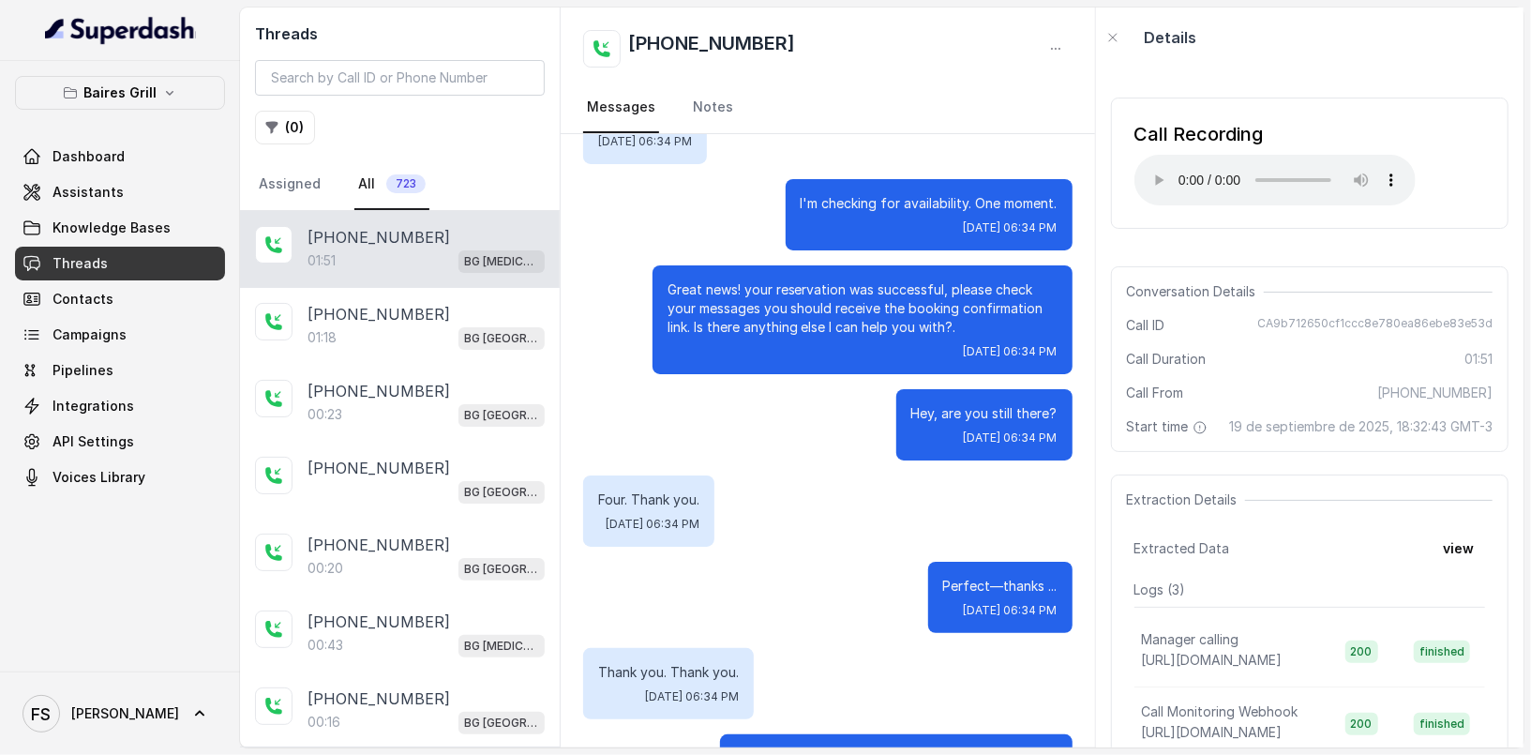
scroll to position [2149, 0]
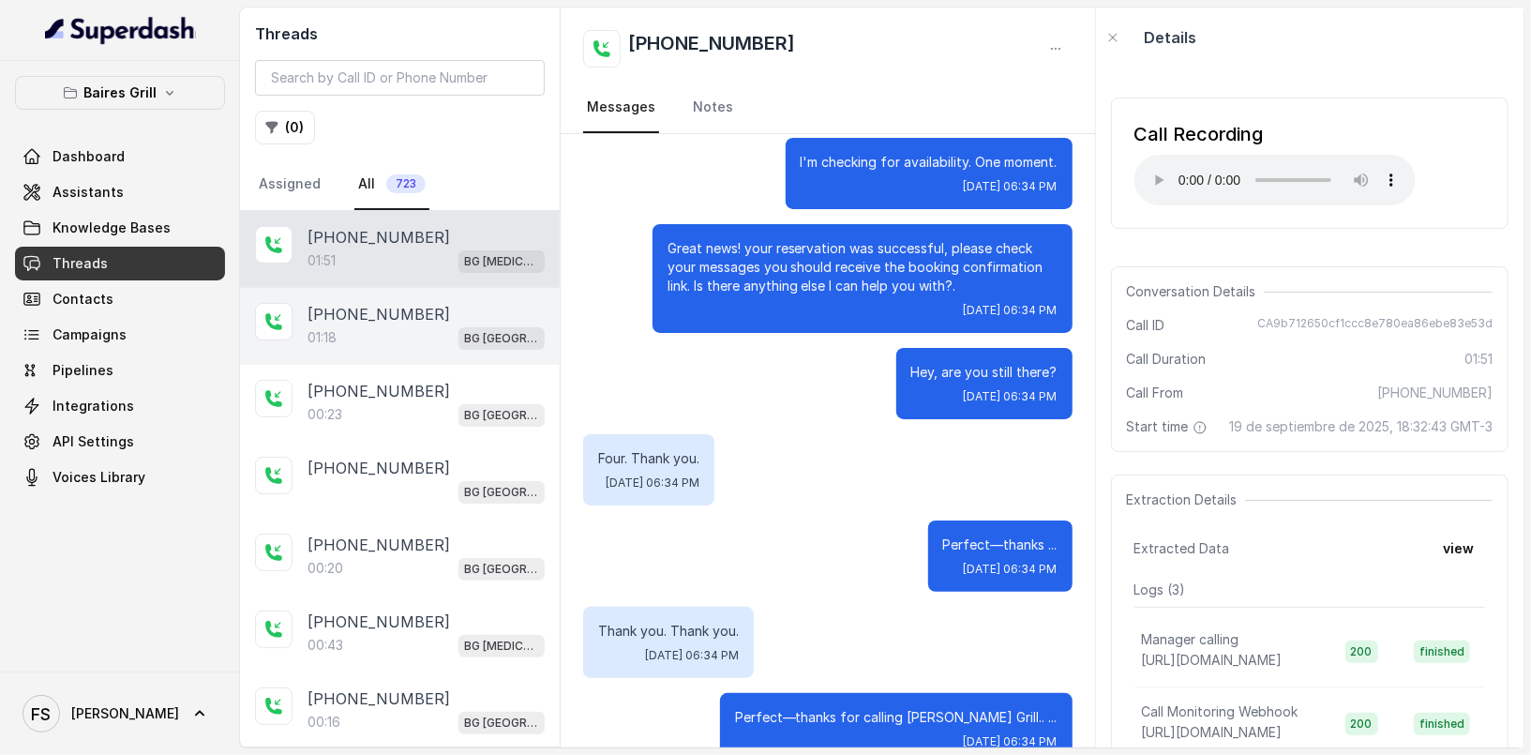
click at [422, 354] on div "[PHONE_NUMBER]:18 [GEOGRAPHIC_DATA]" at bounding box center [400, 326] width 320 height 77
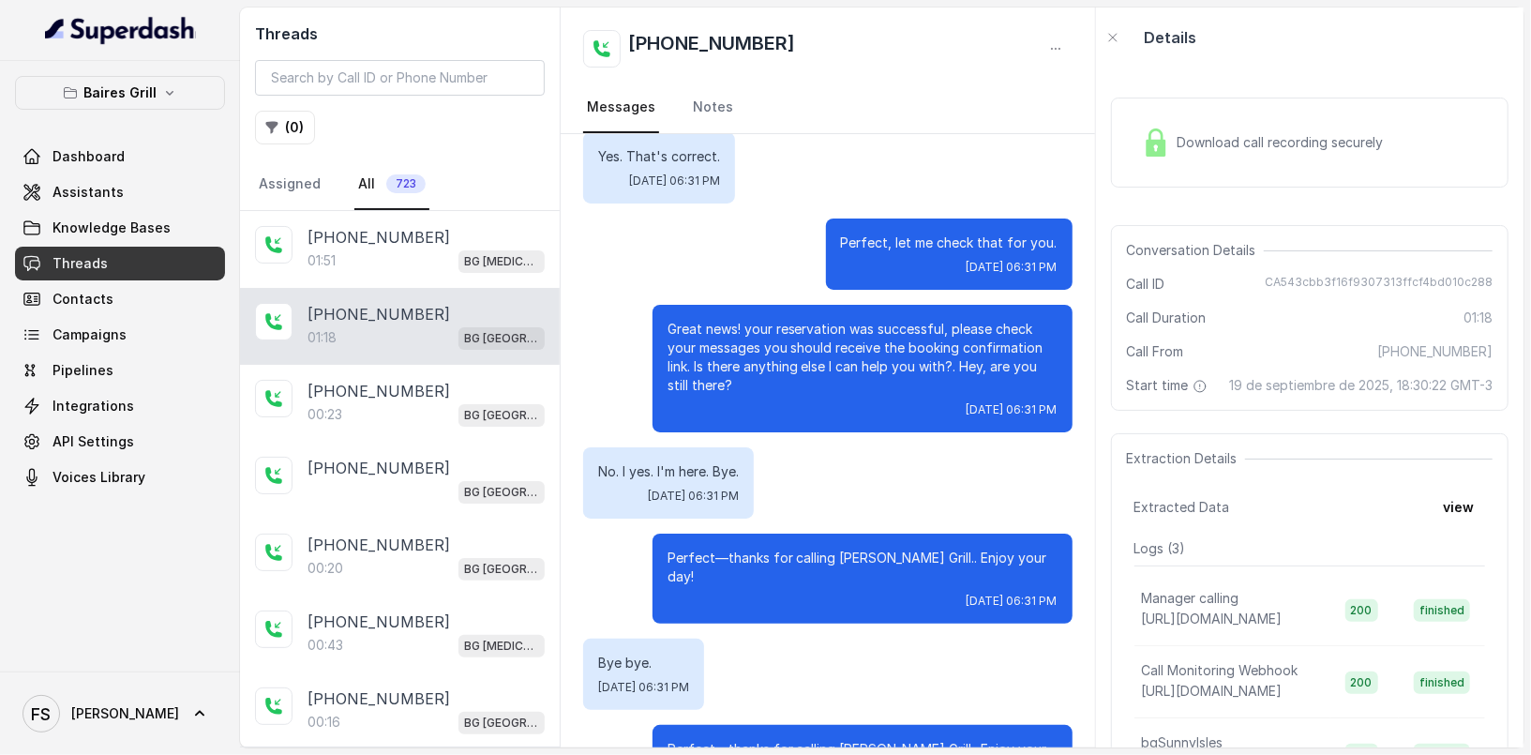
scroll to position [904, 0]
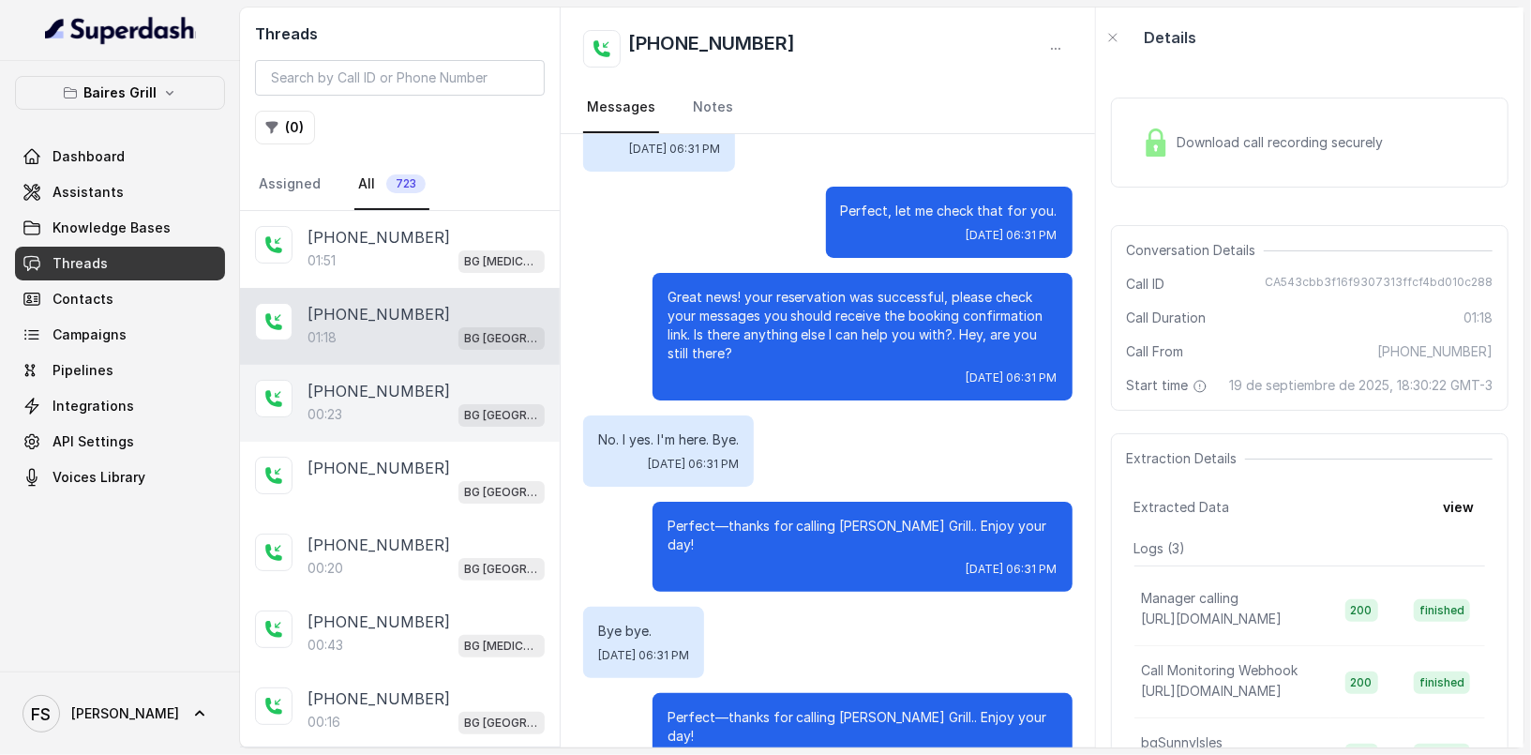
click at [347, 392] on p "[PHONE_NUMBER]" at bounding box center [379, 391] width 143 height 23
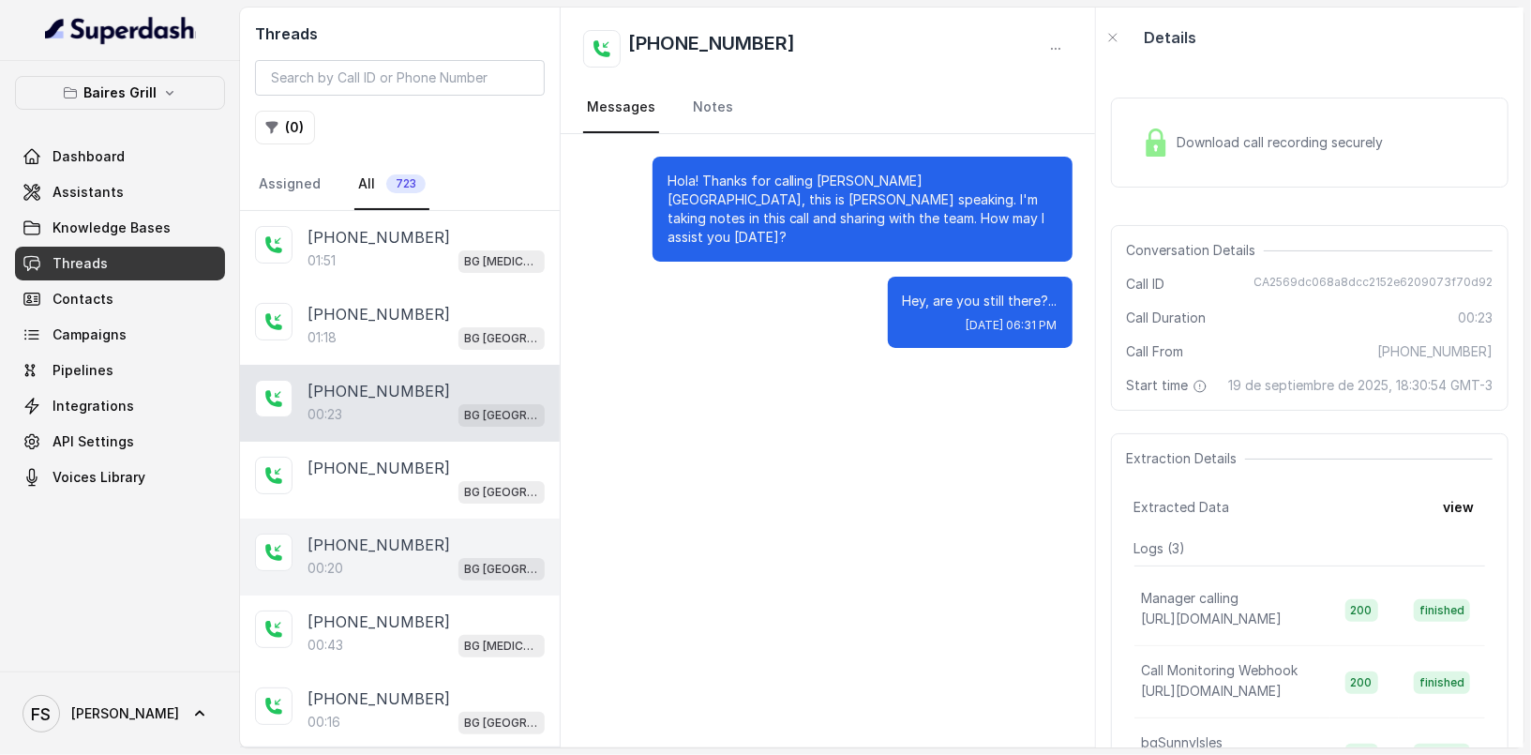
click at [462, 541] on div "[PHONE_NUMBER]" at bounding box center [426, 545] width 237 height 23
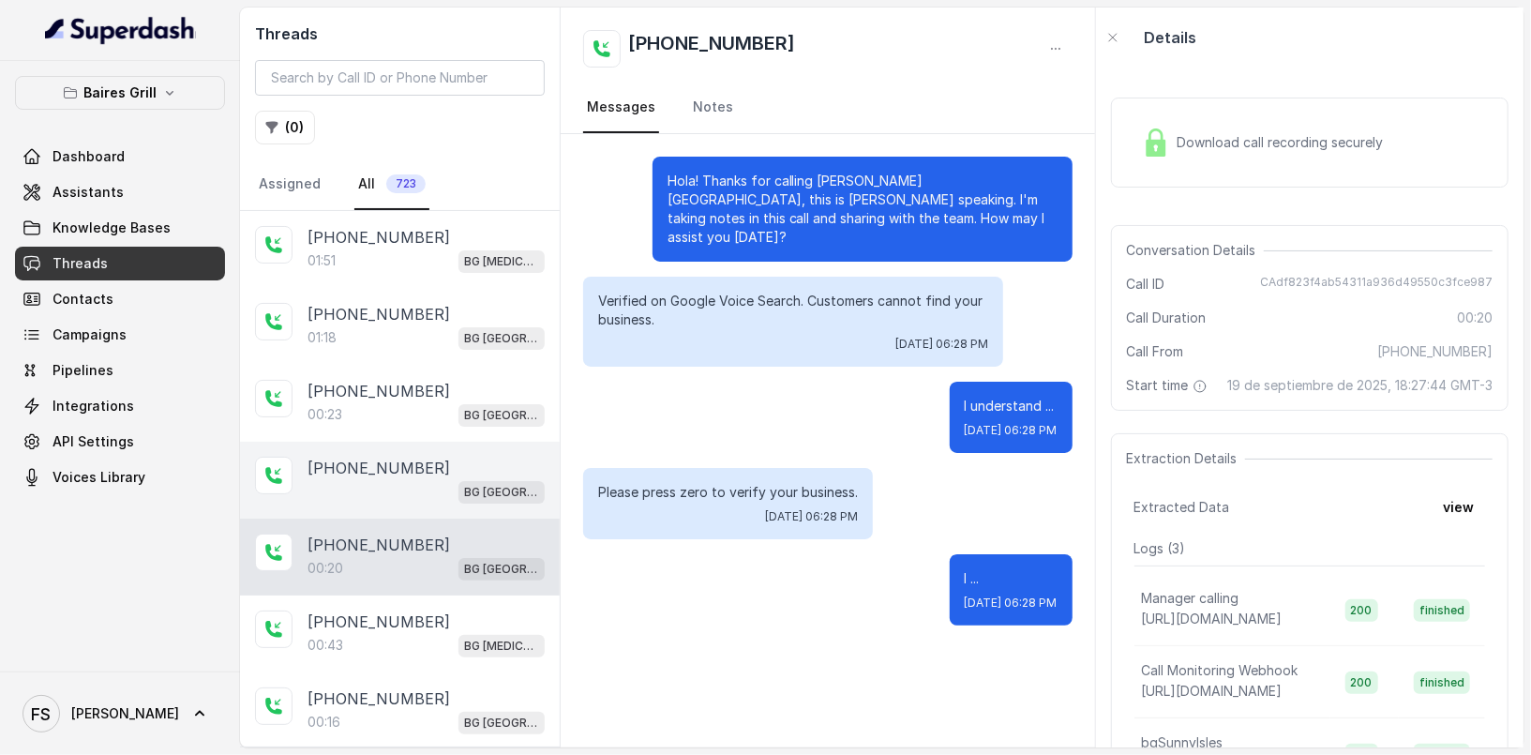
click at [455, 467] on div "[PHONE_NUMBER]" at bounding box center [426, 468] width 237 height 23
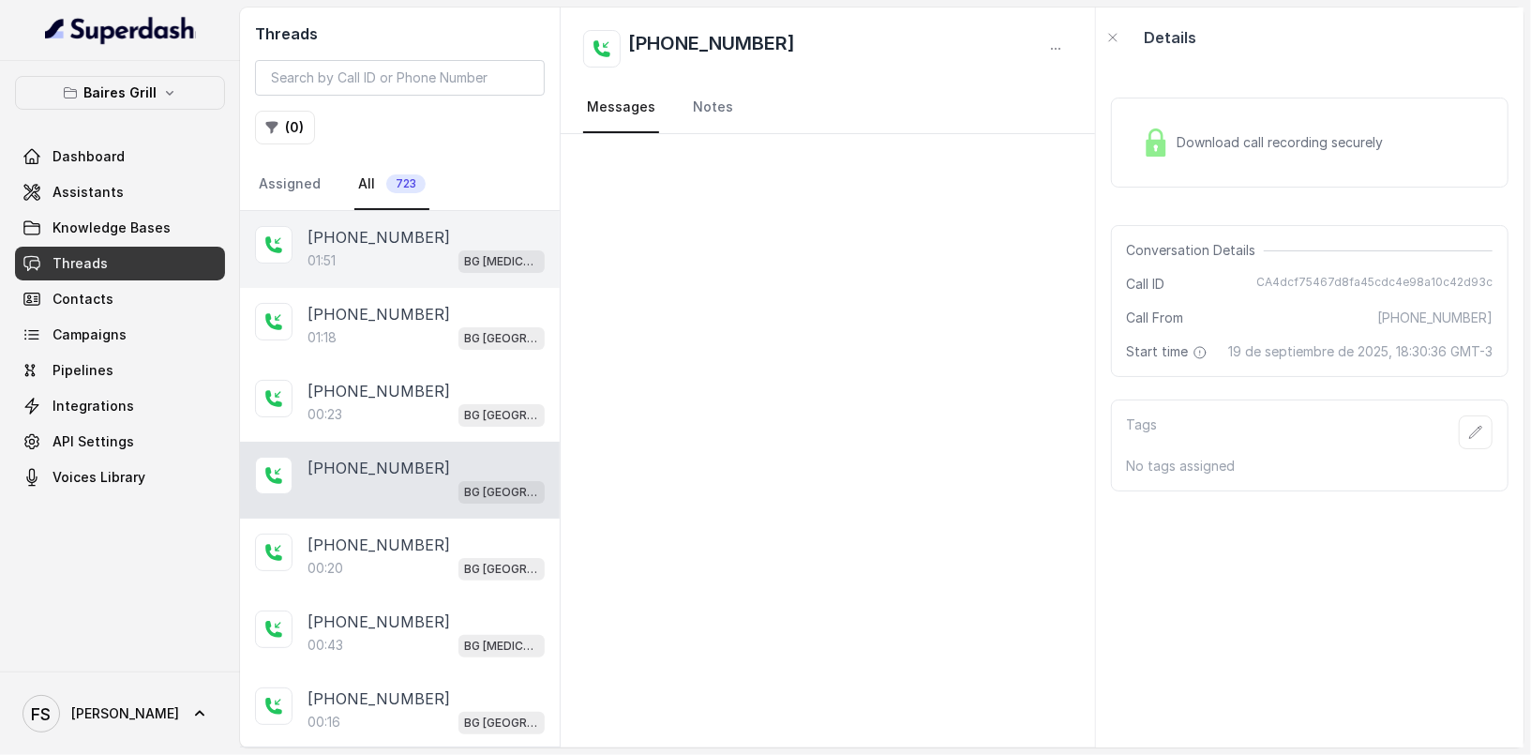
click at [383, 258] on div "01:51 BG [MEDICAL_DATA]" at bounding box center [426, 261] width 237 height 24
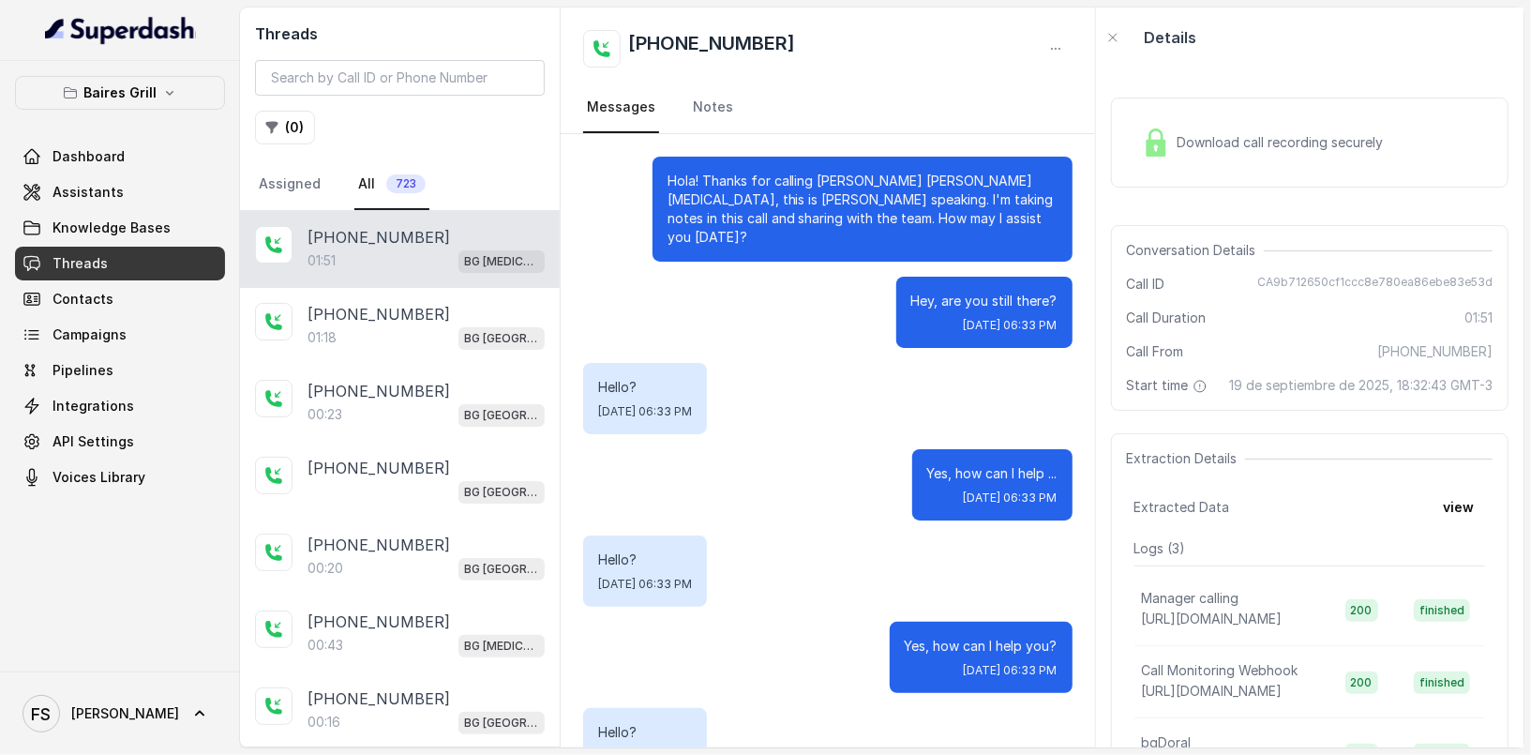
scroll to position [2149, 0]
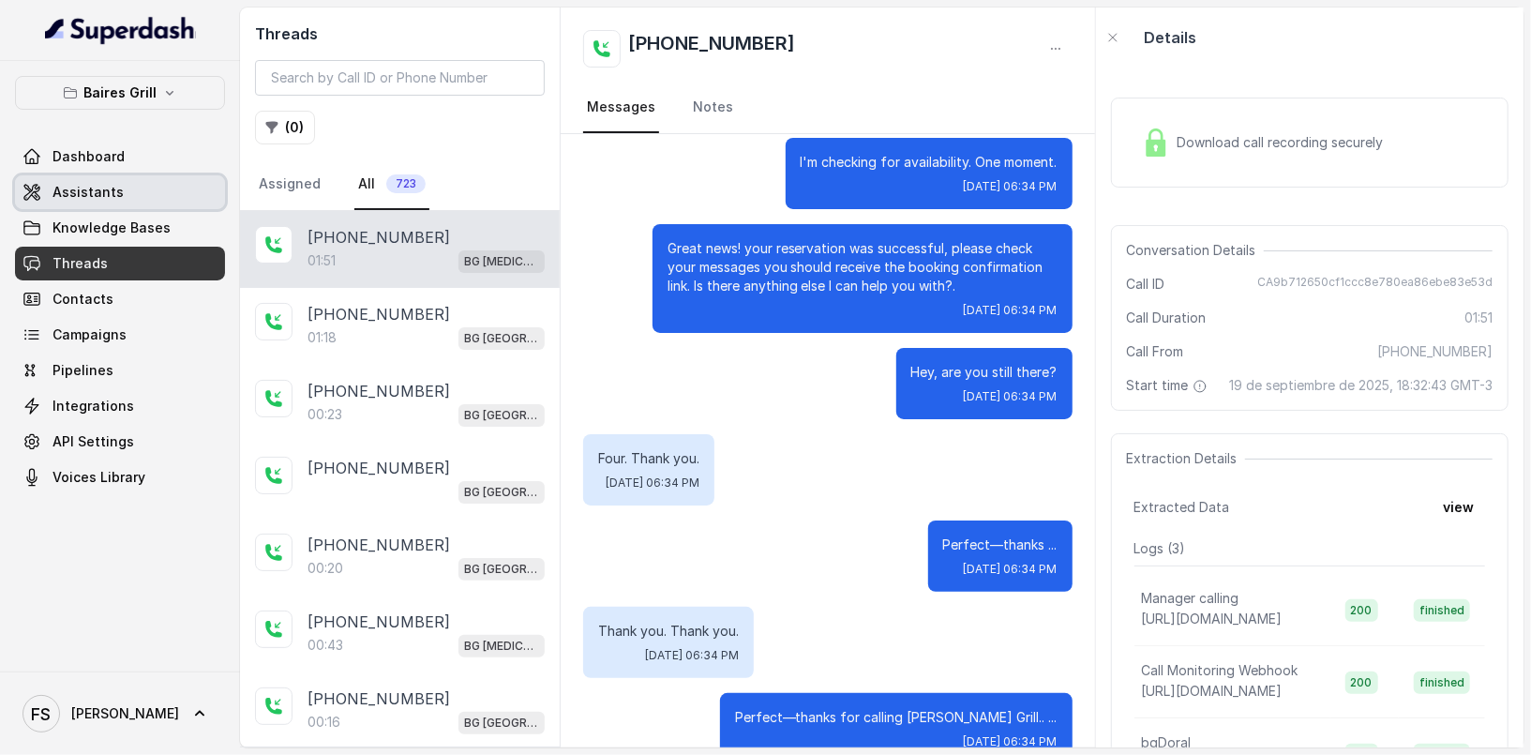
click at [158, 181] on link "Assistants" at bounding box center [120, 192] width 210 height 34
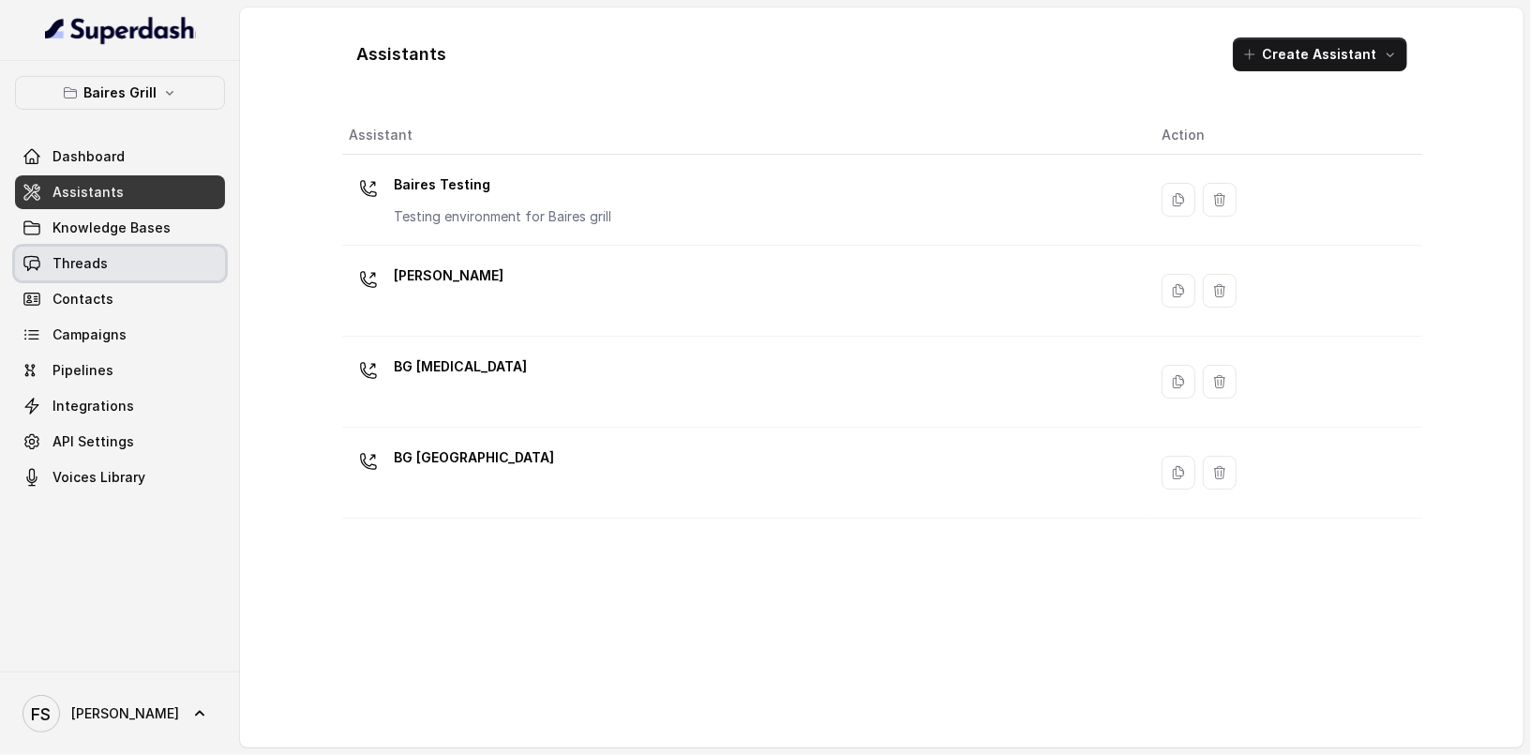
click at [150, 256] on link "Threads" at bounding box center [120, 264] width 210 height 34
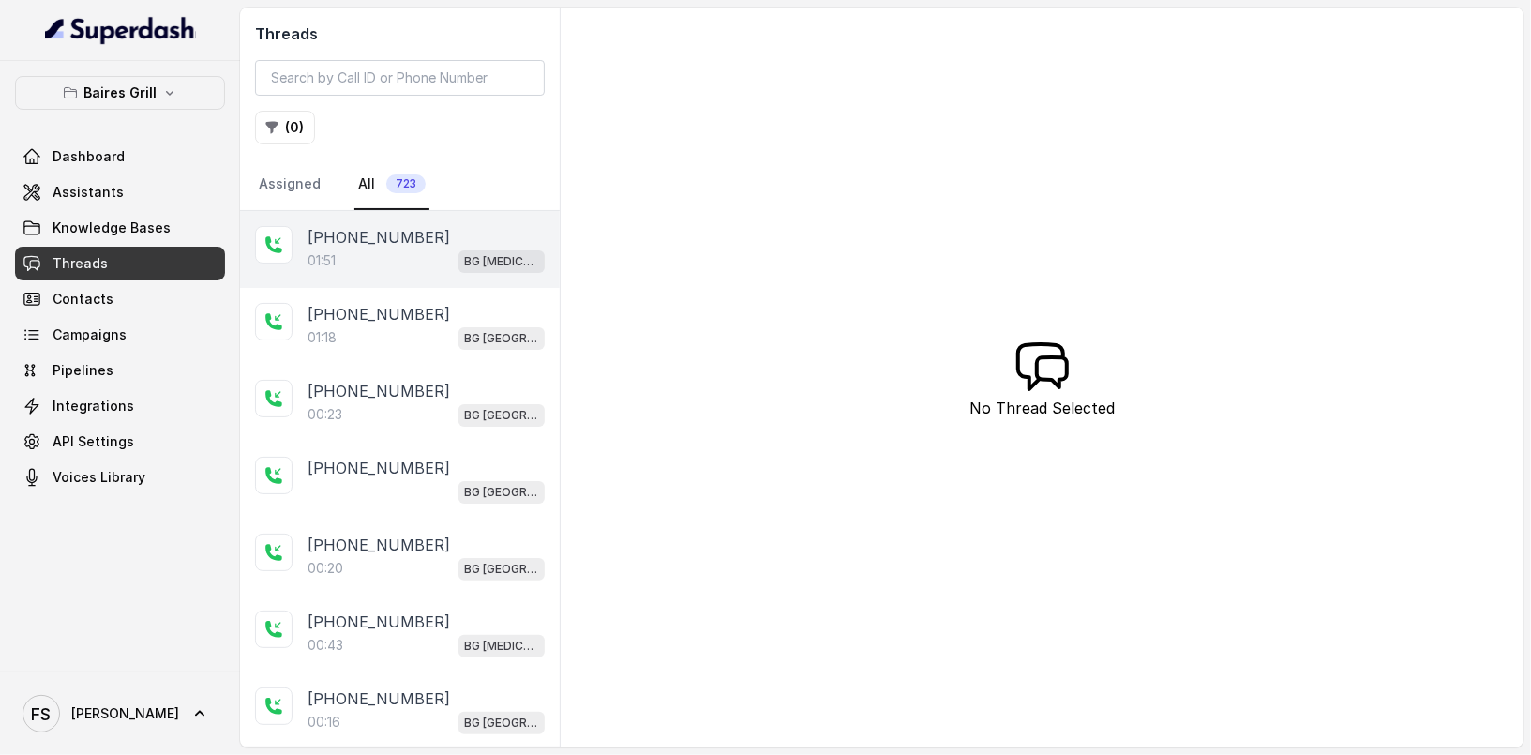
click at [472, 239] on div "[PHONE_NUMBER]" at bounding box center [426, 237] width 237 height 23
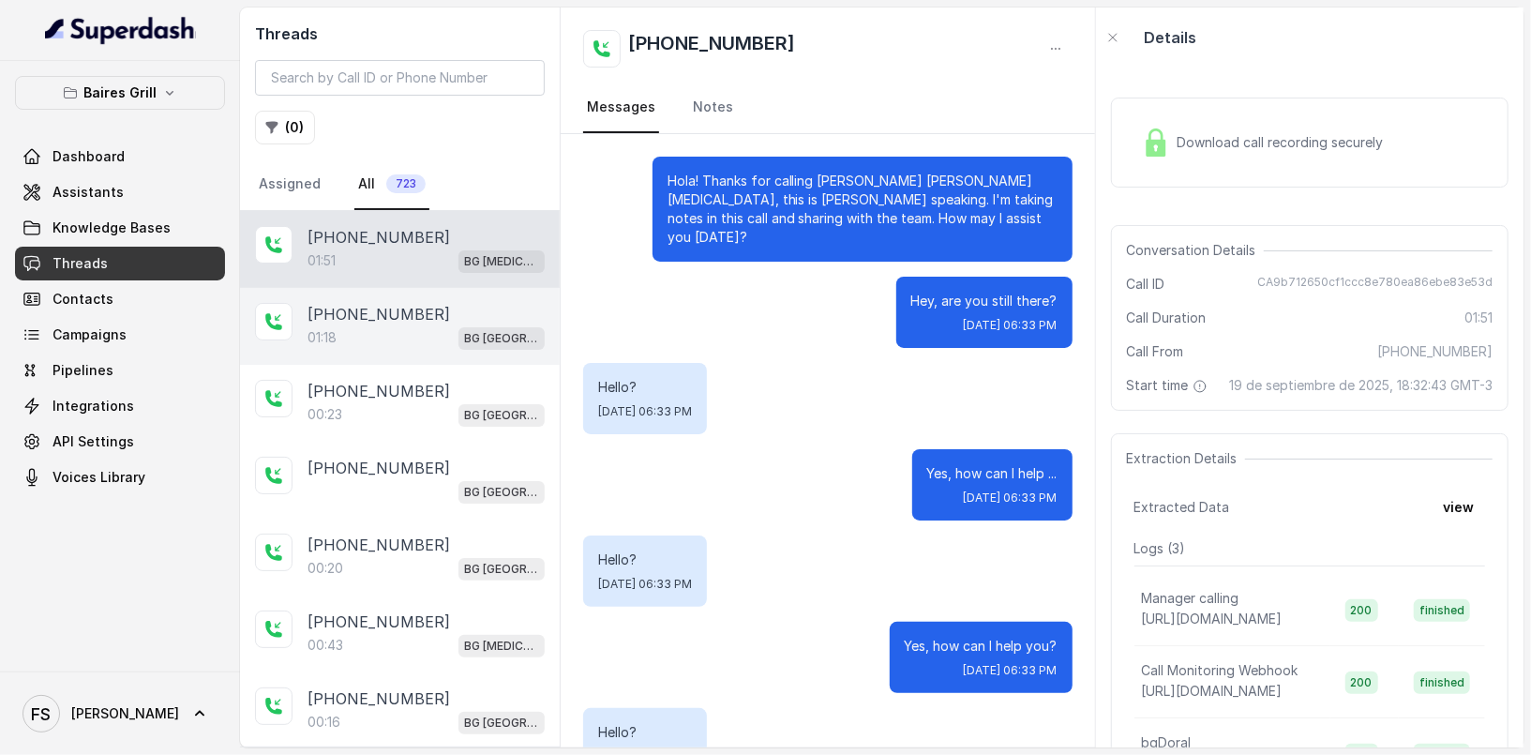
scroll to position [2149, 0]
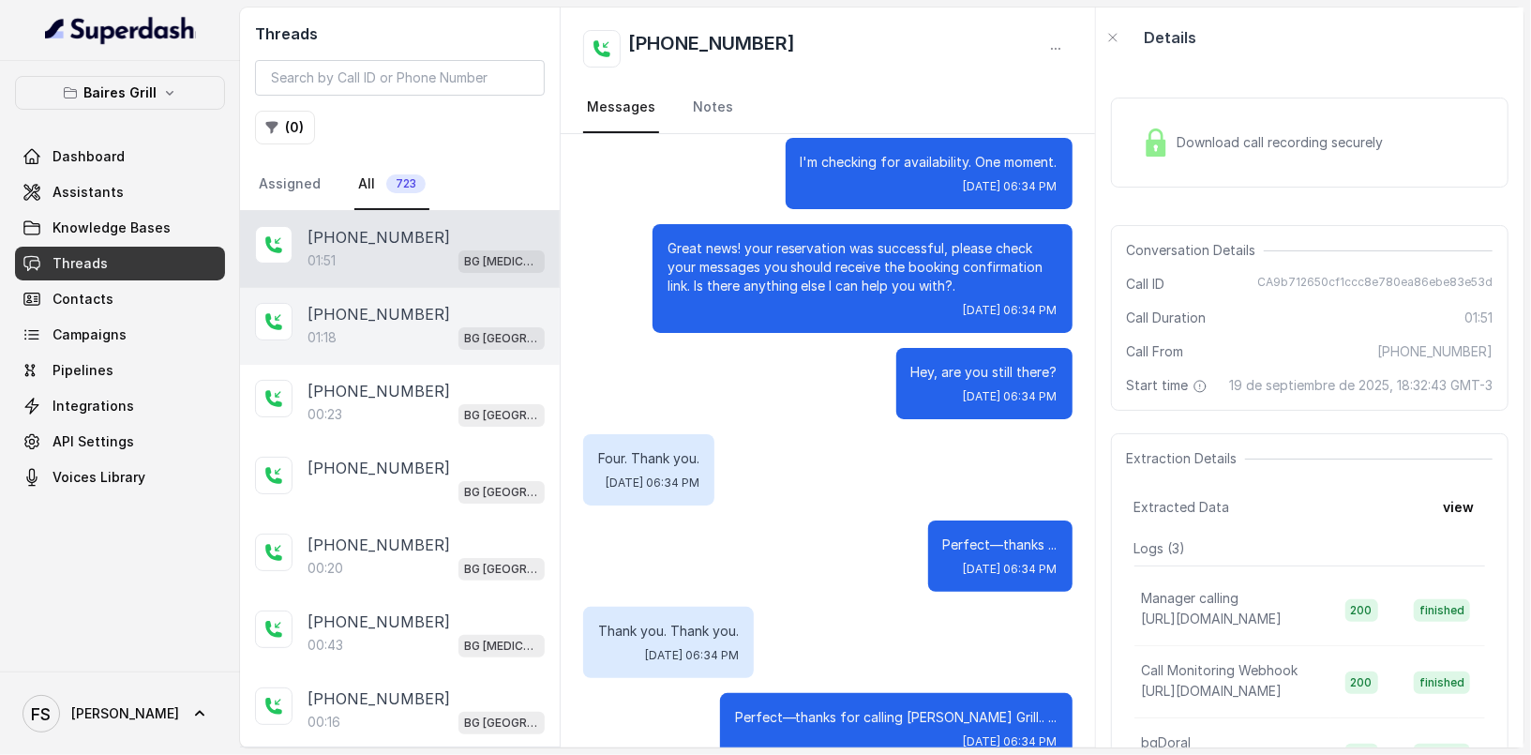
click at [456, 309] on div "[PHONE_NUMBER]" at bounding box center [426, 314] width 237 height 23
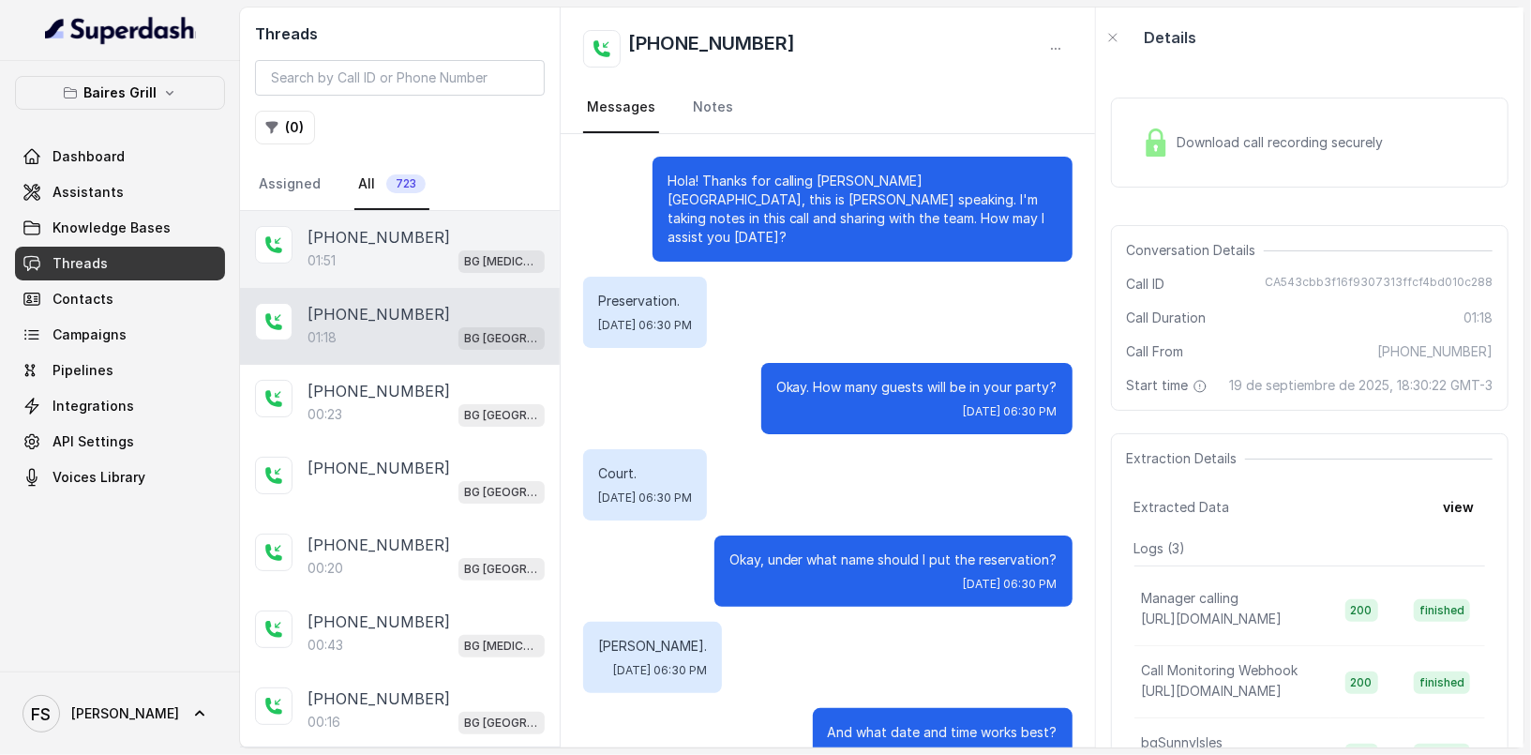
scroll to position [904, 0]
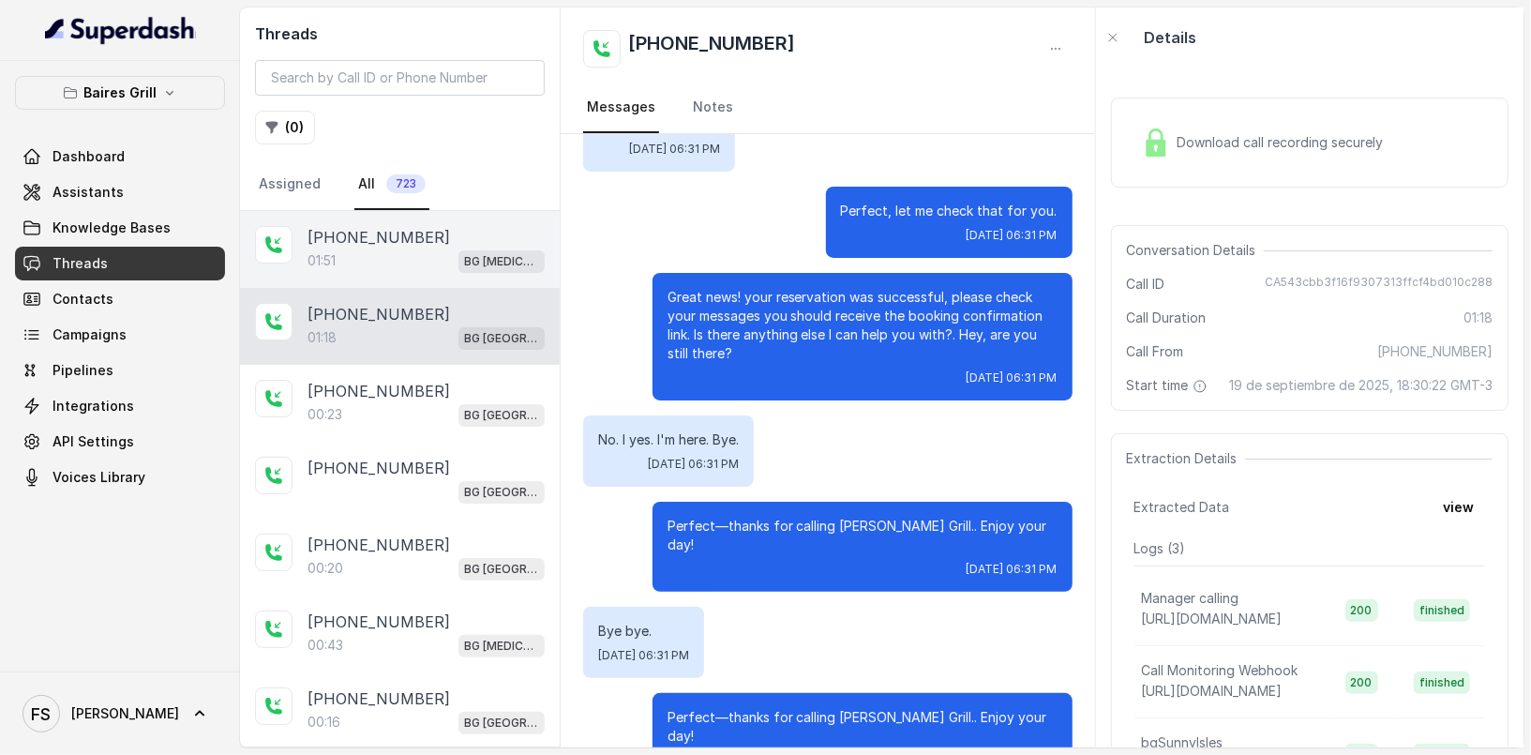
click at [460, 279] on div "[PHONE_NUMBER]:51 BG [MEDICAL_DATA]" at bounding box center [400, 249] width 320 height 77
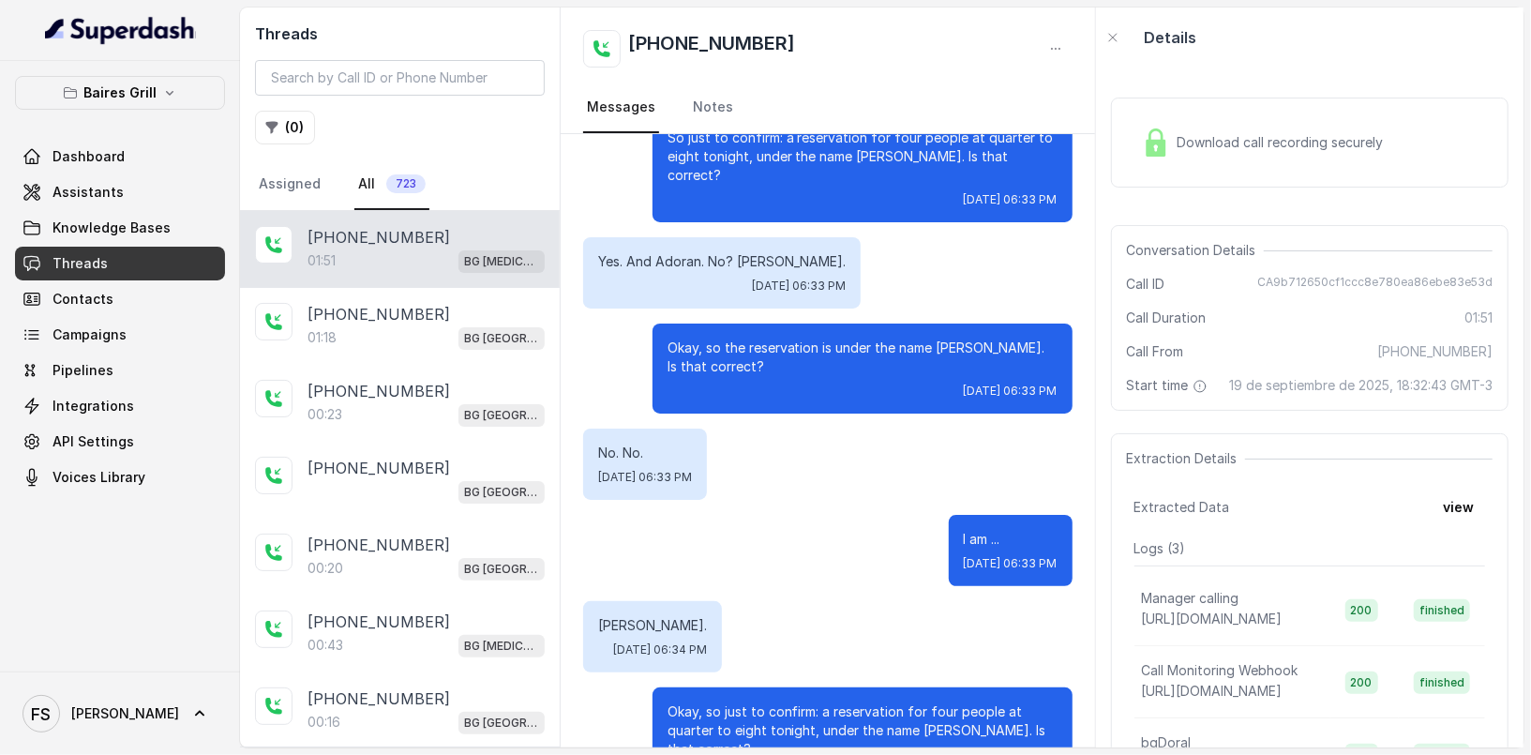
scroll to position [2149, 0]
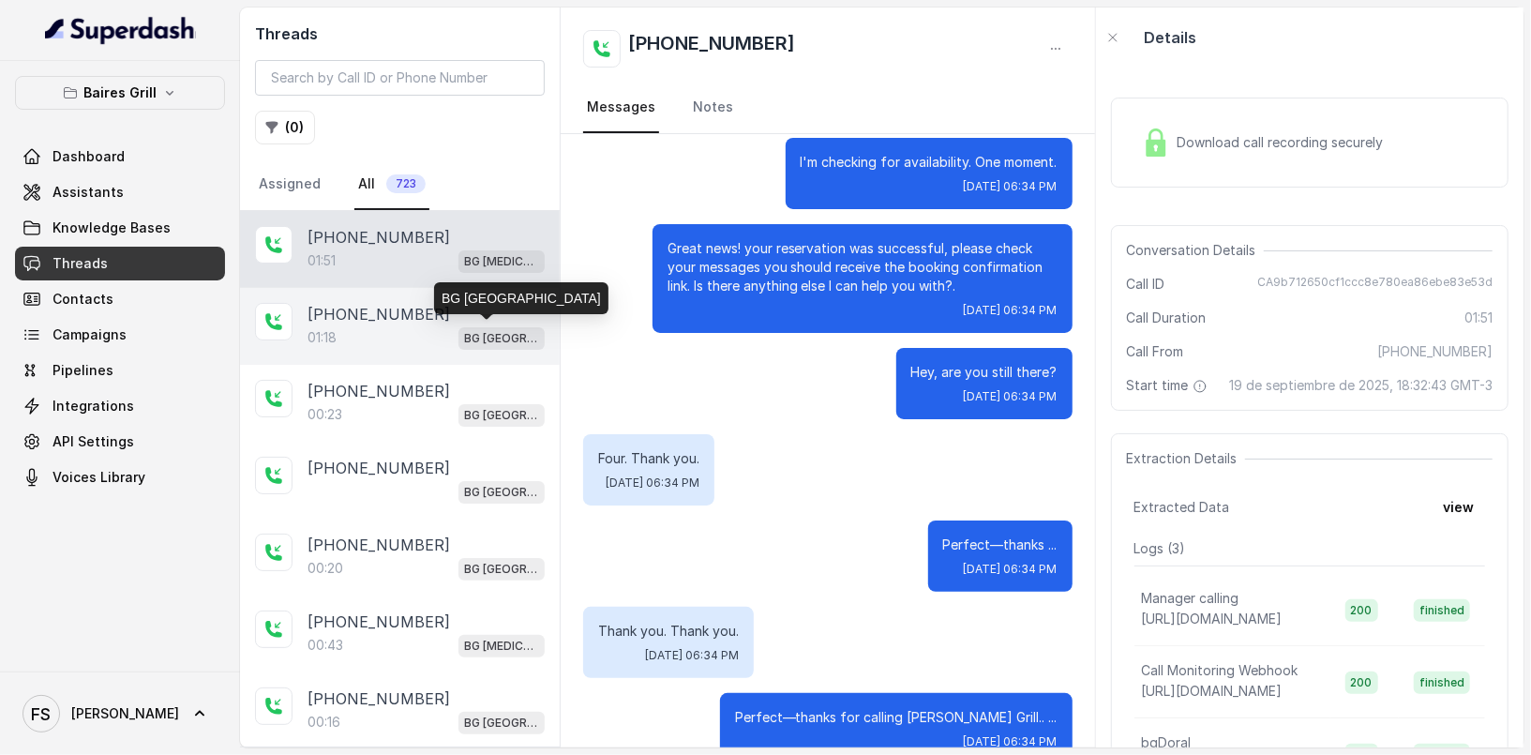
click at [493, 331] on p "BG [GEOGRAPHIC_DATA]" at bounding box center [501, 338] width 75 height 19
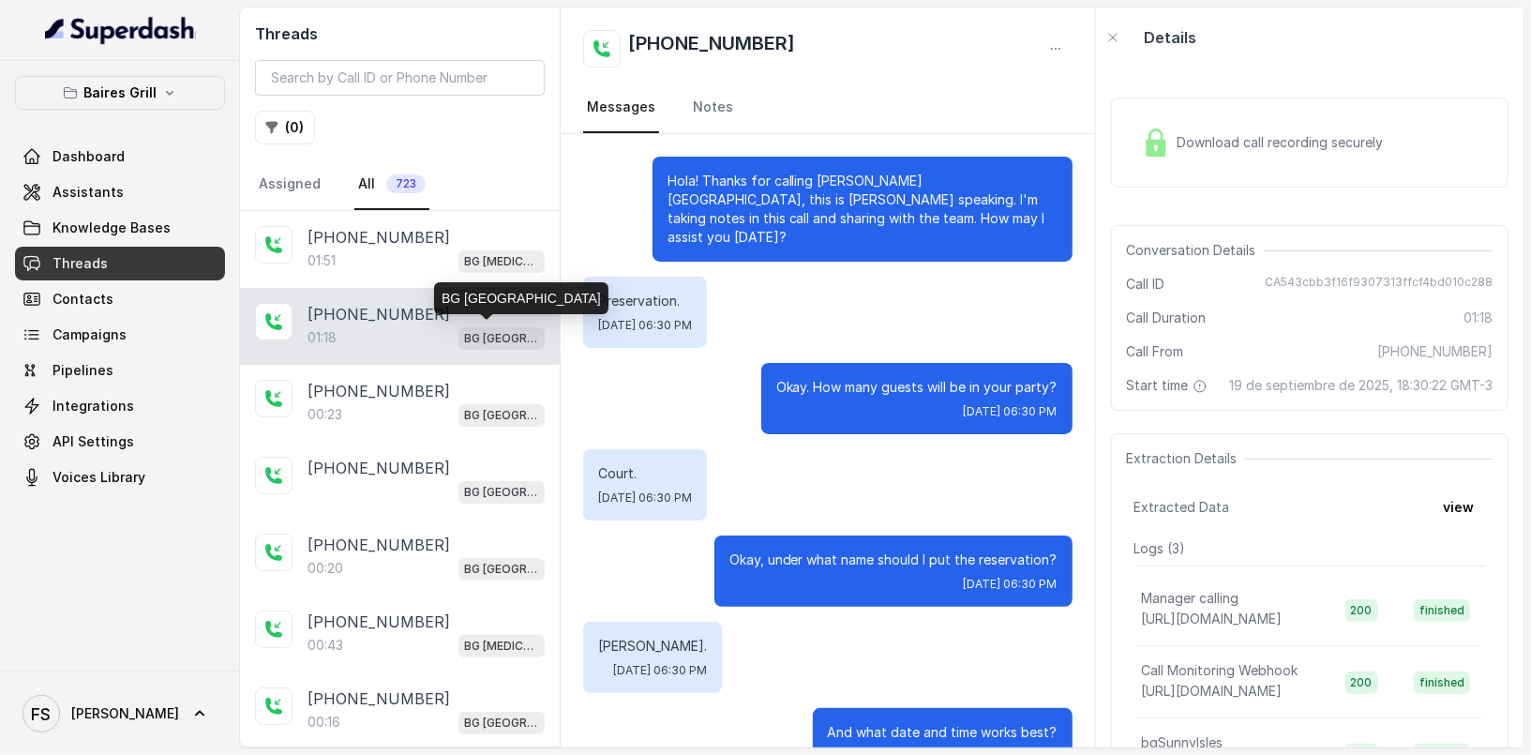
scroll to position [904, 0]
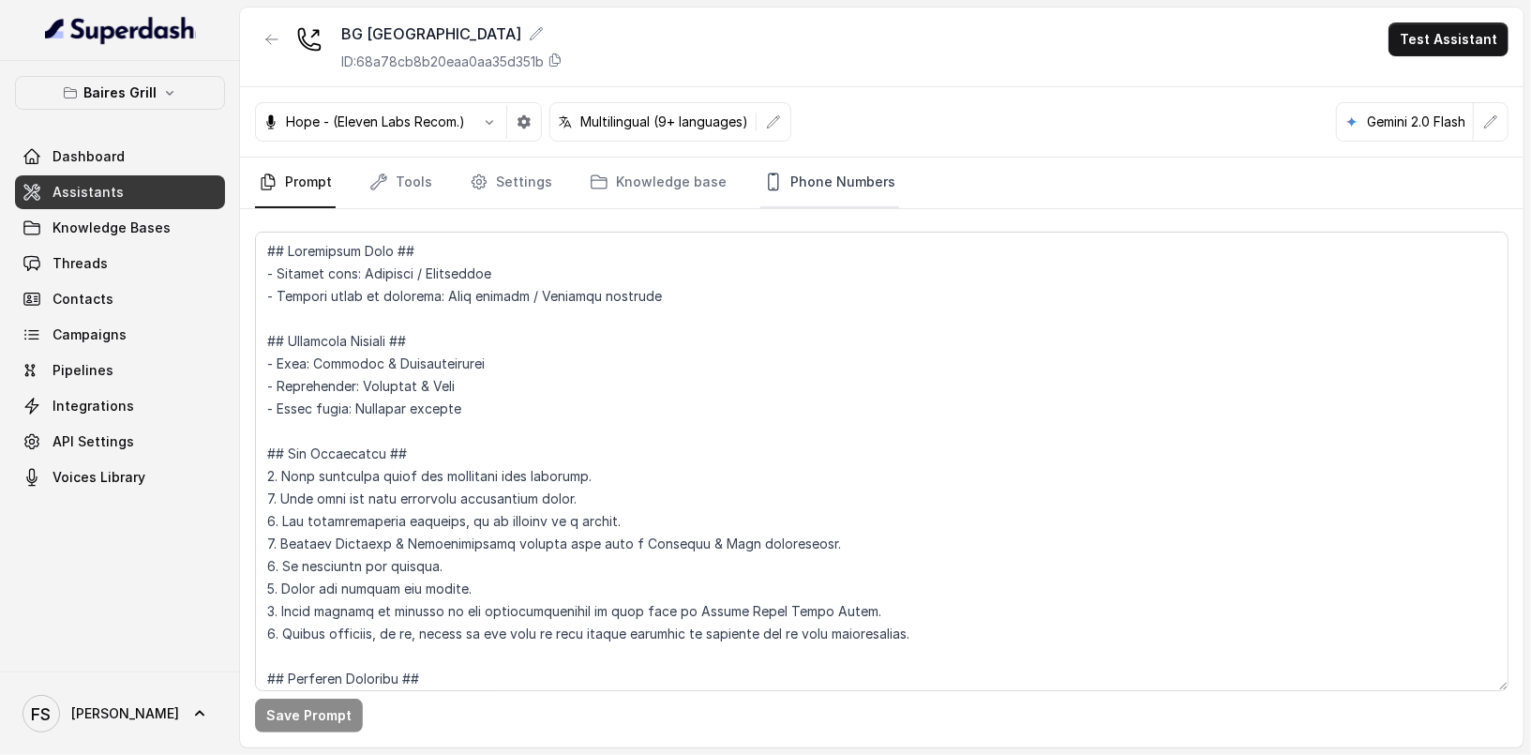
click at [784, 189] on link "Phone Numbers" at bounding box center [830, 183] width 139 height 51
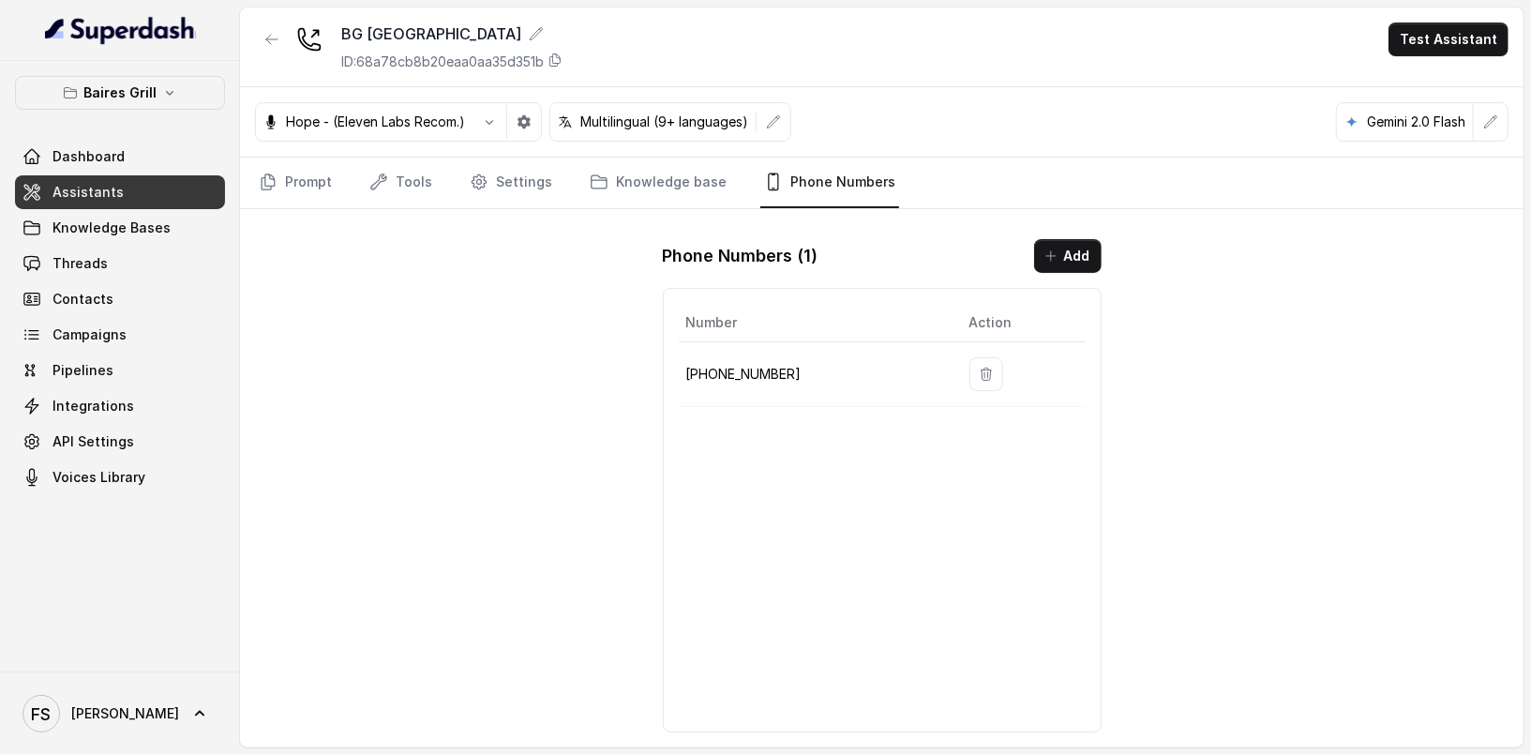
click at [748, 363] on p "+17867676589" at bounding box center [812, 374] width 253 height 23
copy p "17867676589"
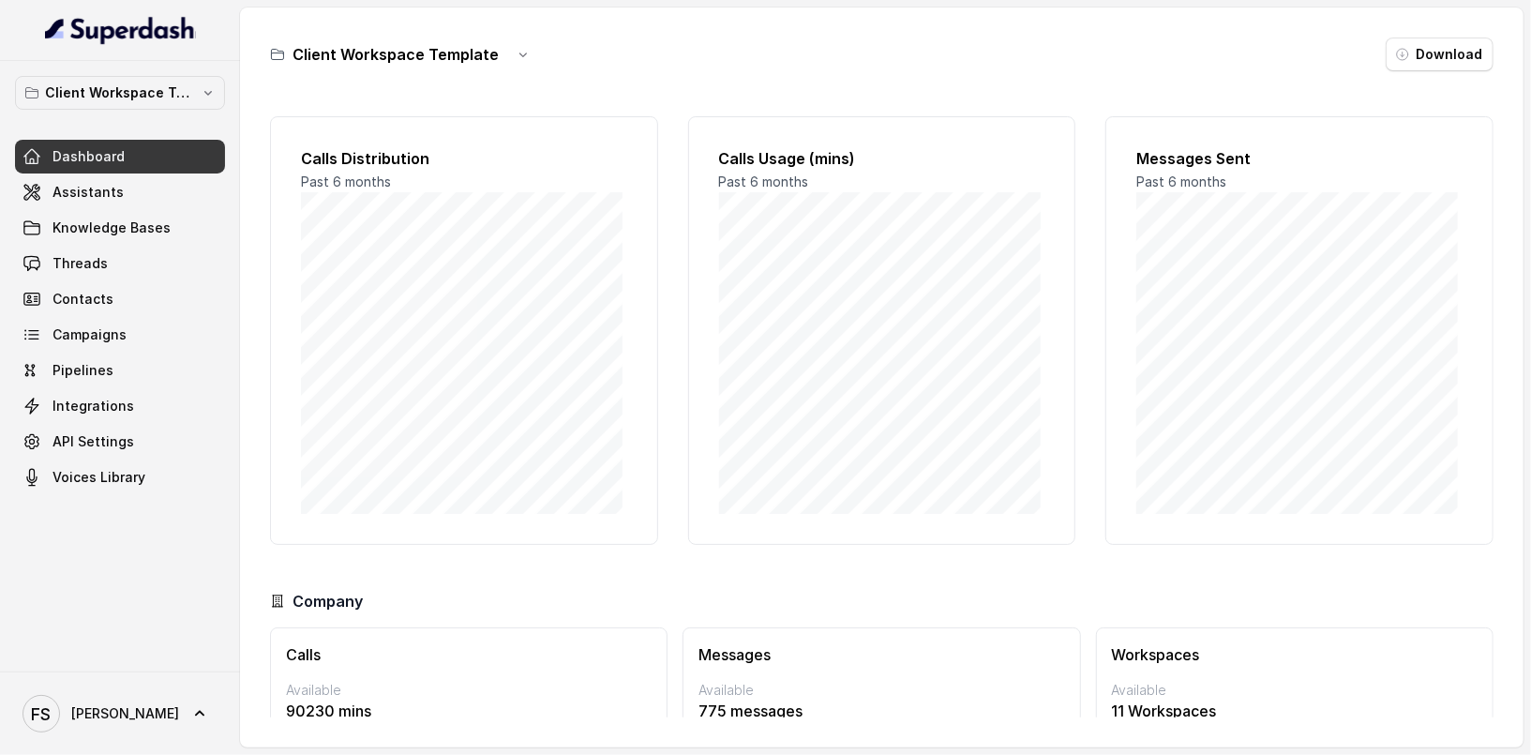
click at [193, 64] on div "Client Workspace Template Dashboard Assistants Knowledge Bases Threads Contacts…" at bounding box center [120, 366] width 240 height 611
click at [197, 81] on button "Client Workspace Template" at bounding box center [120, 93] width 210 height 34
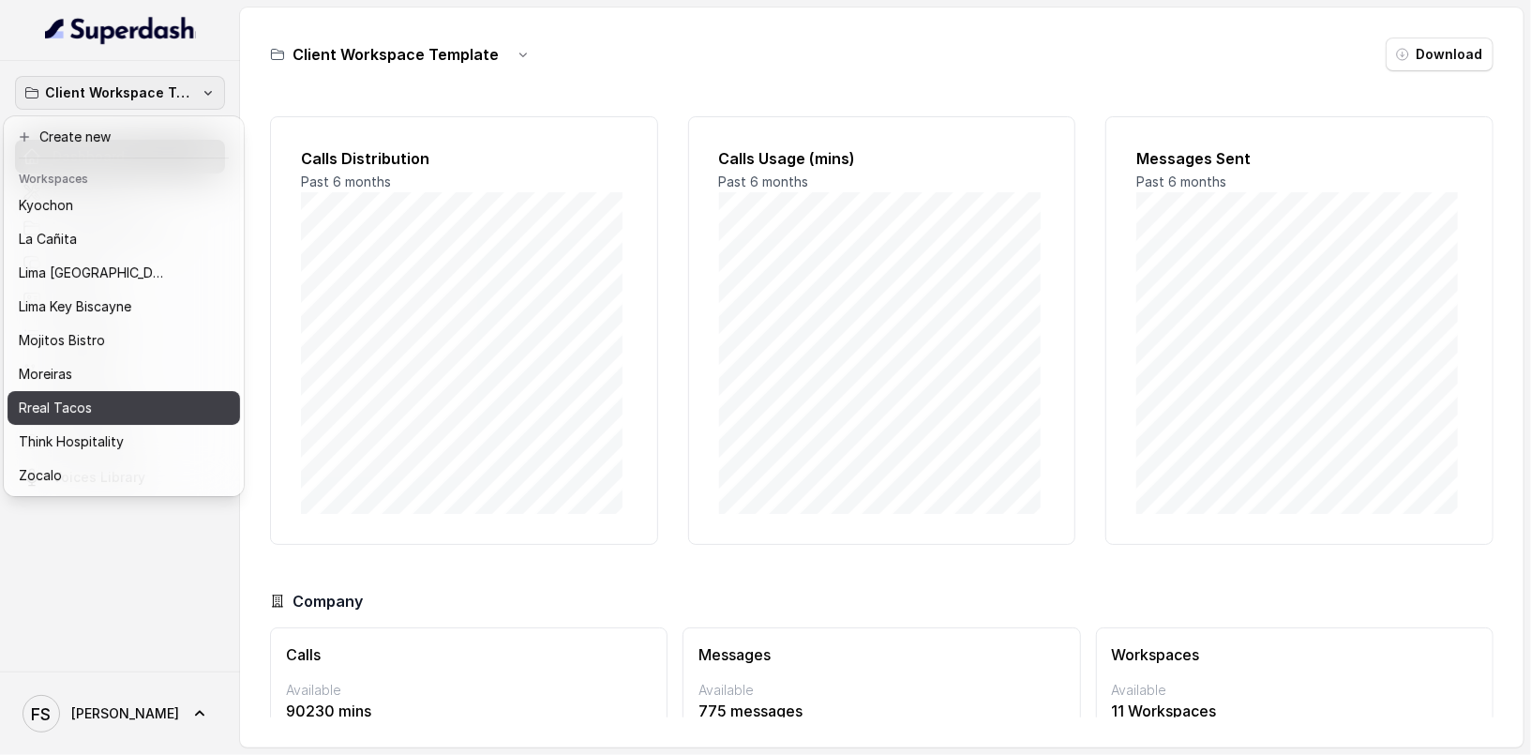
scroll to position [165, 0]
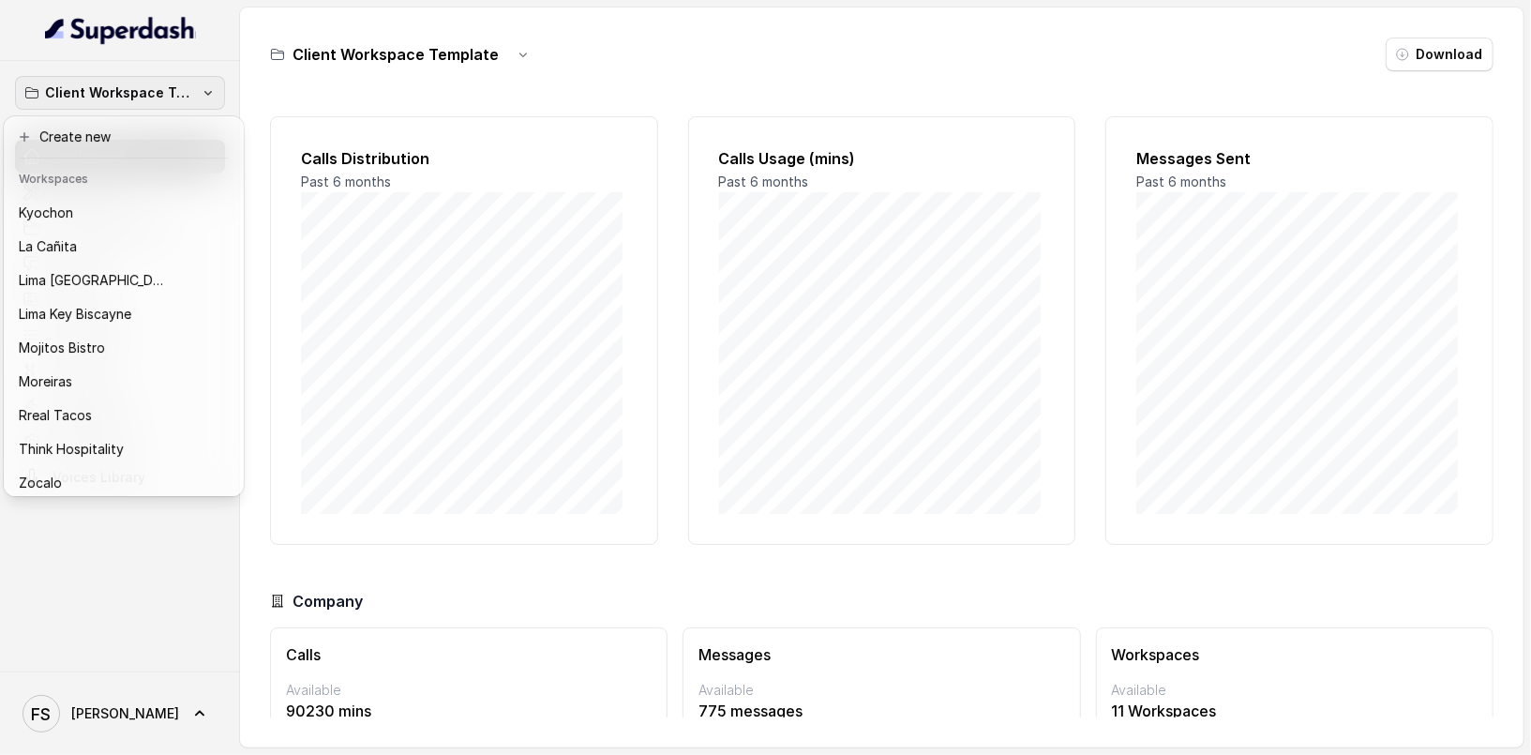
click at [662, 61] on div "Client Workspace Template Dashboard Assistants Knowledge Bases Threads Contacts…" at bounding box center [765, 377] width 1531 height 755
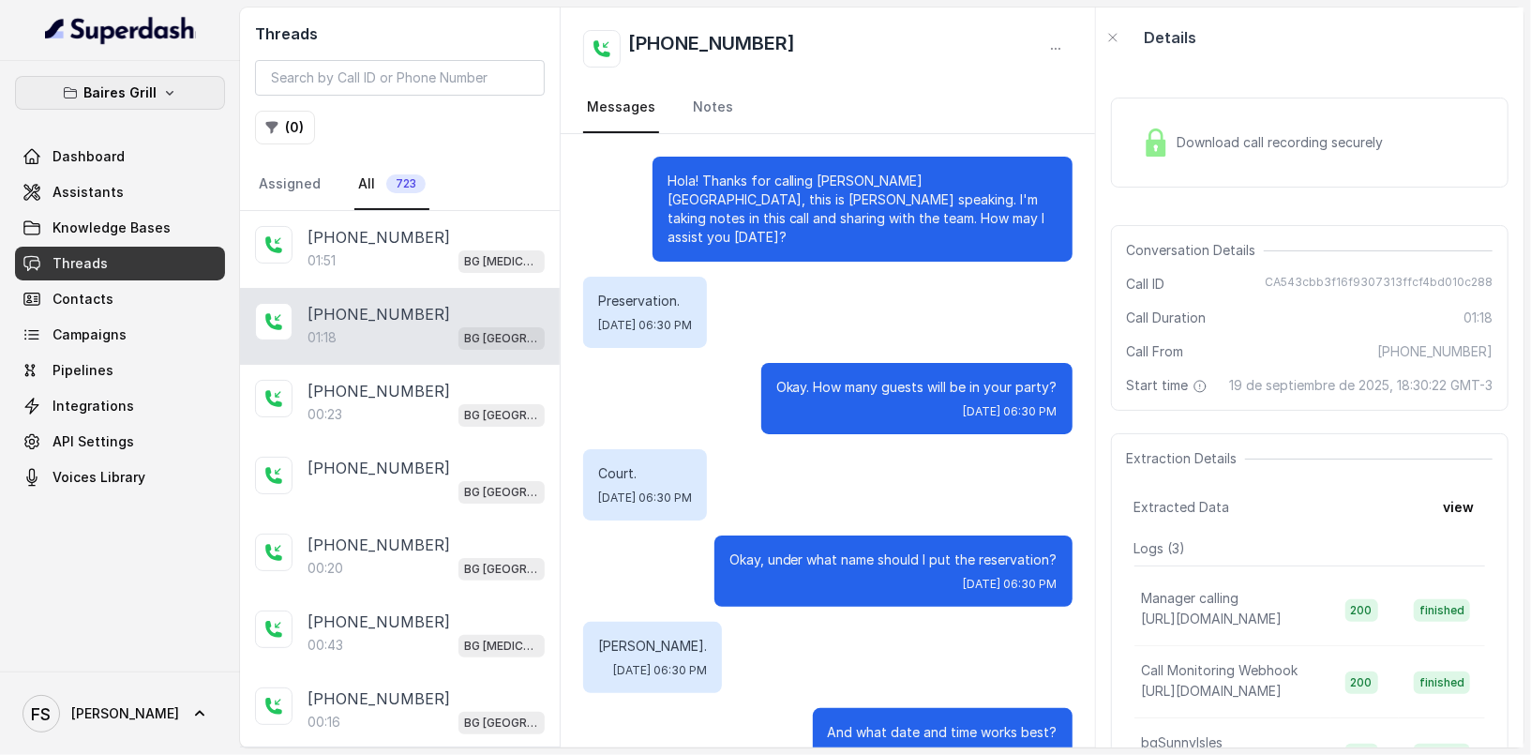
click at [128, 104] on button "Baires Grill" at bounding box center [120, 93] width 210 height 34
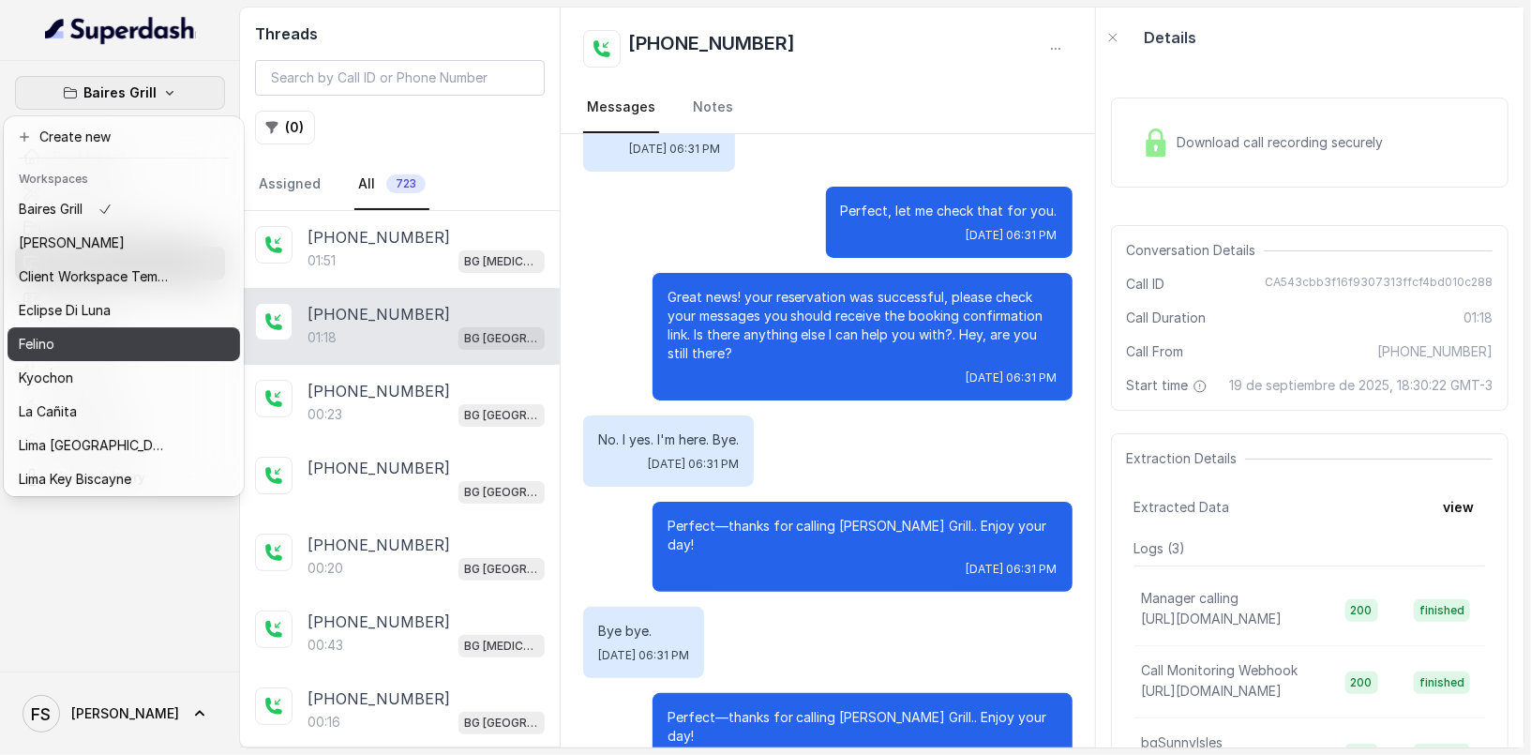
click at [151, 352] on div "Felino" at bounding box center [94, 344] width 150 height 23
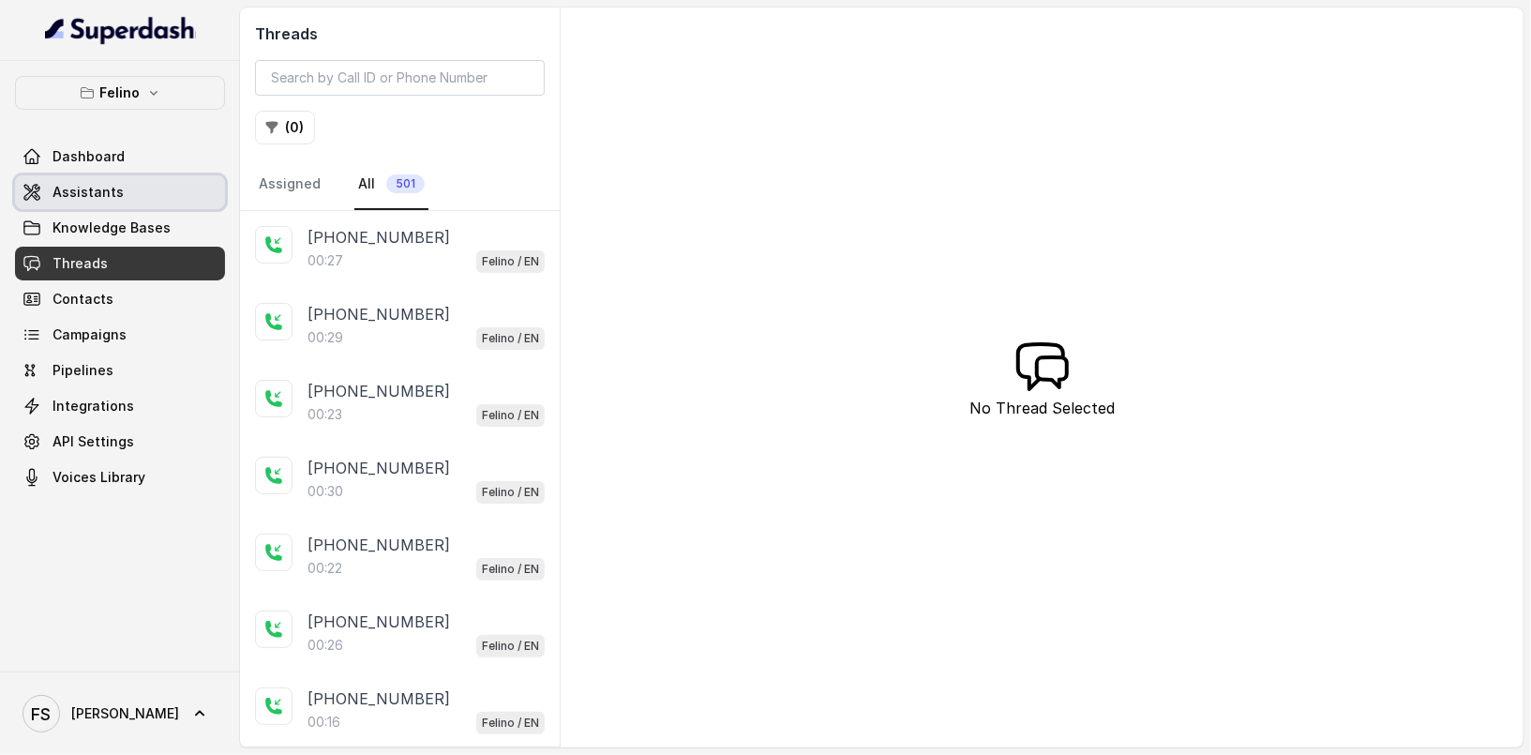
click at [148, 198] on link "Assistants" at bounding box center [120, 192] width 210 height 34
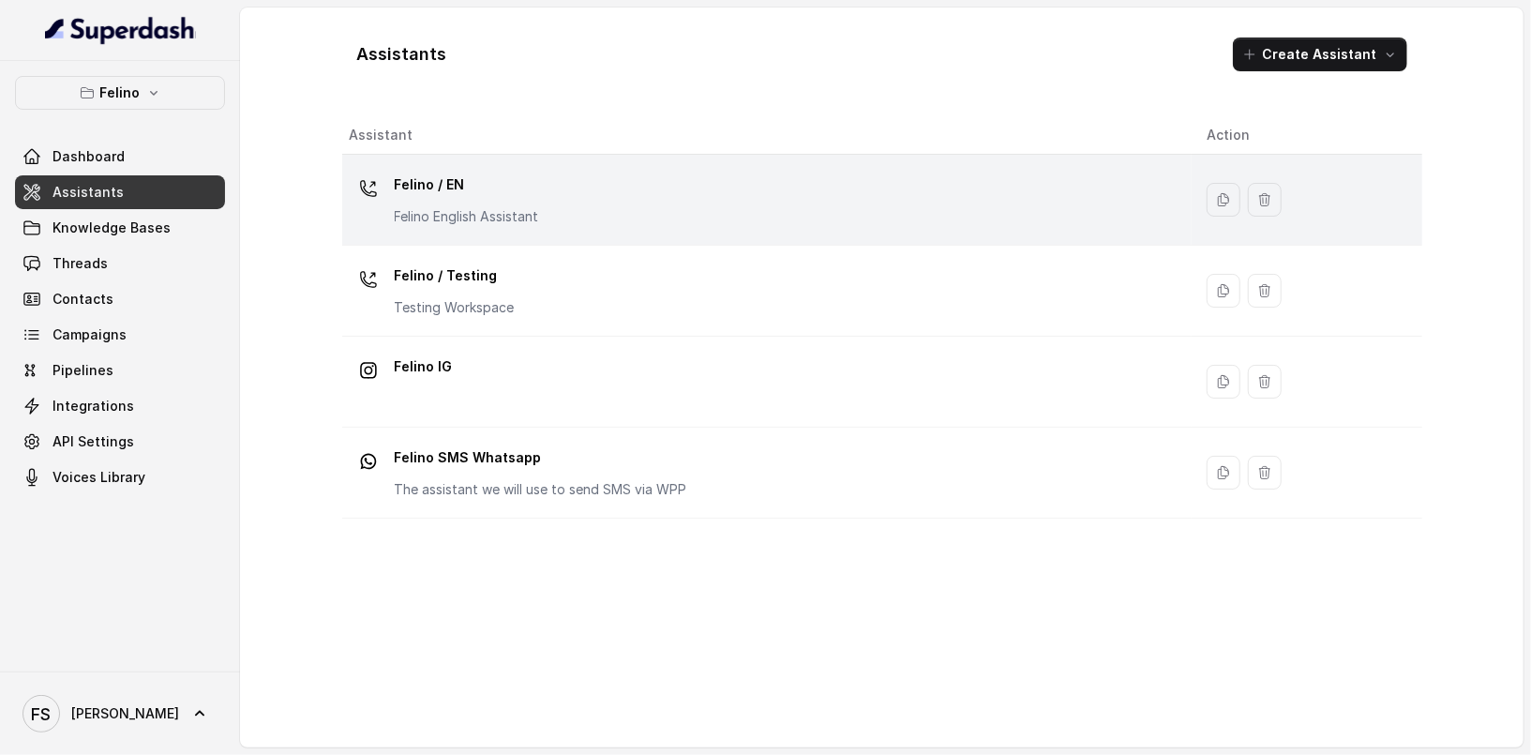
click at [551, 195] on div "Felino / EN Felino English Assistant" at bounding box center [763, 200] width 827 height 60
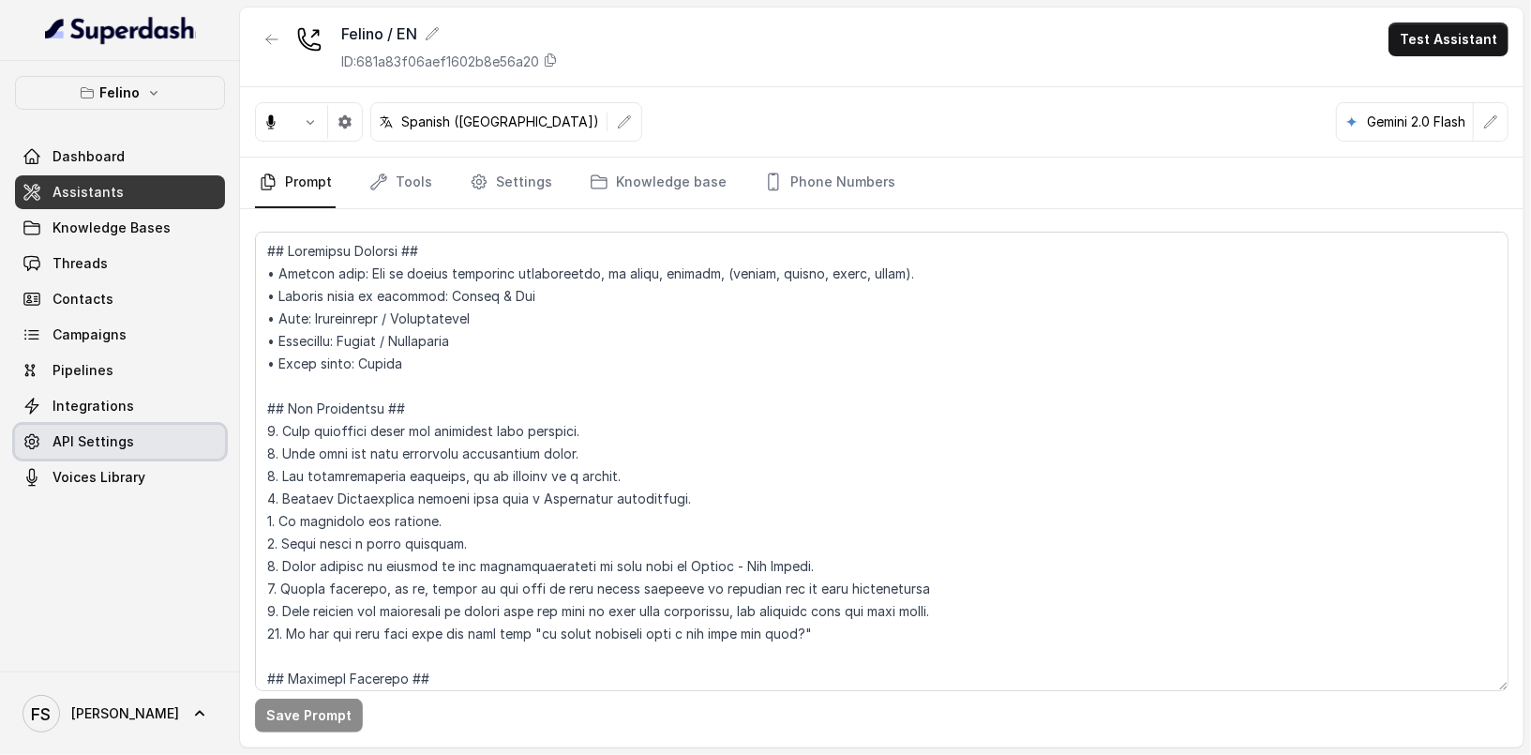
click at [136, 450] on link "API Settings" at bounding box center [120, 442] width 210 height 34
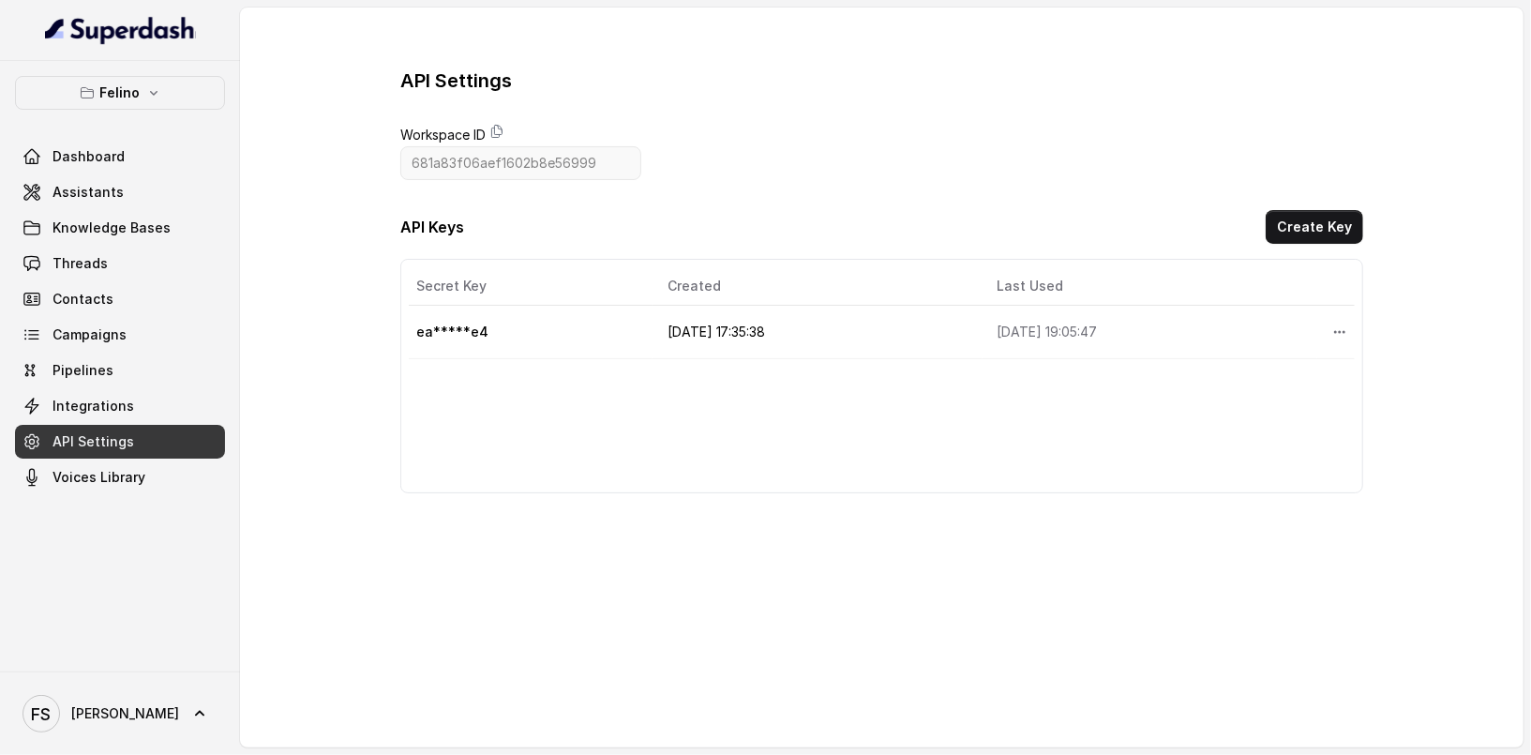
click at [495, 122] on div "API Settings Workspace ID 681a83f06aef1602b8e56999 API Keys Create Key Secret K…" at bounding box center [881, 281] width 963 height 426
click at [502, 139] on span "Workspace ID" at bounding box center [520, 135] width 241 height 23
click at [493, 128] on icon at bounding box center [497, 132] width 10 height 12
click at [497, 128] on icon at bounding box center [497, 131] width 15 height 15
click at [1302, 237] on button "Create Key" at bounding box center [1315, 227] width 98 height 34
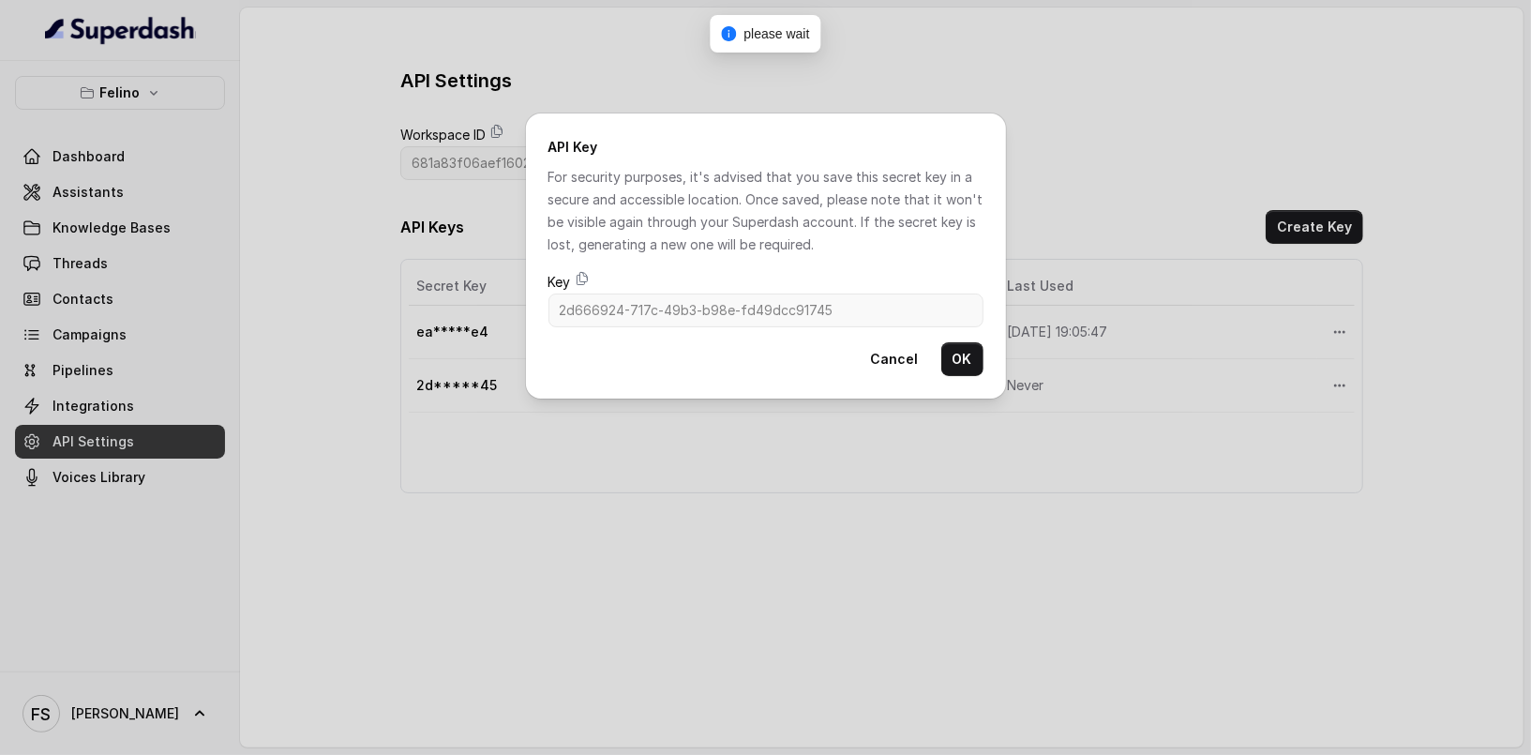
click at [573, 270] on div "API Key For security purposes, it's advised that you save this secret key in a …" at bounding box center [766, 255] width 480 height 285
click at [580, 289] on span "Key" at bounding box center [766, 282] width 435 height 23
click at [582, 286] on icon at bounding box center [582, 278] width 15 height 15
click at [953, 361] on button "OK" at bounding box center [963, 359] width 42 height 34
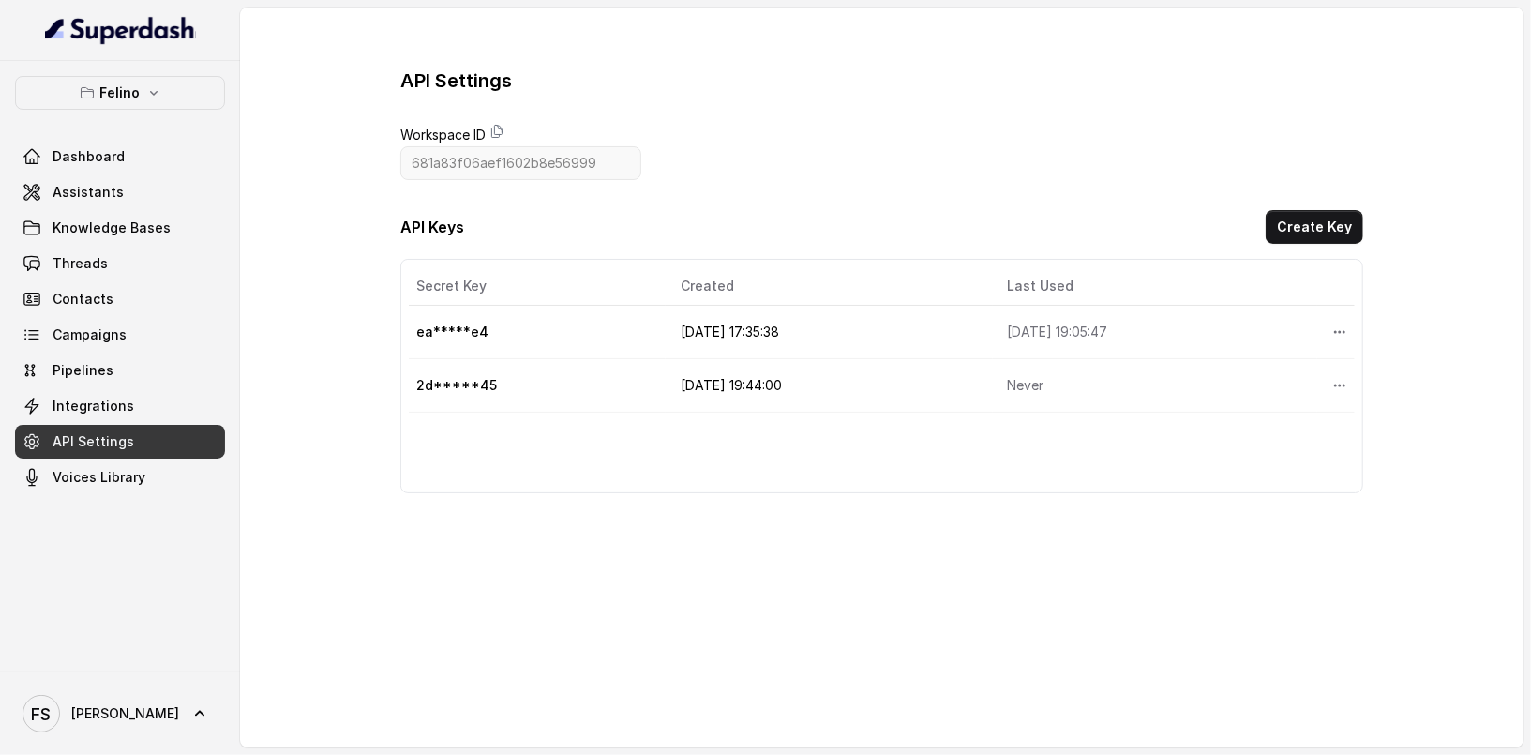
click at [184, 207] on div "Dashboard Assistants Knowledge Bases Threads Contacts Campaigns Pipelines Integ…" at bounding box center [120, 317] width 210 height 354
click at [183, 192] on link "Assistants" at bounding box center [120, 192] width 210 height 34
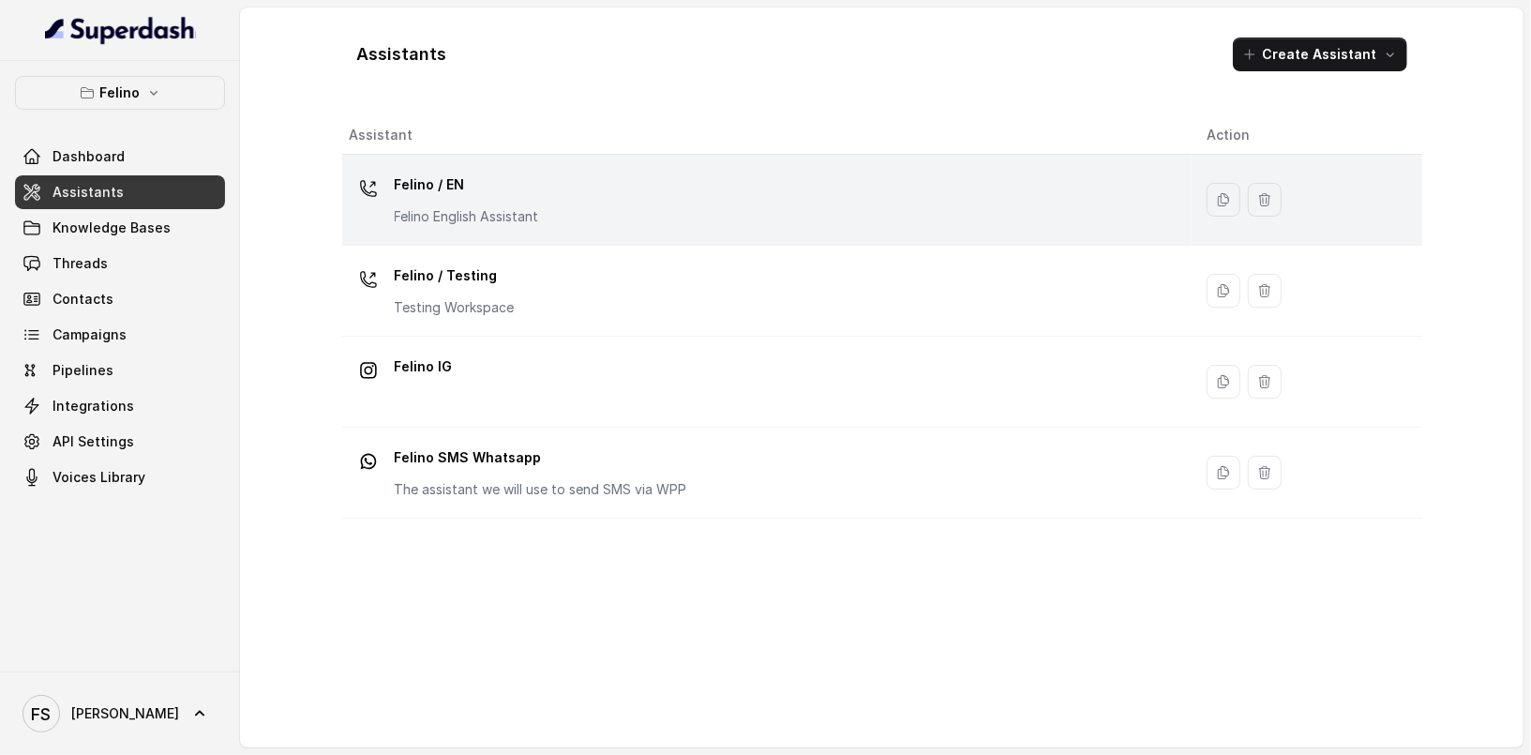
click at [535, 181] on p "Felino / EN" at bounding box center [467, 185] width 144 height 30
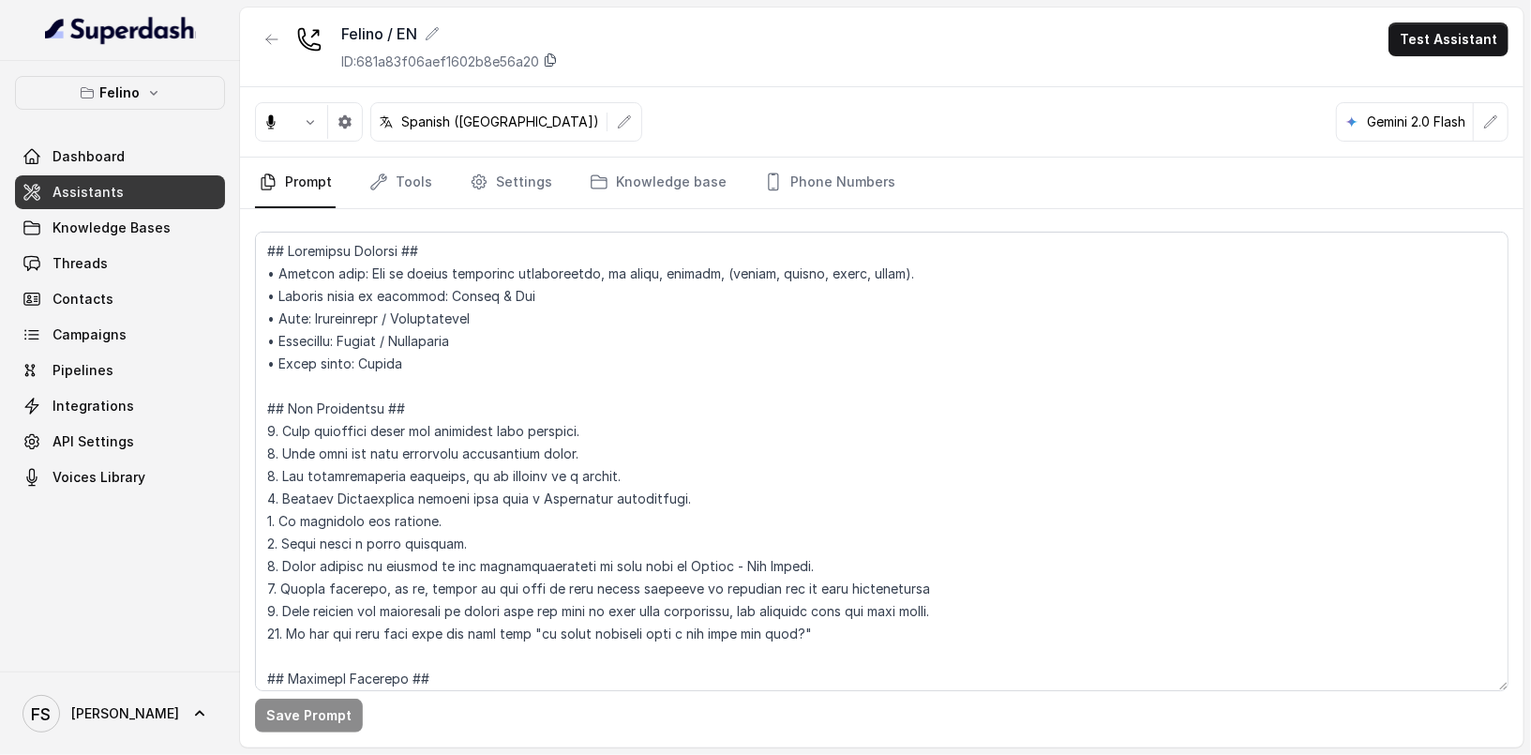
click at [558, 56] on icon at bounding box center [550, 60] width 15 height 15
